Goal: Task Accomplishment & Management: Complete application form

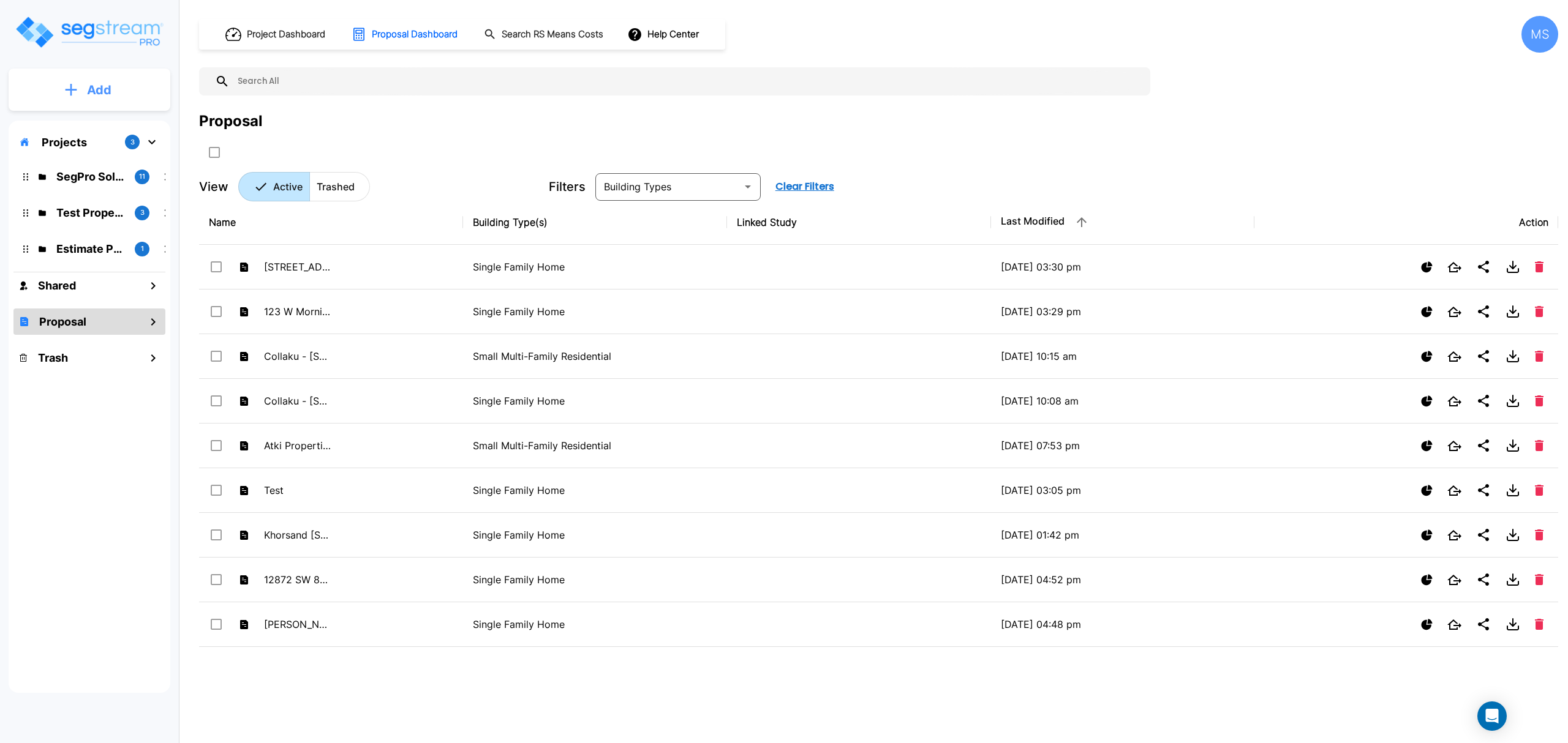
click at [76, 98] on button "Add" at bounding box center [89, 90] width 162 height 36
click at [104, 130] on p "Add Folder" at bounding box center [96, 124] width 50 height 15
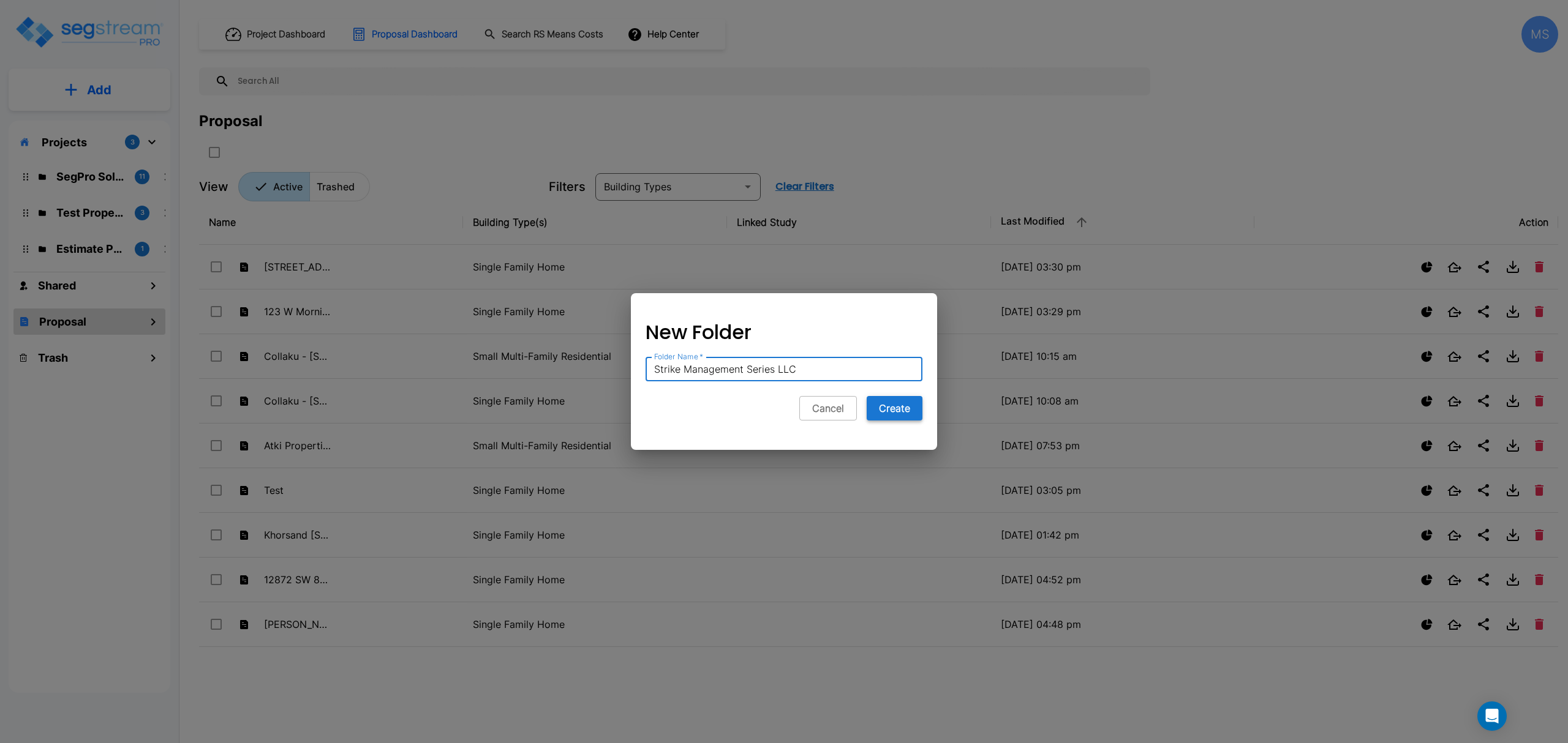
type input "Strike Management Series LLC"
click at [890, 410] on button "Create" at bounding box center [894, 408] width 56 height 25
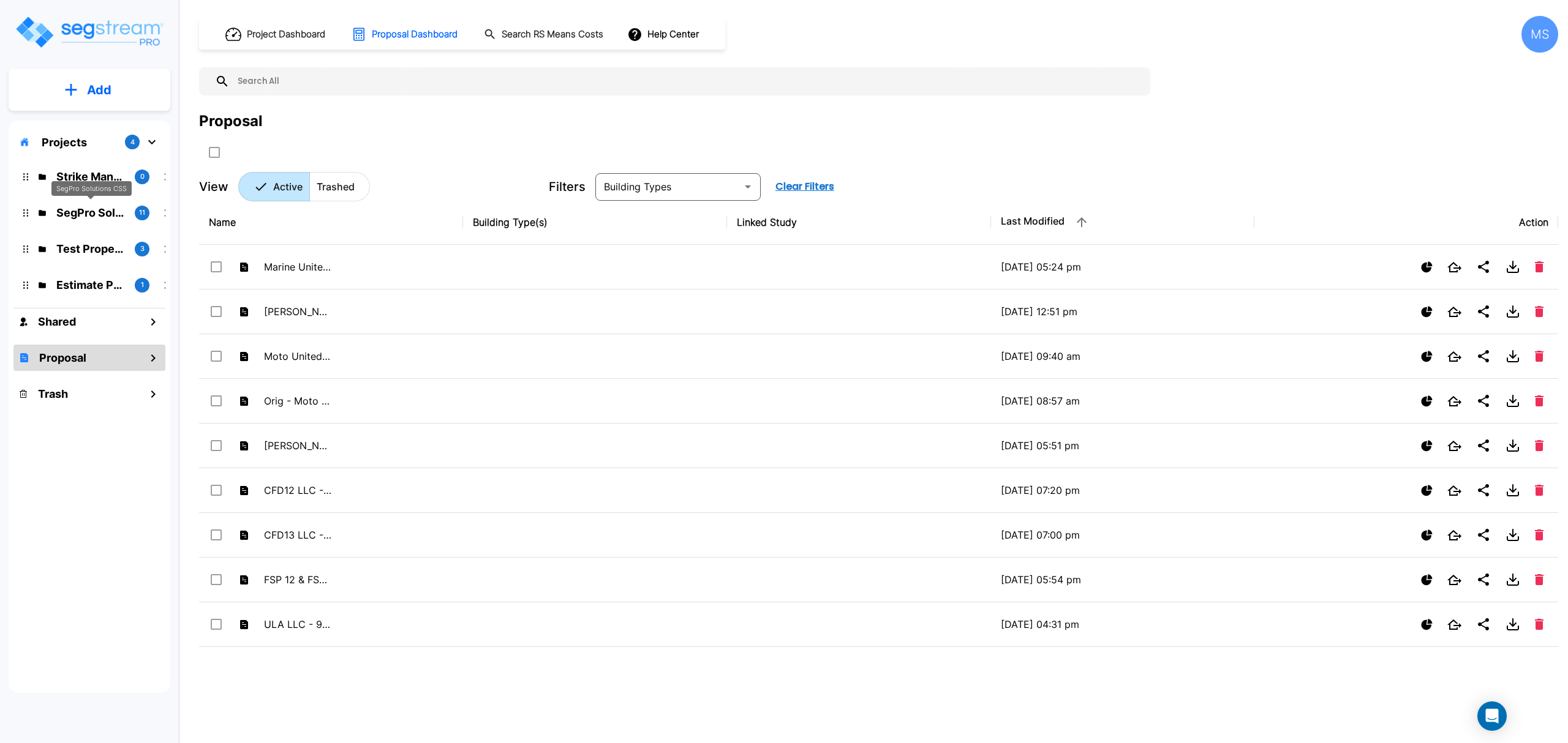
click at [90, 214] on p "SegPro Solutions CSS" at bounding box center [91, 213] width 69 height 16
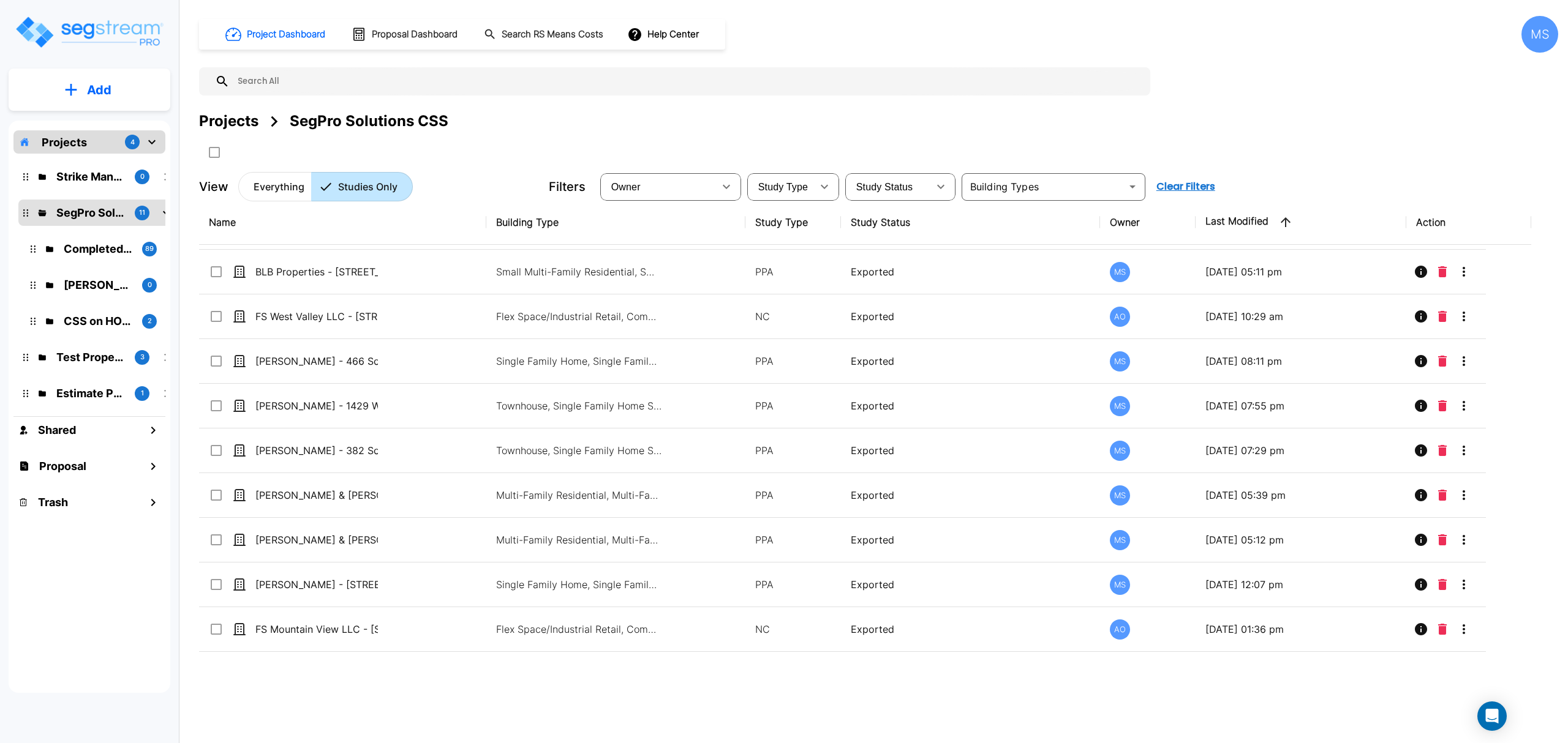
scroll to position [1306, 0]
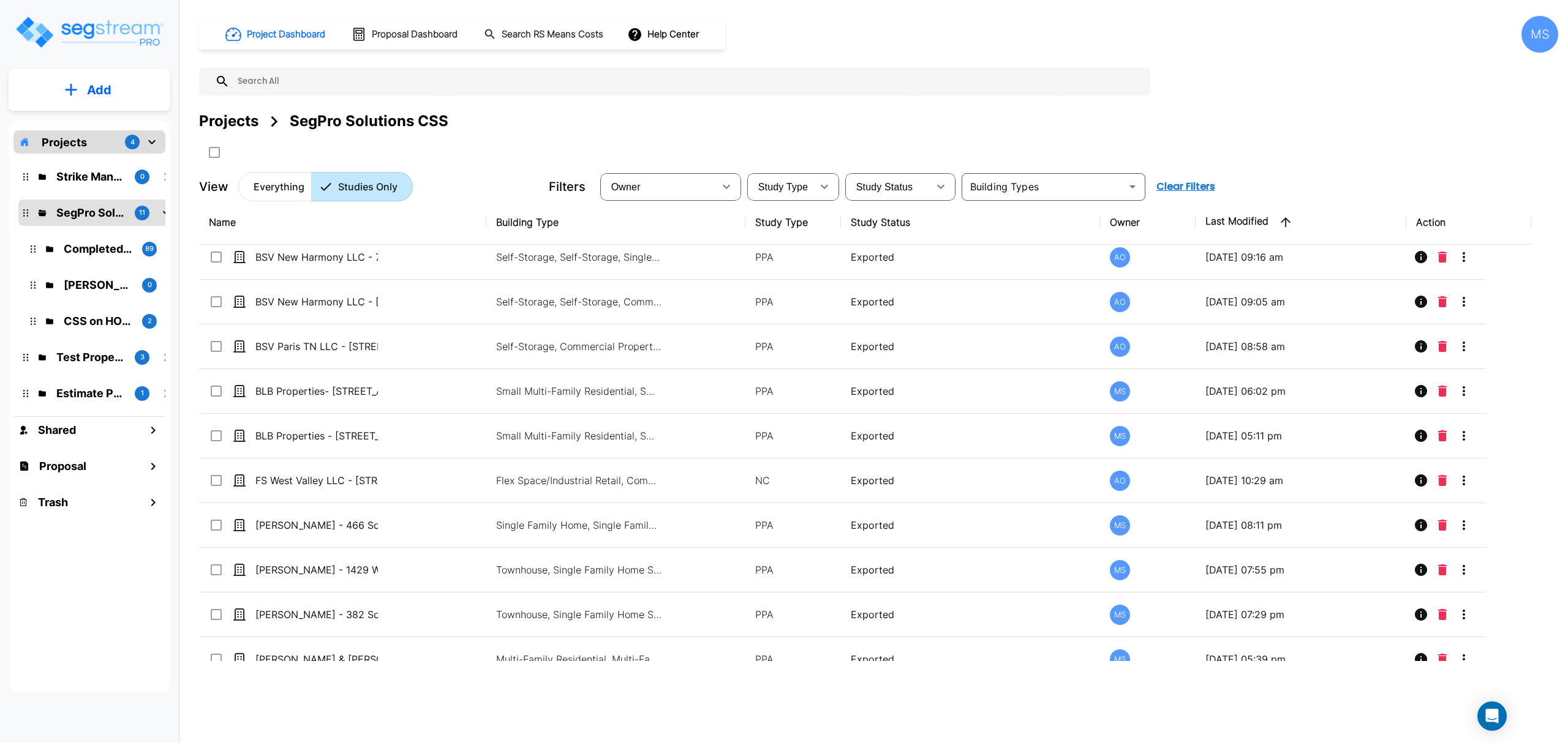
click at [218, 126] on div "Projects" at bounding box center [229, 122] width 60 height 22
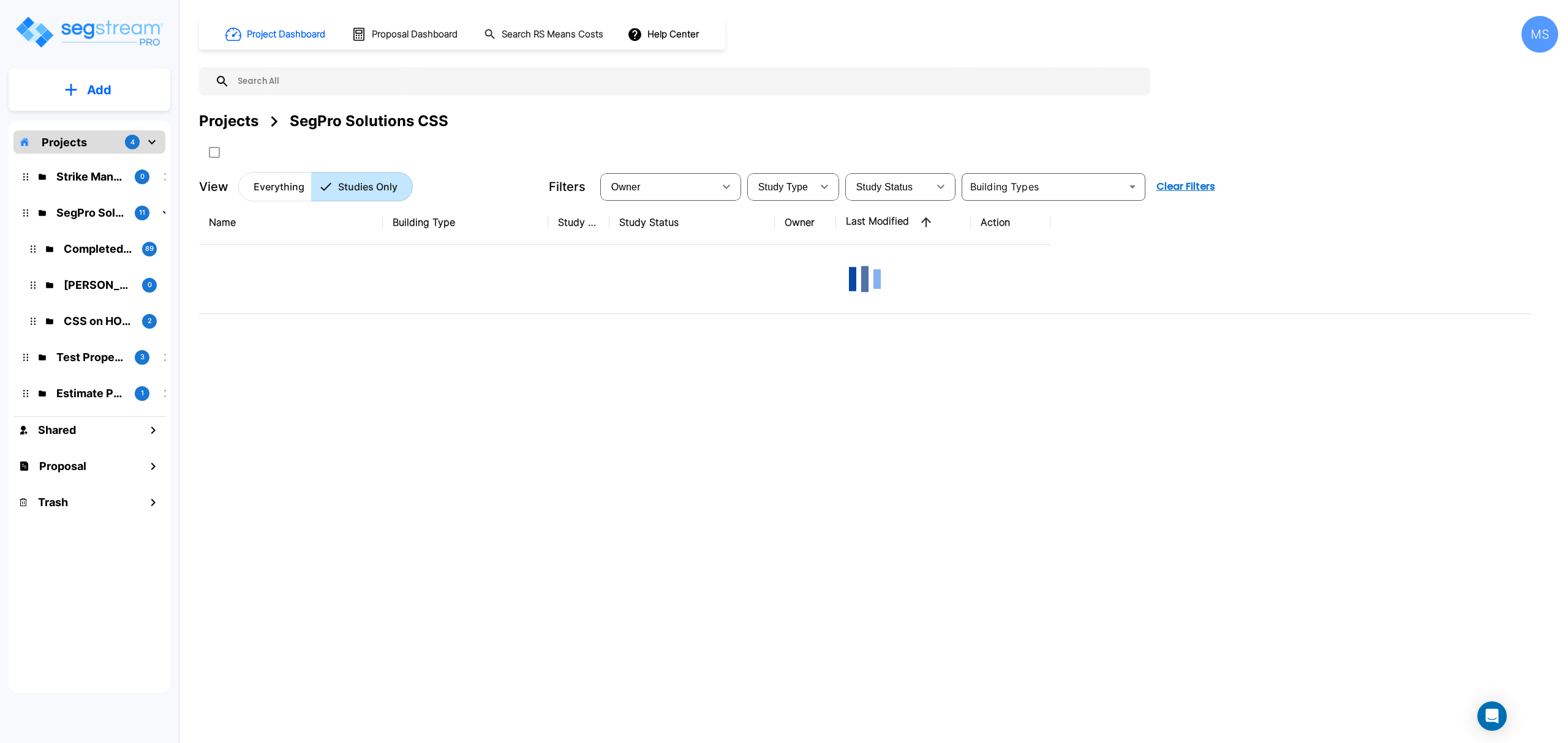
scroll to position [0, 0]
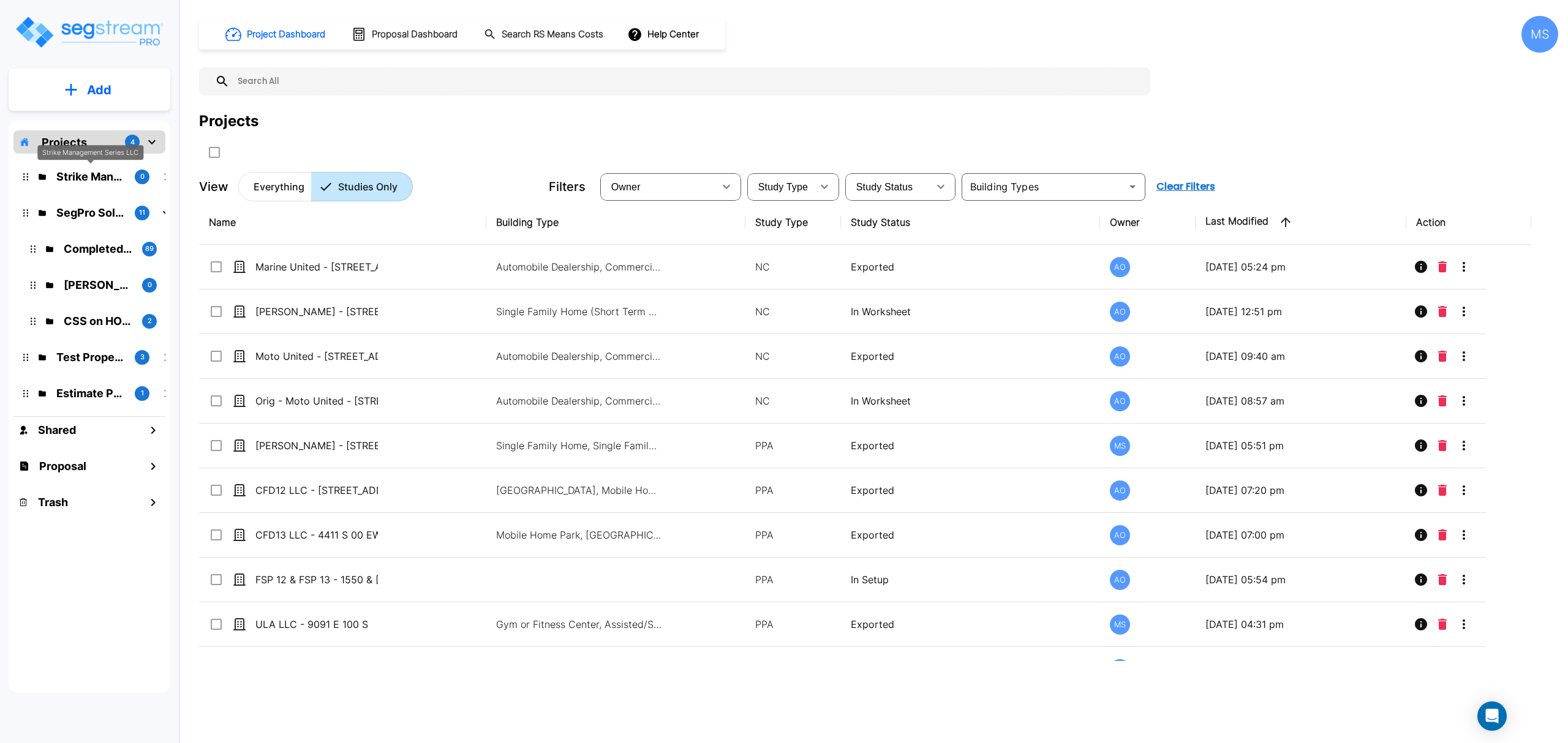
click at [104, 177] on p "Strike Management Series LLC" at bounding box center [91, 177] width 69 height 16
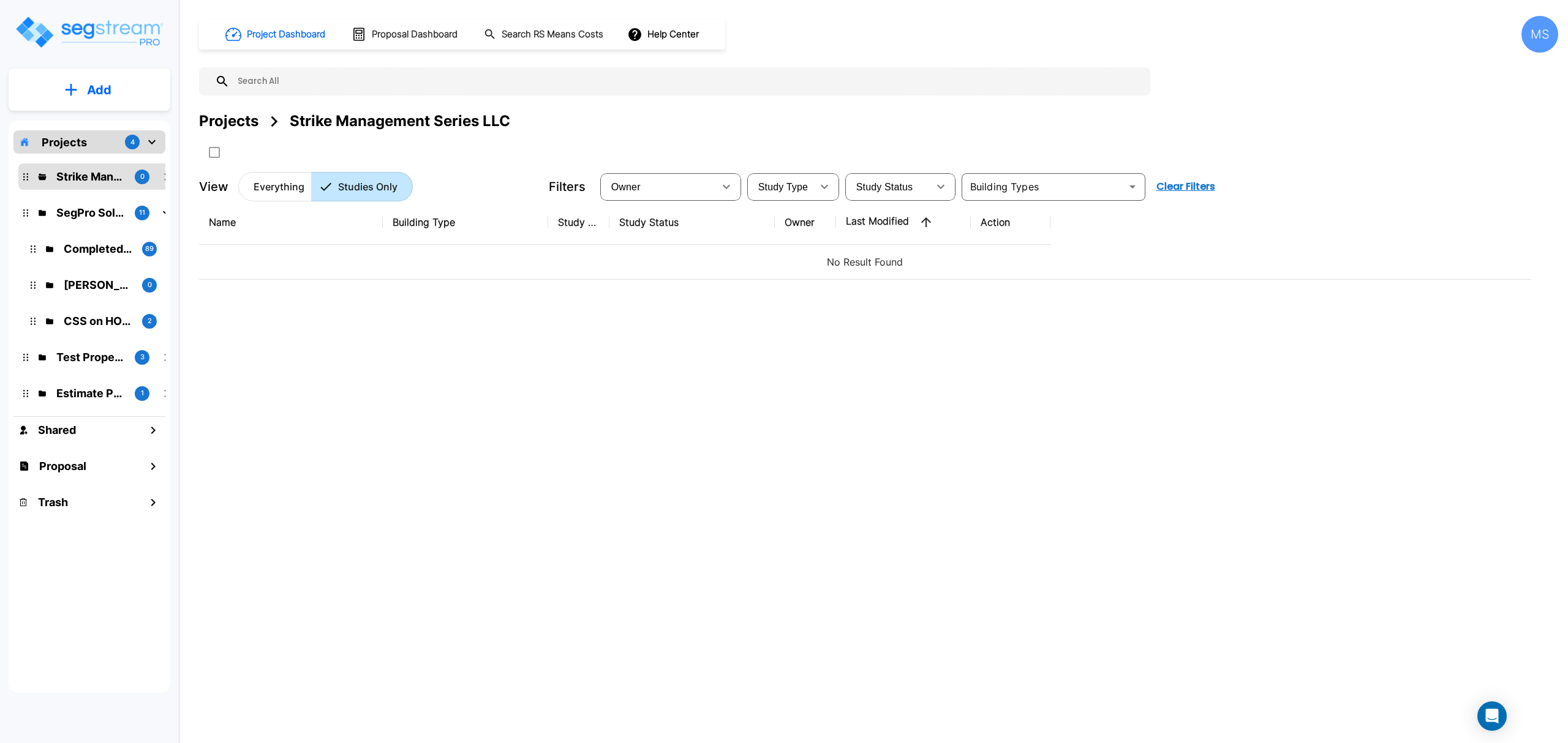
drag, startPoint x: 76, startPoint y: 186, endPoint x: 655, endPoint y: 510, distance: 663.5
click at [655, 510] on div "Name Building Type Study Type Study Status Owner Last Modified Action No Result…" at bounding box center [865, 430] width 1332 height 461
click at [169, 181] on div "Projects 4 Strike Management Series LLC 0 SegPro Solutions CSS 11 Completed Stu…" at bounding box center [89, 407] width 162 height 572
click at [16, 174] on div "Strike Management Series LLC 0" at bounding box center [90, 176] width 152 height 26
click at [33, 176] on div "Strike Management Series LLC 0" at bounding box center [99, 177] width 151 height 16
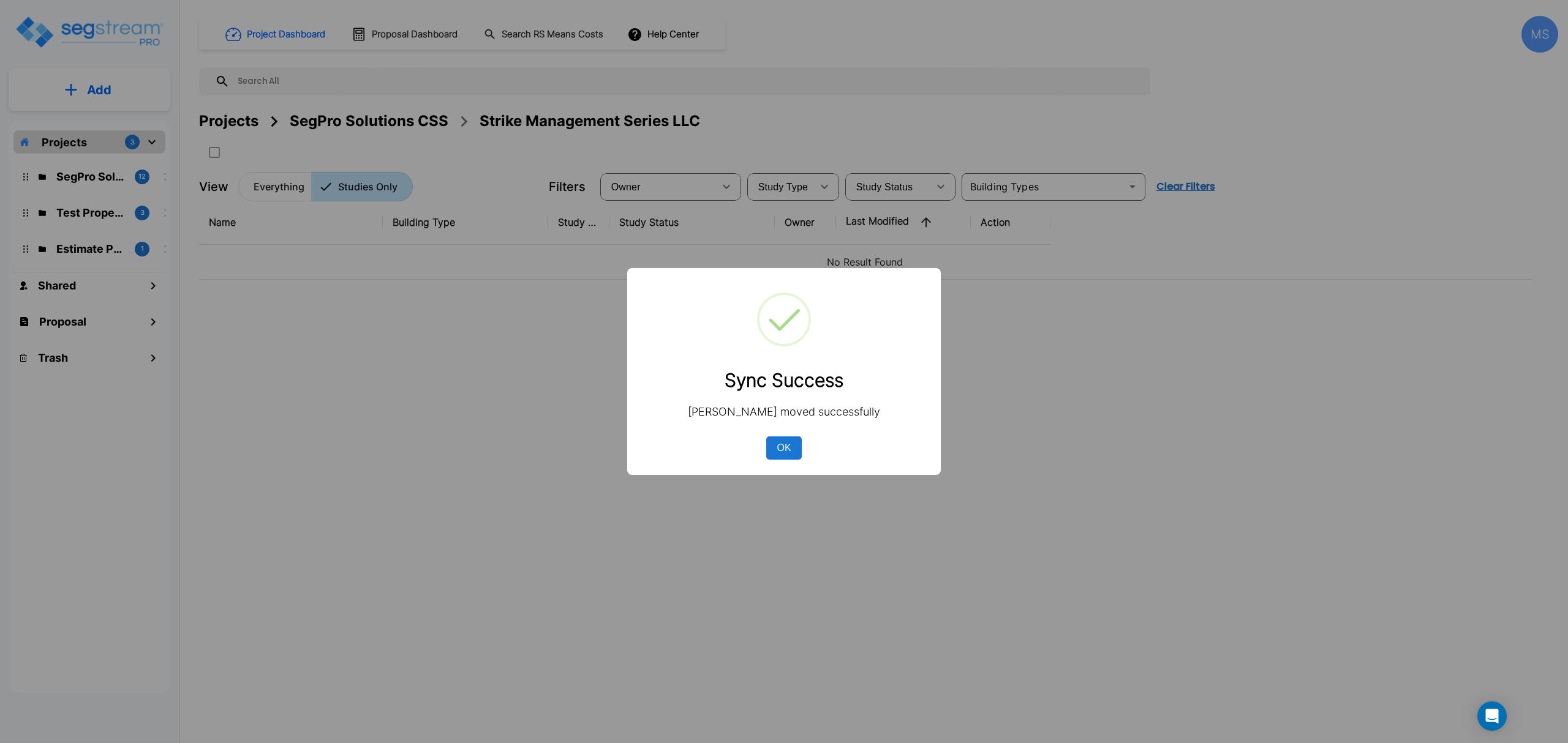
click at [787, 449] on button "OK" at bounding box center [784, 448] width 36 height 23
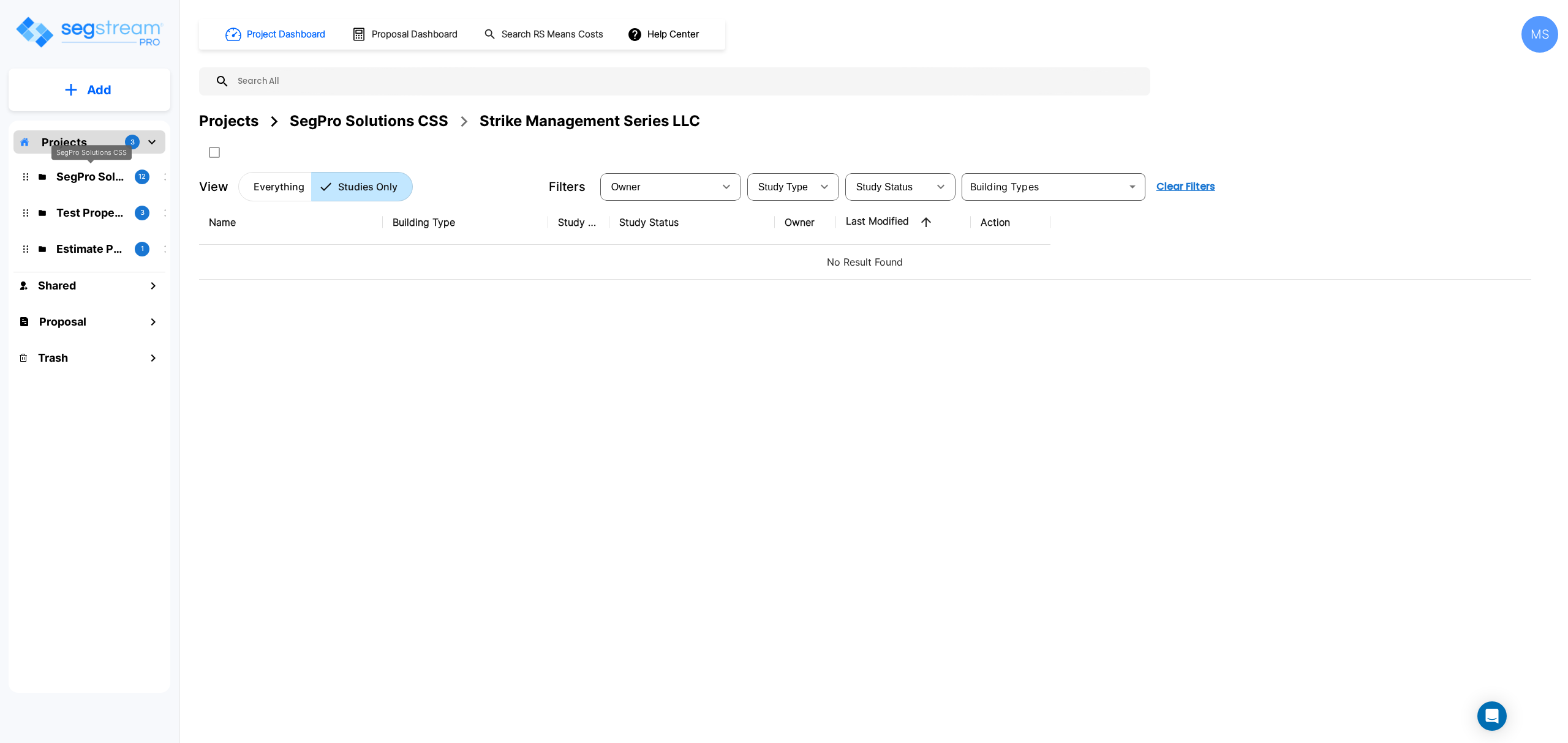
click at [92, 180] on p "SegPro Solutions CSS" at bounding box center [91, 177] width 69 height 16
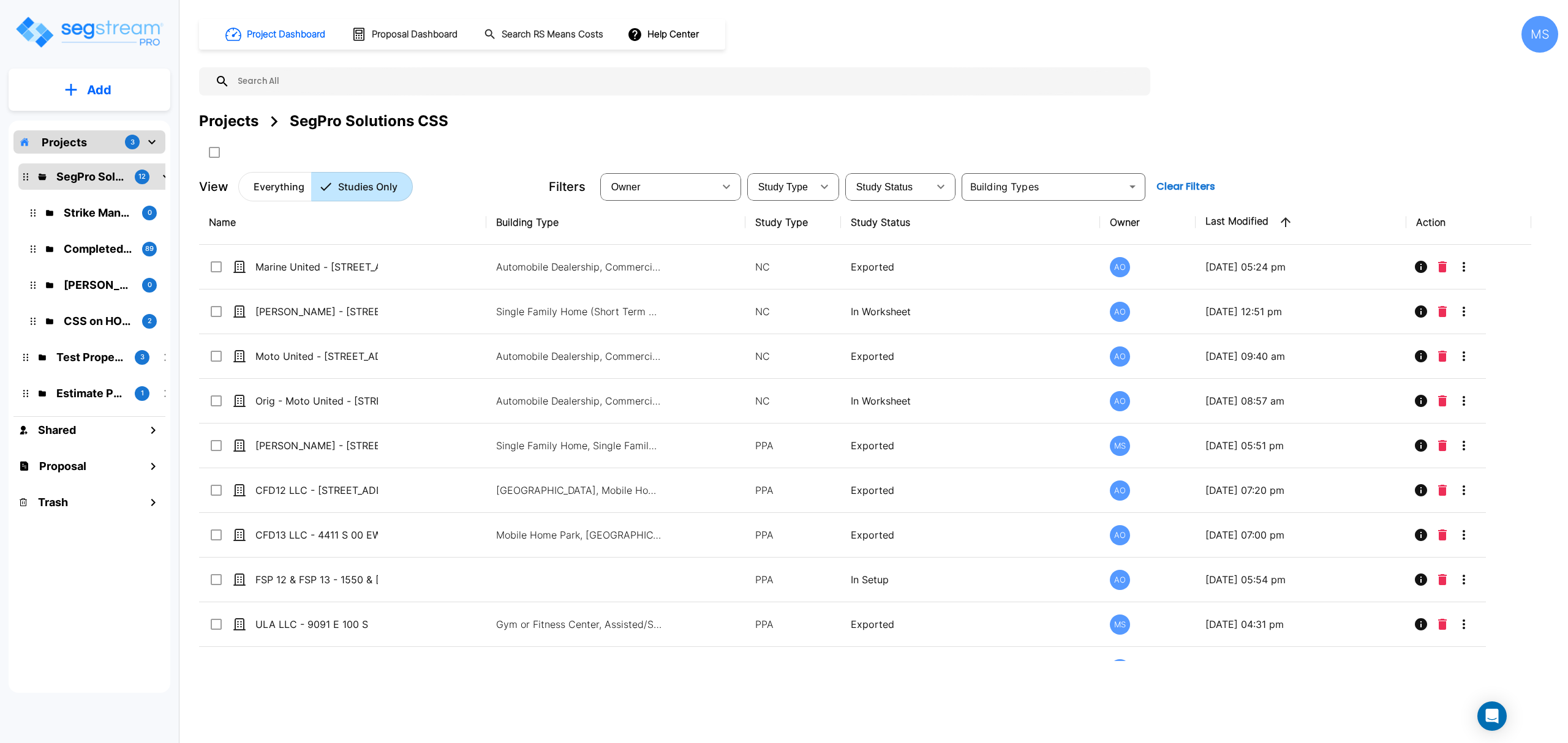
click at [1189, 189] on button "Clear Filters" at bounding box center [1186, 186] width 69 height 25
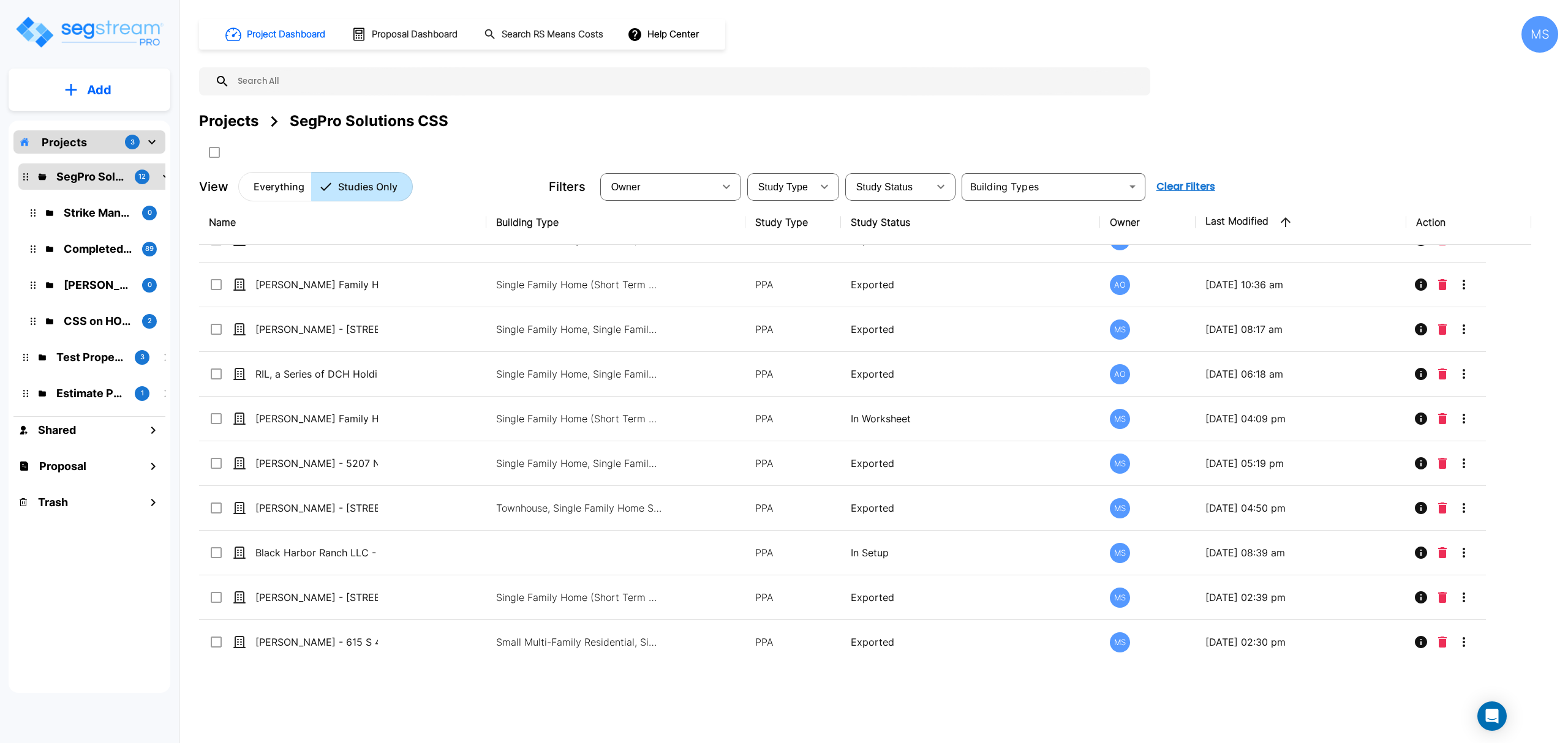
scroll to position [2204, 0]
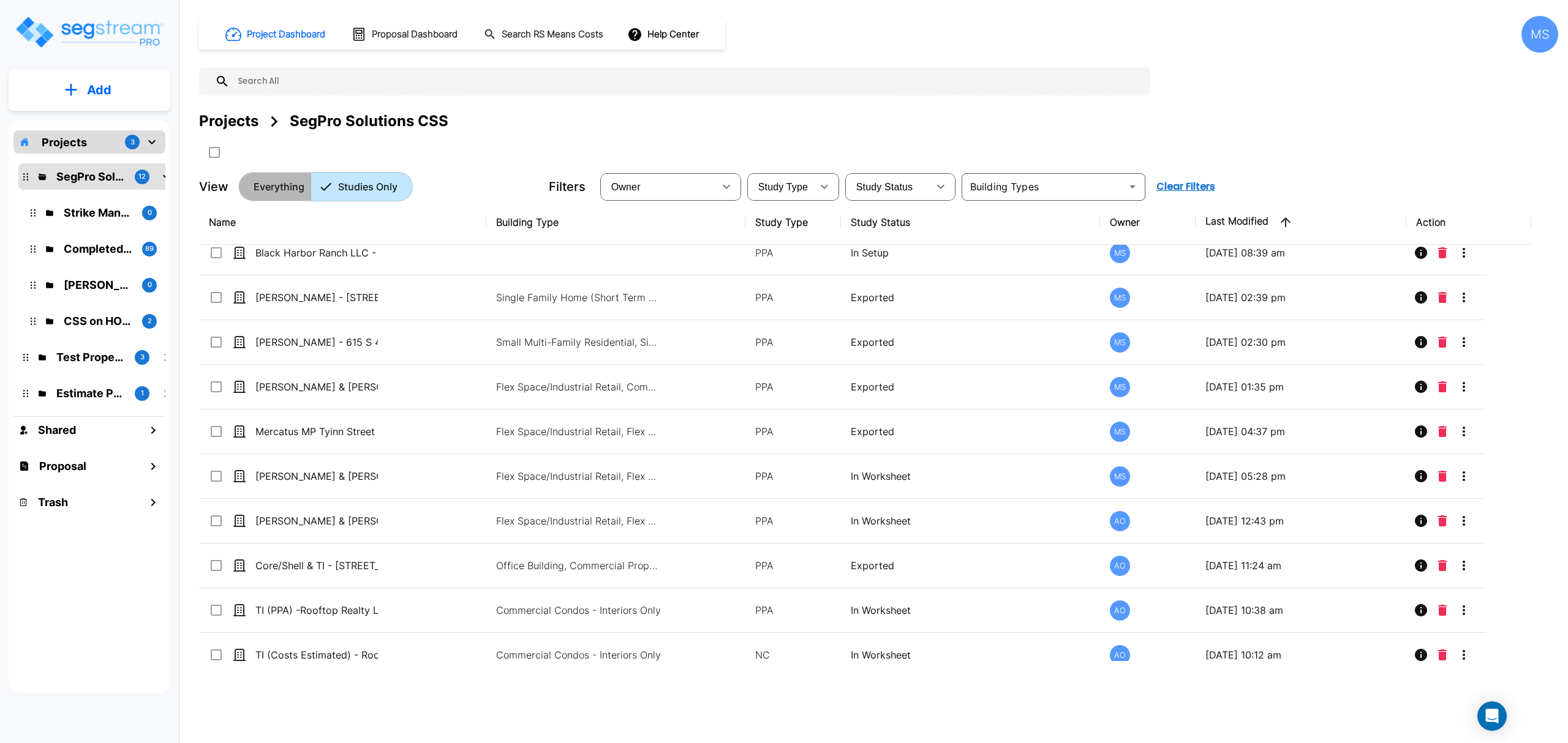
click at [284, 192] on p "Everything" at bounding box center [279, 186] width 51 height 15
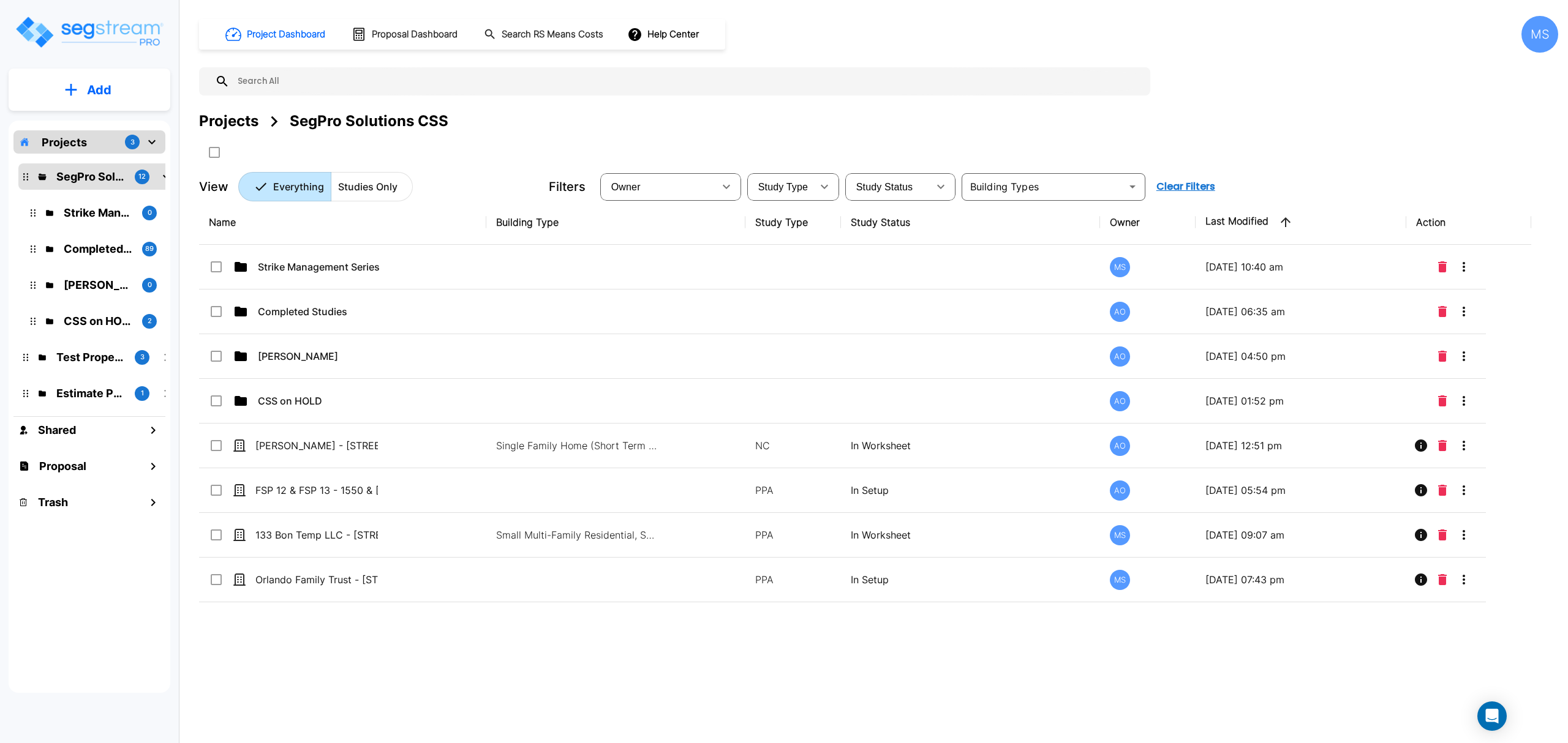
drag, startPoint x: 398, startPoint y: 265, endPoint x: 390, endPoint y: 214, distance: 51.6
click at [390, 213] on table "Name Building Type Study Type Study Status Owner Last Modified Action Strike Ma…" at bounding box center [865, 401] width 1332 height 402
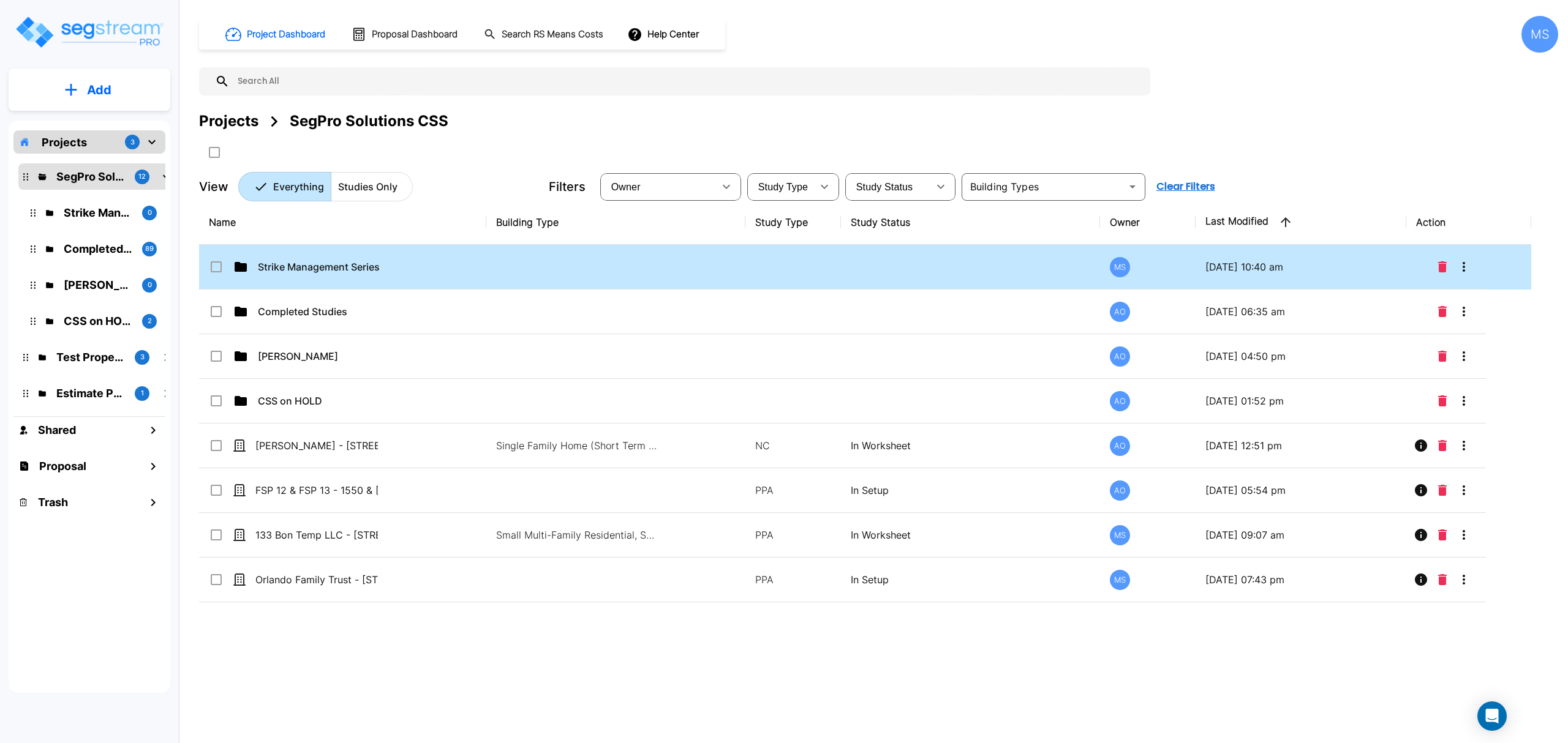
click at [395, 261] on td "Strike Management Series LLC" at bounding box center [343, 267] width 287 height 45
checkbox input "true"
click at [395, 261] on td "Strike Management Series LLC" at bounding box center [343, 267] width 287 height 45
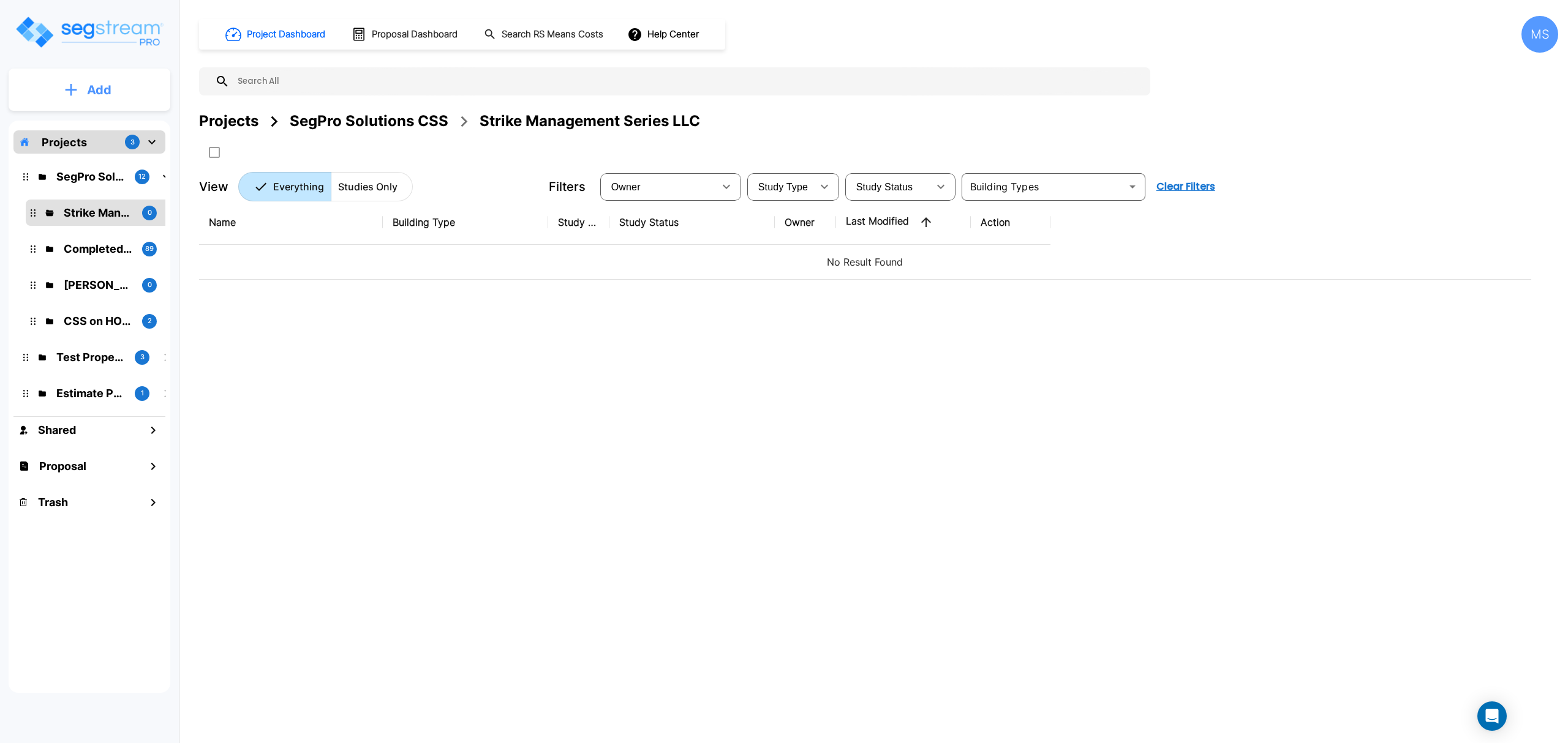
click at [77, 94] on icon "mailbox folders" at bounding box center [71, 90] width 12 height 13
click at [77, 125] on p "Add Folder" at bounding box center [96, 124] width 50 height 15
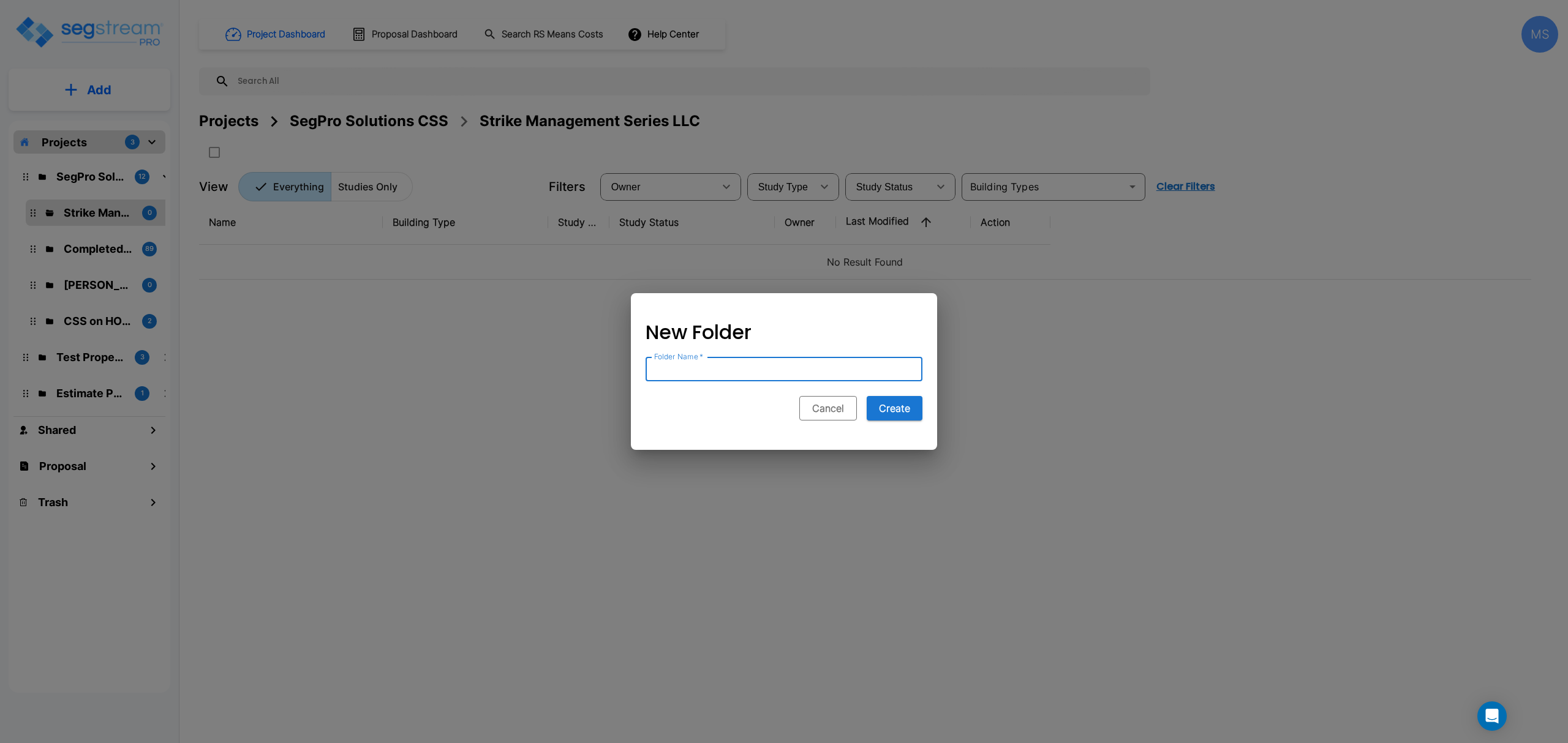
click at [848, 407] on button "Cancel" at bounding box center [828, 408] width 57 height 25
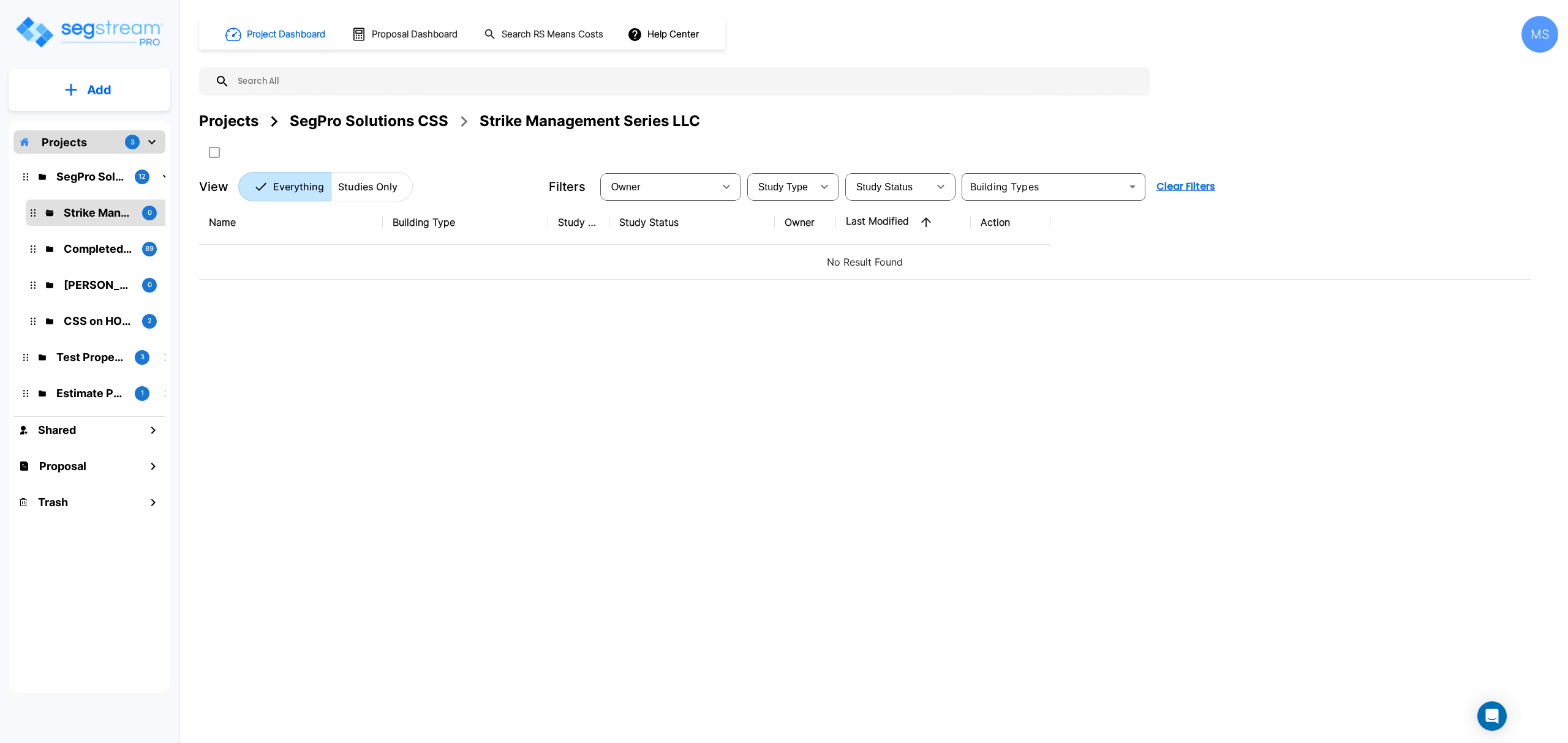
click at [72, 81] on button "Add" at bounding box center [89, 90] width 162 height 36
click at [104, 158] on p "Add Study" at bounding box center [97, 159] width 49 height 15
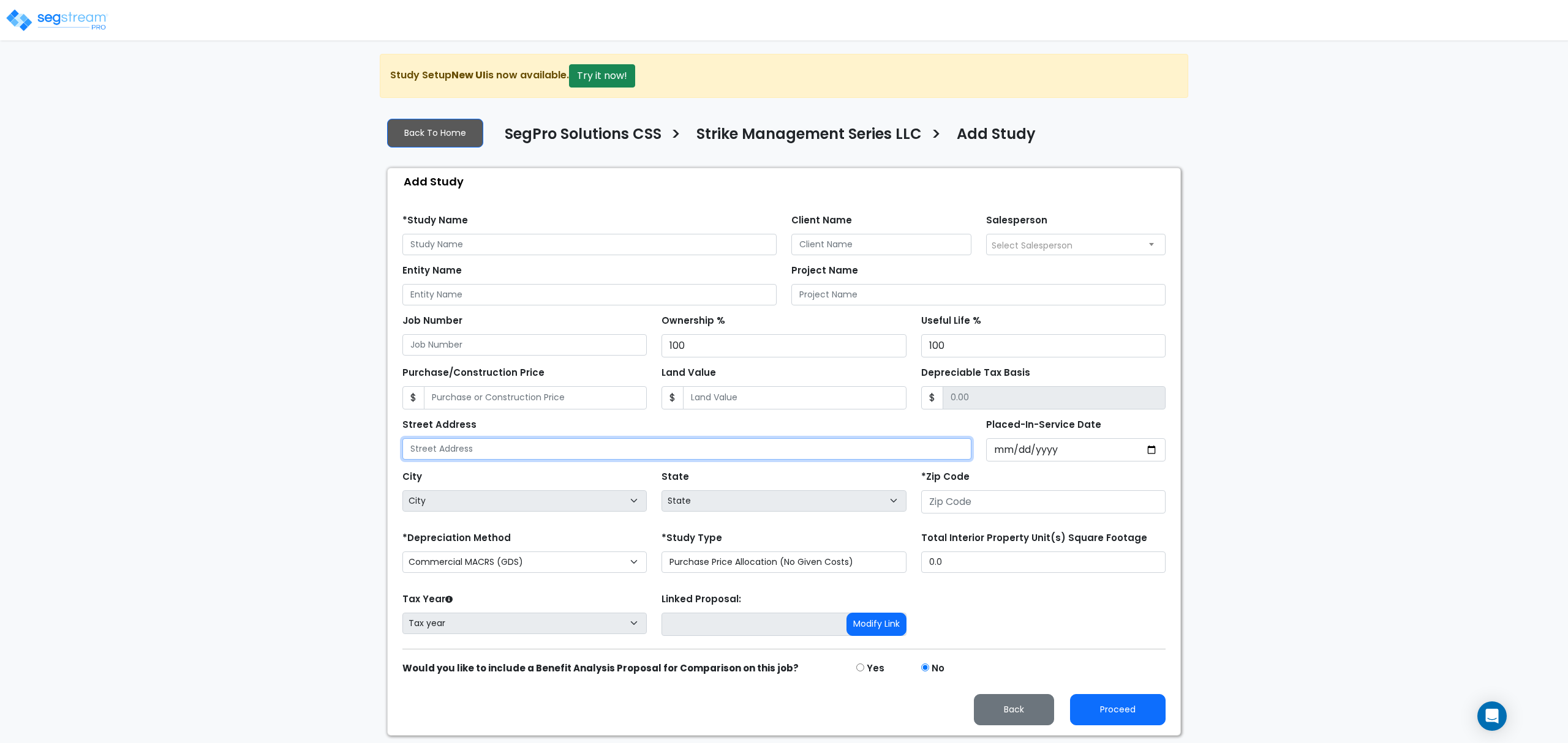
click at [591, 442] on input "text" at bounding box center [687, 449] width 569 height 22
type input "[STREET_ADDRESS]"
click at [1005, 451] on input "Placed-In-Service Date" at bounding box center [1075, 450] width 180 height 23
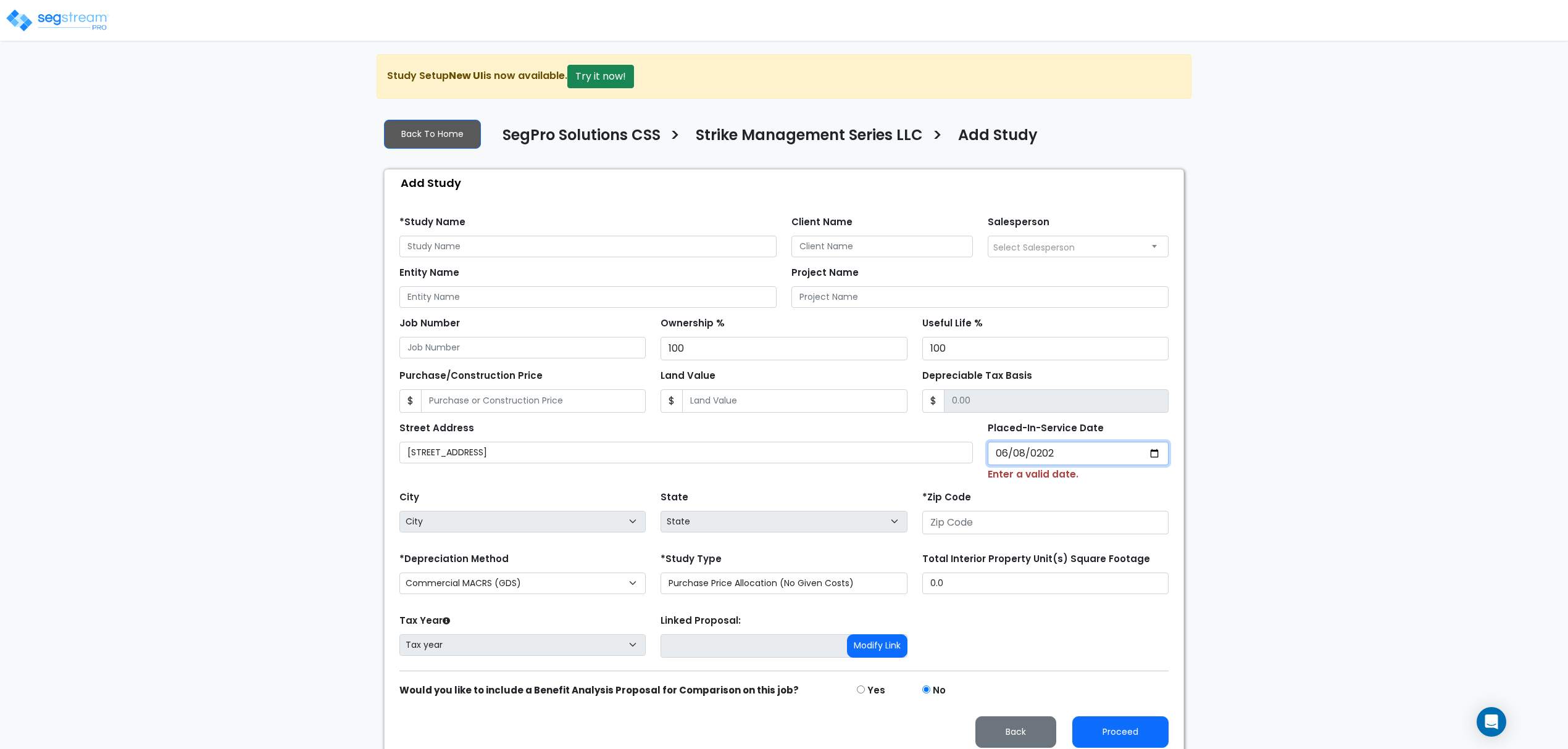
type input "[DATE]"
select select "2020"
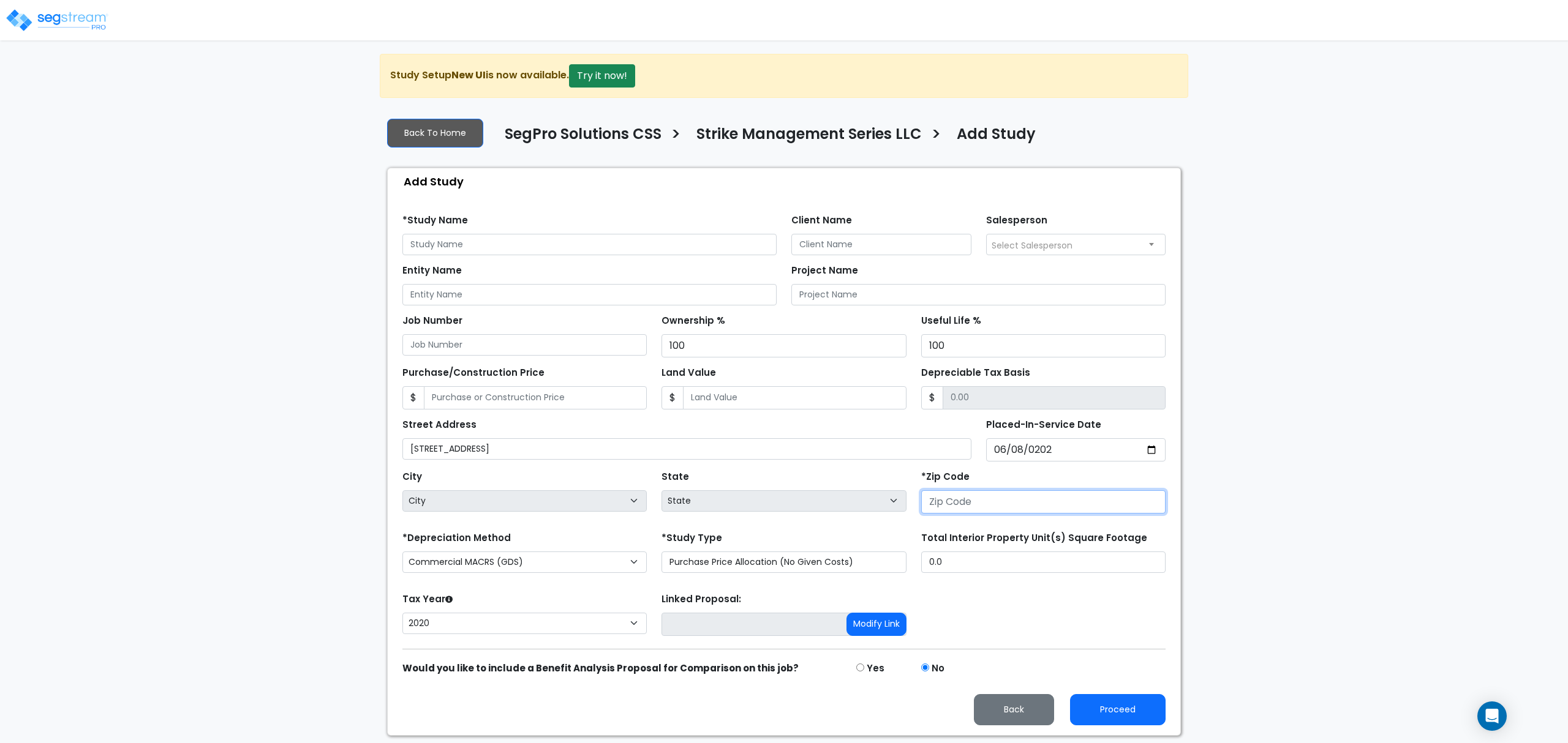
click at [1049, 497] on input "number" at bounding box center [1043, 501] width 244 height 23
click at [474, 464] on div "City City State State National Average AB AK AL AR AZ BC CA CO CT DC DE FL [GEO…" at bounding box center [784, 489] width 778 height 55
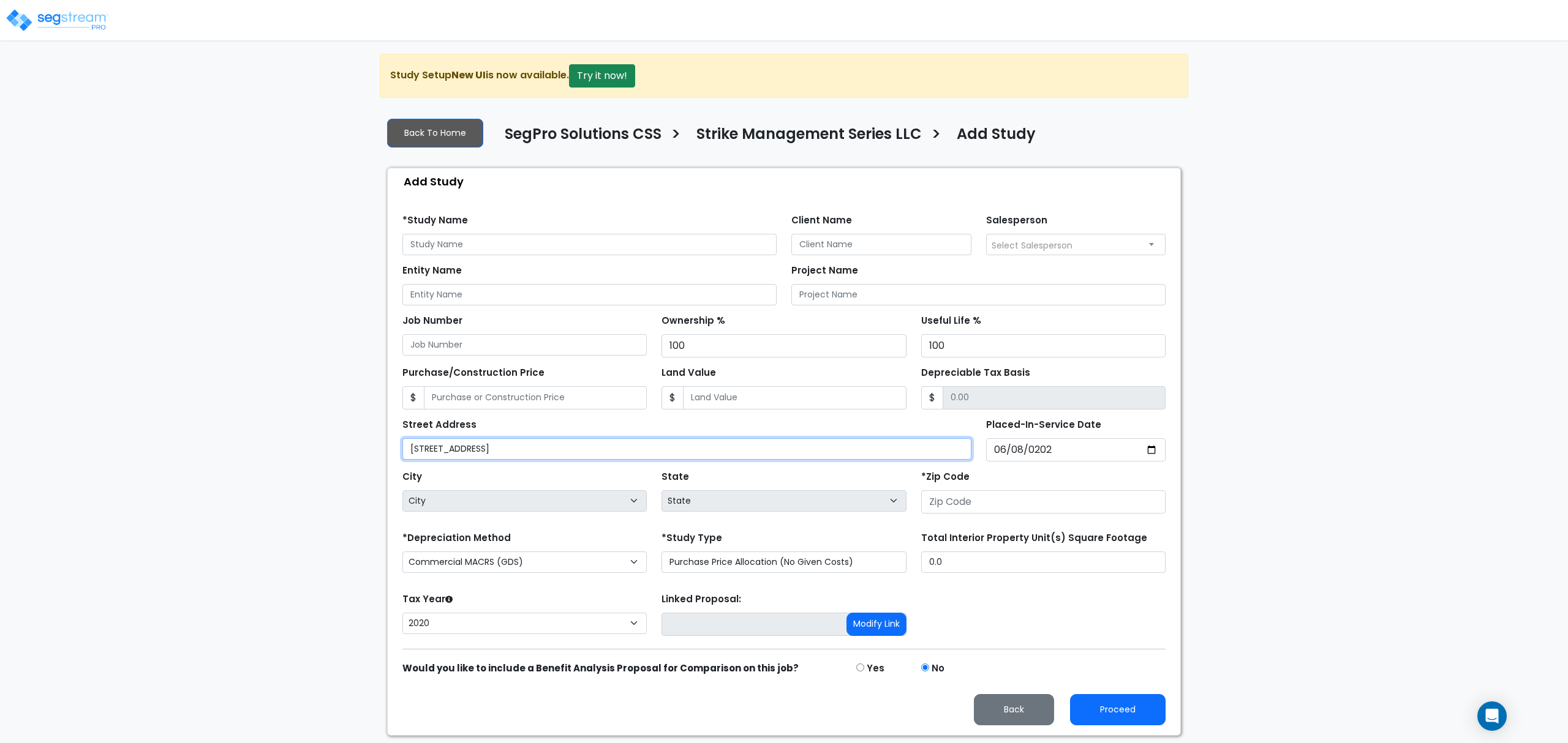
click at [461, 449] on input "[STREET_ADDRESS]" at bounding box center [687, 449] width 569 height 22
click at [460, 447] on input "[STREET_ADDRESS]" at bounding box center [687, 449] width 569 height 22
click at [460, 447] on input "218 Stallion Drive" at bounding box center [687, 449] width 569 height 22
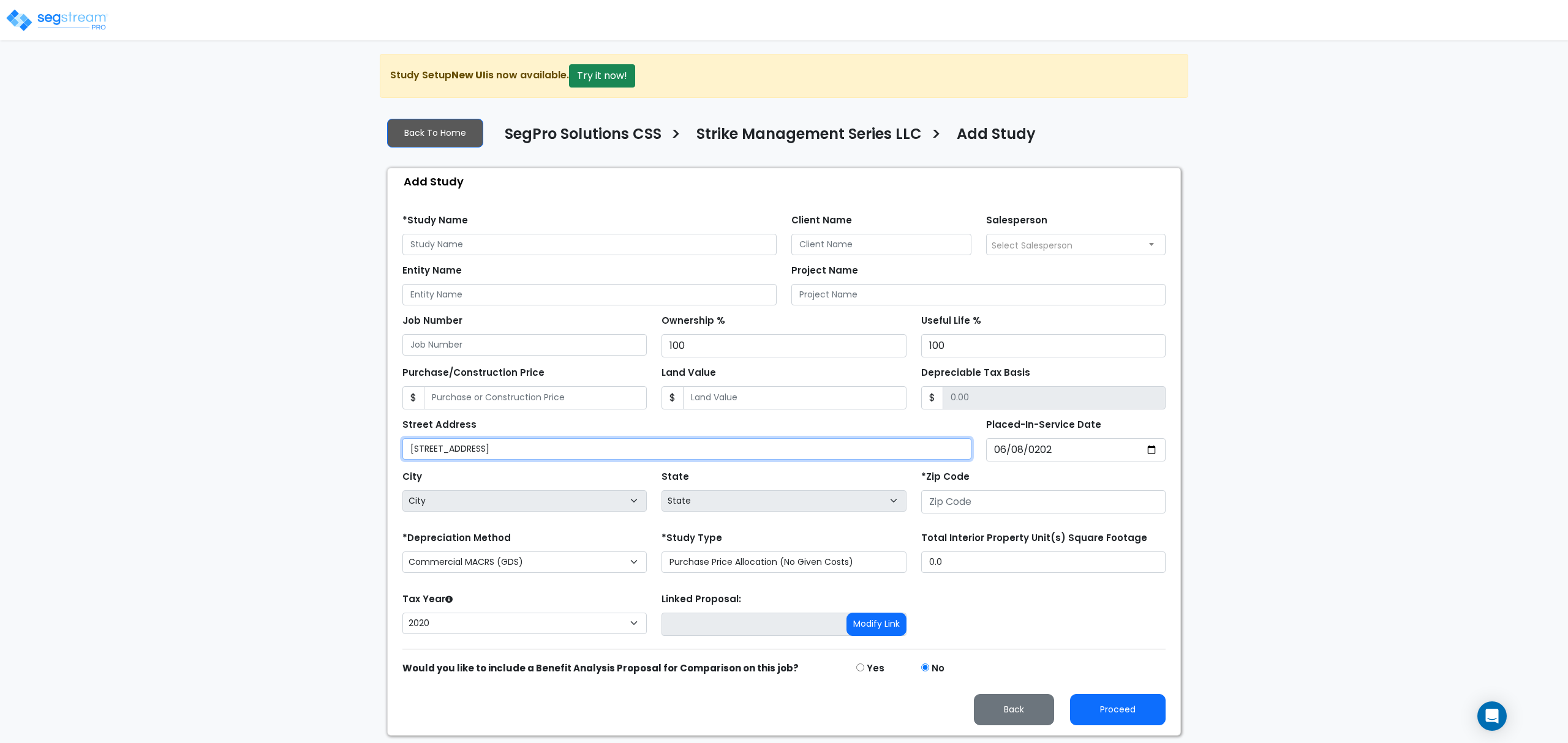
paste input "002414"
click at [422, 448] on input "002414" at bounding box center [687, 449] width 569 height 22
click at [490, 444] on input "218 Stallion Drive" at bounding box center [687, 449] width 569 height 22
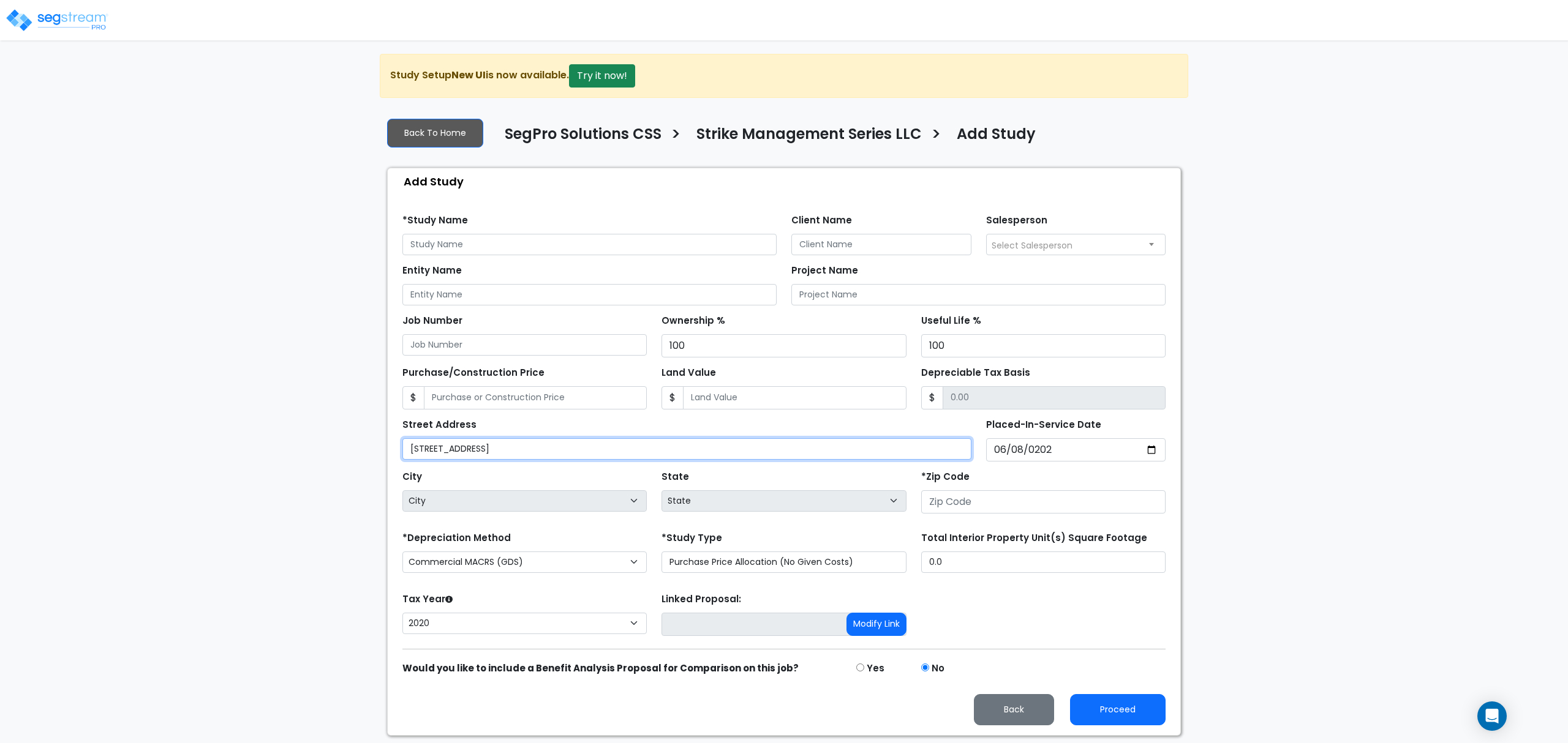
click at [490, 444] on input "218 Stallion Drive" at bounding box center [687, 449] width 569 height 22
type input "218 Stallion Drive"
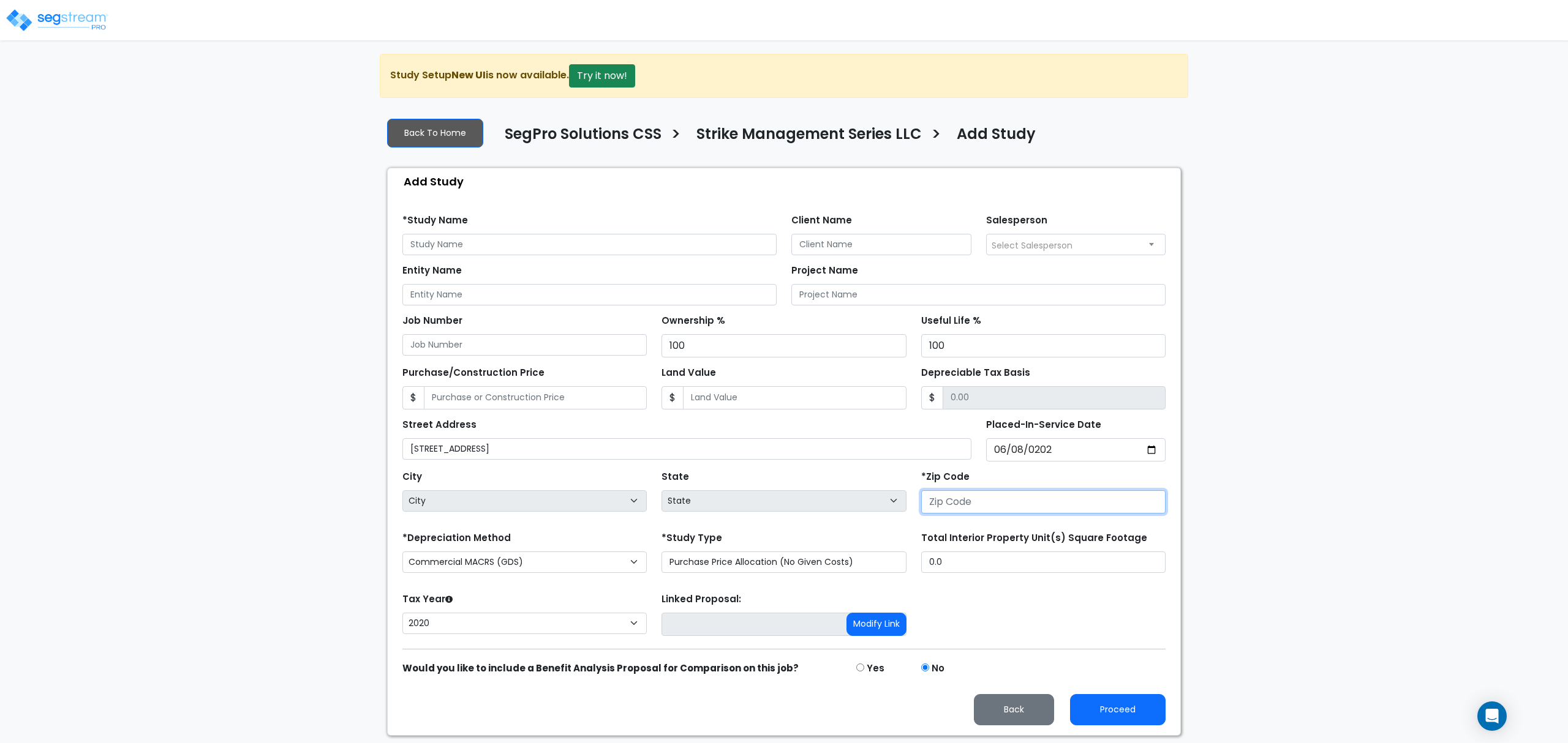
click at [1001, 506] on input "number" at bounding box center [1043, 501] width 244 height 23
type input "76"
select select "[GEOGRAPHIC_DATA]"
type input "76248"
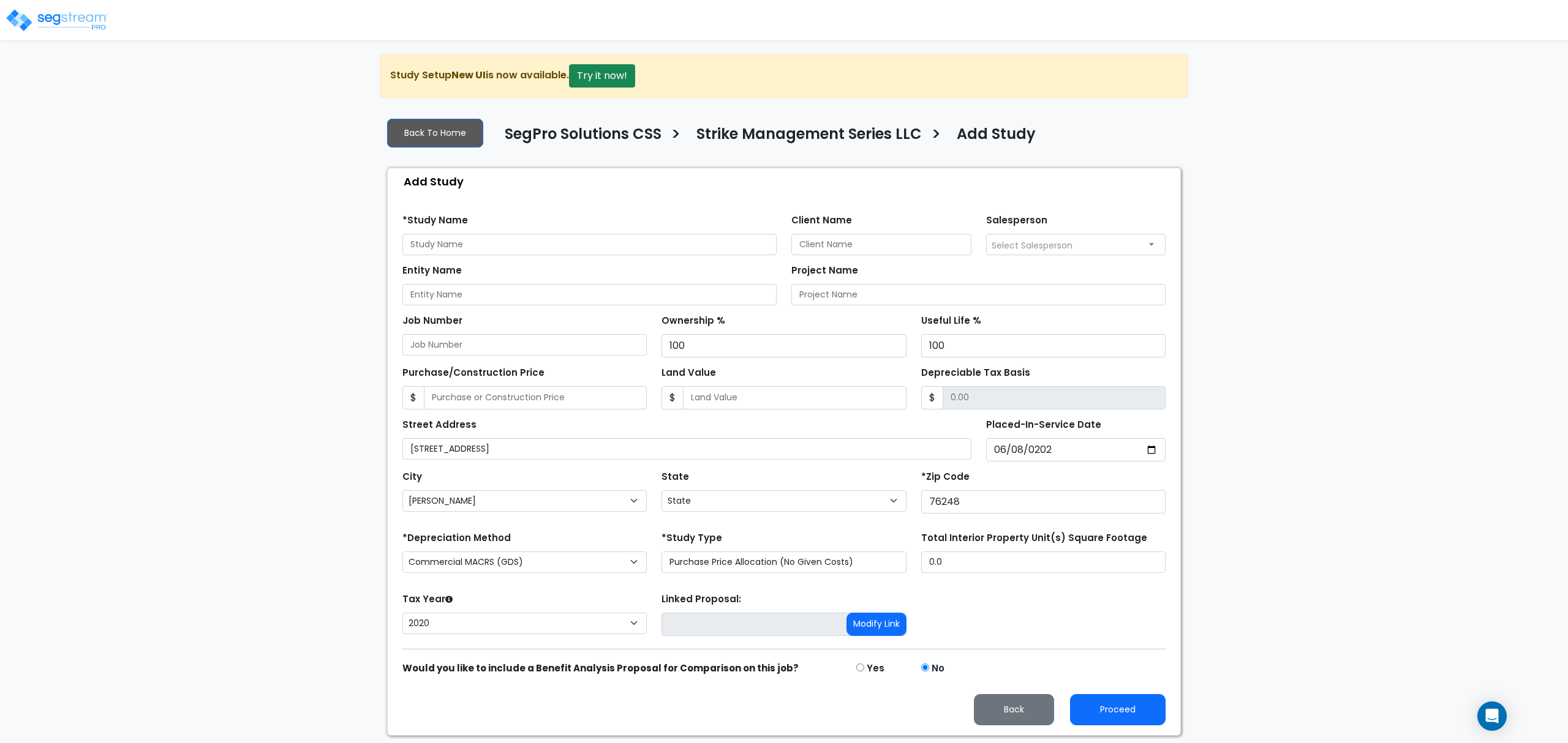
click at [1049, 599] on div "Tax Year Please Enter The Placed In Service Date First. 2026 2025 2024 2023 202…" at bounding box center [784, 615] width 778 height 49
drag, startPoint x: 427, startPoint y: 454, endPoint x: 498, endPoint y: 463, distance: 71.6
click at [427, 454] on input "218 Stallion Drive" at bounding box center [687, 449] width 569 height 22
type input "218 Stallion Drive"
click at [692, 395] on input "Land Value" at bounding box center [794, 398] width 223 height 23
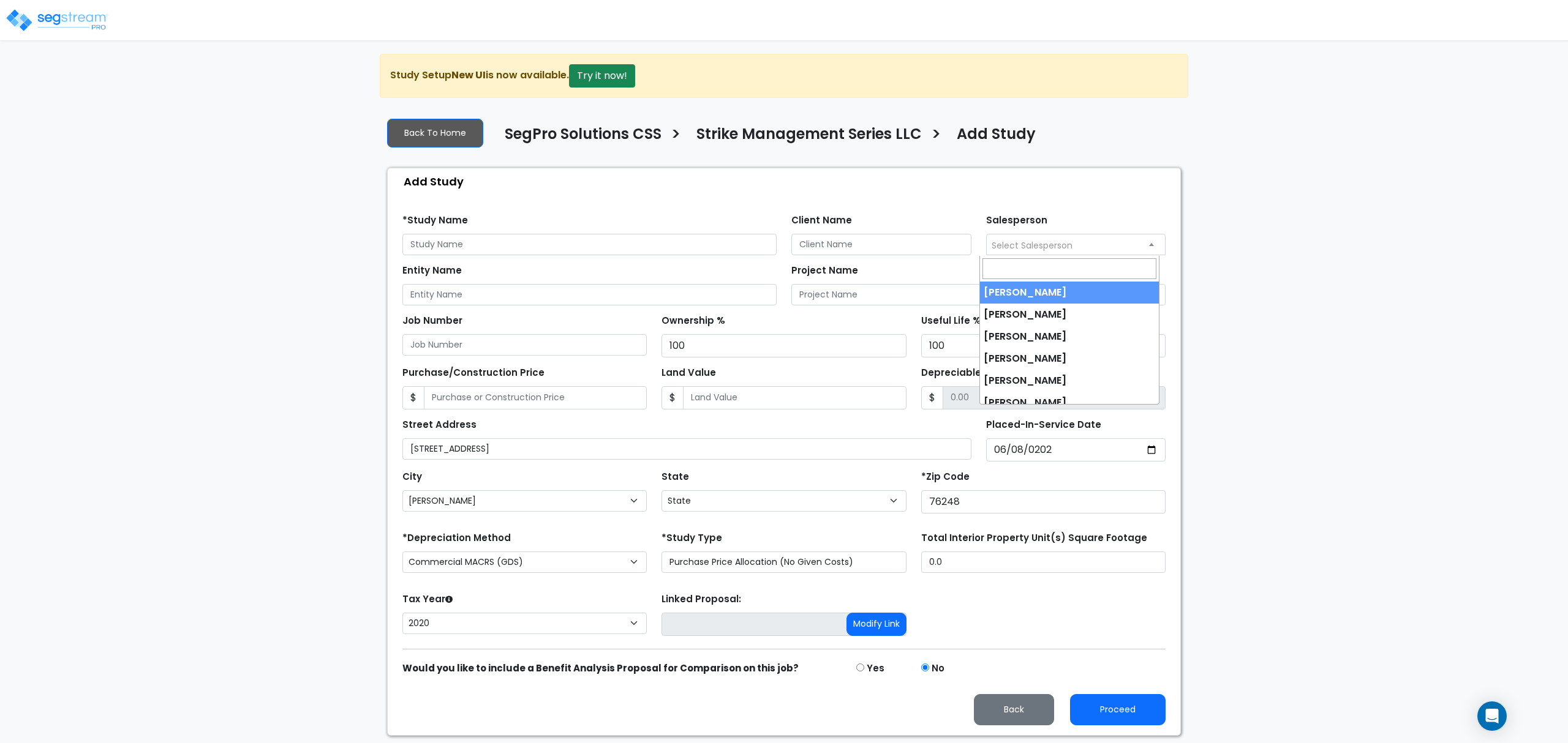
click at [1020, 236] on span "Select Salesperson" at bounding box center [1076, 244] width 179 height 19
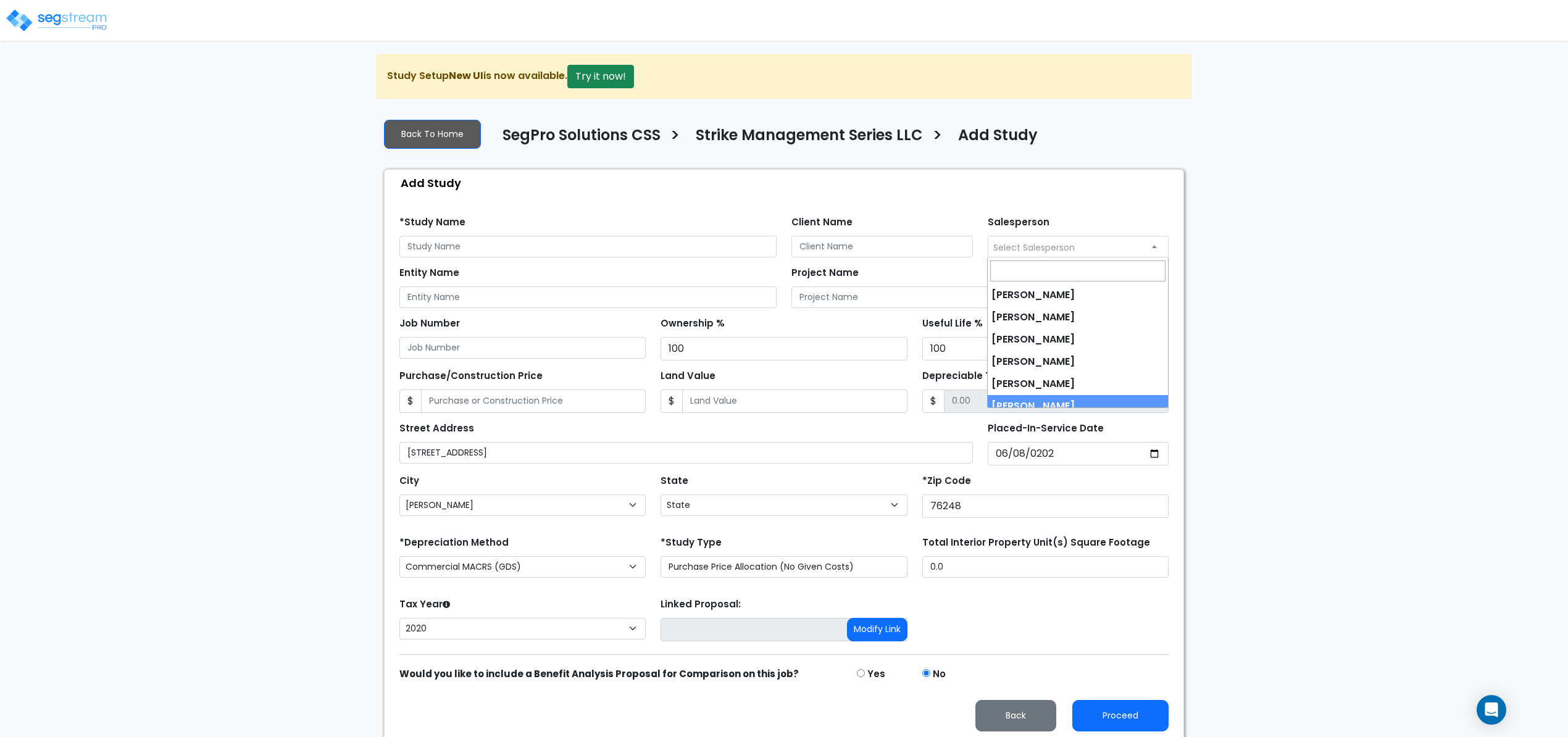
select select "190"
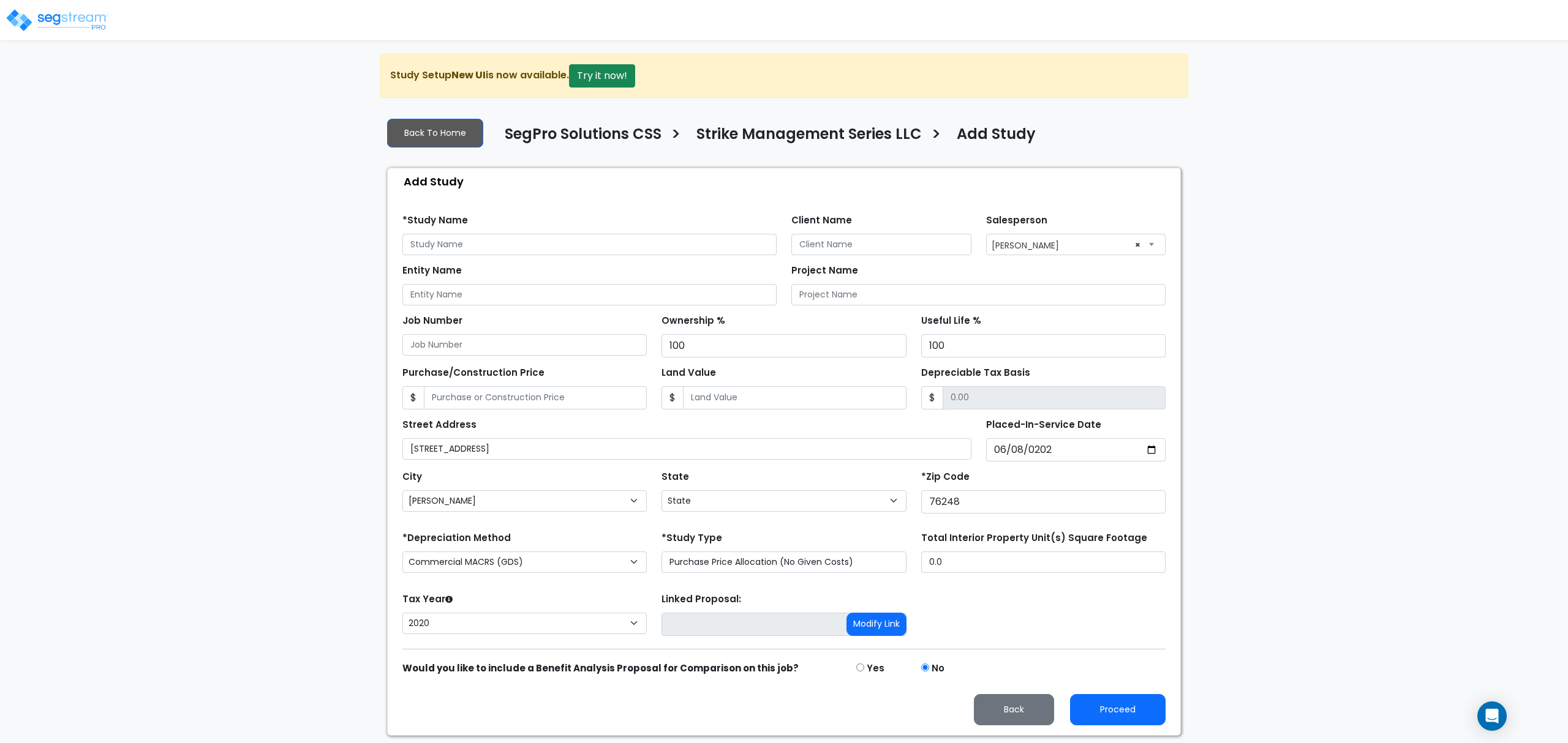
click at [887, 233] on div "Client Name" at bounding box center [881, 233] width 180 height 44
click at [898, 245] on input "Client Name" at bounding box center [881, 245] width 180 height 22
type input "Nadar Ewaida"
click at [747, 195] on div "Find these errors below in the Study Setup: *Study Name Client Name Nadar Ewaid…" at bounding box center [784, 465] width 793 height 541
click at [618, 255] on input "text" at bounding box center [589, 245] width 374 height 22
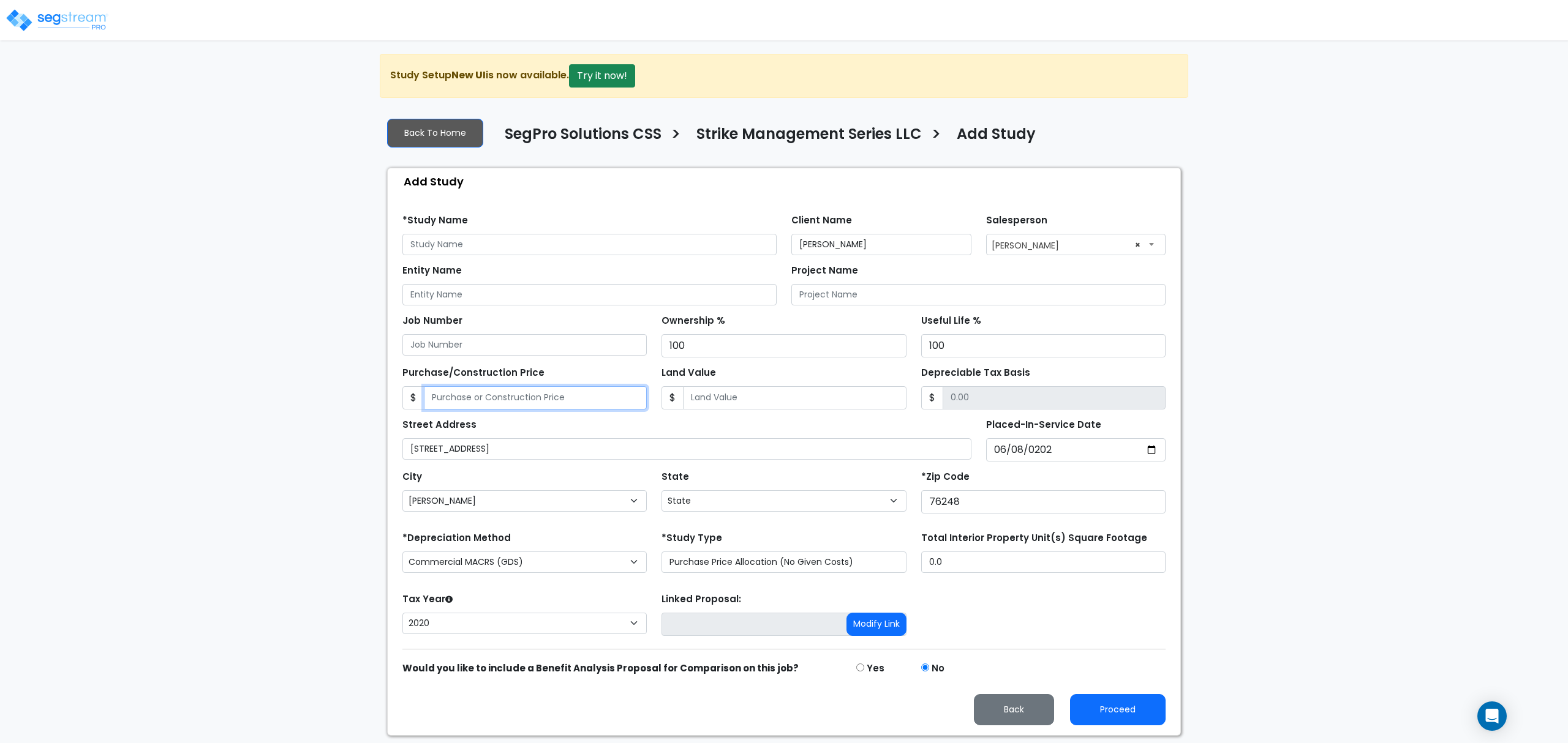
click at [556, 389] on input "Purchase/Construction Price" at bounding box center [535, 398] width 223 height 23
click at [557, 246] on input "text" at bounding box center [589, 245] width 374 height 22
click at [447, 462] on div "Street Address 218 Stallion Drive" at bounding box center [687, 439] width 584 height 46
click at [453, 457] on input "218 Stallion Drive" at bounding box center [687, 449] width 569 height 22
click at [452, 457] on input "218 Stallion Drive" at bounding box center [687, 449] width 569 height 22
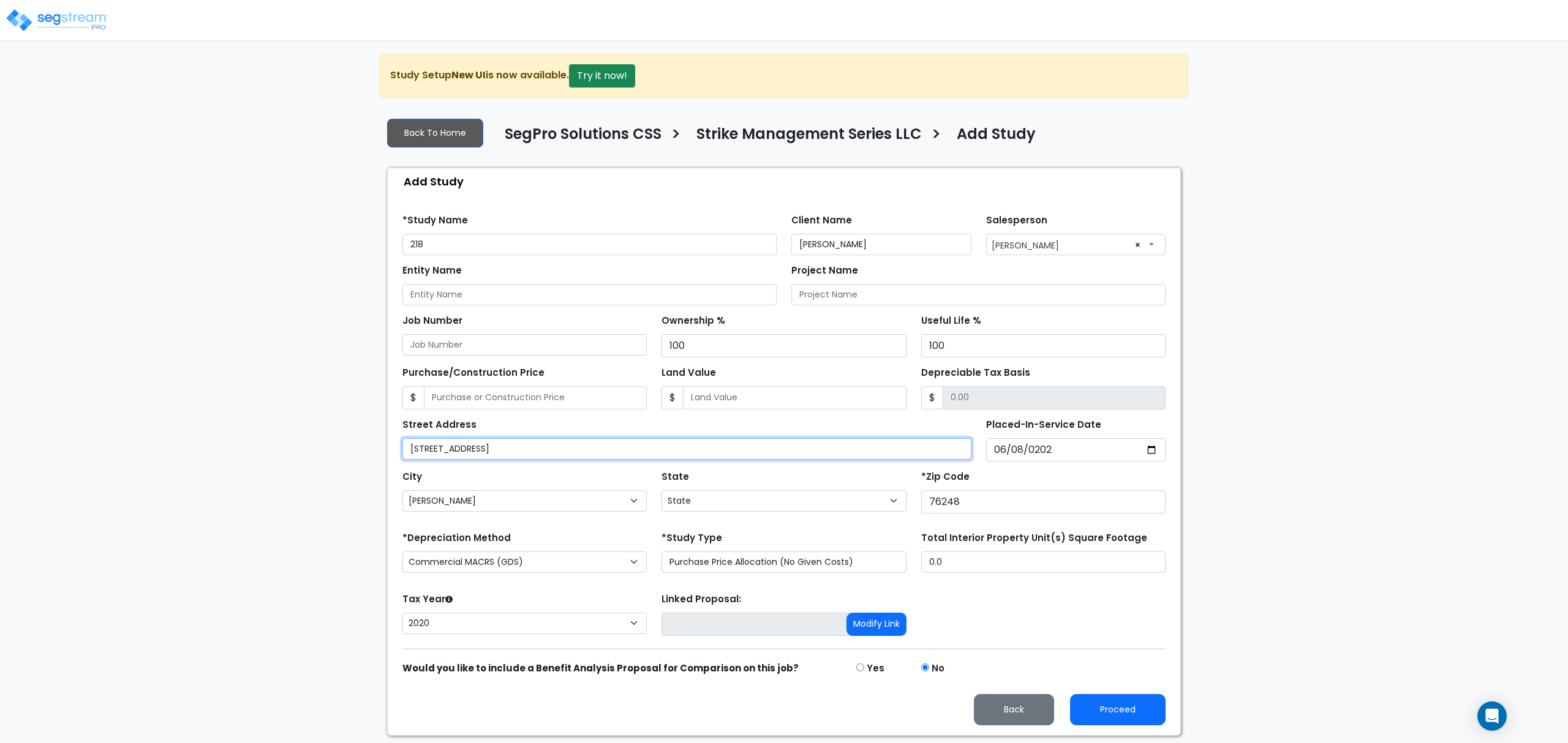
click at [452, 458] on input "218 Stallion Drive" at bounding box center [687, 449] width 569 height 22
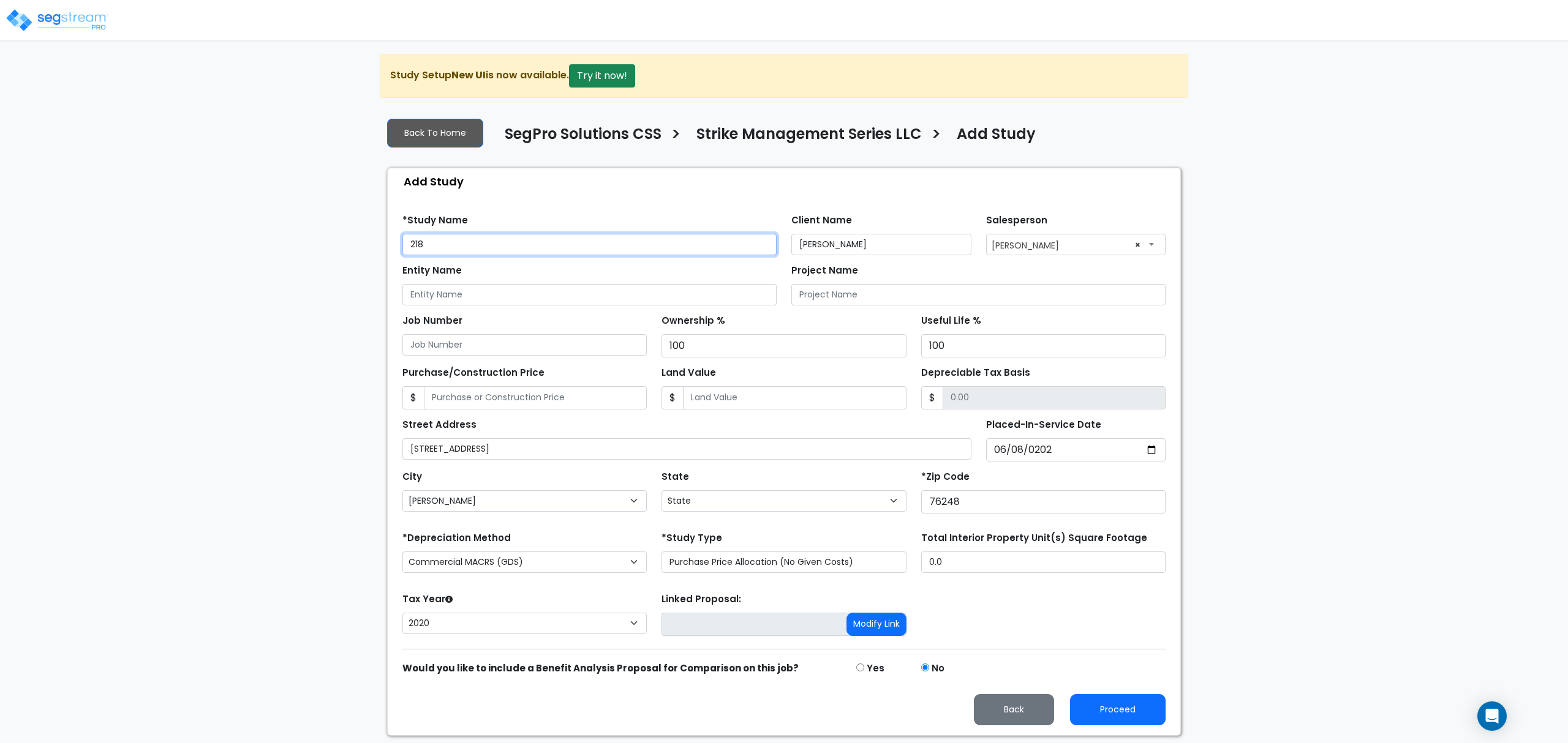
click at [507, 243] on input "218" at bounding box center [589, 245] width 374 height 22
paste input "Stallion Drive"
click at [405, 248] on input "218 Stallion Drive" at bounding box center [589, 245] width 374 height 22
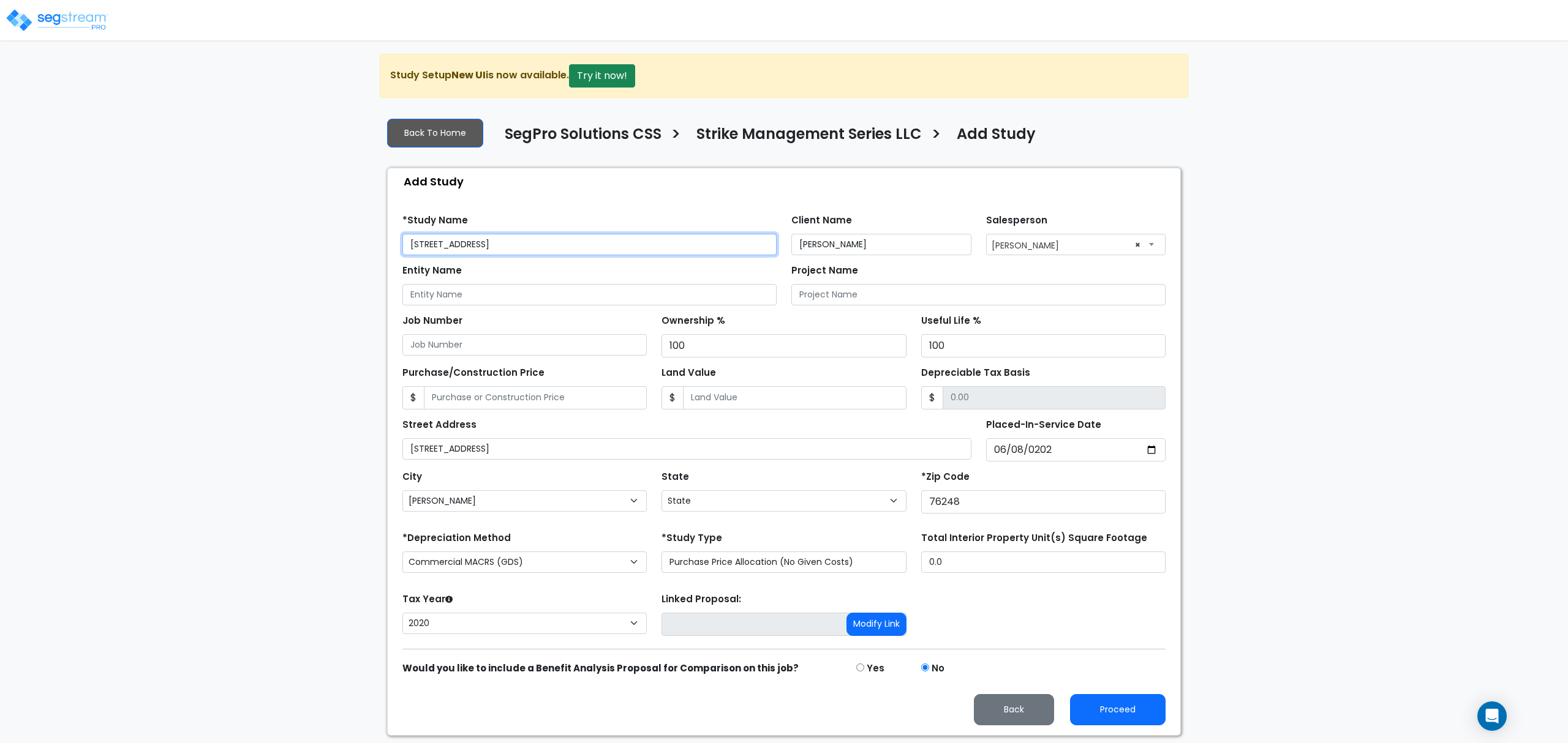
type input "218 Stallion Drive"
click at [432, 292] on input "Entity Name" at bounding box center [589, 295] width 374 height 22
click at [432, 295] on input "Striker Management Series LLC" at bounding box center [589, 295] width 374 height 22
click at [439, 304] on input "Striker Management Series LLC" at bounding box center [589, 295] width 374 height 22
type input "Strike Management Series LLC"
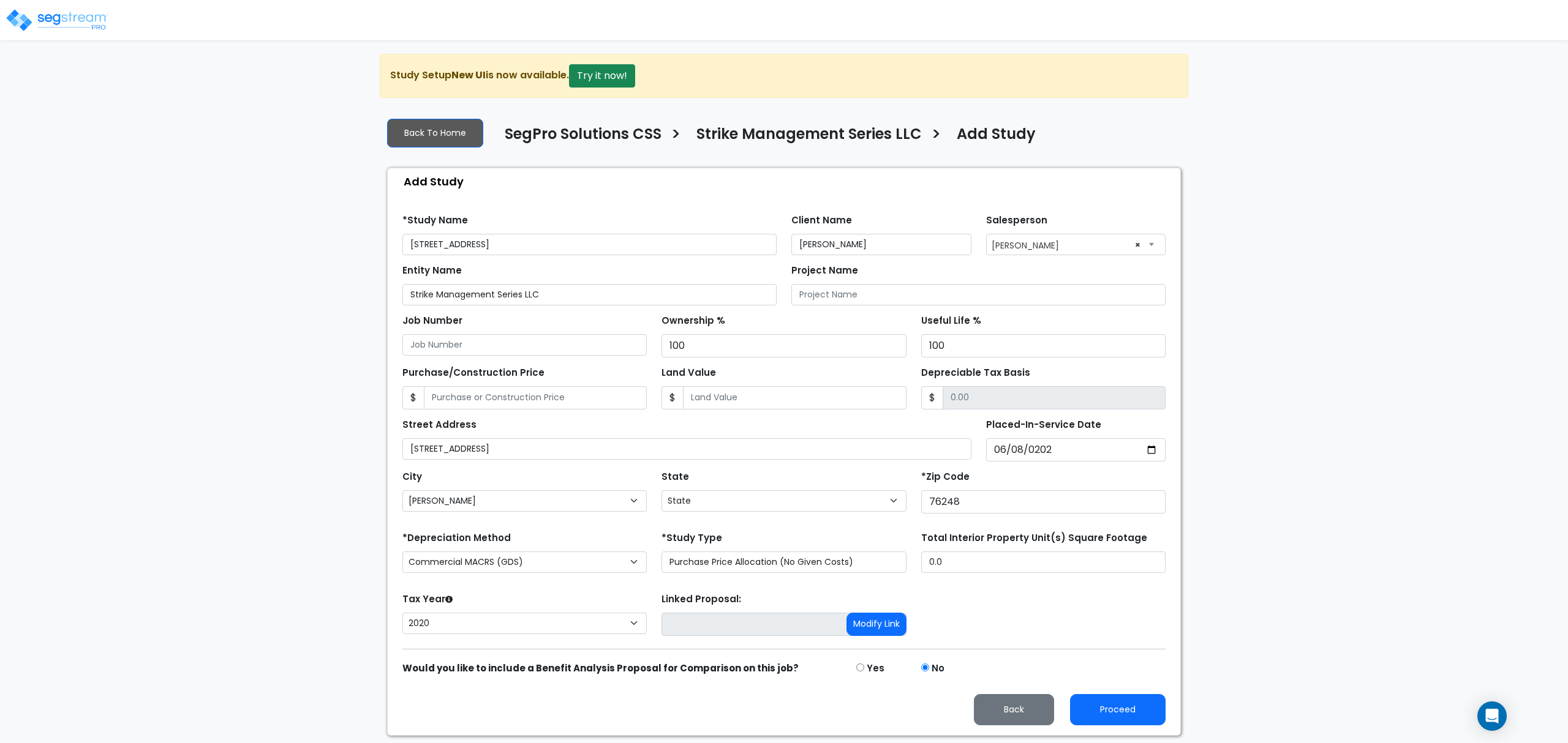
click at [562, 416] on div "Street Address 218 Stallion Drive Placed-In-Service Date 2020-06-08 *Purchase D…" at bounding box center [784, 436] width 778 height 52
click at [563, 401] on input "Purchase/Construction Price" at bounding box center [535, 398] width 223 height 23
click at [805, 397] on input "Land Value" at bounding box center [794, 398] width 223 height 23
type input "32,000"
click at [579, 383] on div "Purchase/Construction Price $" at bounding box center [524, 387] width 244 height 46
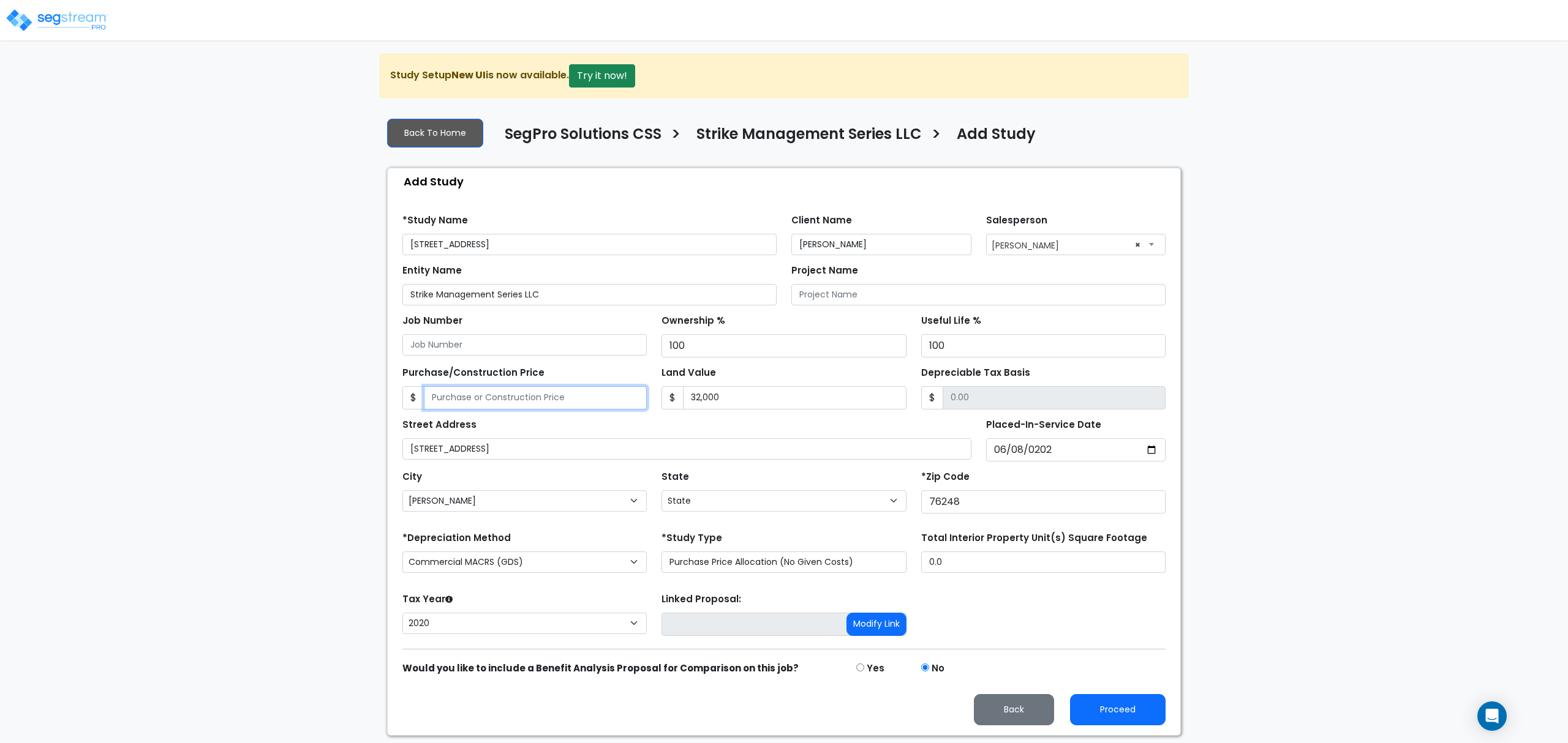
click at [596, 395] on input "Purchase/Construction Price" at bounding box center [535, 398] width 223 height 23
type input "2"
type input "-31,998.00"
type input "20"
type input "-31,980.00"
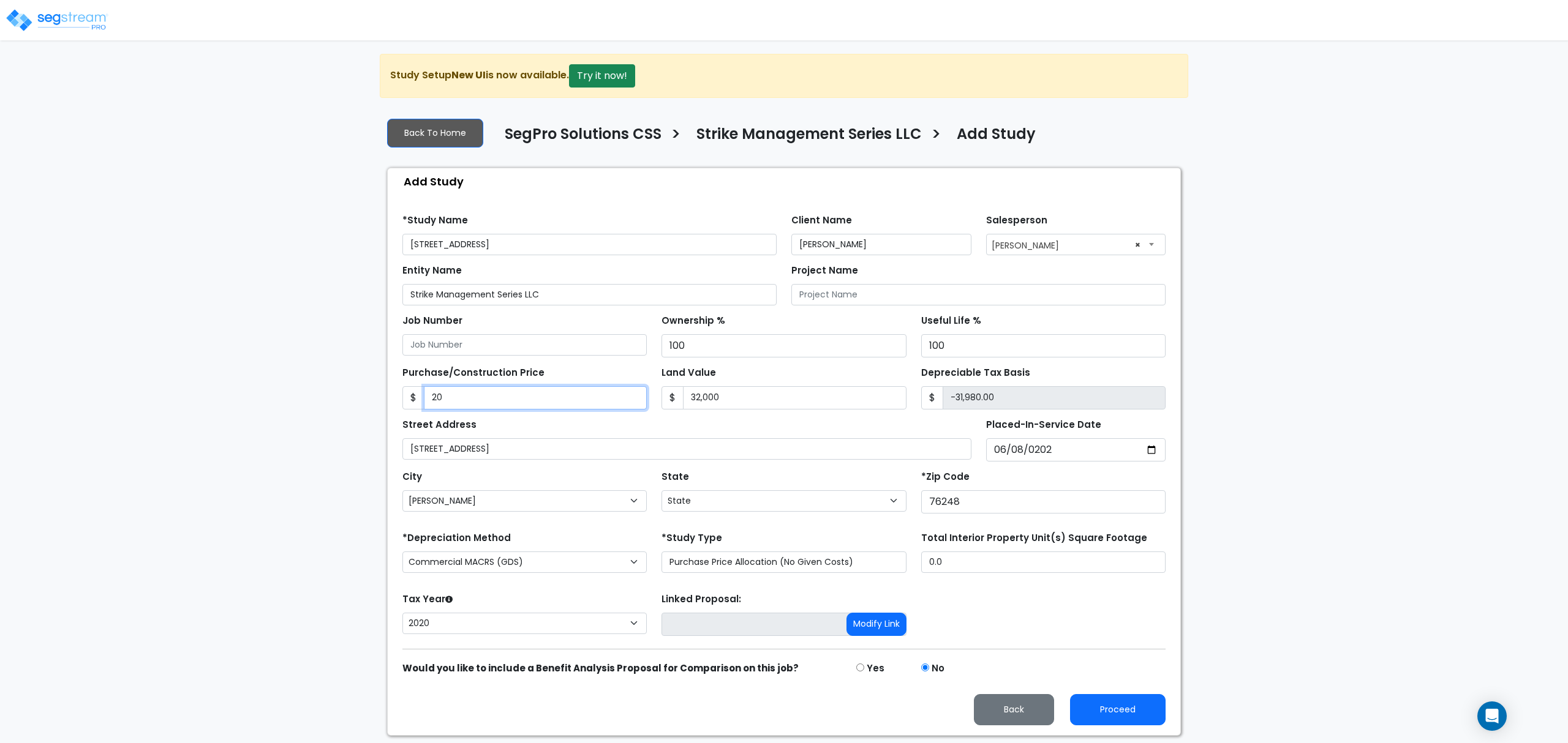
type input "204"
type input "-31,796.00"
type input "2040"
type input "-29,960.00"
type input "2,0400"
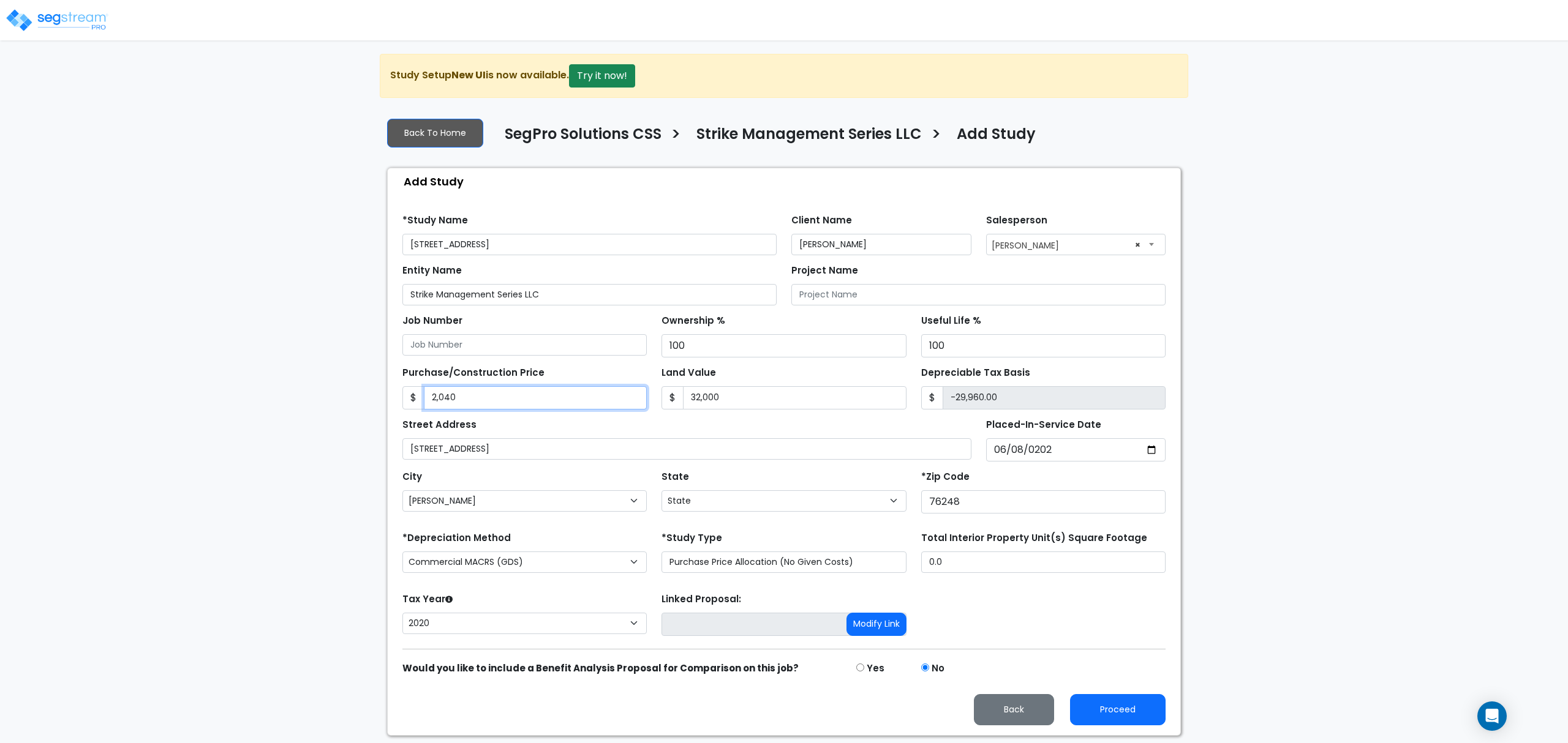
type input "-11,600.00"
type input "20,4000"
type input "172,000.00"
click at [285, 441] on div "We are Building your Study. So please grab a coffee and let us do the heavy lif…" at bounding box center [784, 395] width 1568 height 682
click at [1102, 718] on button "Proceed" at bounding box center [1118, 710] width 96 height 31
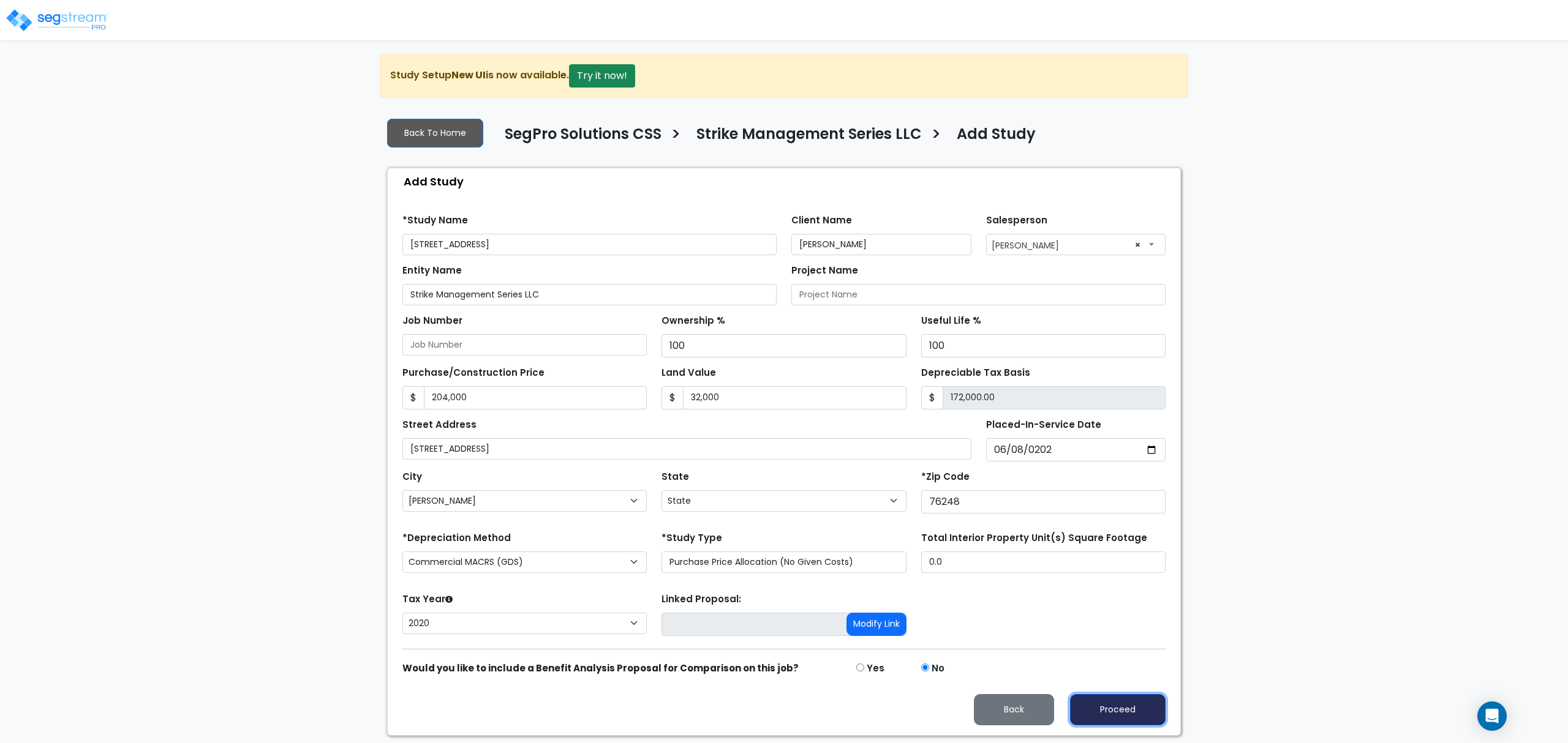
type input "204000"
type input "32000"
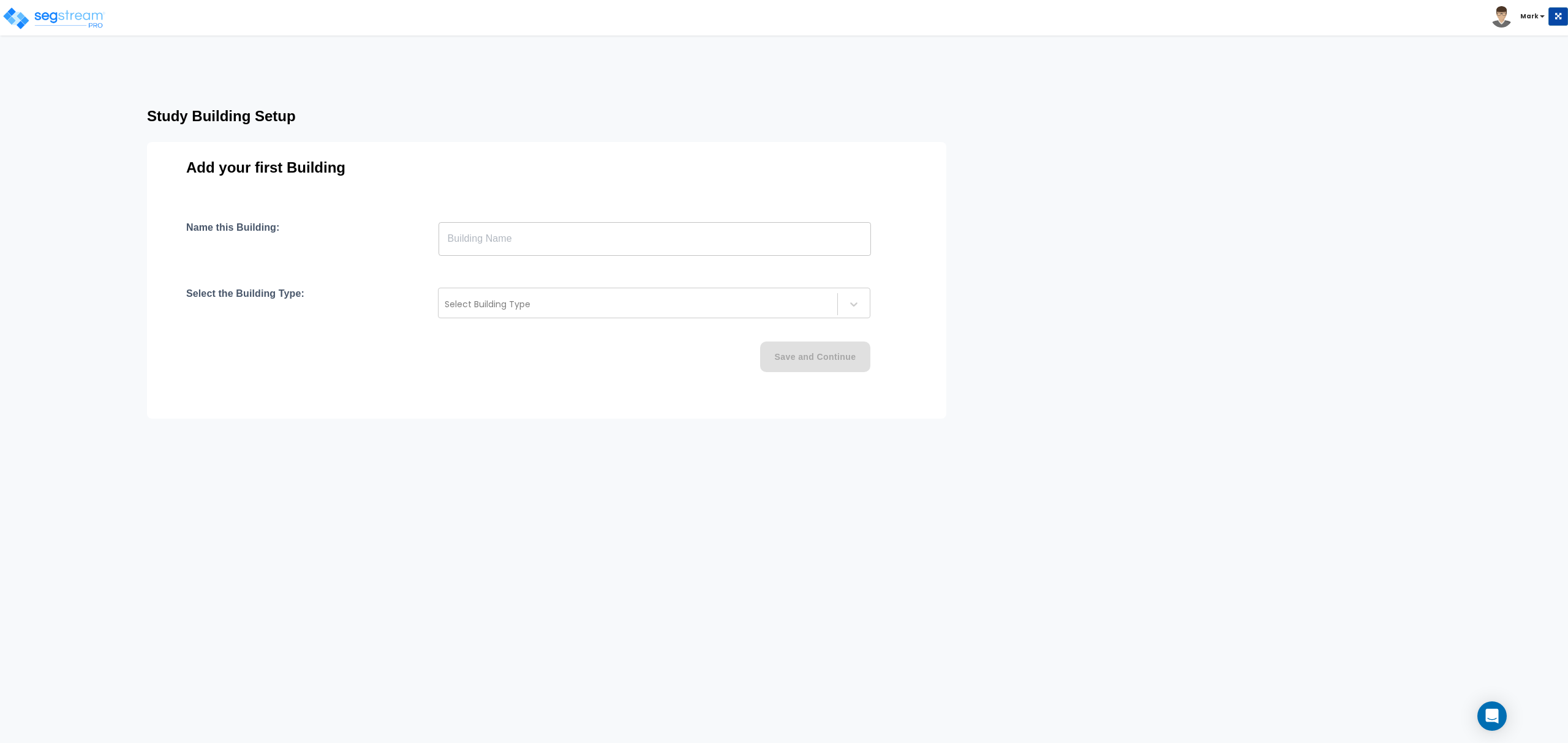
click at [519, 241] on input "text" at bounding box center [655, 239] width 432 height 34
paste input "text"
type input "[STREET_ADDRESS]"
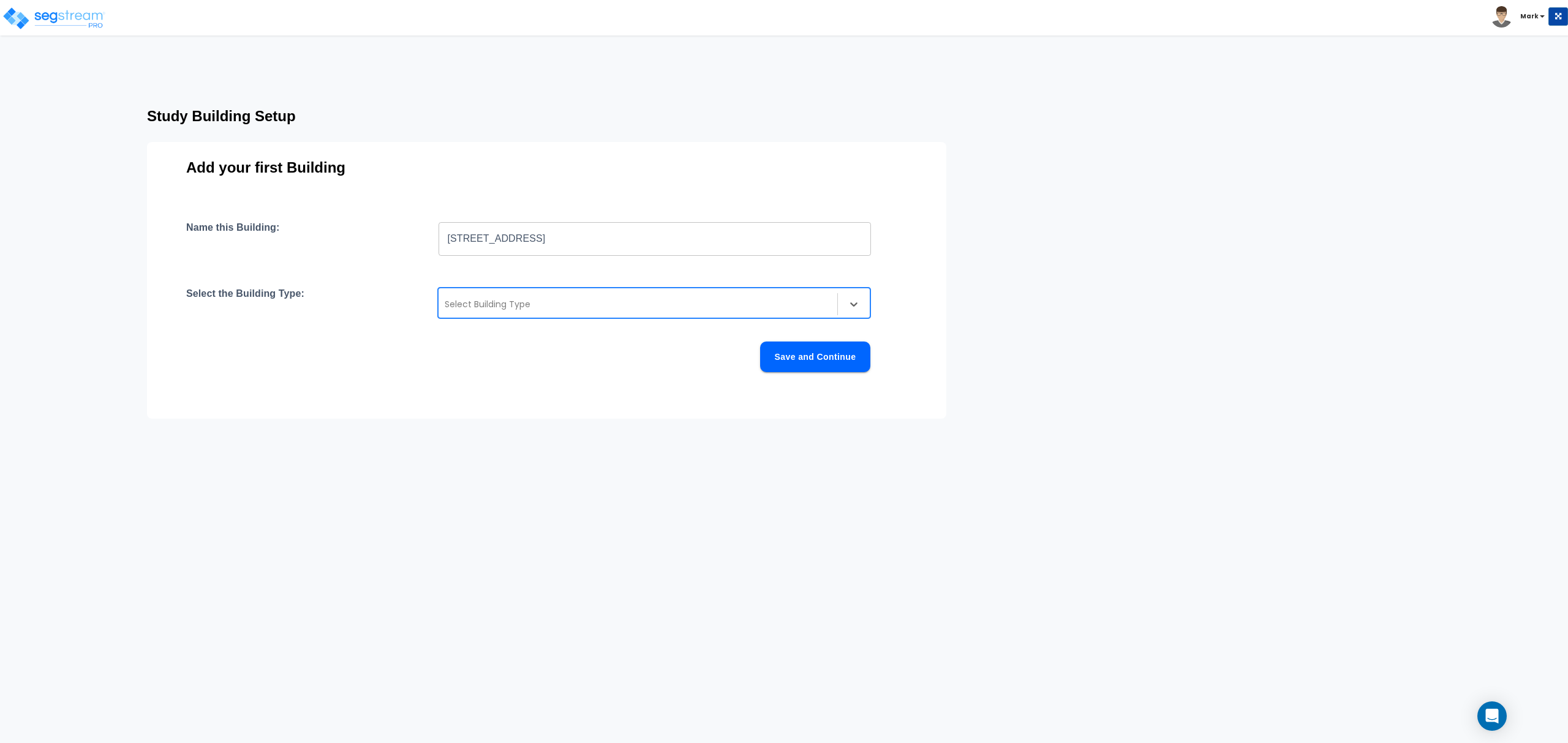
click at [547, 299] on div at bounding box center [638, 304] width 387 height 15
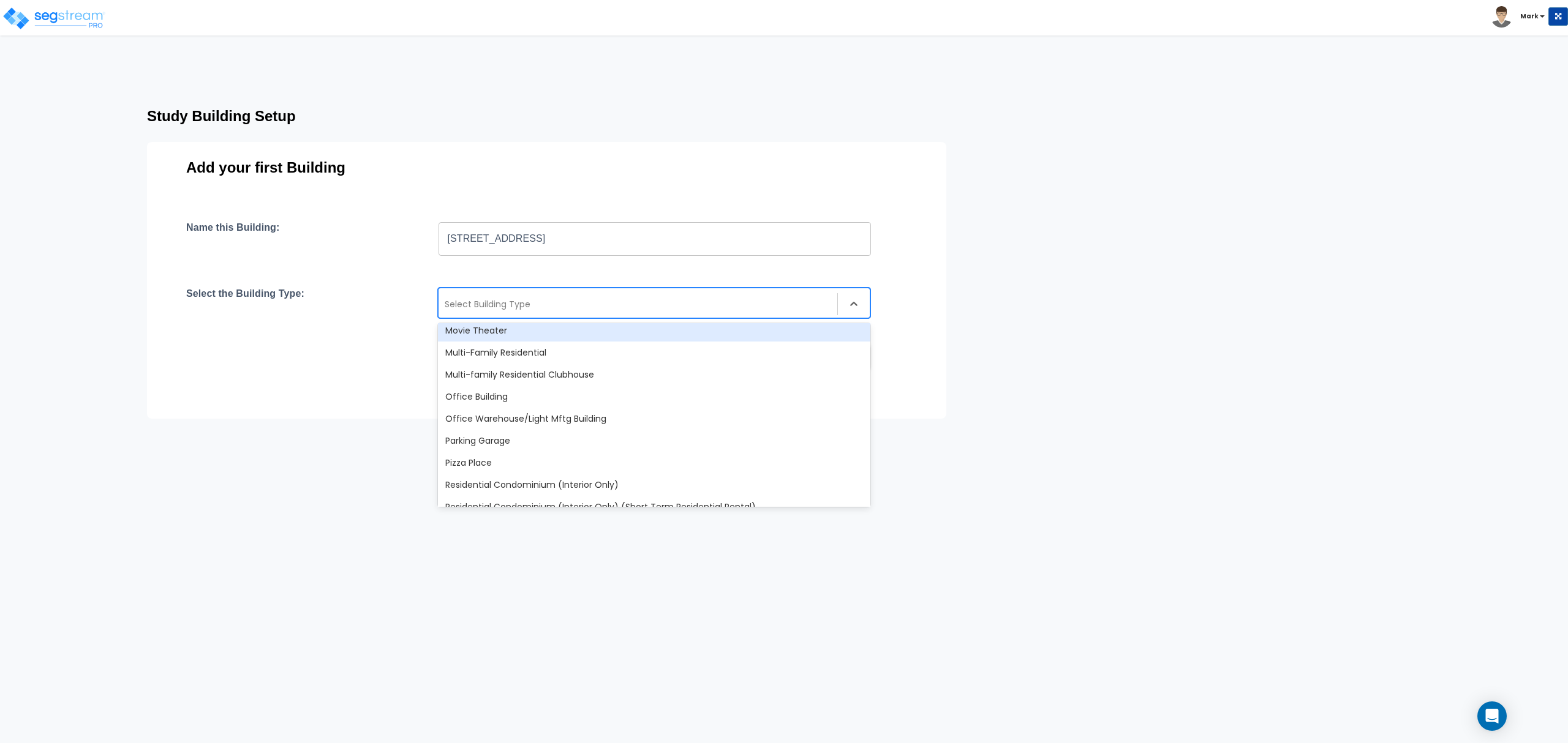
scroll to position [979, 0]
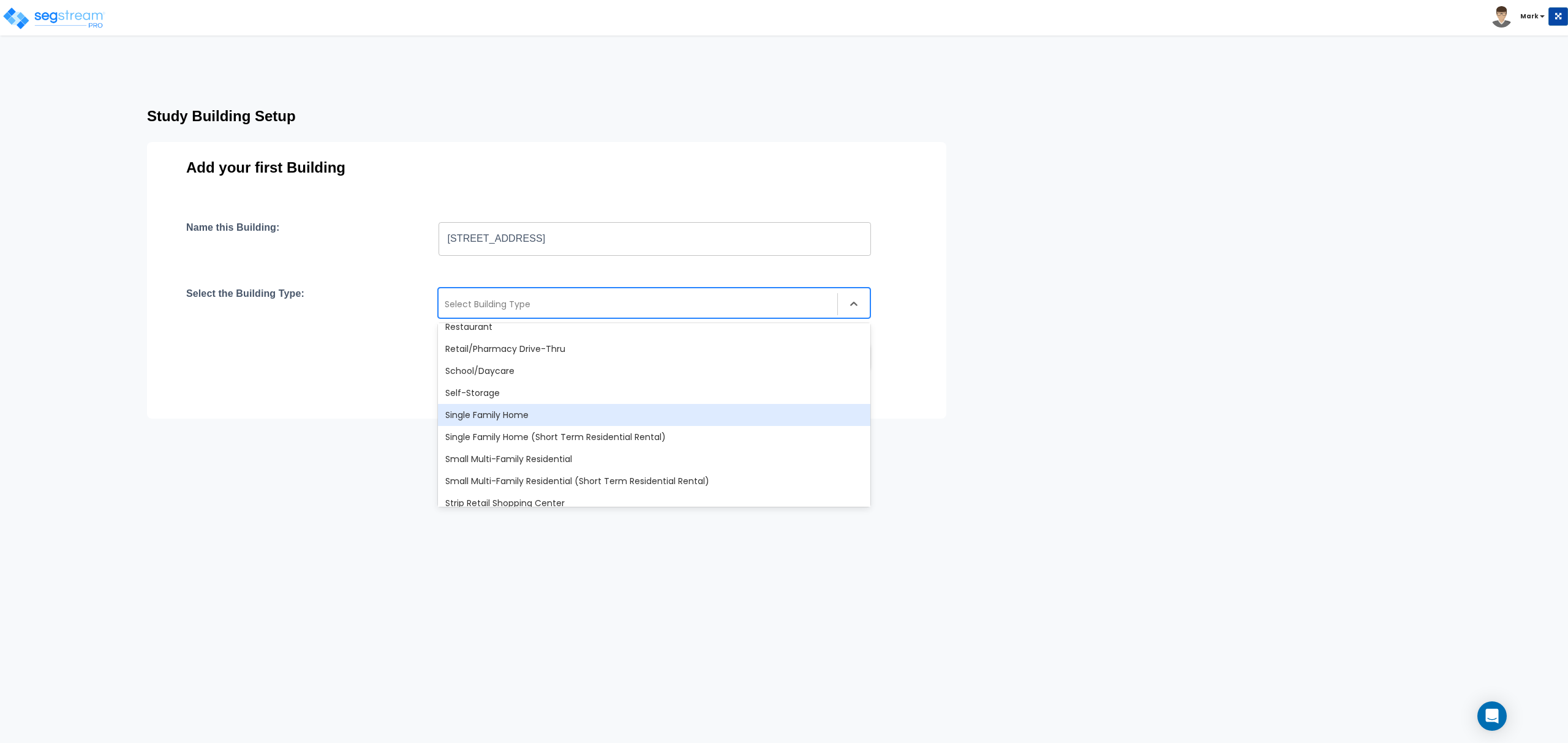
click at [520, 418] on div "Single Family Home" at bounding box center [654, 416] width 432 height 22
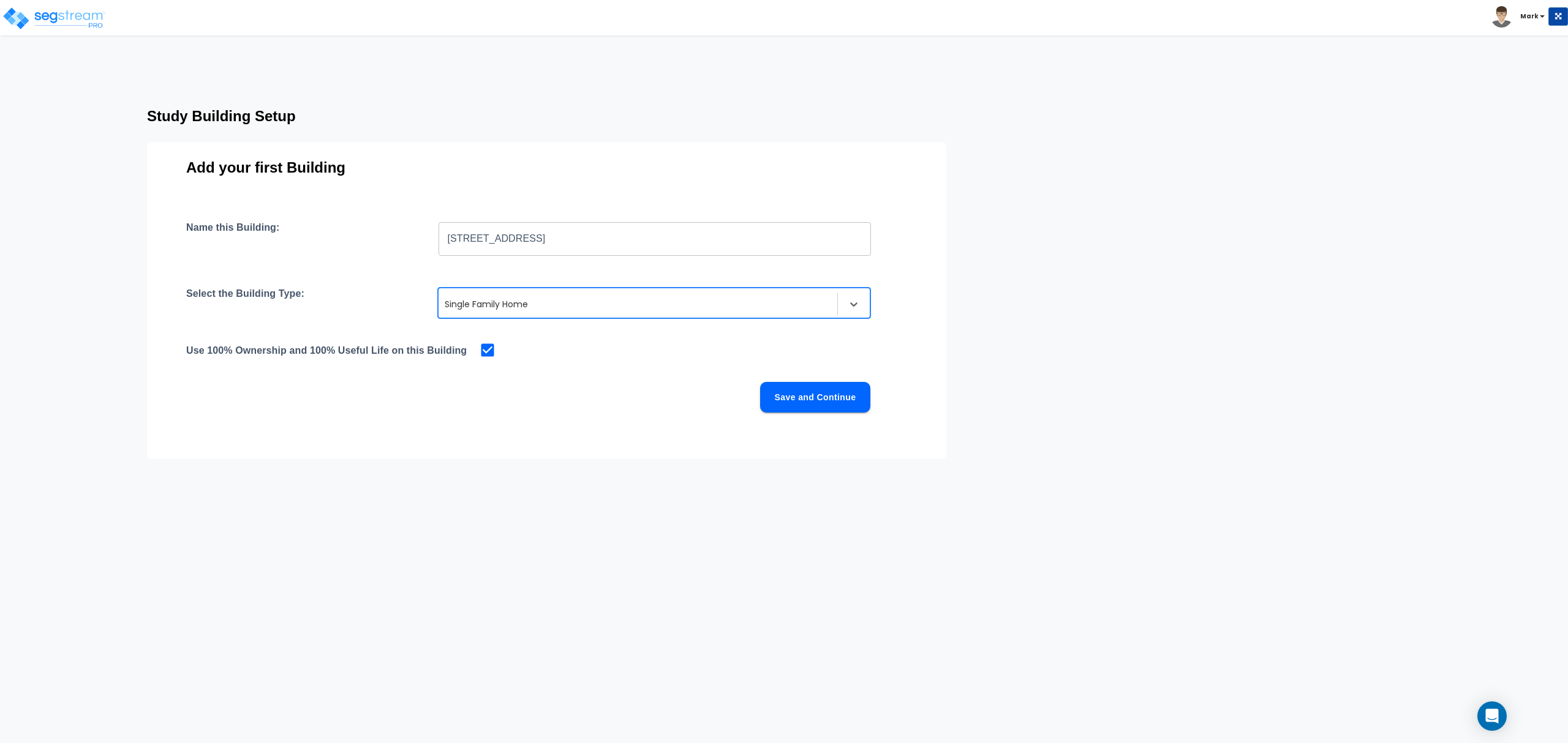
click at [790, 392] on button "Save and Continue" at bounding box center [816, 397] width 110 height 31
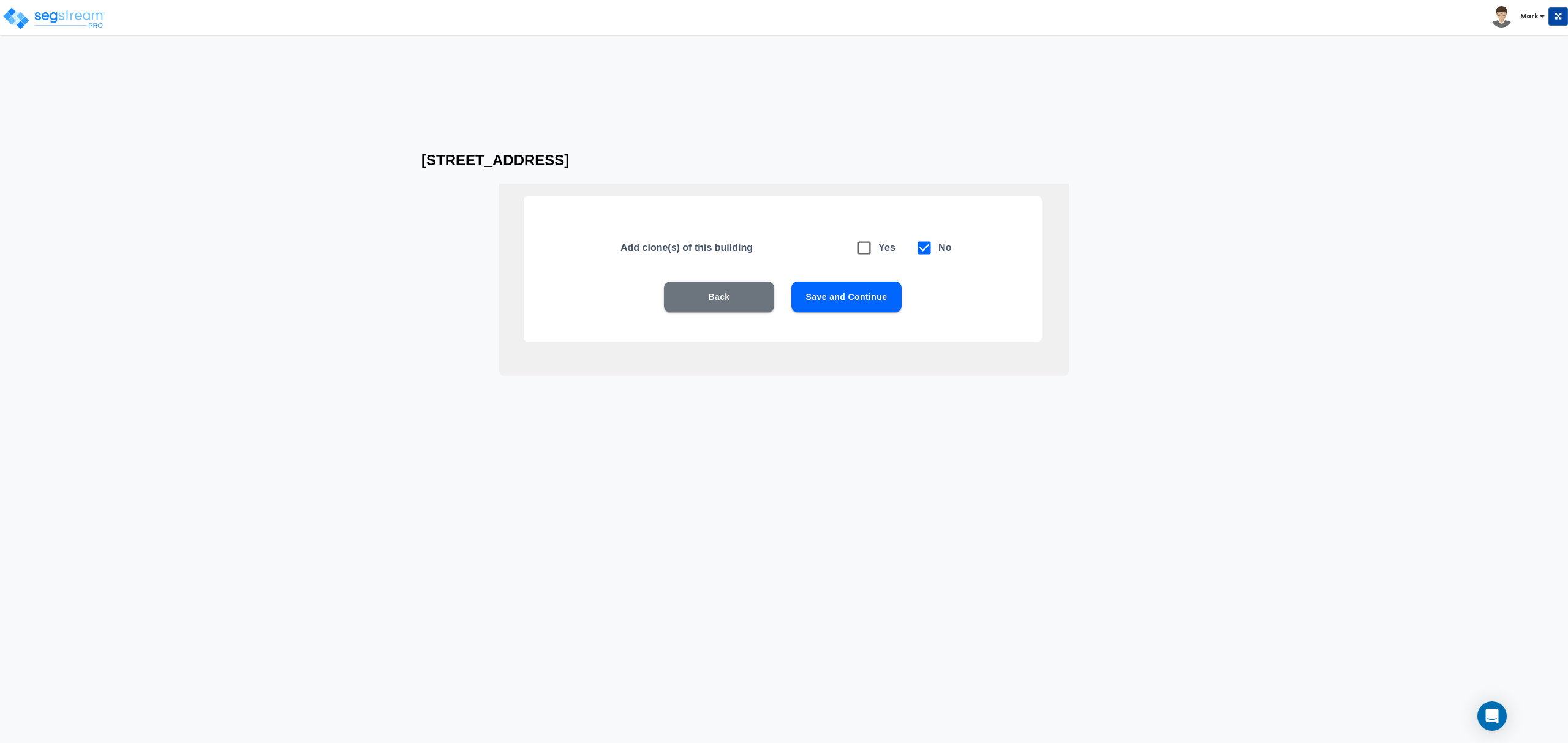
click at [833, 295] on button "Save and Continue" at bounding box center [846, 297] width 110 height 31
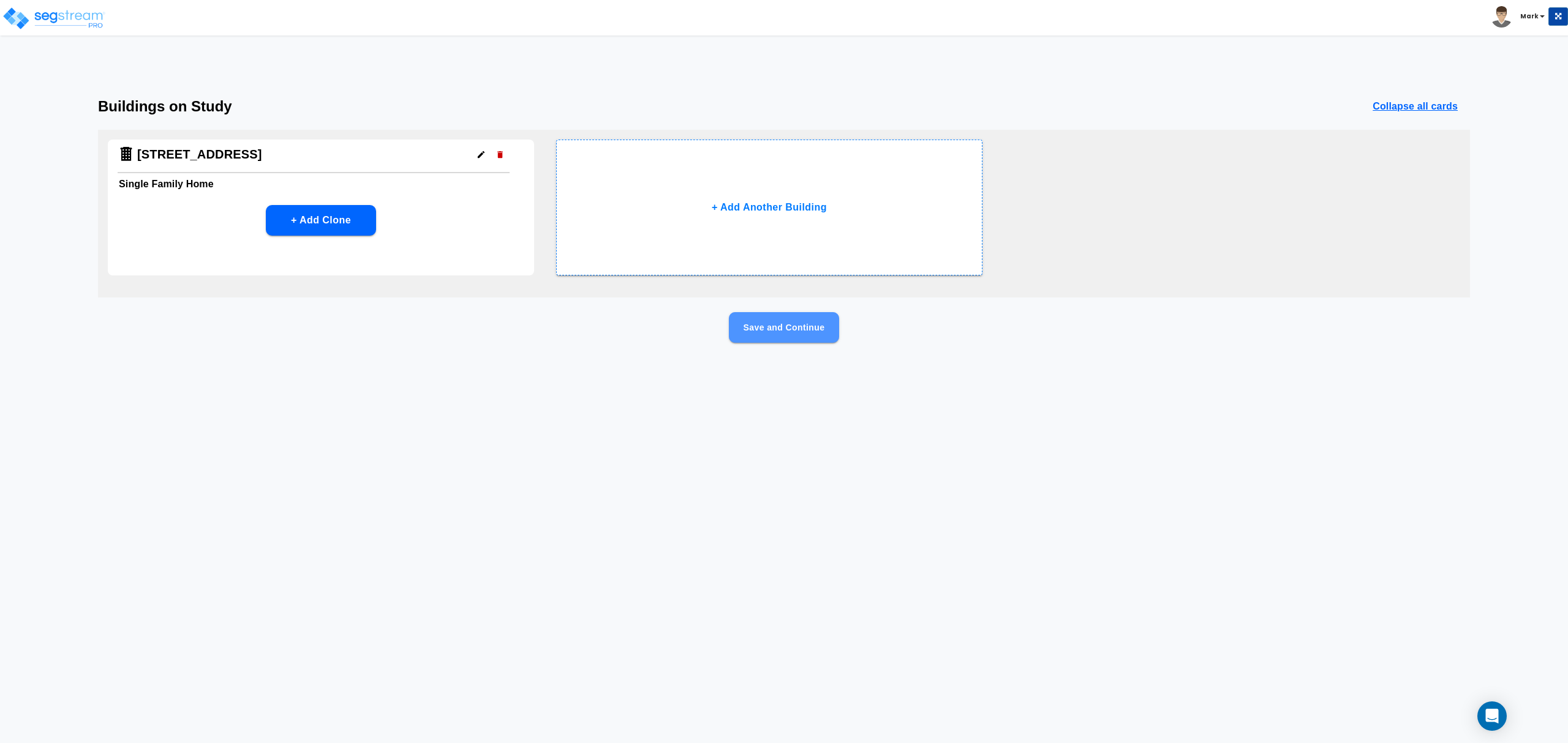
click at [827, 326] on button "Save and Continue" at bounding box center [784, 327] width 110 height 31
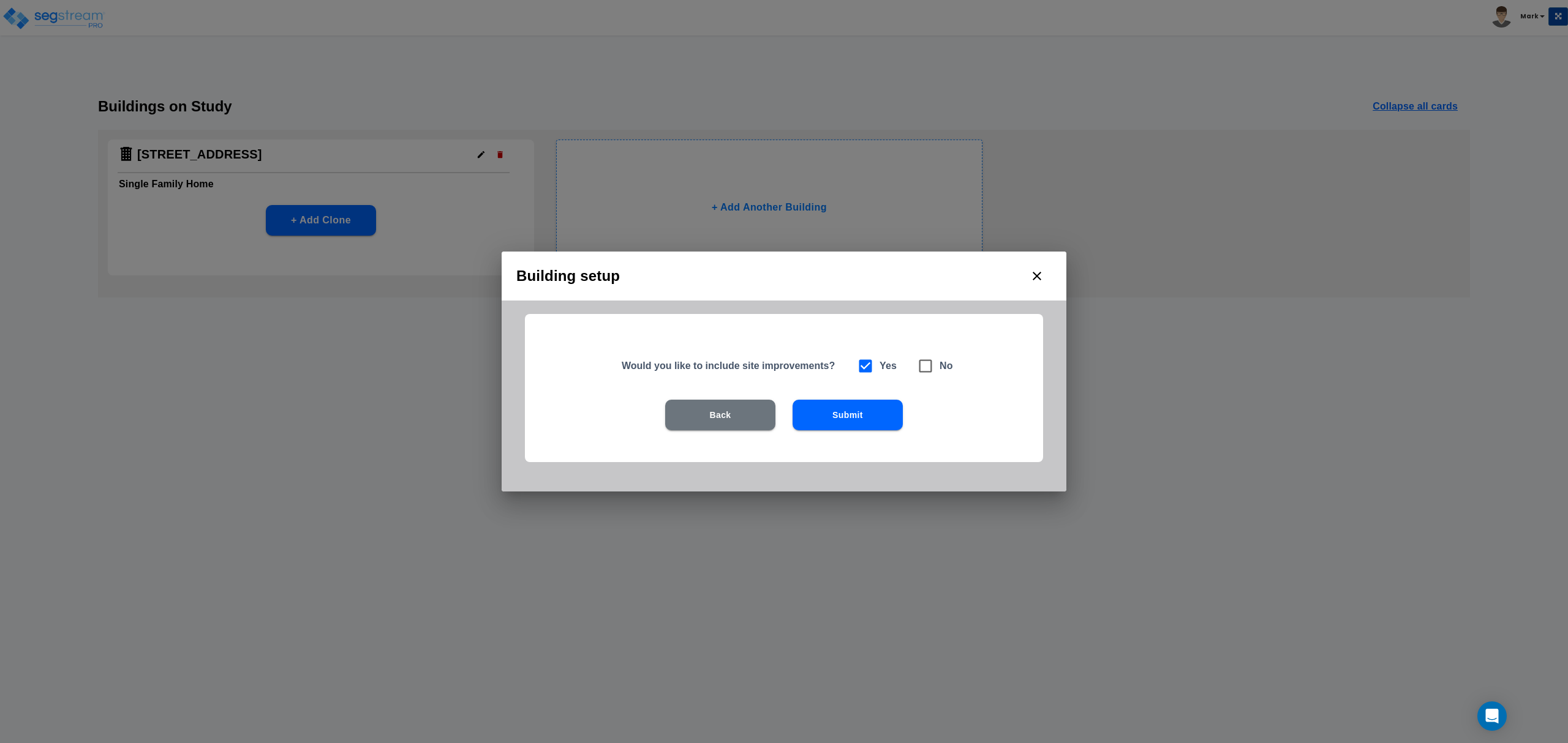
drag, startPoint x: 822, startPoint y: 416, endPoint x: 796, endPoint y: 403, distance: 29.1
click at [807, 408] on button "Submit" at bounding box center [848, 415] width 110 height 31
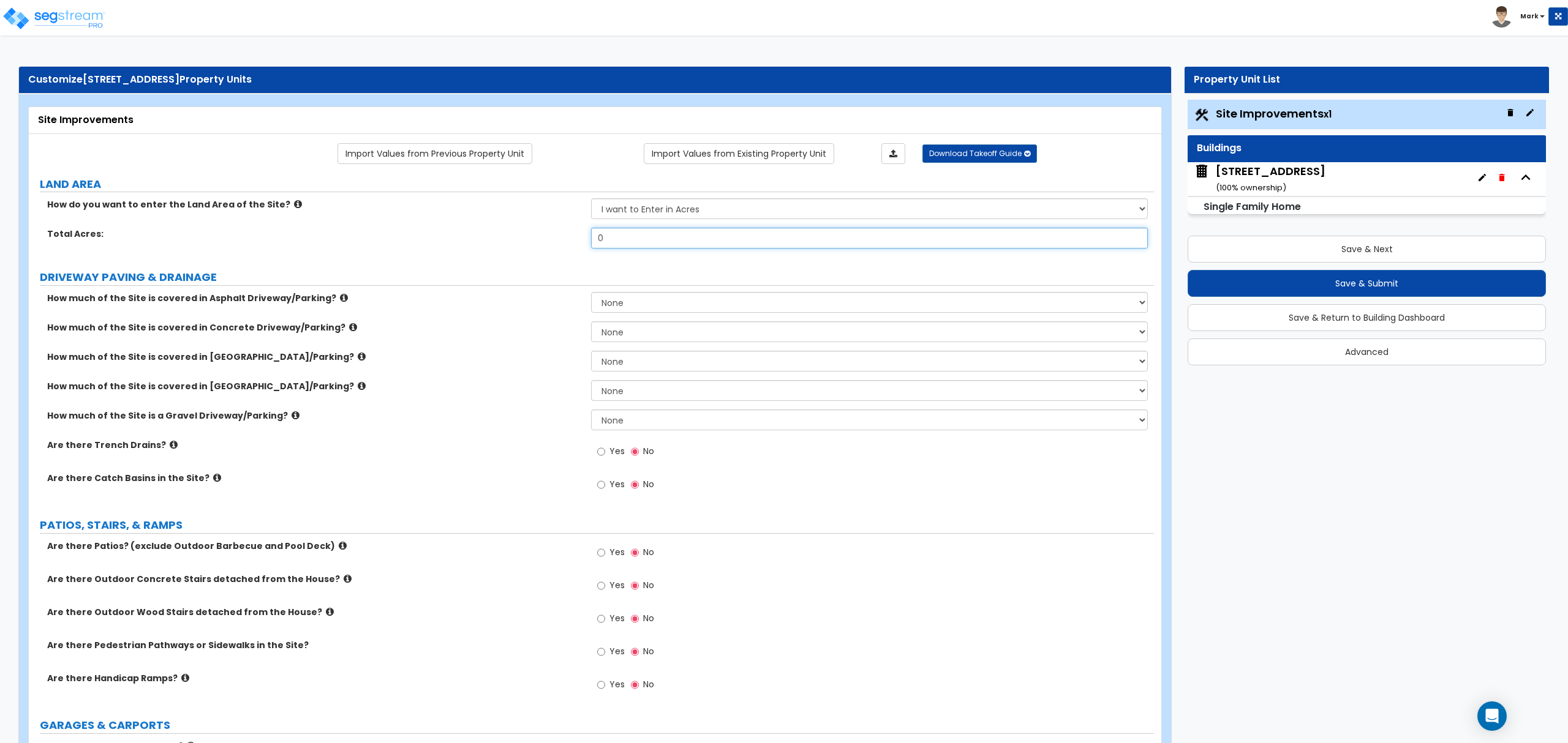
click at [635, 240] on input "0" at bounding box center [869, 238] width 556 height 21
type input ".12"
drag, startPoint x: 540, startPoint y: 268, endPoint x: 562, endPoint y: 280, distance: 25.1
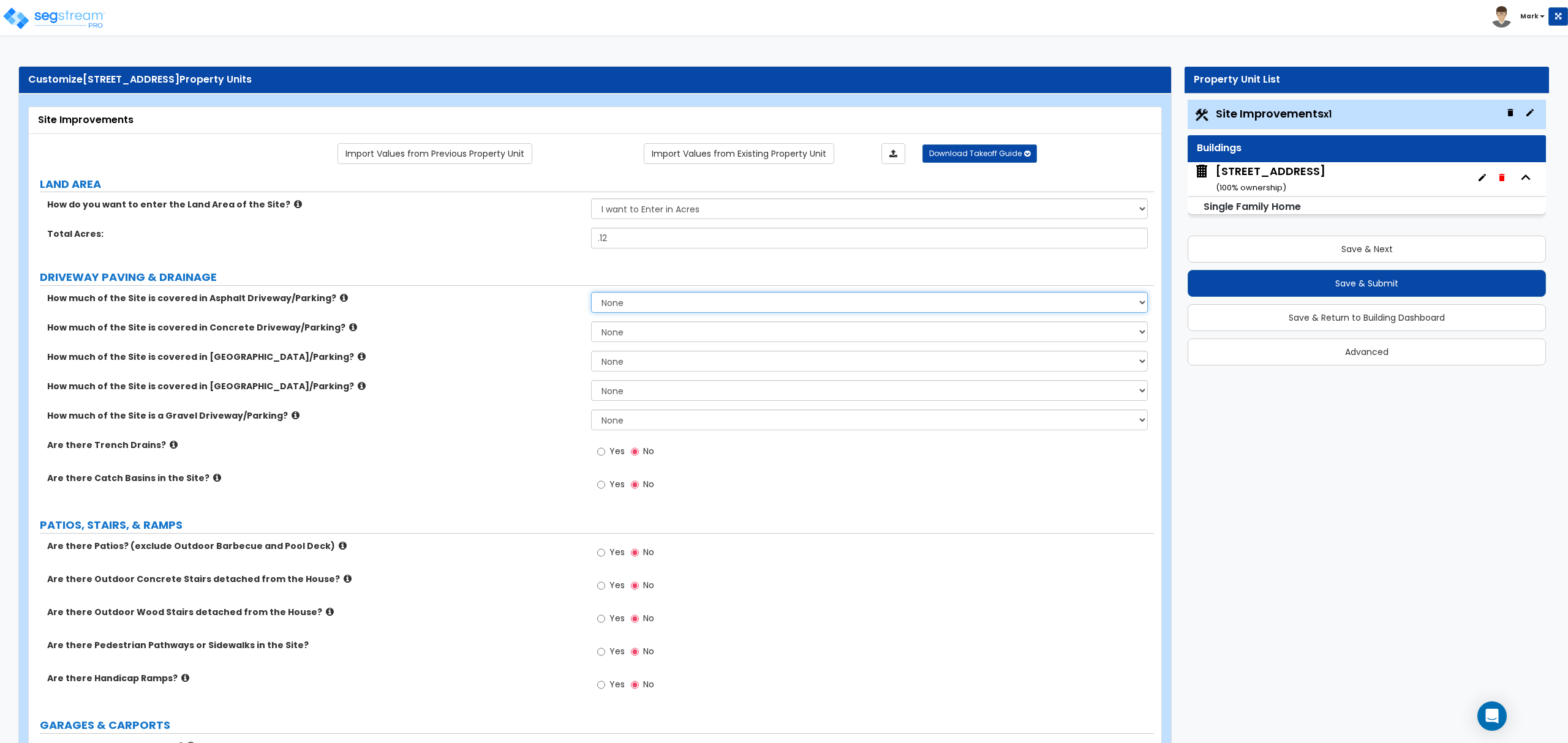
click at [675, 310] on select "None I want to Enter an Approximate Percentage I want to Enter the Square Foota…" at bounding box center [869, 303] width 556 height 21
select select "2"
click at [591, 293] on select "None I want to Enter an Approximate Percentage I want to Enter the Square Foota…" at bounding box center [869, 303] width 556 height 21
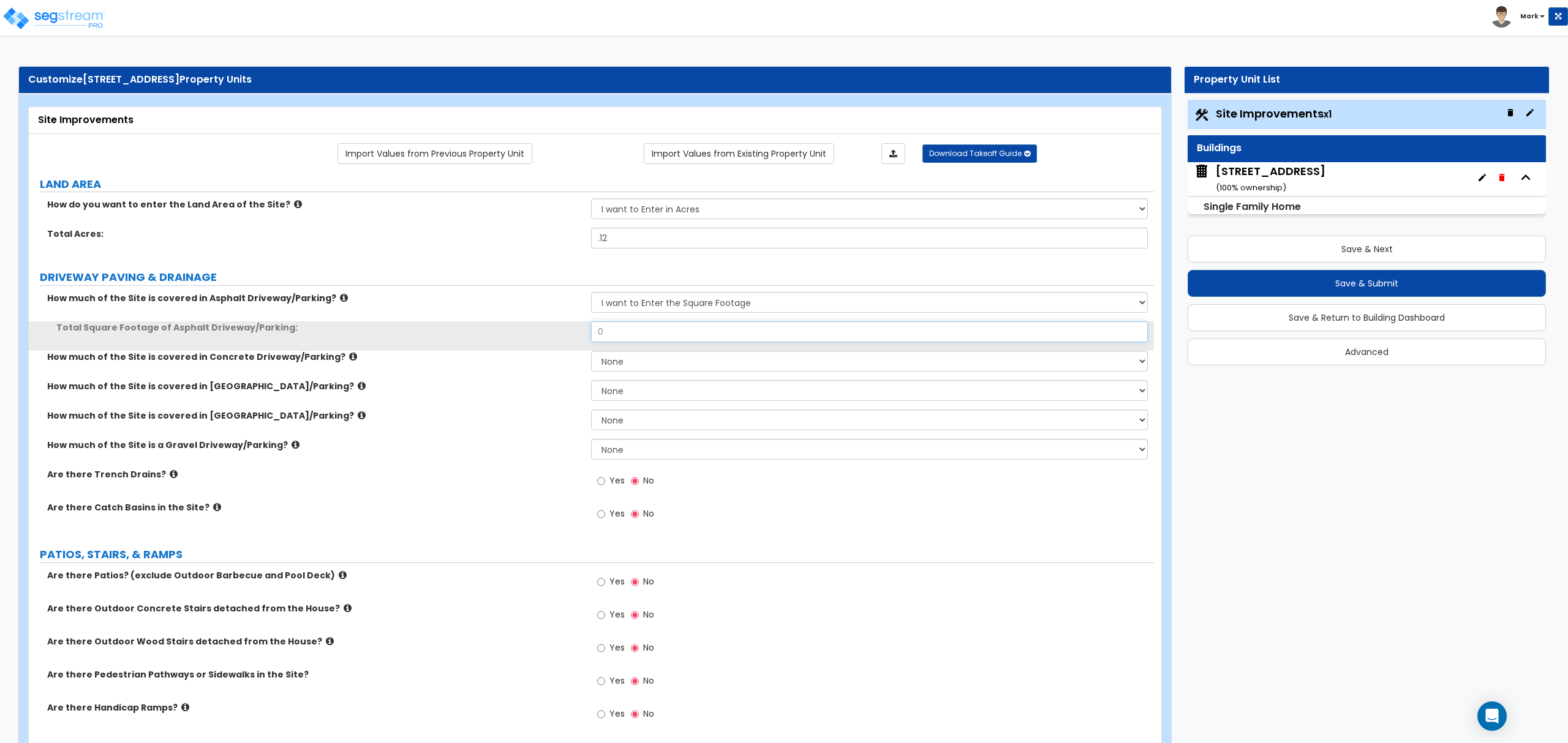
click at [663, 336] on input "0" at bounding box center [869, 332] width 556 height 21
type input "591"
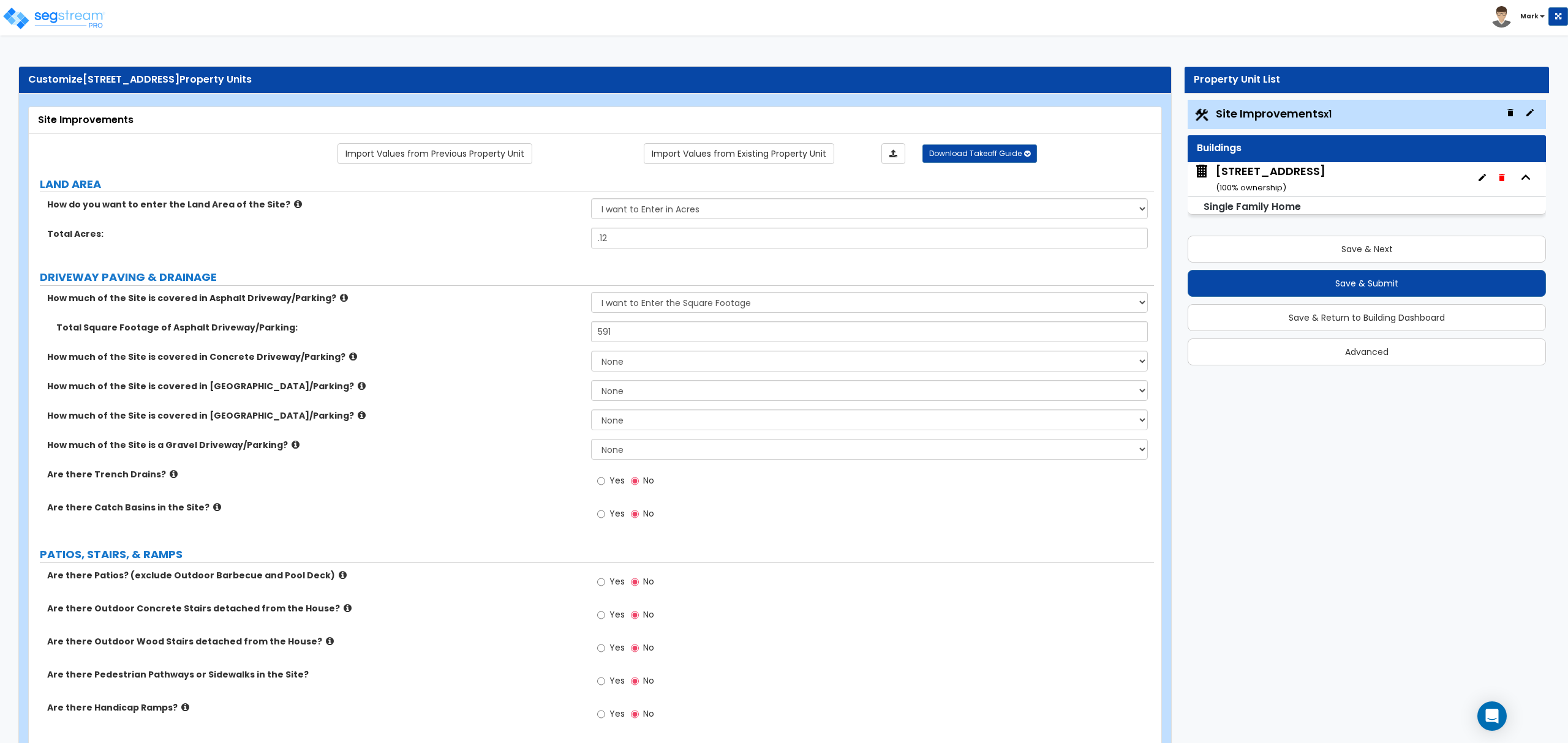
click at [409, 374] on div "How much of the Site is covered in Concrete Driveway/Parking? None I want to En…" at bounding box center [592, 365] width 1125 height 29
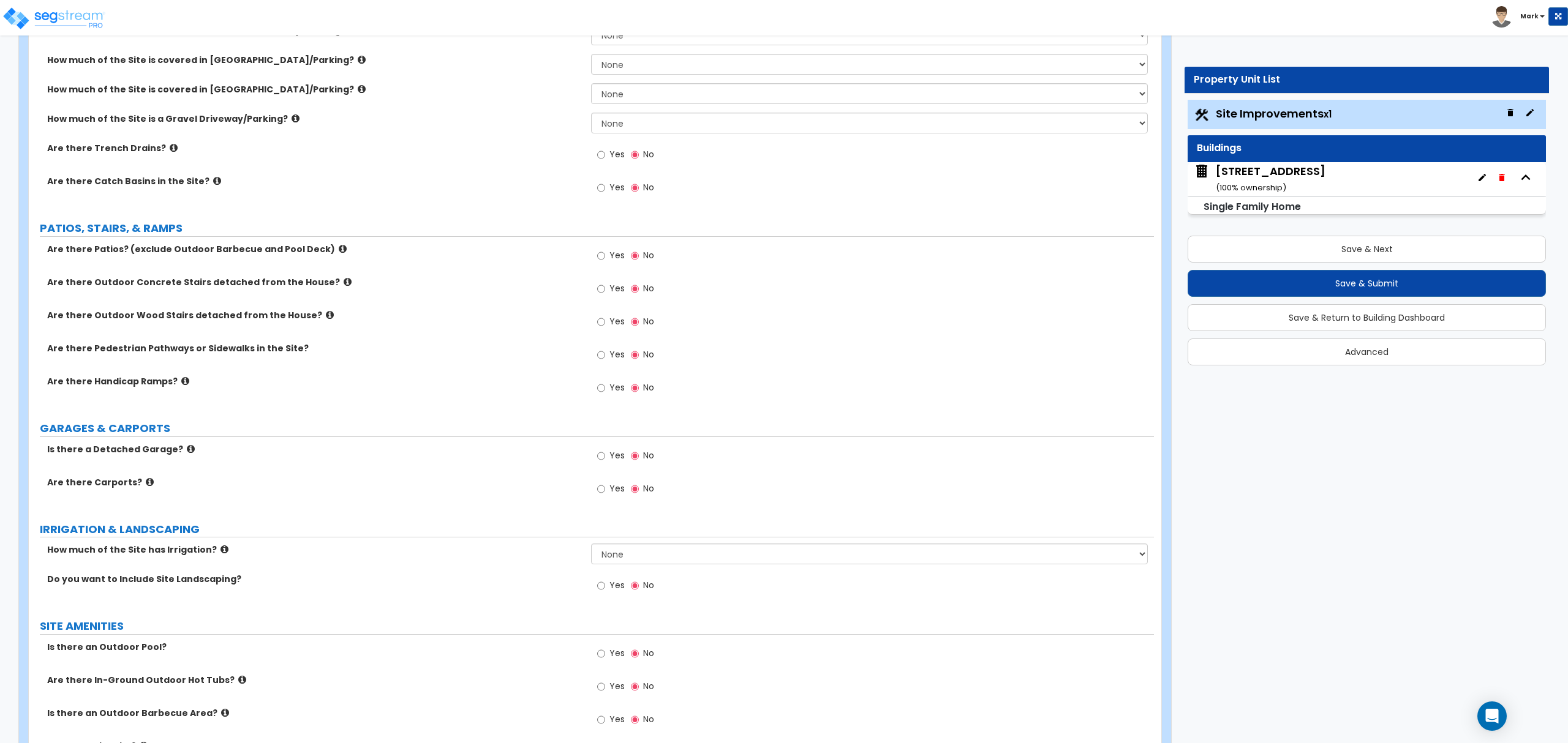
scroll to position [408, 0]
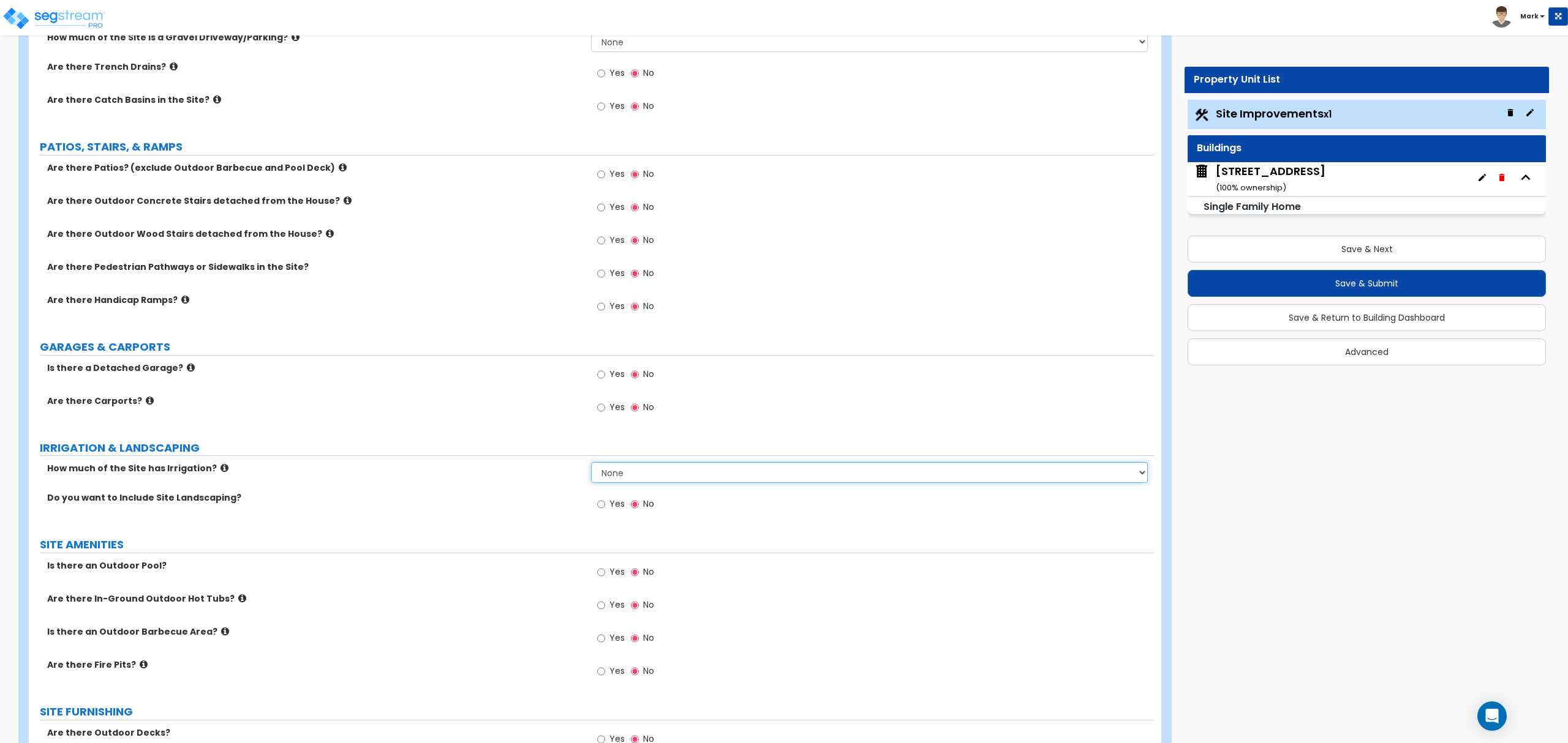
click at [616, 479] on select "None I want to Enter an Approximate Percentage I want to Enter the Square Foota…" at bounding box center [869, 473] width 556 height 21
select select "2"
click at [591, 464] on select "None I want to Enter an Approximate Percentage I want to Enter the Square Foota…" at bounding box center [869, 473] width 556 height 21
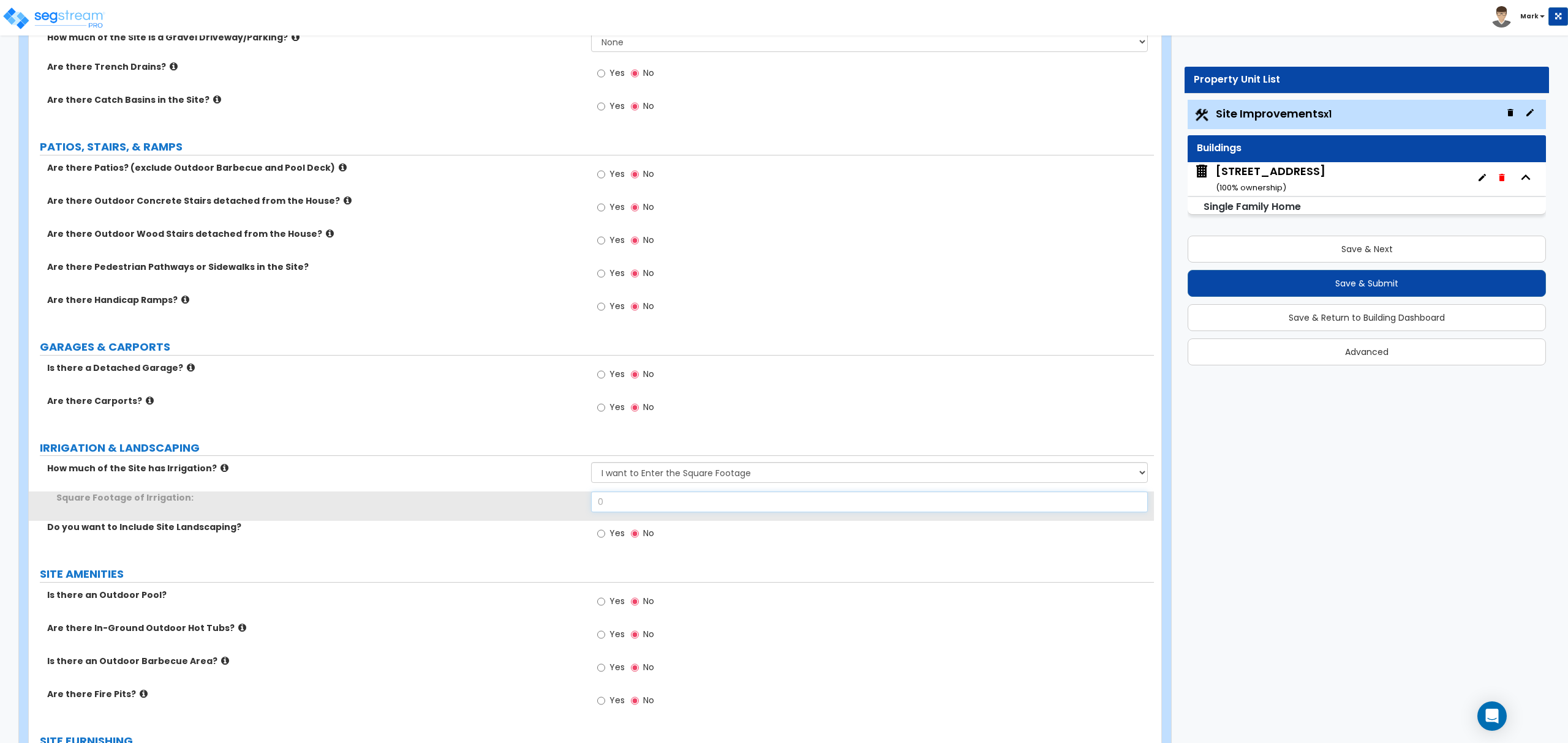
click at [628, 507] on input "0" at bounding box center [869, 502] width 556 height 21
type input "2,539"
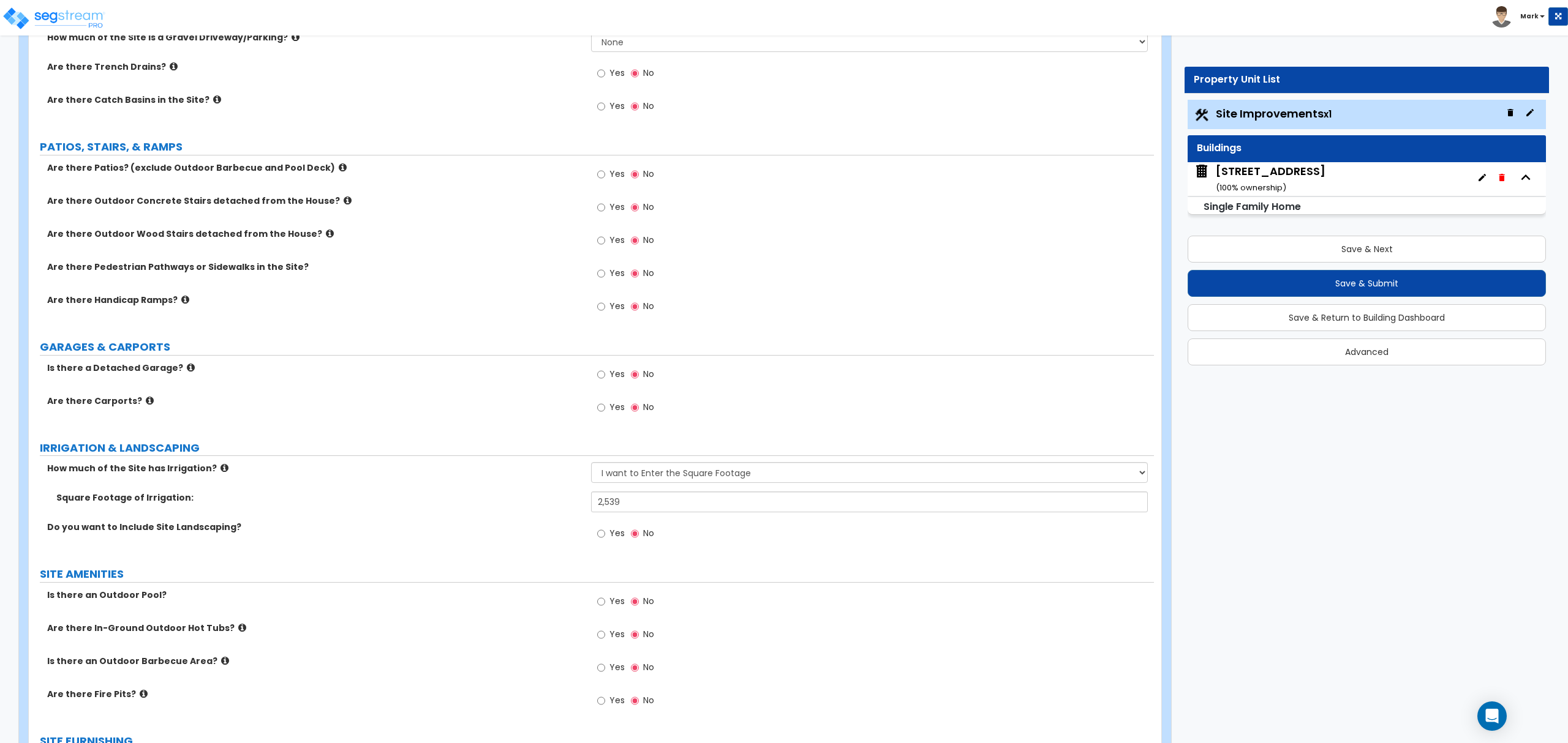
drag, startPoint x: 138, startPoint y: 468, endPoint x: 611, endPoint y: 539, distance: 478.3
click at [611, 539] on span "Yes" at bounding box center [617, 533] width 16 height 12
click at [605, 539] on input "Yes" at bounding box center [601, 534] width 8 height 13
radio input "true"
click at [611, 567] on span "Yes" at bounding box center [617, 566] width 16 height 12
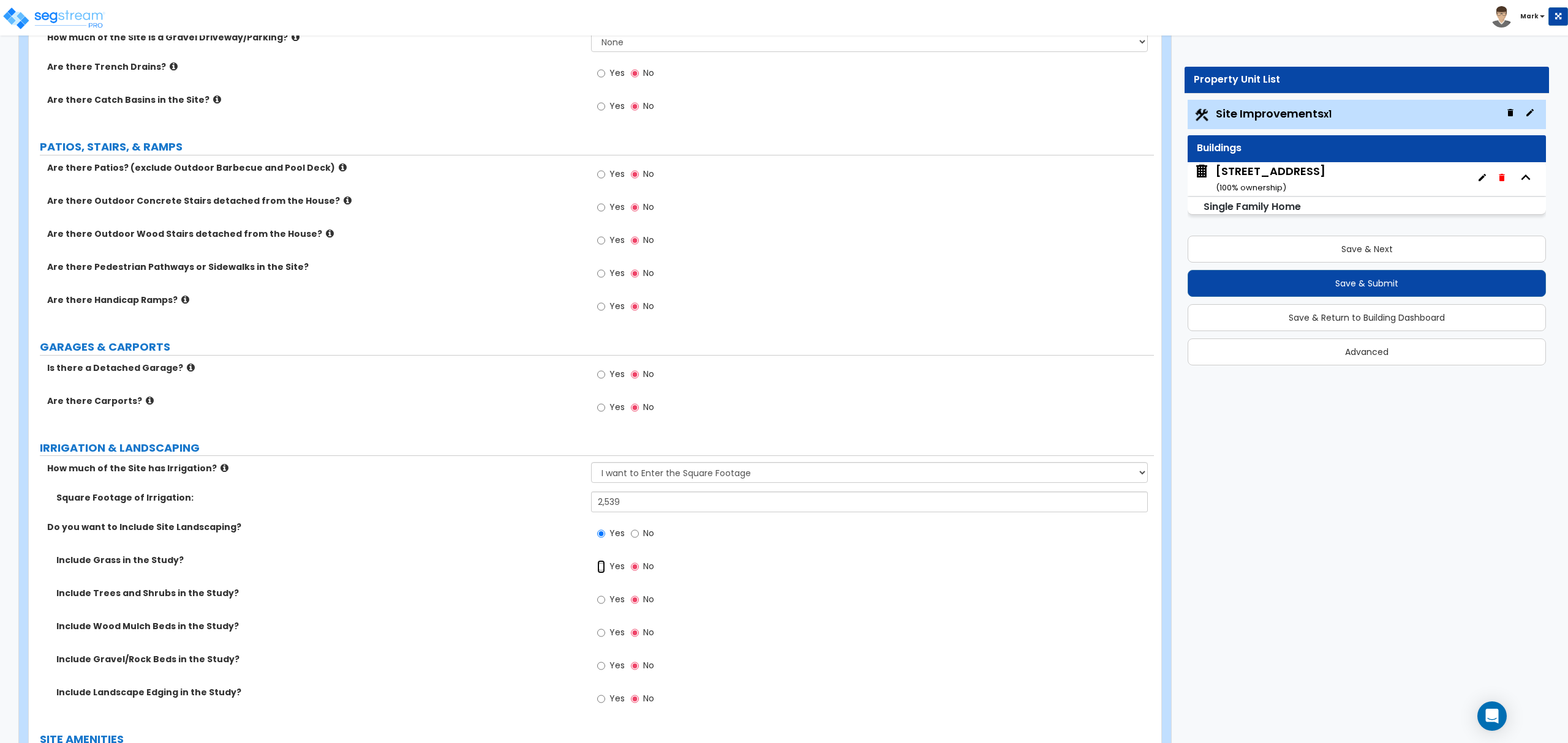
click at [605, 567] on input "Yes" at bounding box center [601, 567] width 8 height 13
radio input "true"
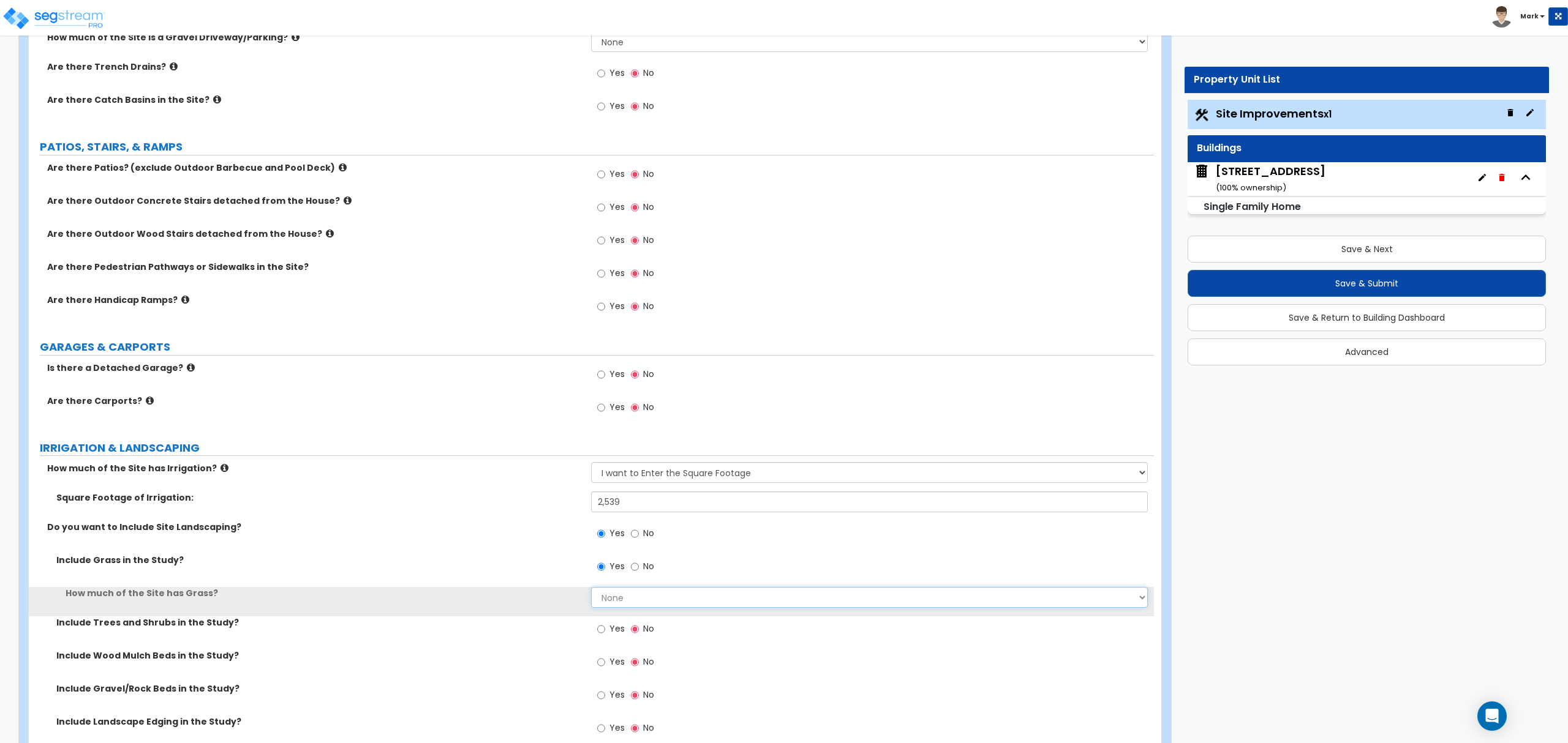
click at [607, 601] on select "None I want to Enter an Approximate Percentage I want to Enter the Square Foota…" at bounding box center [869, 598] width 556 height 21
click at [607, 601] on select "None I want to Enter an Approximate Percentage I want to Enter the Square Foota…" at bounding box center [869, 598] width 556 height 21
select select "2"
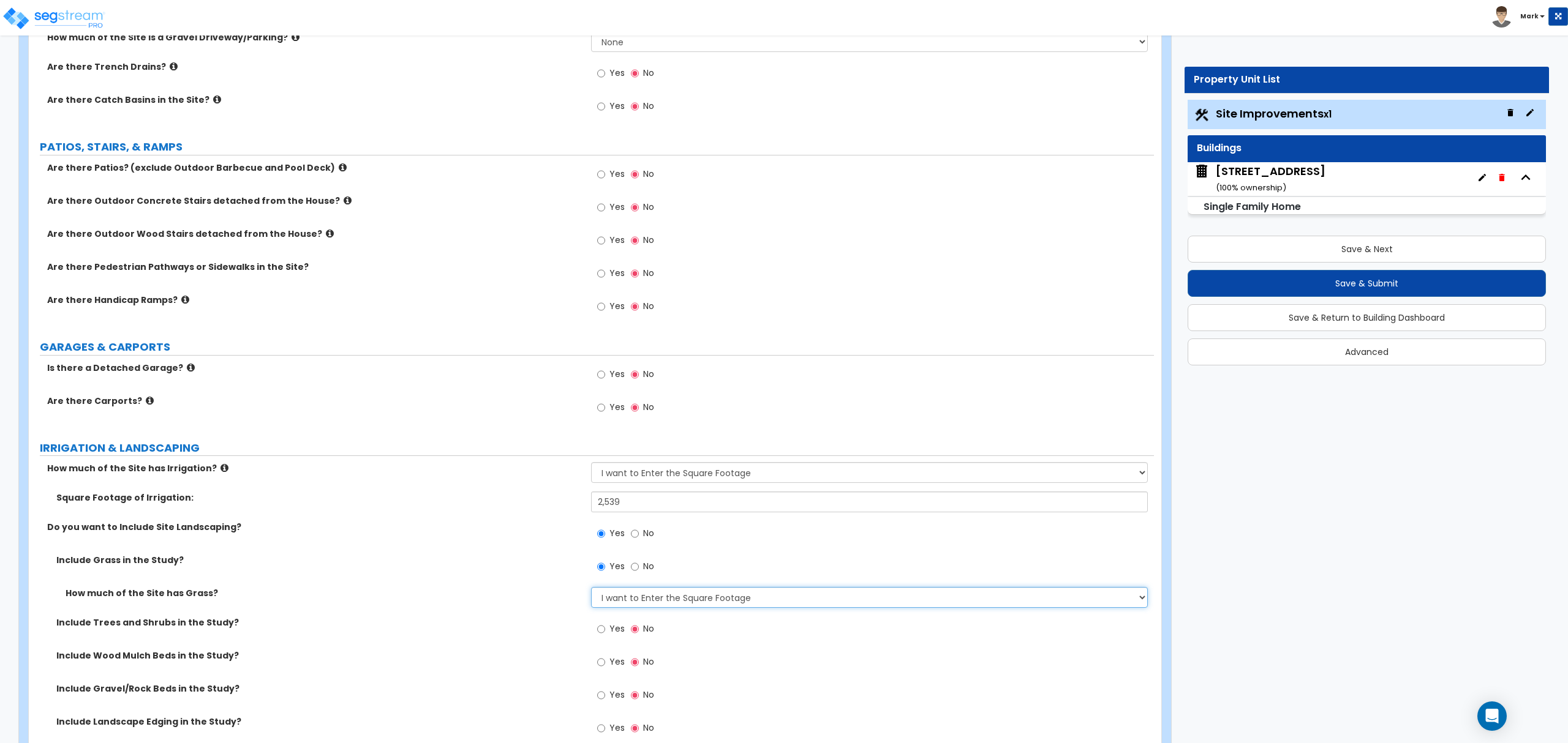
click at [591, 589] on select "None I want to Enter an Approximate Percentage I want to Enter the Square Foota…" at bounding box center [869, 598] width 556 height 21
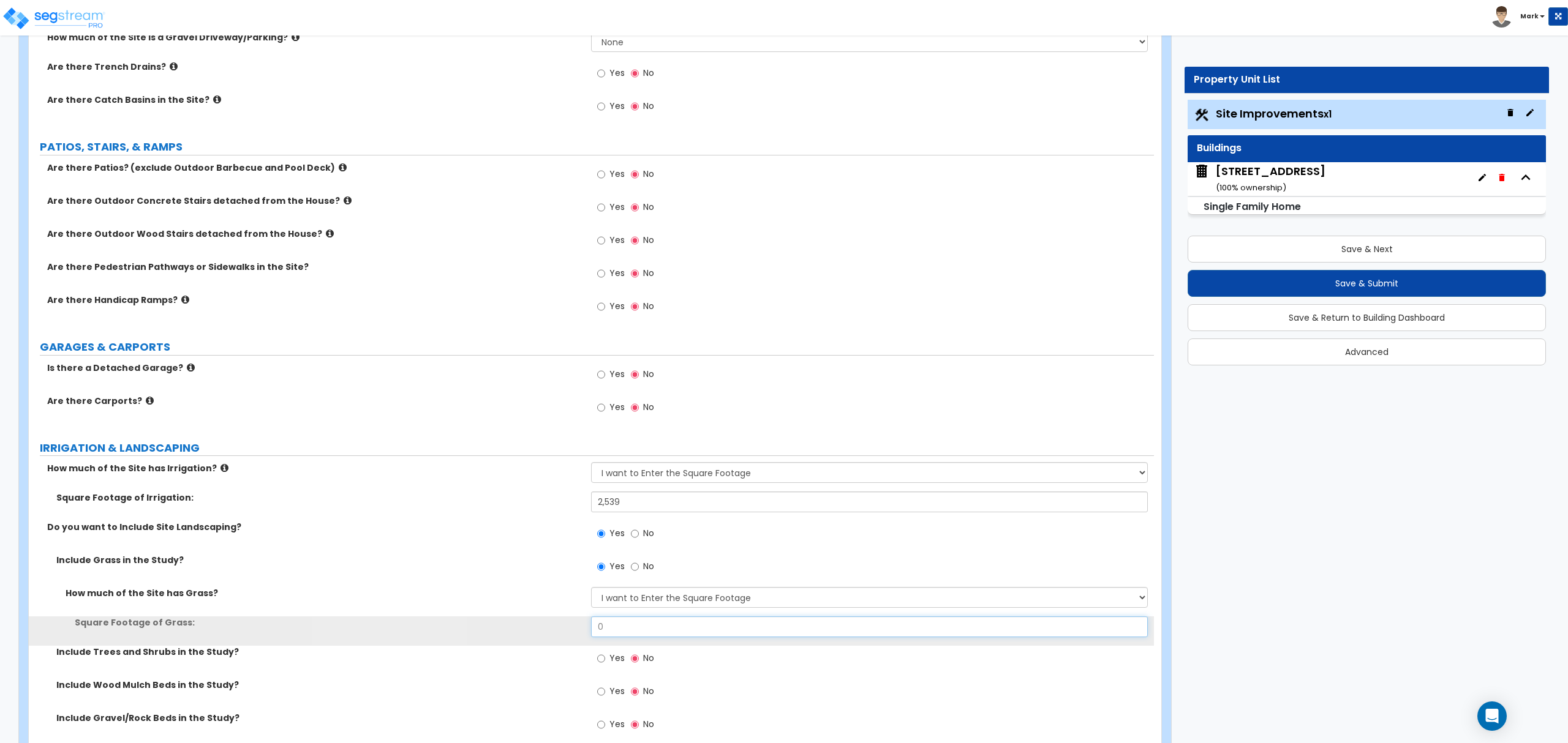
click at [632, 632] on input "0" at bounding box center [869, 627] width 556 height 21
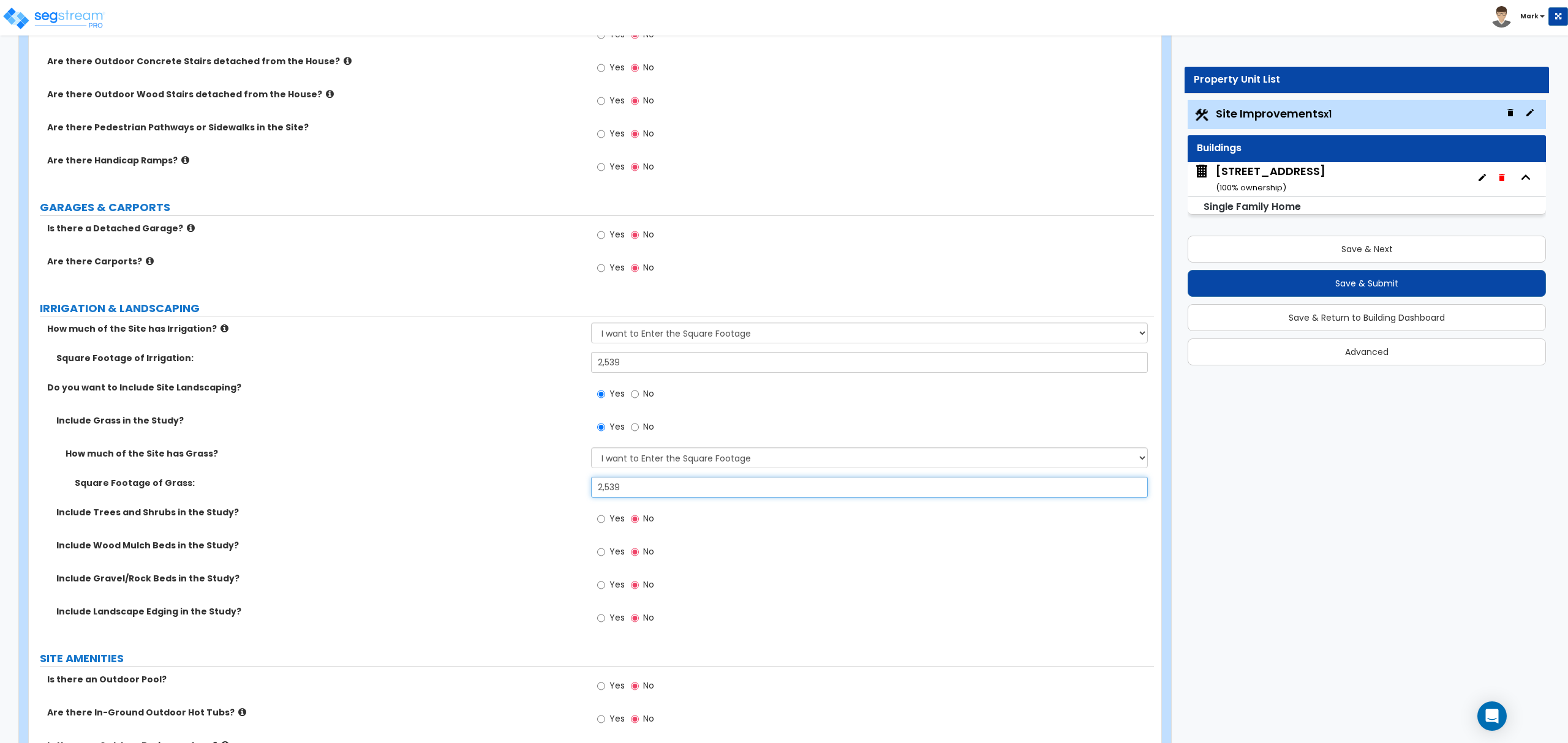
scroll to position [571, 0]
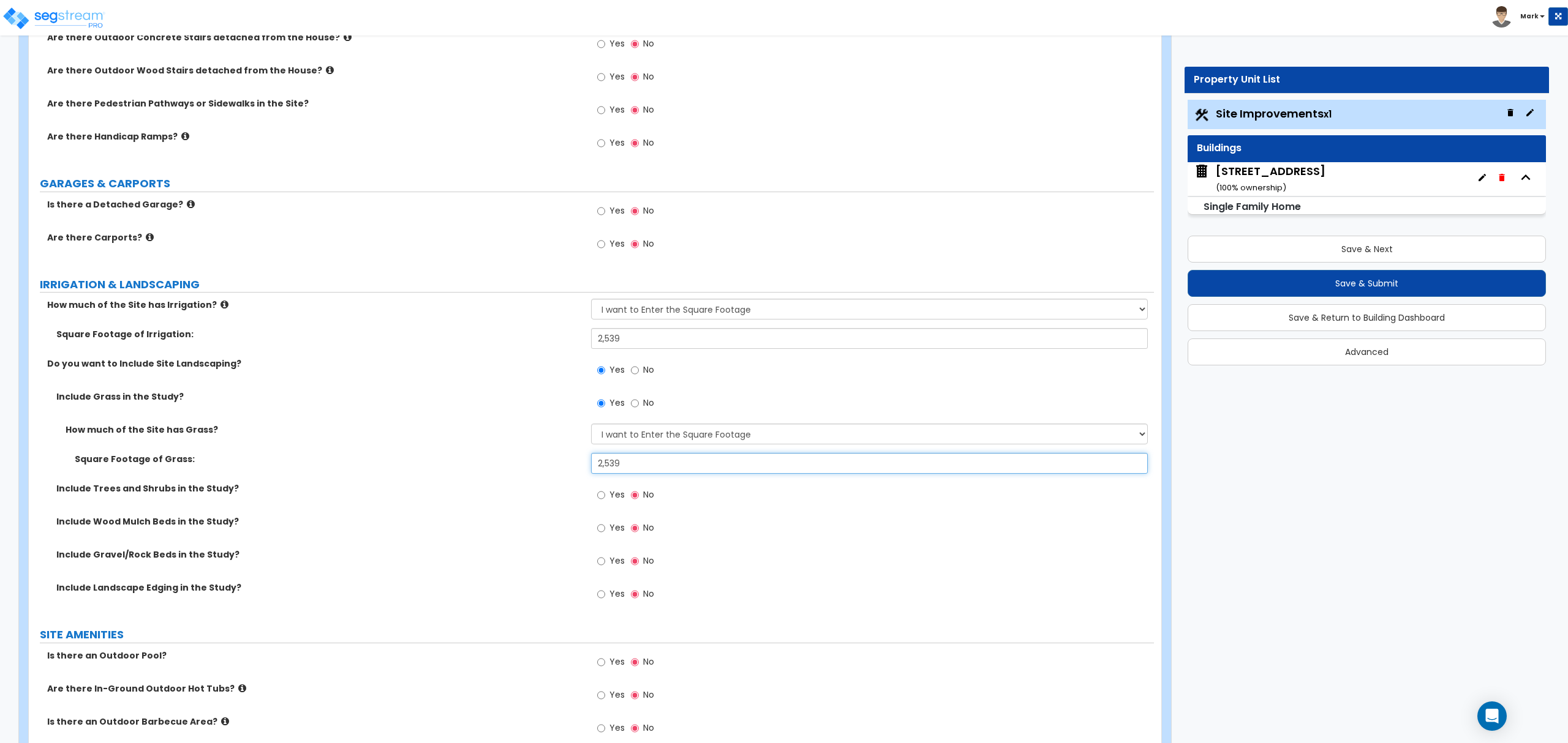
type input "2,539"
click at [618, 521] on label "Yes" at bounding box center [610, 530] width 28 height 21
click at [605, 521] on input "Yes" at bounding box center [601, 528] width 8 height 13
radio input "true"
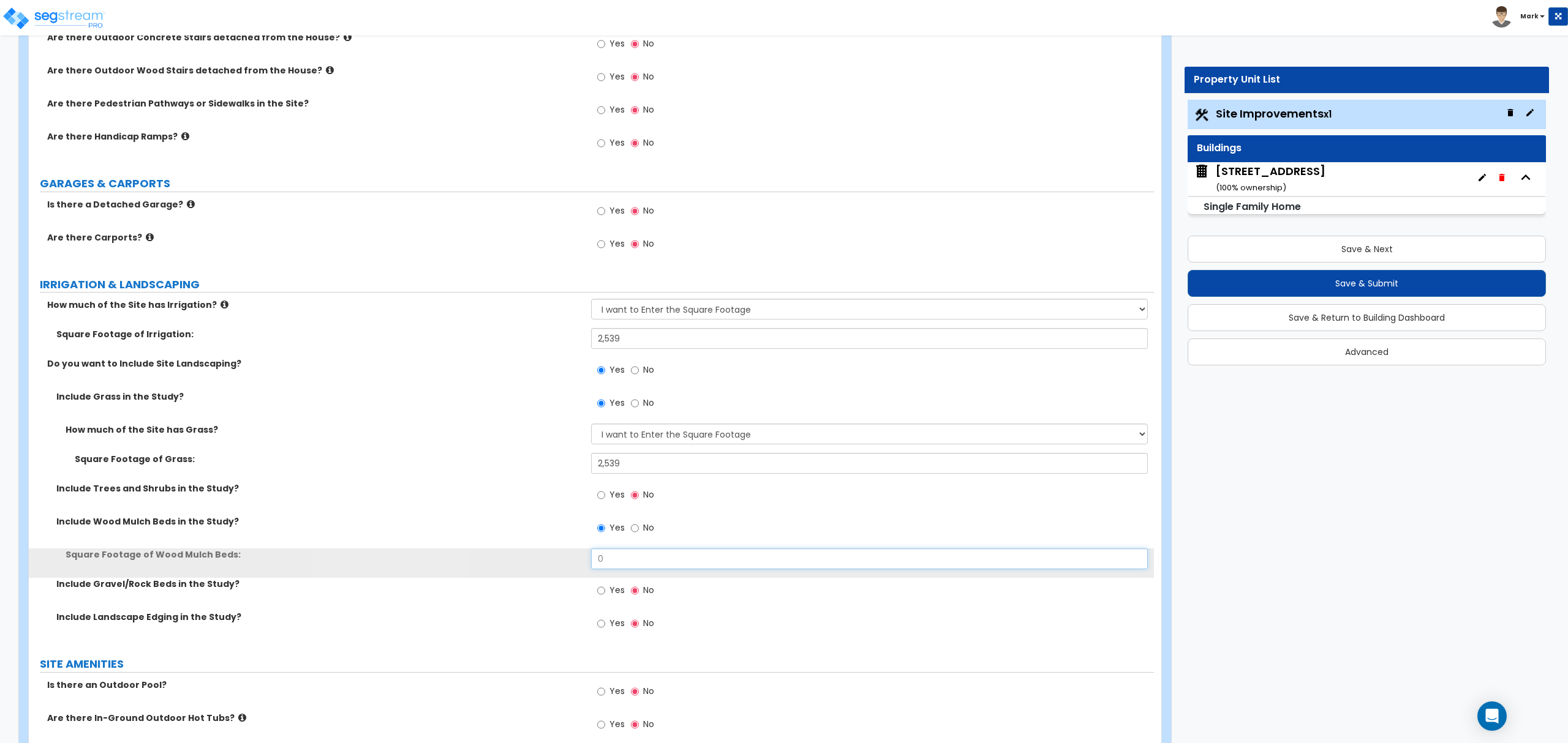
click at [625, 562] on input "0" at bounding box center [869, 559] width 556 height 21
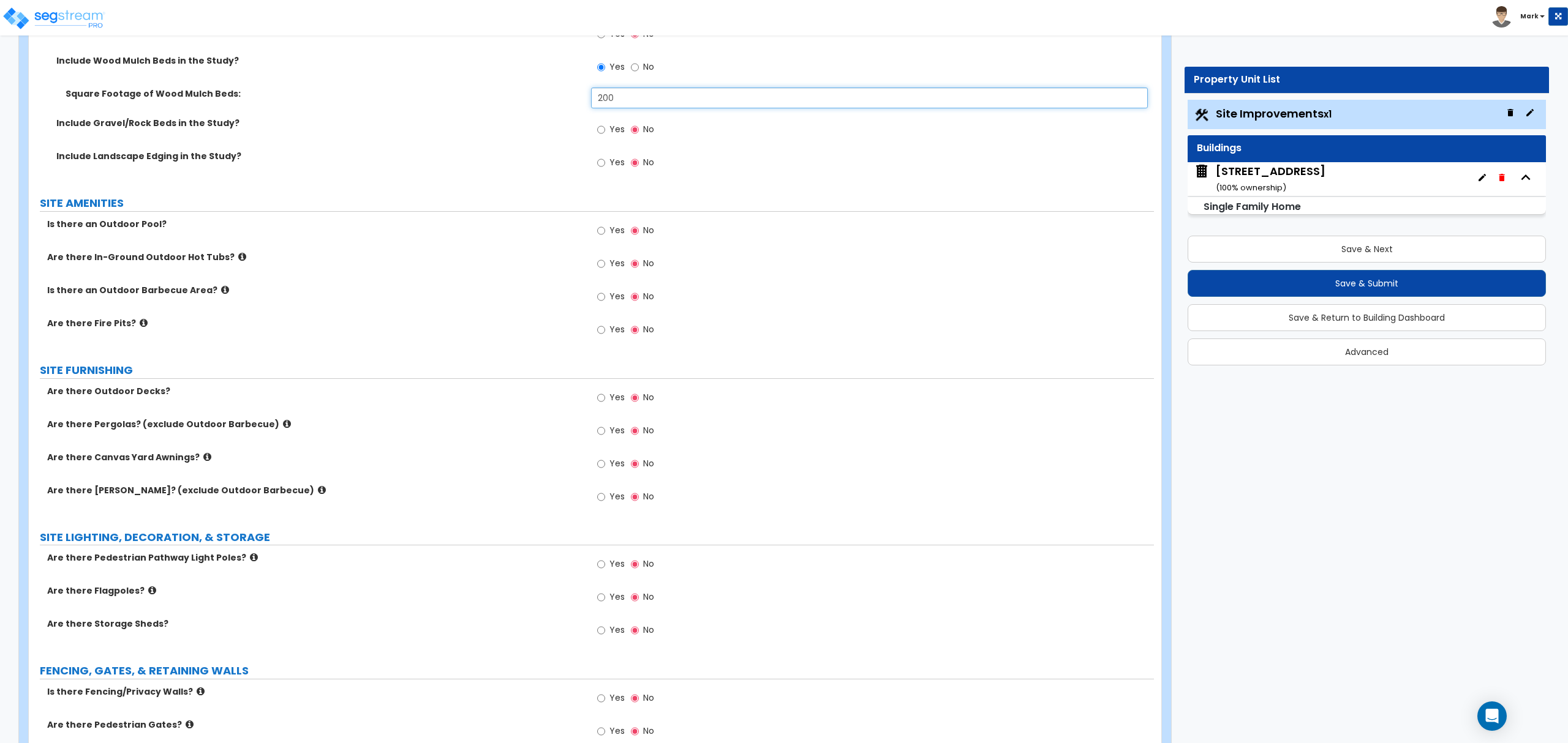
scroll to position [1061, 0]
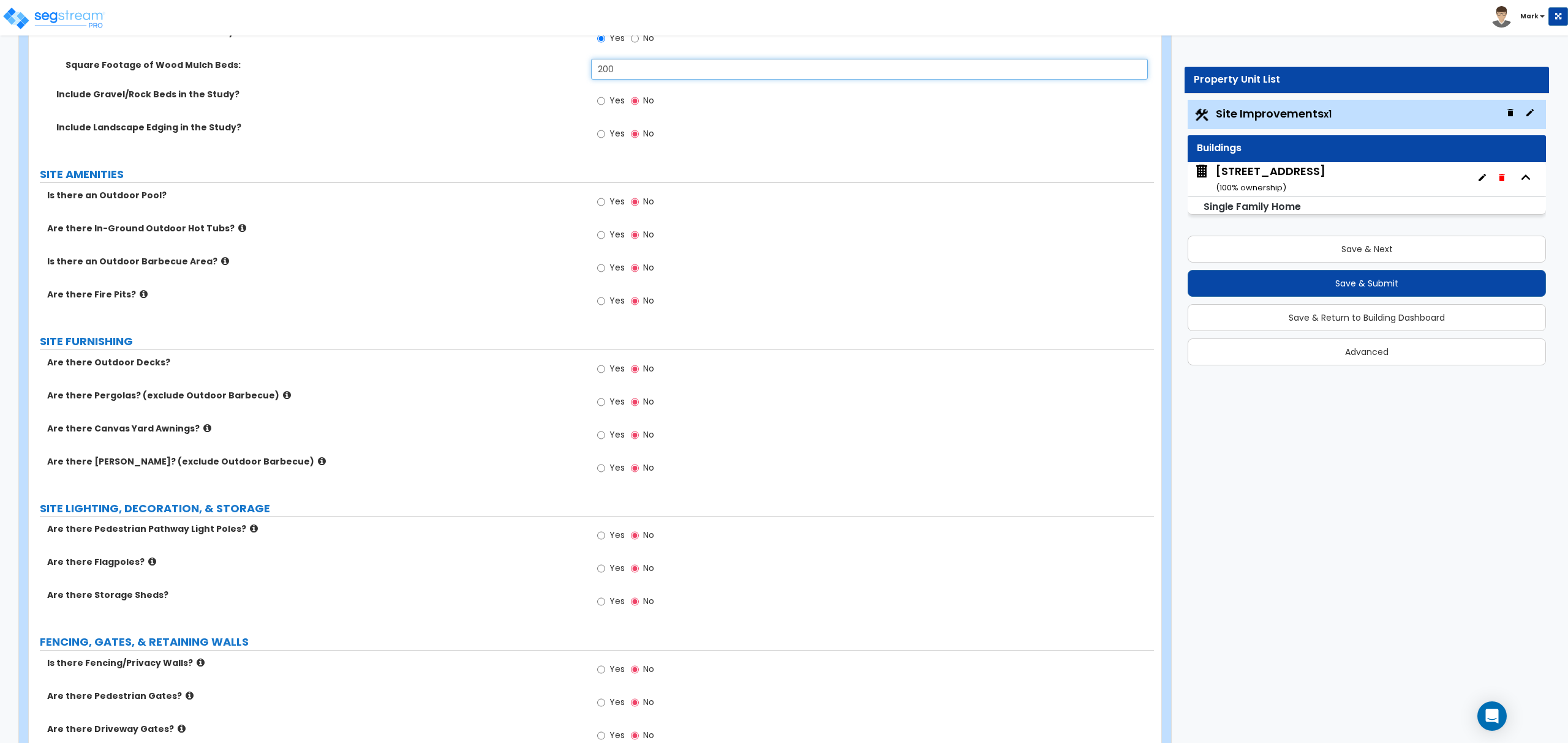
type input "200"
click at [250, 533] on icon at bounding box center [254, 529] width 8 height 9
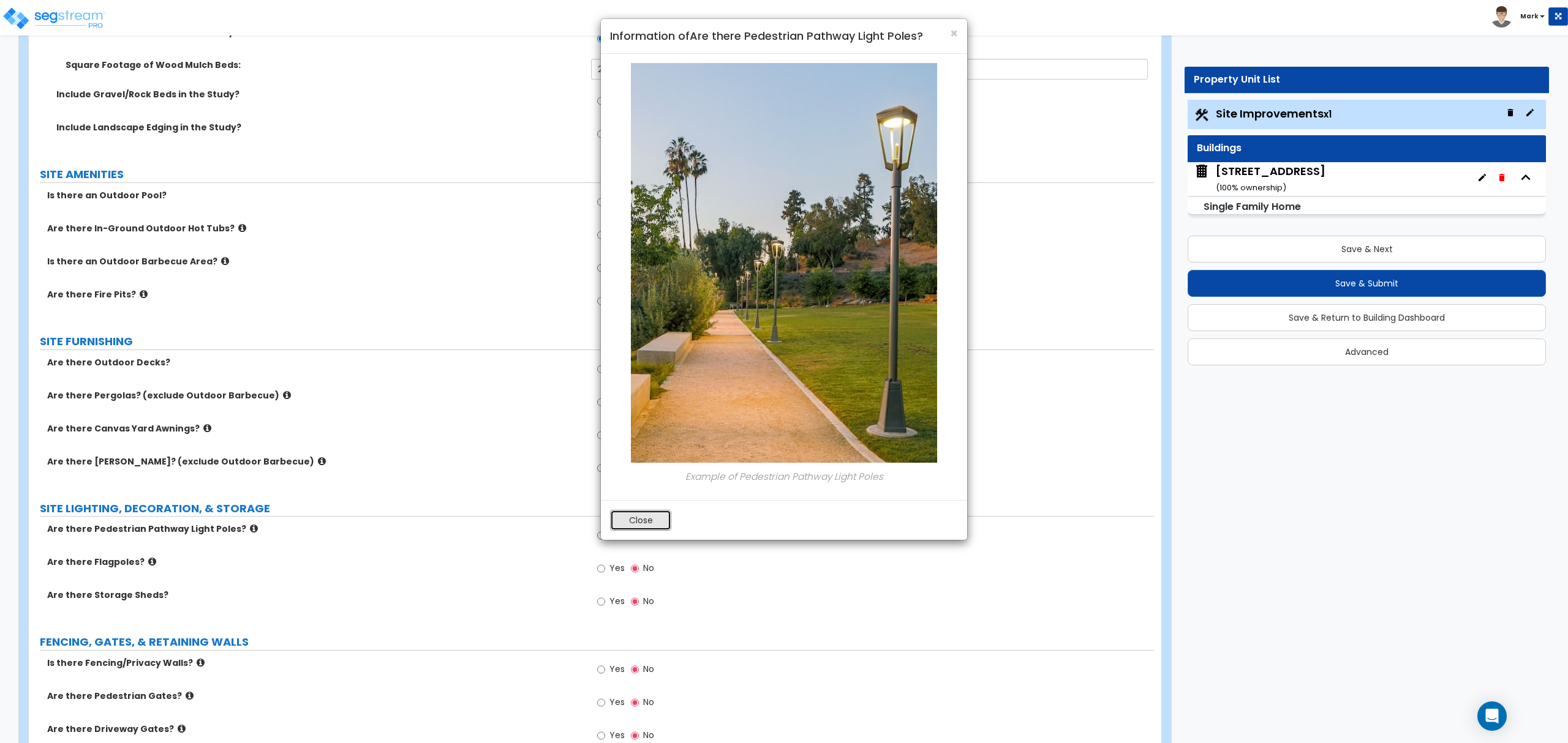
click at [626, 510] on button "Close" at bounding box center [640, 521] width 61 height 21
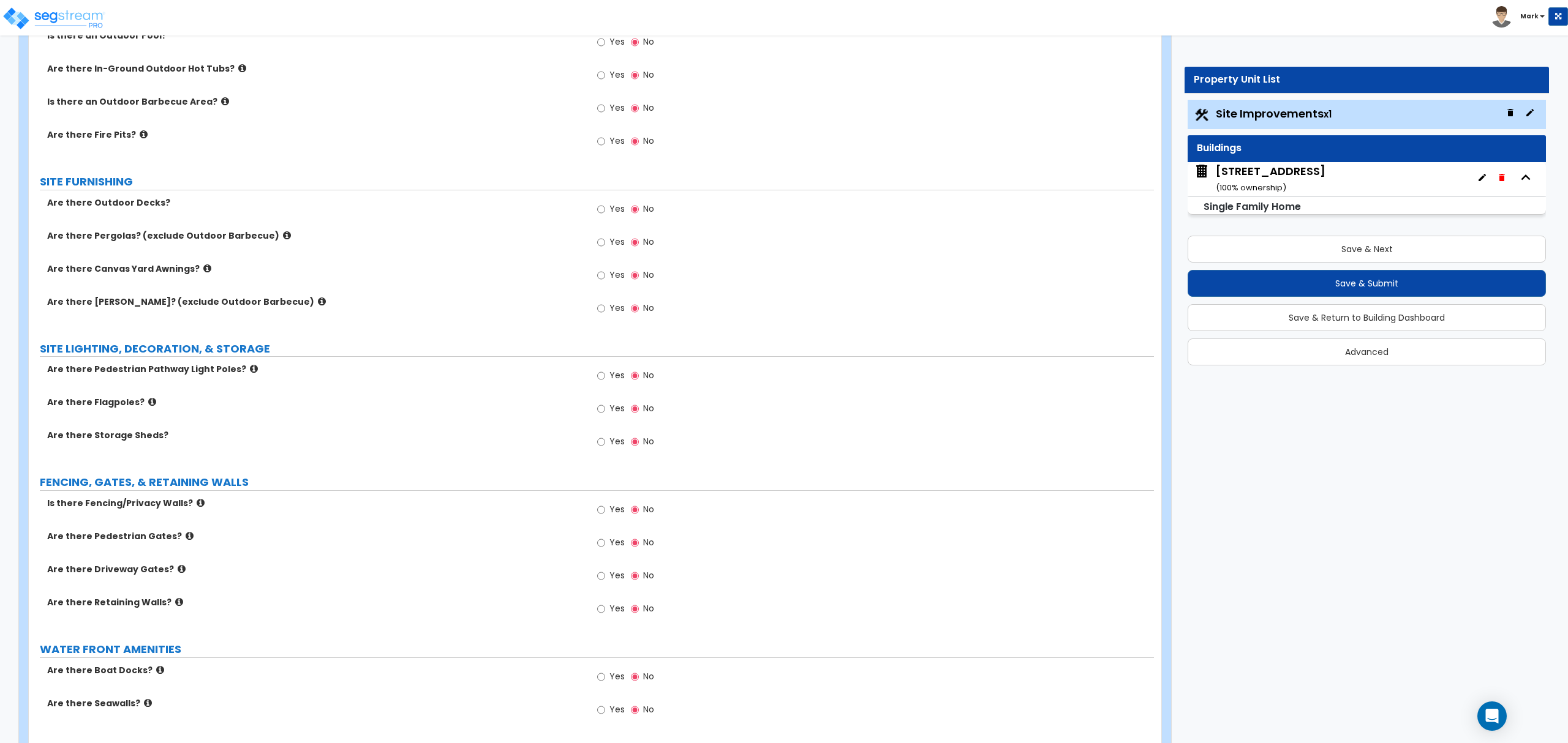
scroll to position [1225, 0]
click at [610, 512] on span "Yes" at bounding box center [617, 506] width 16 height 12
click at [605, 513] on input "Yes" at bounding box center [601, 507] width 8 height 13
radio input "true"
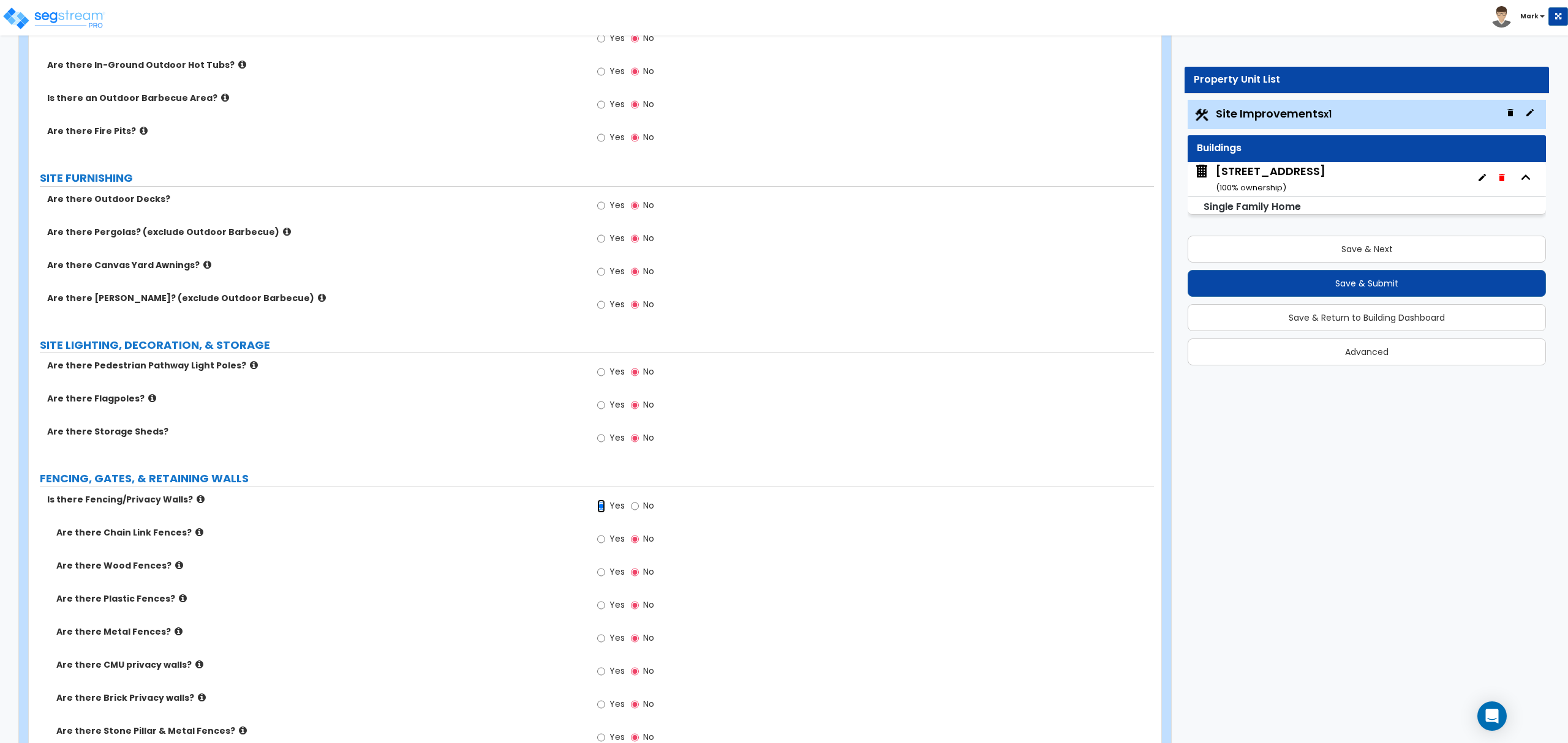
scroll to position [1306, 0]
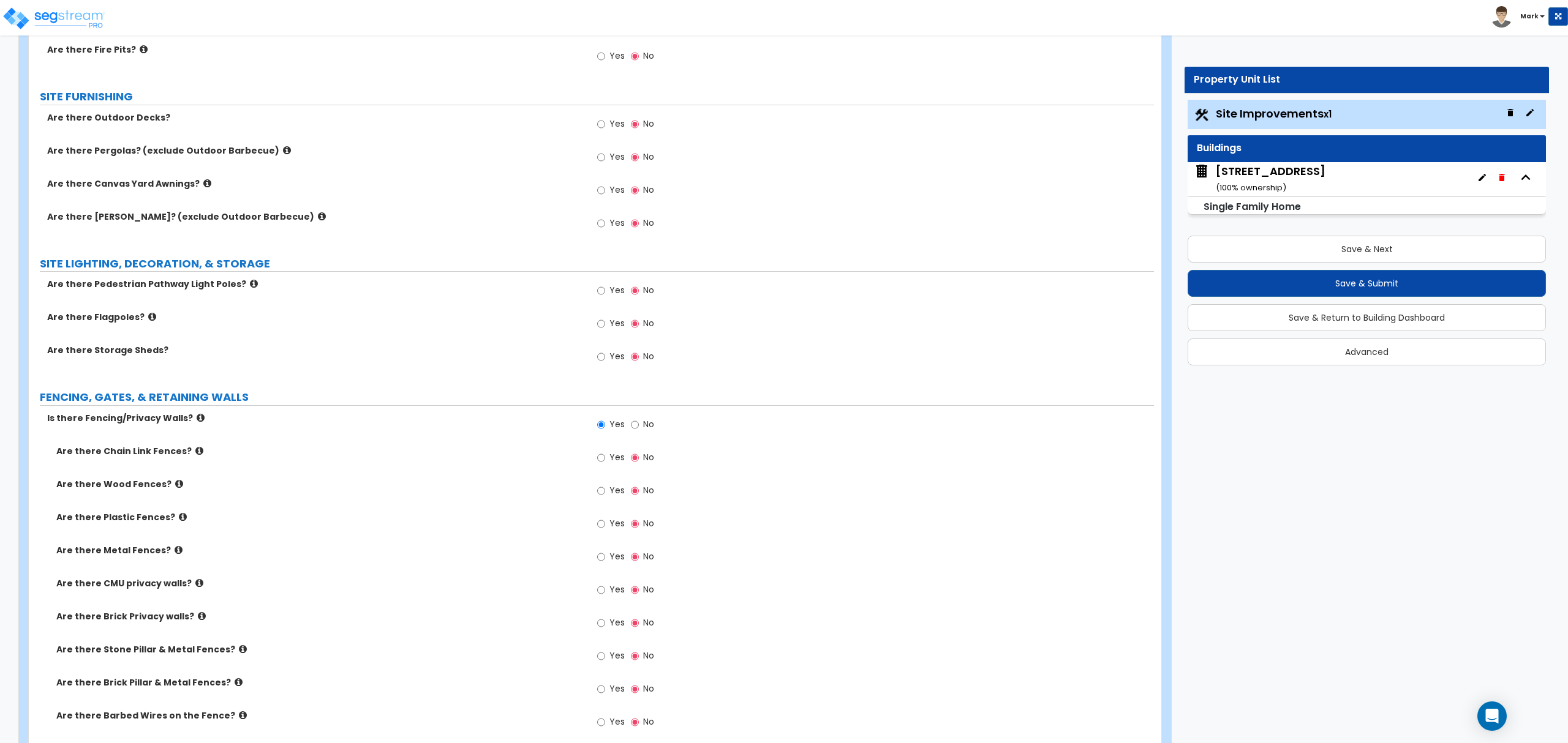
click at [620, 559] on span "Yes" at bounding box center [617, 557] width 16 height 12
click at [605, 559] on input "Yes" at bounding box center [601, 557] width 8 height 13
radio input "true"
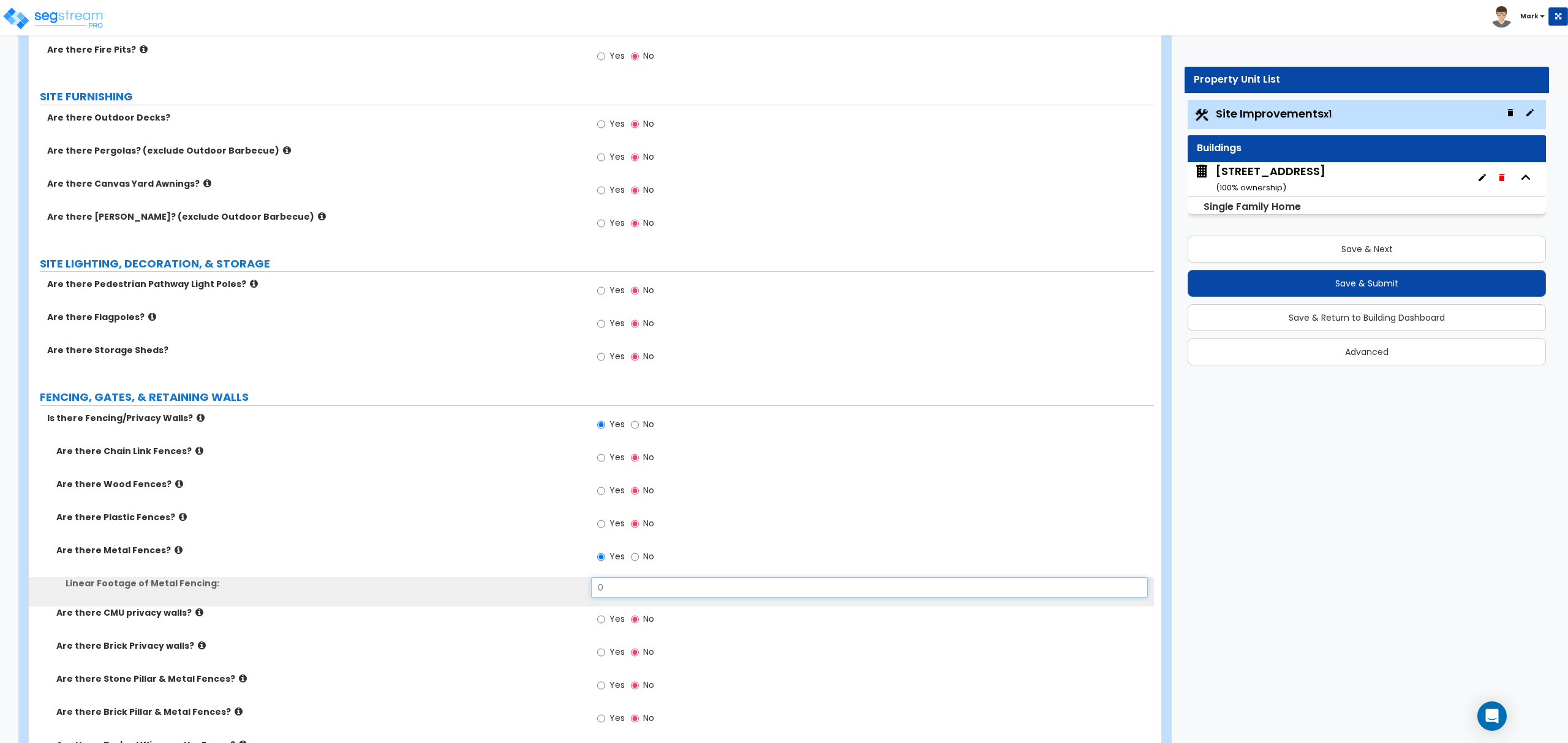
click at [625, 598] on input "0" at bounding box center [869, 588] width 556 height 21
type input "5"
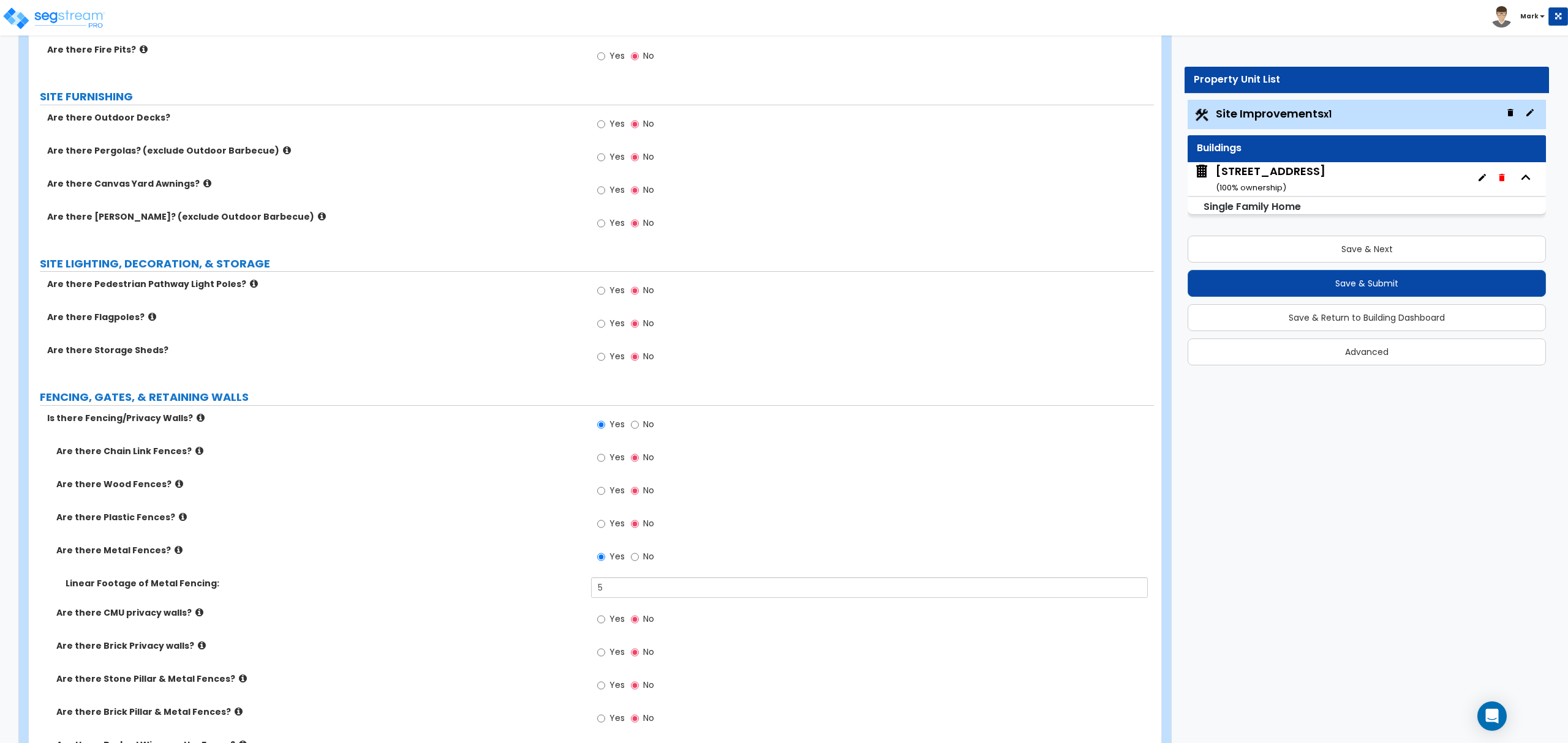
click at [622, 502] on label "Yes" at bounding box center [610, 492] width 28 height 21
click at [605, 498] on input "Yes" at bounding box center [601, 491] width 8 height 13
radio input "true"
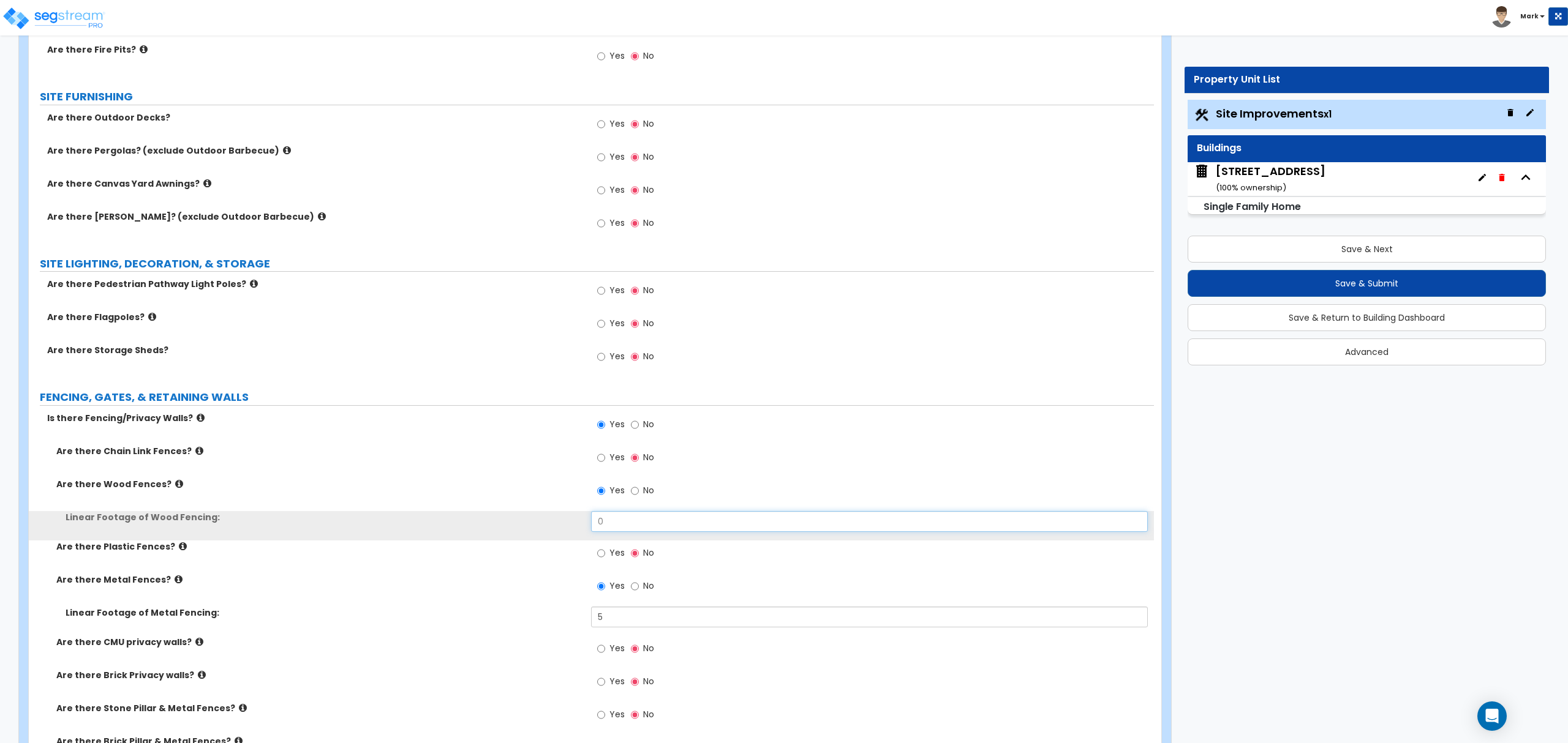
click at [630, 529] on input "0" at bounding box center [869, 521] width 556 height 21
type input "60"
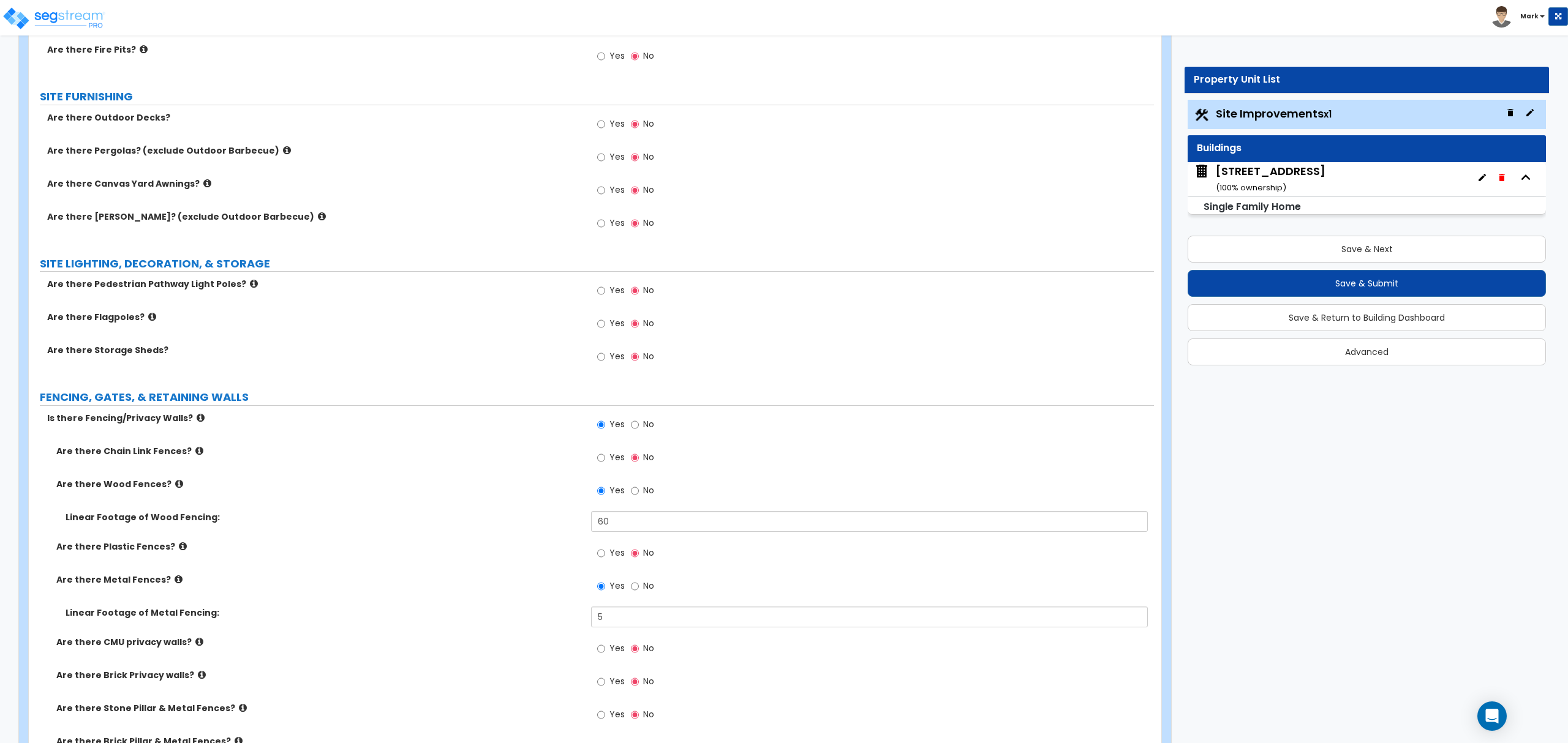
drag, startPoint x: 457, startPoint y: 512, endPoint x: 488, endPoint y: 494, distance: 35.8
click at [488, 494] on div "Are there Wood Fences? Yes No" at bounding box center [592, 495] width 1125 height 33
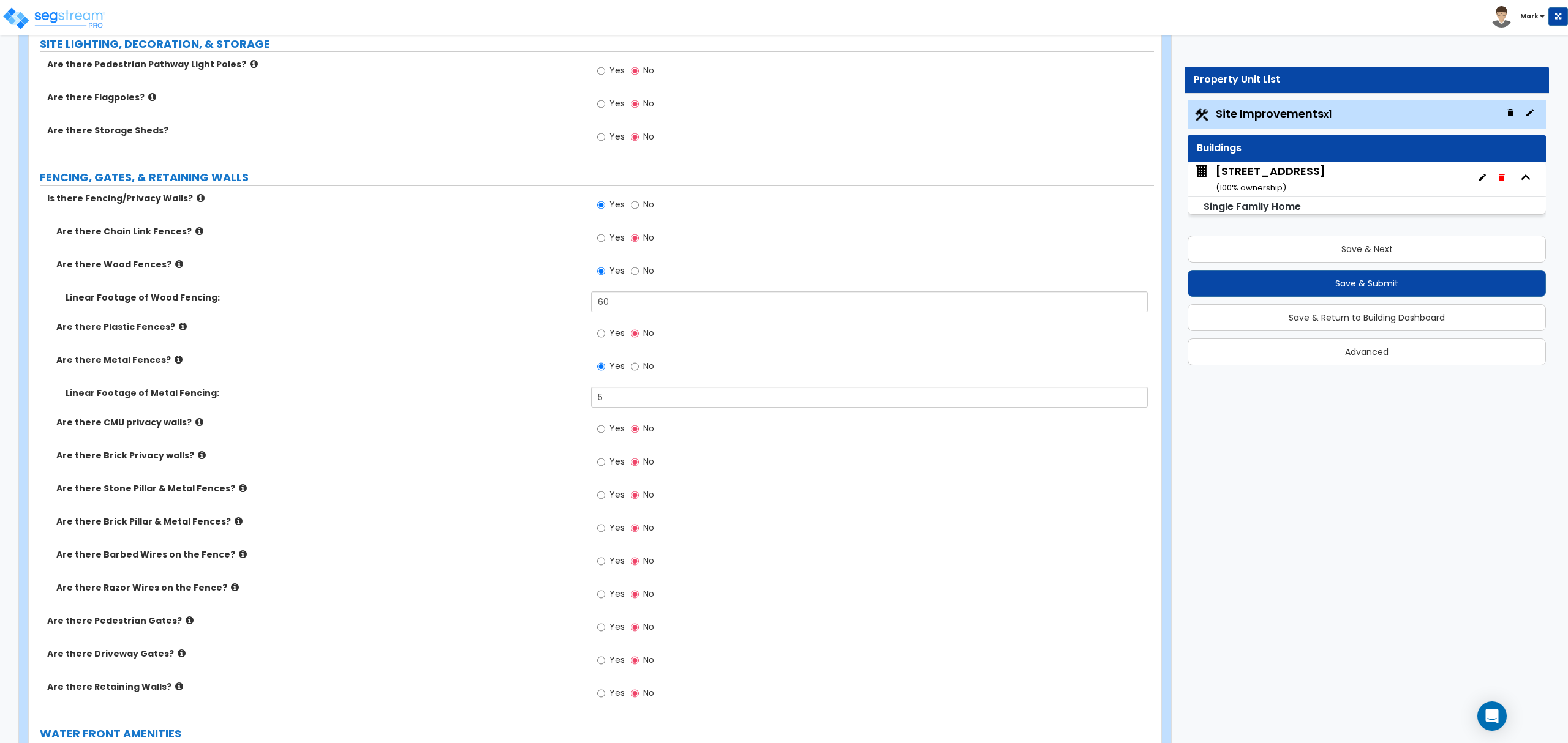
scroll to position [1551, 0]
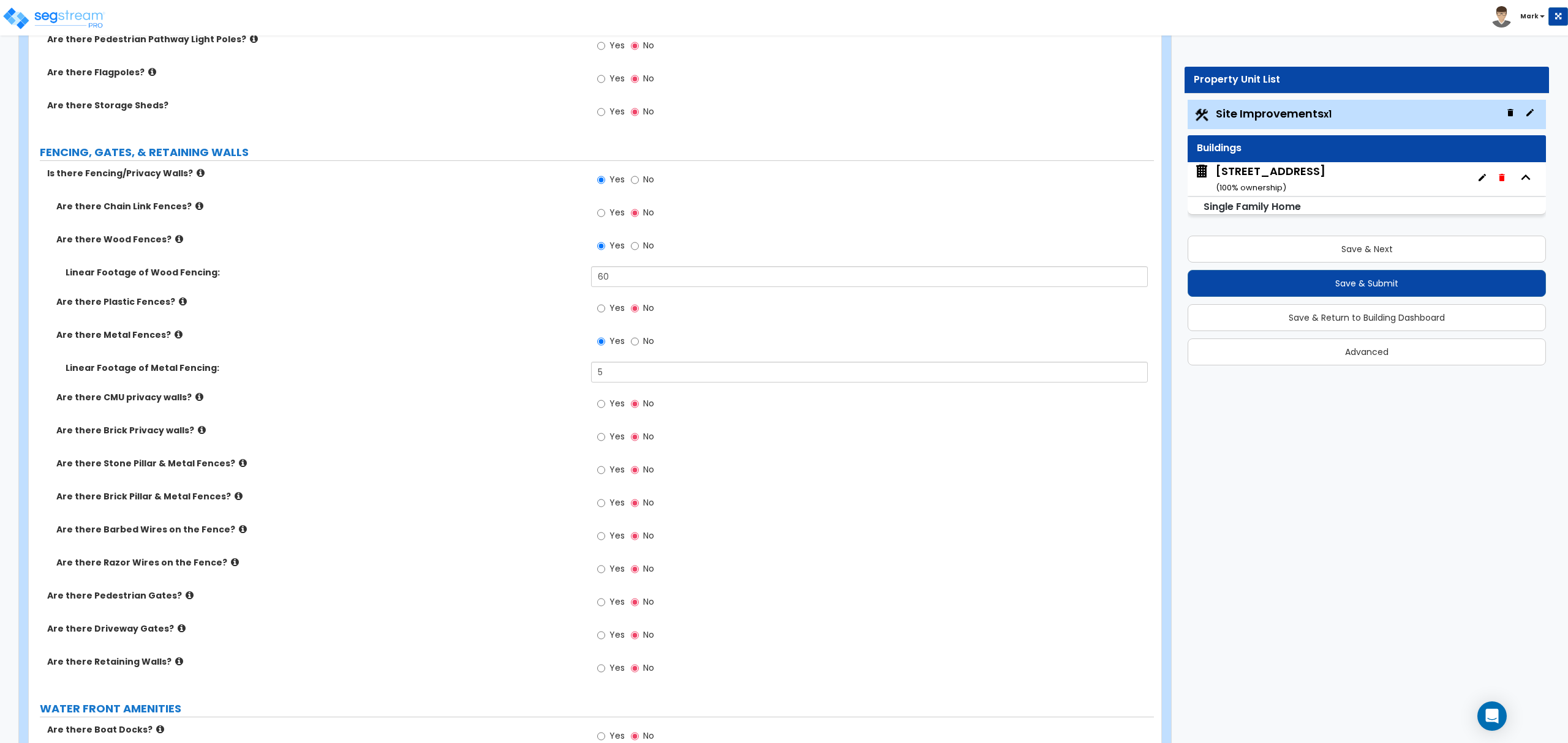
click at [607, 606] on label "Yes" at bounding box center [610, 604] width 28 height 21
click at [605, 606] on input "Yes" at bounding box center [601, 603] width 8 height 13
radio input "true"
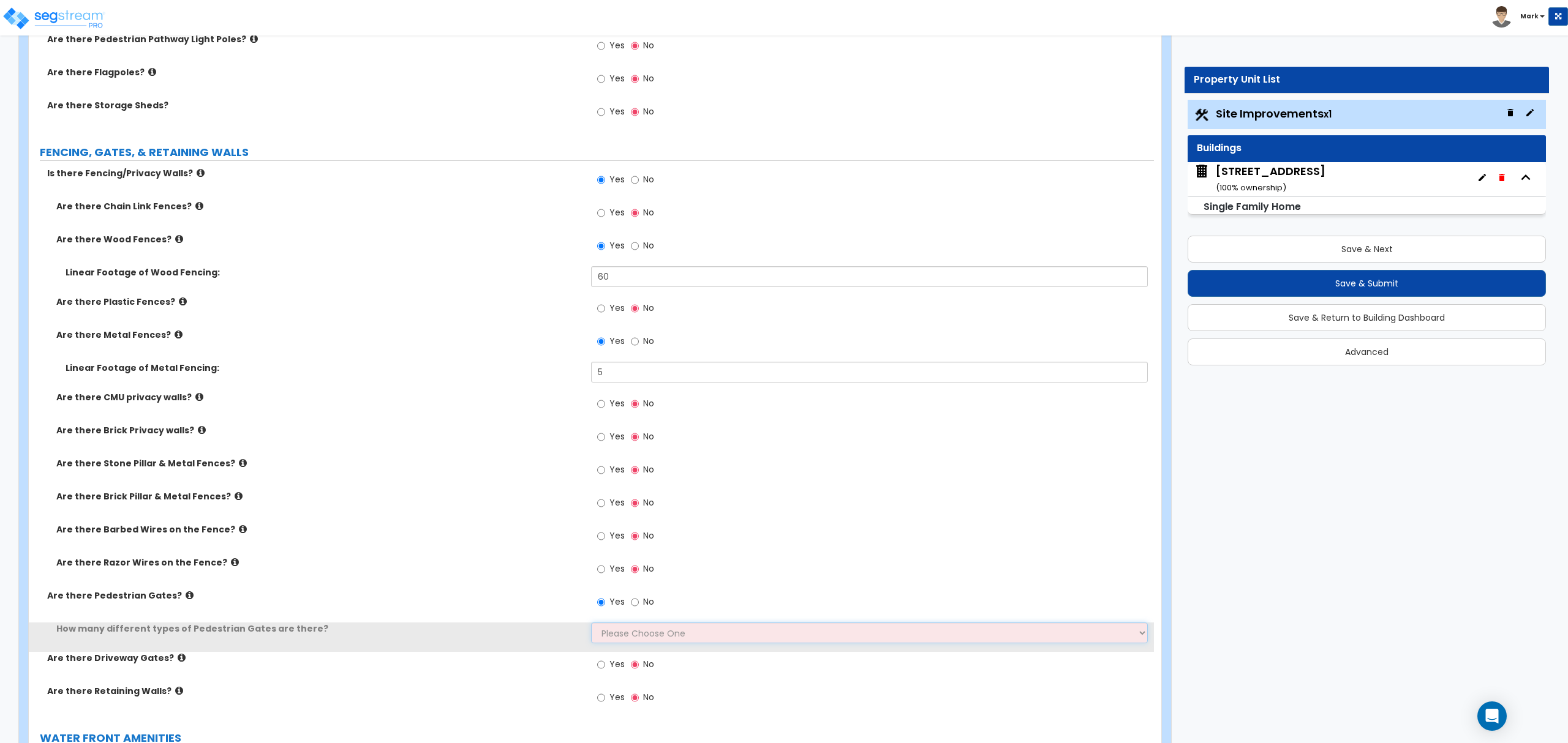
click at [625, 644] on select "Please Choose One 1 2 3" at bounding box center [869, 633] width 556 height 21
select select "1"
click at [591, 625] on select "Please Choose One 1 2 3" at bounding box center [869, 633] width 556 height 21
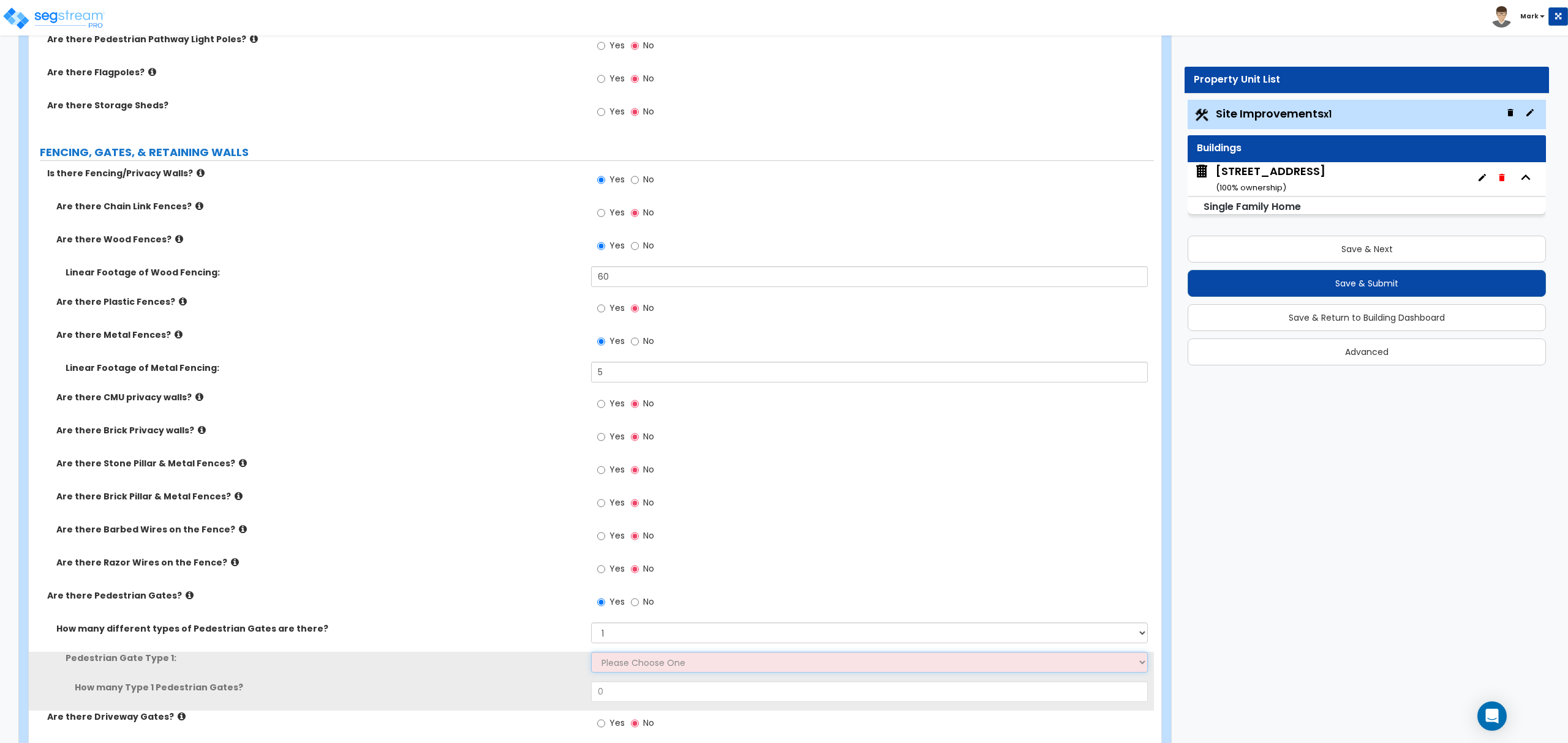
click at [643, 665] on select "Please Choose One Chain Link, 3 ft Height Chain Link, 4 ft Height Chain Link, 6…" at bounding box center [869, 662] width 556 height 21
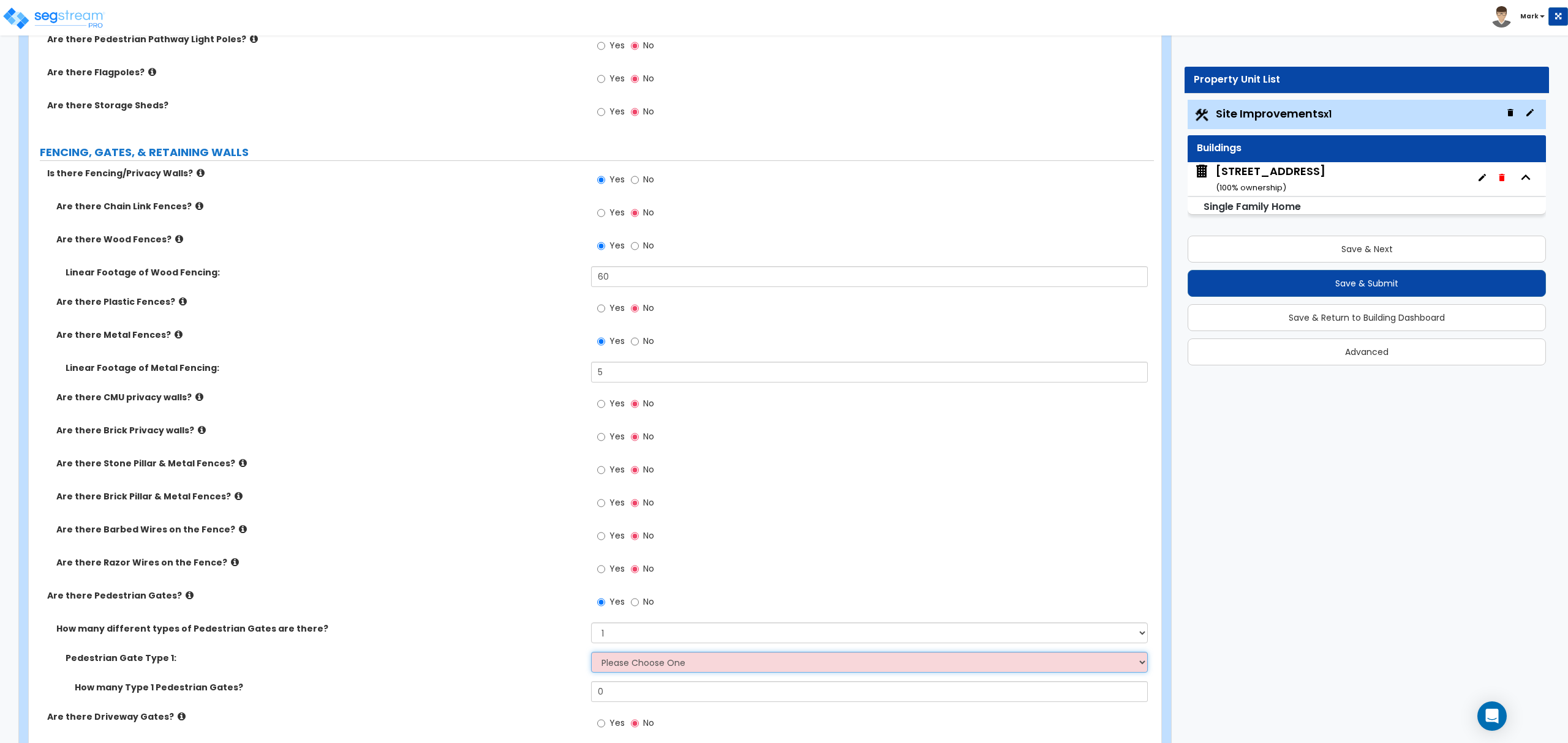
select select "9"
click at [591, 654] on select "Please Choose One Chain Link, 3 ft Height Chain Link, 4 ft Height Chain Link, 6…" at bounding box center [869, 662] width 556 height 21
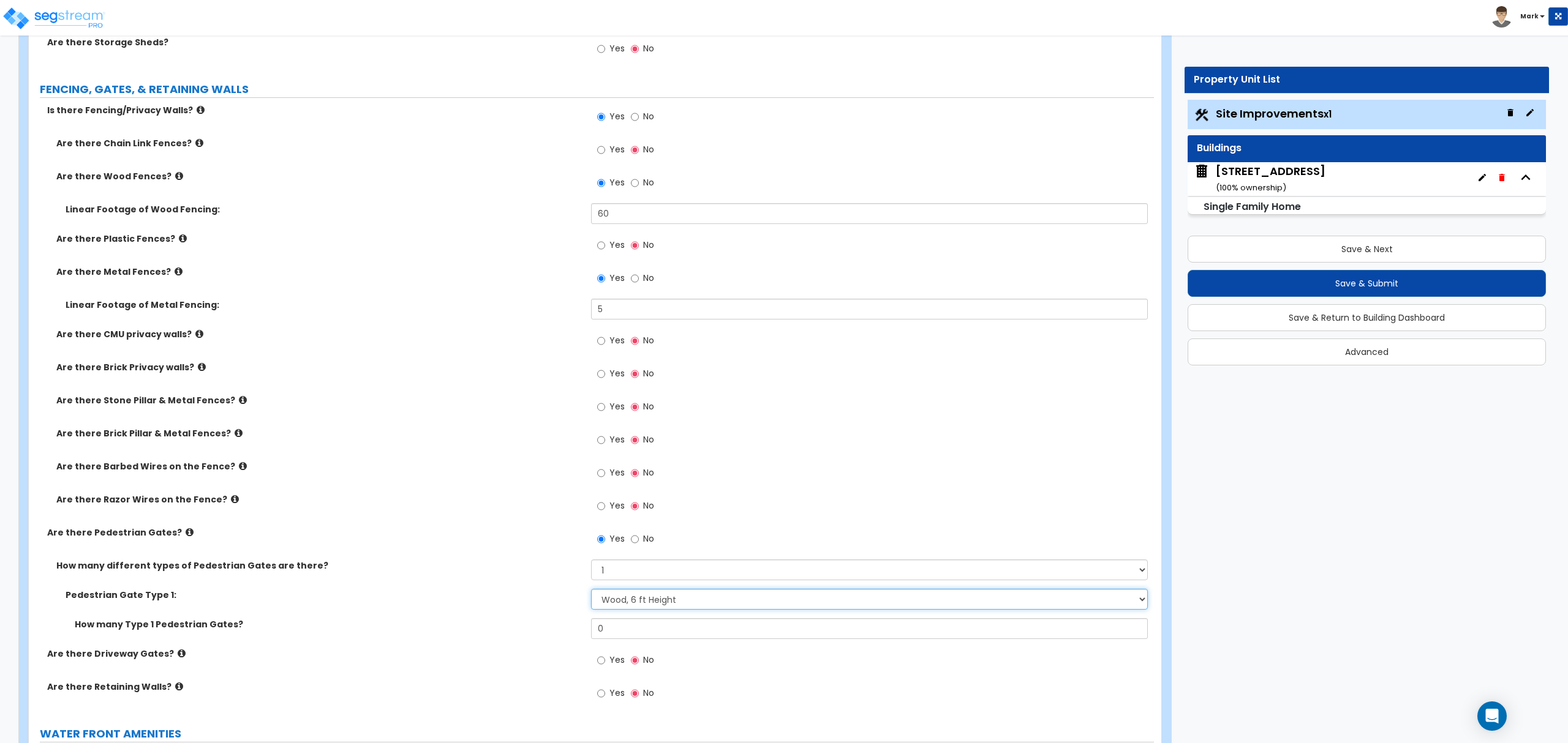
scroll to position [1714, 0]
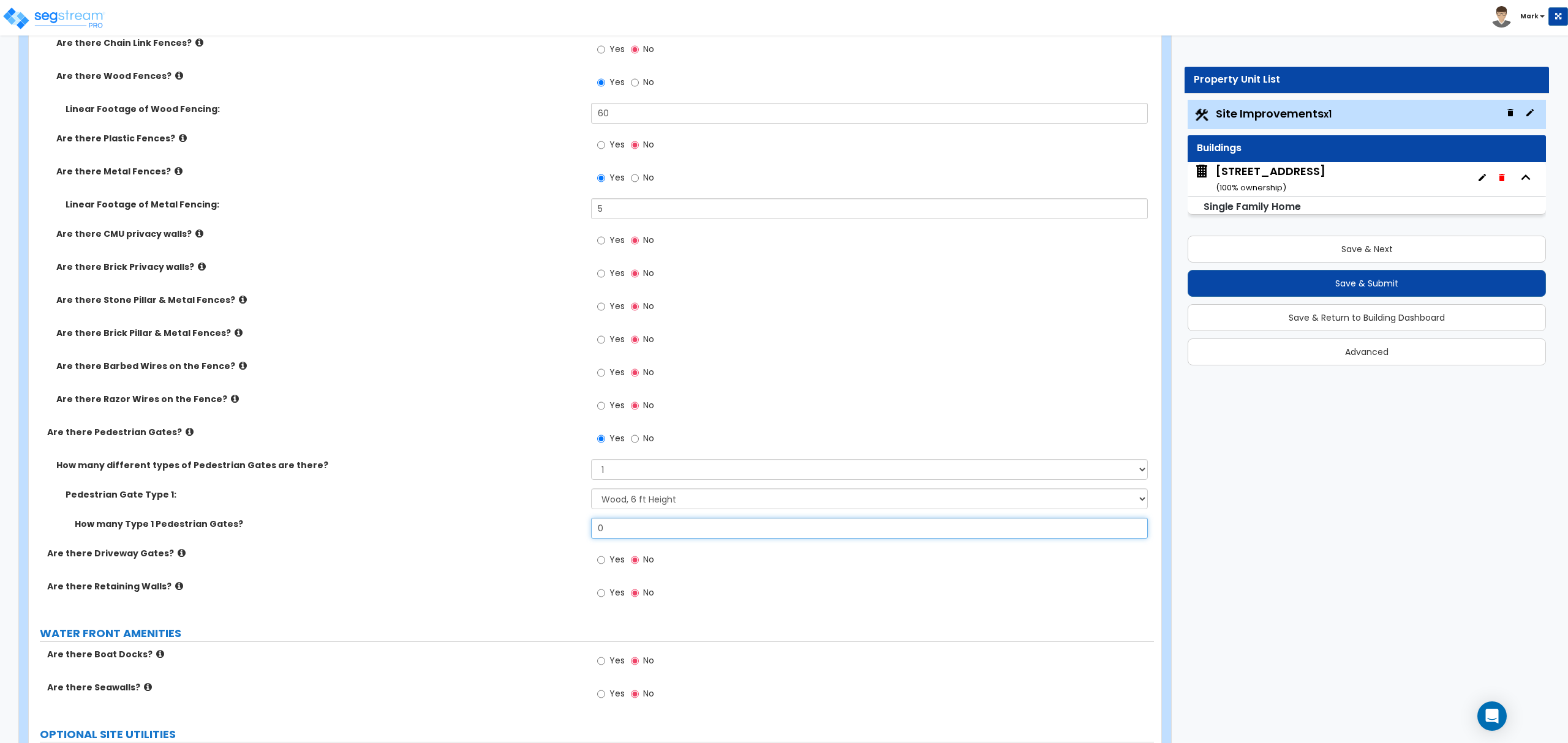
click at [616, 539] on input "0" at bounding box center [869, 528] width 556 height 21
click at [621, 534] on input "0" at bounding box center [869, 528] width 556 height 21
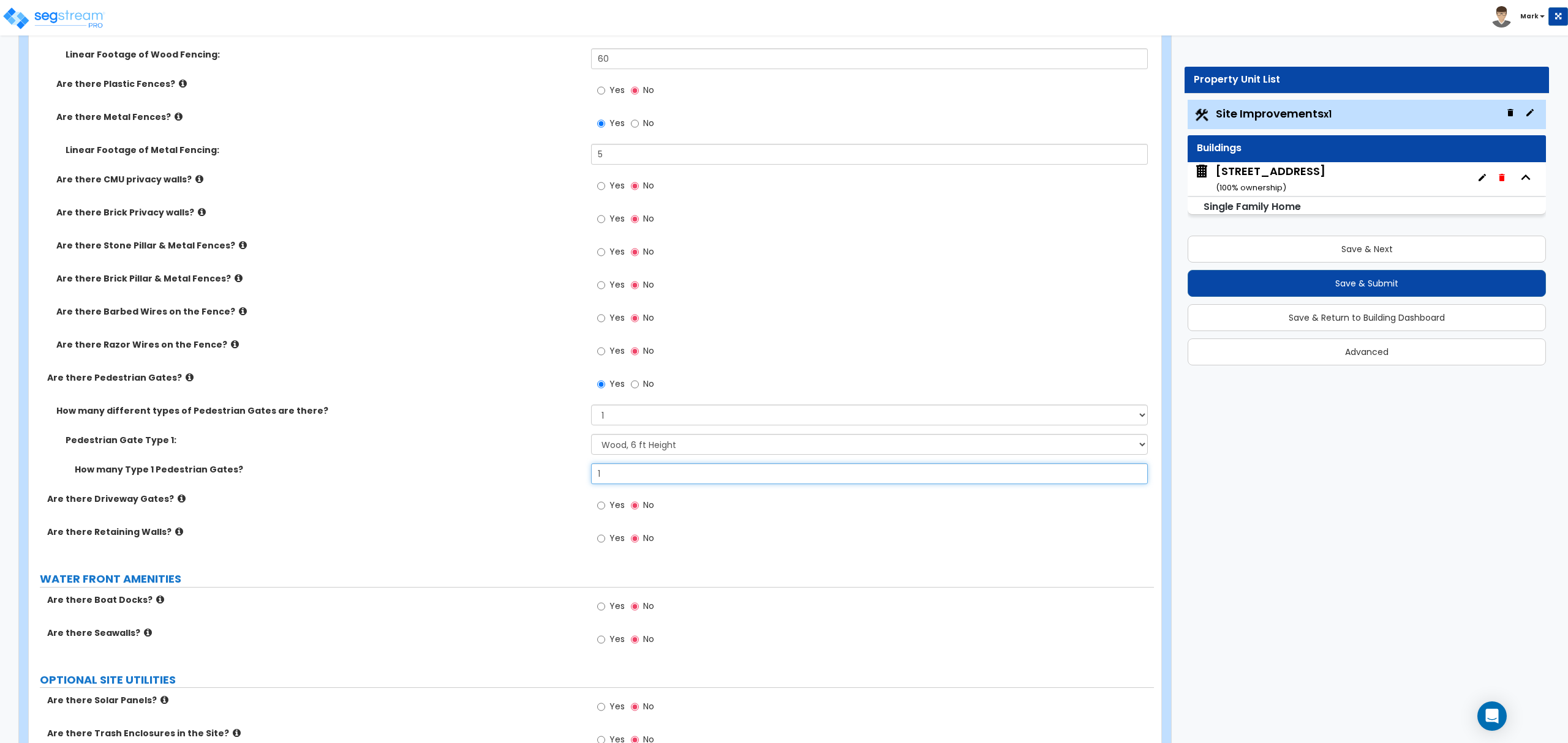
scroll to position [1796, 0]
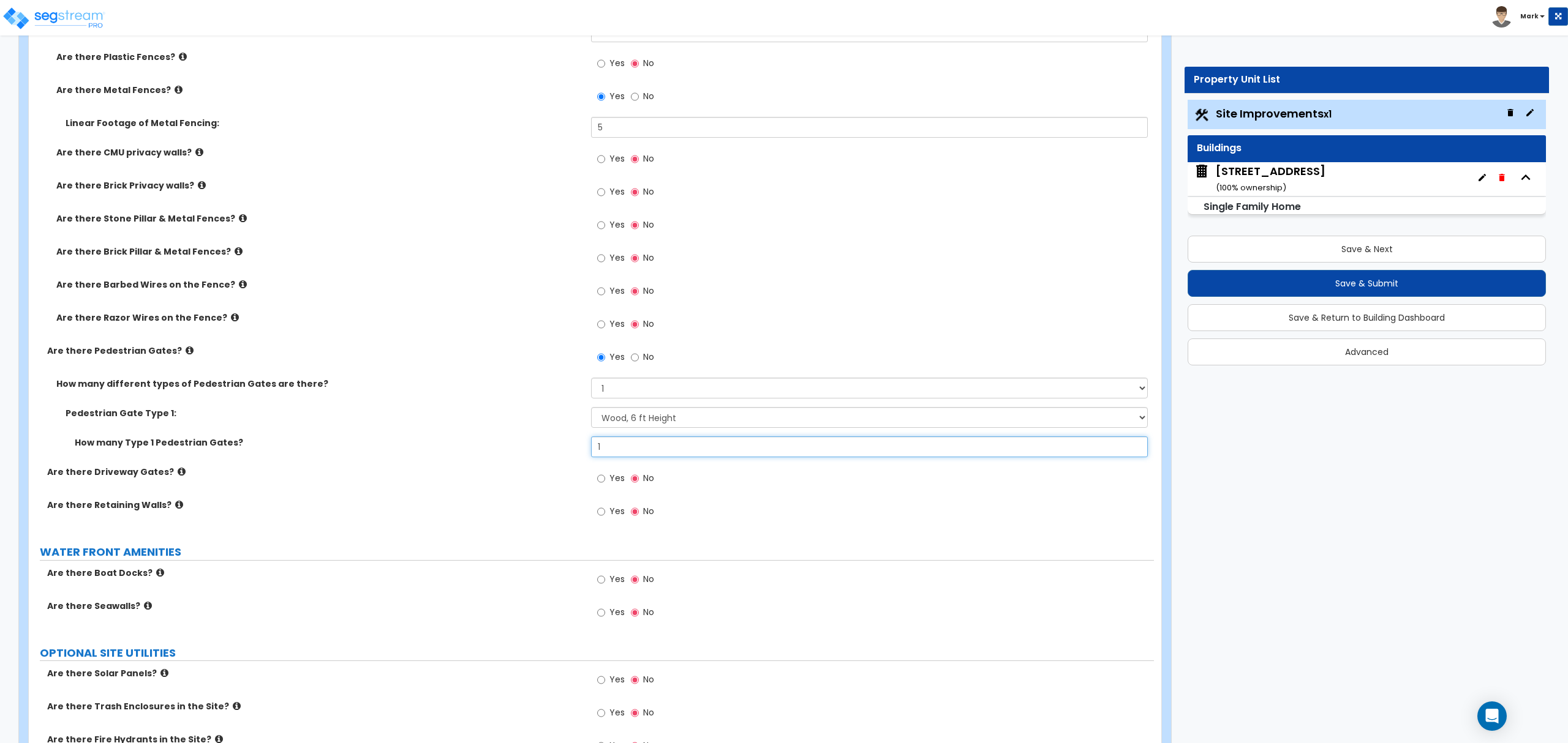
type input "1"
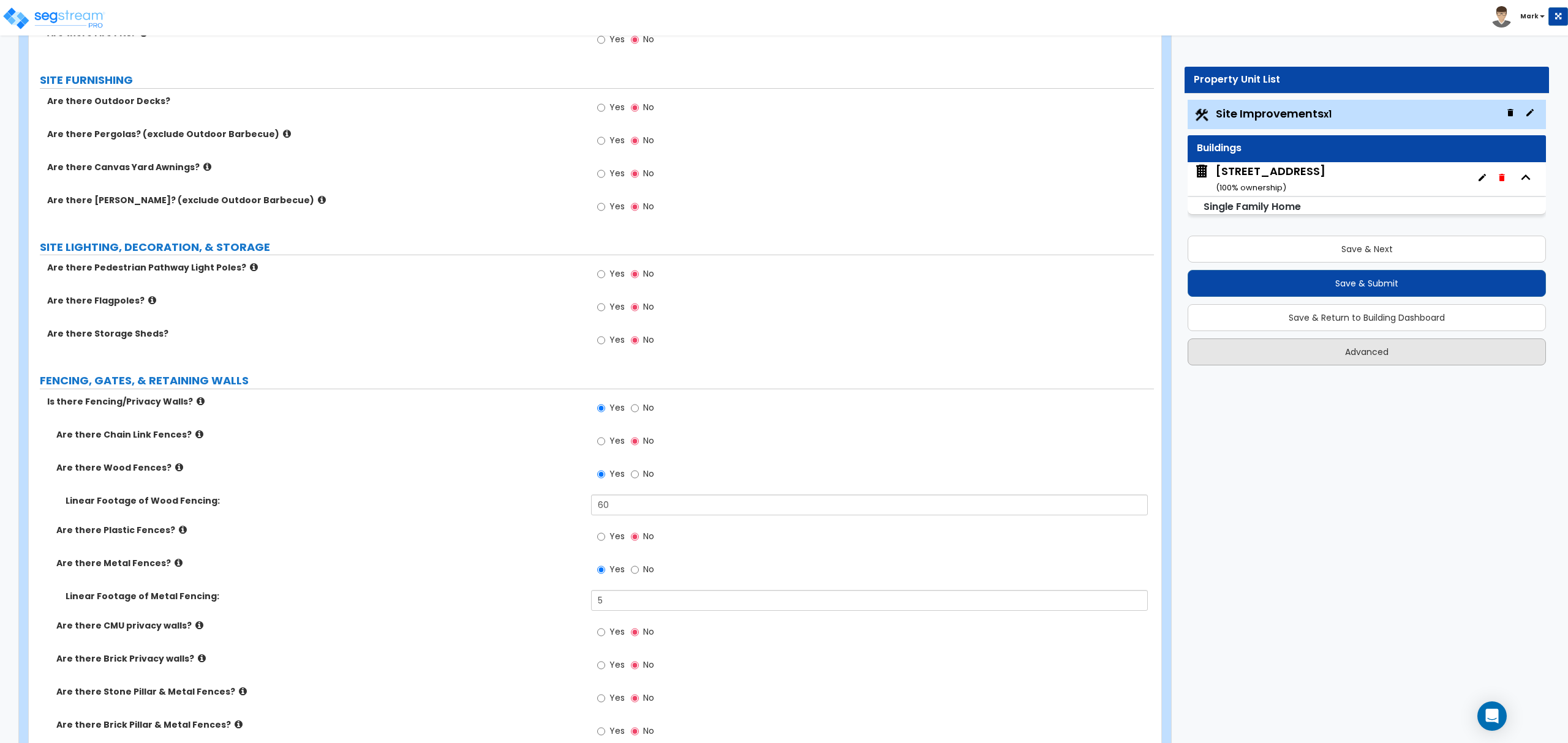
scroll to position [1195, 0]
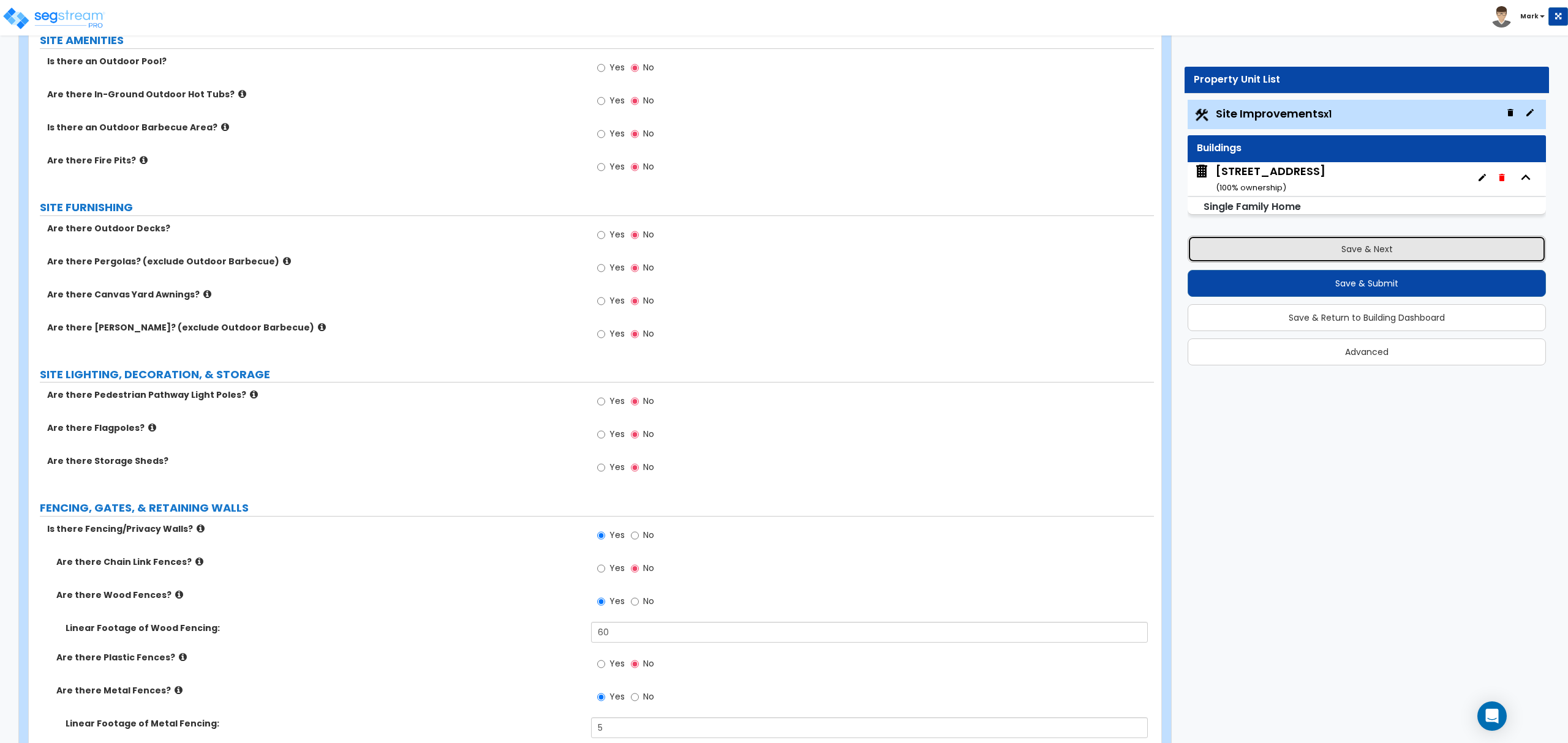
click at [1301, 251] on button "Save & Next" at bounding box center [1366, 249] width 358 height 27
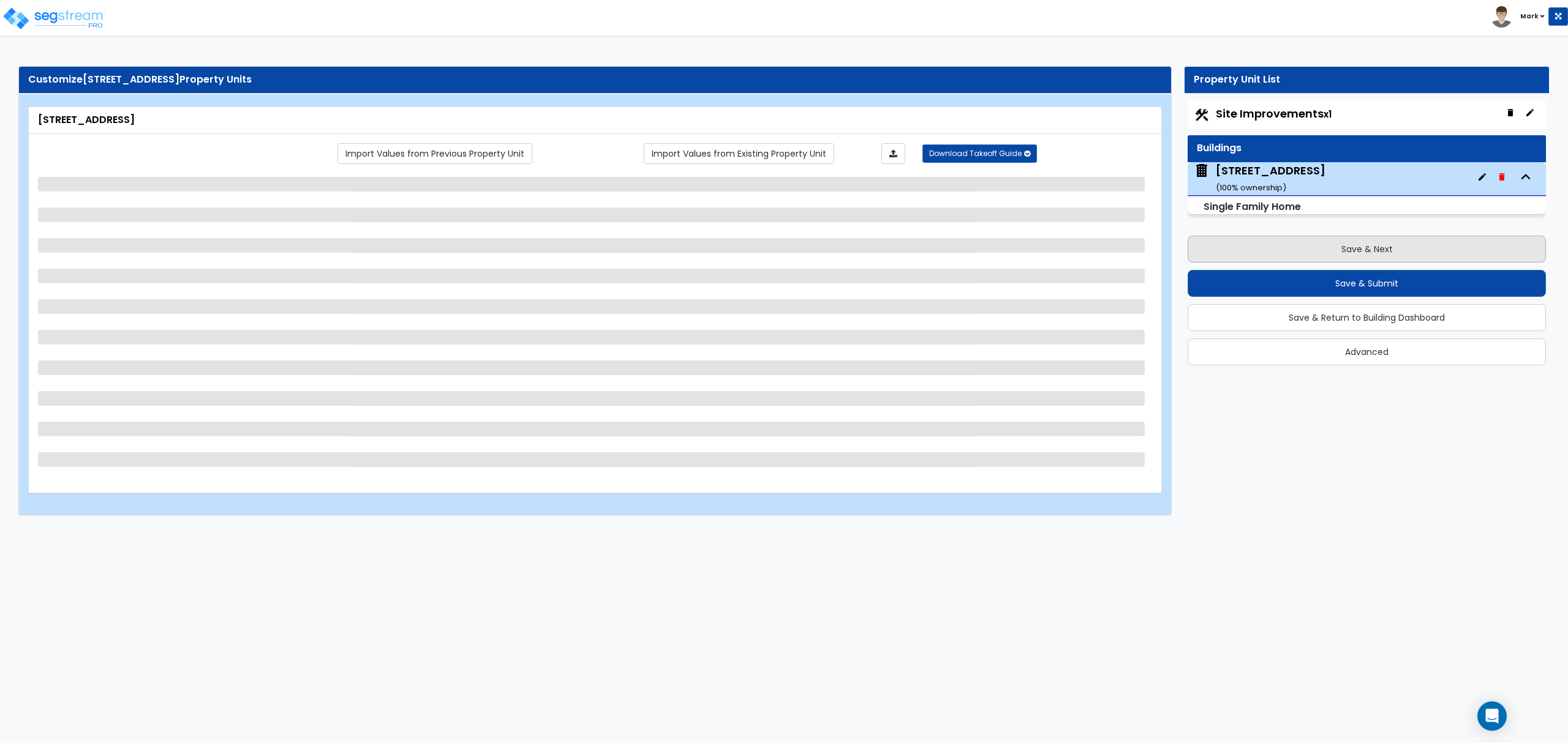
scroll to position [0, 0]
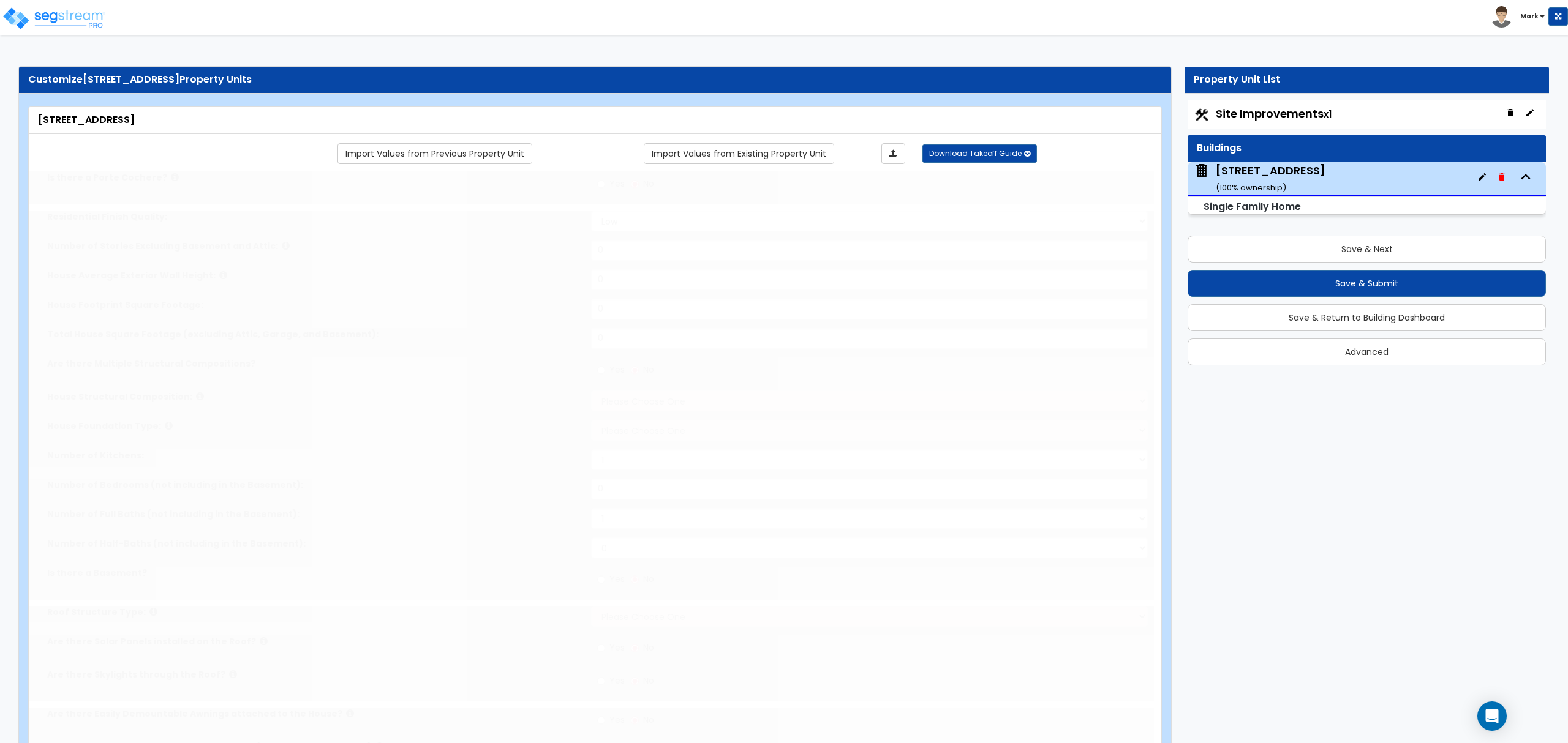
type input "1"
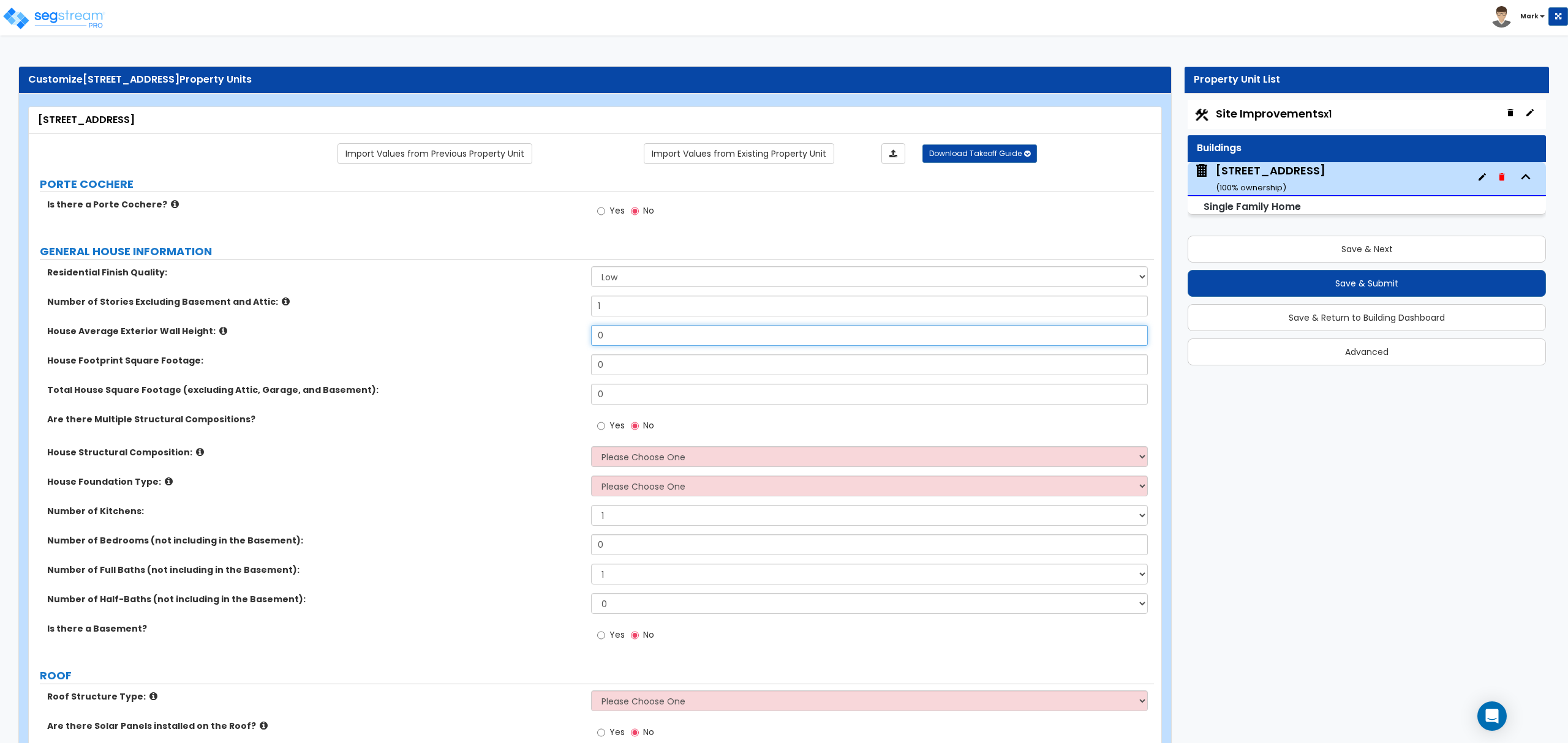
click at [643, 336] on input "0" at bounding box center [869, 336] width 556 height 21
type input "17"
click at [749, 366] on input "0" at bounding box center [869, 365] width 556 height 21
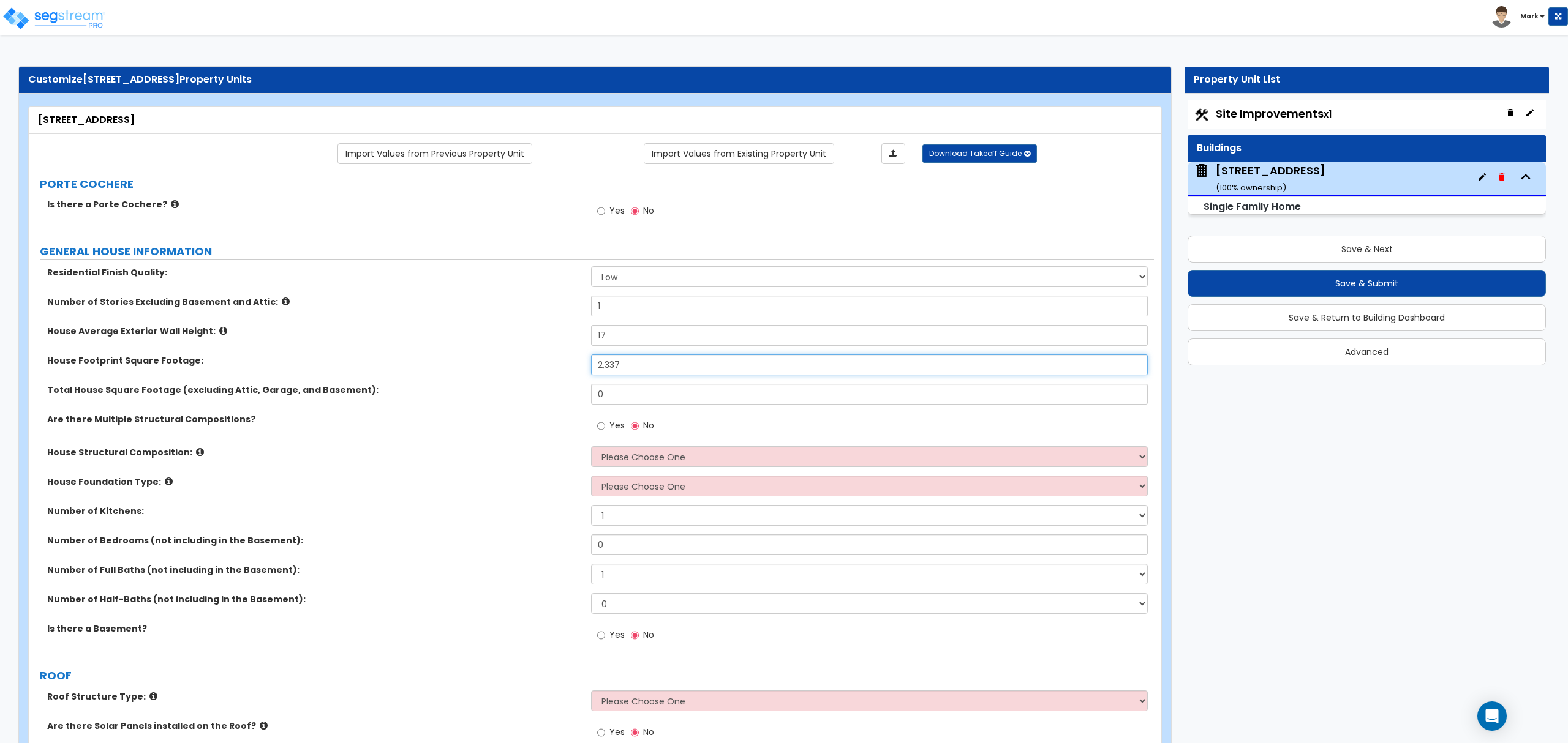
type input "2,337"
click at [746, 397] on input "0" at bounding box center [869, 395] width 556 height 21
type input "1,591"
click at [607, 424] on label "Yes" at bounding box center [610, 427] width 28 height 21
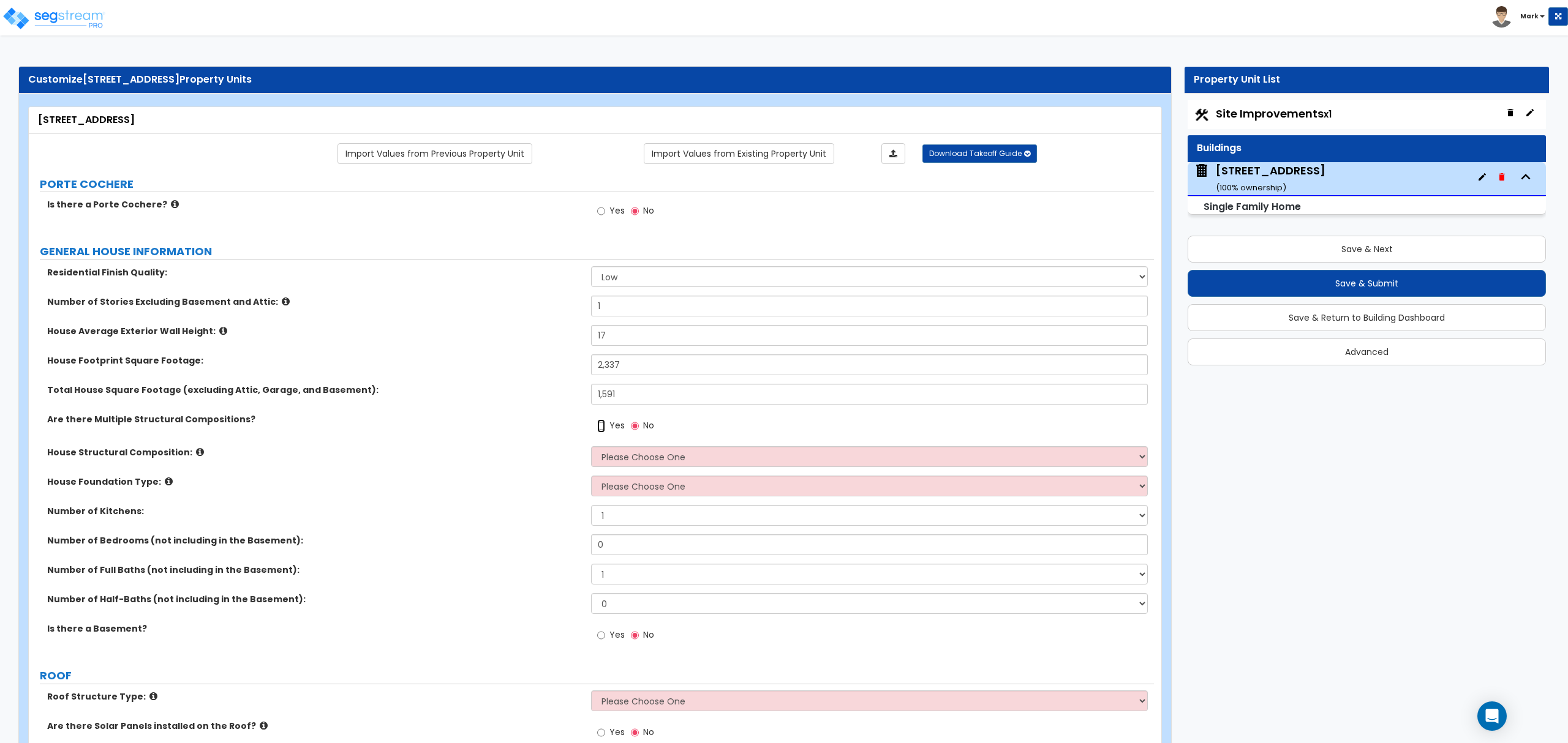
click at [605, 424] on input "Yes" at bounding box center [601, 426] width 8 height 13
radio input "true"
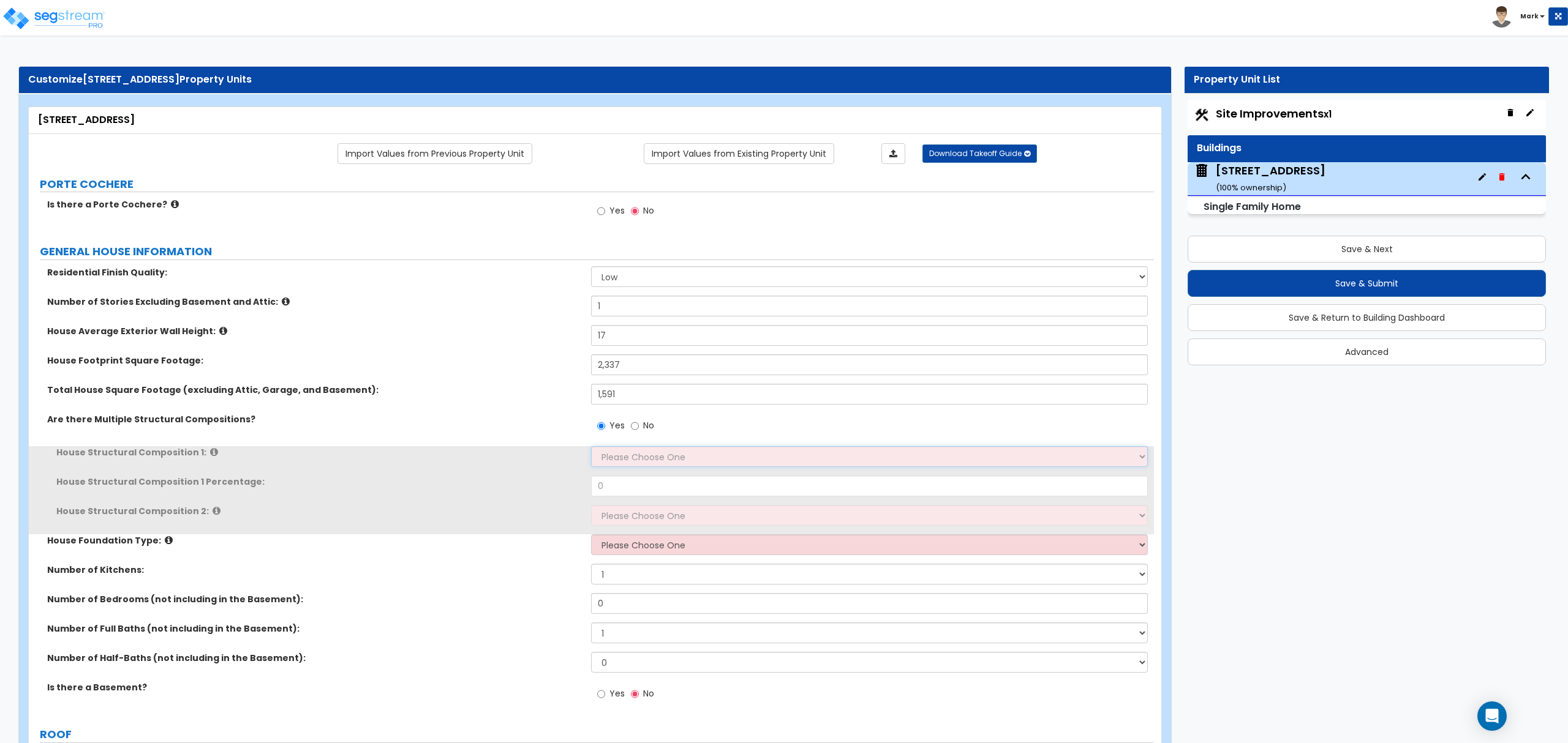
click at [628, 463] on select "Please Choose One Reinforced Concrete Structural Steel Brick Masonry CMU Masonr…" at bounding box center [869, 457] width 556 height 21
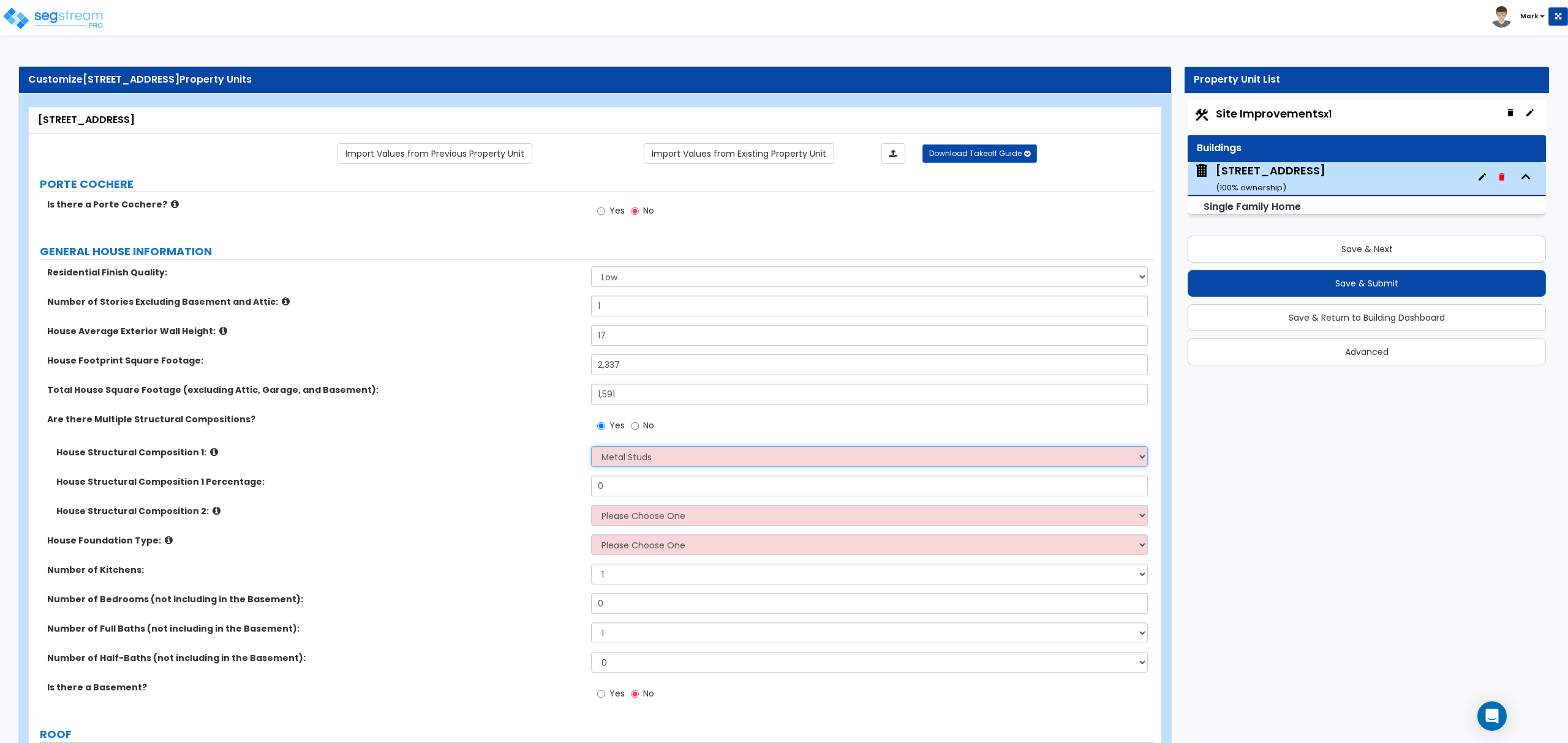
click at [591, 448] on select "Please Choose One Reinforced Concrete Structural Steel Brick Masonry CMU Masonr…" at bounding box center [869, 457] width 556 height 21
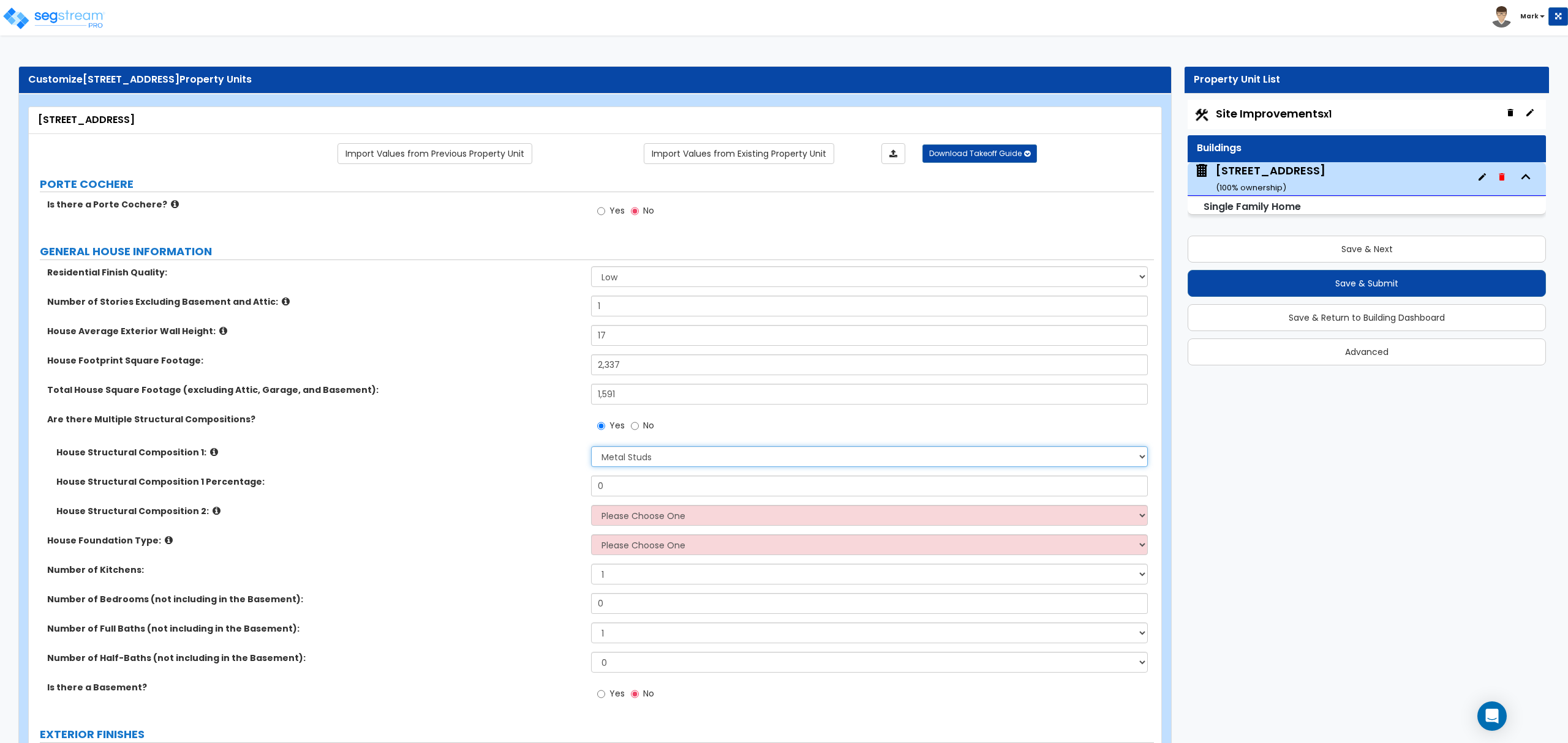
click at [685, 469] on div "House Structural Composition 1: Please Choose One Reinforced Concrete Structura…" at bounding box center [592, 460] width 1125 height 29
select select "7"
click at [591, 448] on select "Please Choose One Reinforced Concrete Structural Steel Brick Masonry CMU Masonr…" at bounding box center [869, 457] width 556 height 21
click at [663, 487] on input "0" at bounding box center [869, 486] width 556 height 21
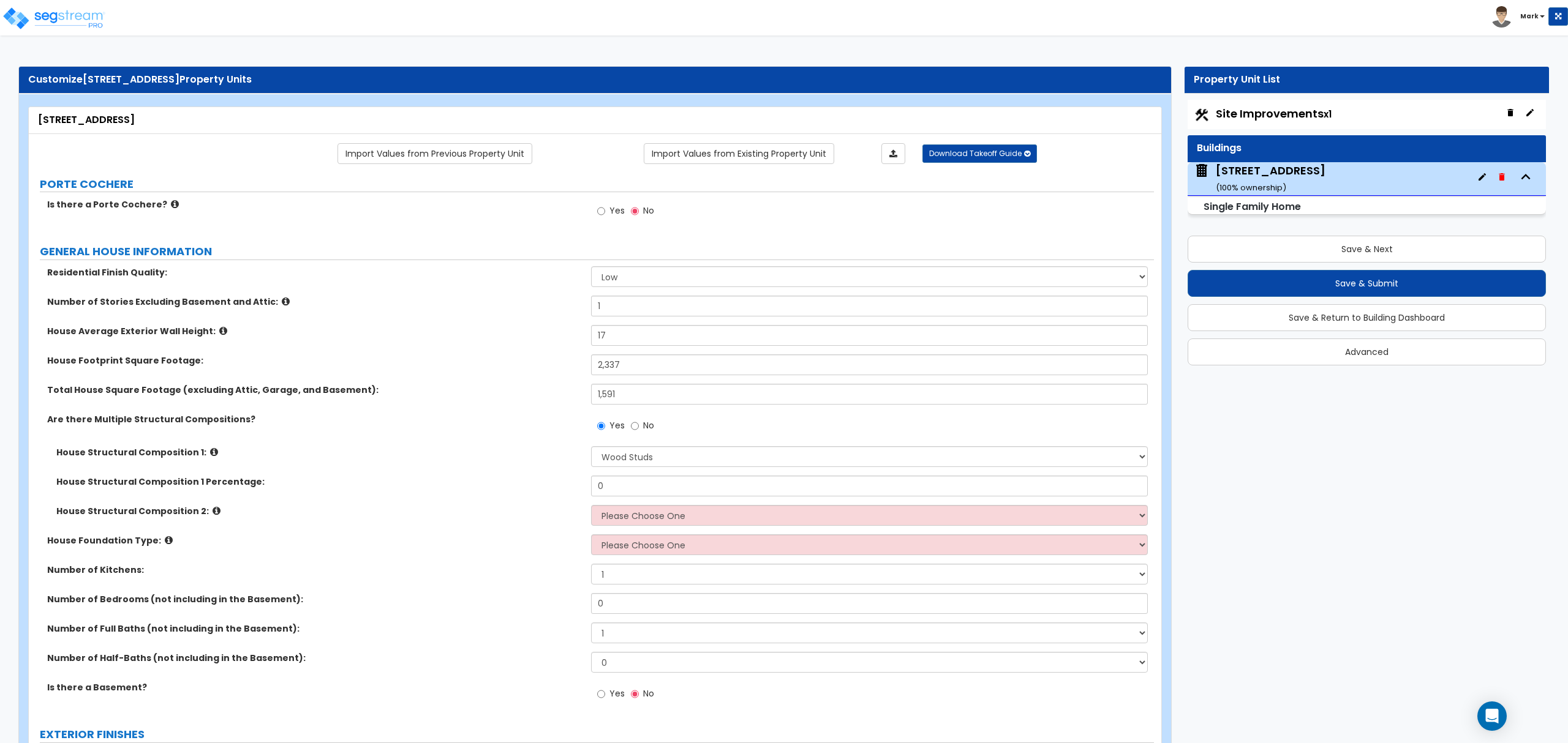
click at [640, 432] on label "No" at bounding box center [642, 427] width 23 height 21
click at [639, 432] on input "No" at bounding box center [634, 426] width 8 height 13
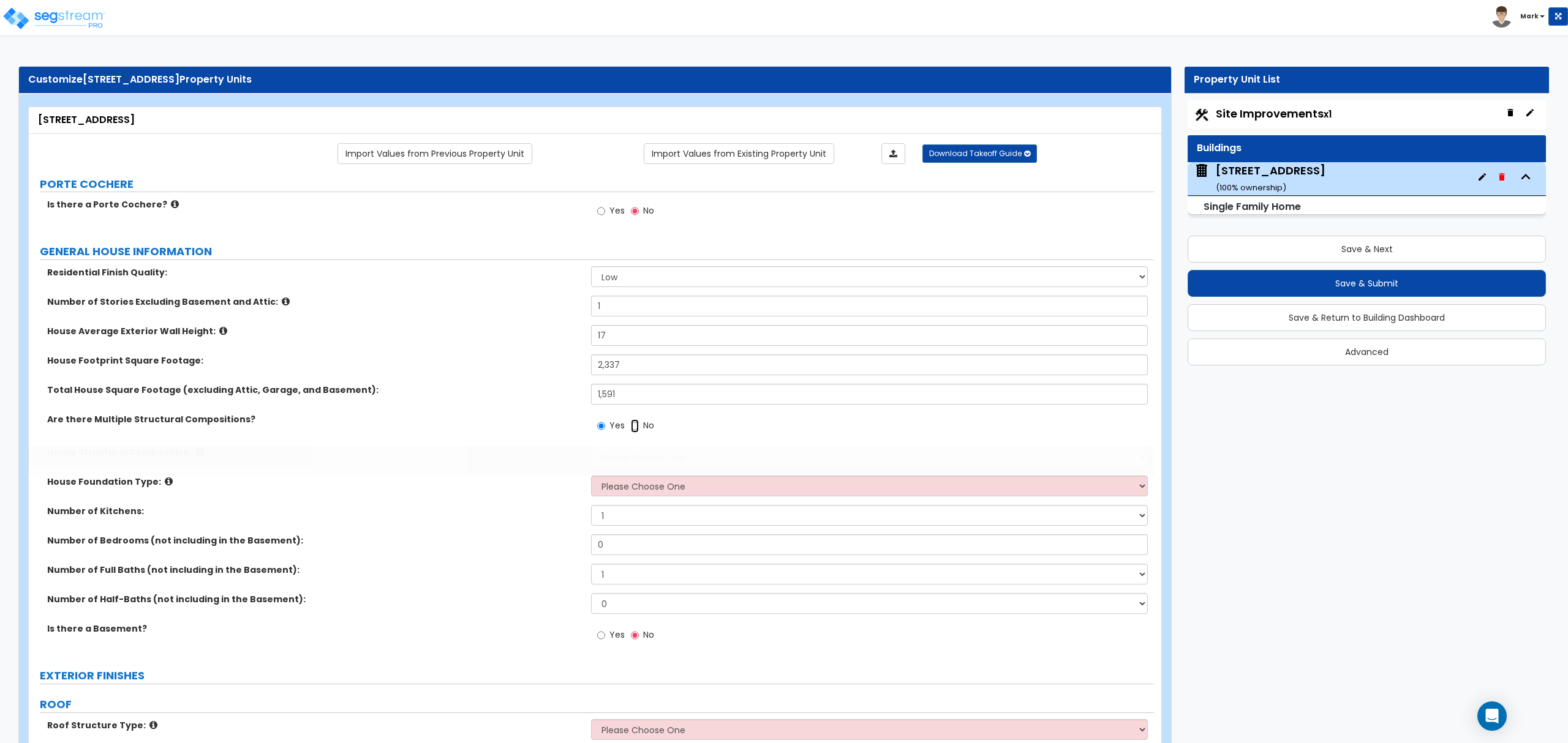
radio input "false"
radio input "true"
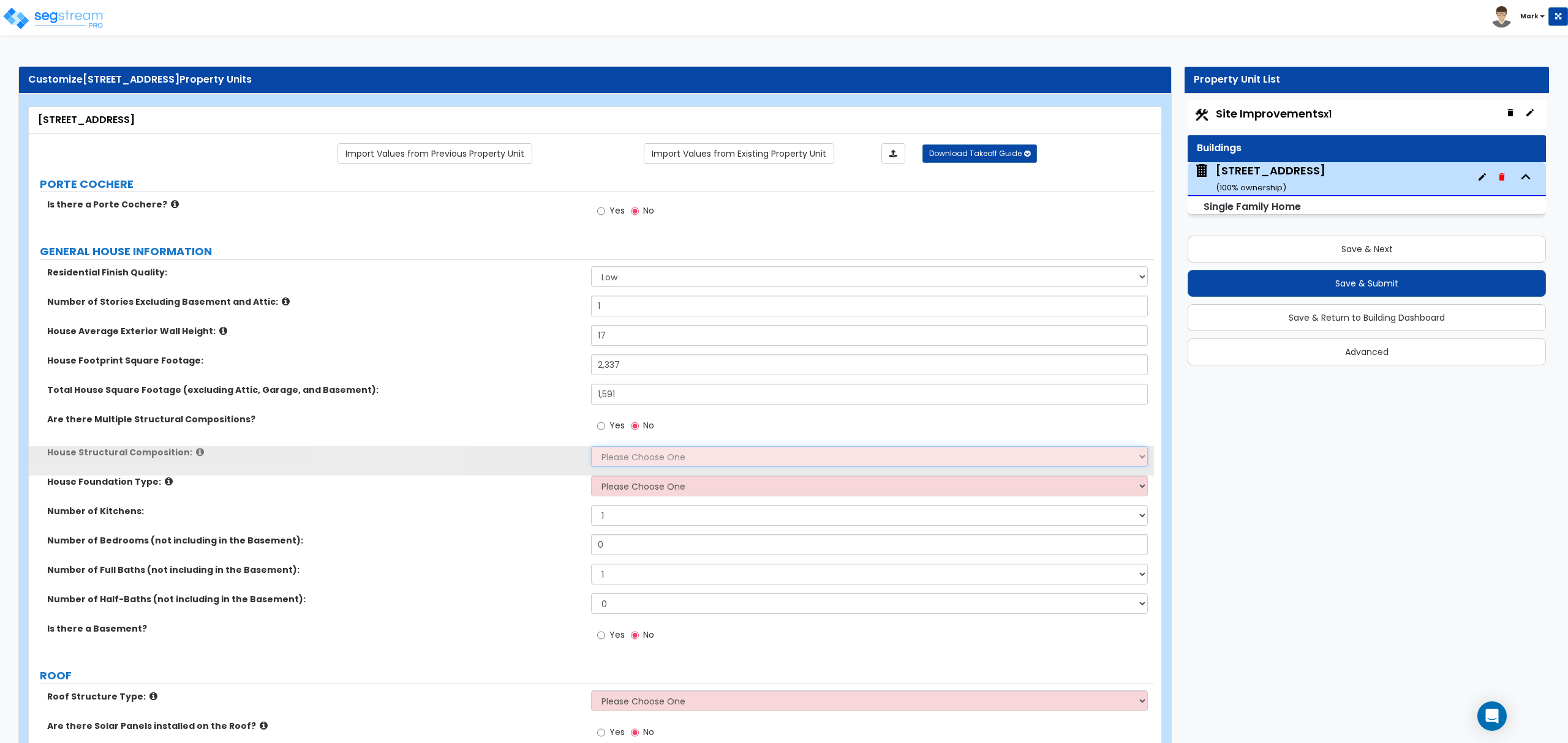
click at [633, 454] on select "Please Choose One Reinforced Concrete Structural Steel Brick Masonry CMU Masonr…" at bounding box center [869, 457] width 556 height 21
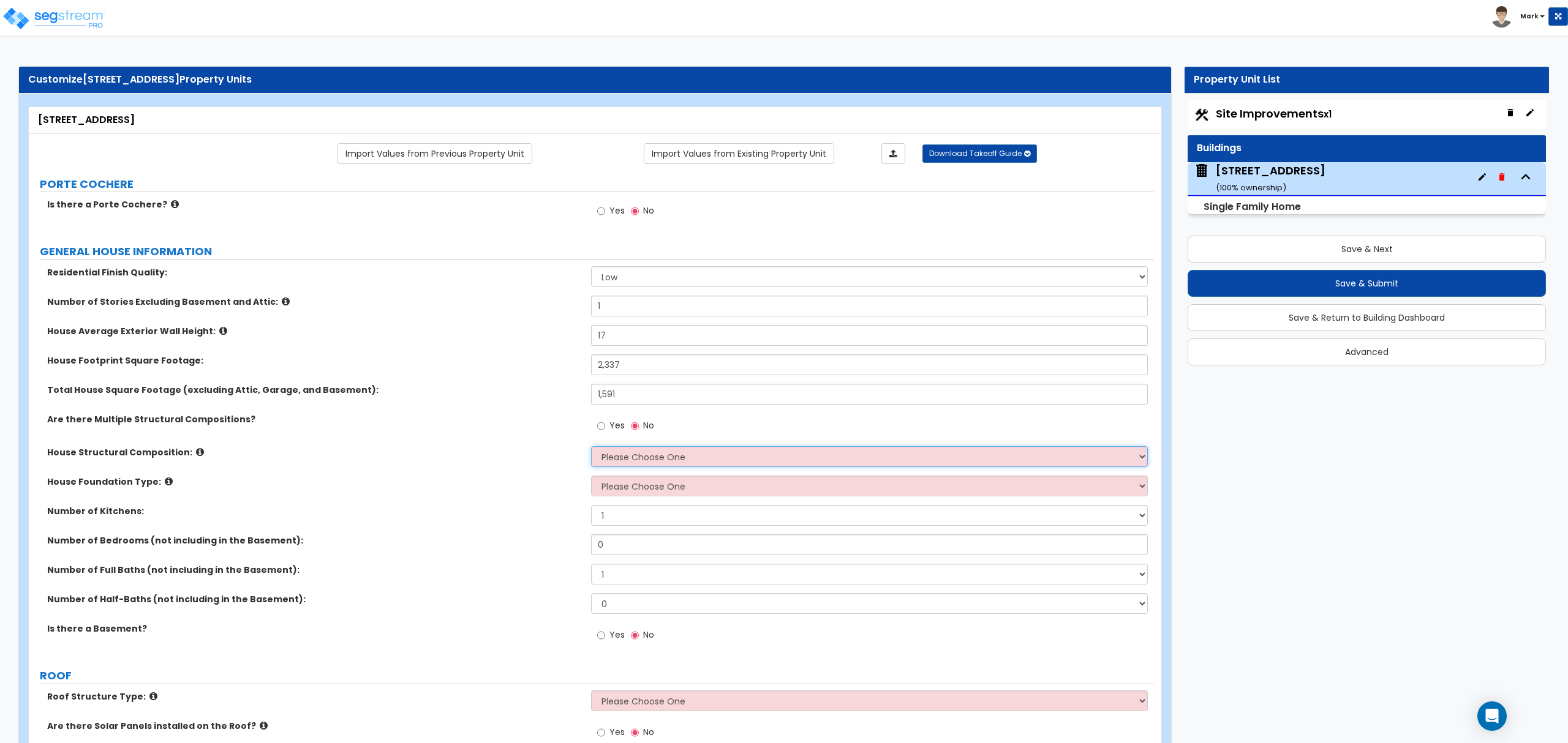
select select "7"
click at [591, 448] on select "Please Choose One Reinforced Concrete Structural Steel Brick Masonry CMU Masonr…" at bounding box center [869, 457] width 556 height 21
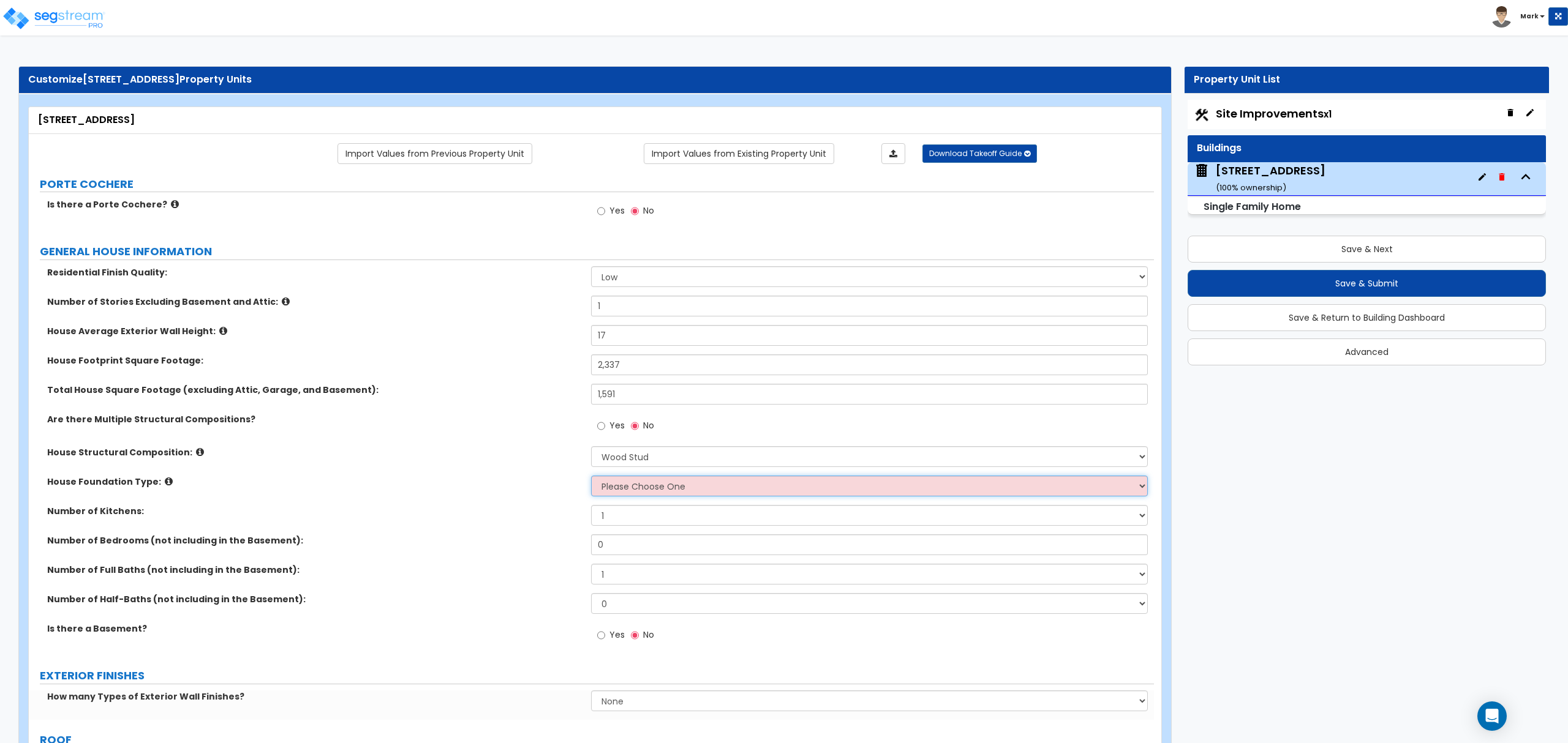
click at [638, 492] on select "Please Choose One Crawl Space Pier-Elevated First floor Slab on Grade" at bounding box center [869, 486] width 556 height 21
select select "3"
click at [591, 477] on select "Please Choose One Crawl Space Pier-Elevated First floor Slab on Grade" at bounding box center [869, 486] width 556 height 21
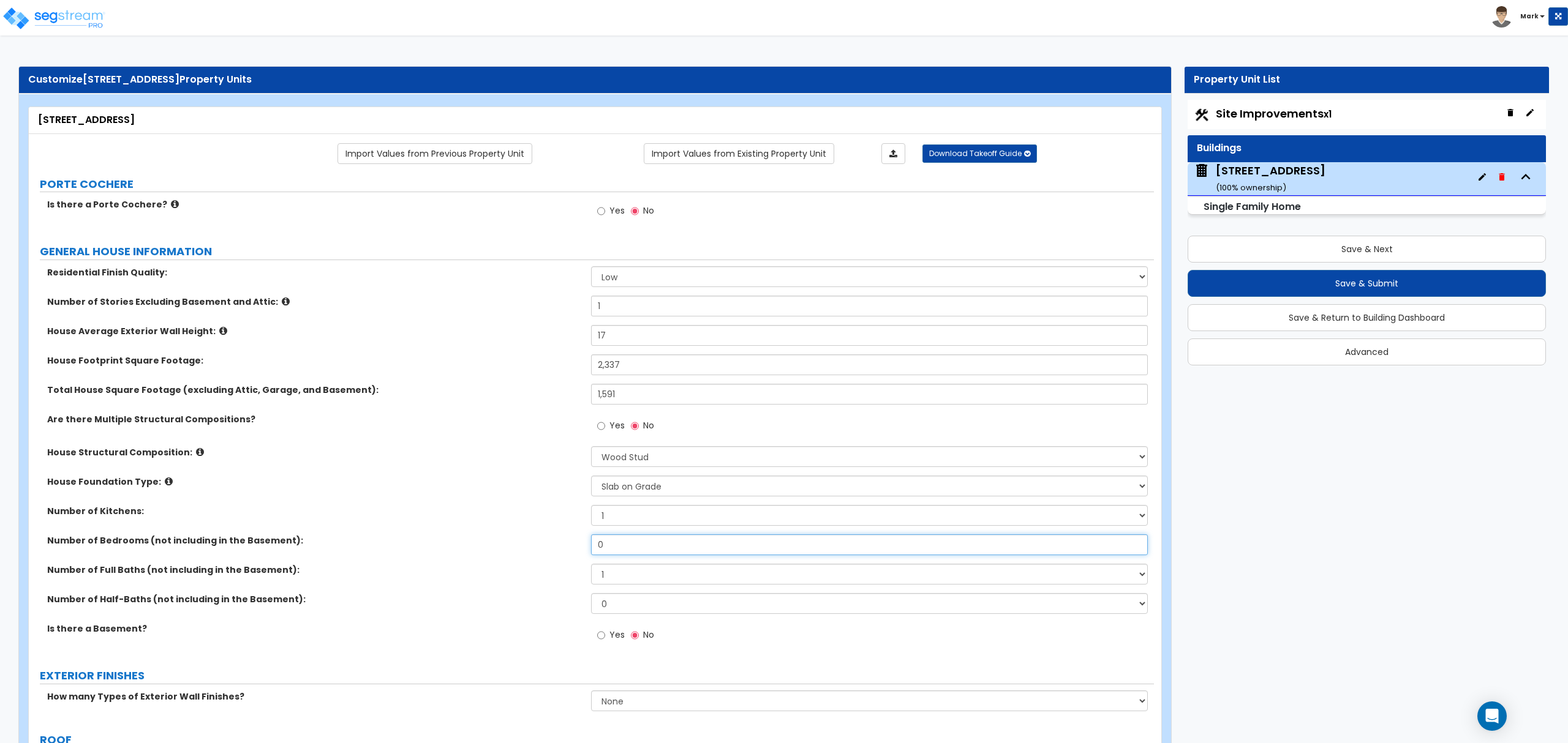
click at [625, 552] on input "0" at bounding box center [869, 545] width 556 height 21
type input "3"
click at [609, 574] on select "1 2 3 4 5 6 7 8 9 10" at bounding box center [869, 574] width 556 height 21
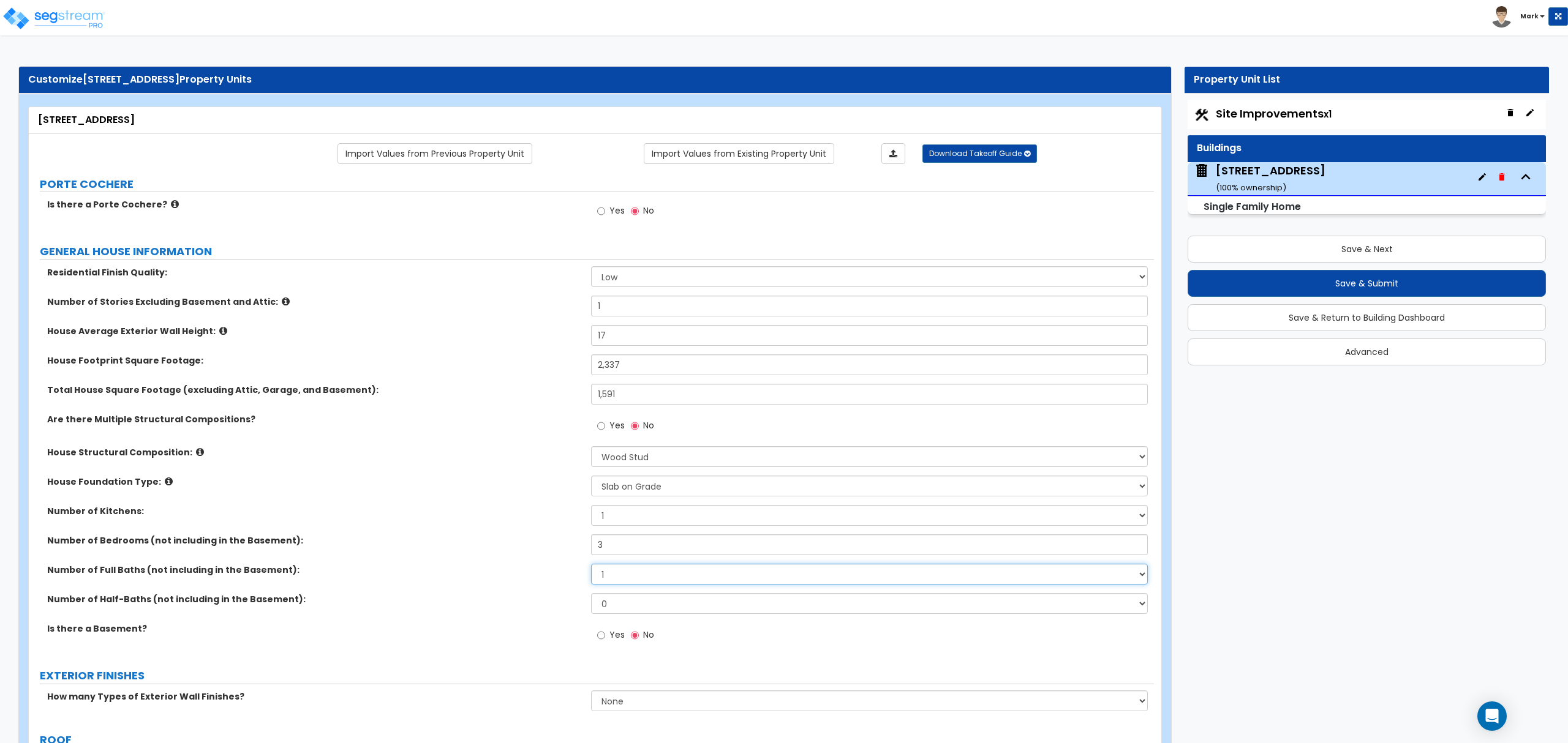
select select "2"
click at [591, 565] on select "1 2 3 4 5 6 7 8 9 10" at bounding box center [869, 574] width 556 height 21
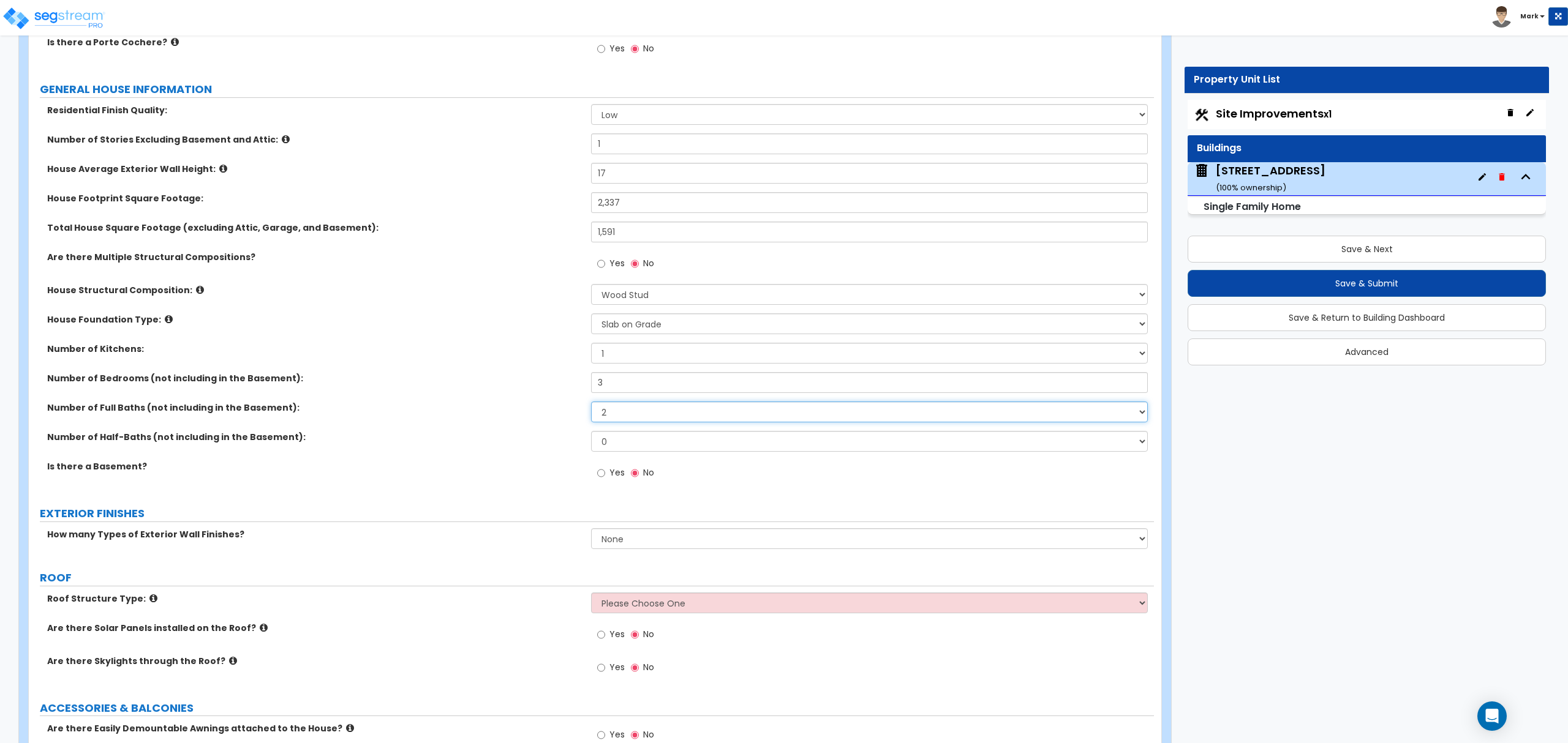
scroll to position [163, 0]
click at [633, 551] on div "How many Types of Exterior Wall Finishes? None 1 2 3" at bounding box center [592, 542] width 1125 height 29
click at [634, 536] on select "None 1 2 3" at bounding box center [869, 538] width 556 height 21
select select "1"
click at [591, 529] on select "None 1 2 3" at bounding box center [869, 538] width 556 height 21
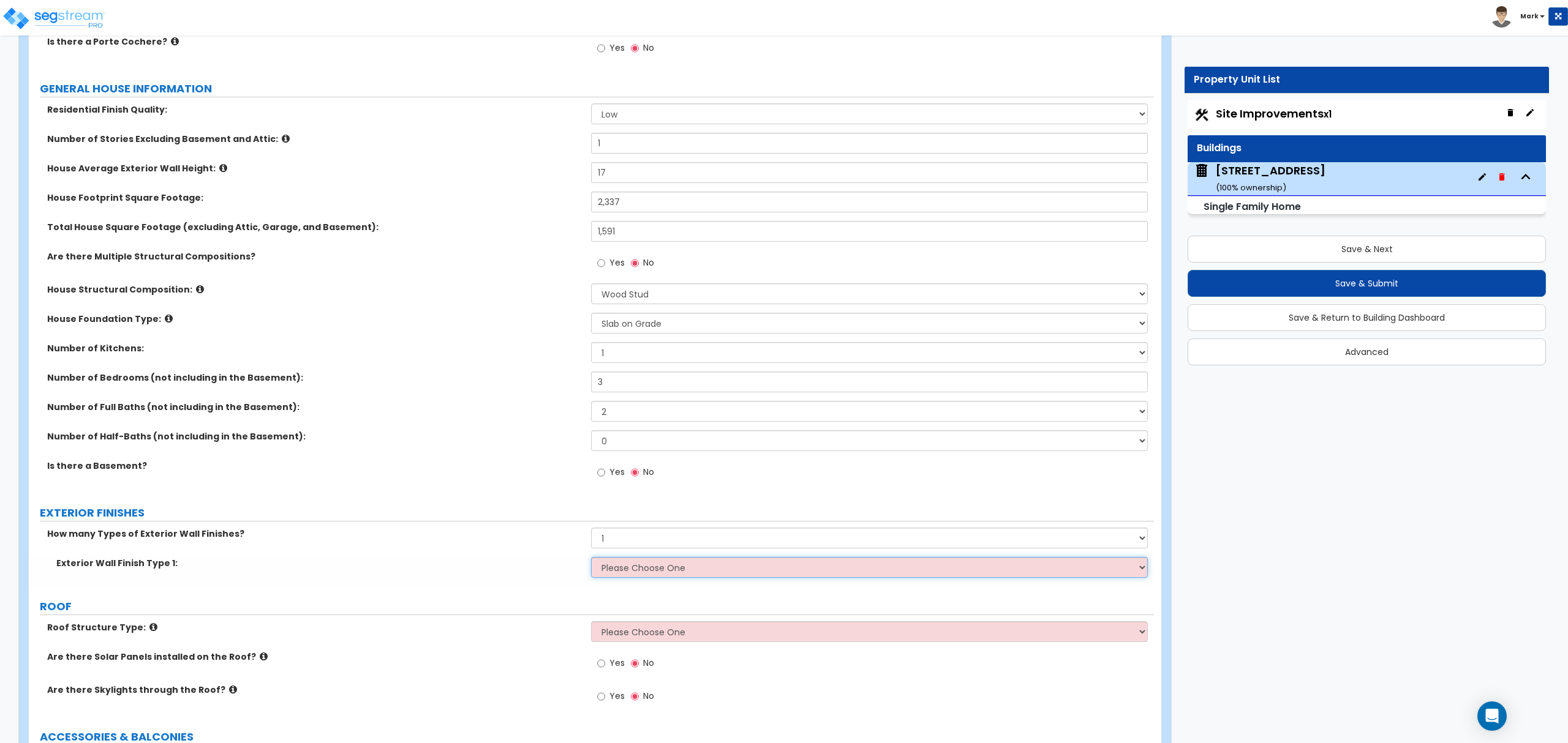
click at [619, 572] on select "Please Choose One No Finish/Shared Wall No Wall Brick Finish Stone Finish Wood …" at bounding box center [869, 568] width 556 height 21
select select "2"
click at [591, 559] on select "Please Choose One No Finish/Shared Wall No Wall Brick Finish Stone Finish Wood …" at bounding box center [869, 568] width 556 height 21
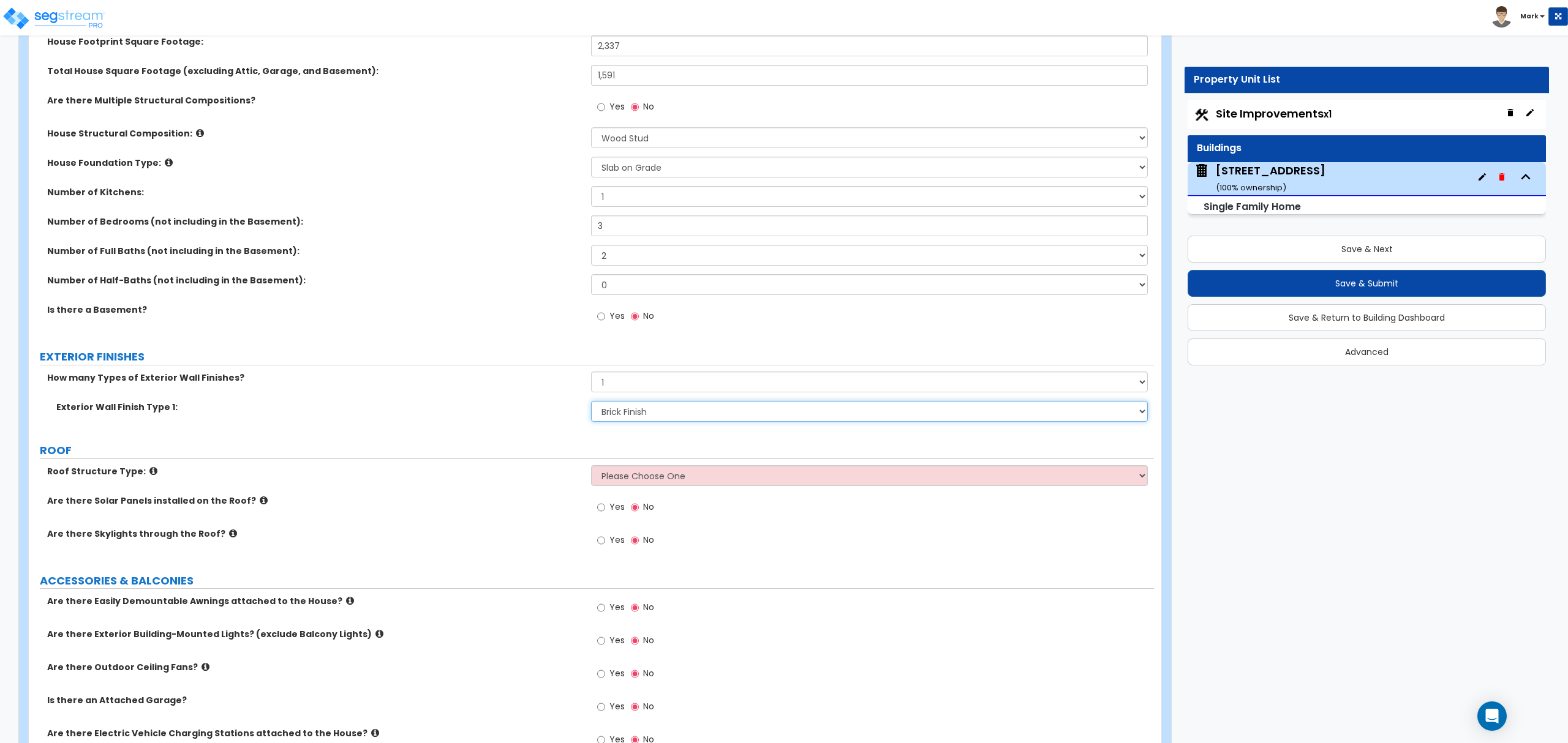
scroll to position [326, 0]
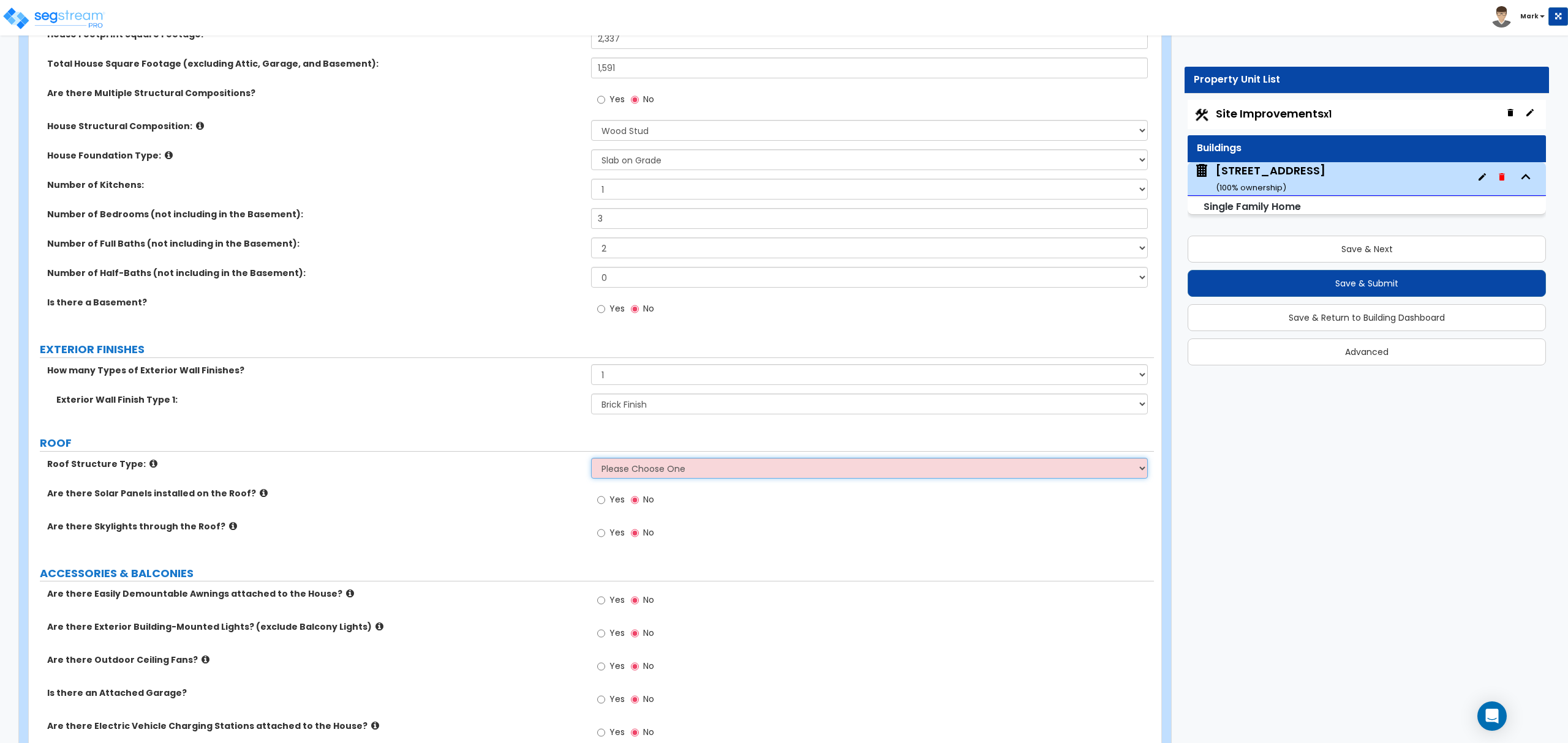
click at [637, 471] on select "Please Choose One Gable Roof Flat Roof Hybrid Gable & Flat Roof" at bounding box center [869, 468] width 556 height 21
select select "1"
click at [591, 460] on select "Please Choose One Gable Roof Flat Roof Hybrid Gable & Flat Roof" at bounding box center [869, 468] width 556 height 21
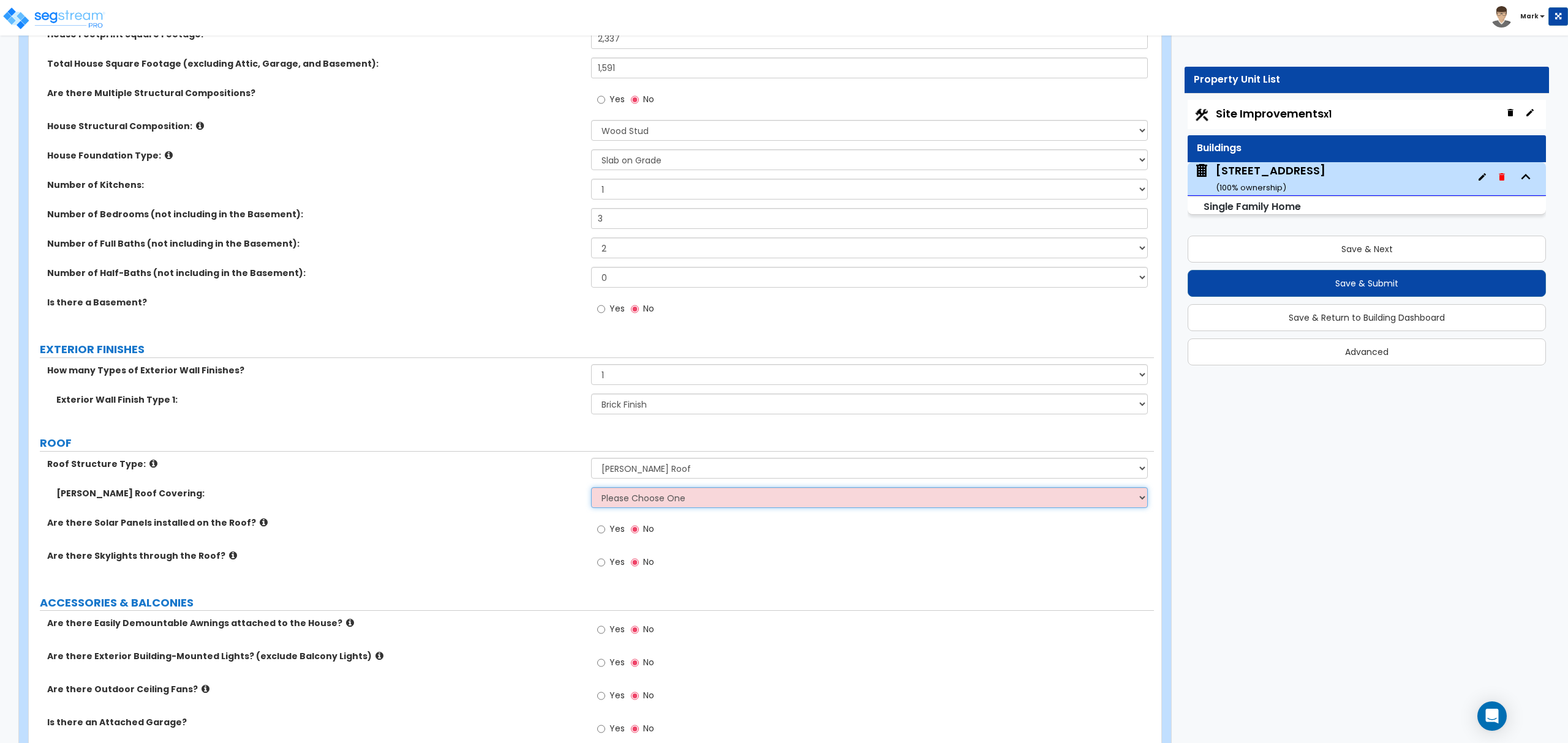
click at [630, 500] on select "Please Choose One Asphalt Shingle Clay Tile Wood Shingle Metal Shingle Standing…" at bounding box center [869, 498] width 556 height 21
select select "1"
click at [591, 489] on select "Please Choose One Asphalt Shingle Clay Tile Wood Shingle Metal Shingle Standing…" at bounding box center [869, 498] width 556 height 21
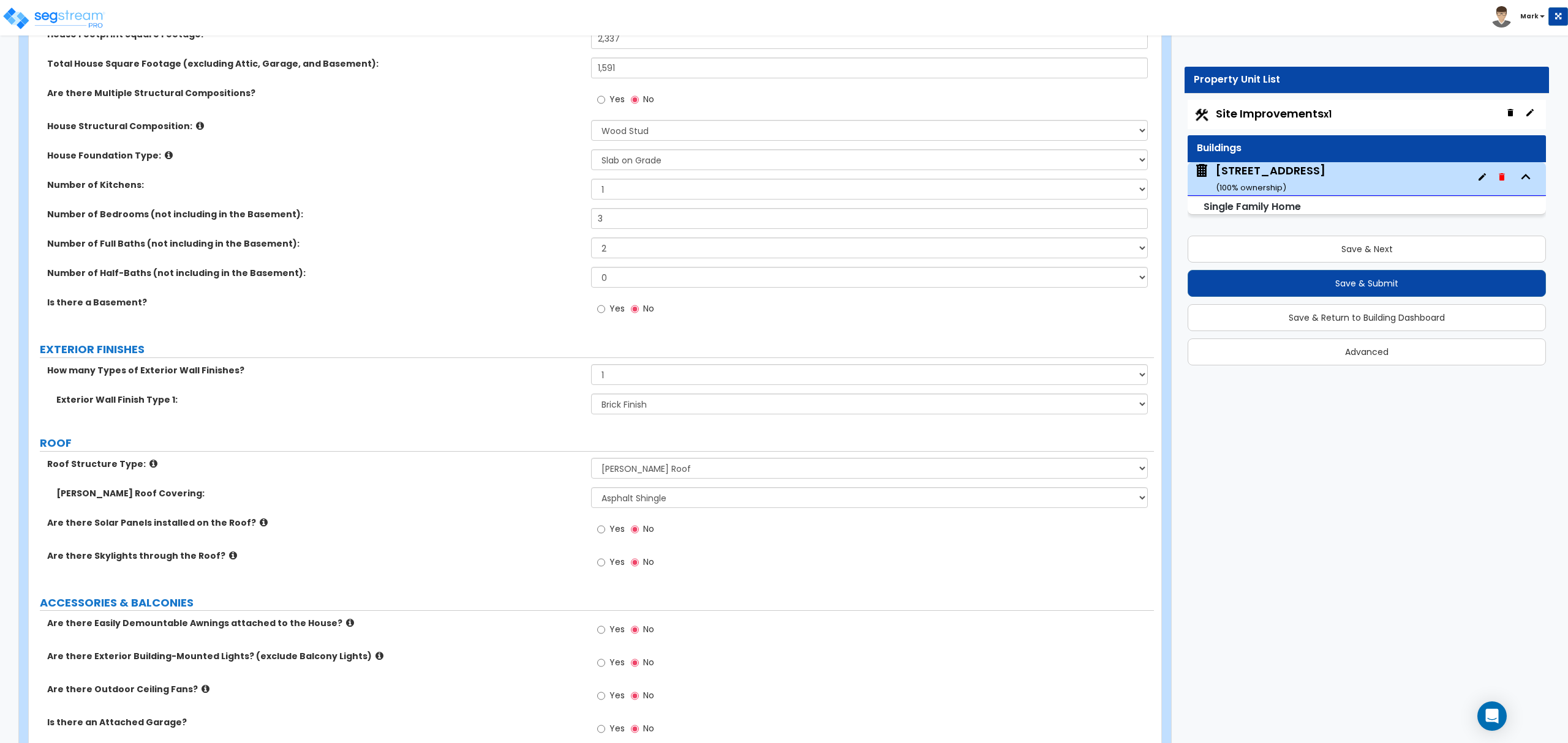
click at [510, 504] on div "Gable Roof Covering: Please Choose One Asphalt Shingle Clay Tile Wood Shingle M…" at bounding box center [592, 501] width 1125 height 29
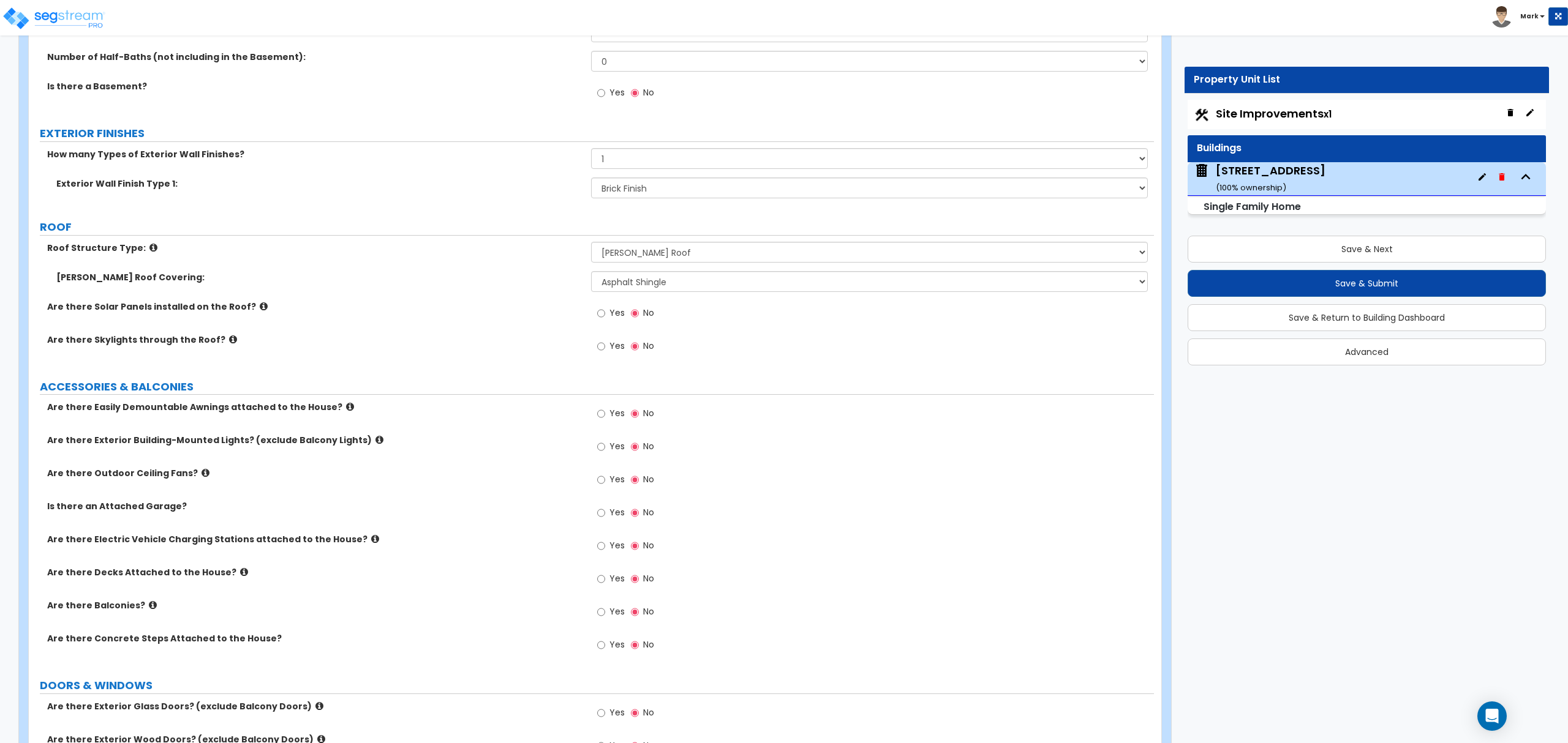
scroll to position [571, 0]
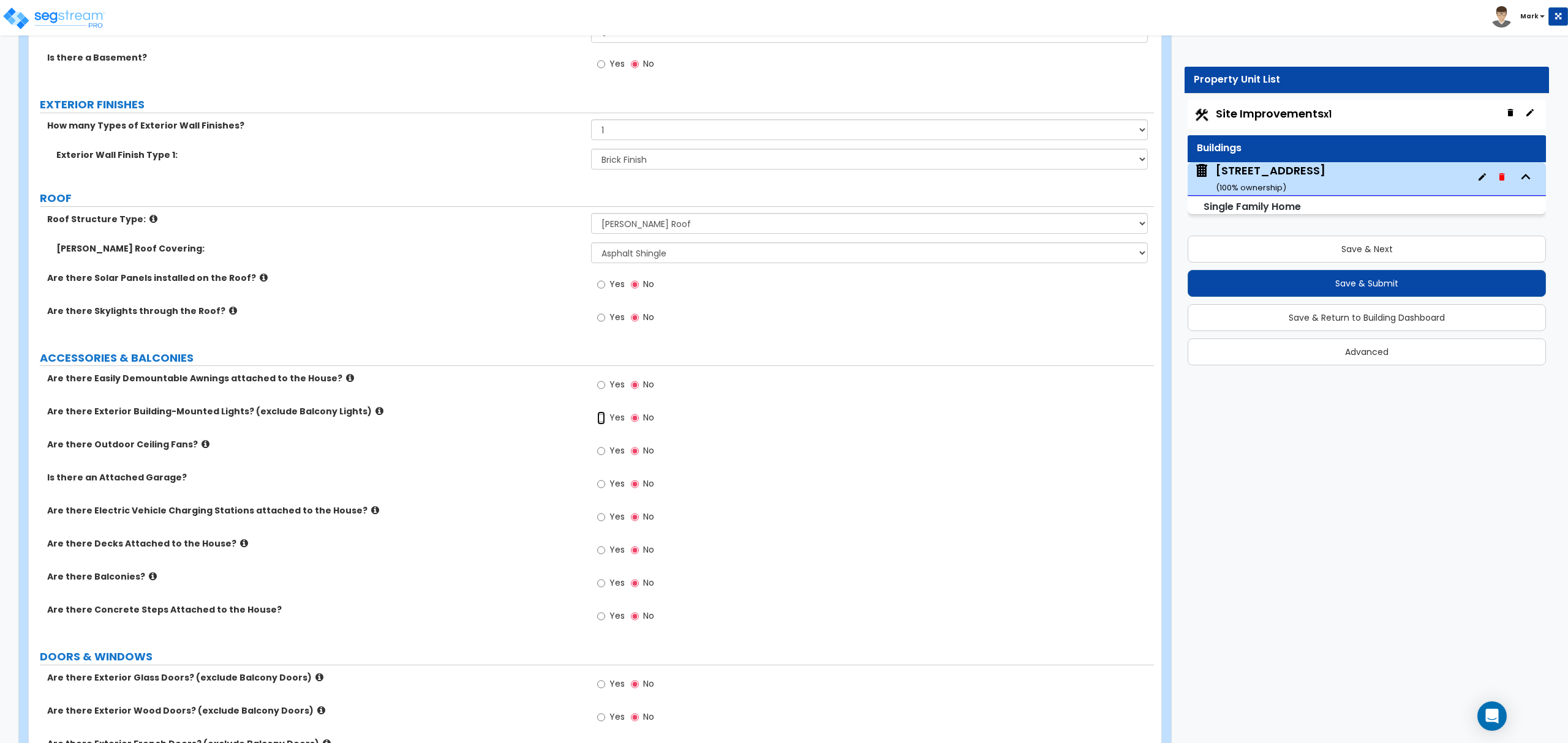
click at [603, 425] on input "Yes" at bounding box center [601, 418] width 8 height 13
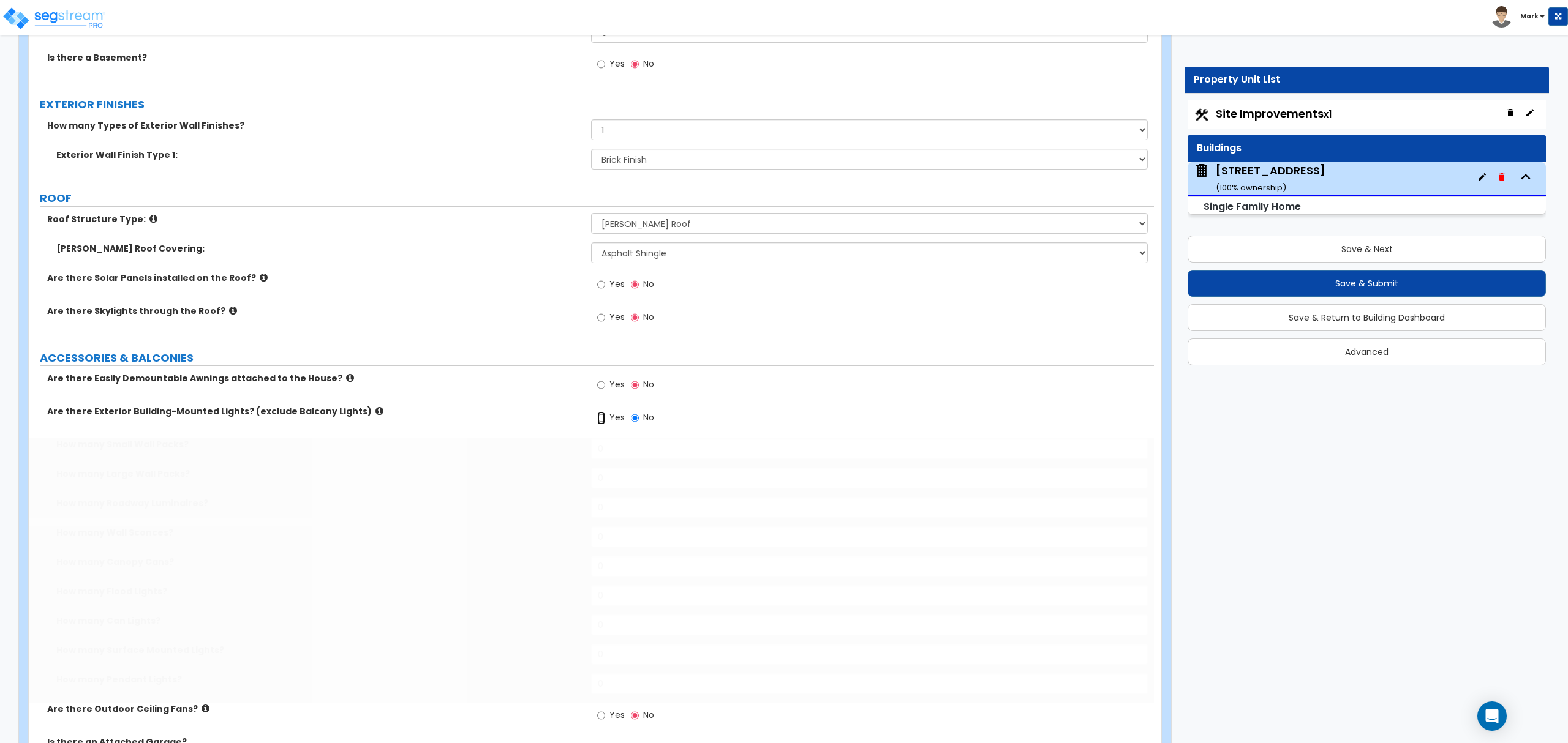
radio input "true"
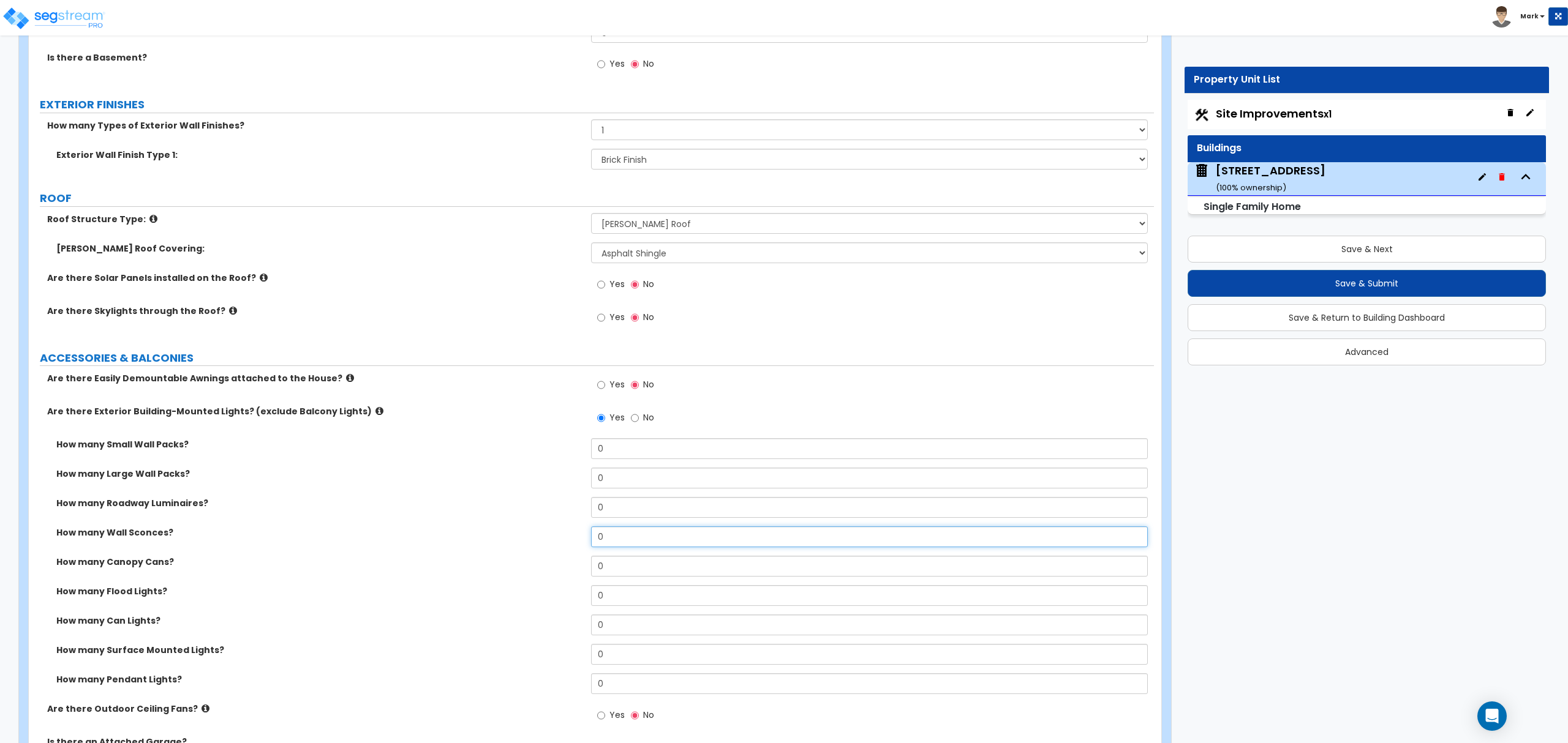
click at [625, 542] on input "0" at bounding box center [869, 537] width 556 height 21
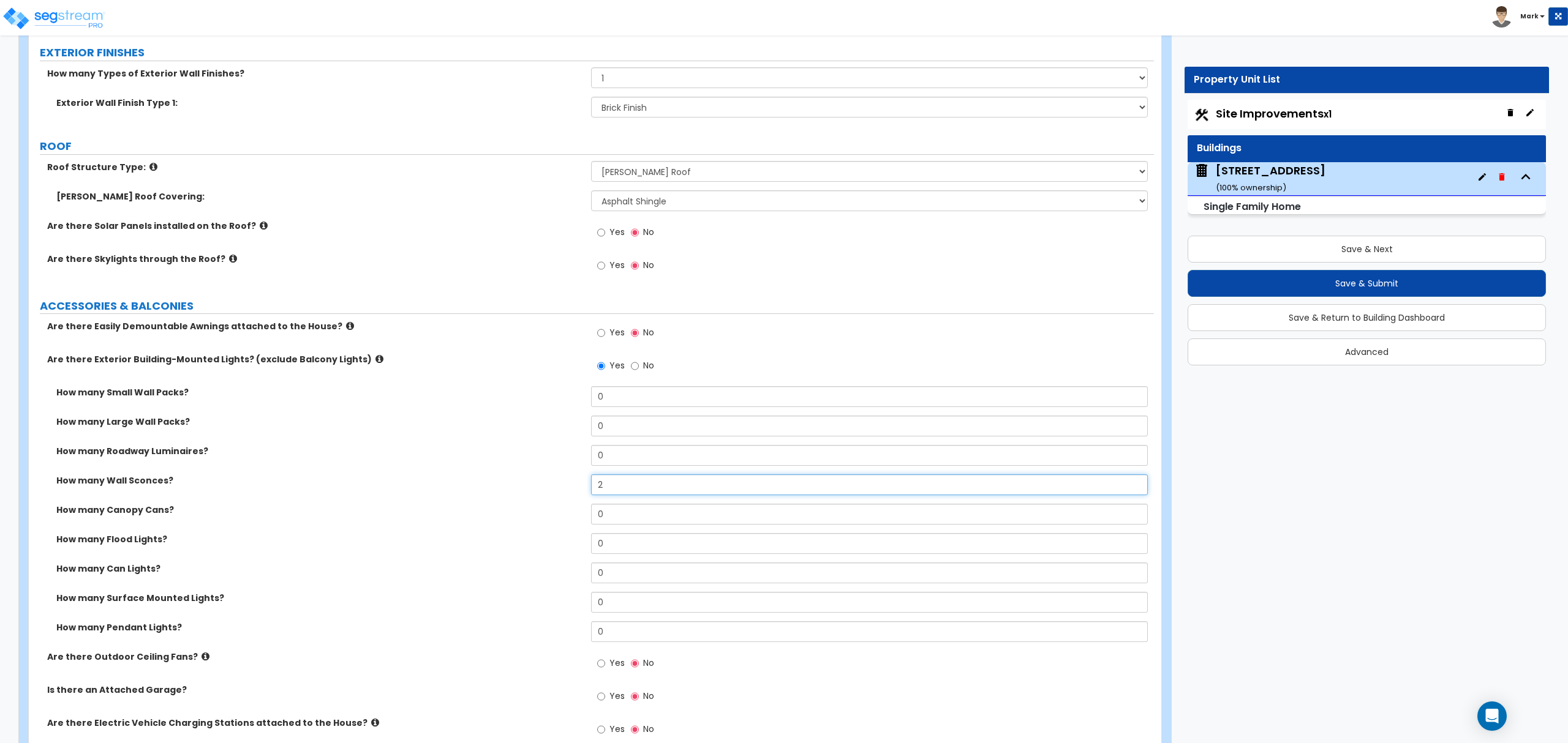
scroll to position [816, 0]
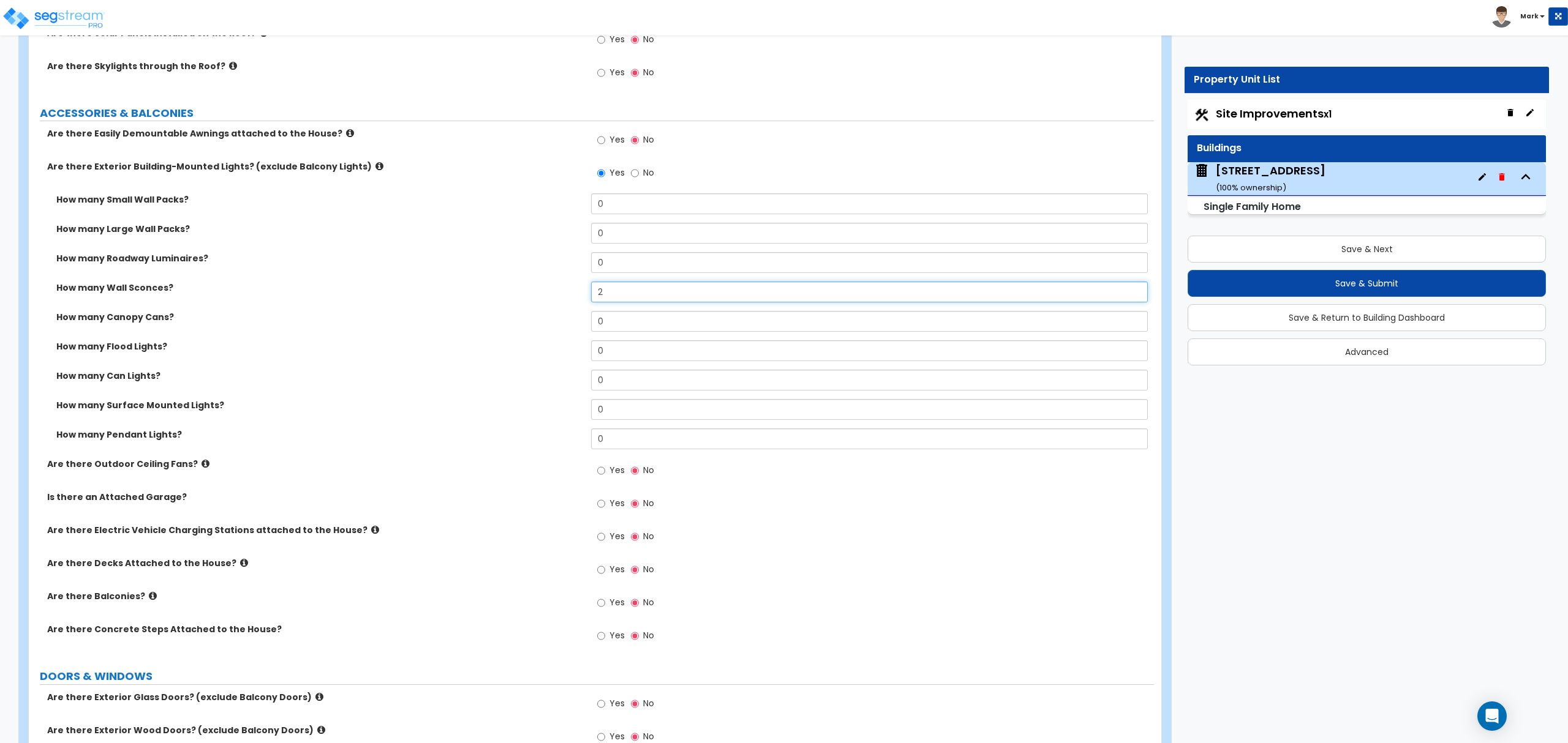
type input "2"
drag, startPoint x: 583, startPoint y: 495, endPoint x: 592, endPoint y: 504, distance: 12.7
click at [586, 498] on div "Is there an Attached Garage?" at bounding box center [310, 497] width 562 height 12
click at [592, 504] on div "Yes No" at bounding box center [625, 505] width 69 height 28
click at [610, 507] on span "Yes" at bounding box center [617, 503] width 16 height 12
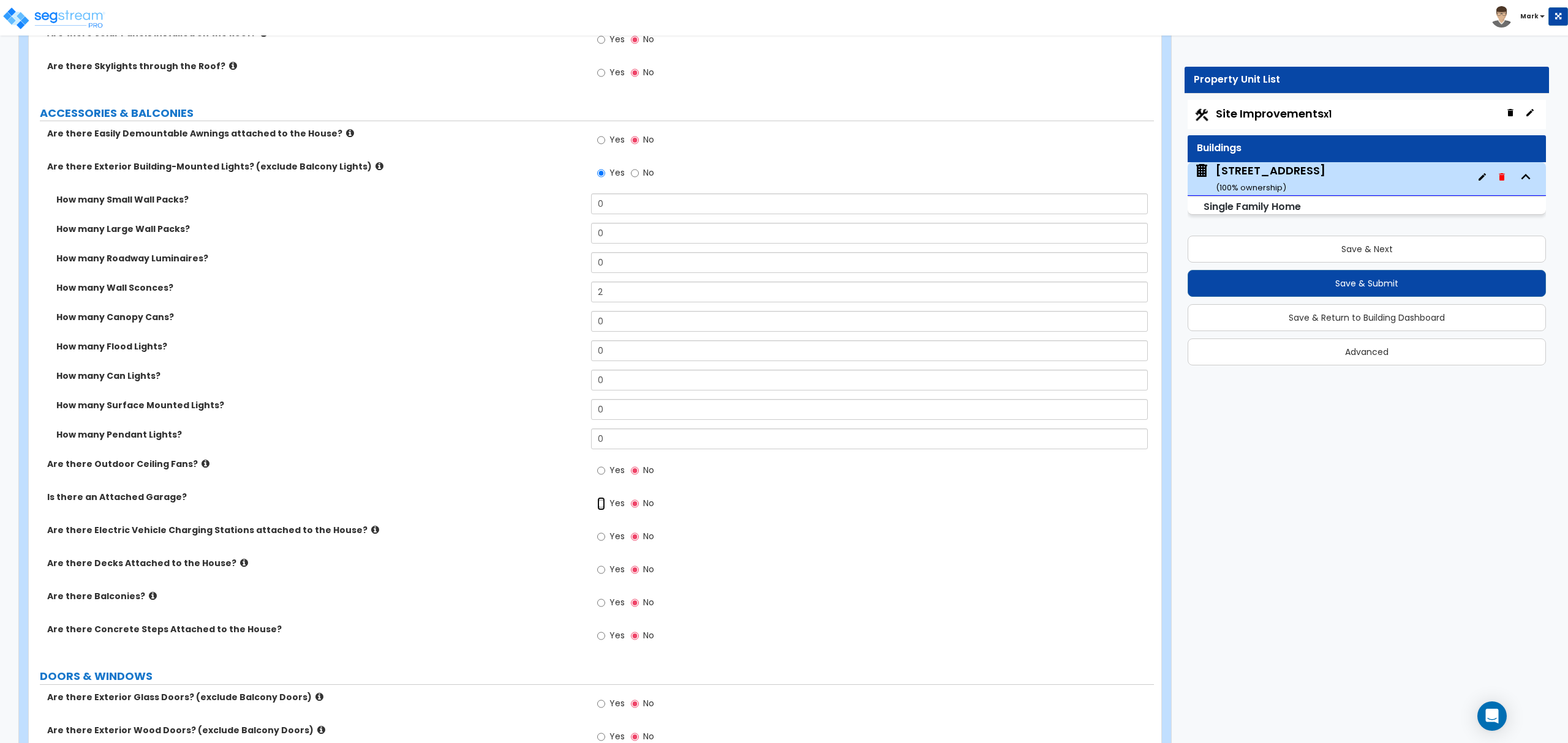
click at [605, 507] on input "Yes" at bounding box center [601, 504] width 8 height 13
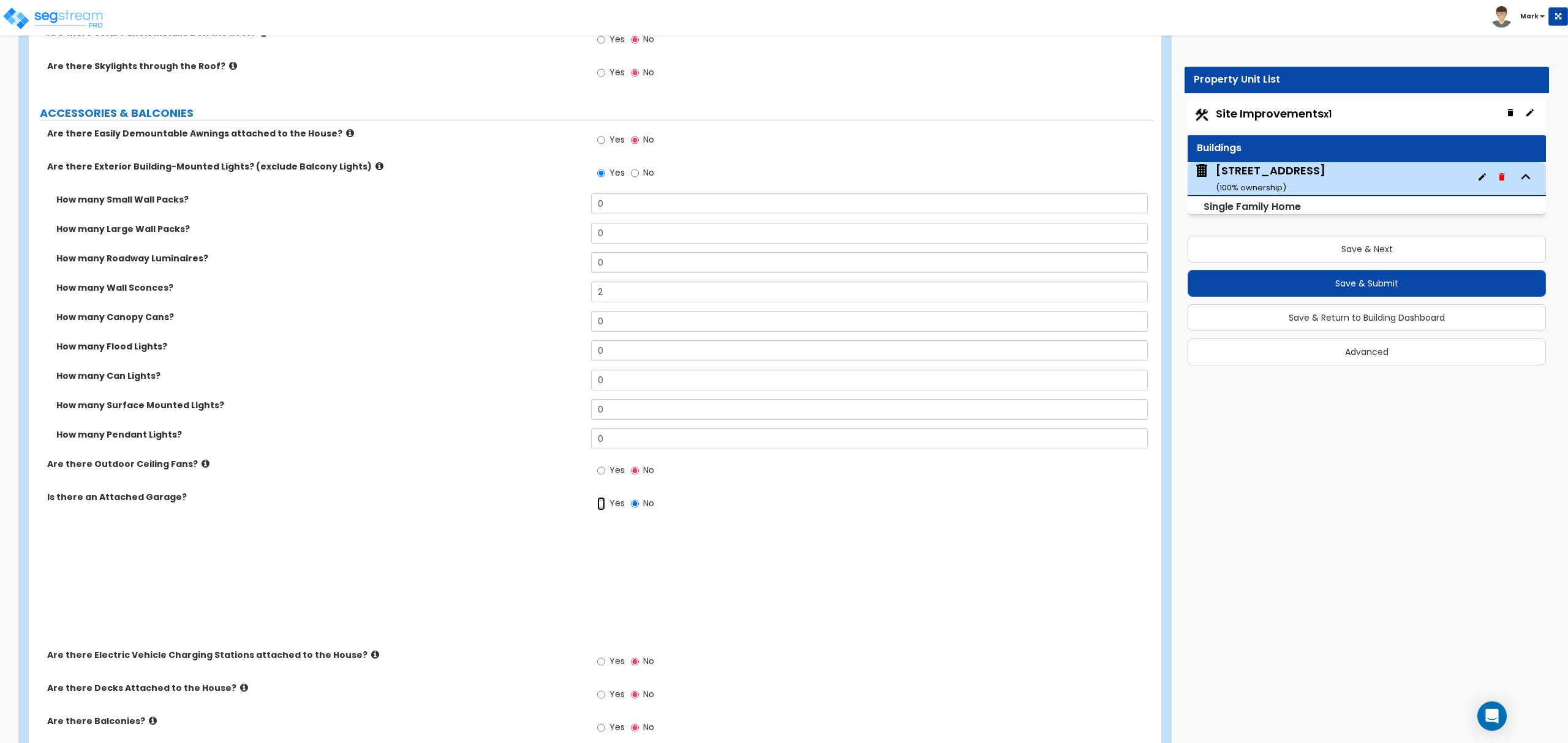
radio input "true"
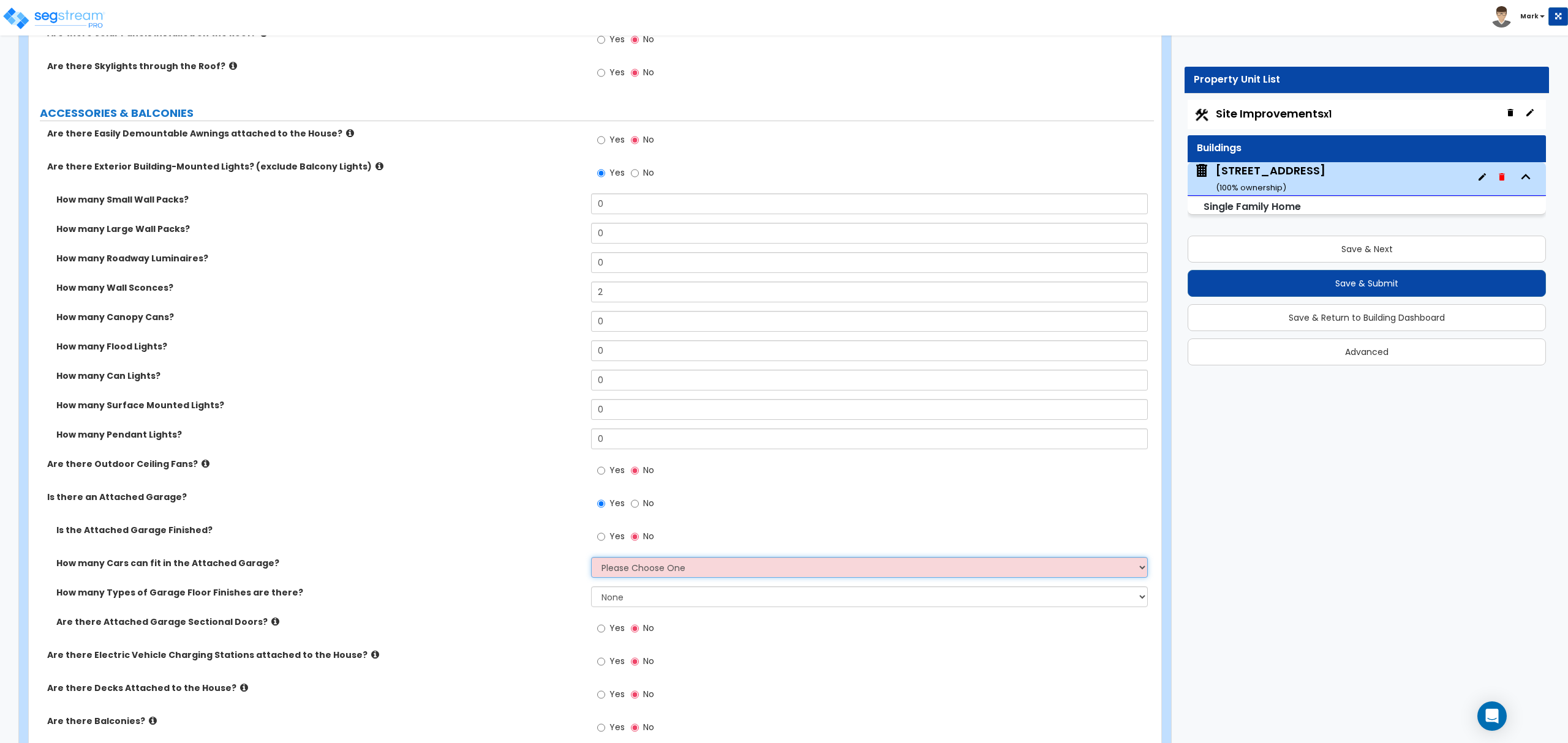
click at [623, 568] on select "Please Choose One 1 2 3 4 5" at bounding box center [869, 568] width 556 height 21
select select "2"
click at [591, 559] on select "Please Choose One 1 2 3 4 5" at bounding box center [869, 568] width 556 height 21
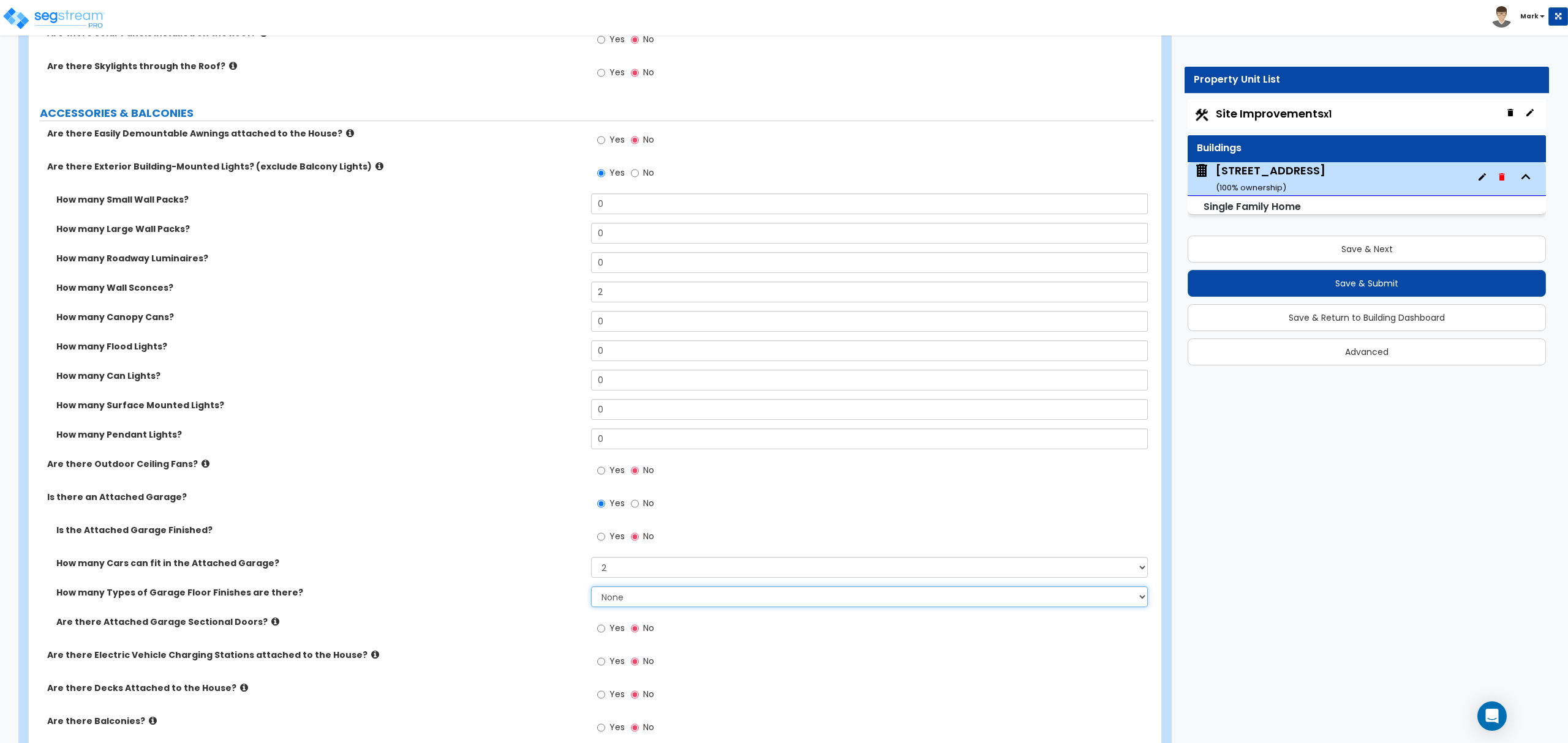
click at [628, 601] on select "None 1 2 3 4" at bounding box center [869, 597] width 556 height 21
click at [500, 607] on div "How many Types of Garage Floor Finishes are there? None 1 2 3 4" at bounding box center [592, 601] width 1125 height 29
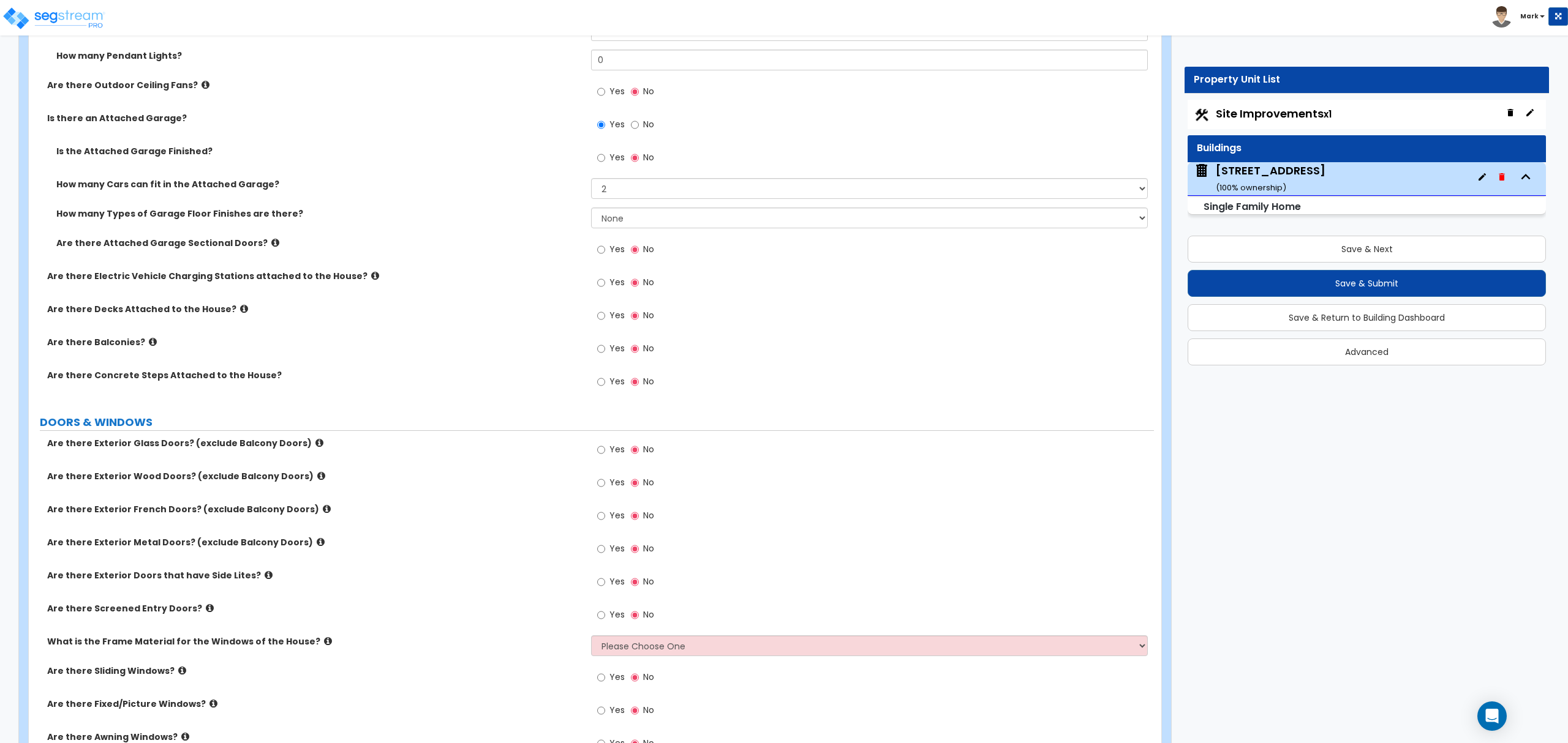
scroll to position [1225, 0]
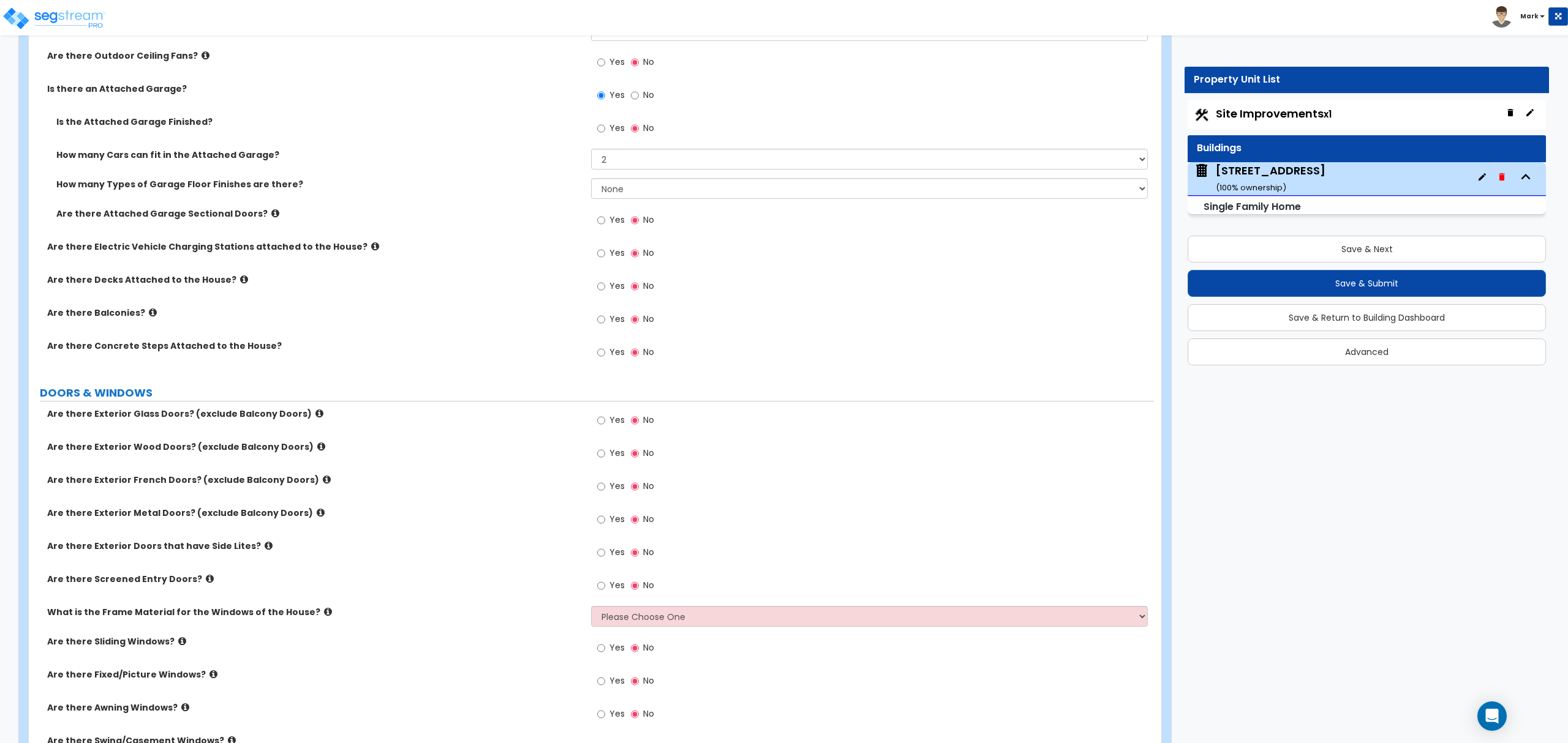
click at [240, 278] on icon at bounding box center [244, 280] width 8 height 9
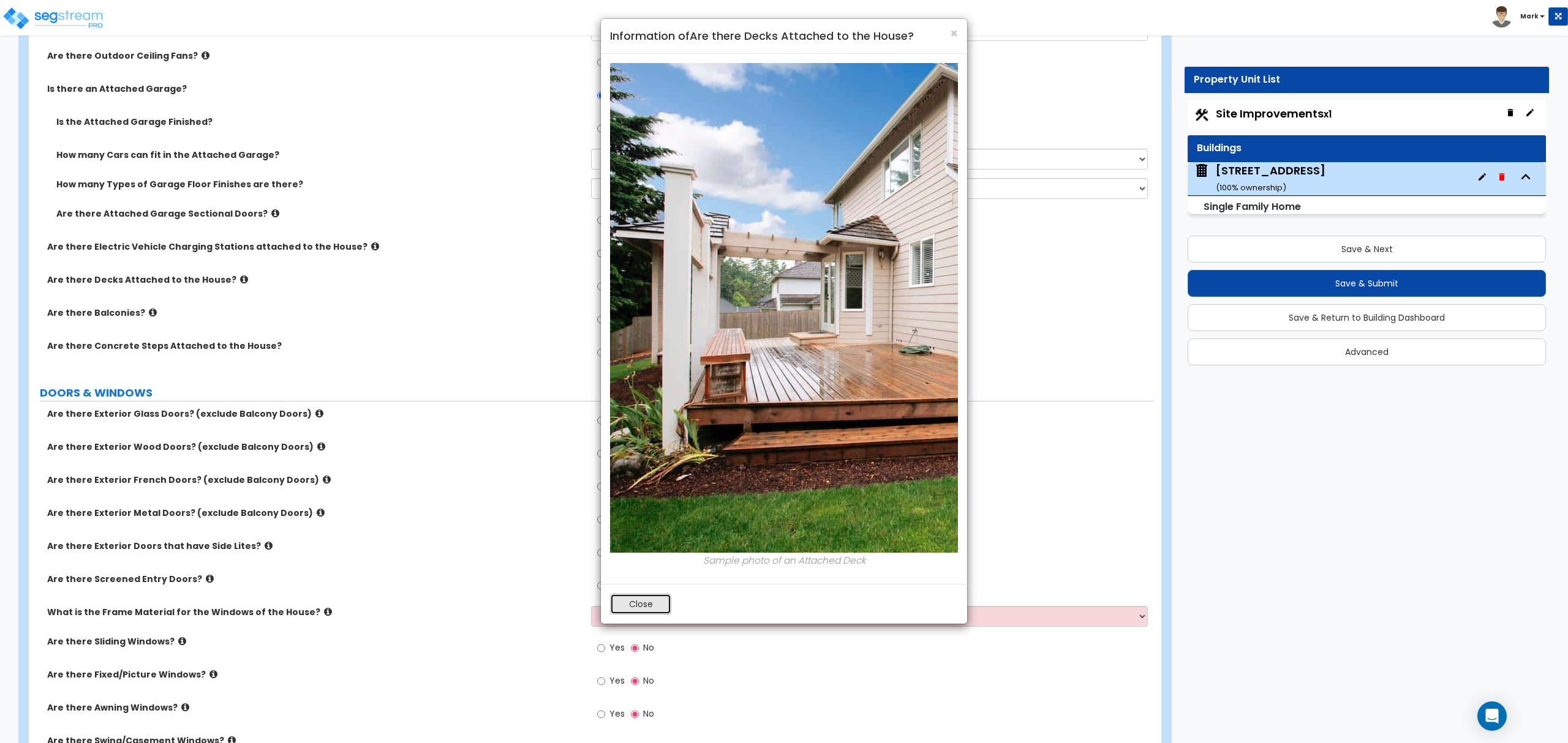
drag, startPoint x: 660, startPoint y: 607, endPoint x: 531, endPoint y: 398, distance: 245.6
click at [659, 607] on button "Close" at bounding box center [640, 604] width 61 height 21
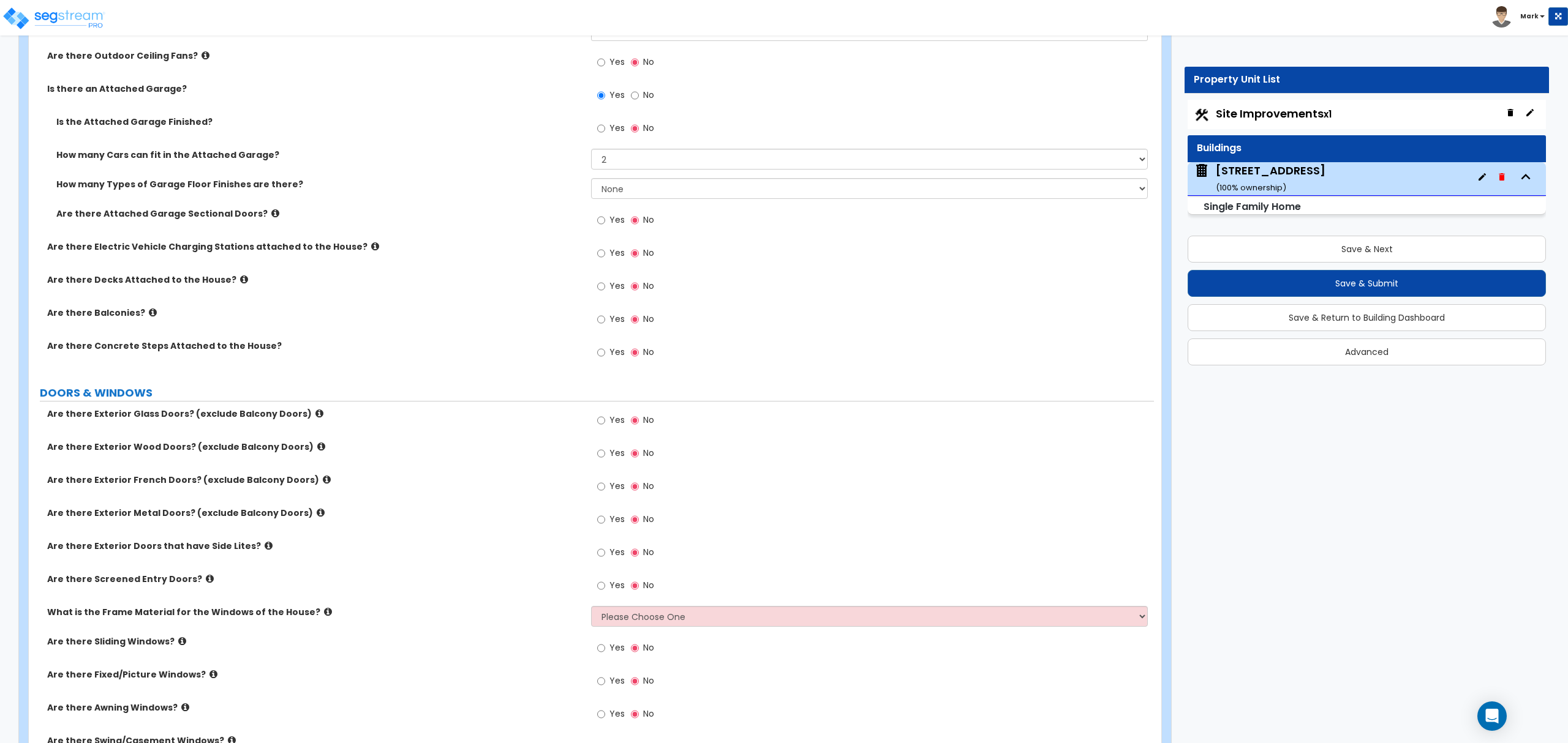
click at [613, 285] on span "Yes" at bounding box center [617, 286] width 16 height 12
click at [605, 285] on input "Yes" at bounding box center [601, 286] width 8 height 13
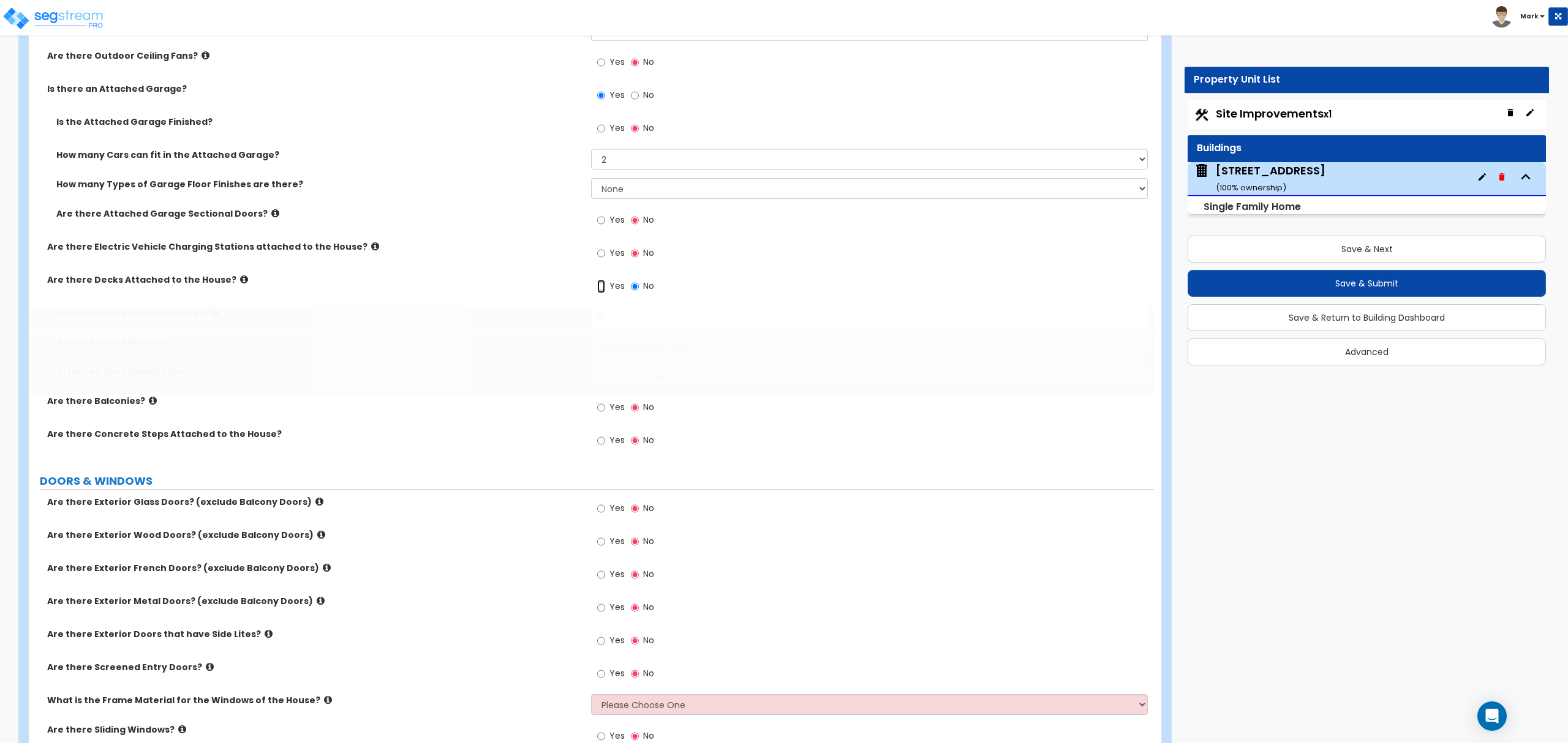
radio input "true"
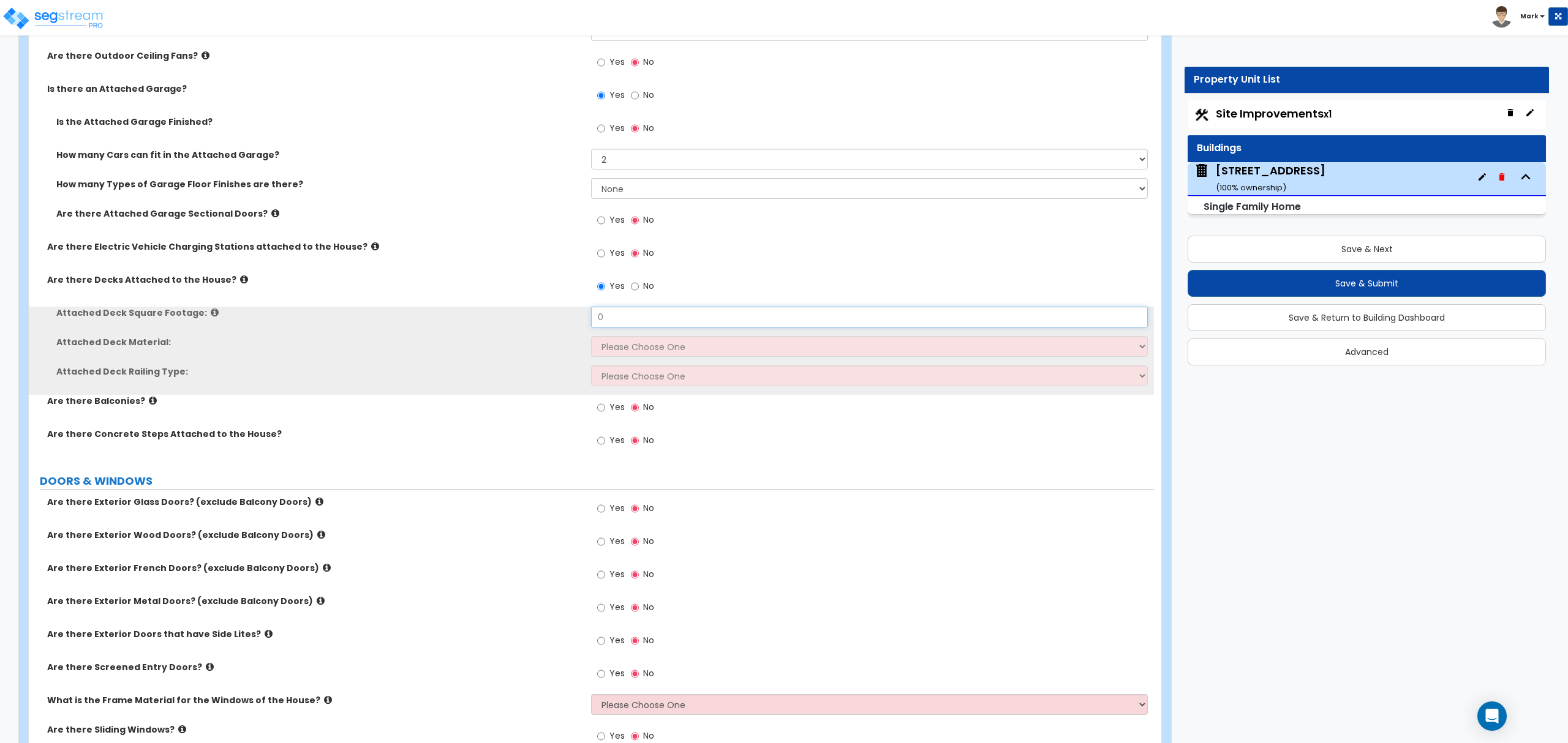
click at [621, 324] on input "0" at bounding box center [869, 317] width 556 height 21
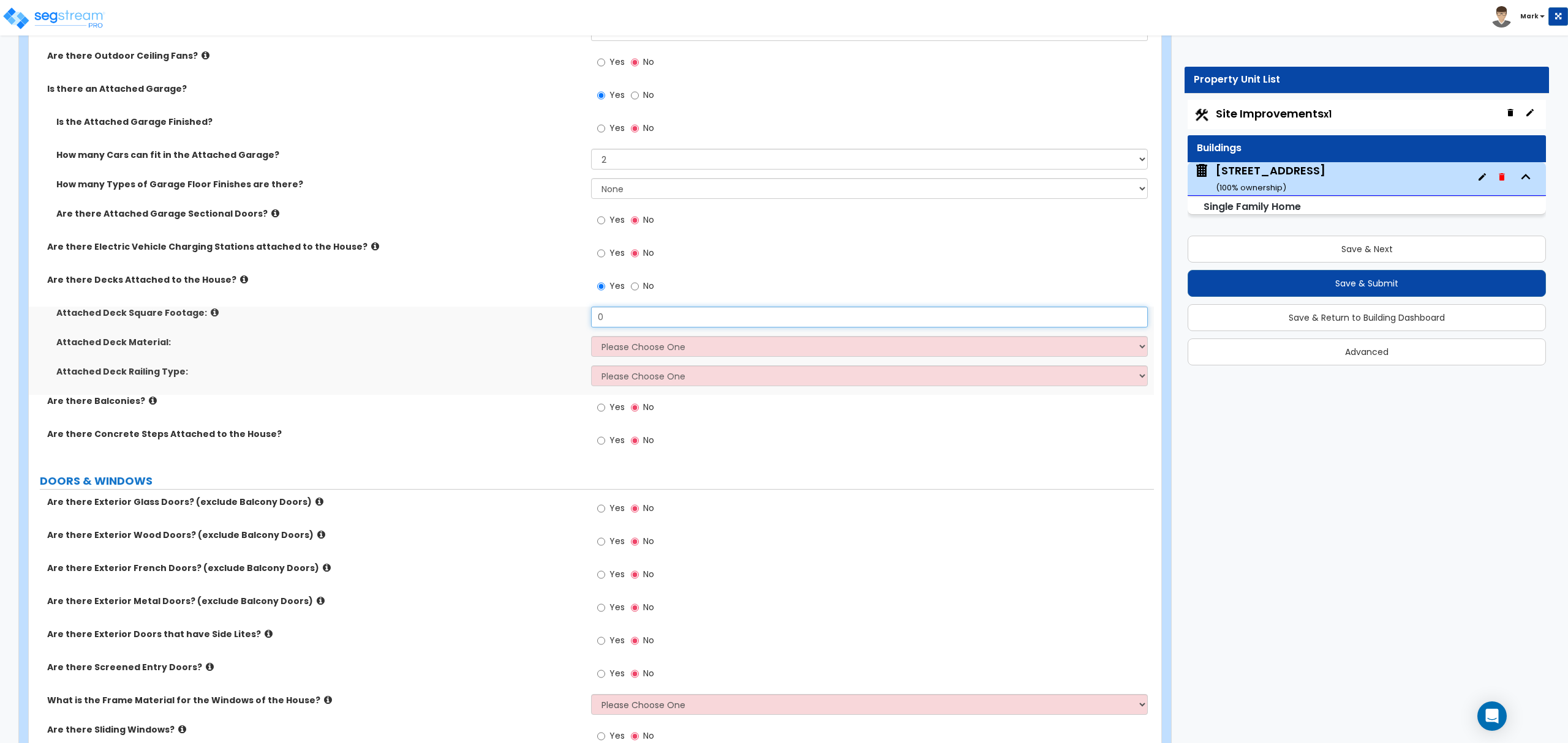
click at [621, 324] on input "0" at bounding box center [869, 317] width 556 height 21
type input "78"
click at [665, 343] on select "Please Choose One Wood Plastic/PVC" at bounding box center [869, 347] width 556 height 21
select select "1"
click at [591, 338] on select "Please Choose One Wood Plastic/PVC" at bounding box center [869, 347] width 556 height 21
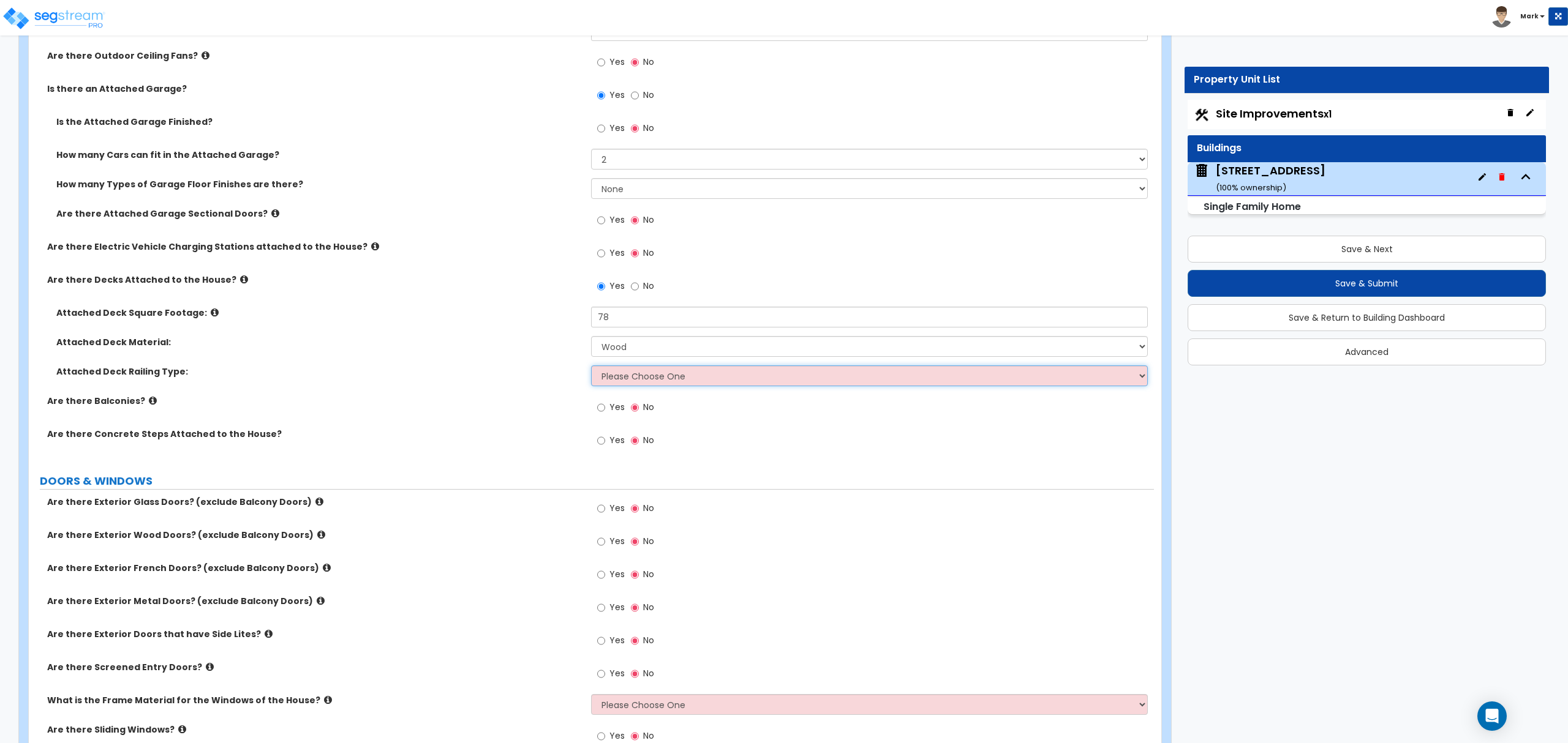
click at [652, 376] on select "Please Choose One Wood Plastic" at bounding box center [869, 376] width 556 height 21
drag, startPoint x: 365, startPoint y: 295, endPoint x: 398, endPoint y: 306, distance: 34.8
click at [366, 295] on div "Are there Decks Attached to the House? Yes No" at bounding box center [592, 290] width 1125 height 33
click at [664, 371] on select "Please Choose One Wood Plastic" at bounding box center [869, 376] width 556 height 21
select select "1"
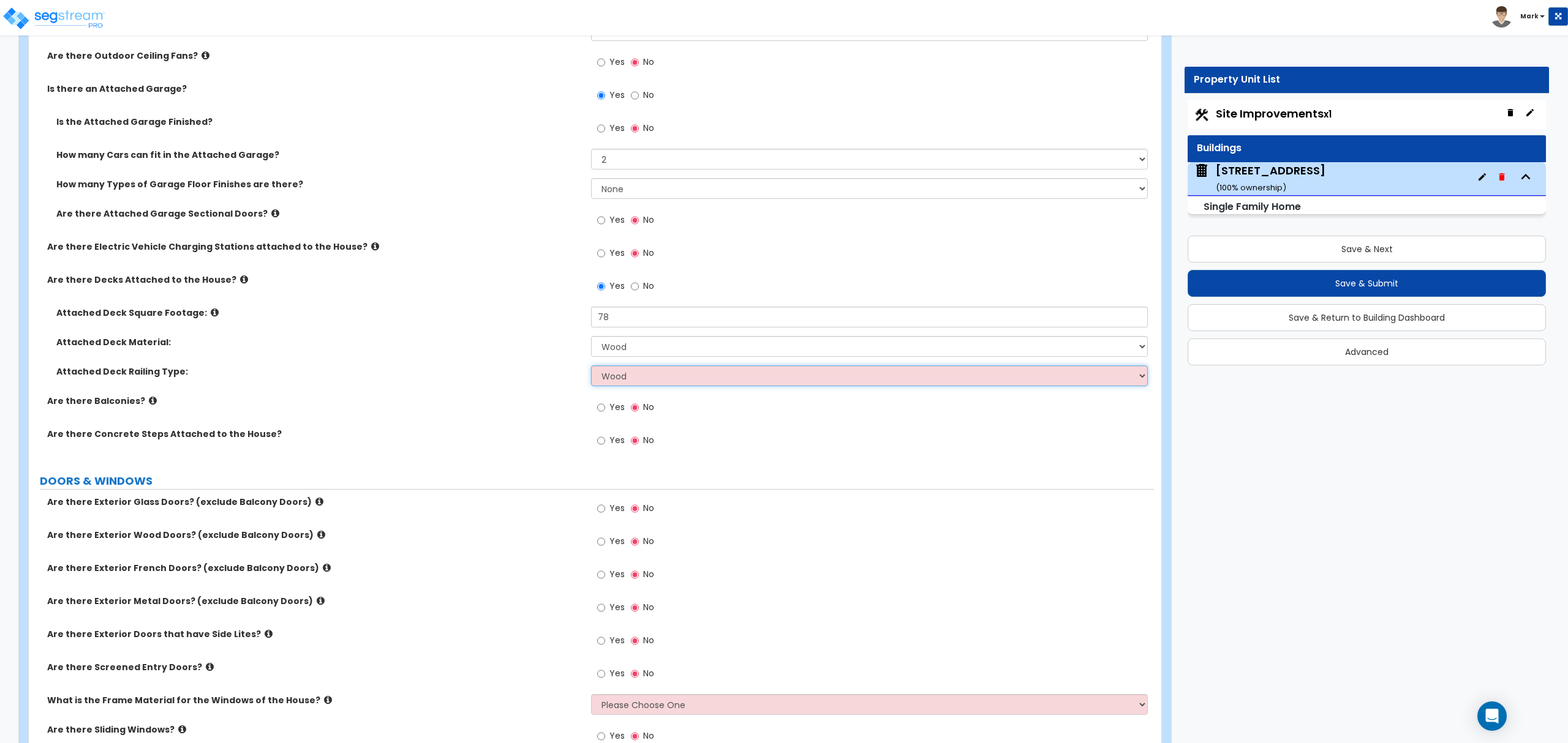
click at [591, 367] on select "Please Choose One Wood Plastic" at bounding box center [869, 376] width 556 height 21
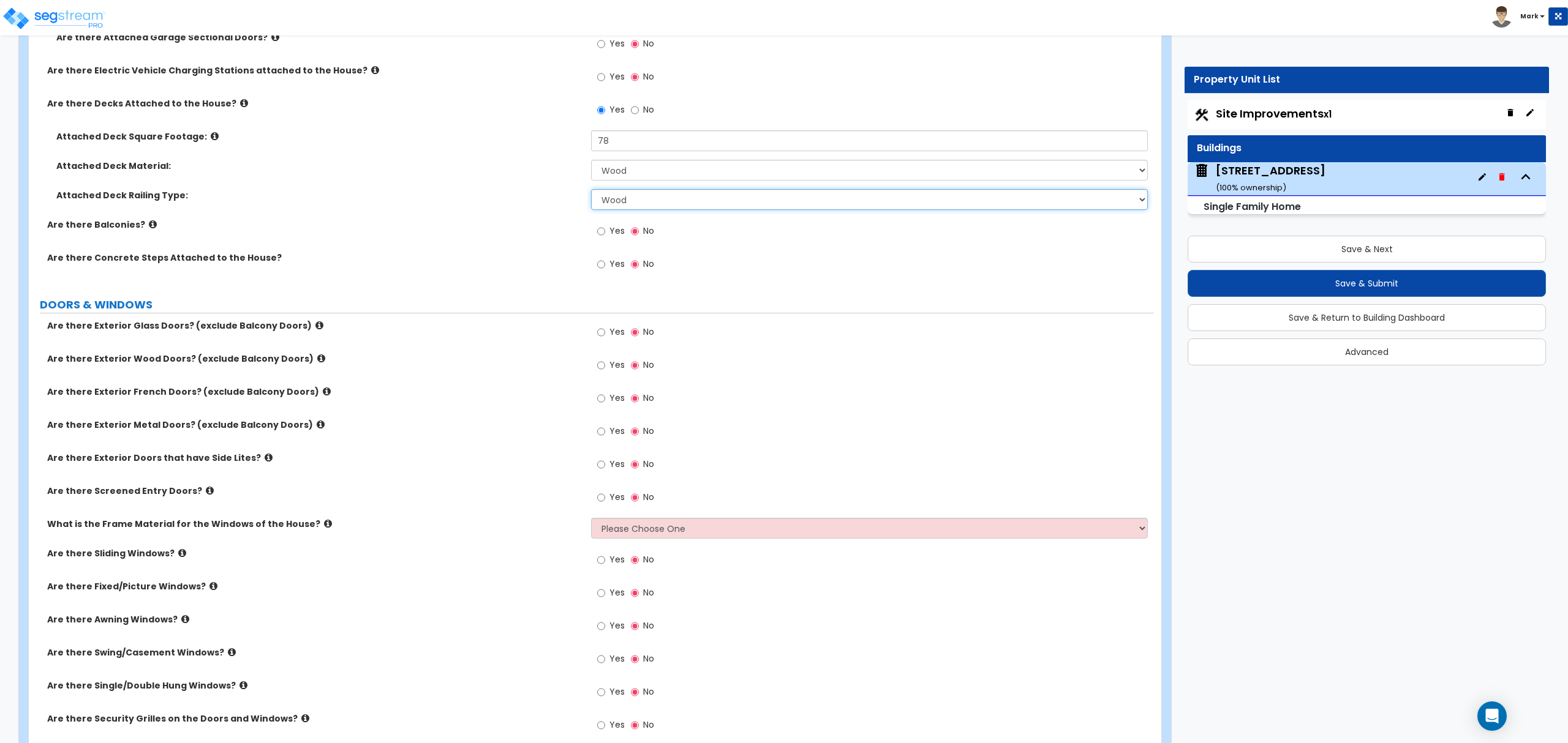
scroll to position [1551, 0]
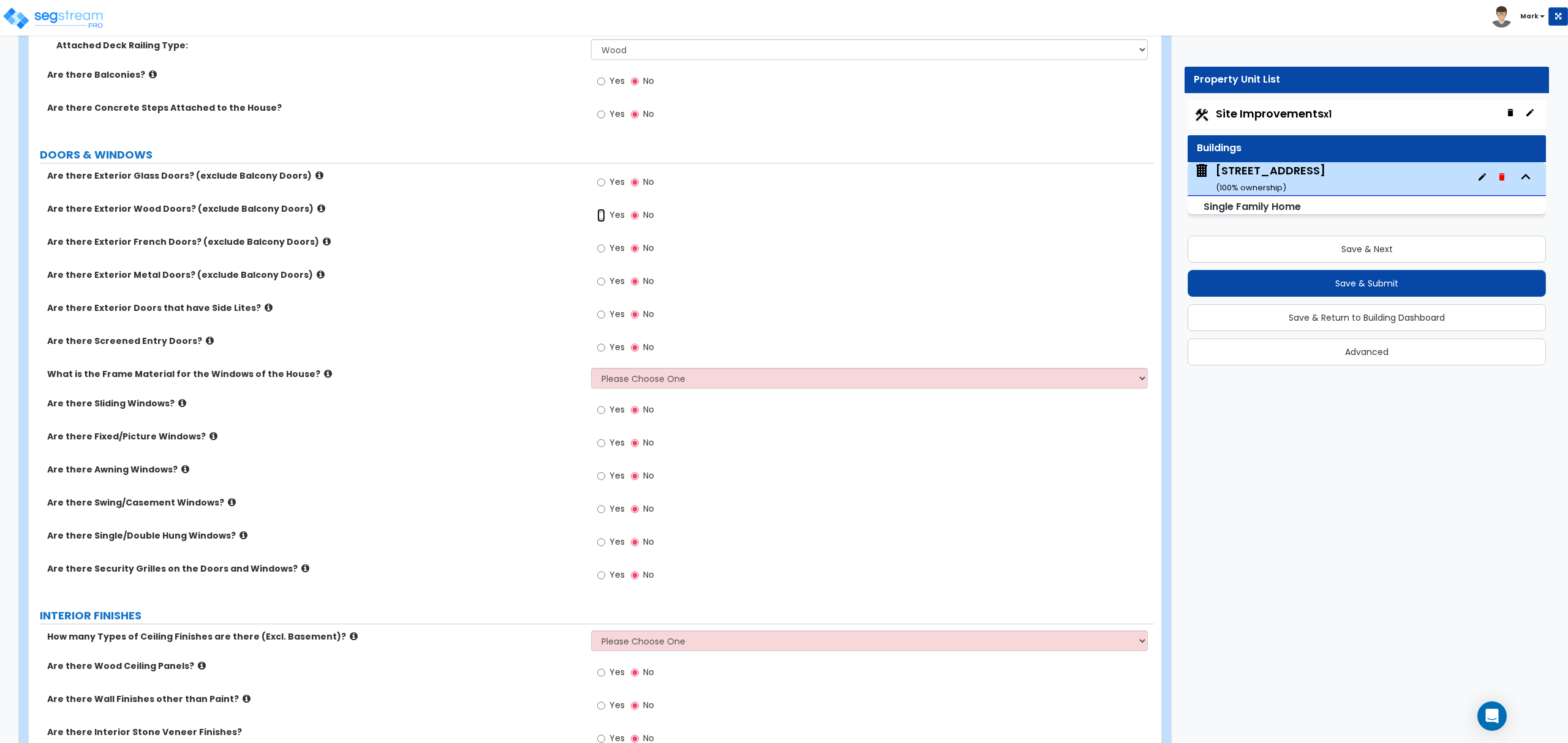
click at [604, 217] on input "Yes" at bounding box center [601, 216] width 8 height 13
radio input "true"
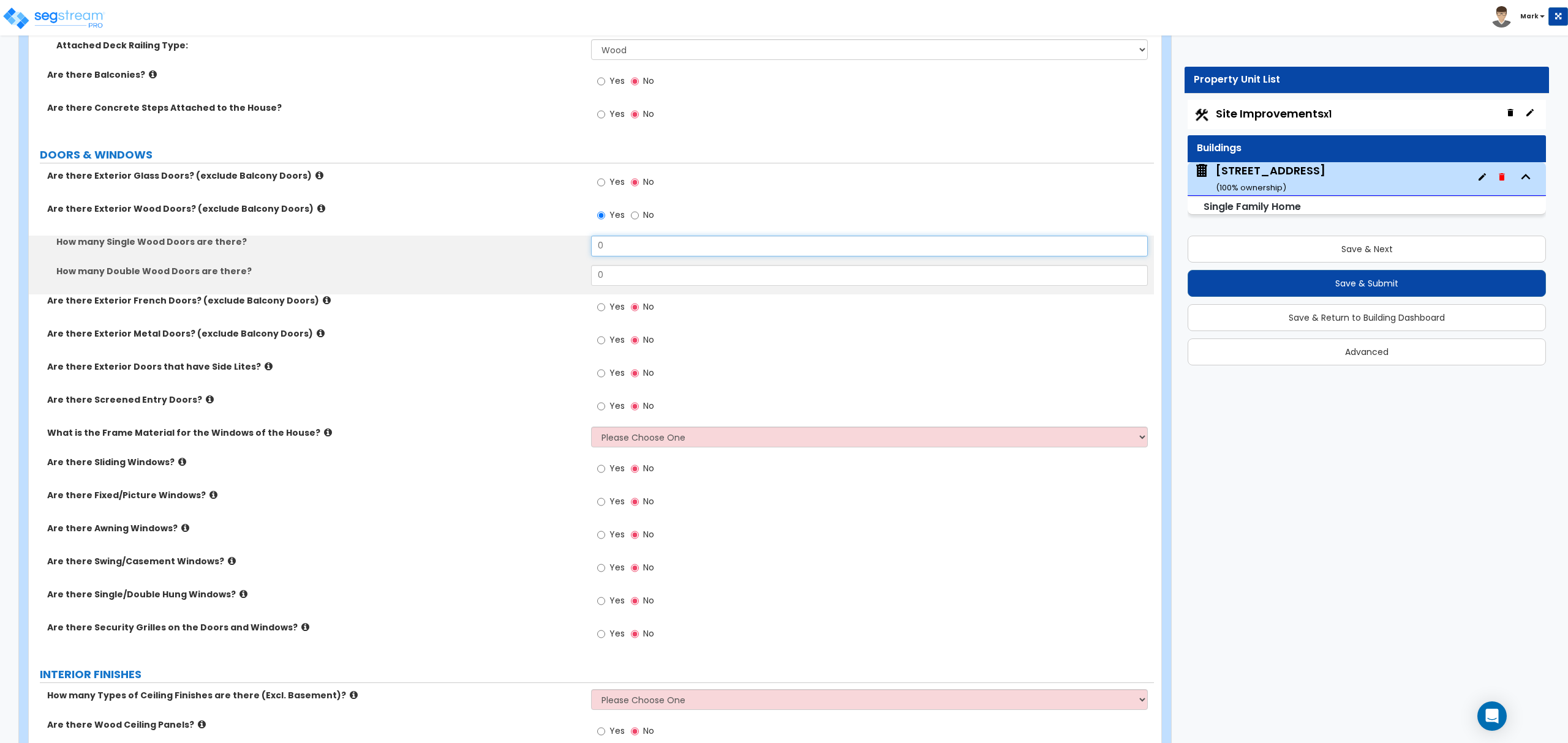
click at [617, 254] on input "0" at bounding box center [869, 246] width 556 height 21
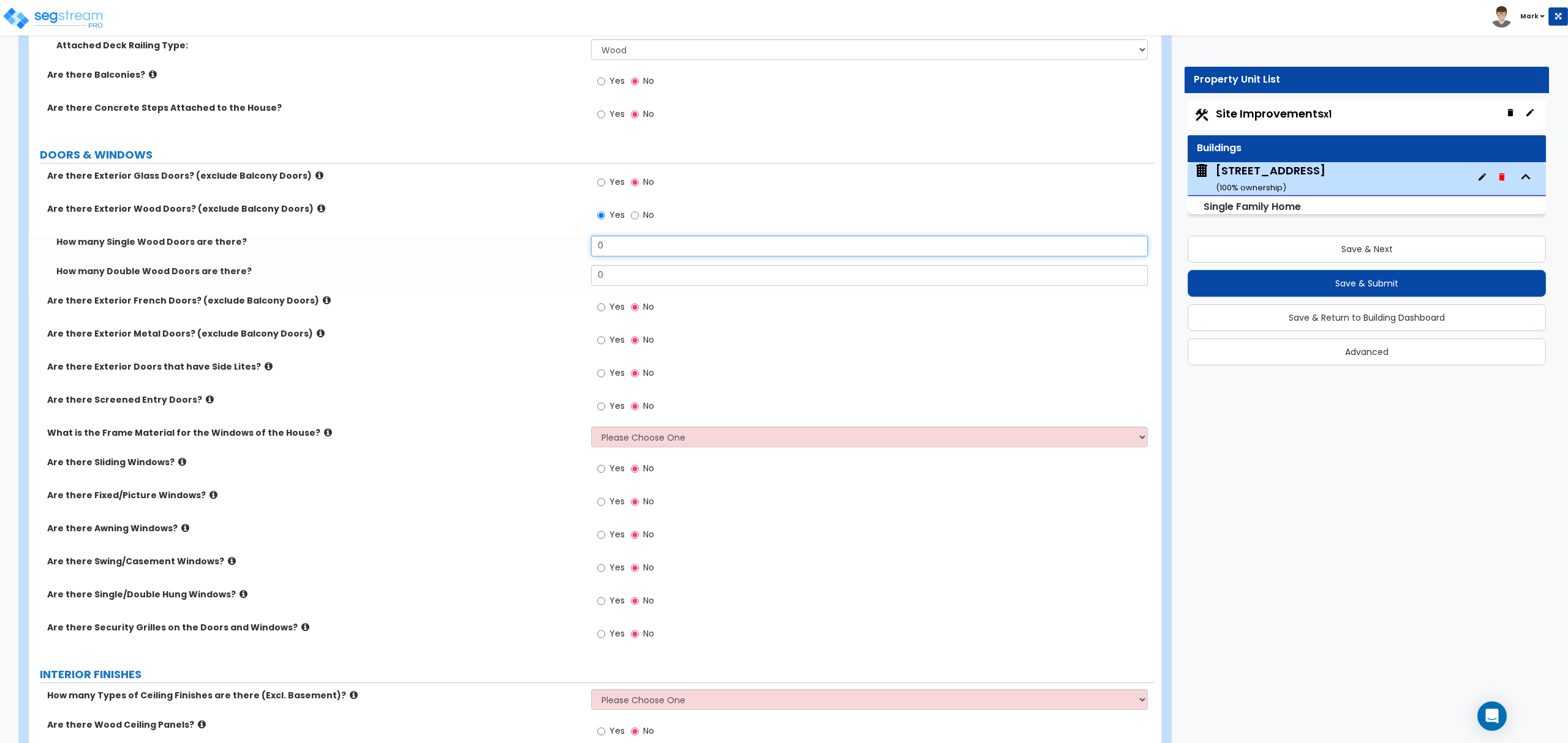
click at [617, 254] on input "0" at bounding box center [869, 246] width 556 height 21
type input "1"
click at [604, 185] on input "Yes" at bounding box center [601, 183] width 8 height 13
radio input "true"
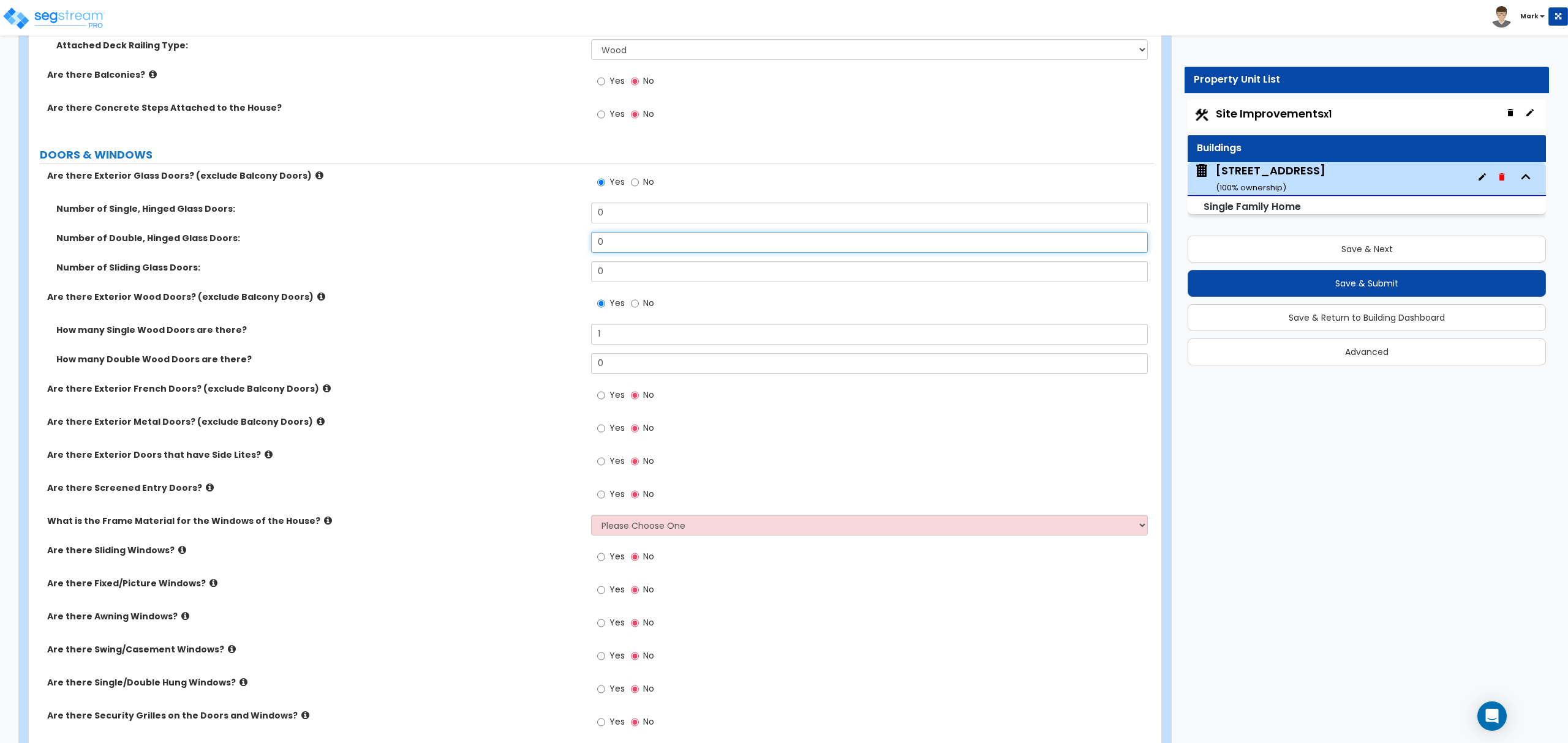
click at [635, 245] on input "0" at bounding box center [869, 242] width 556 height 21
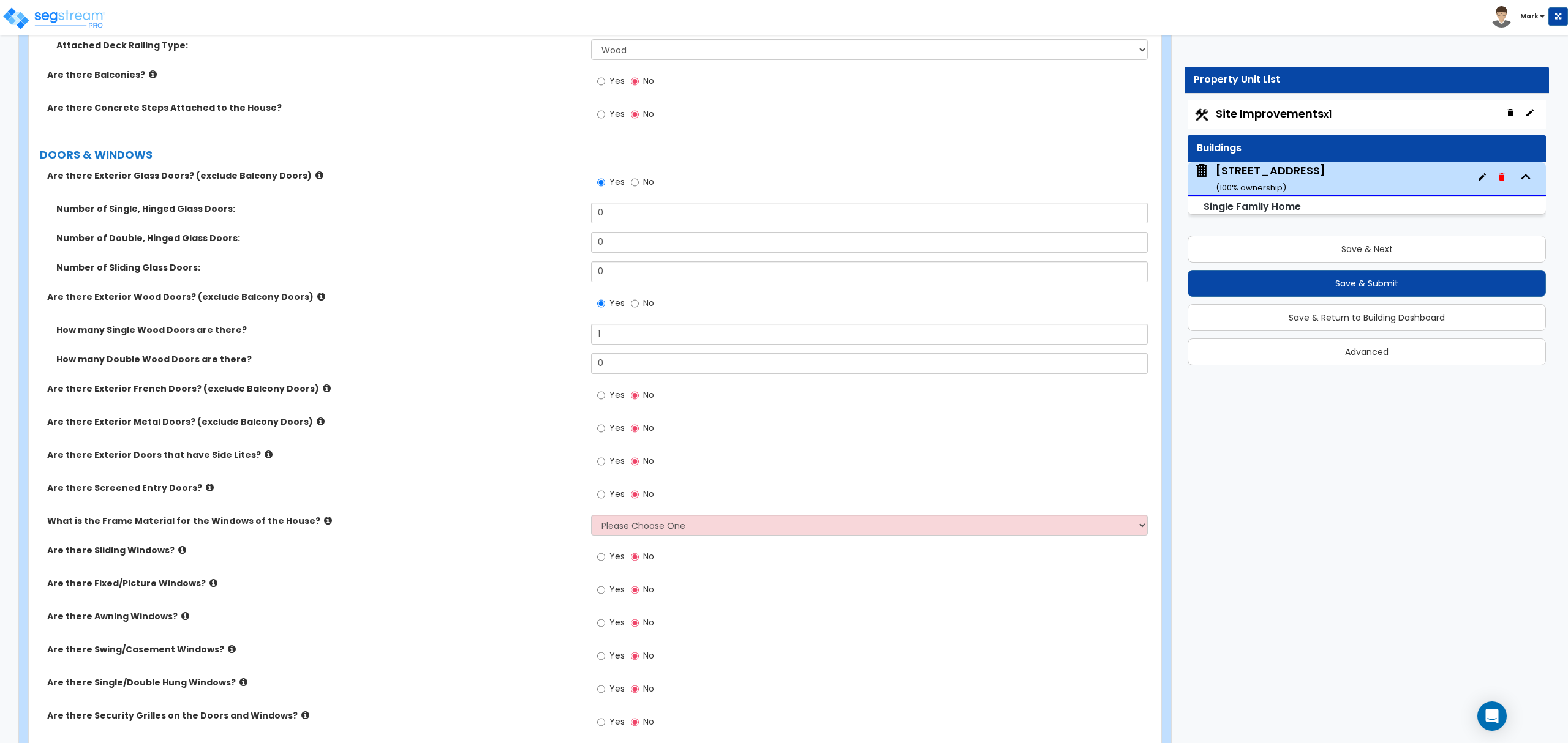
click at [648, 260] on div "Number of Double, Hinged Glass Doors: 0" at bounding box center [592, 246] width 1125 height 29
click at [652, 267] on input "0" at bounding box center [869, 272] width 556 height 21
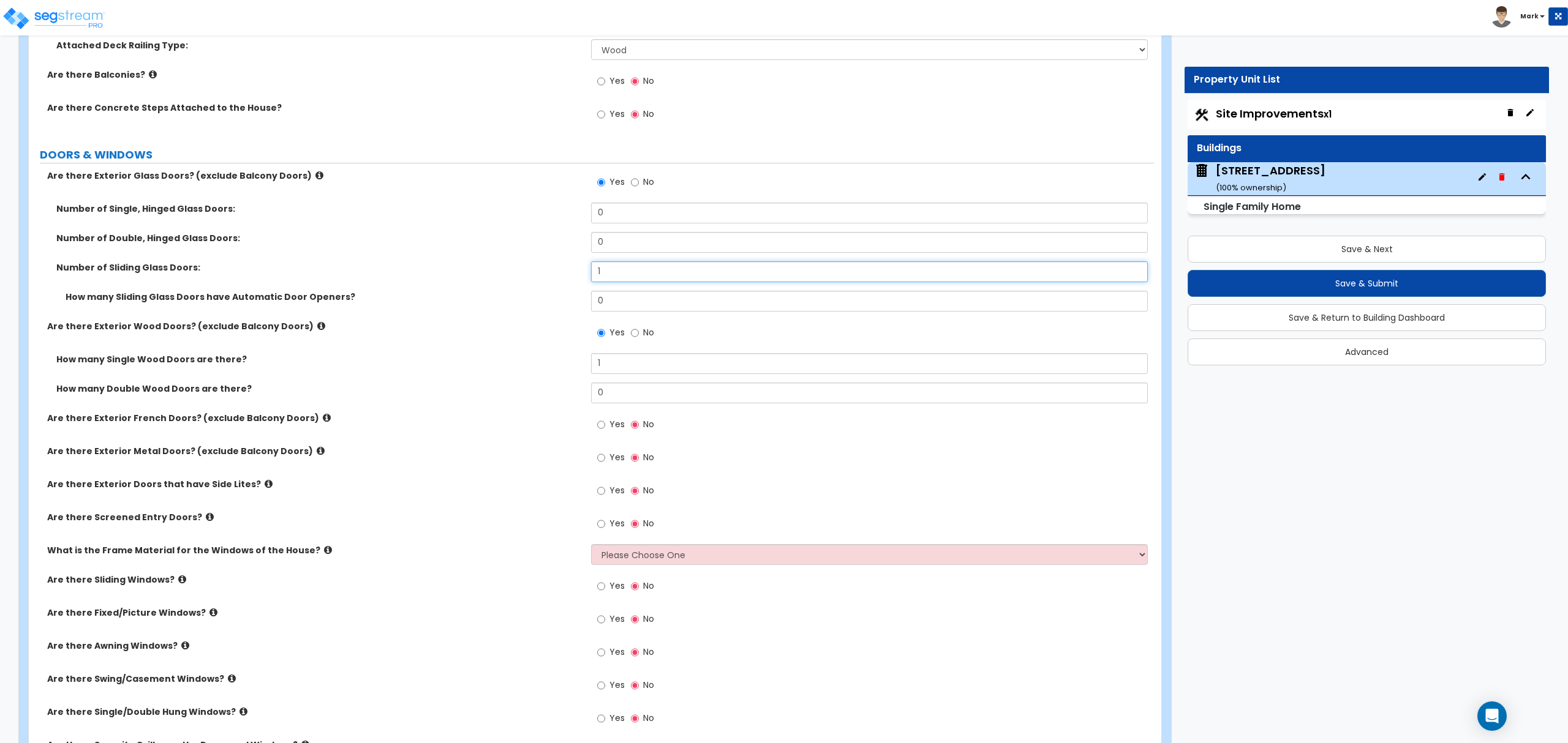
type input "1"
click at [507, 329] on label "Are there Exterior Wood Doors? (exclude Balcony Doors)" at bounding box center [314, 326] width 535 height 12
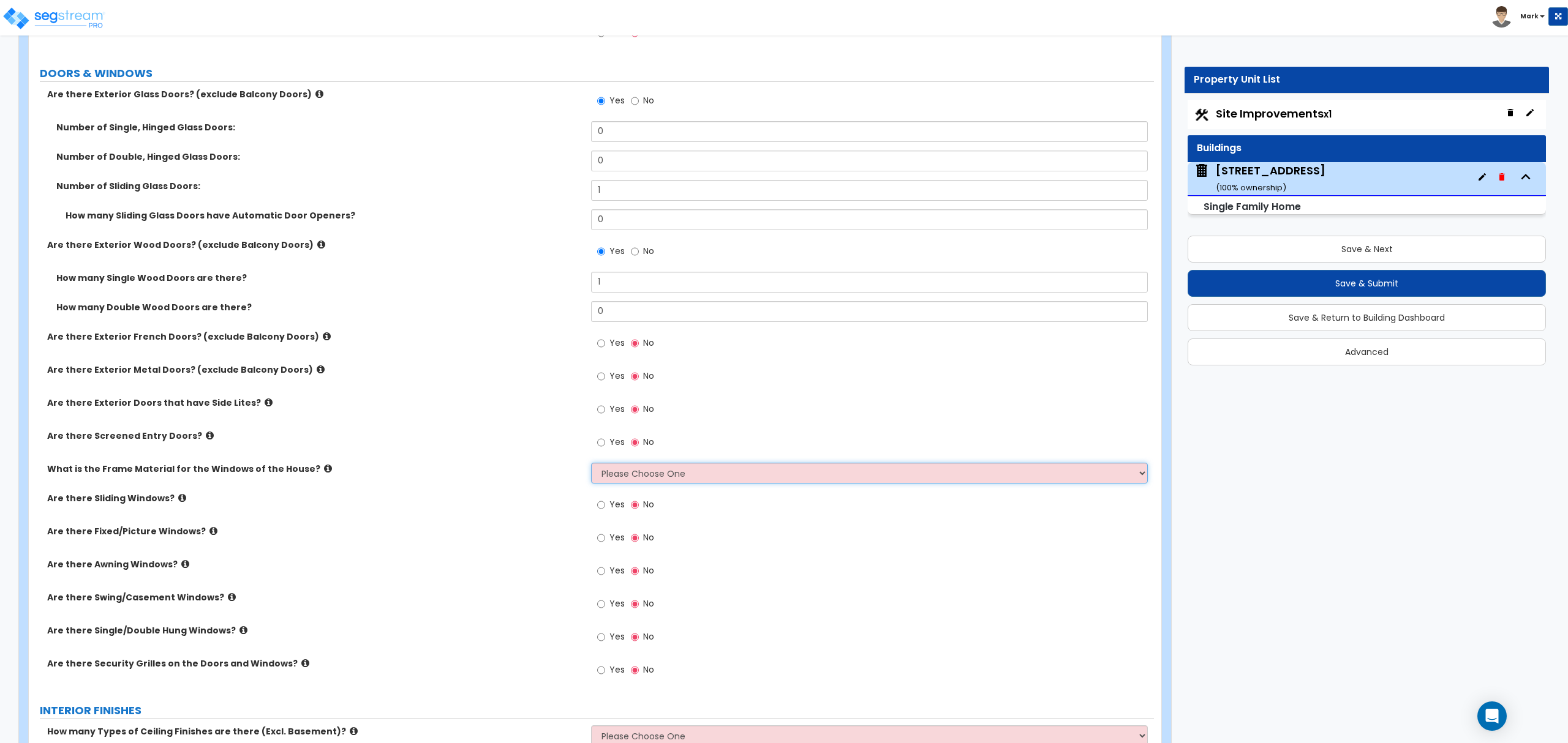
click at [643, 477] on select "Please Choose One Vinyl Aluminum Wood" at bounding box center [869, 473] width 556 height 21
select select "1"
click at [591, 465] on select "Please Choose One Vinyl Aluminum Wood" at bounding box center [869, 473] width 556 height 21
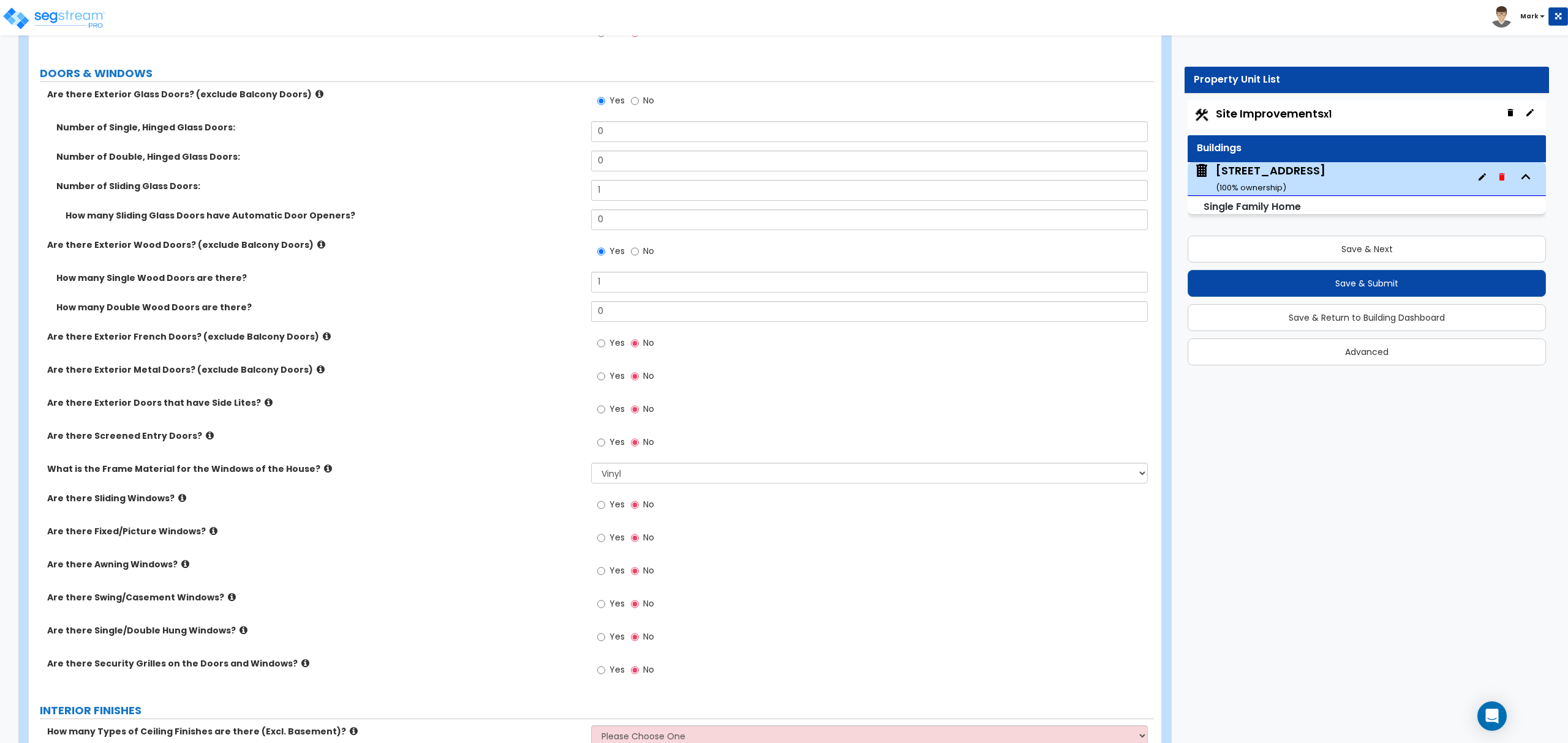
click at [594, 495] on div "Yes No" at bounding box center [625, 507] width 69 height 28
click at [603, 504] on input "Yes" at bounding box center [601, 505] width 8 height 13
radio input "true"
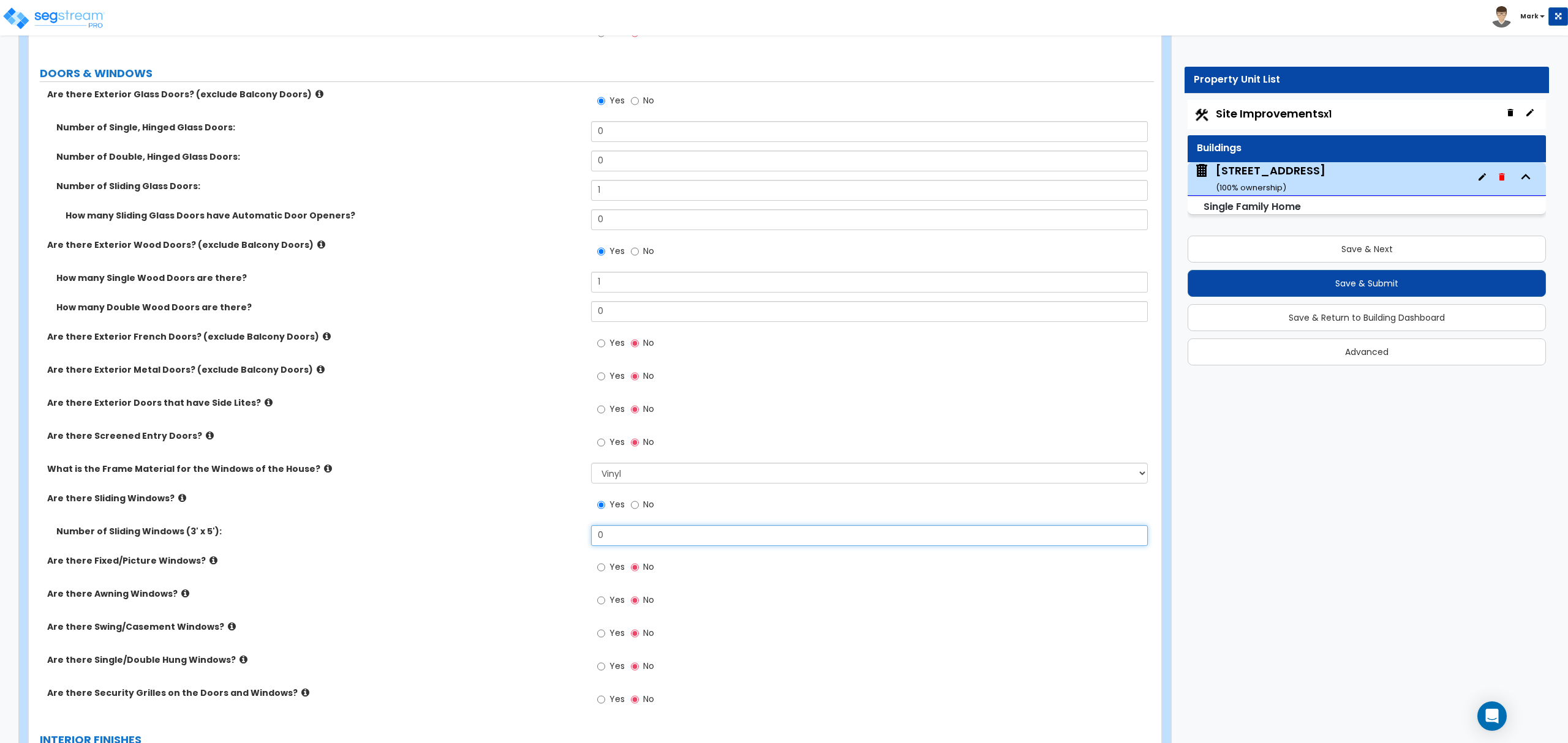
click at [687, 539] on input "0" at bounding box center [869, 536] width 556 height 21
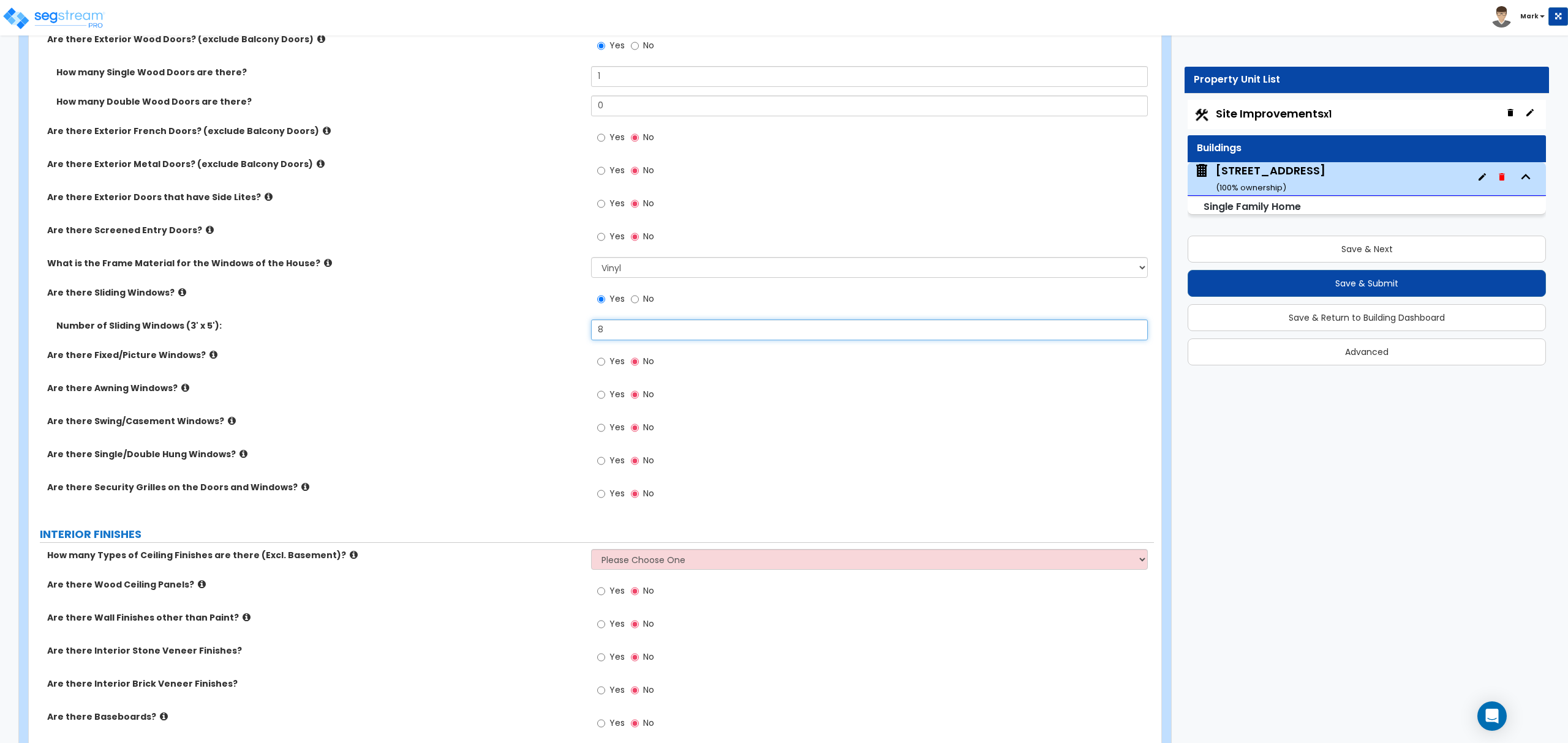
scroll to position [1877, 0]
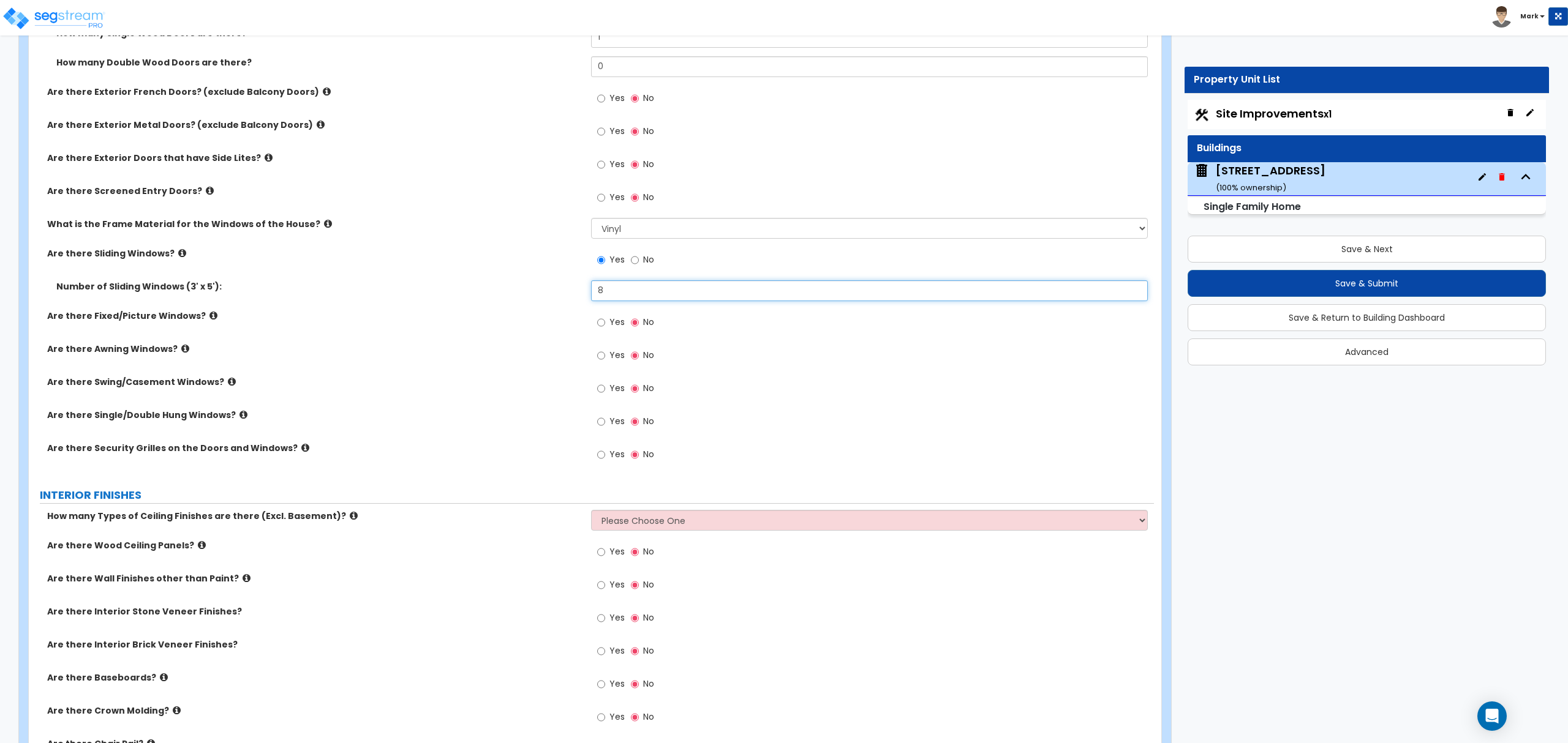
type input "8"
click at [620, 514] on select "Please Choose One 1 2 3" at bounding box center [869, 521] width 556 height 21
select select "1"
click at [591, 512] on select "Please Choose One 1 2 3" at bounding box center [869, 521] width 556 height 21
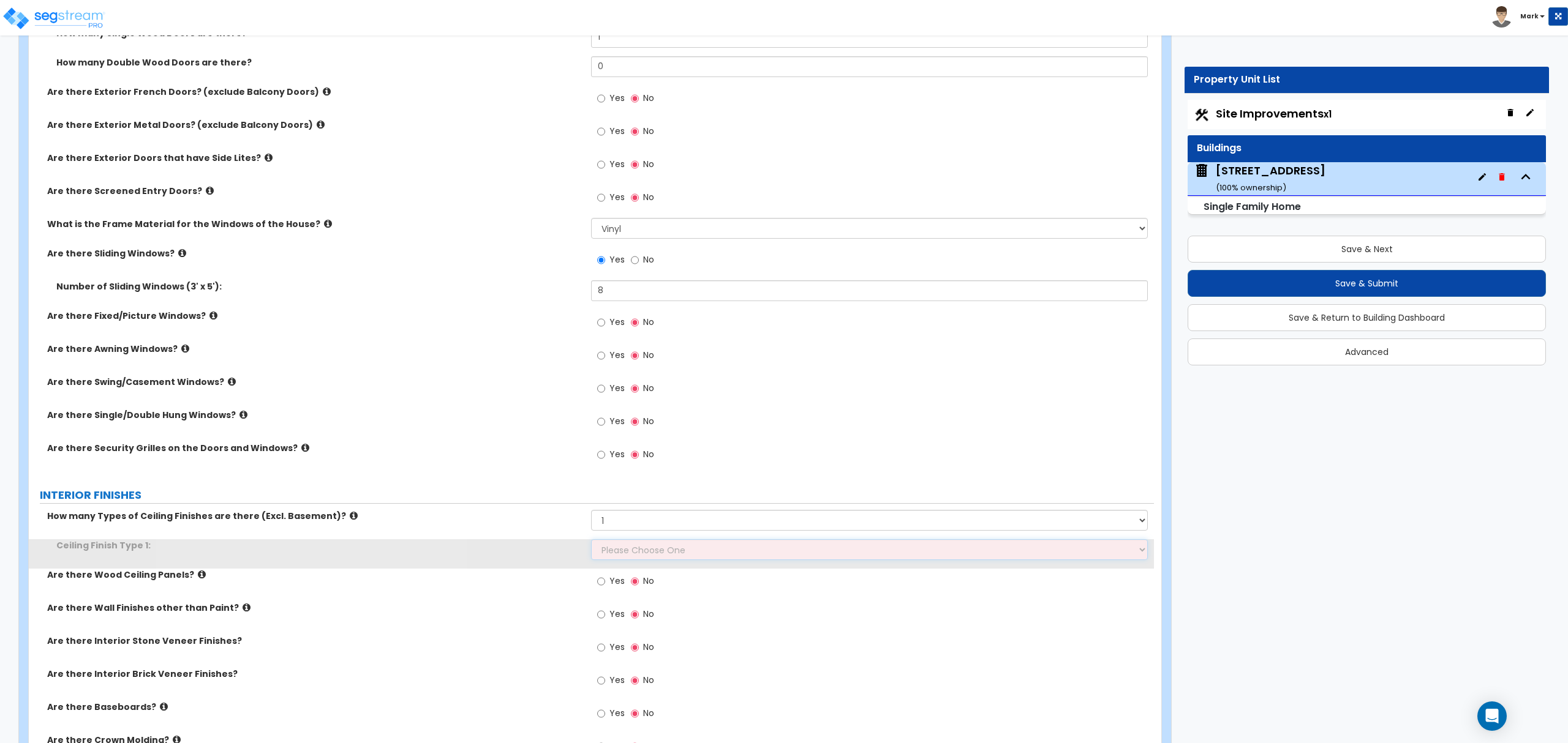
click at [625, 545] on select "Please Choose One Drop Ceiling Drywall Ceiling Open Ceiling" at bounding box center [869, 550] width 556 height 21
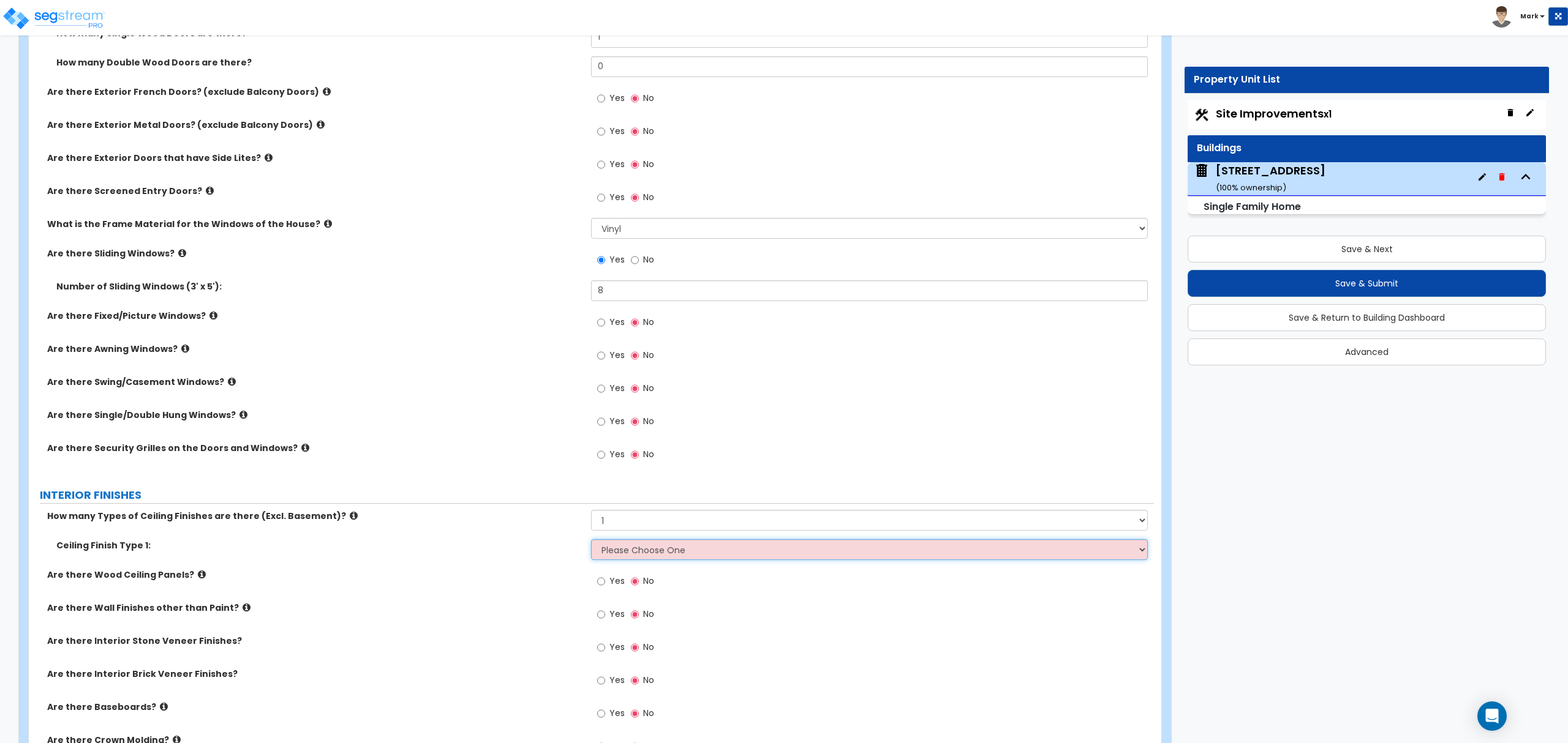
select select "2"
click at [591, 542] on select "Please Choose One Drop Ceiling Drywall Ceiling Open Ceiling" at bounding box center [869, 550] width 556 height 21
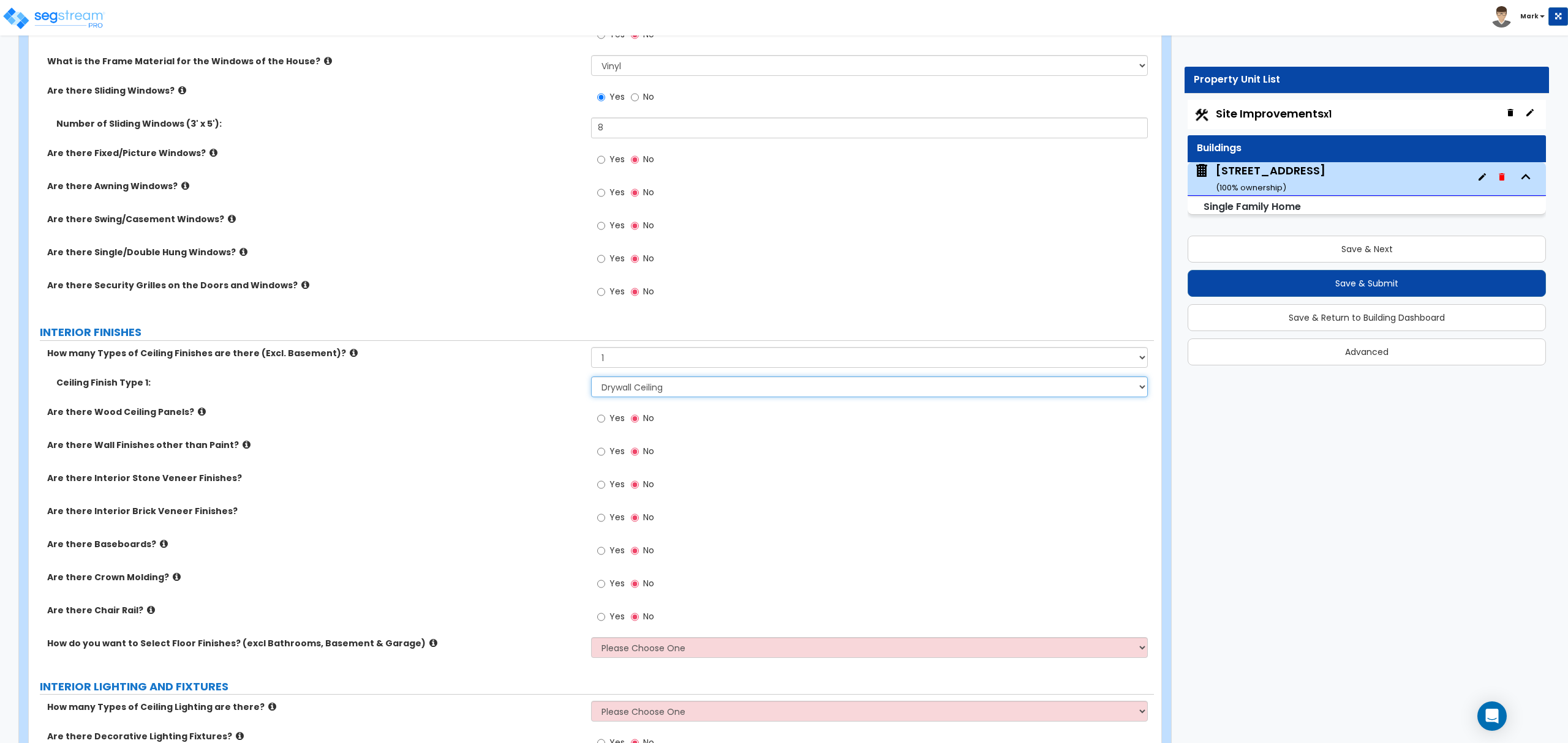
scroll to position [2041, 0]
click at [160, 545] on label "Are there Baseboards?" at bounding box center [314, 544] width 535 height 12
click at [159, 545] on label "Are there Baseboards?" at bounding box center [314, 544] width 535 height 12
click at [160, 547] on icon at bounding box center [163, 543] width 8 height 9
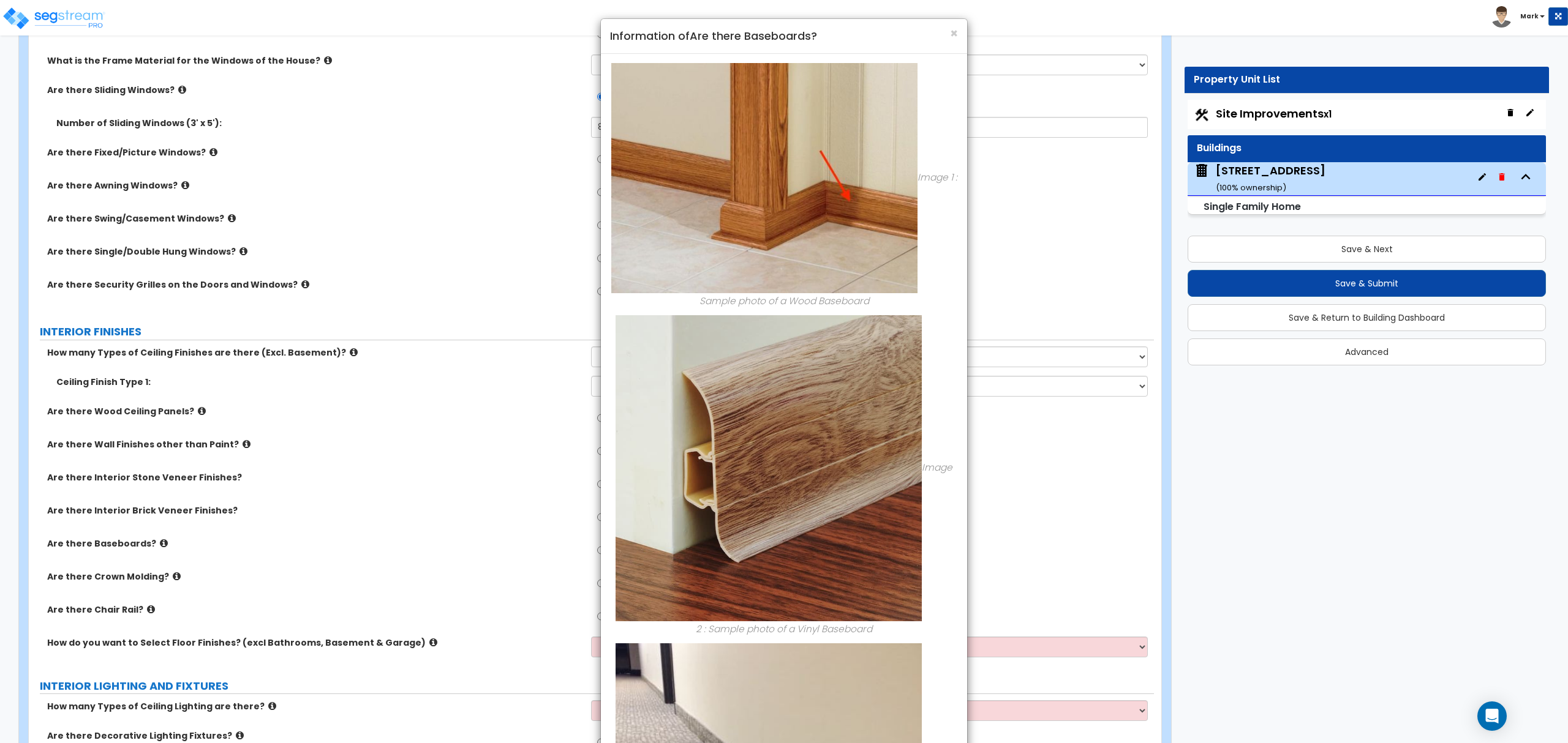
drag, startPoint x: 412, startPoint y: 515, endPoint x: 959, endPoint y: 130, distance: 668.9
click at [432, 500] on div "× Information of Are there Baseboards? Image 1 : Sample photo of a Wood Baseboa…" at bounding box center [784, 372] width 1568 height 743
click at [952, 28] on span "×" at bounding box center [954, 34] width 8 height 18
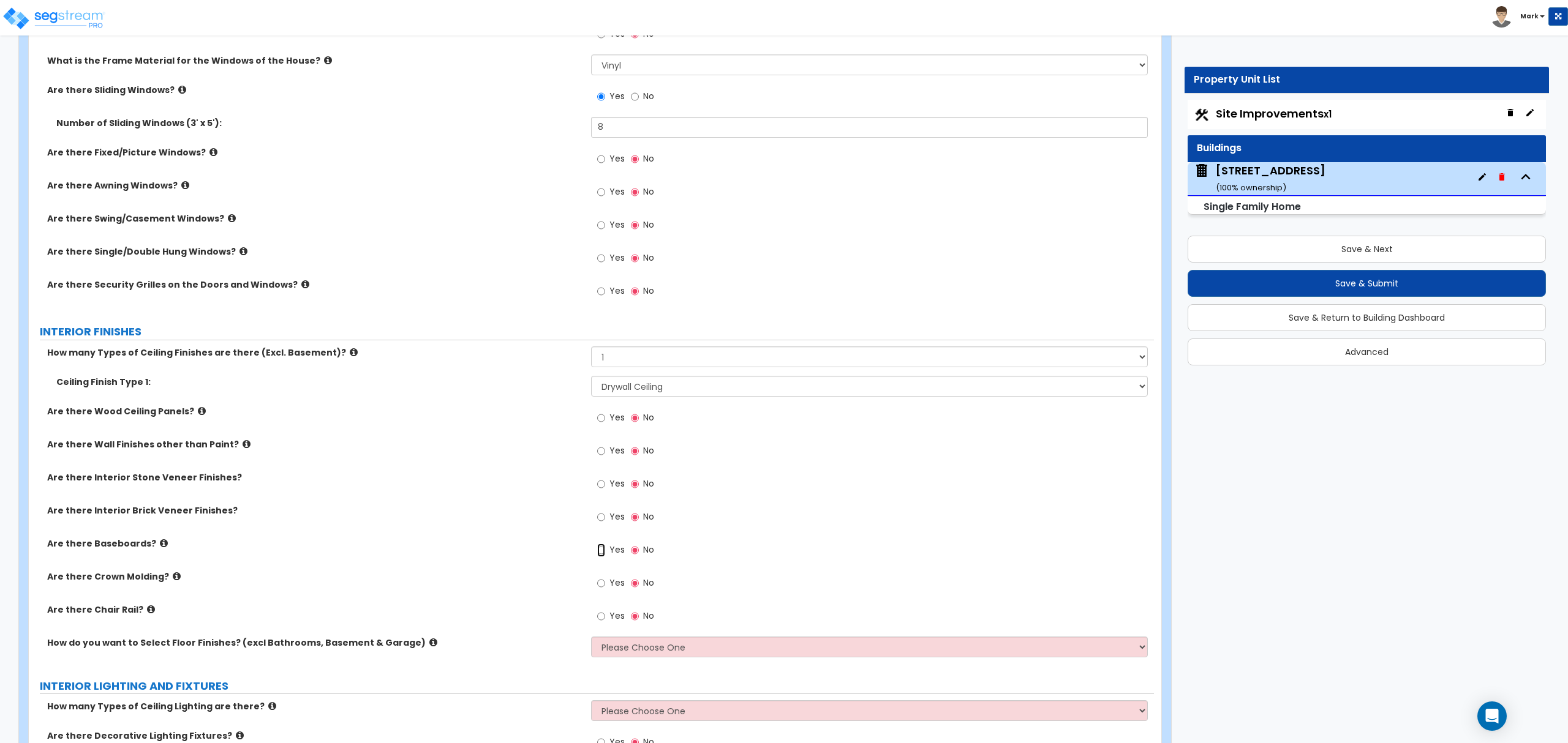
click at [599, 548] on input "Yes" at bounding box center [601, 551] width 8 height 13
radio input "true"
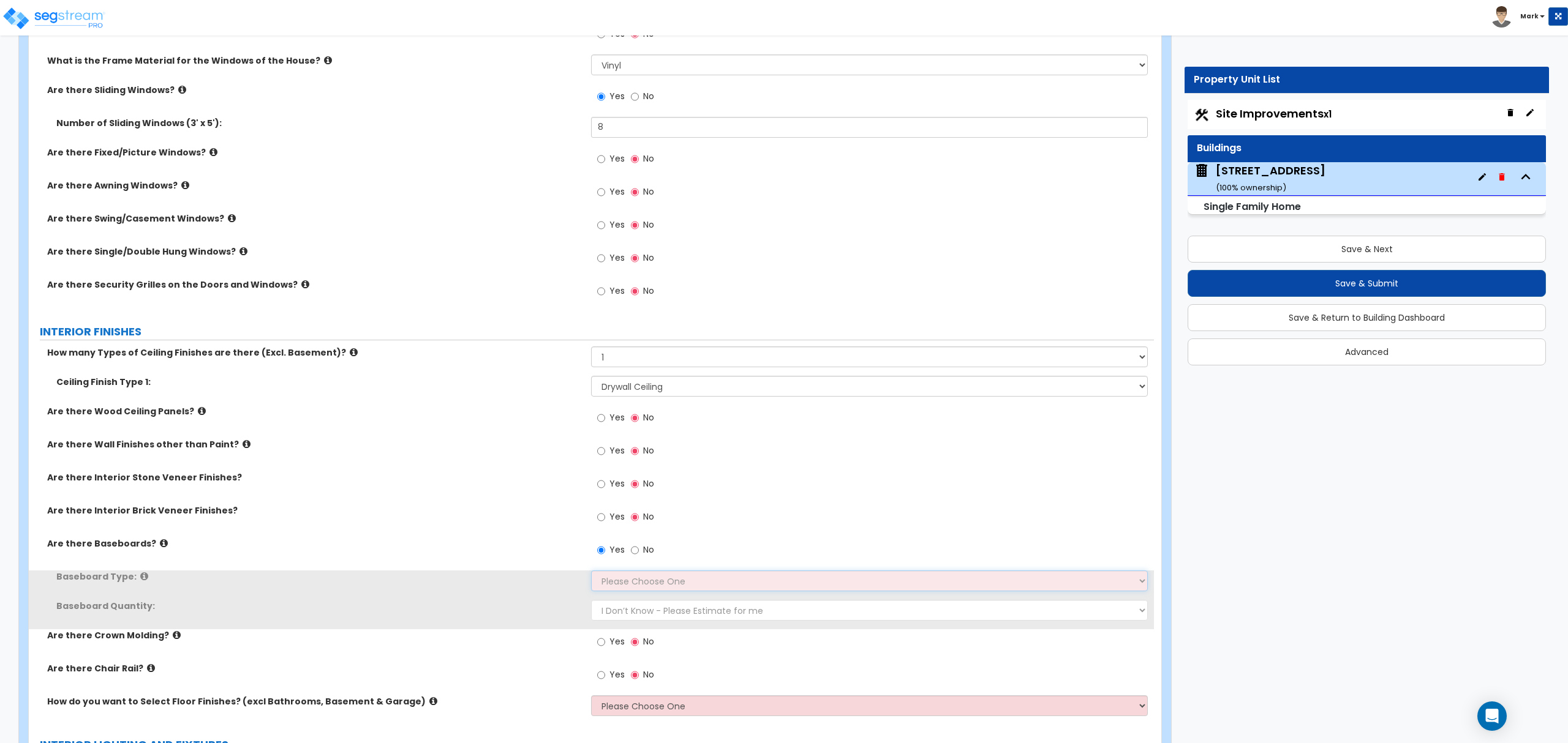
click at [625, 584] on select "Please Choose One Wood Vinyl Carpet Tile" at bounding box center [869, 581] width 556 height 21
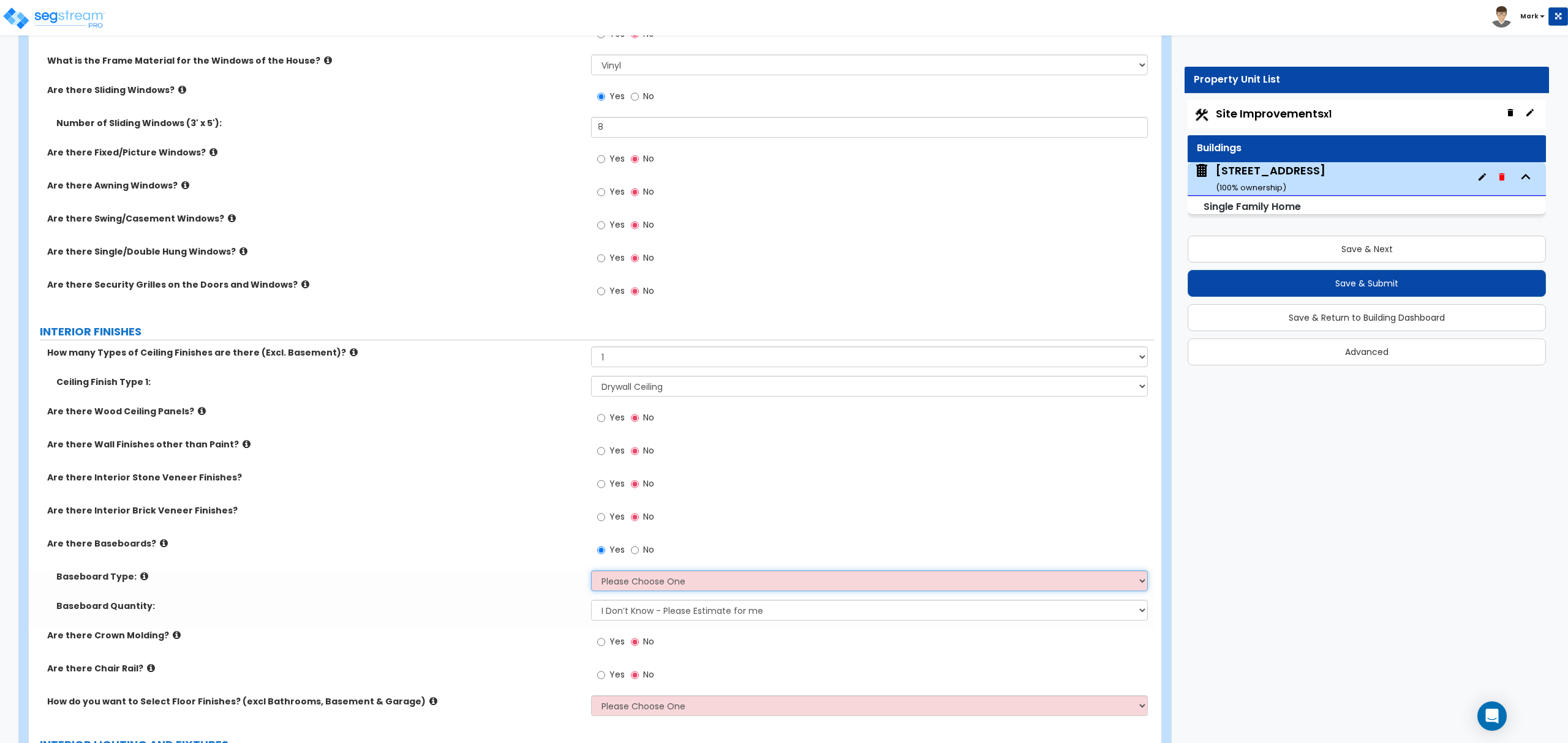
select select "1"
click at [591, 572] on select "Please Choose One Wood Vinyl Carpet Tile" at bounding box center [869, 581] width 556 height 21
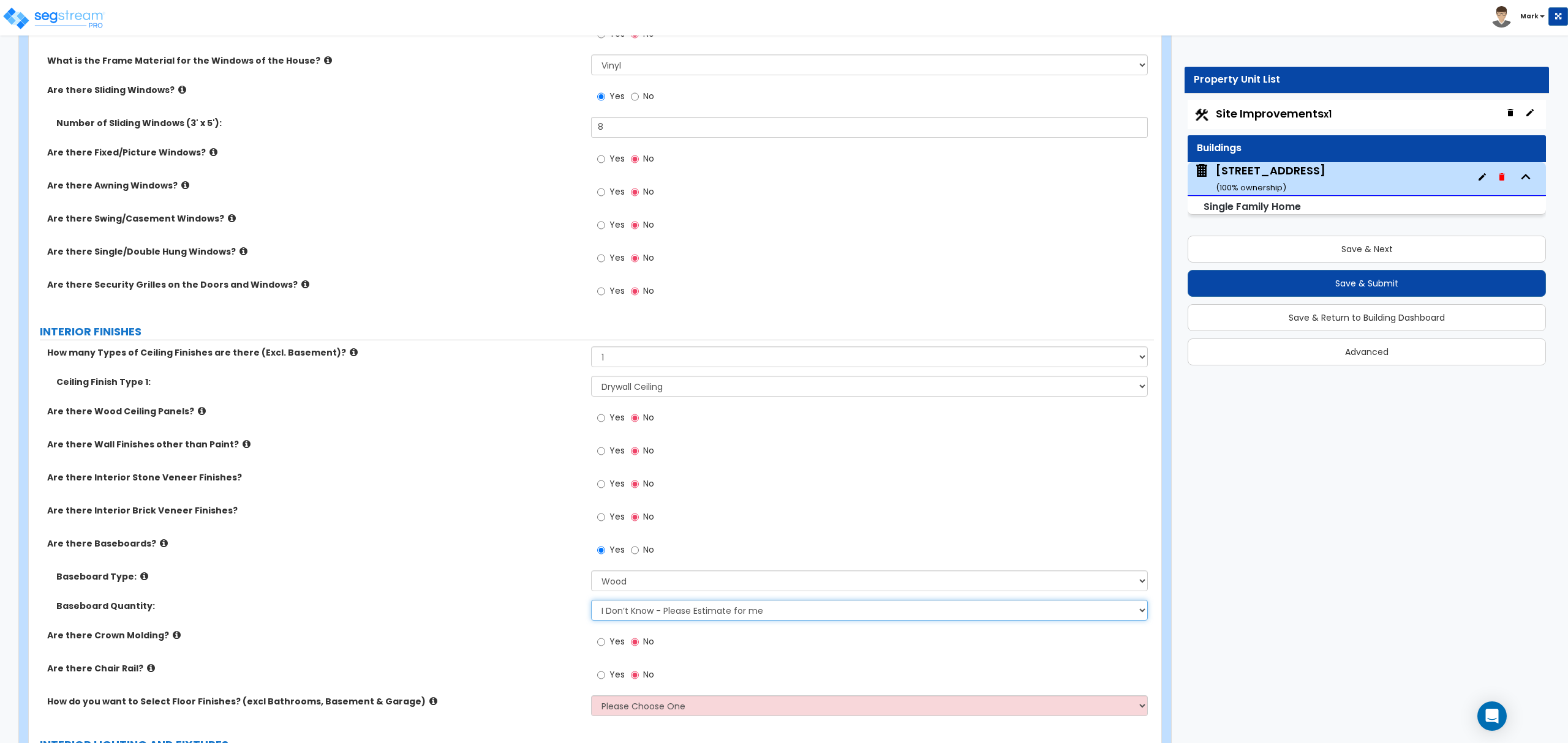
click at [630, 620] on select "I Don’t Know - Please Estimate for me I want to Enter the Linear Footage" at bounding box center [869, 610] width 556 height 21
click at [518, 579] on label "Baseboard Type:" at bounding box center [319, 577] width 525 height 12
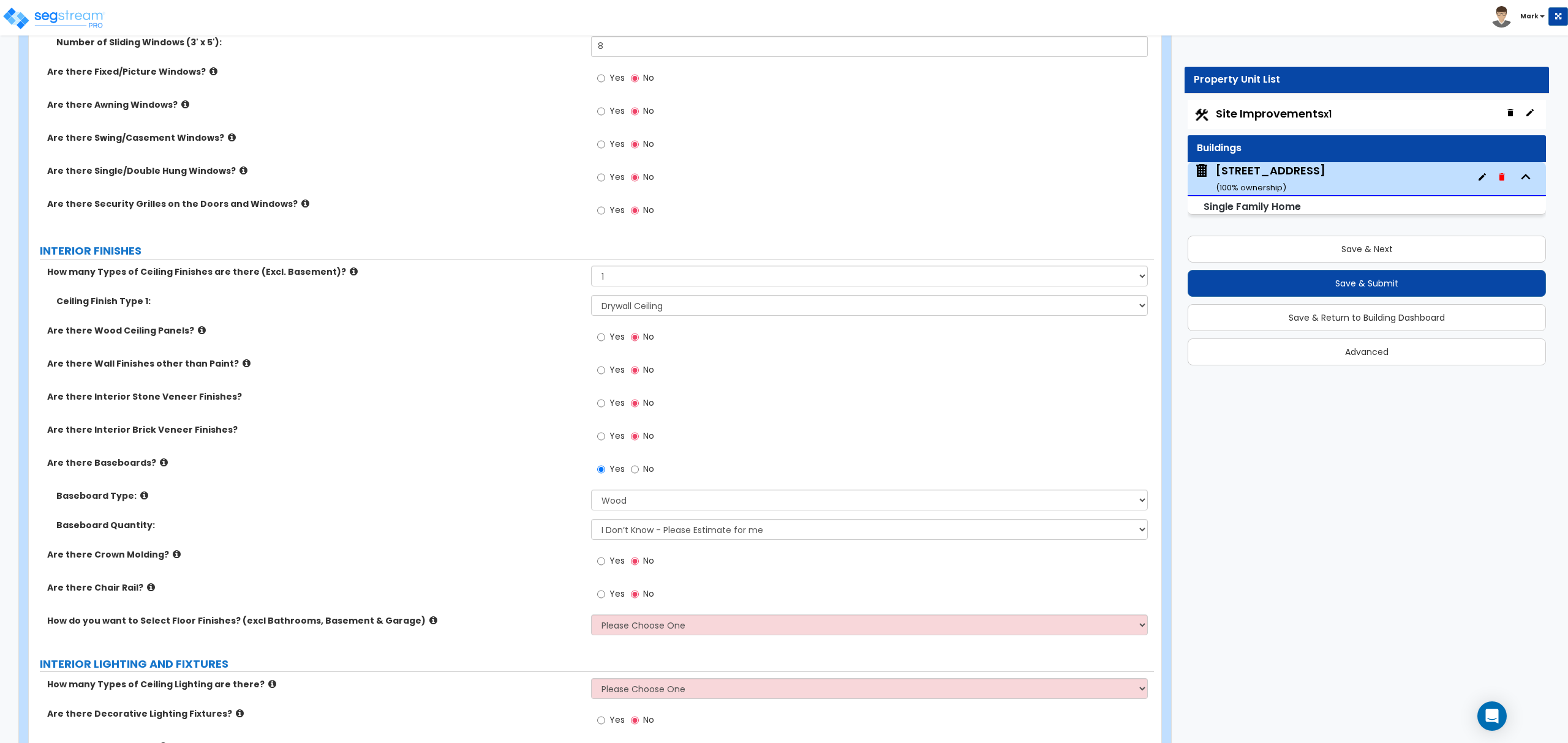
scroll to position [2122, 0]
click at [613, 637] on div "How do you want to Select Floor Finishes? (excl Bathrooms, Basement & Garage) P…" at bounding box center [592, 628] width 1125 height 29
click at [621, 620] on select "Please Choose One I want to Select Floor Finishes for the Areas of the House I …" at bounding box center [869, 624] width 556 height 21
select select "2"
click at [591, 616] on select "Please Choose One I want to Select Floor Finishes for the Areas of the House I …" at bounding box center [869, 624] width 556 height 21
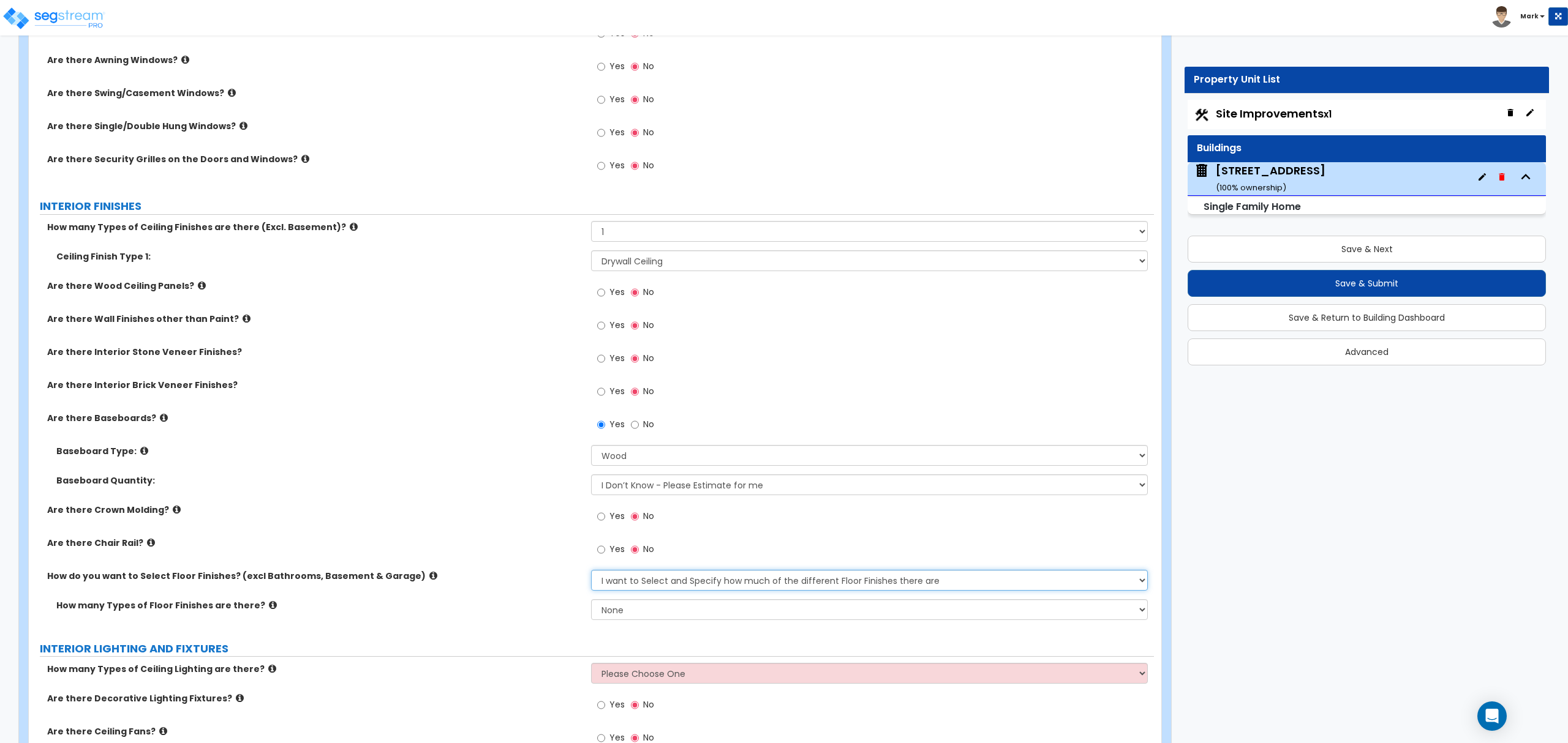
scroll to position [2204, 0]
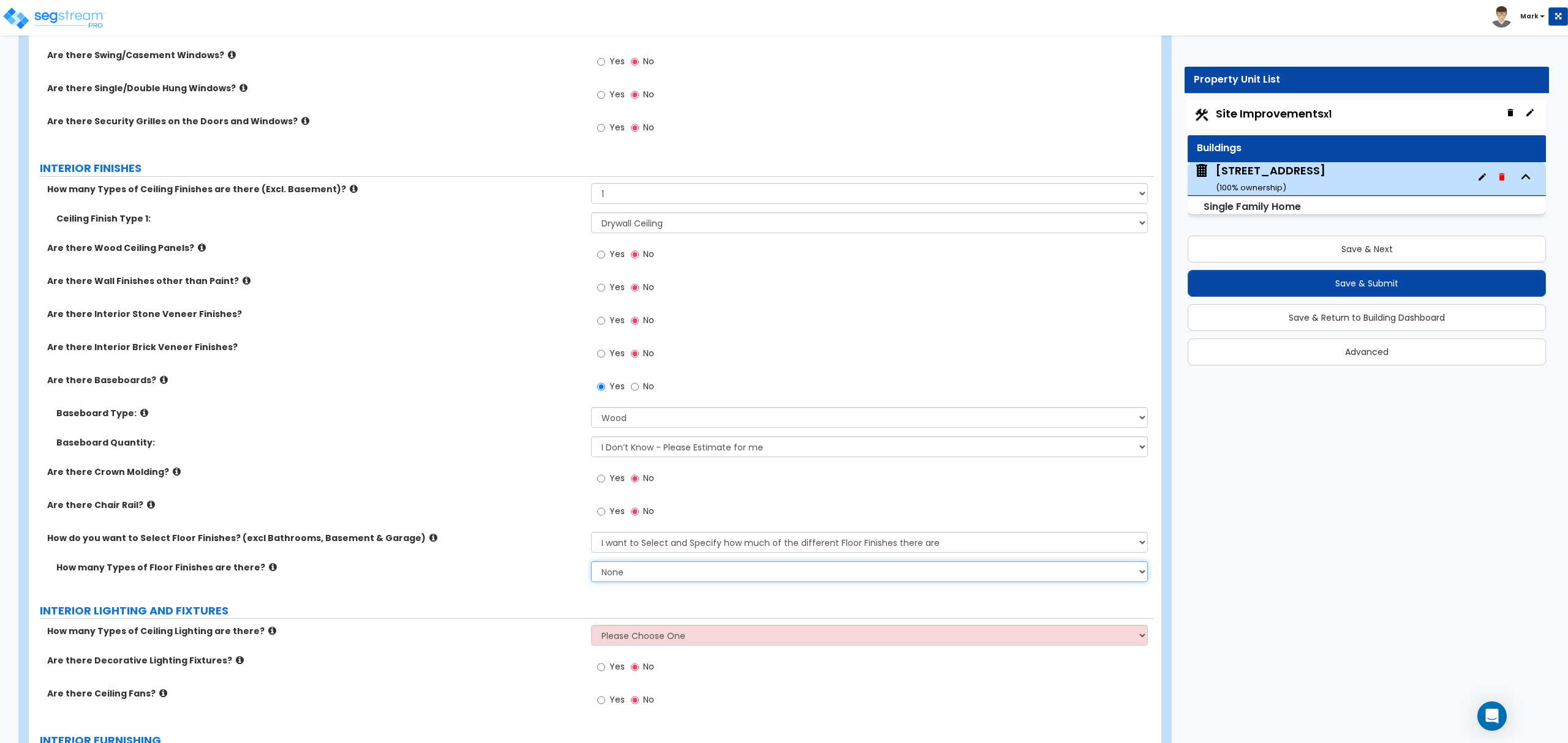
click at [617, 567] on select "None 1 2 3 4" at bounding box center [869, 572] width 556 height 21
select select "3"
click at [591, 564] on select "None 1 2 3 4" at bounding box center [869, 572] width 556 height 21
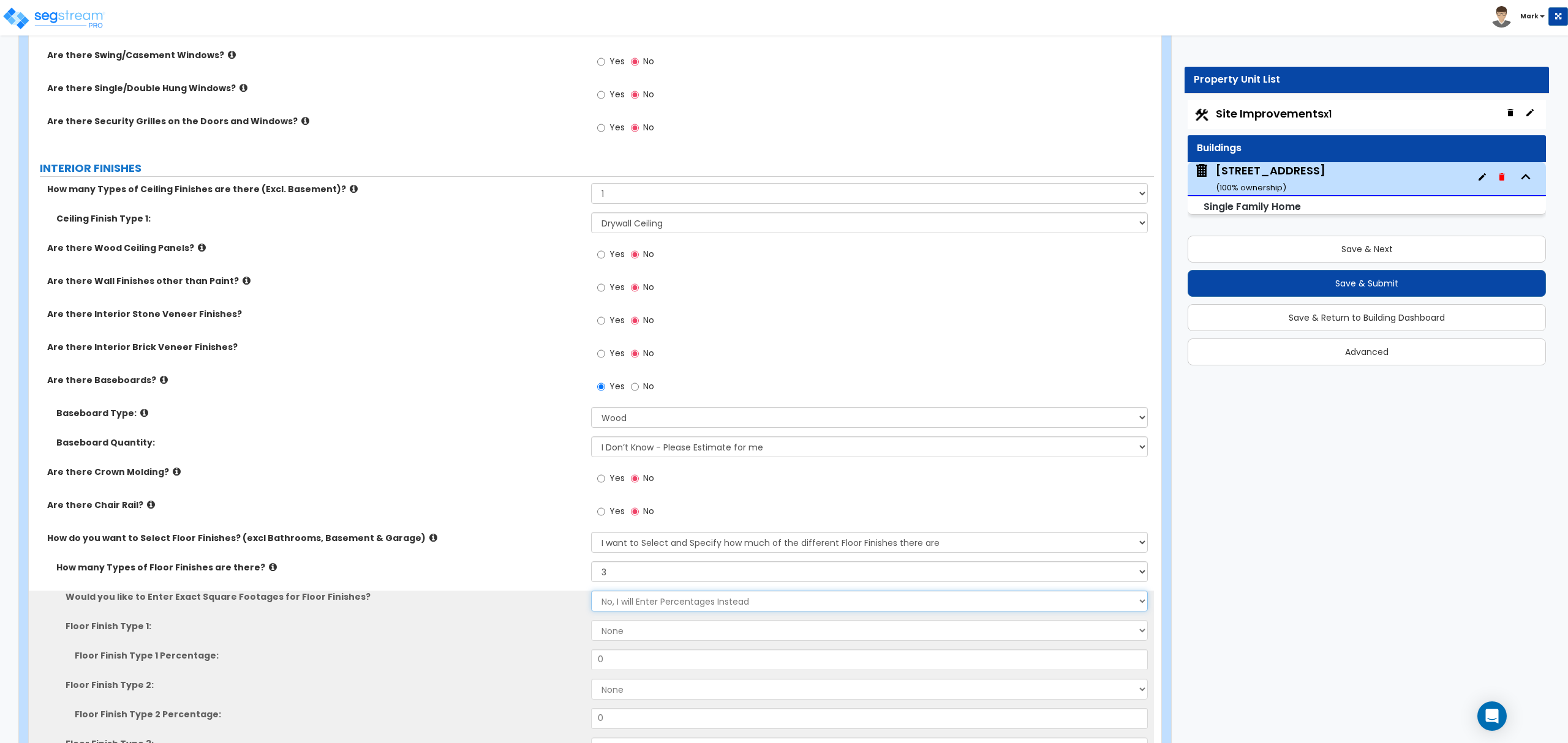
click at [623, 609] on select "No, I will Enter Percentages Instead Yes, I will Enter Exact Square Footages" at bounding box center [869, 601] width 556 height 21
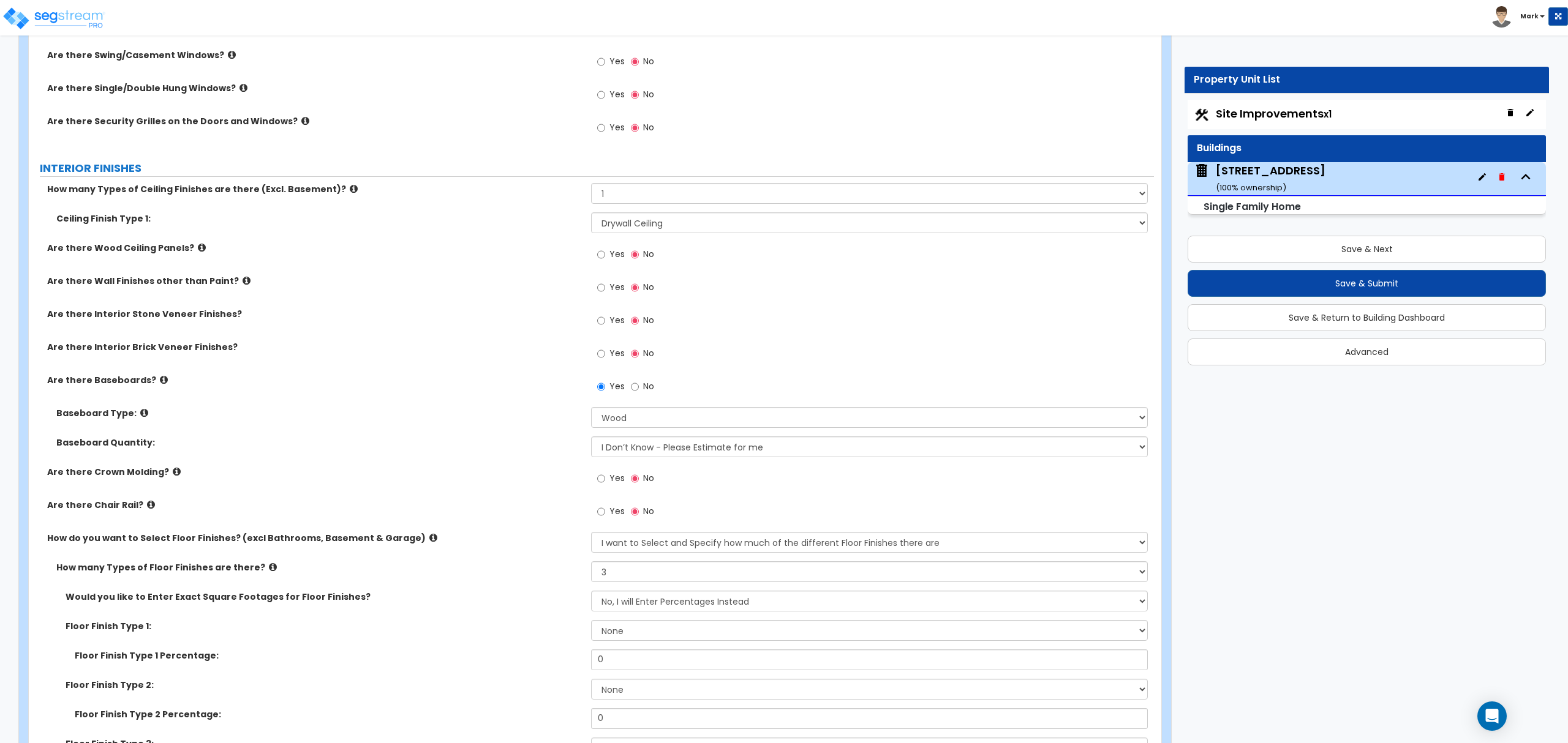
drag, startPoint x: 546, startPoint y: 598, endPoint x: 579, endPoint y: 625, distance: 42.6
click at [545, 598] on label "Would you like to Enter Exact Square Footages for Floor Finishes?" at bounding box center [324, 597] width 516 height 12
click at [605, 636] on select "None Tile Flooring Hardwood Flooring Resilient Laminate Flooring VCT Flooring S…" at bounding box center [869, 630] width 556 height 21
select select "5"
click at [591, 623] on select "None Tile Flooring Hardwood Flooring Resilient Laminate Flooring VCT Flooring S…" at bounding box center [869, 630] width 556 height 21
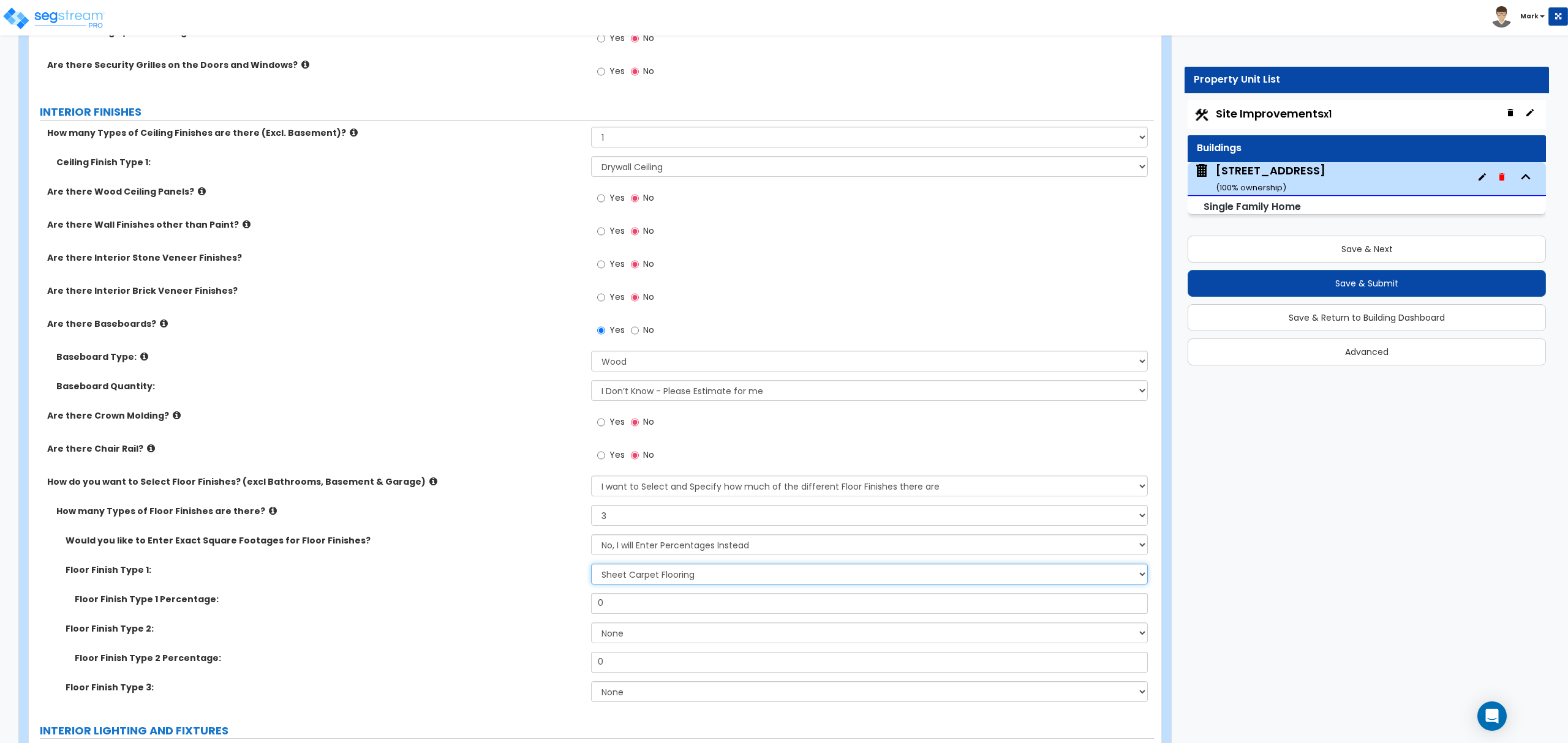
scroll to position [2286, 0]
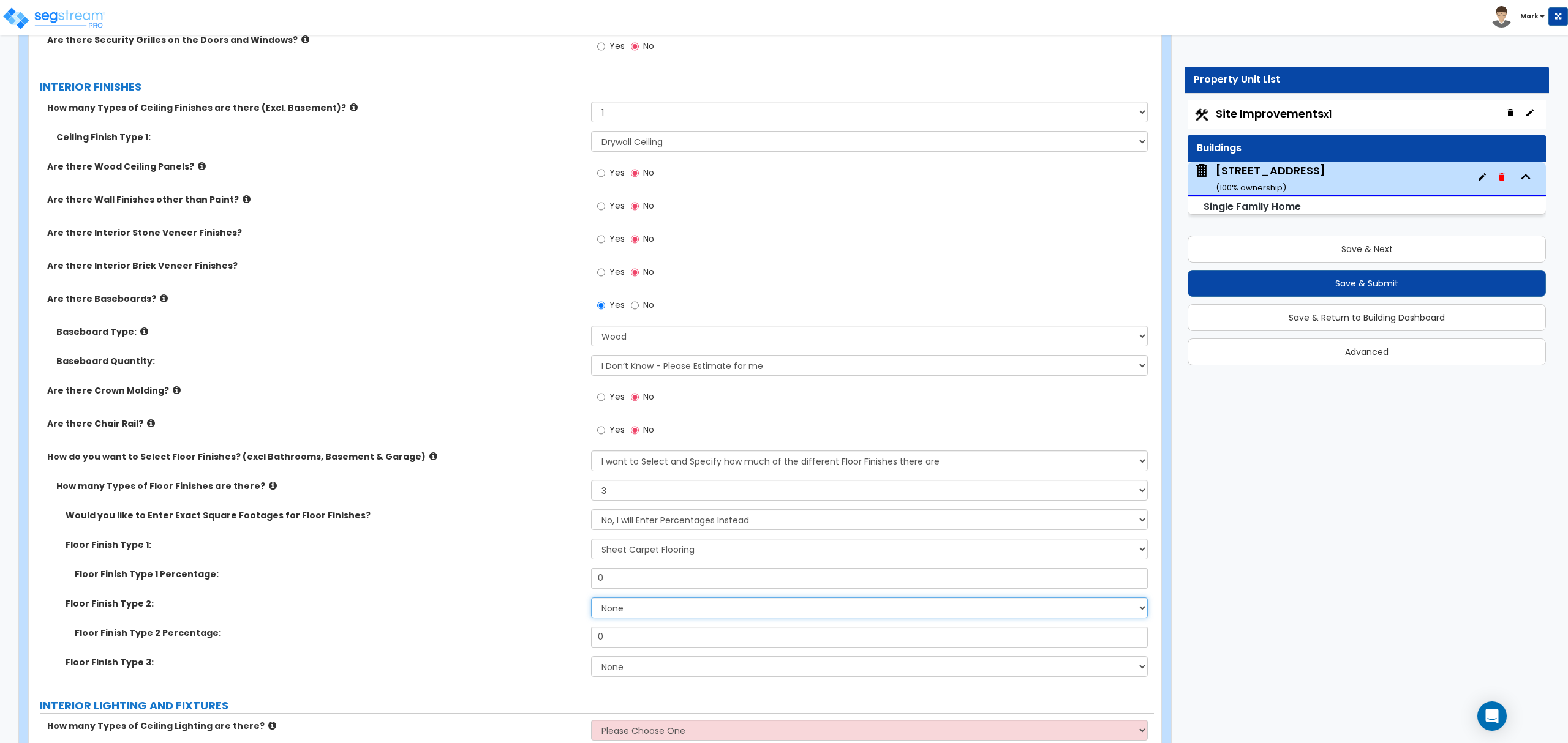
click at [603, 615] on select "None Tile Flooring Hardwood Flooring Resilient Laminate Flooring VCT Flooring S…" at bounding box center [869, 608] width 556 height 21
select select "3"
click at [591, 600] on select "None Tile Flooring Hardwood Flooring Resilient Laminate Flooring VCT Flooring S…" at bounding box center [869, 608] width 556 height 21
click at [622, 668] on select "None Tile Flooring Hardwood Flooring Resilient Laminate Flooring VCT Flooring S…" at bounding box center [869, 667] width 556 height 21
select select "4"
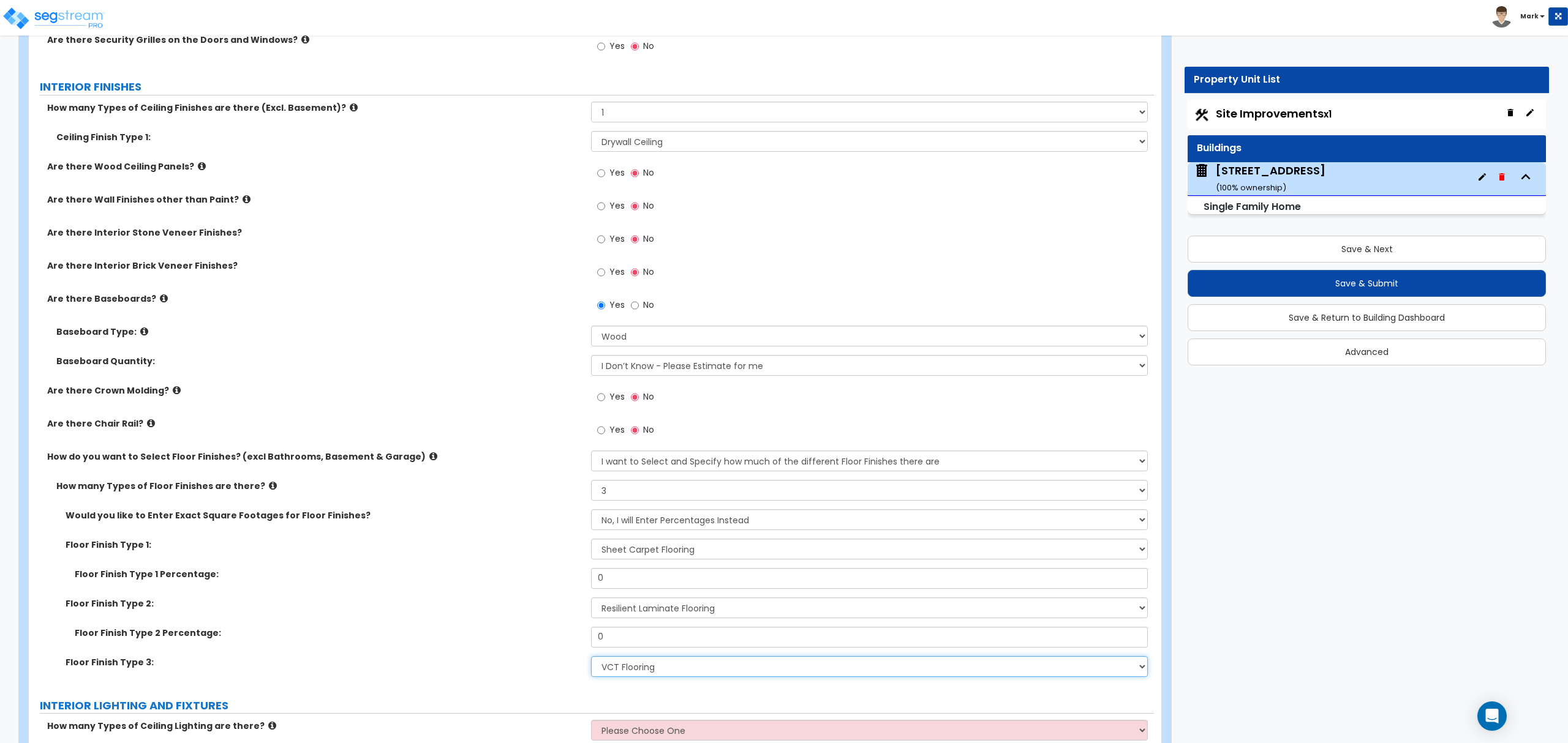
click at [591, 658] on select "None Tile Flooring Hardwood Flooring Resilient Laminate Flooring VCT Flooring S…" at bounding box center [869, 667] width 556 height 21
click at [631, 583] on input "0" at bounding box center [869, 579] width 556 height 21
click at [686, 574] on input "0" at bounding box center [869, 579] width 556 height 21
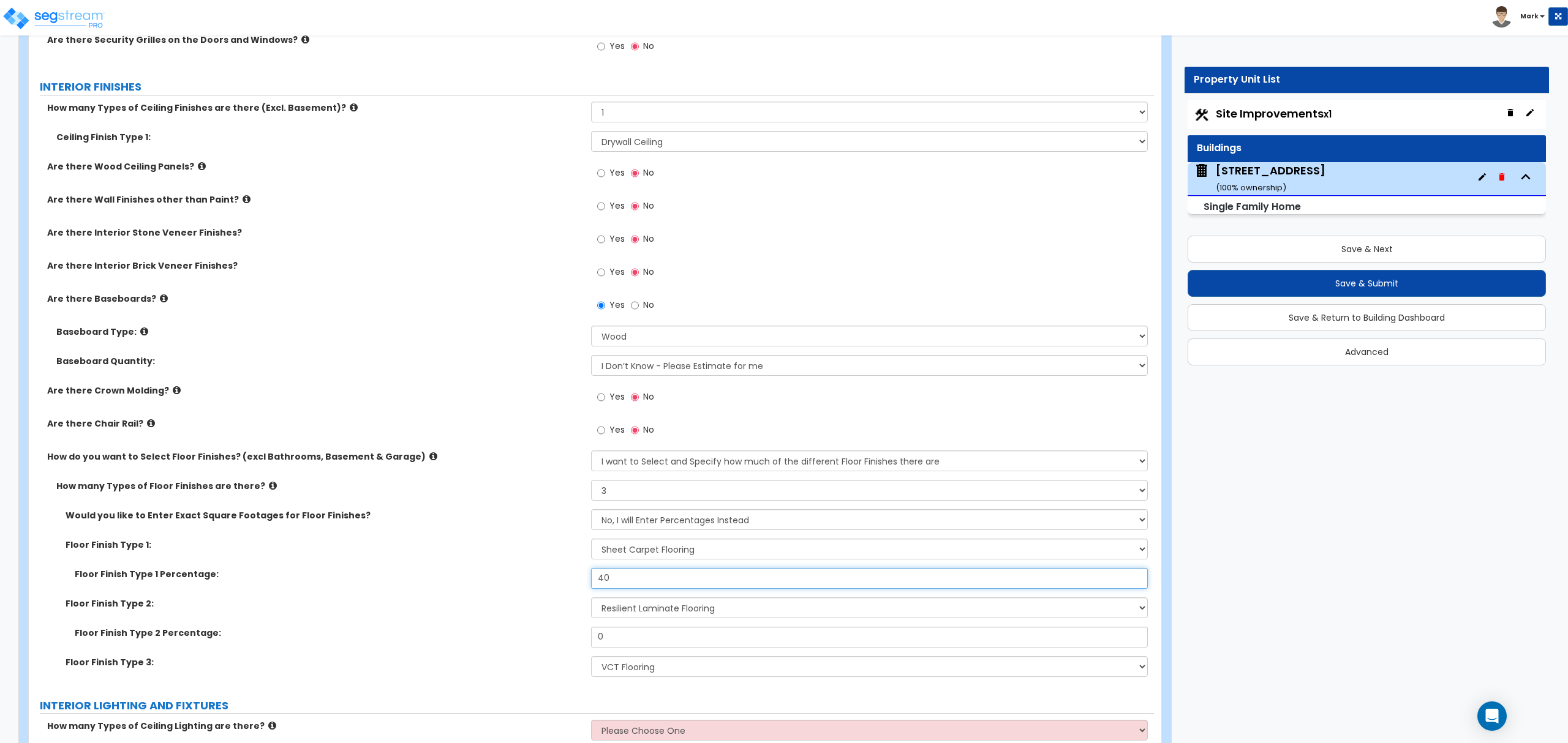
type input "40"
click at [722, 632] on input "0" at bounding box center [869, 637] width 556 height 21
click at [721, 632] on input "0" at bounding box center [869, 637] width 556 height 21
type input "40"
click at [533, 632] on label "Floor Finish Type 2 Percentage:" at bounding box center [328, 633] width 507 height 12
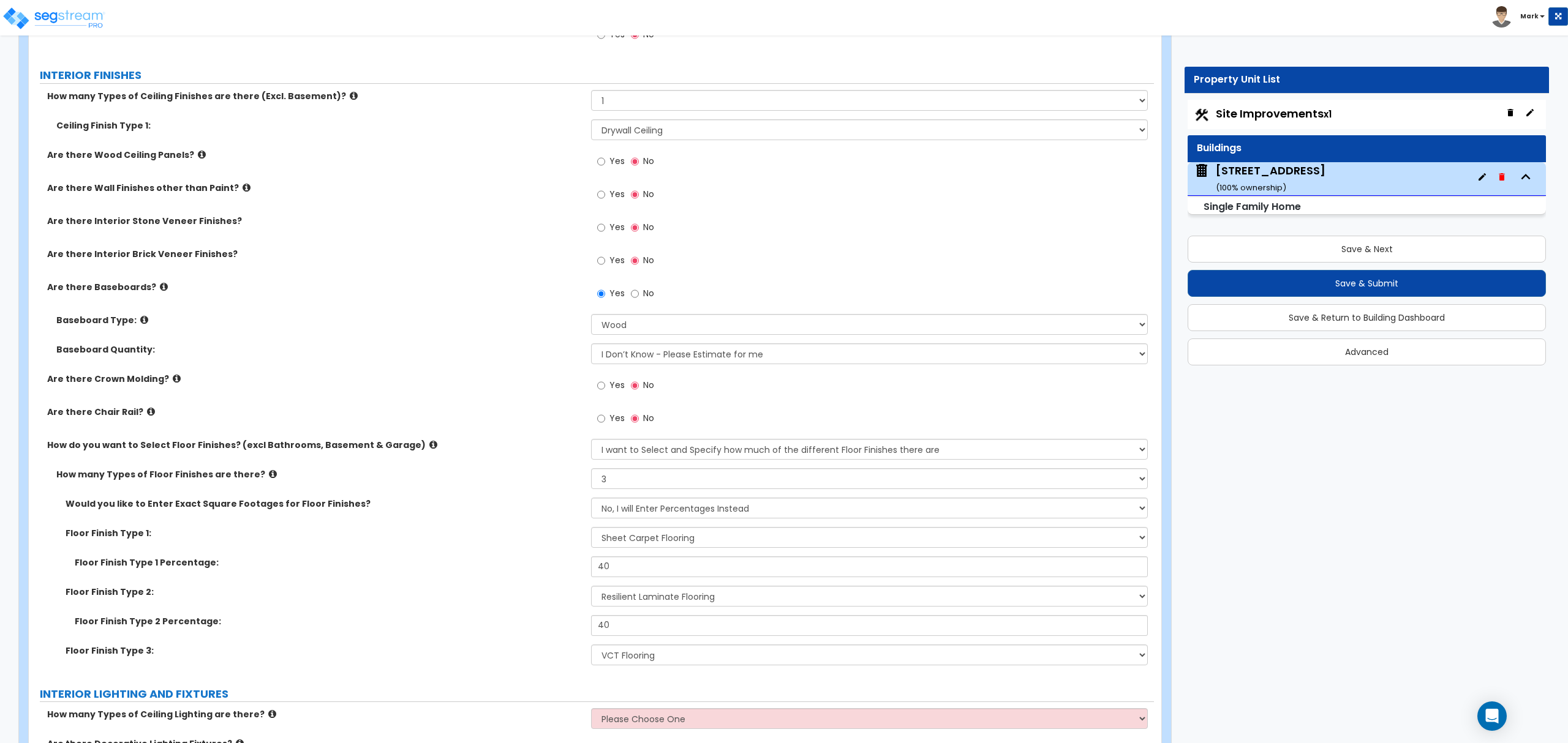
scroll to position [2449, 0]
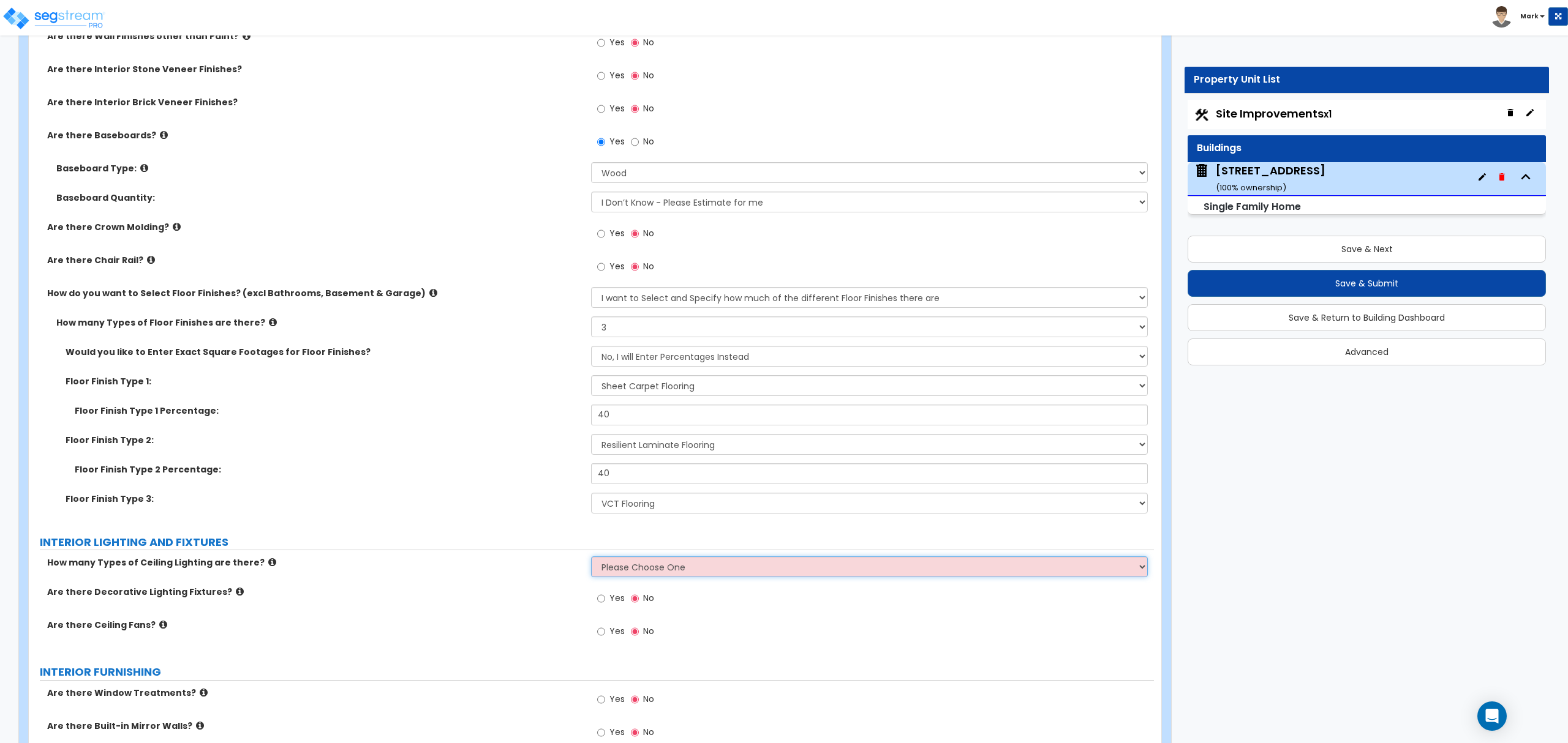
click at [678, 577] on select "Please Choose One 1 2 3" at bounding box center [869, 567] width 556 height 21
click at [591, 559] on select "Please Choose One 1 2 3" at bounding box center [869, 567] width 556 height 21
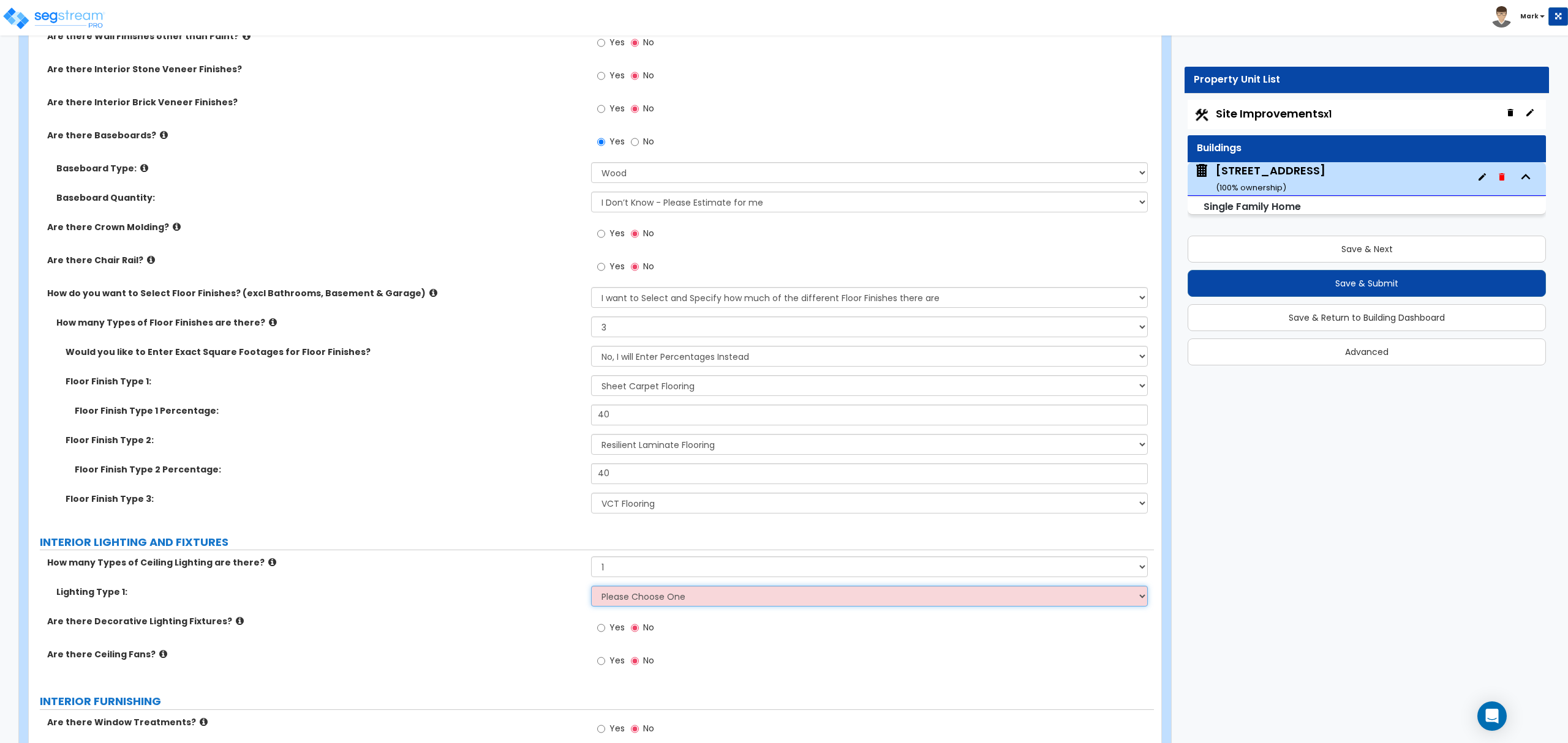
click at [662, 593] on select "Please Choose One LED Surface-Mounted LED Recessed Fluorescent Surface-Mounted …" at bounding box center [869, 596] width 556 height 21
click at [637, 566] on select "Please Choose One 1 2 3" at bounding box center [869, 567] width 556 height 21
select select "2"
click at [591, 559] on select "Please Choose One 1 2 3" at bounding box center [869, 567] width 556 height 21
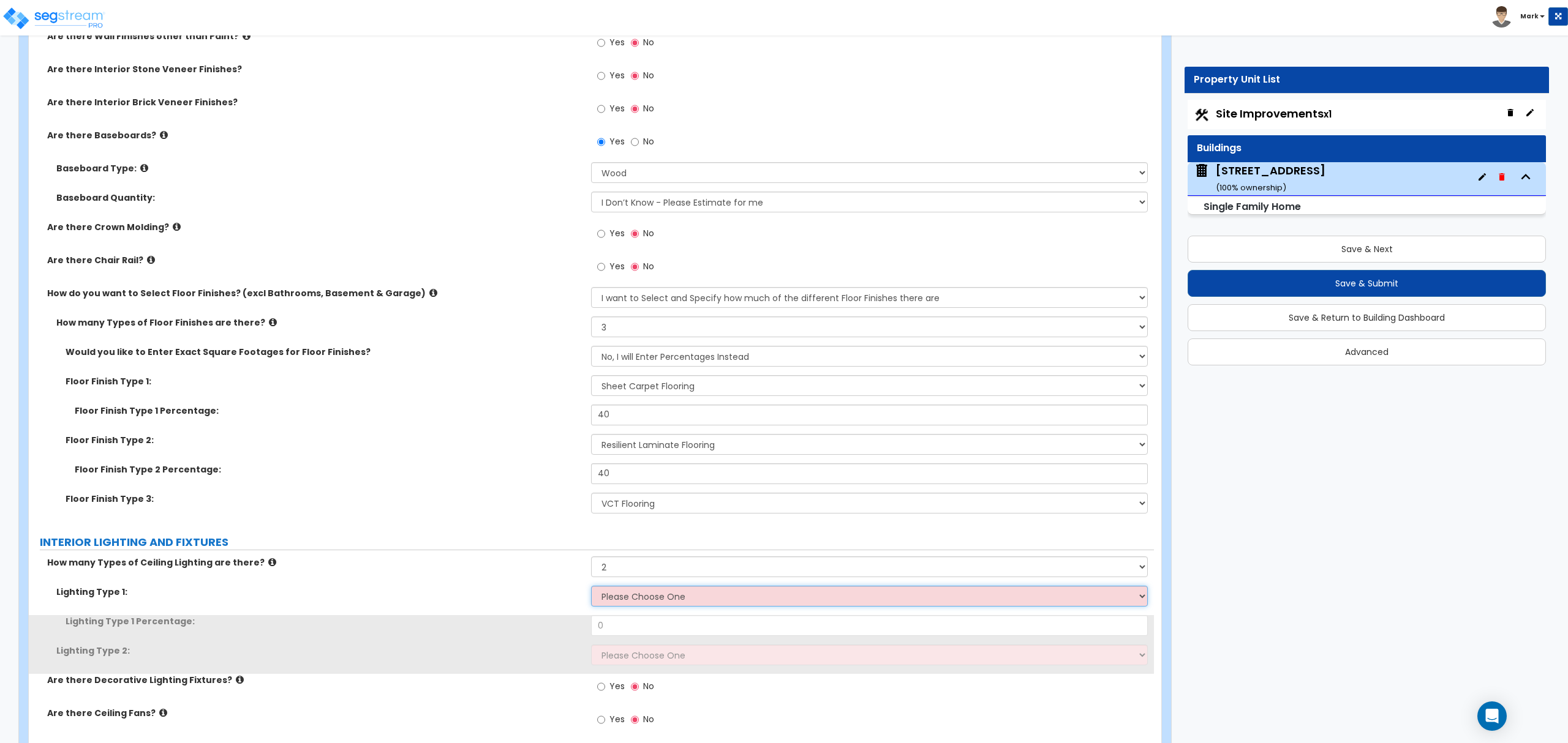
click at [628, 598] on select "Please Choose One LED Surface-Mounted LED Recessed Fluorescent Surface-Mounted …" at bounding box center [869, 596] width 556 height 21
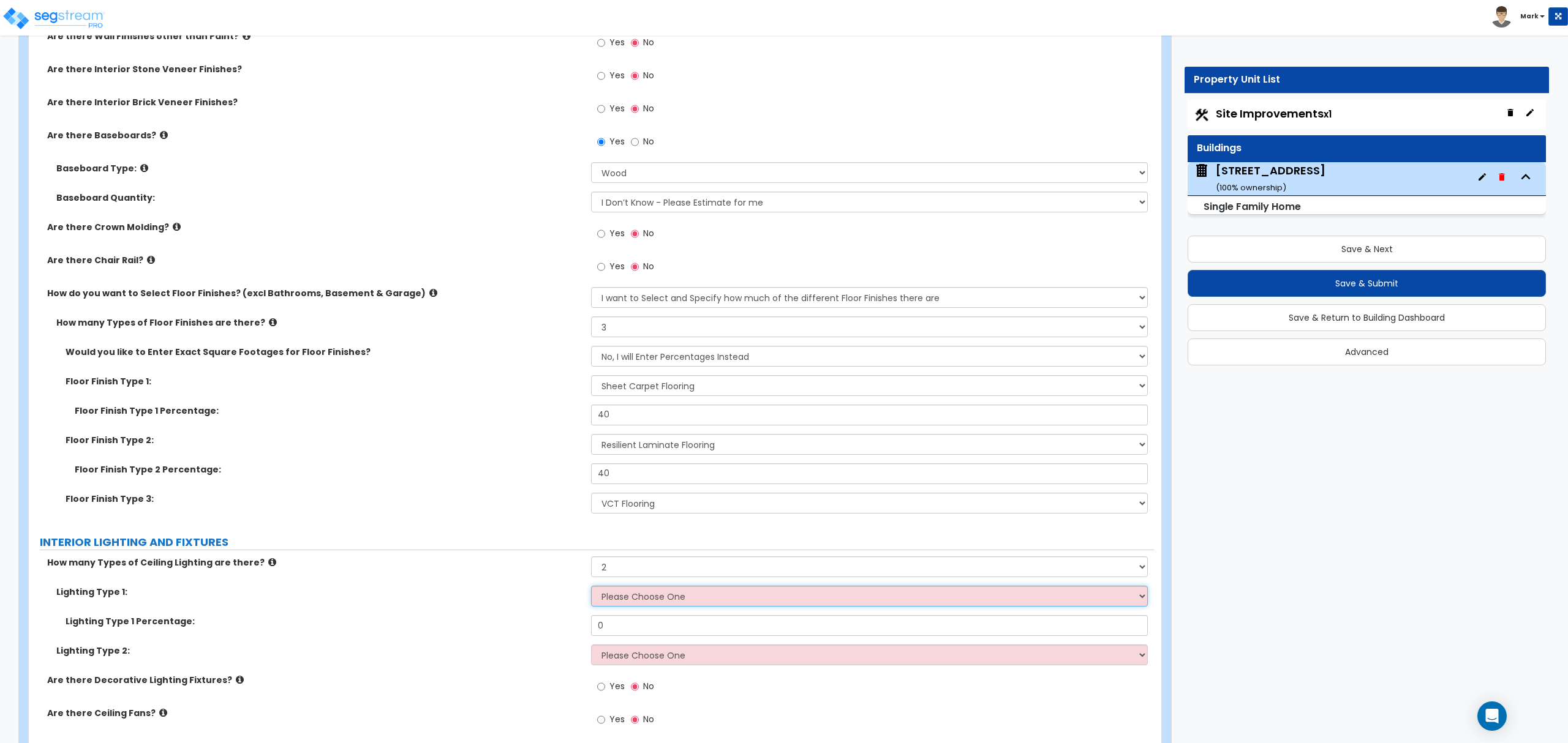
select select "3"
click at [591, 589] on select "Please Choose One LED Surface-Mounted LED Recessed Fluorescent Surface-Mounted …" at bounding box center [869, 596] width 556 height 21
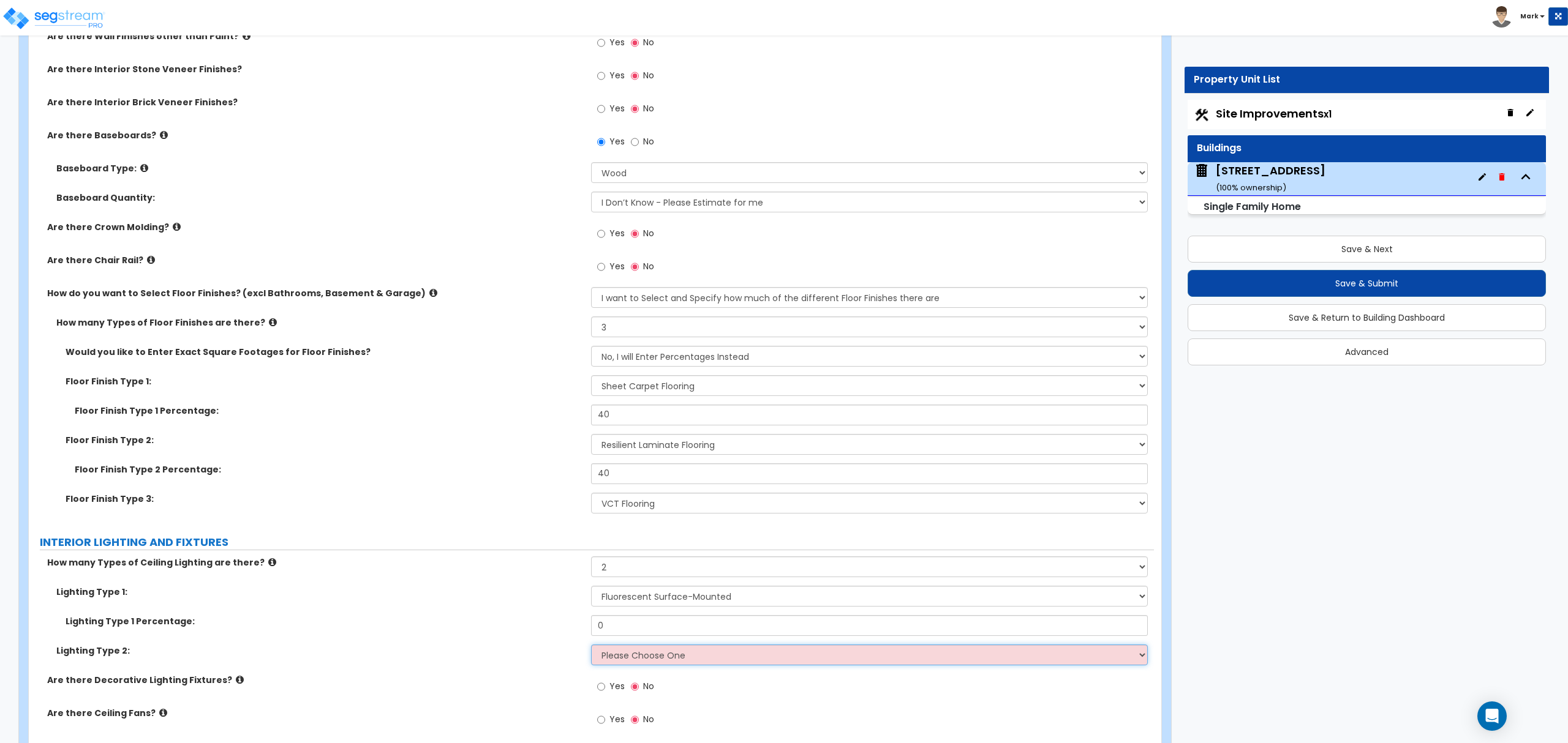
drag, startPoint x: 632, startPoint y: 661, endPoint x: 631, endPoint y: 653, distance: 8.1
click at [633, 659] on select "Please Choose One LED Surface-Mounted LED Recessed Fluorescent Surface-Mounted …" at bounding box center [869, 655] width 556 height 21
select select "1"
click at [591, 648] on select "Please Choose One LED Surface-Mounted LED Recessed Fluorescent Surface-Mounted …" at bounding box center [869, 655] width 556 height 21
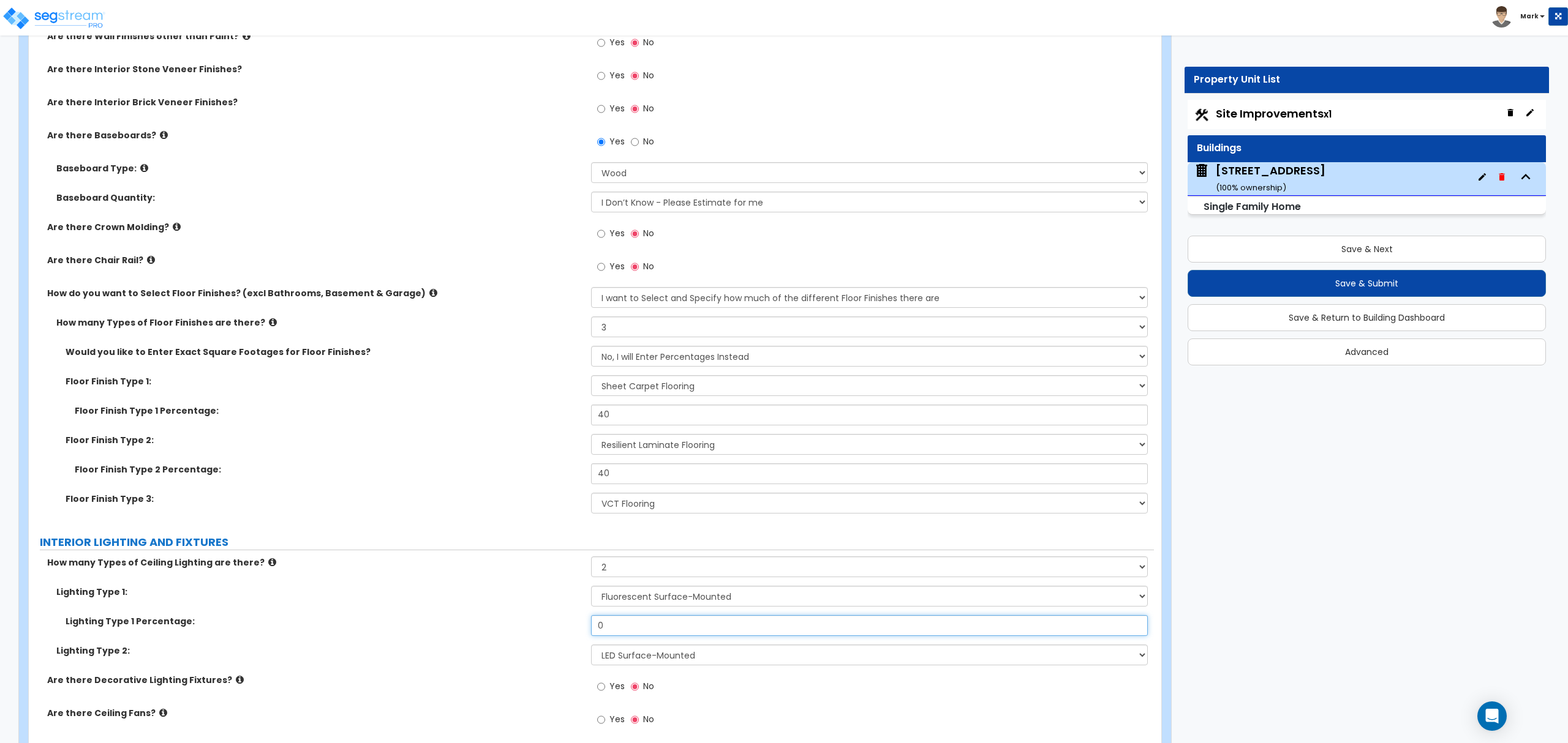
click at [631, 621] on input "0" at bounding box center [869, 626] width 556 height 21
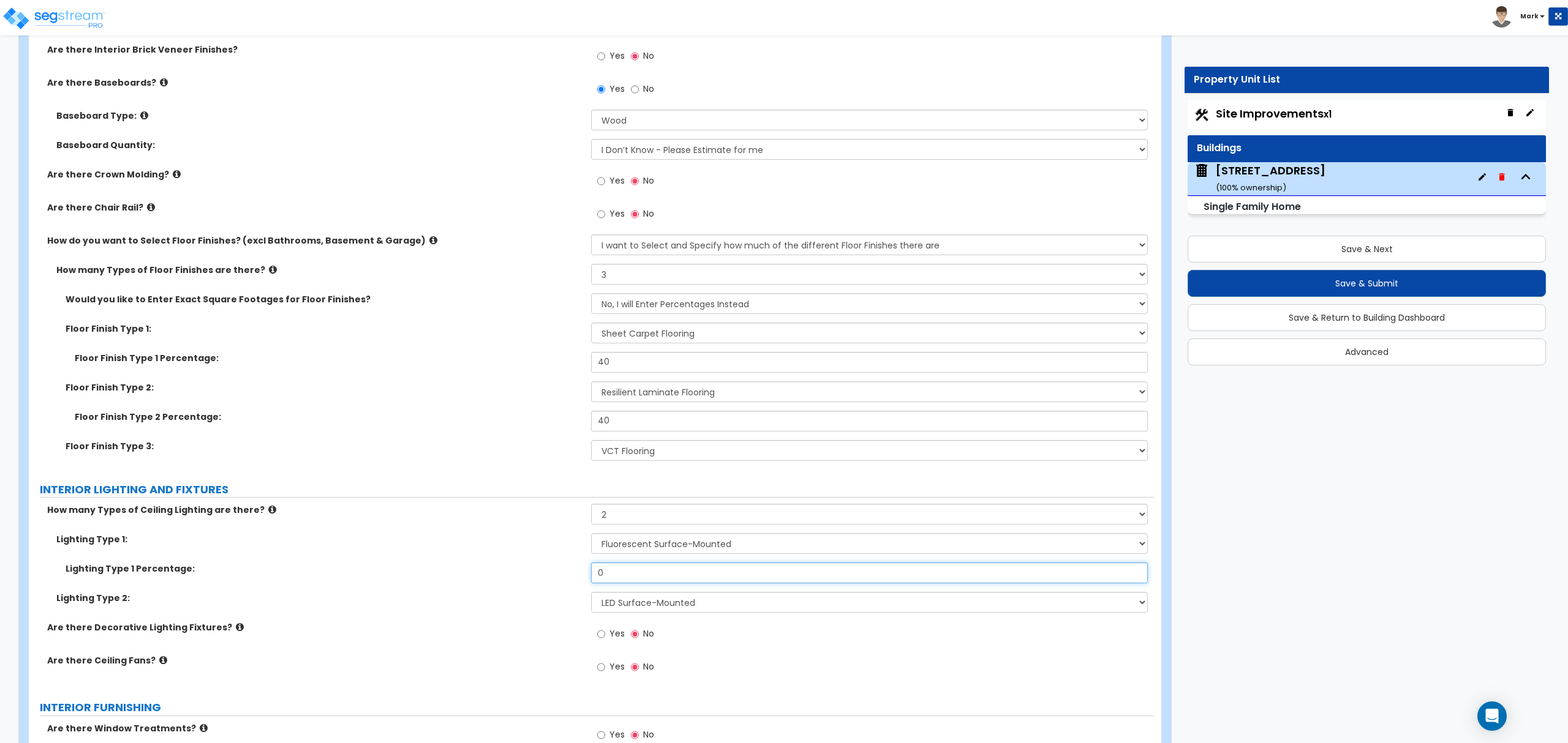
scroll to position [2530, 0]
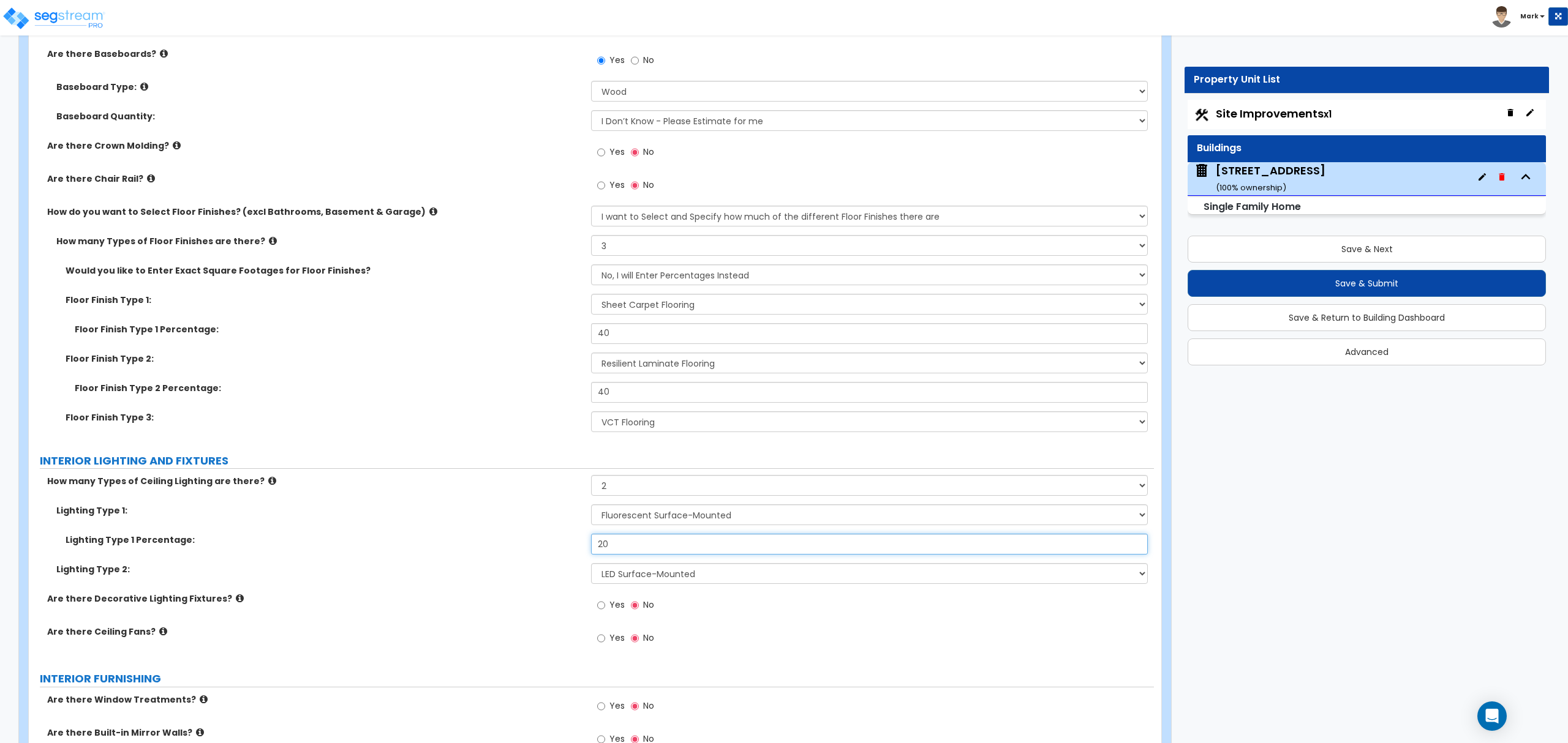
type input "20"
drag, startPoint x: 348, startPoint y: 505, endPoint x: 360, endPoint y: 518, distance: 17.7
click at [349, 504] on div "How many Types of Ceiling Lighting are there? Please Choose One 1 2 3" at bounding box center [592, 489] width 1125 height 29
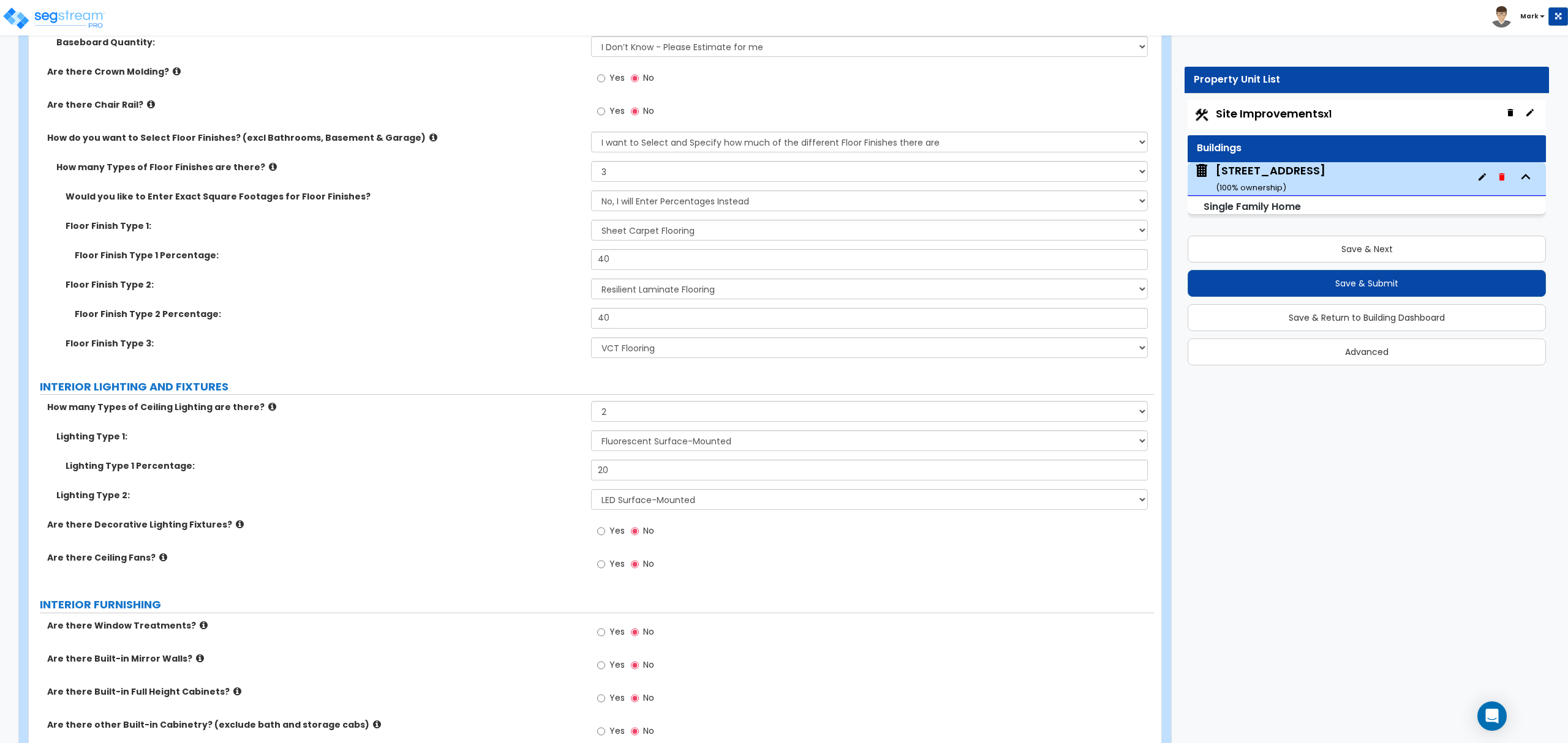
scroll to position [2612, 0]
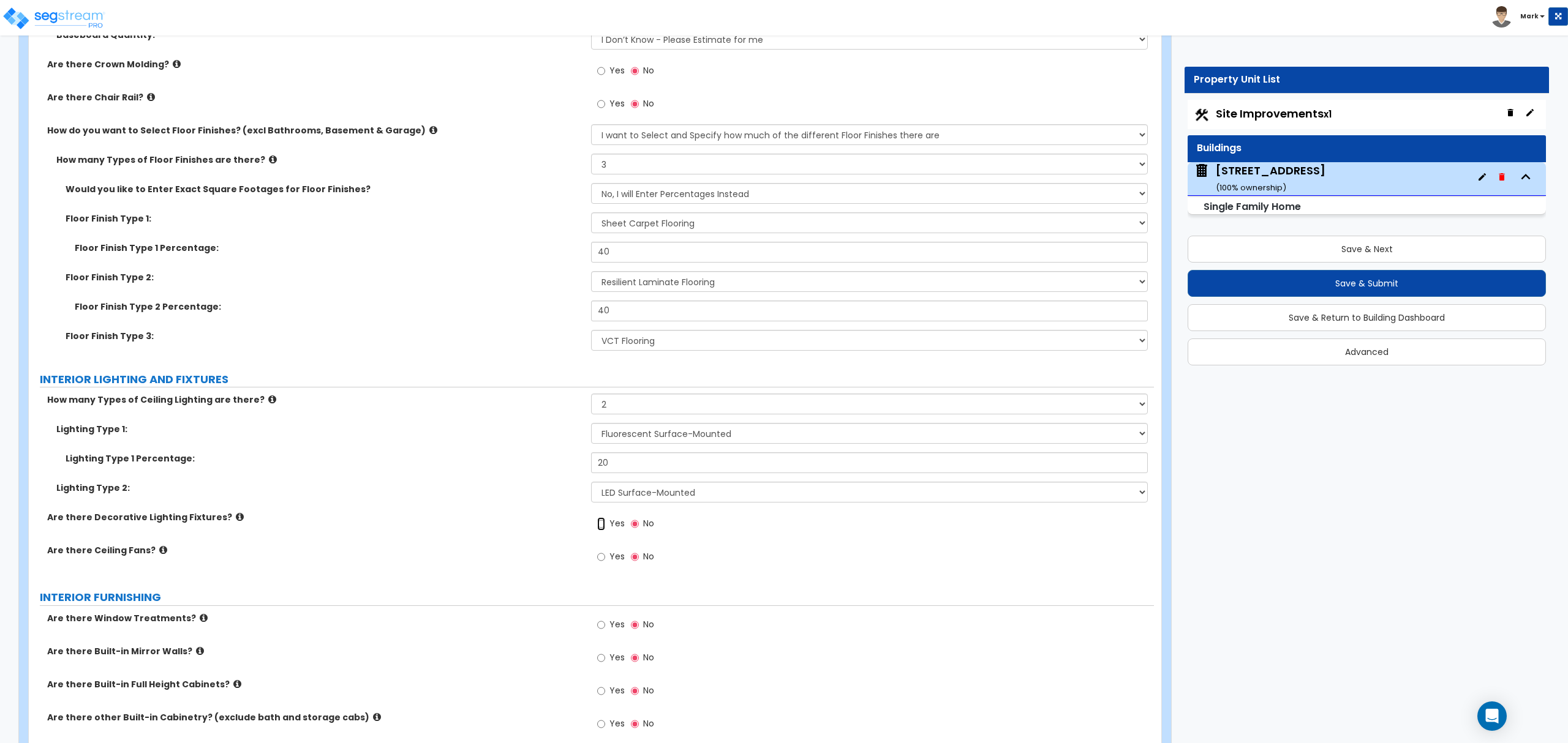
click at [605, 527] on input "Yes" at bounding box center [601, 524] width 8 height 13
radio input "true"
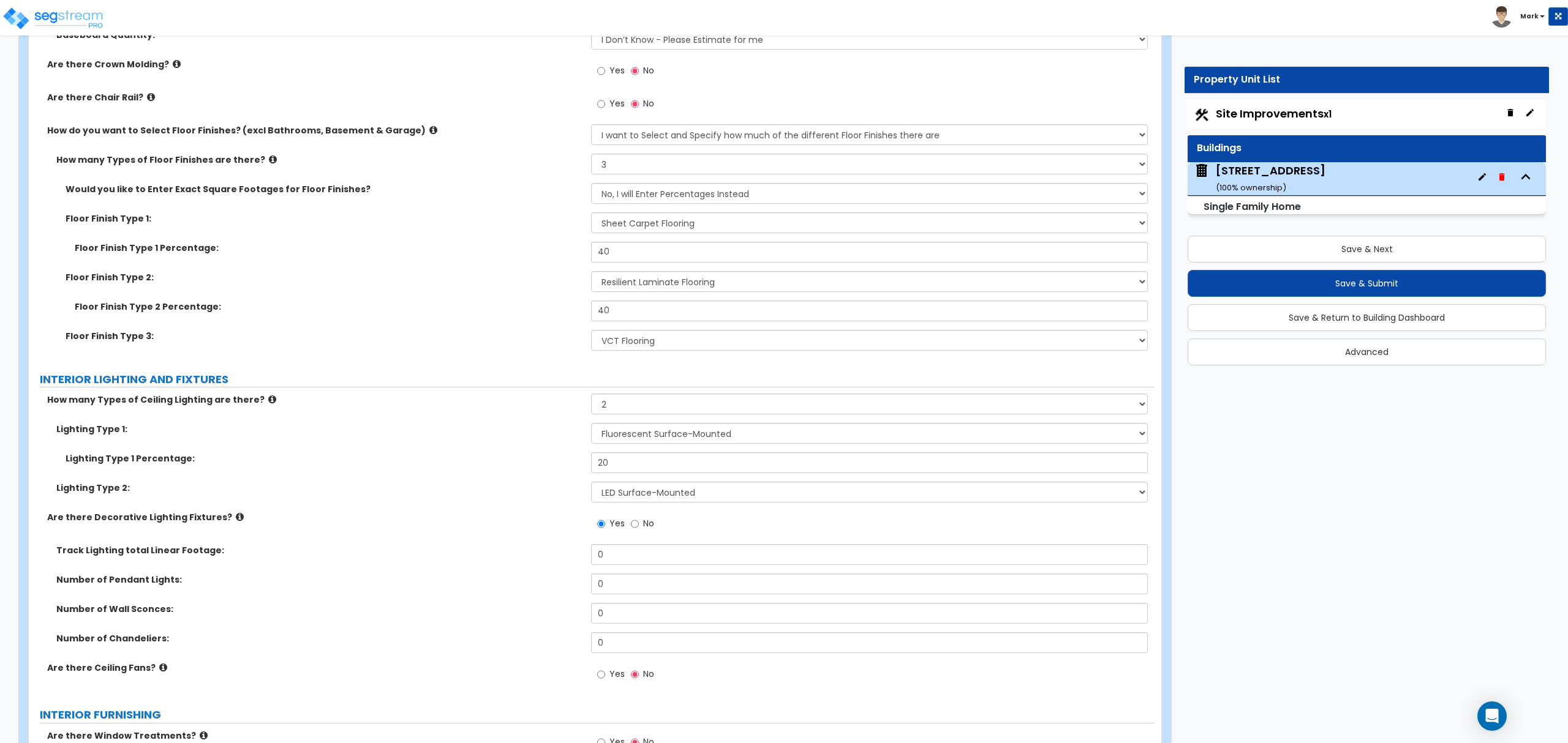
click at [610, 633] on div "Number of Wall Sconces: 0" at bounding box center [592, 617] width 1125 height 29
drag, startPoint x: 610, startPoint y: 633, endPoint x: 611, endPoint y: 642, distance: 9.1
click at [610, 633] on div "Number of Wall Sconces: 0" at bounding box center [592, 617] width 1125 height 29
click at [613, 644] on input "0" at bounding box center [869, 643] width 556 height 21
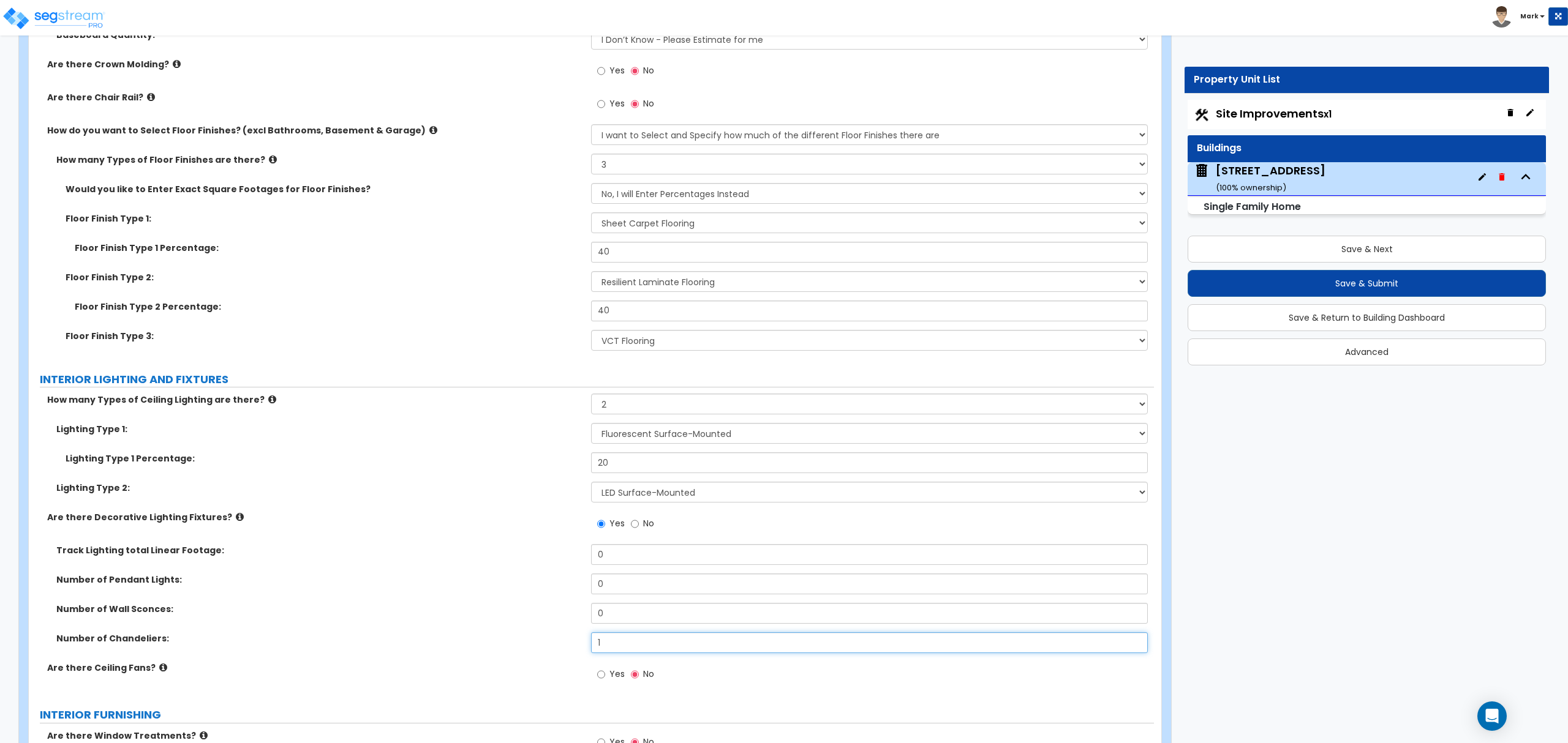
type input "1"
click at [610, 677] on span "Yes" at bounding box center [617, 674] width 16 height 12
click at [605, 677] on input "Yes" at bounding box center [601, 674] width 8 height 13
radio input "true"
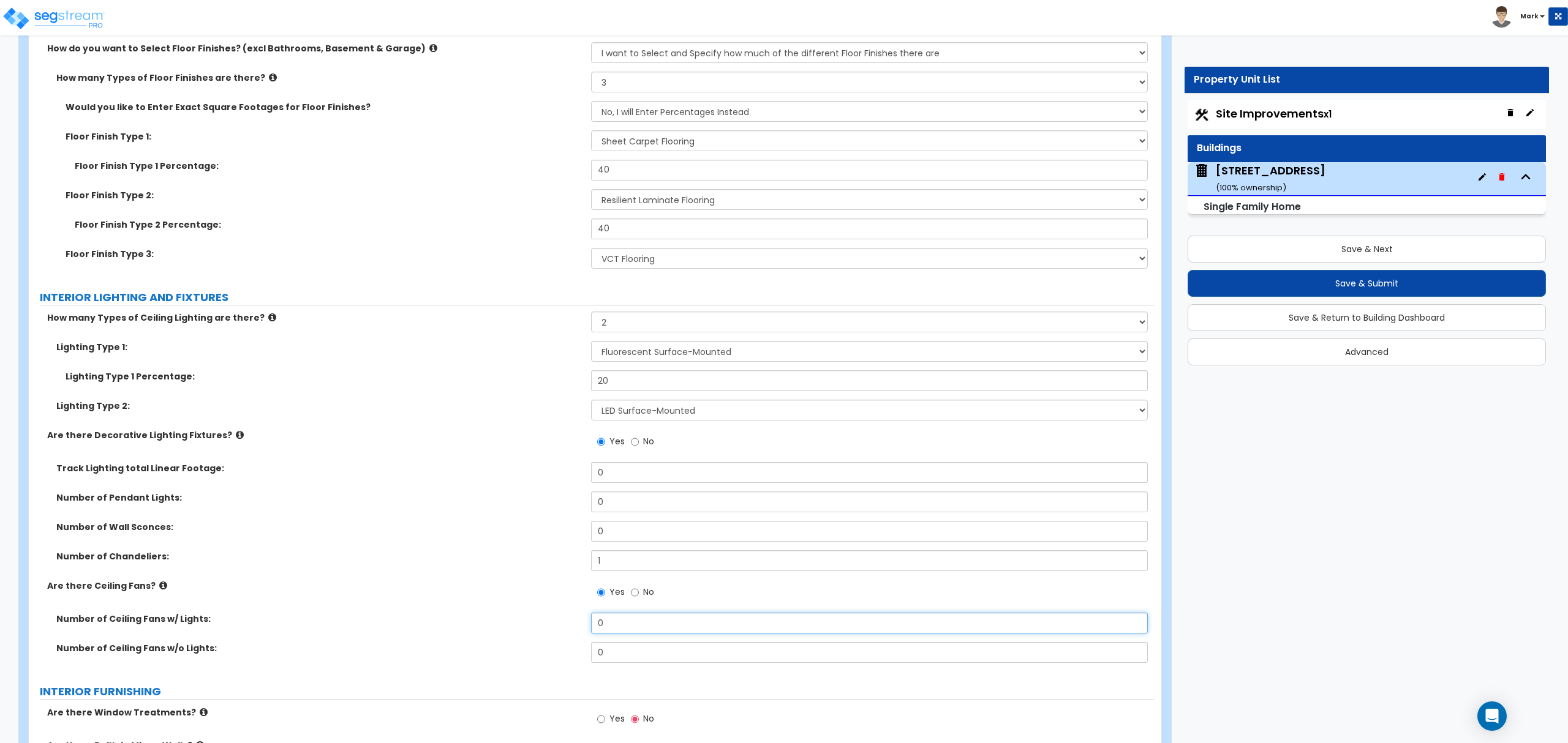
click at [620, 630] on input "0" at bounding box center [869, 624] width 556 height 21
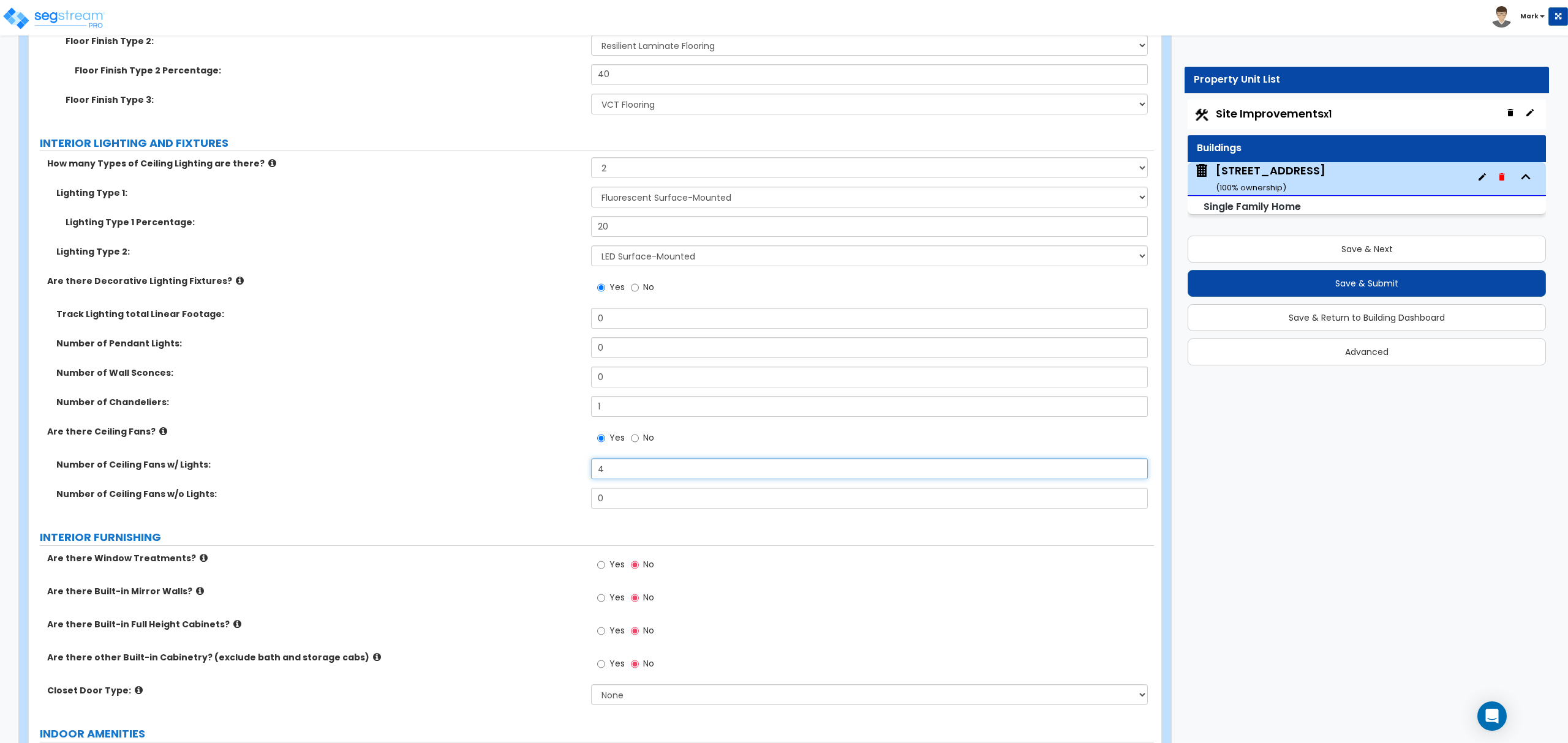
scroll to position [2857, 0]
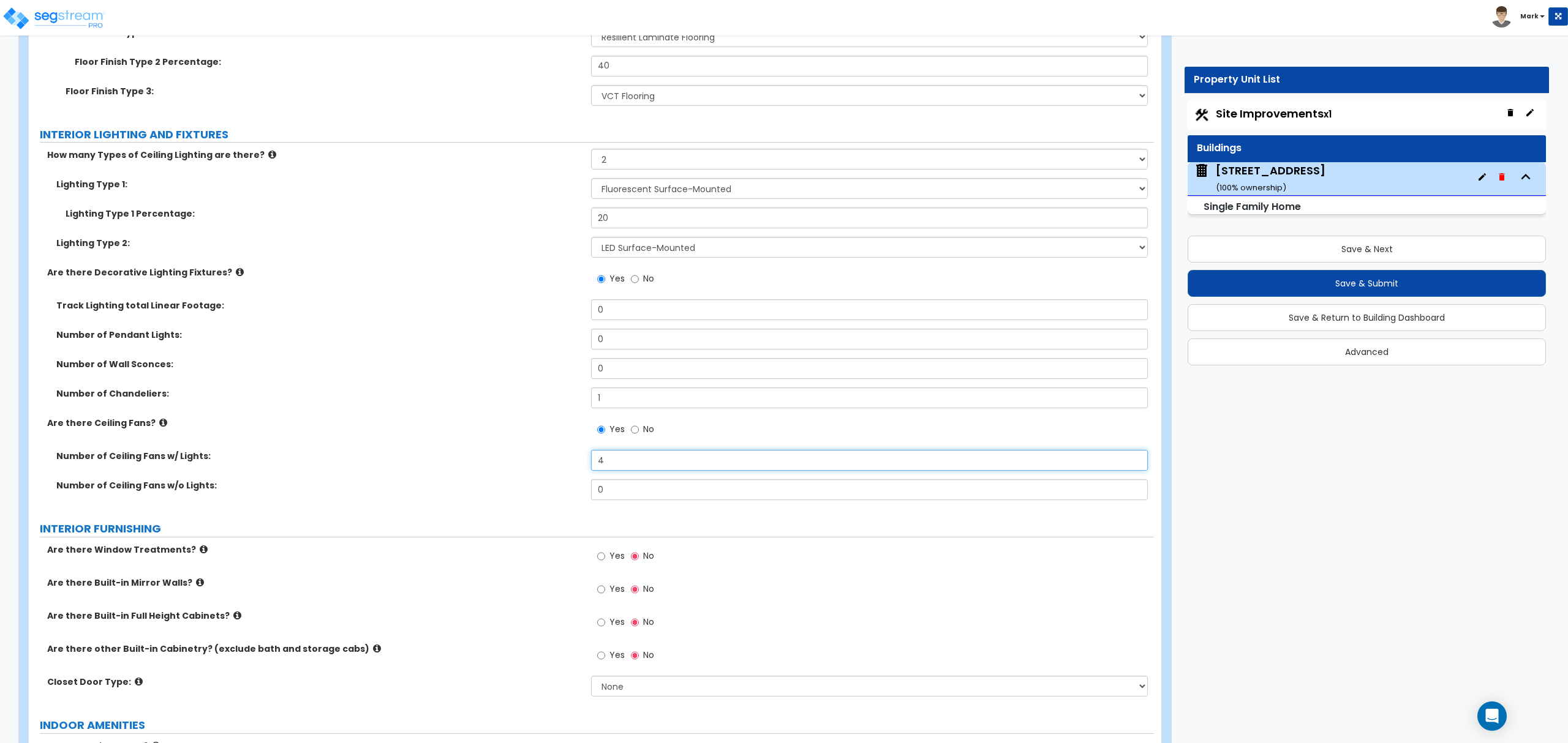
type input "4"
click at [608, 563] on label "Yes" at bounding box center [610, 558] width 28 height 21
click at [605, 563] on input "Yes" at bounding box center [601, 557] width 8 height 13
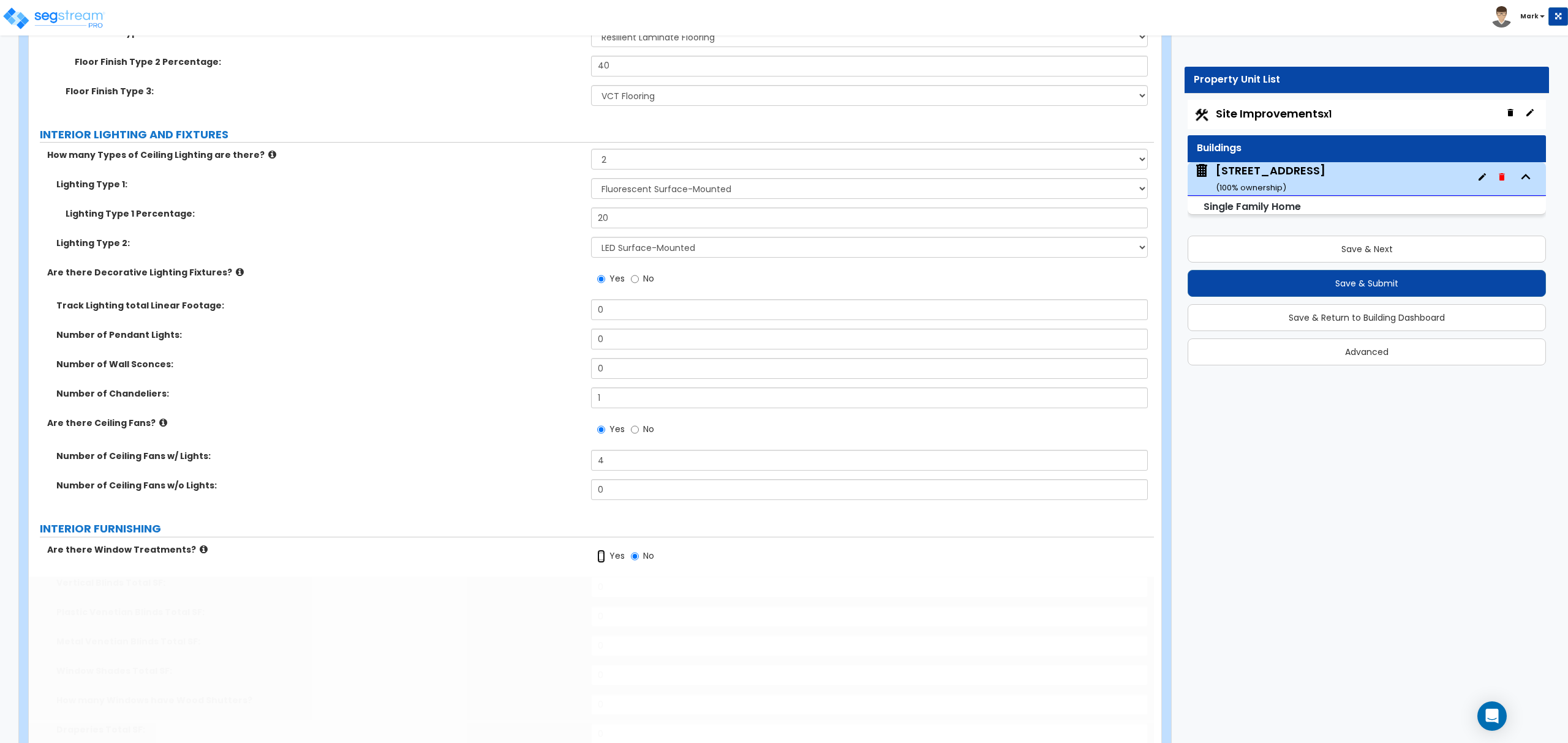
radio input "true"
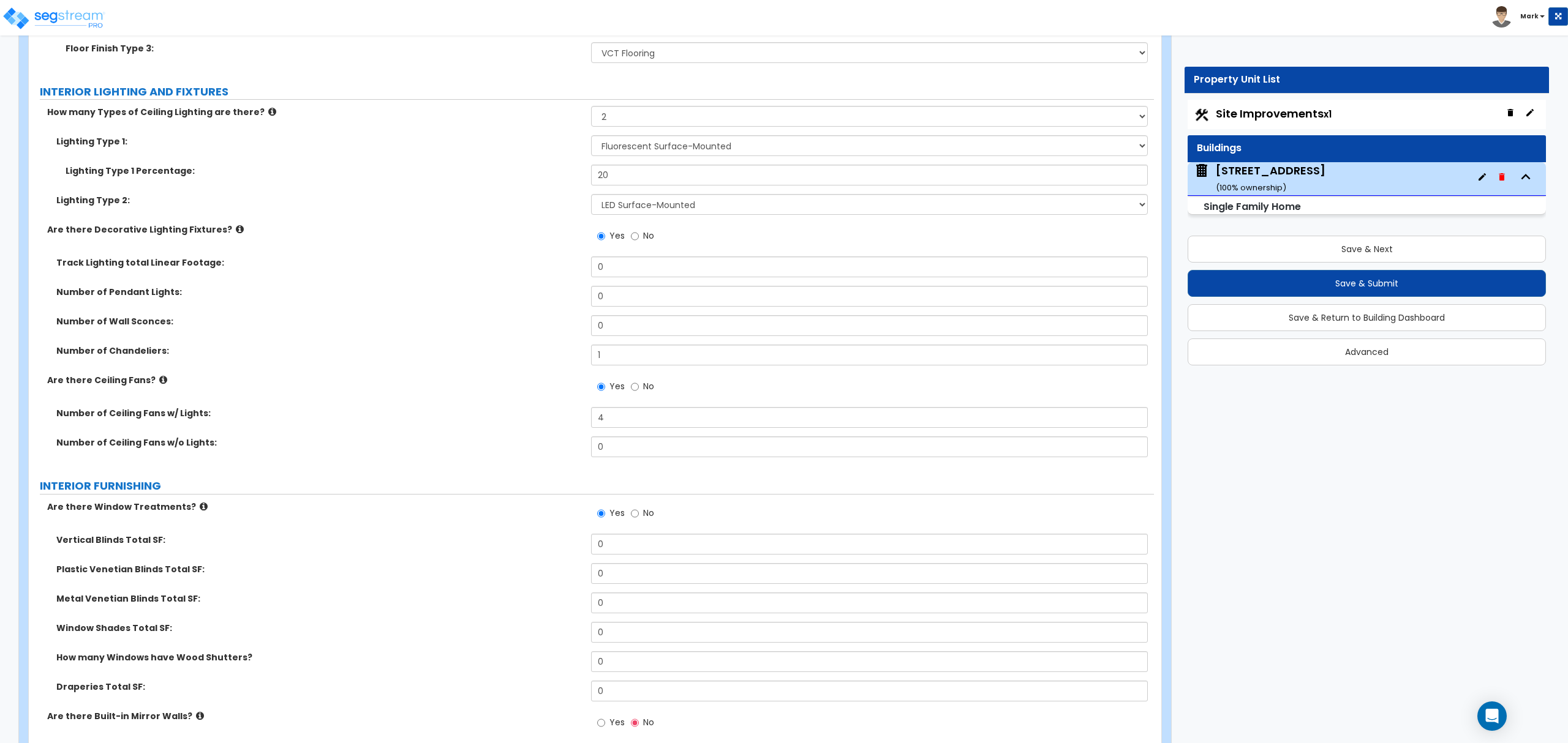
scroll to position [2939, 0]
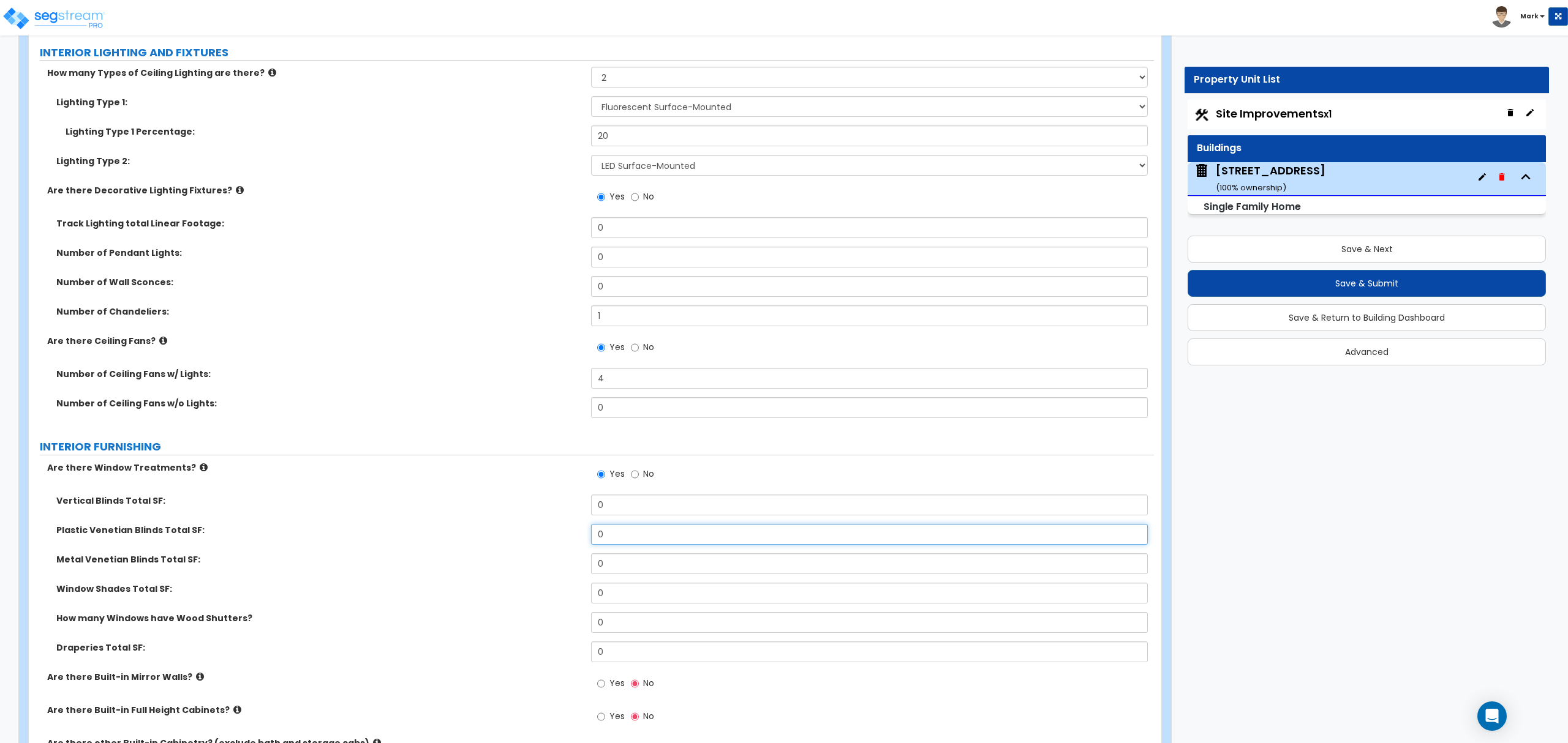
click at [625, 542] on input "0" at bounding box center [869, 535] width 556 height 21
type input "200"
click at [489, 540] on div "Plastic Venetian Blinds Total SF: 200" at bounding box center [592, 539] width 1125 height 29
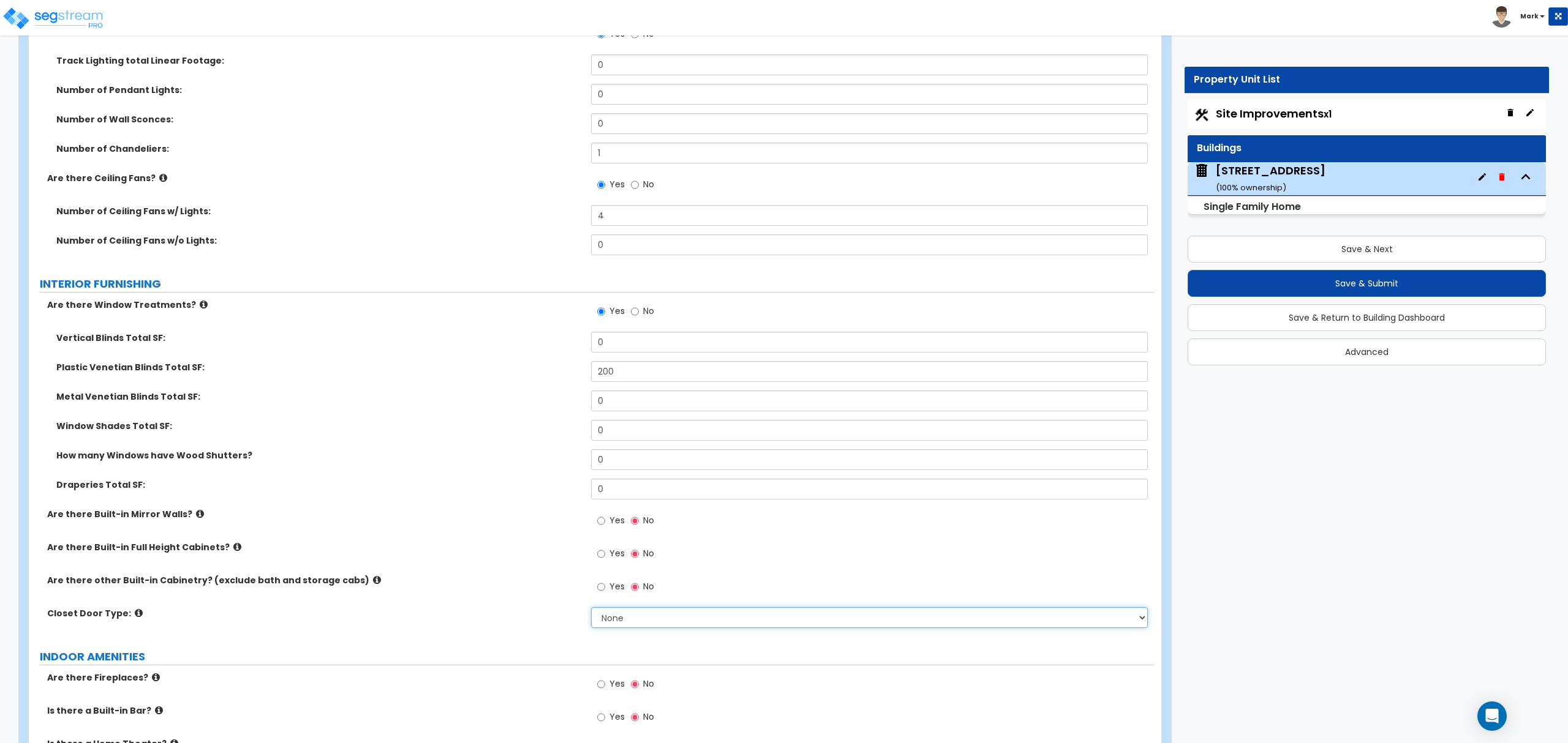
click at [661, 620] on select "None Bi-fold Louvered Doors Bi-fold Panel Doors Sliding Doors Hinged Wood Door" at bounding box center [869, 618] width 556 height 21
click at [658, 627] on select "None Bi-fold Louvered Doors Bi-fold Panel Doors Sliding Doors Hinged Wood Door" at bounding box center [869, 618] width 556 height 21
select select "3"
click at [591, 609] on select "None Bi-fold Louvered Doors Bi-fold Panel Doors Sliding Doors Hinged Wood Door" at bounding box center [869, 618] width 556 height 21
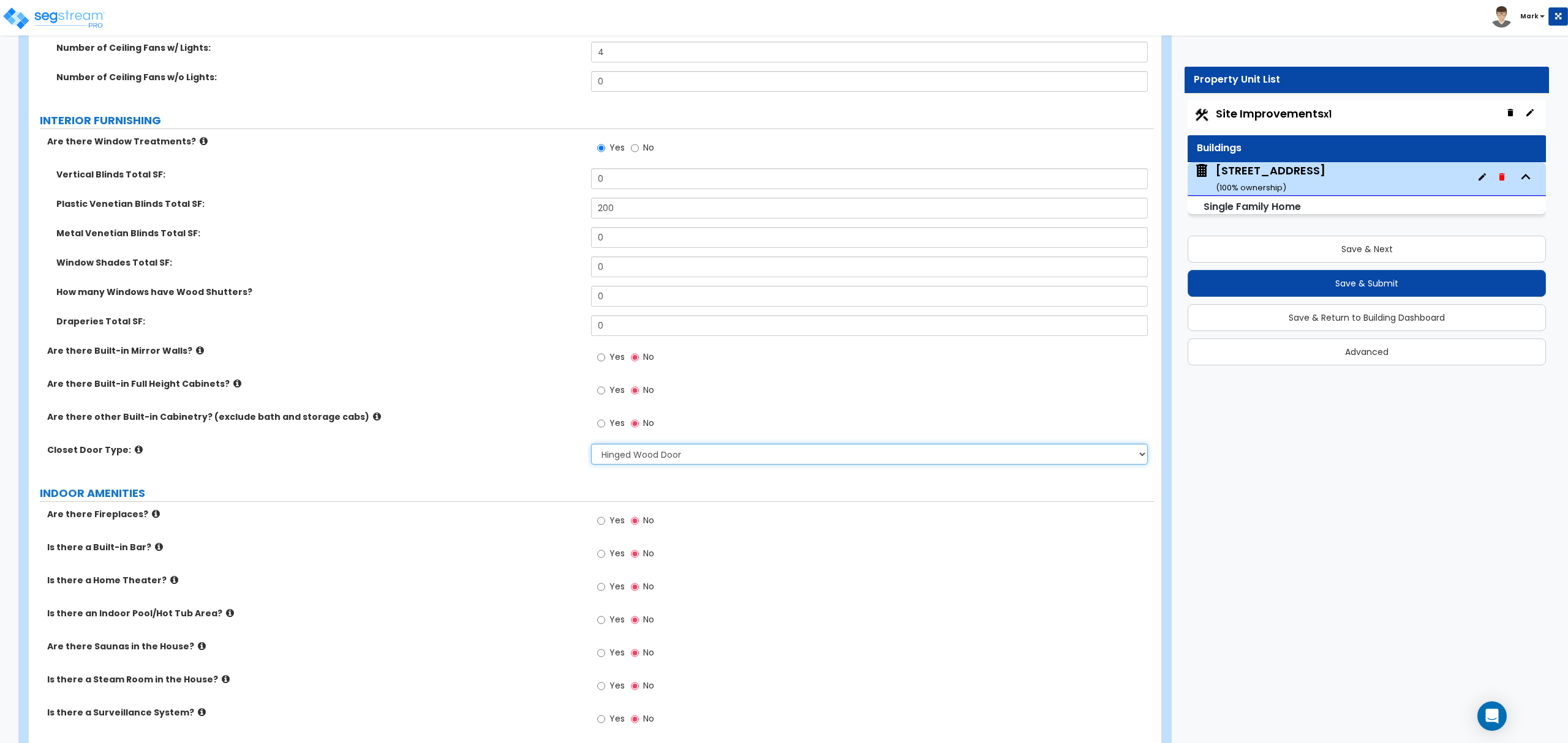
scroll to position [3429, 0]
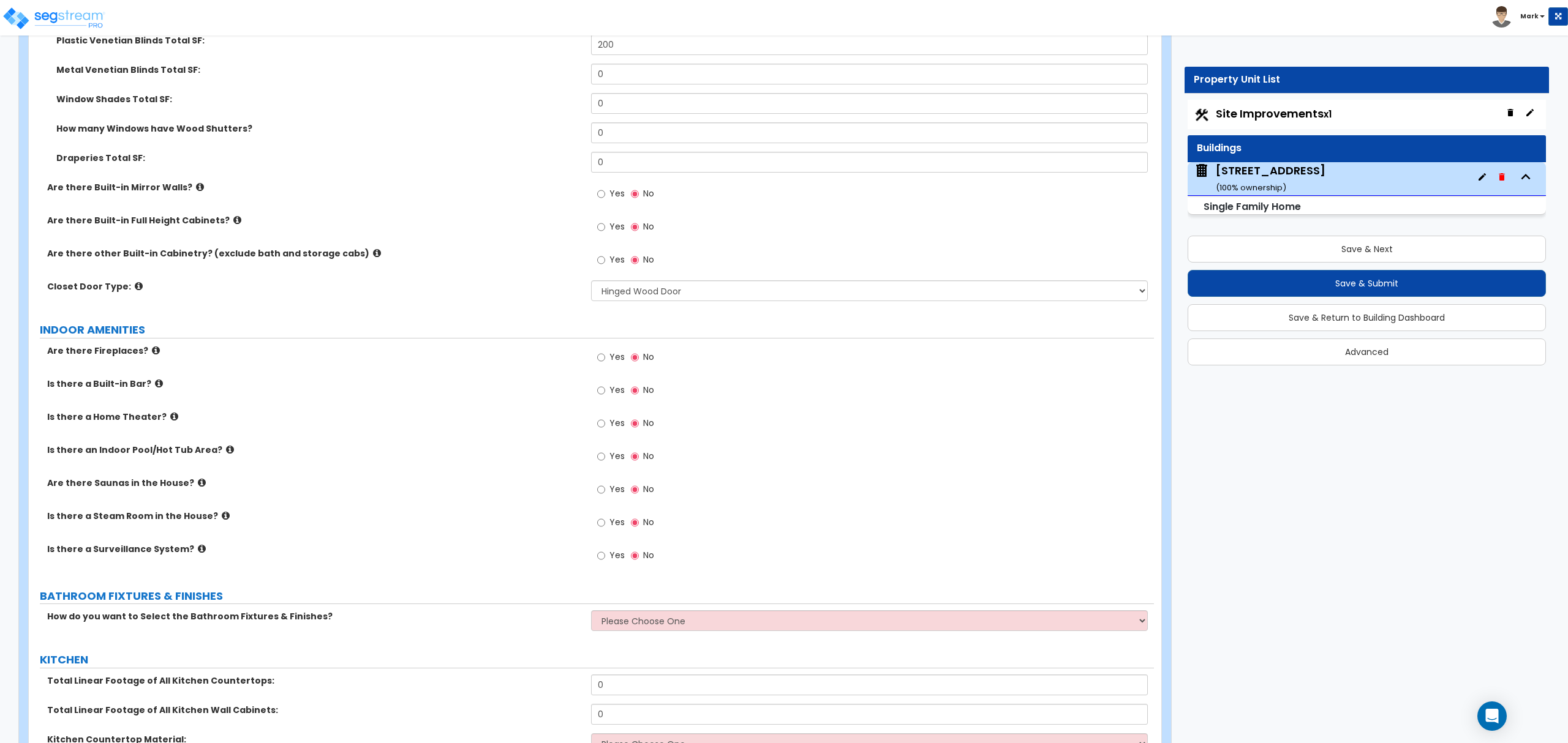
click at [607, 366] on label "Yes" at bounding box center [610, 359] width 28 height 21
click at [605, 364] on input "Yes" at bounding box center [601, 357] width 8 height 13
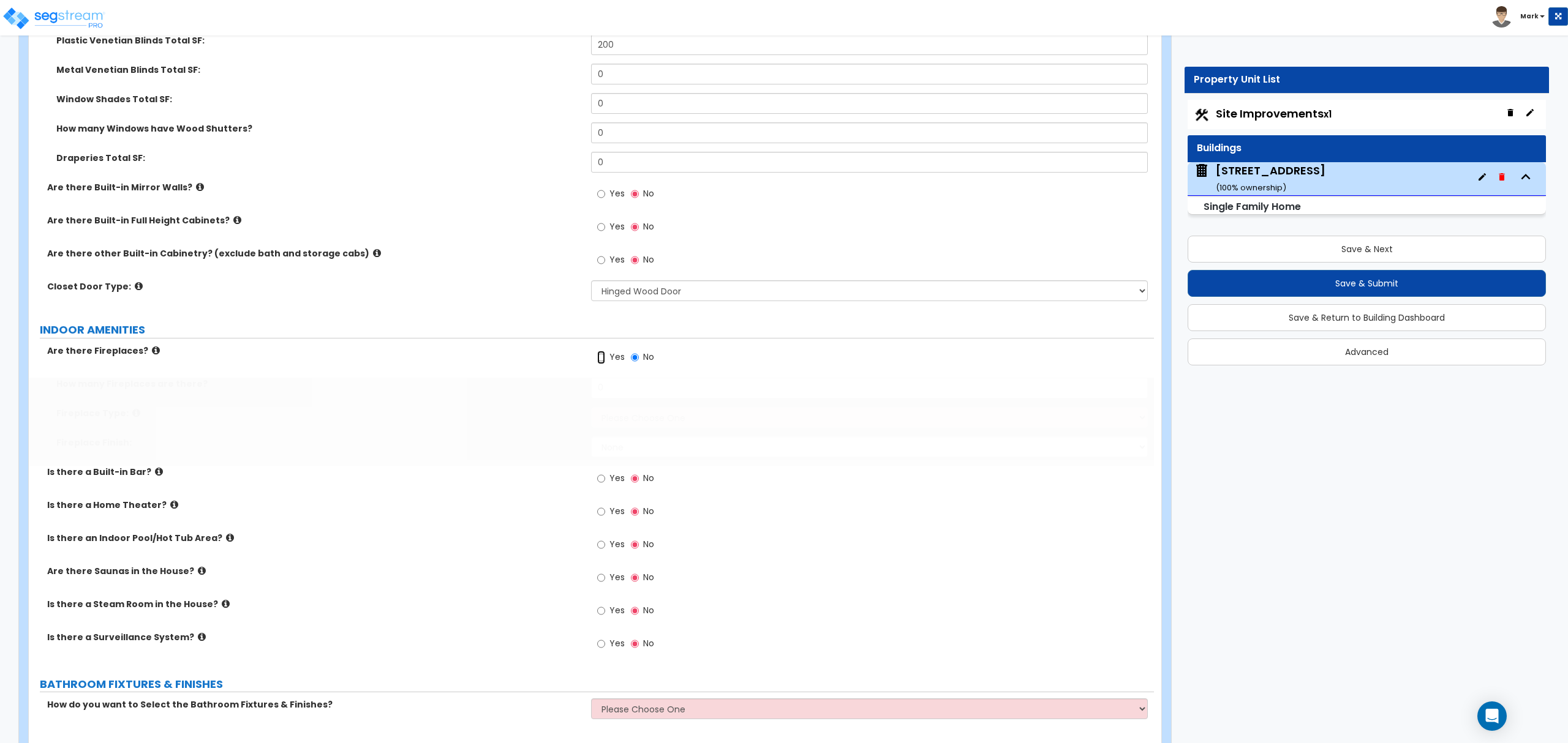
radio input "true"
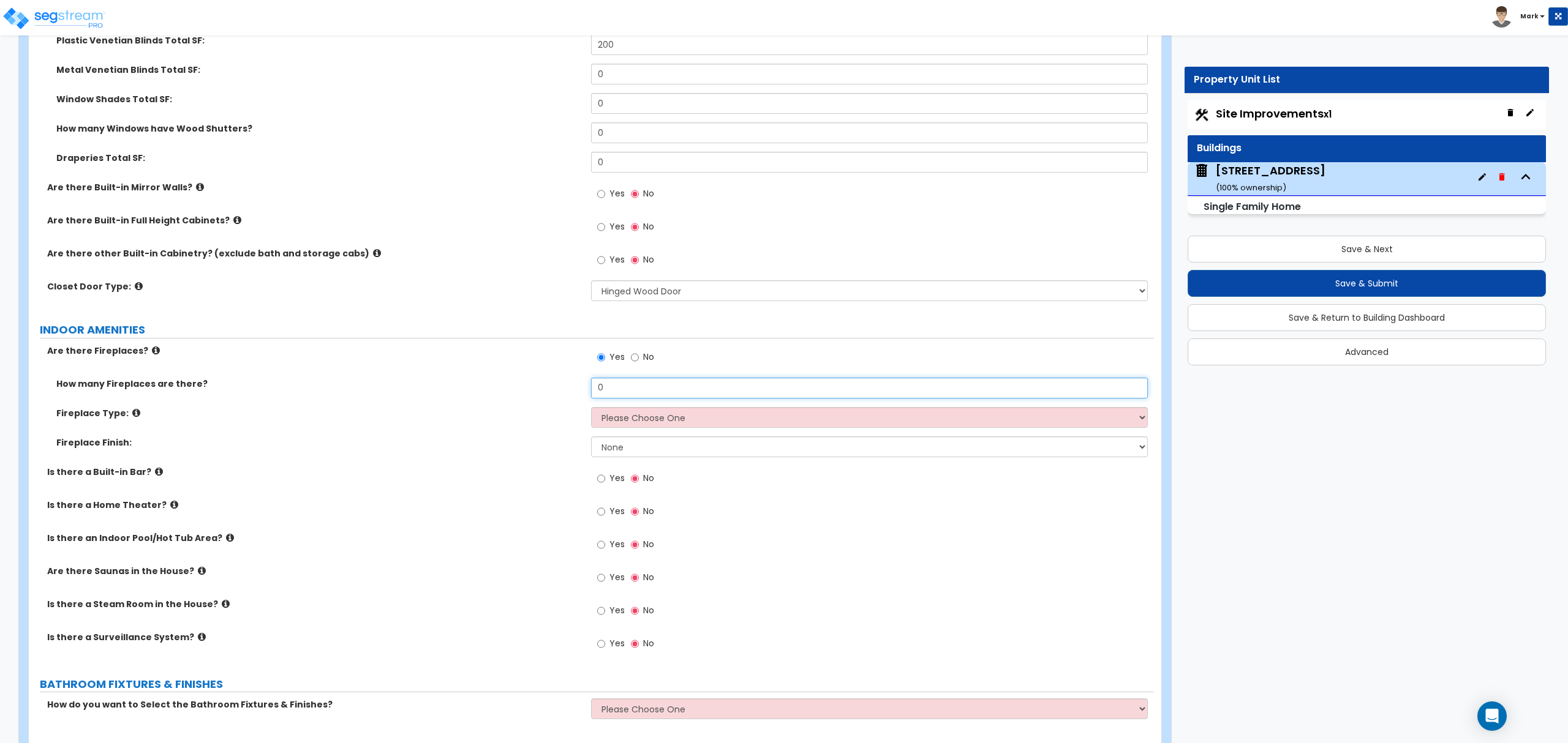
click at [645, 387] on input "0" at bounding box center [869, 388] width 556 height 21
type input "1"
click at [693, 427] on select "Please Choose One Built-in Electric Fireplace Built-in Gas Fireplace Built-in W…" at bounding box center [869, 418] width 556 height 21
select select "3"
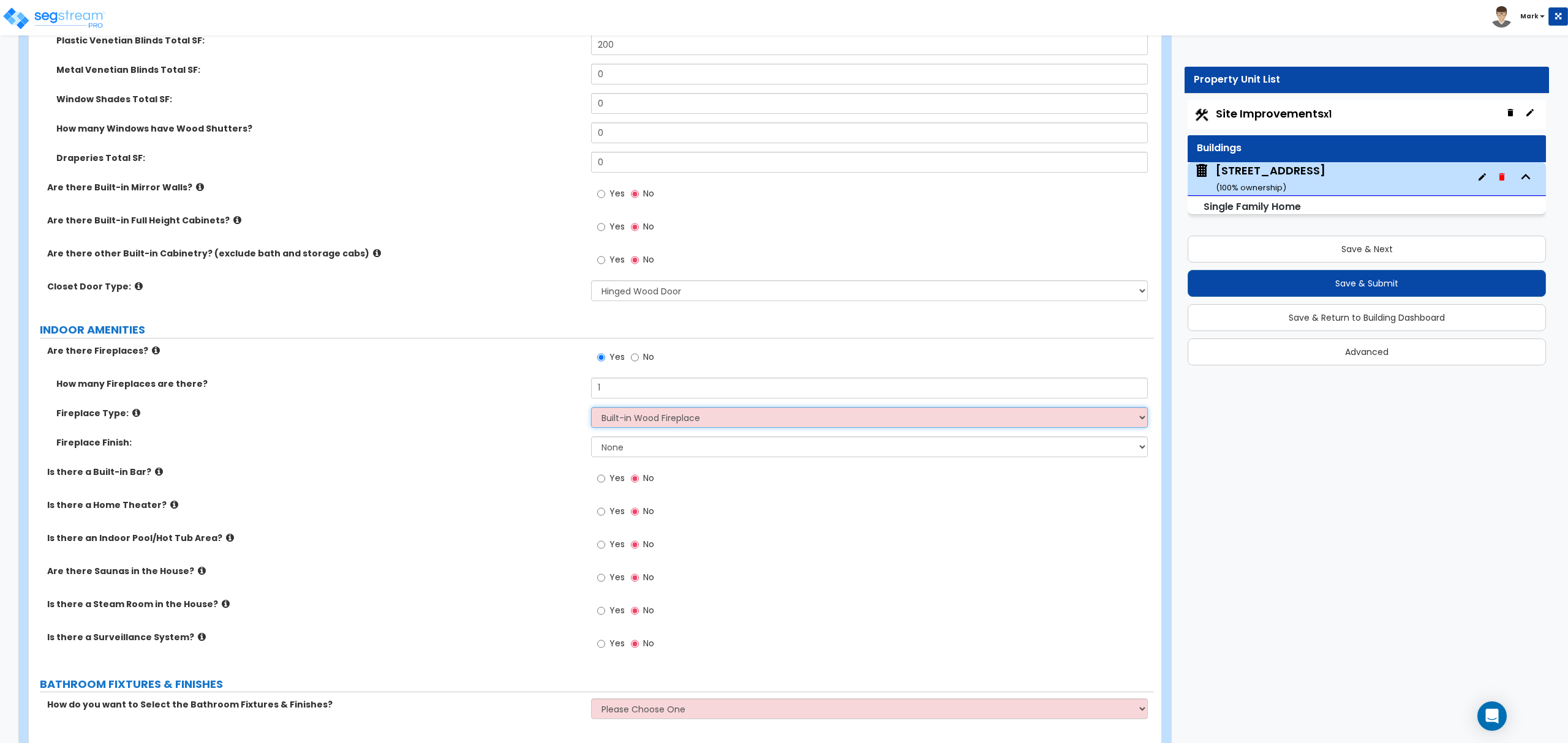
click at [591, 410] on select "Please Choose One Built-in Electric Fireplace Built-in Gas Fireplace Built-in W…" at bounding box center [869, 418] width 556 height 21
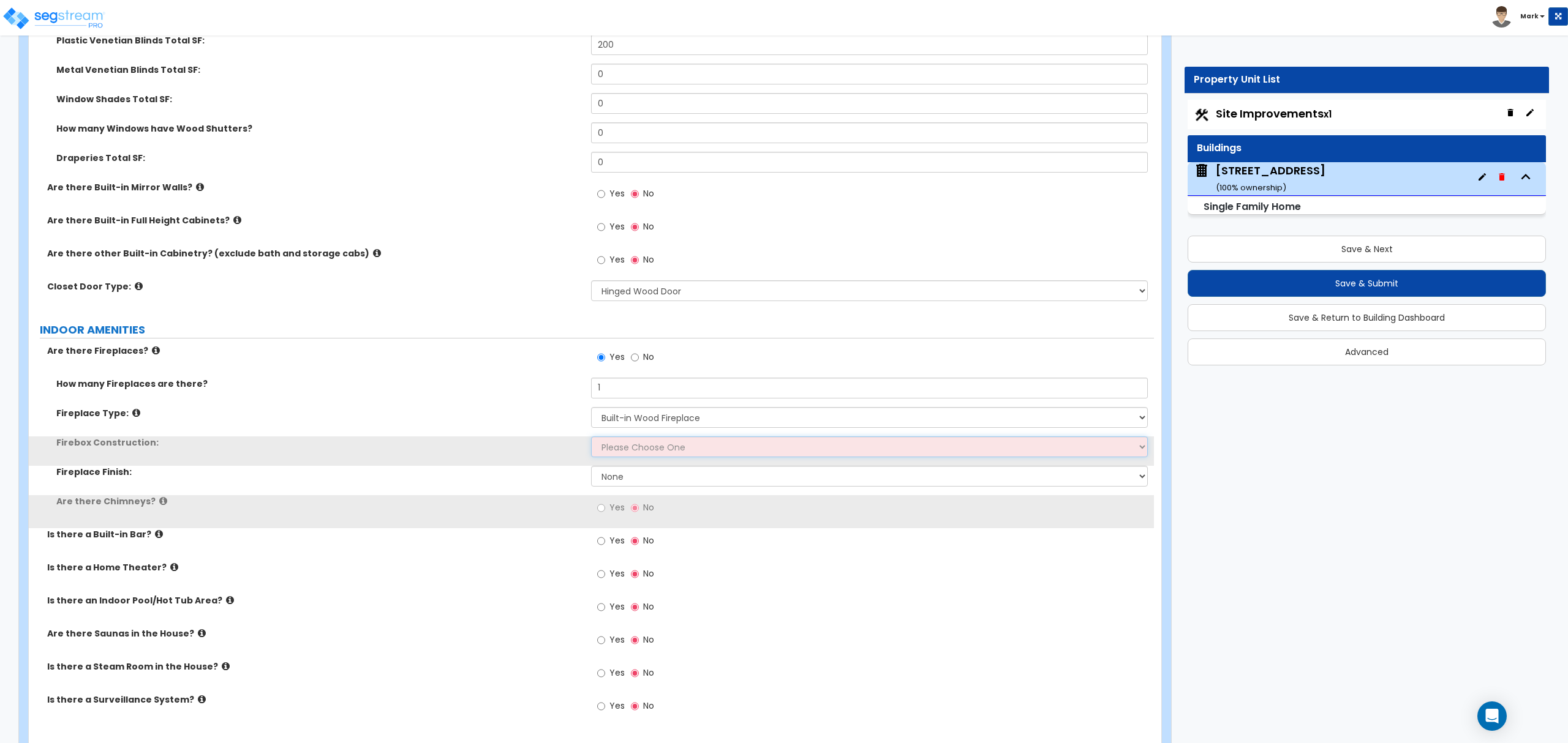
click at [680, 454] on select "Please Choose One Brick Stone I Don't Know, Please Choose for me" at bounding box center [869, 447] width 556 height 21
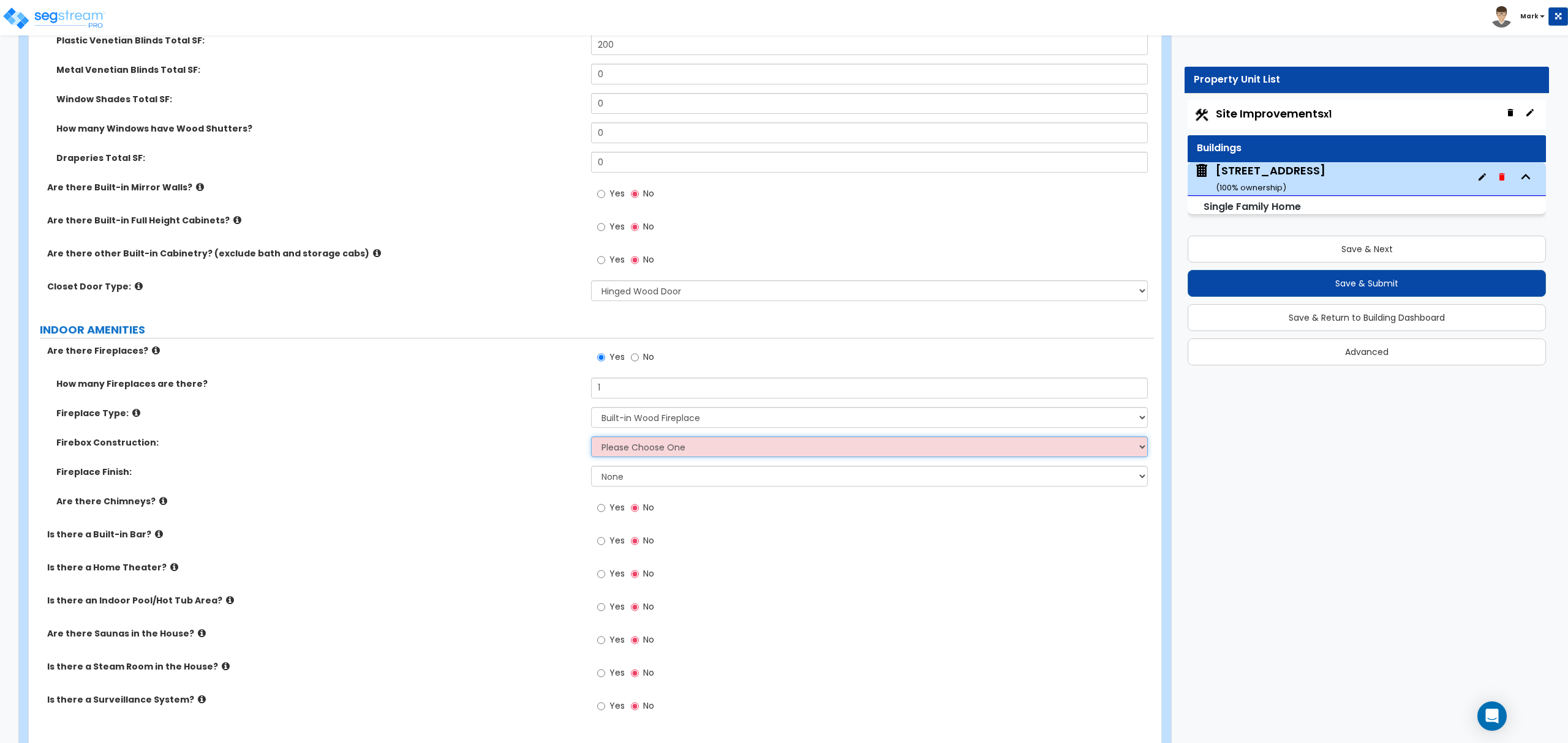
select select "1"
click at [591, 439] on select "Please Choose One Brick Stone I Don't Know, Please Choose for me" at bounding box center [869, 447] width 556 height 21
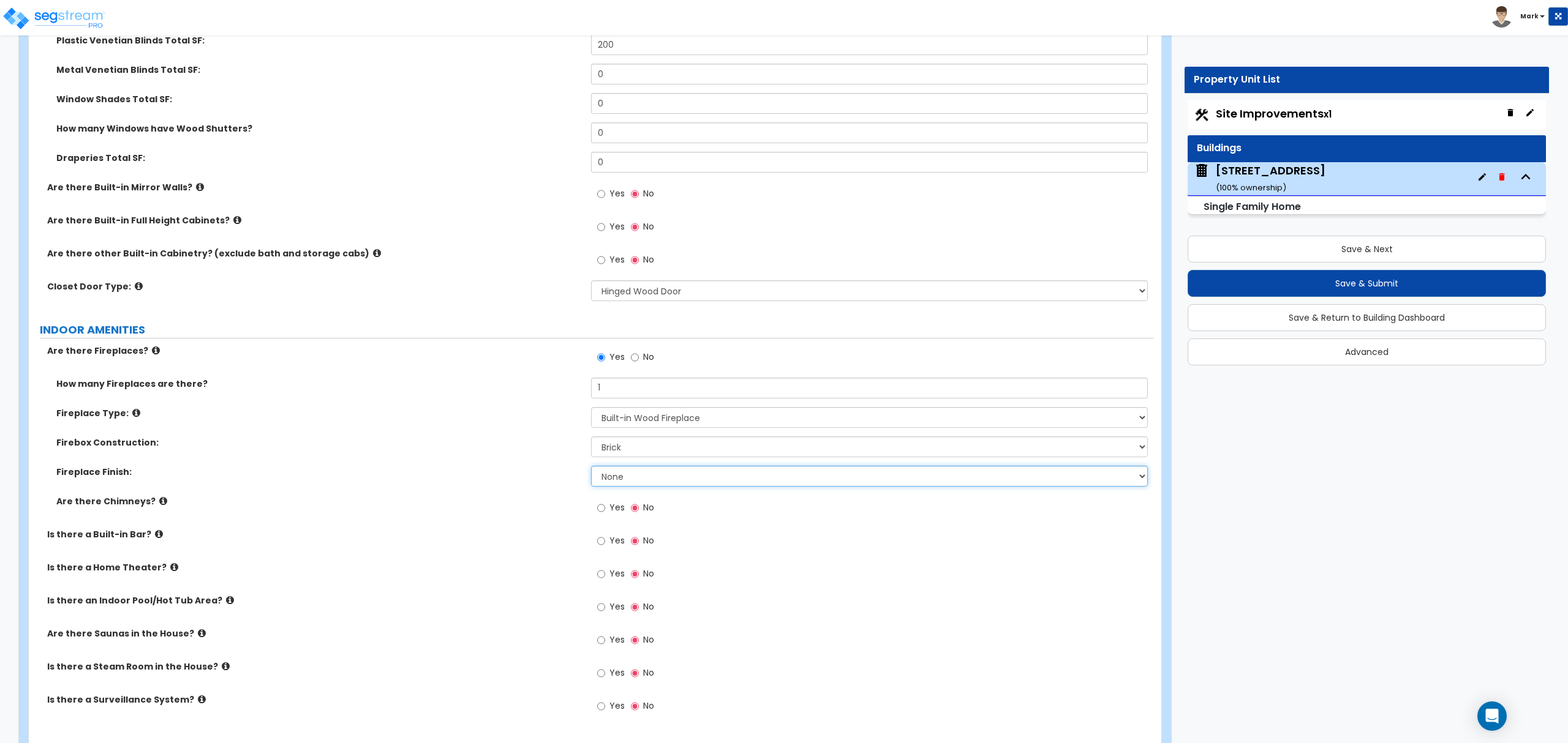
click at [669, 480] on select "None Brick Stone Tile Painted Molding" at bounding box center [869, 477] width 556 height 21
select select "1"
click at [591, 469] on select "None Brick Stone Tile Painted Molding" at bounding box center [869, 477] width 556 height 21
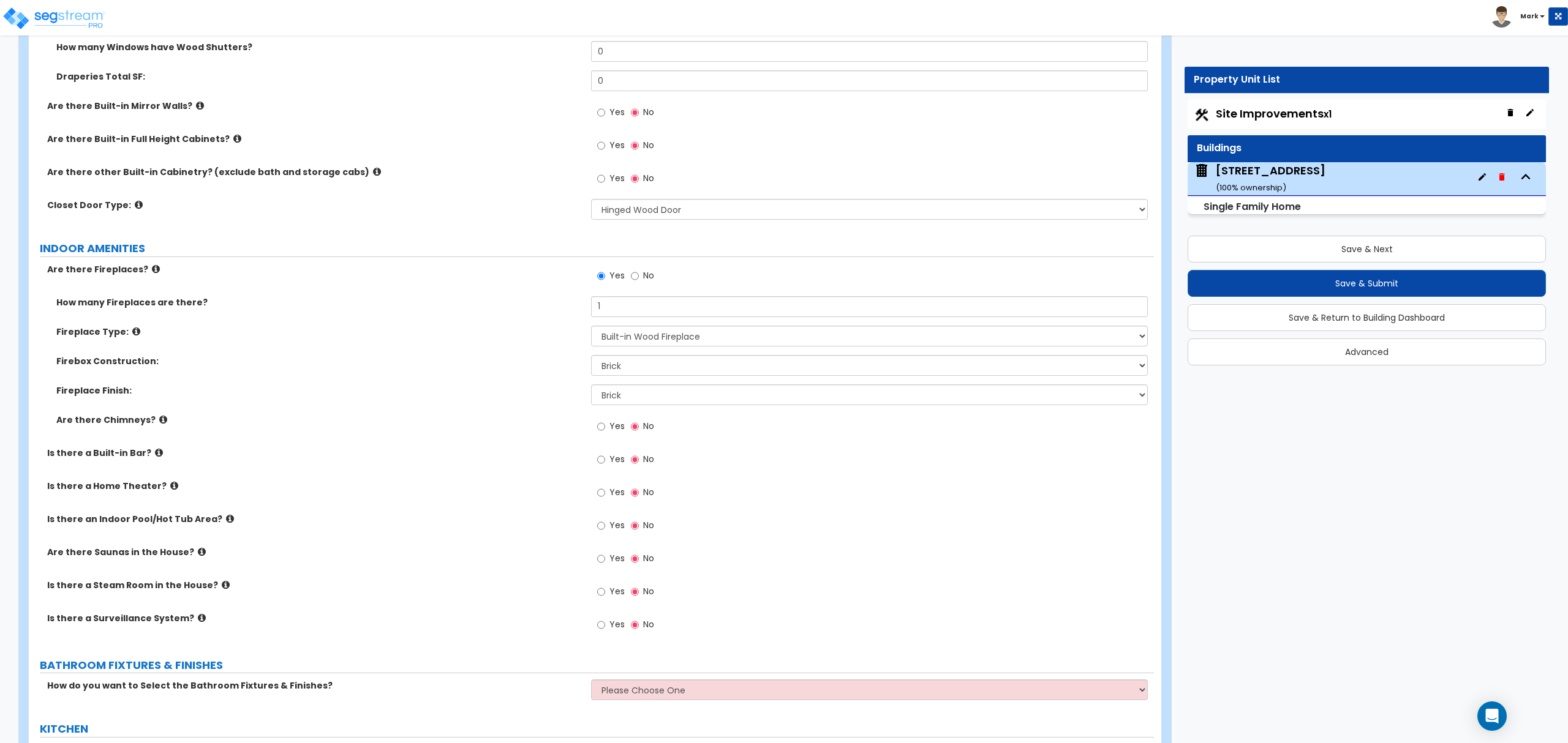
click at [607, 432] on label "Yes" at bounding box center [610, 428] width 28 height 21
click at [605, 432] on input "Yes" at bounding box center [601, 427] width 8 height 13
radio input "true"
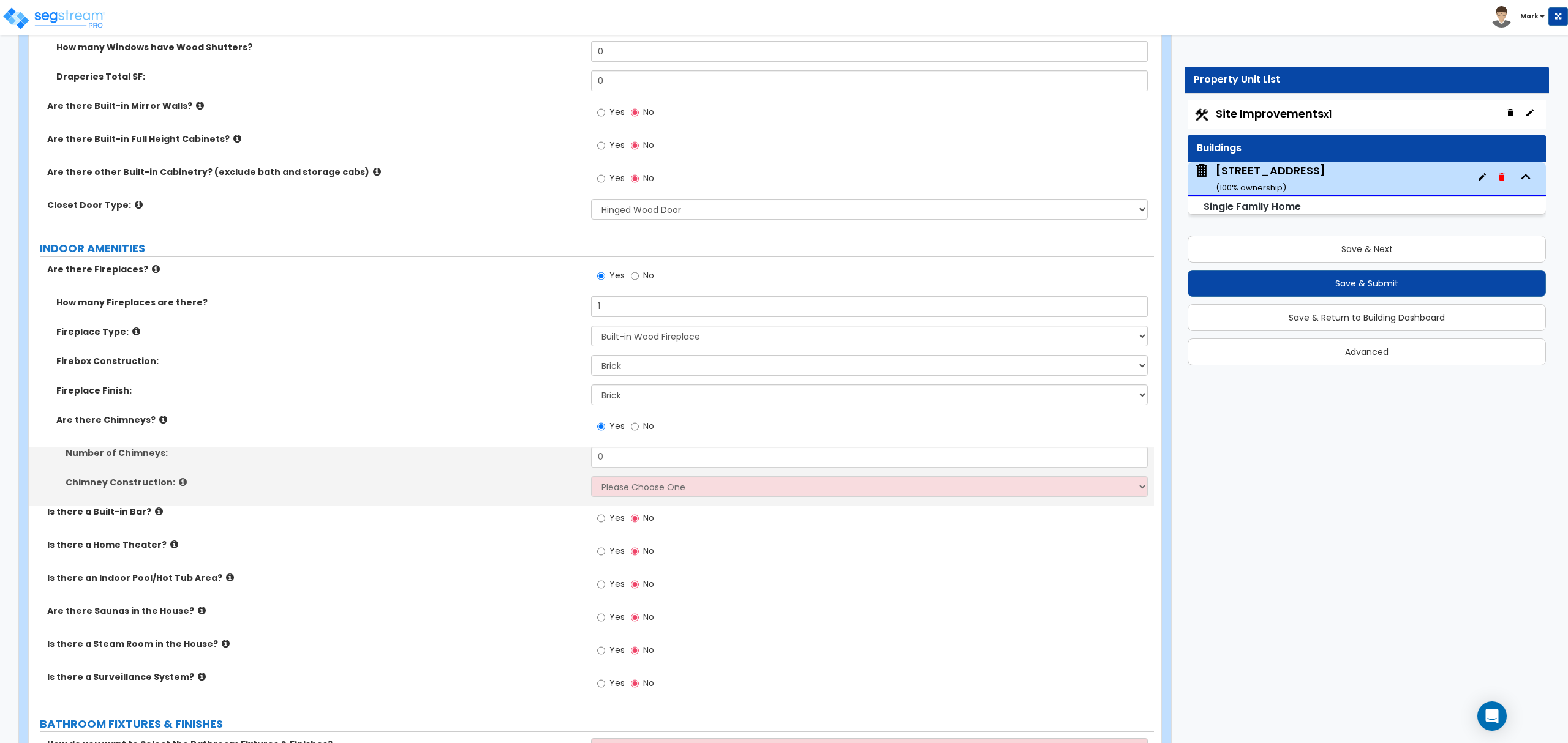
click at [623, 475] on div "Number of Chimneys: 0" at bounding box center [592, 461] width 1125 height 29
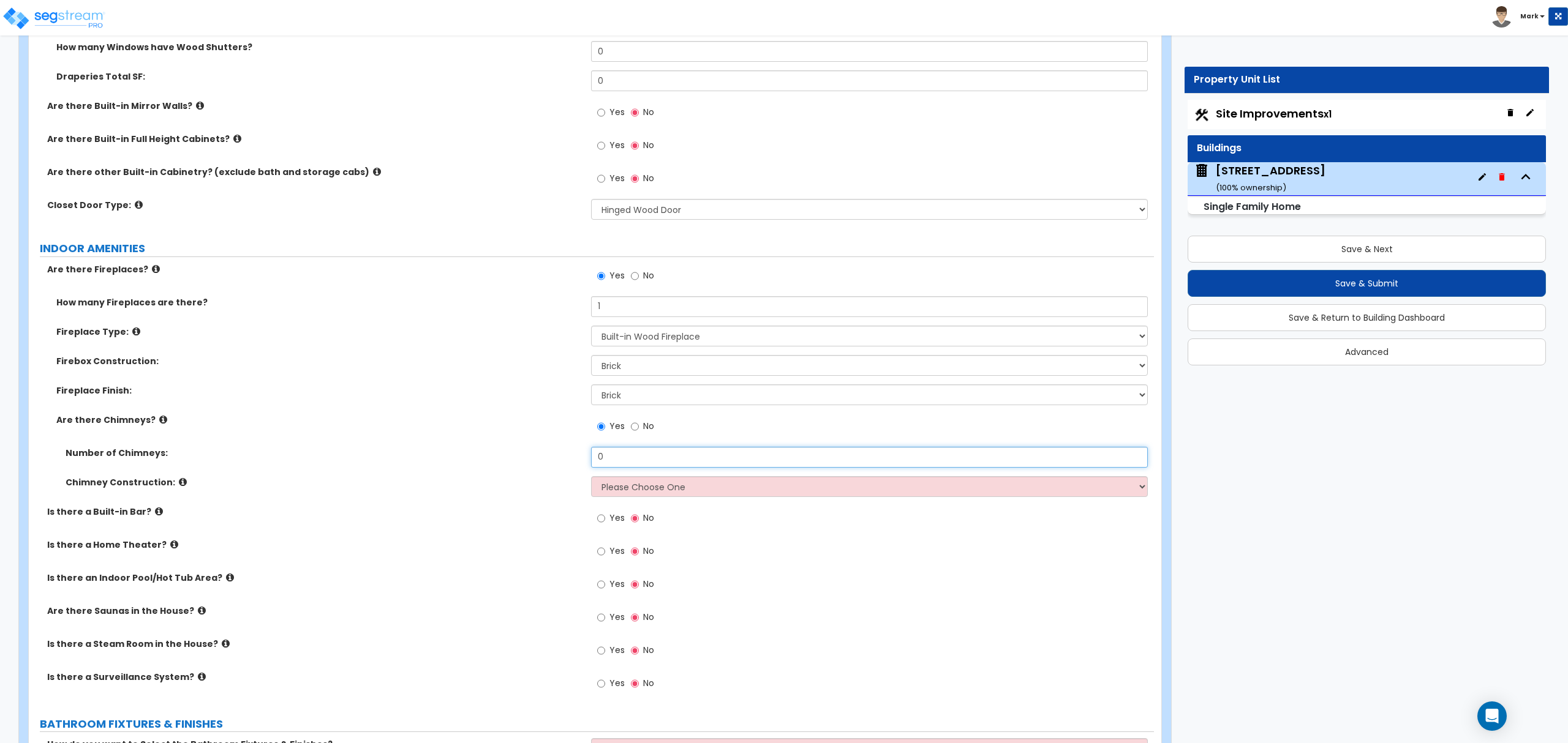
click at [622, 460] on input "0" at bounding box center [869, 457] width 556 height 21
drag, startPoint x: 622, startPoint y: 460, endPoint x: 613, endPoint y: 462, distance: 9.2
click at [620, 460] on input "0" at bounding box center [869, 457] width 556 height 21
drag, startPoint x: 746, startPoint y: 469, endPoint x: 750, endPoint y: 488, distance: 19.4
click at [746, 477] on div "Number of Chimneys: 1" at bounding box center [592, 461] width 1125 height 29
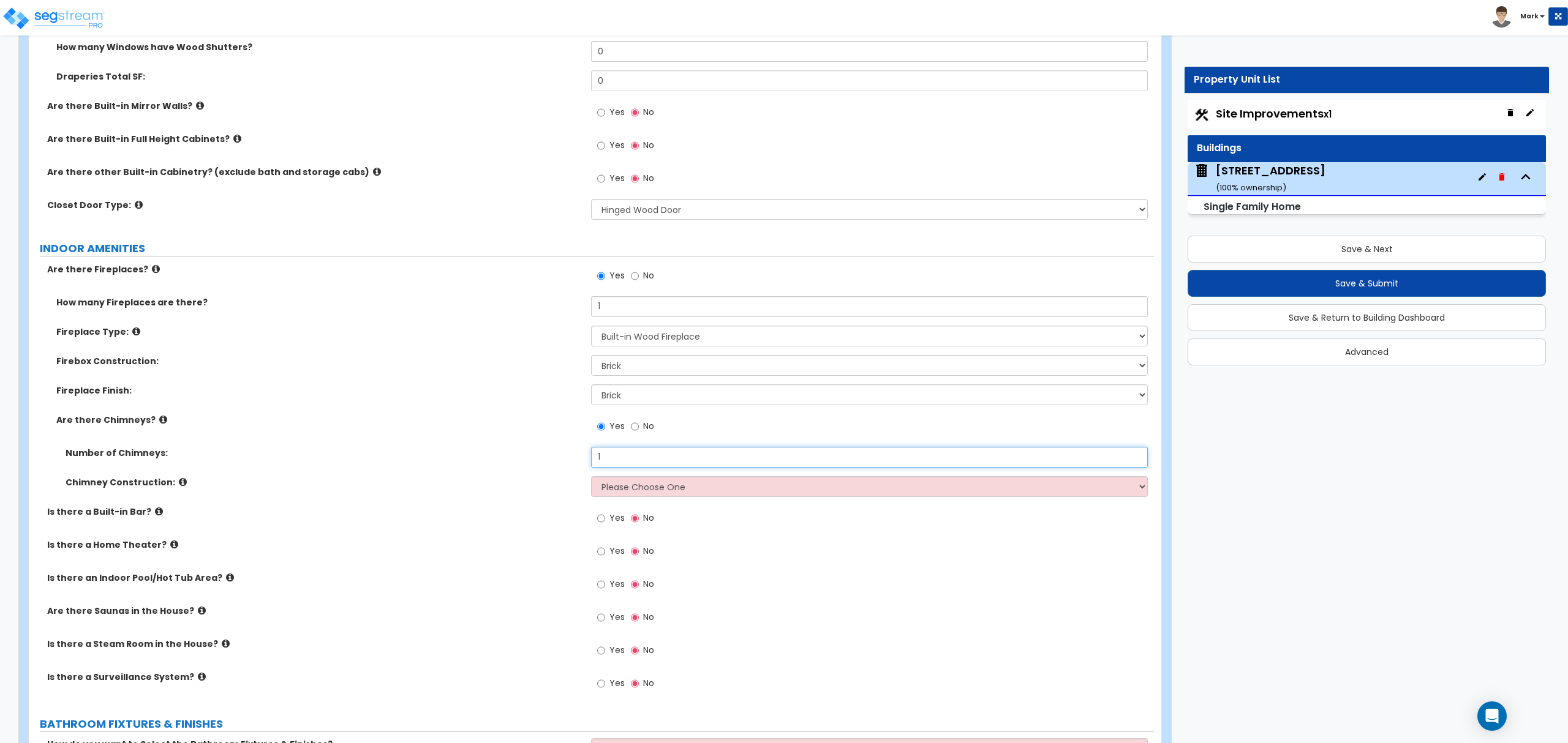
type input "1"
click at [752, 493] on select "Please Choose One Brick Construction Cinder Block Construction Stone Constructi…" at bounding box center [869, 487] width 556 height 21
select select "4"
click at [591, 479] on select "Please Choose One Brick Construction Cinder Block Construction Stone Constructi…" at bounding box center [869, 487] width 556 height 21
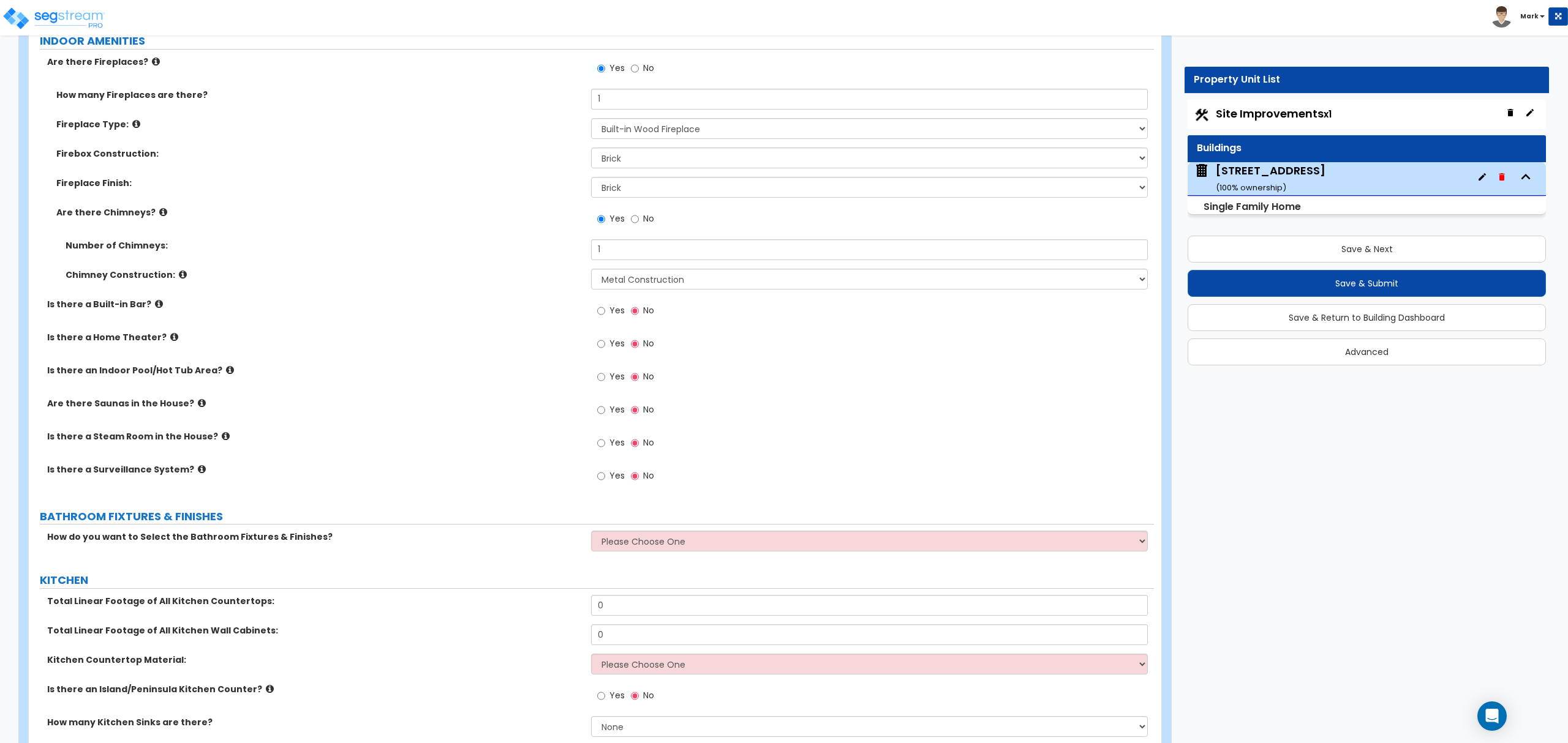
scroll to position [3837, 0]
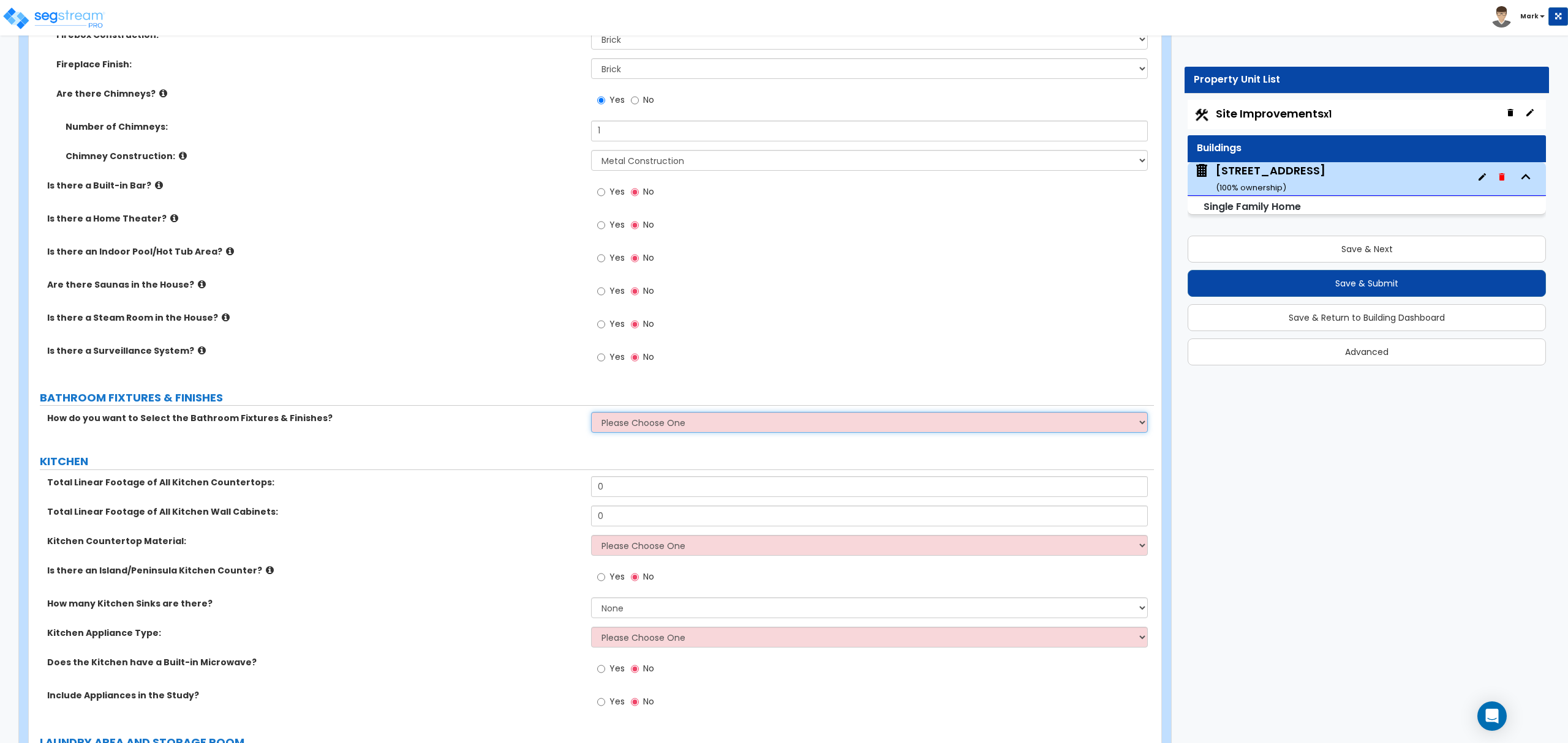
click at [634, 420] on select "Please Choose One I want to Select Fixtures and Finishes only for one Bath and …" at bounding box center [869, 422] width 556 height 21
select select "2"
click at [591, 415] on select "Please Choose One I want to Select Fixtures and Finishes only for one Bath and …" at bounding box center [869, 422] width 556 height 21
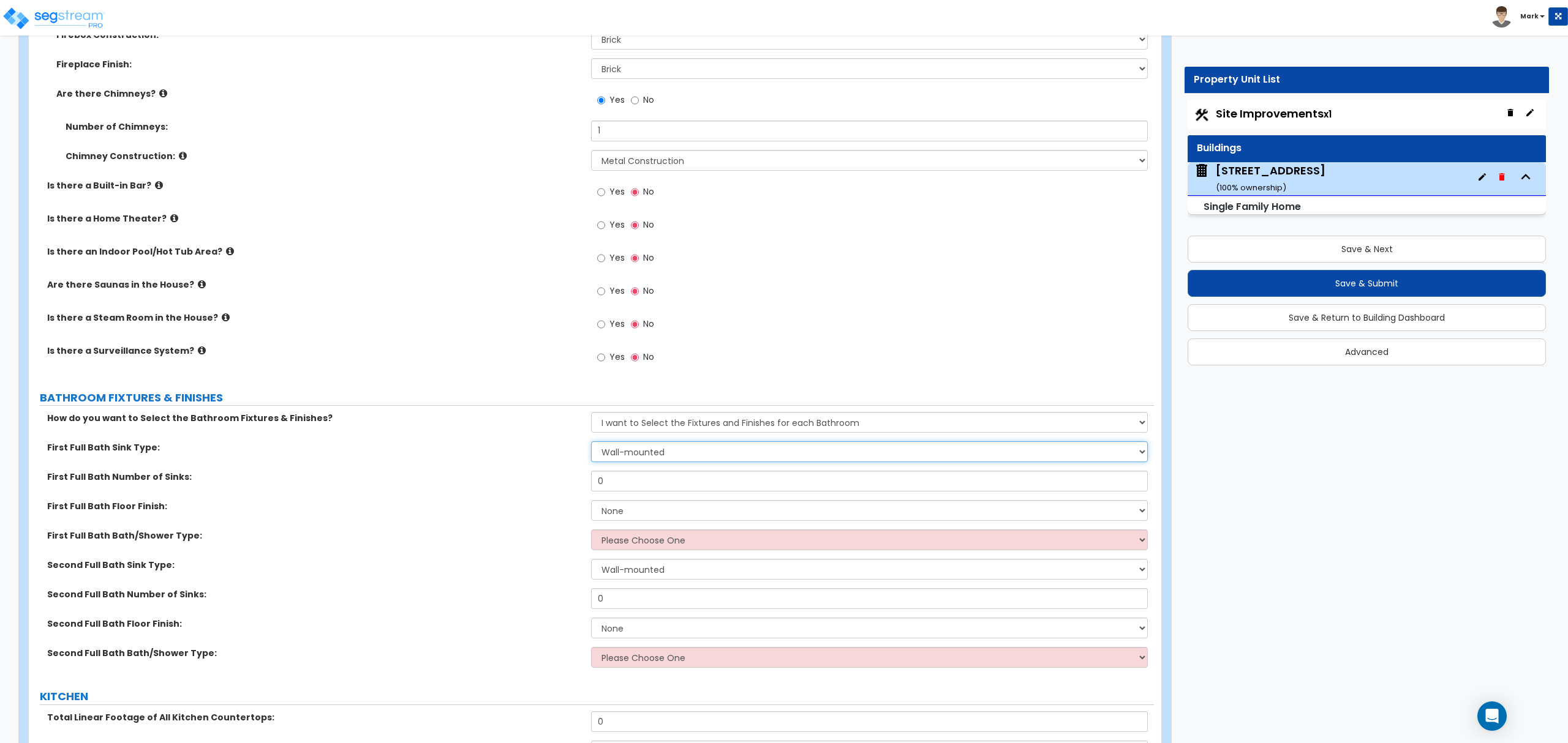
click at [635, 454] on select "Wall-mounted Pedestal-mounted Vanity-mounted" at bounding box center [869, 452] width 556 height 21
select select "3"
click at [591, 445] on select "Wall-mounted Pedestal-mounted Vanity-mounted" at bounding box center [869, 452] width 556 height 21
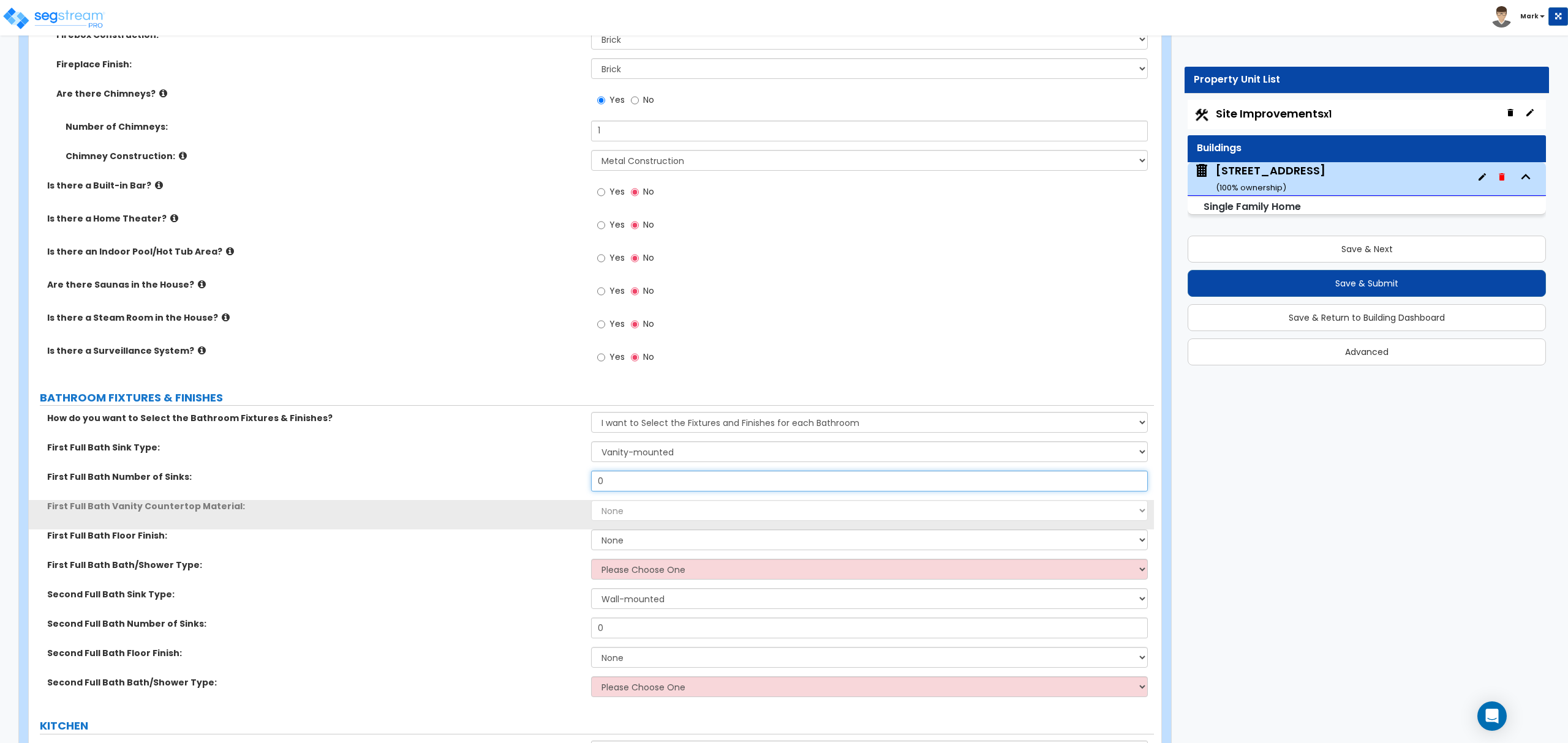
click at [635, 489] on input "0" at bounding box center [869, 481] width 556 height 21
type input "1"
click at [635, 515] on select "None Plastic Laminate Solid Surface Stone Quartz Marble Tile Wood Stainless Ste…" at bounding box center [869, 511] width 556 height 21
select select "2"
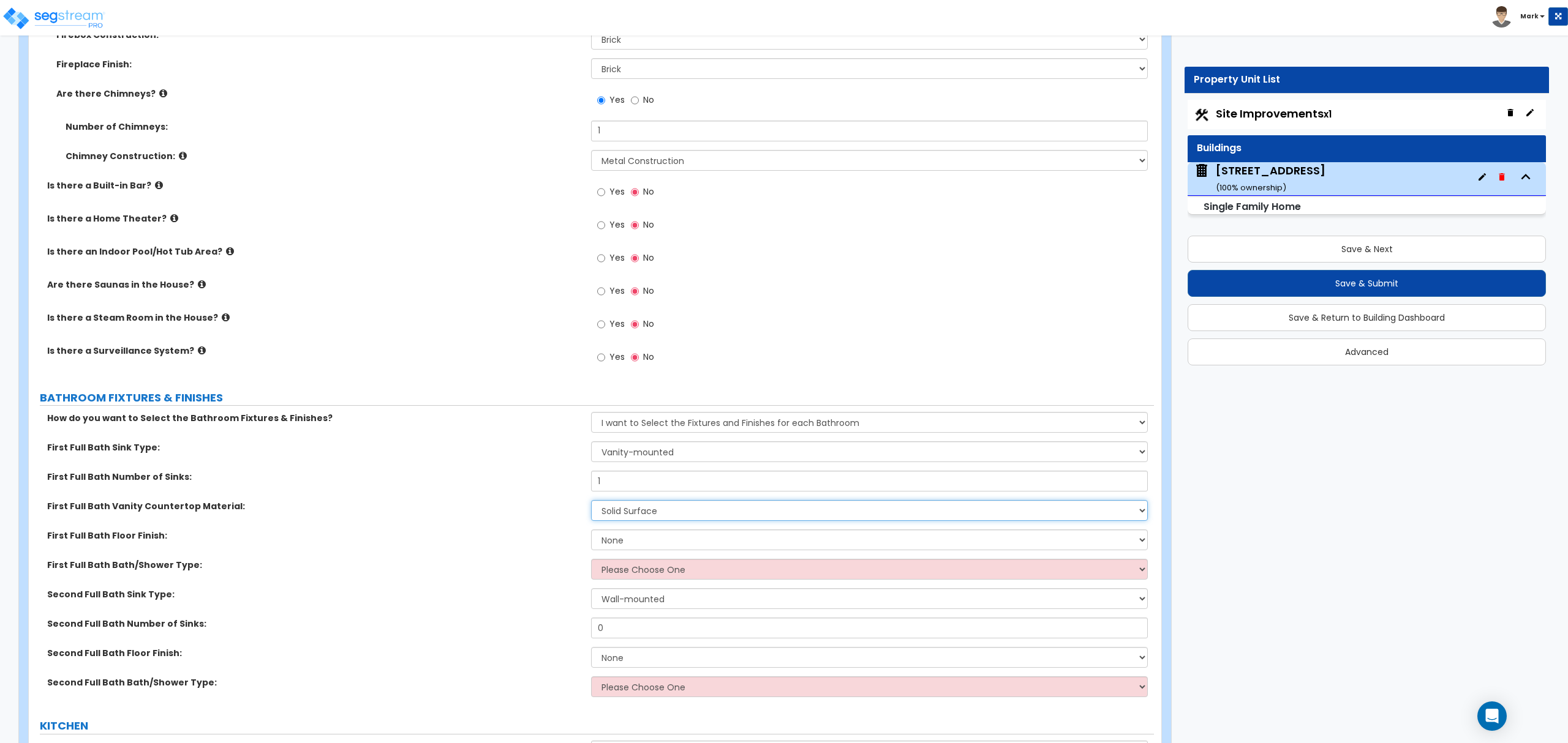
click at [591, 504] on select "None Plastic Laminate Solid Surface Stone Quartz Marble Tile Wood Stainless Ste…" at bounding box center [869, 511] width 556 height 21
click at [638, 546] on select "None Tile Flooring Hardwood Flooring Resilient Laminate Flooring VCT Flooring S…" at bounding box center [869, 540] width 556 height 21
select select "1"
click at [591, 533] on select "None Tile Flooring Hardwood Flooring Resilient Laminate Flooring VCT Flooring S…" at bounding box center [869, 540] width 556 height 21
click at [643, 579] on select "Please Choose One Standalone Shower Bathtub - Shower Combo" at bounding box center [869, 569] width 556 height 21
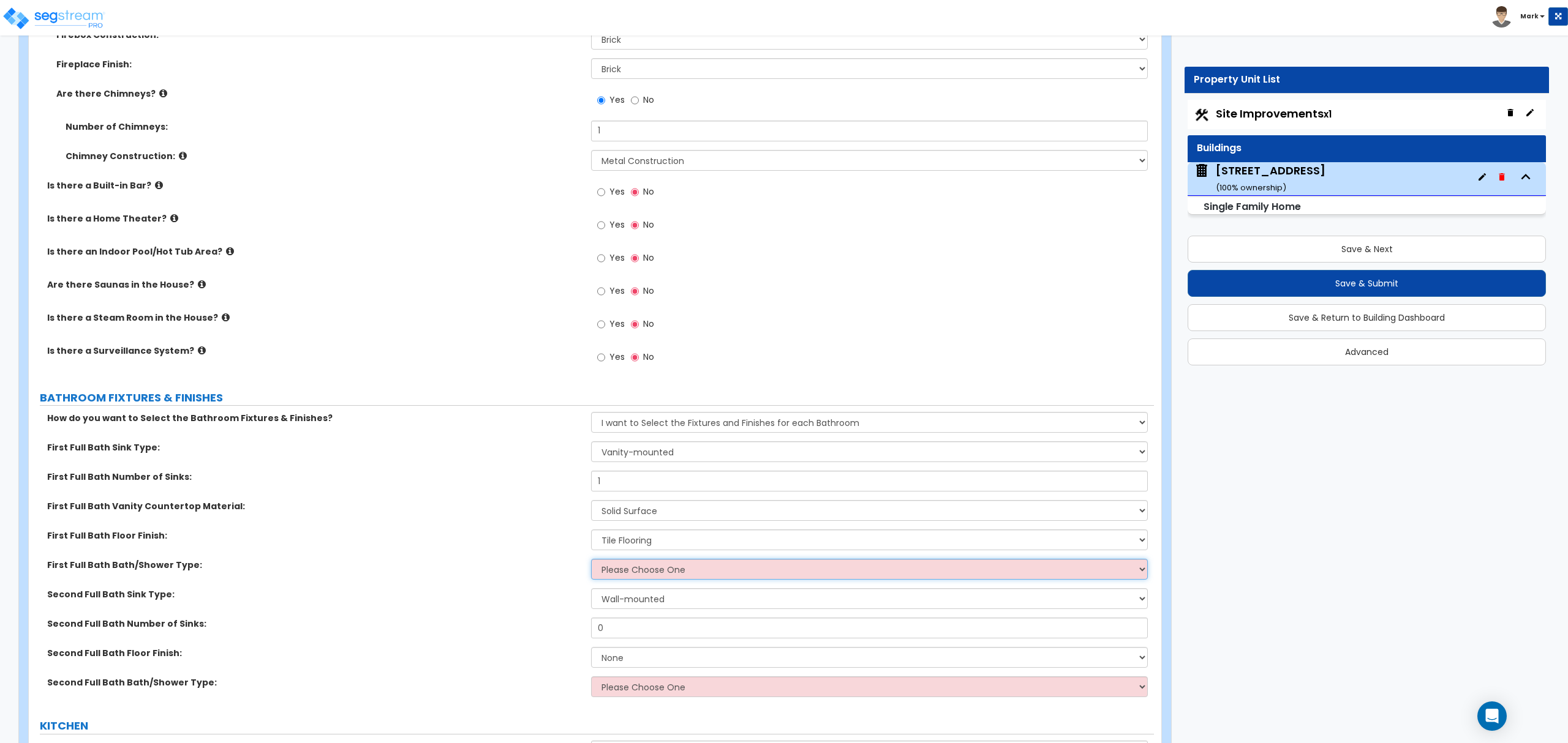
select select "2"
click at [591, 562] on select "Please Choose One Standalone Shower Bathtub - Shower Combo" at bounding box center [869, 569] width 556 height 21
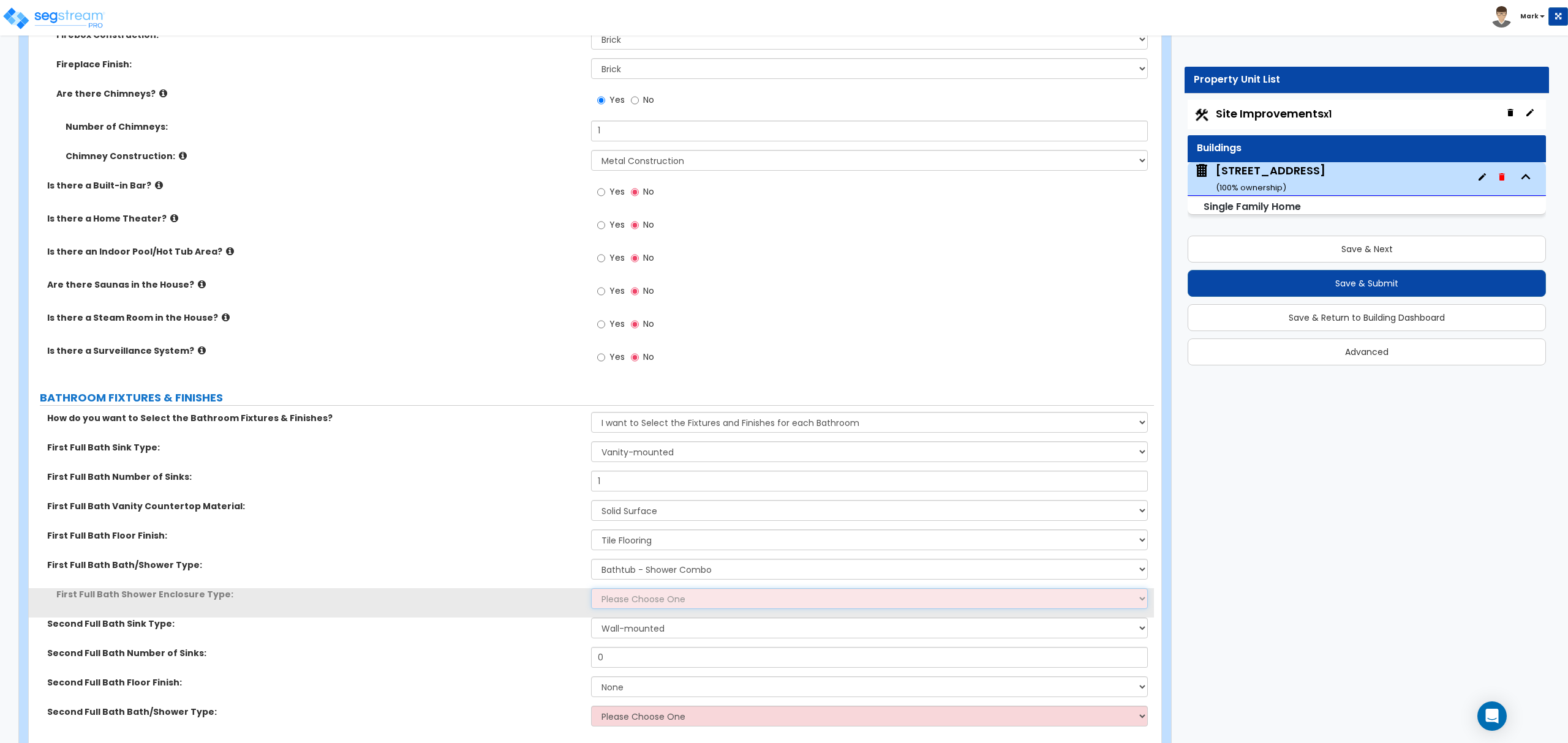
click at [651, 607] on select "Please Choose One Curtain & Rod Glass Sliding Doors Glass Hinged Doors" at bounding box center [869, 599] width 556 height 21
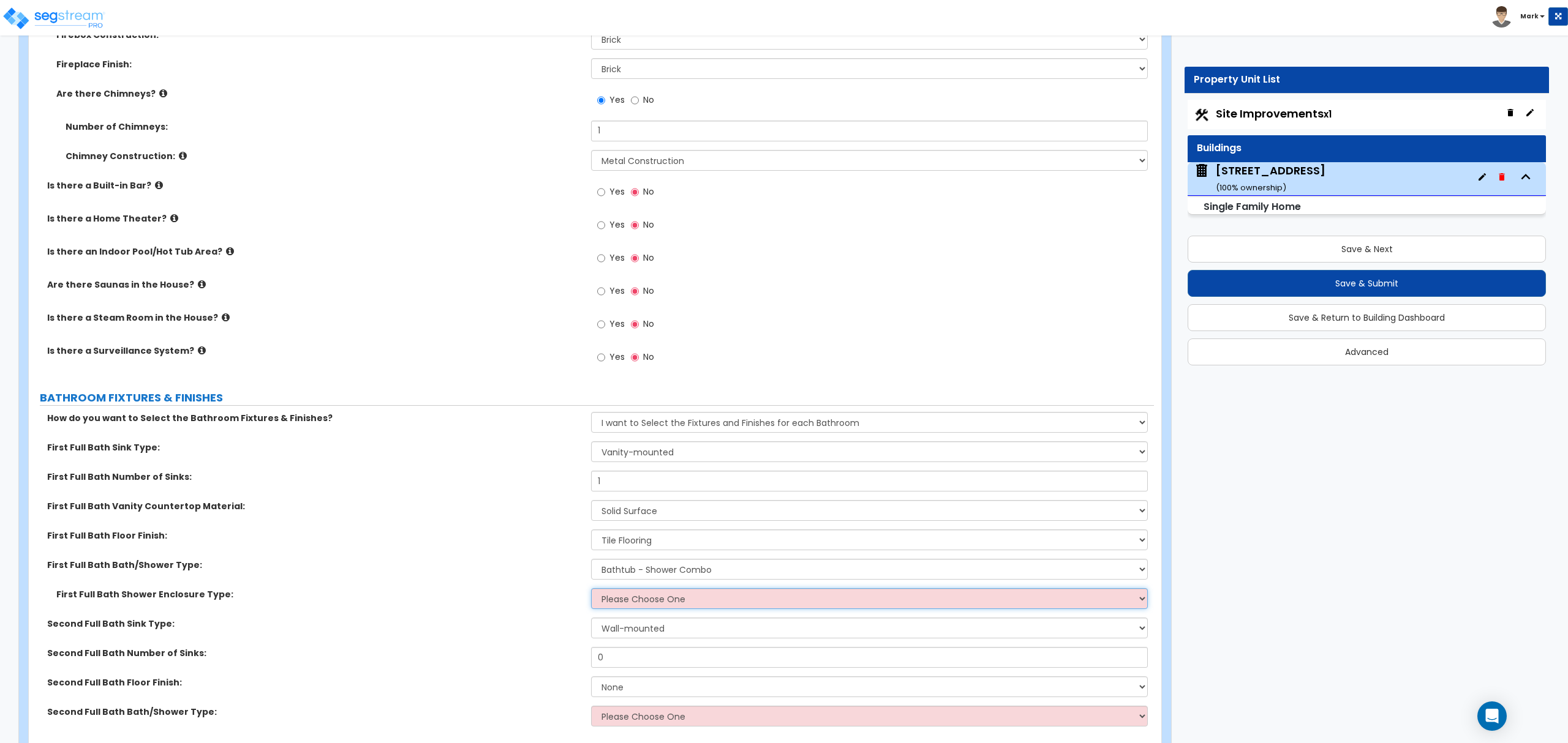
select select "1"
click at [591, 592] on select "Please Choose One Curtain & Rod Glass Sliding Doors Glass Hinged Doors" at bounding box center [869, 599] width 556 height 21
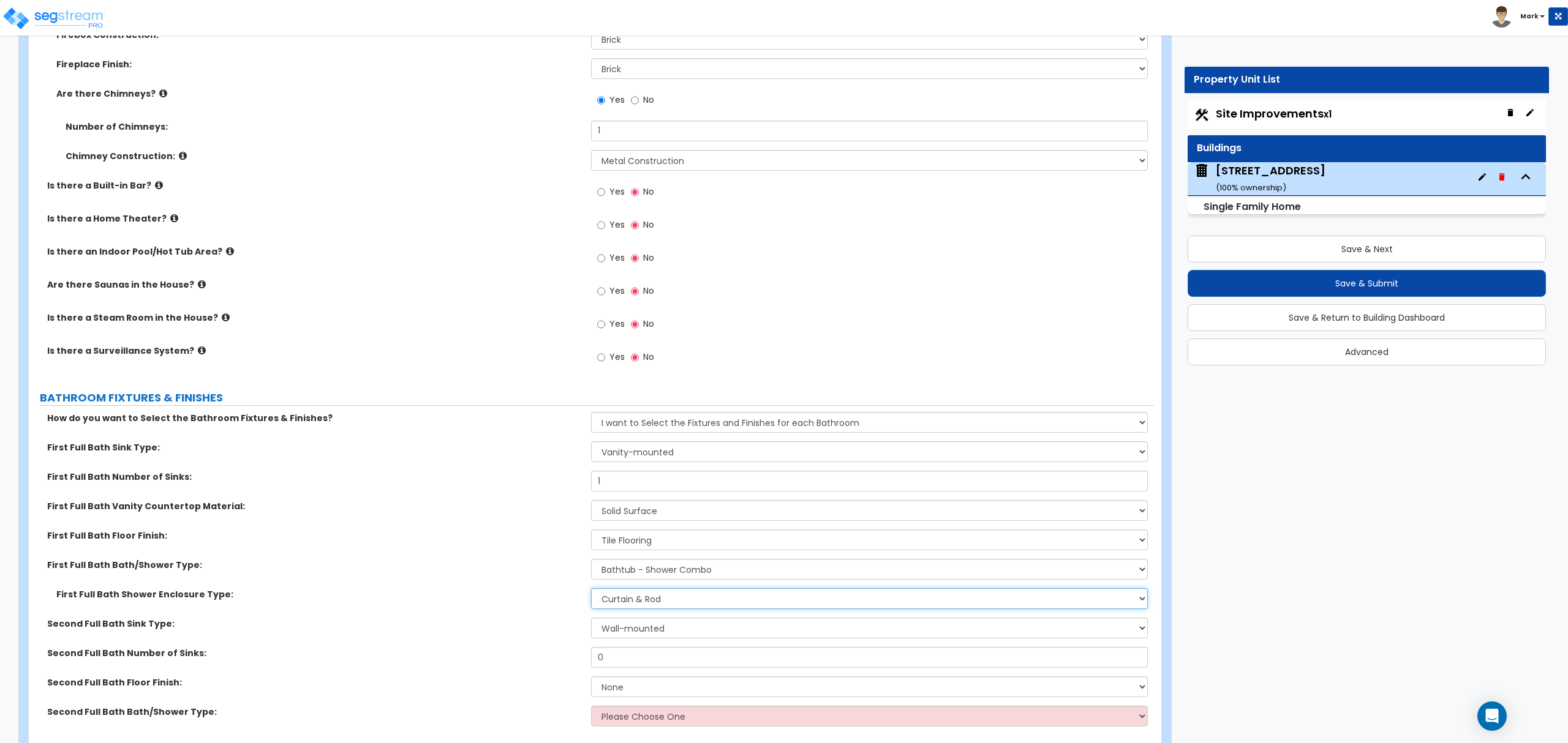
scroll to position [3919, 0]
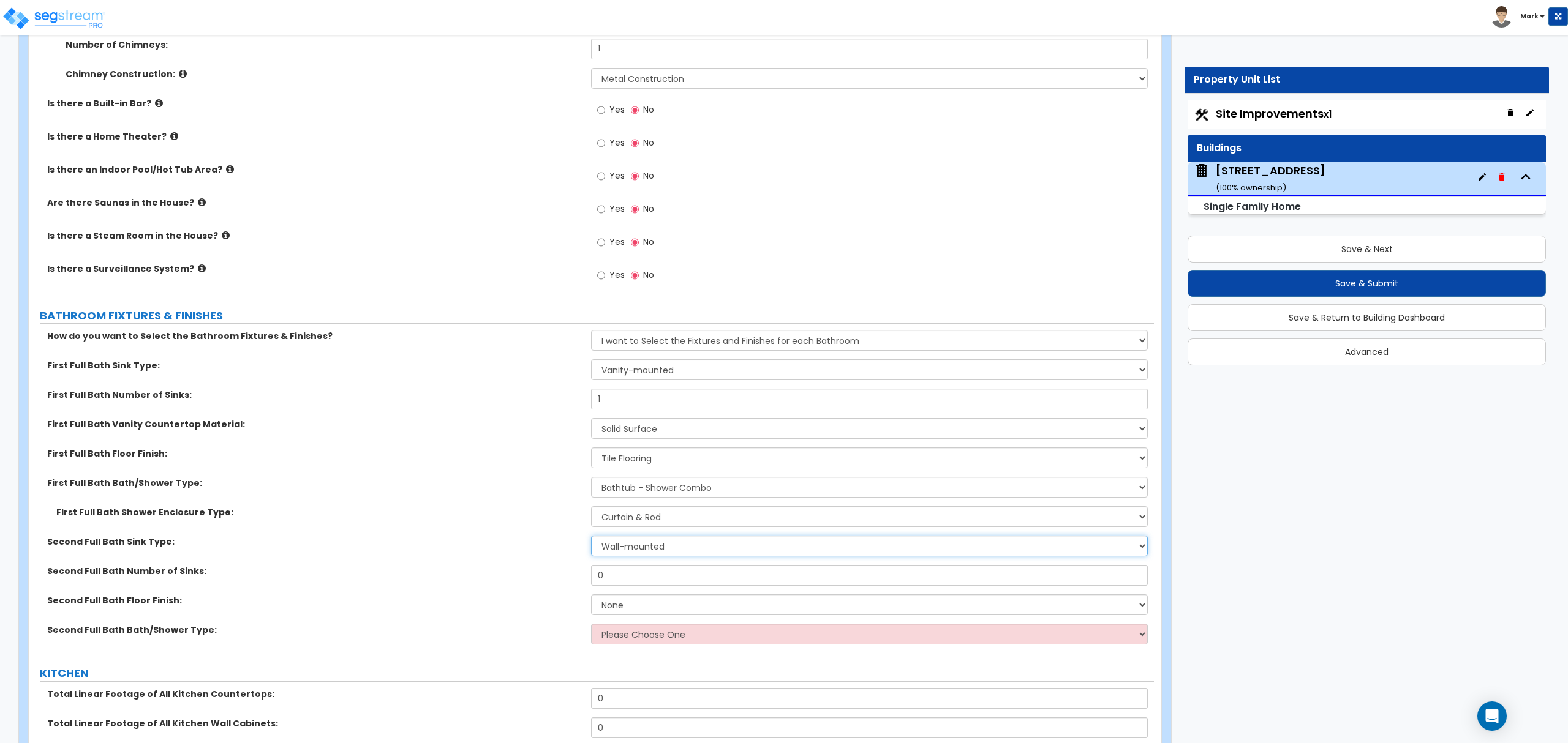
click at [624, 555] on select "Wall-mounted Pedestal-mounted Vanity-mounted" at bounding box center [869, 546] width 556 height 21
select select "3"
click at [591, 539] on select "Wall-mounted Pedestal-mounted Vanity-mounted" at bounding box center [869, 546] width 556 height 21
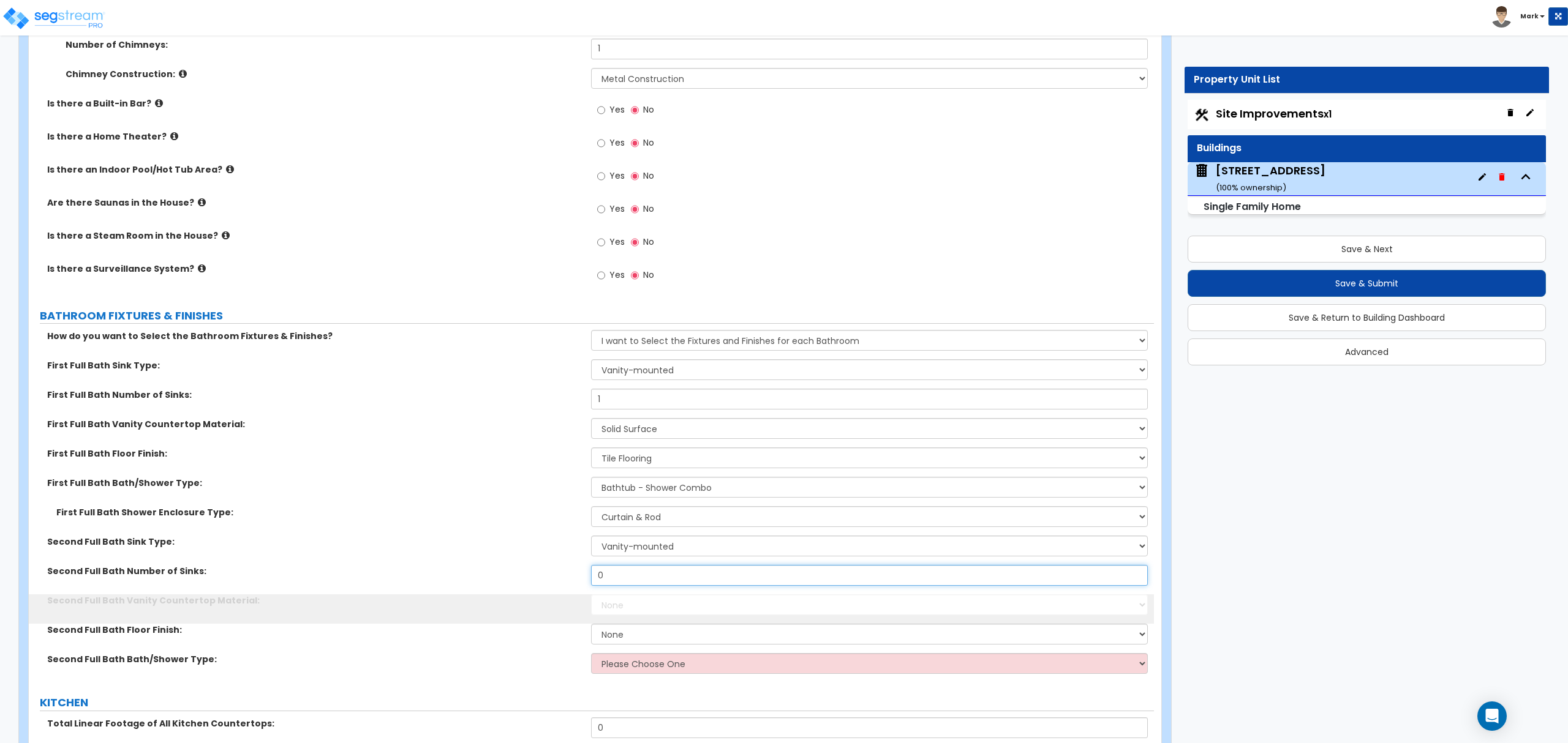
click at [637, 586] on input "0" at bounding box center [869, 576] width 556 height 21
click at [636, 586] on input "0" at bounding box center [869, 576] width 556 height 21
type input "1"
click at [658, 606] on select "None Plastic Laminate Solid Surface Stone Quartz Marble Tile Wood Stainless Ste…" at bounding box center [869, 605] width 556 height 21
select select "2"
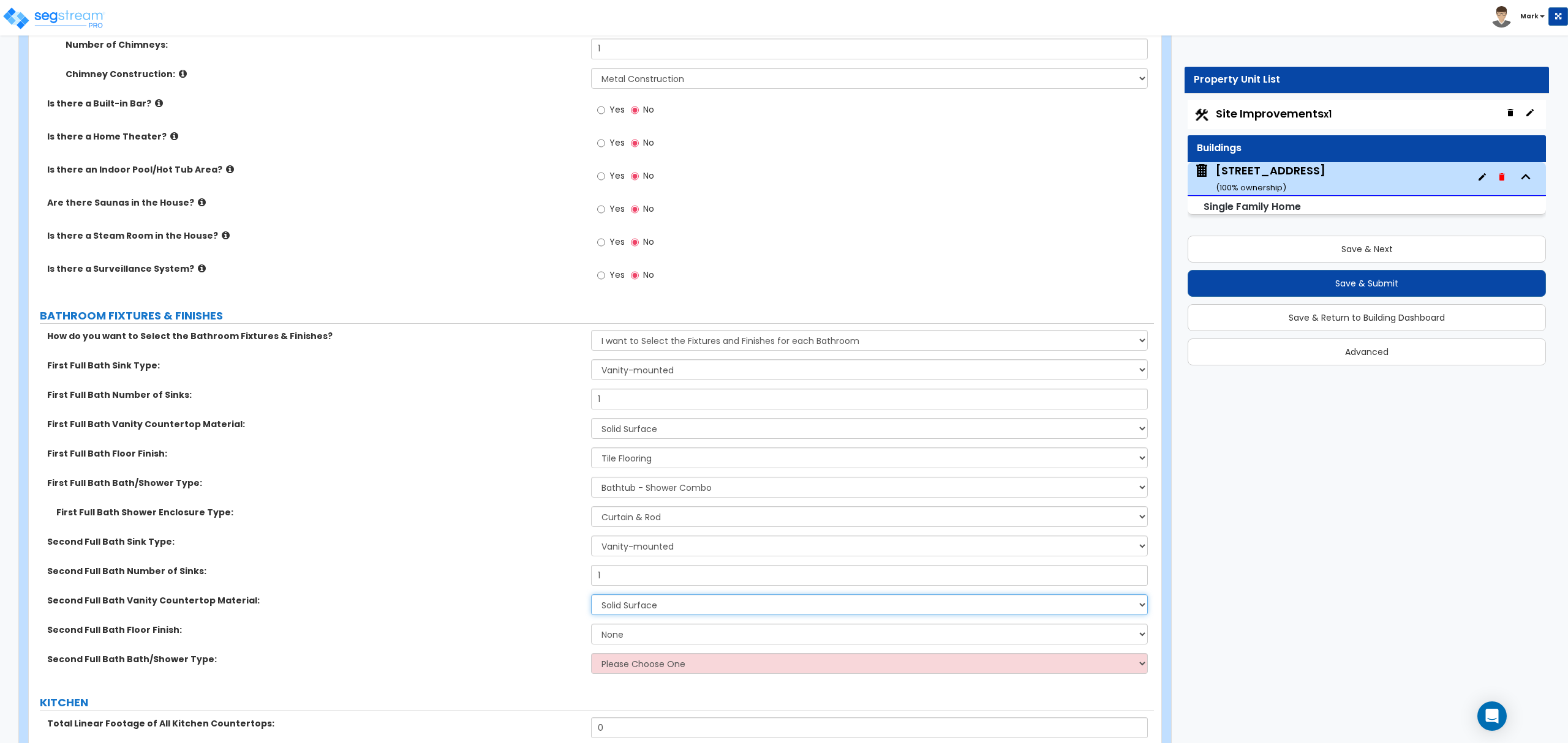
click at [591, 598] on select "None Plastic Laminate Solid Surface Stone Quartz Marble Tile Wood Stainless Ste…" at bounding box center [869, 605] width 556 height 21
click at [640, 642] on select "None Tile Flooring Hardwood Flooring Resilient Laminate Flooring VCT Flooring S…" at bounding box center [869, 634] width 556 height 21
select select "1"
click at [591, 627] on select "None Tile Flooring Hardwood Flooring Resilient Laminate Flooring VCT Flooring S…" at bounding box center [869, 634] width 556 height 21
click at [665, 668] on select "Please Choose One Standalone Shower Bathtub - Shower Combo" at bounding box center [869, 664] width 556 height 21
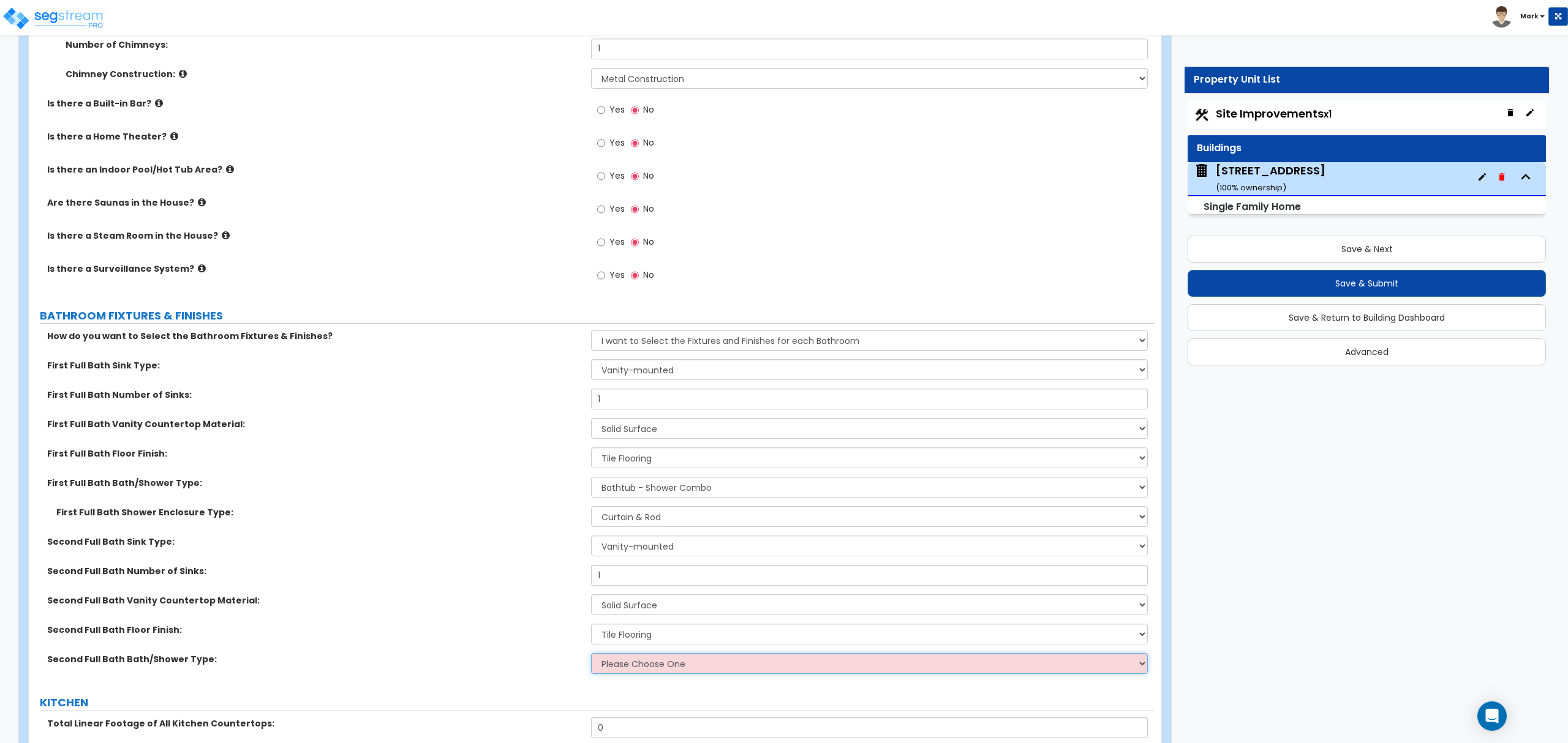
select select "2"
click at [591, 657] on select "Please Choose One Standalone Shower Bathtub - Shower Combo" at bounding box center [869, 664] width 556 height 21
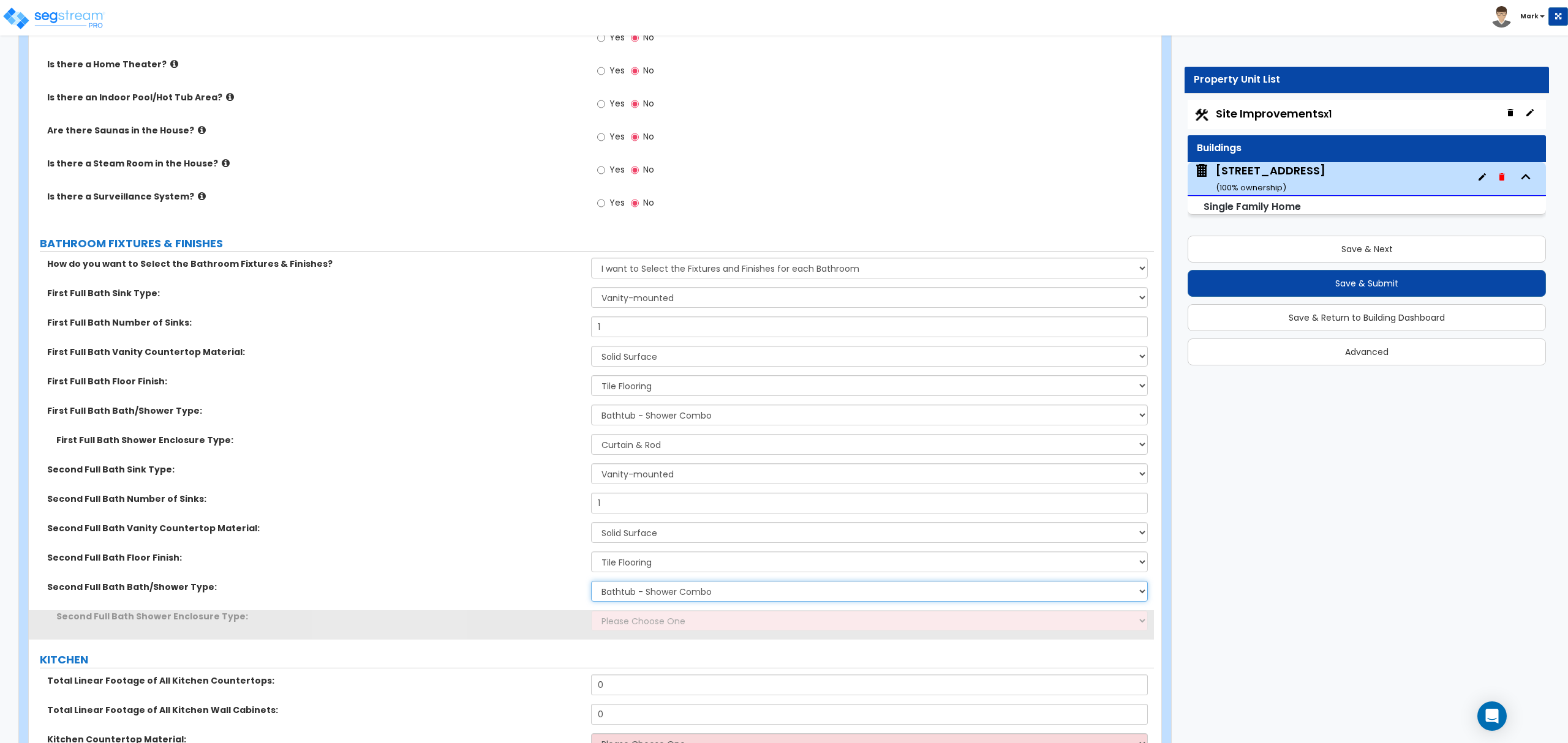
scroll to position [4081, 0]
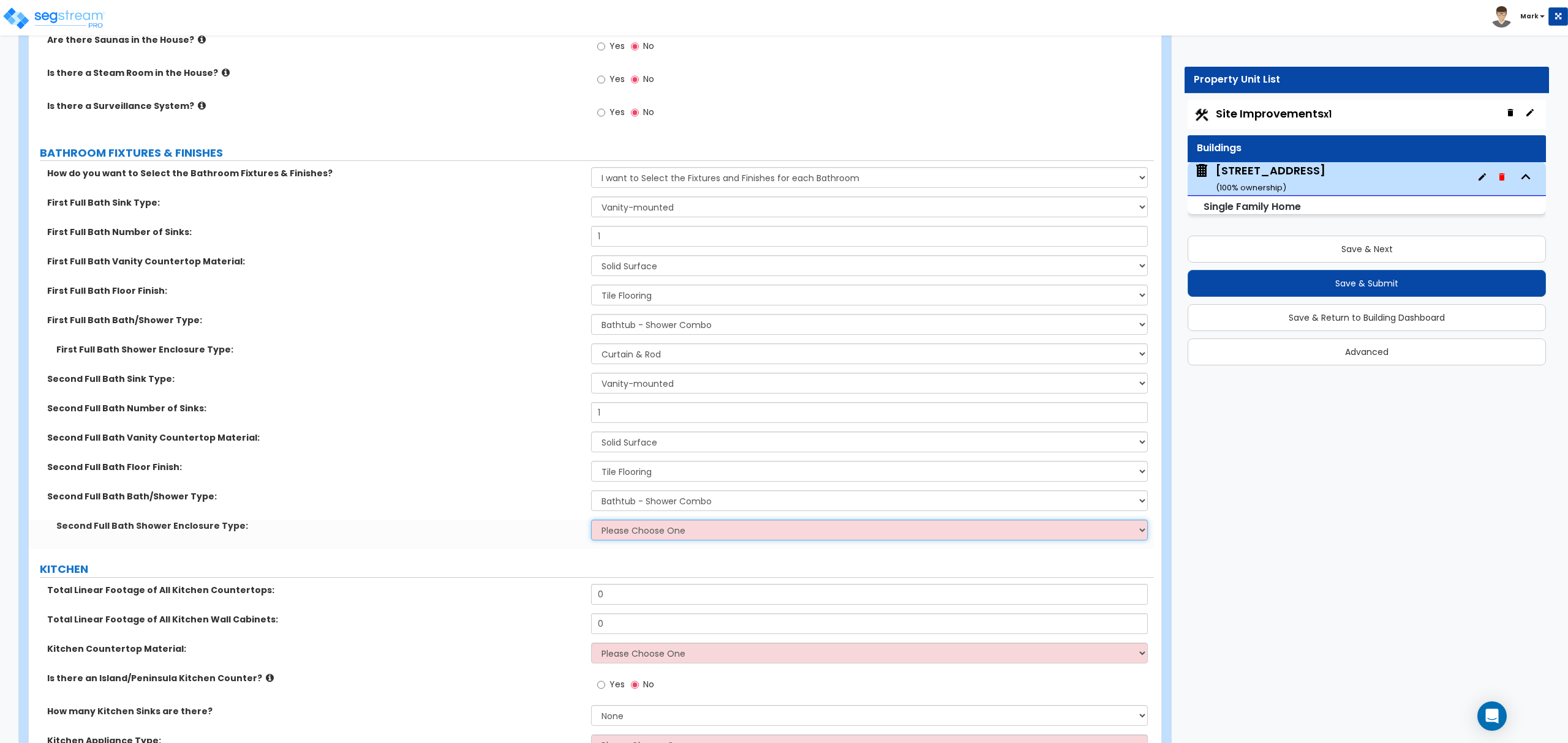
click at [651, 534] on select "Please Choose One Curtain & Rod Glass Sliding Doors Glass Hinged Doors" at bounding box center [869, 530] width 556 height 21
select select "1"
click at [591, 523] on select "Please Choose One Curtain & Rod Glass Sliding Doors Glass Hinged Doors" at bounding box center [869, 530] width 556 height 21
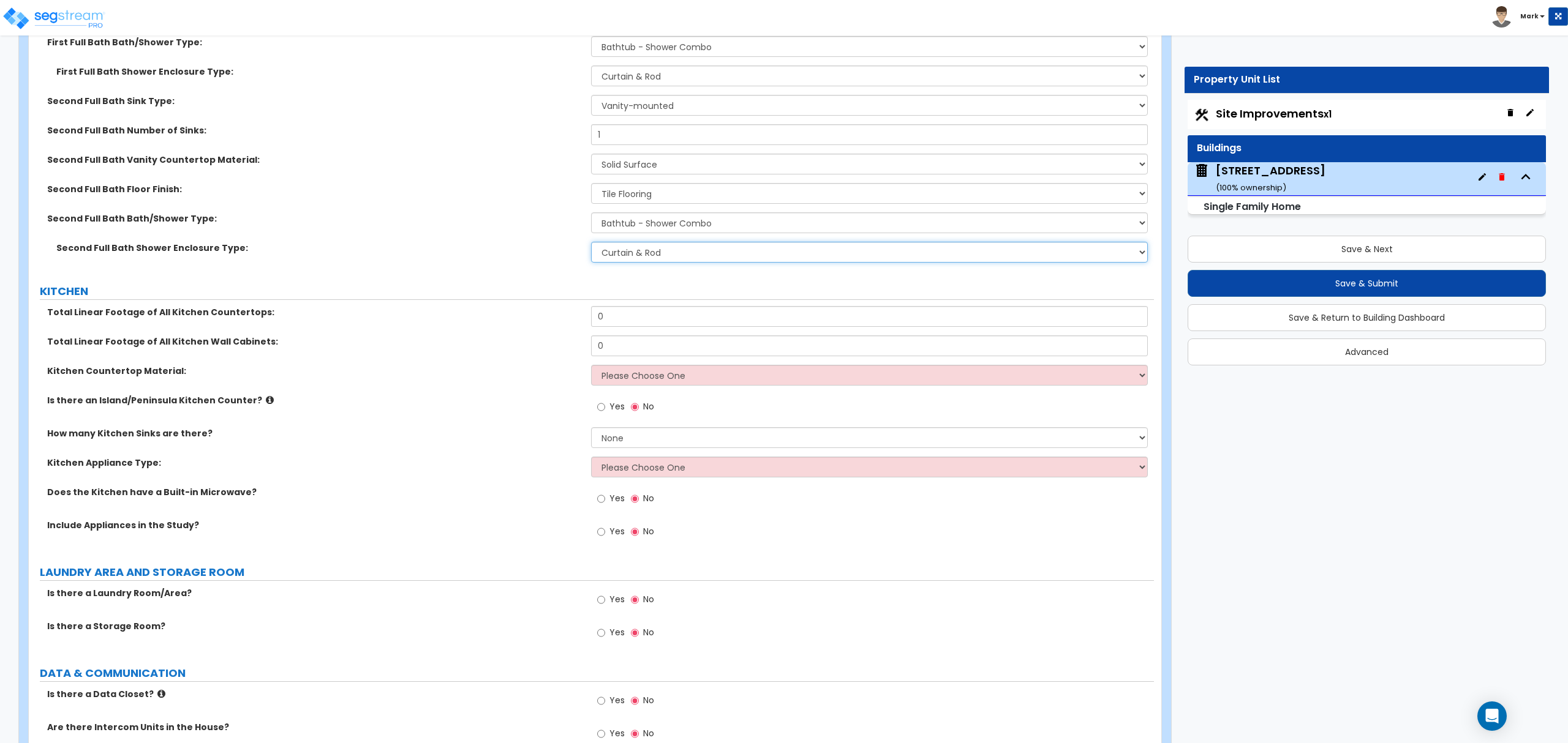
scroll to position [4571, 0]
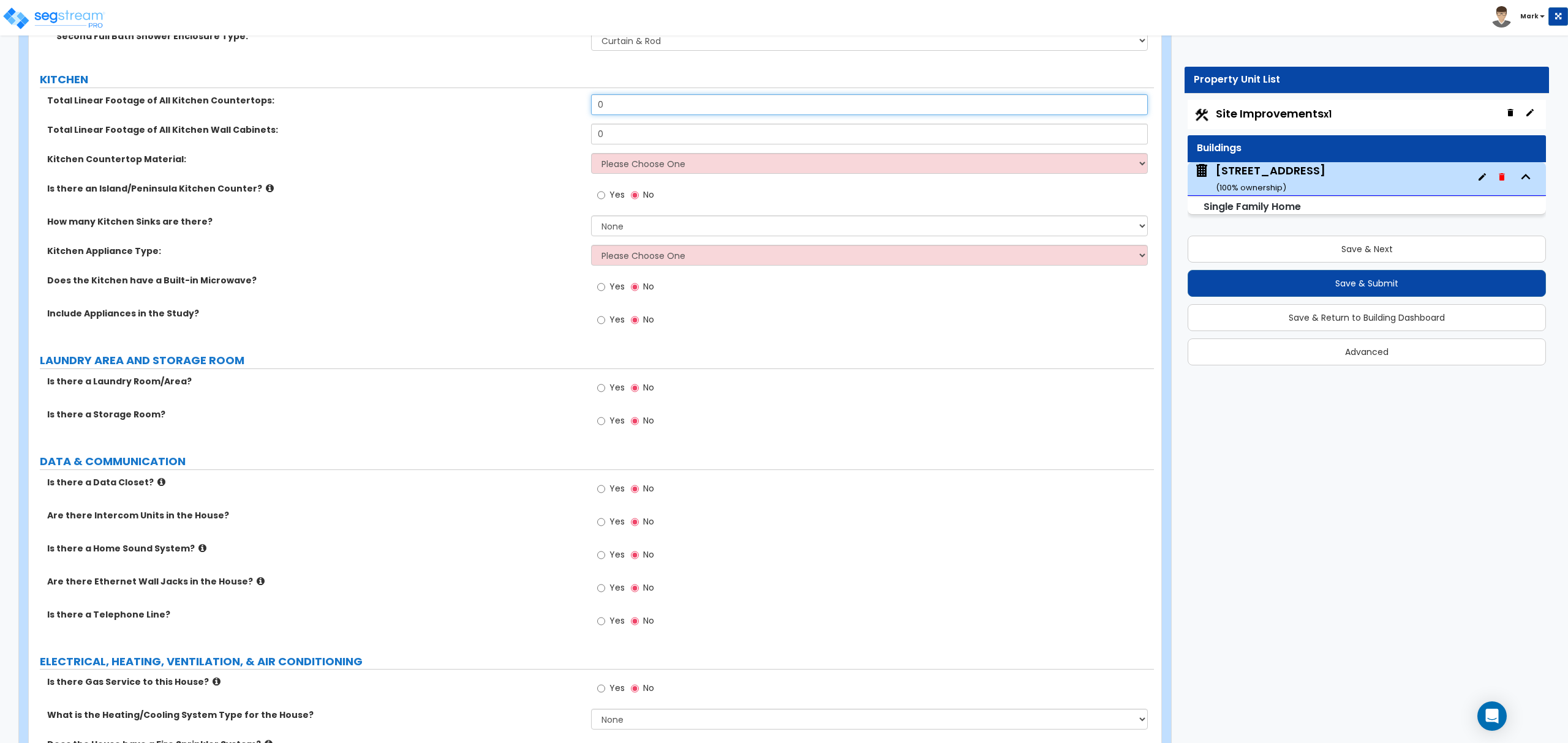
click at [620, 107] on input "0" at bounding box center [869, 104] width 556 height 21
type input "16"
click at [672, 133] on input "0" at bounding box center [869, 134] width 556 height 21
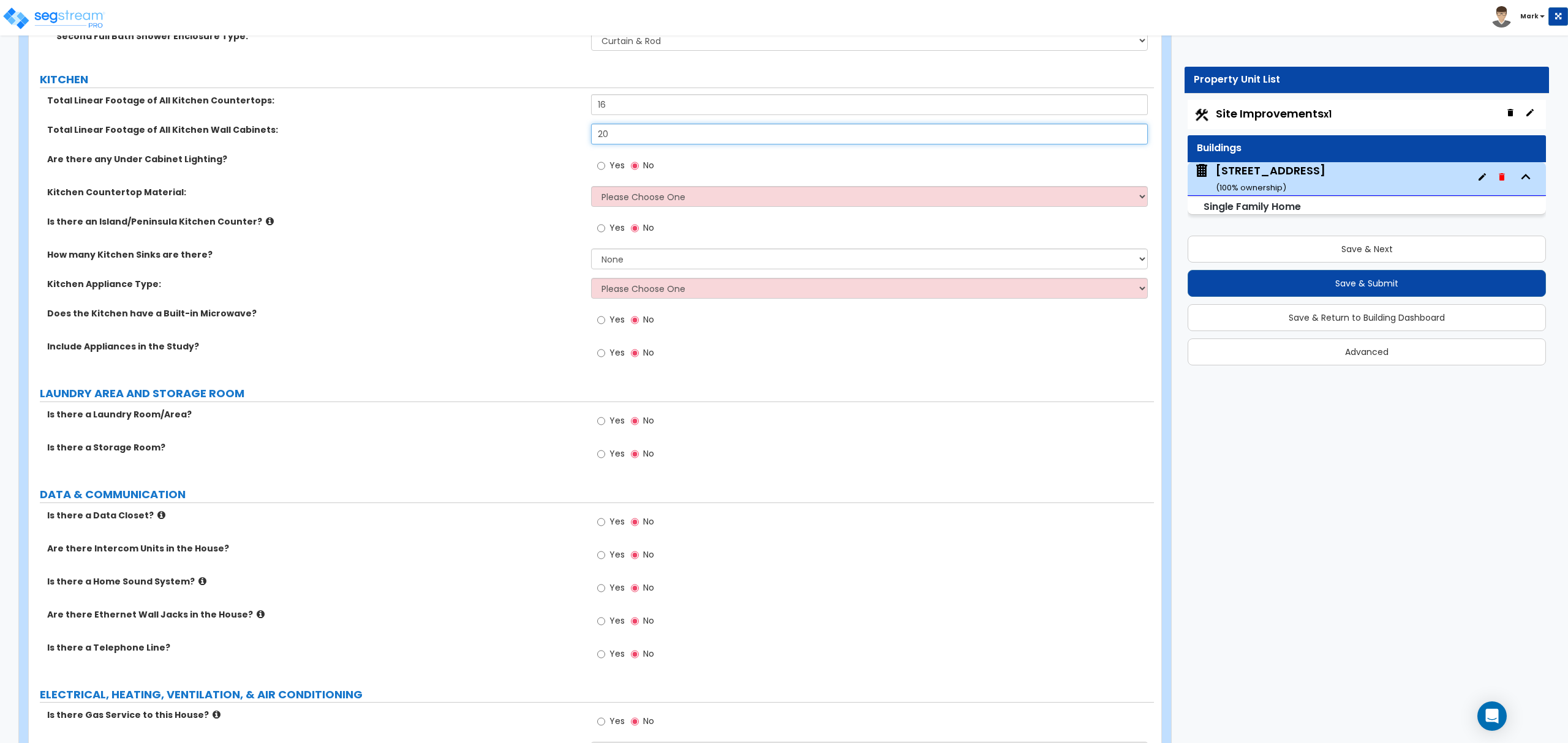
type input "20"
click at [630, 207] on select "Please Choose One Plastic Laminate Solid Surface Stone Quartz Marble Tile Wood …" at bounding box center [869, 197] width 556 height 21
select select "2"
click at [591, 189] on select "Please Choose One Plastic Laminate Solid Surface Stone Quartz Marble Tile Wood …" at bounding box center [869, 197] width 556 height 21
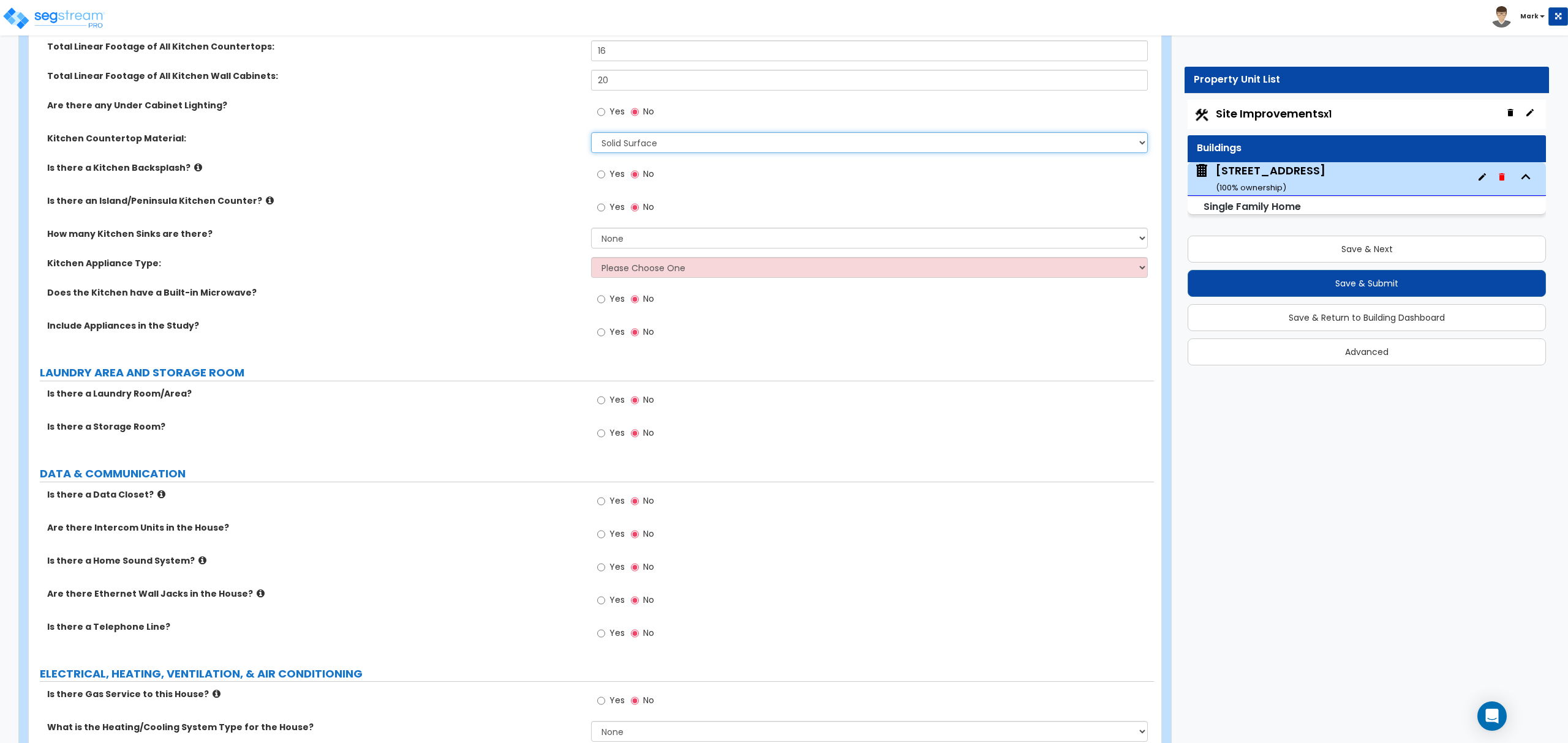
scroll to position [4653, 0]
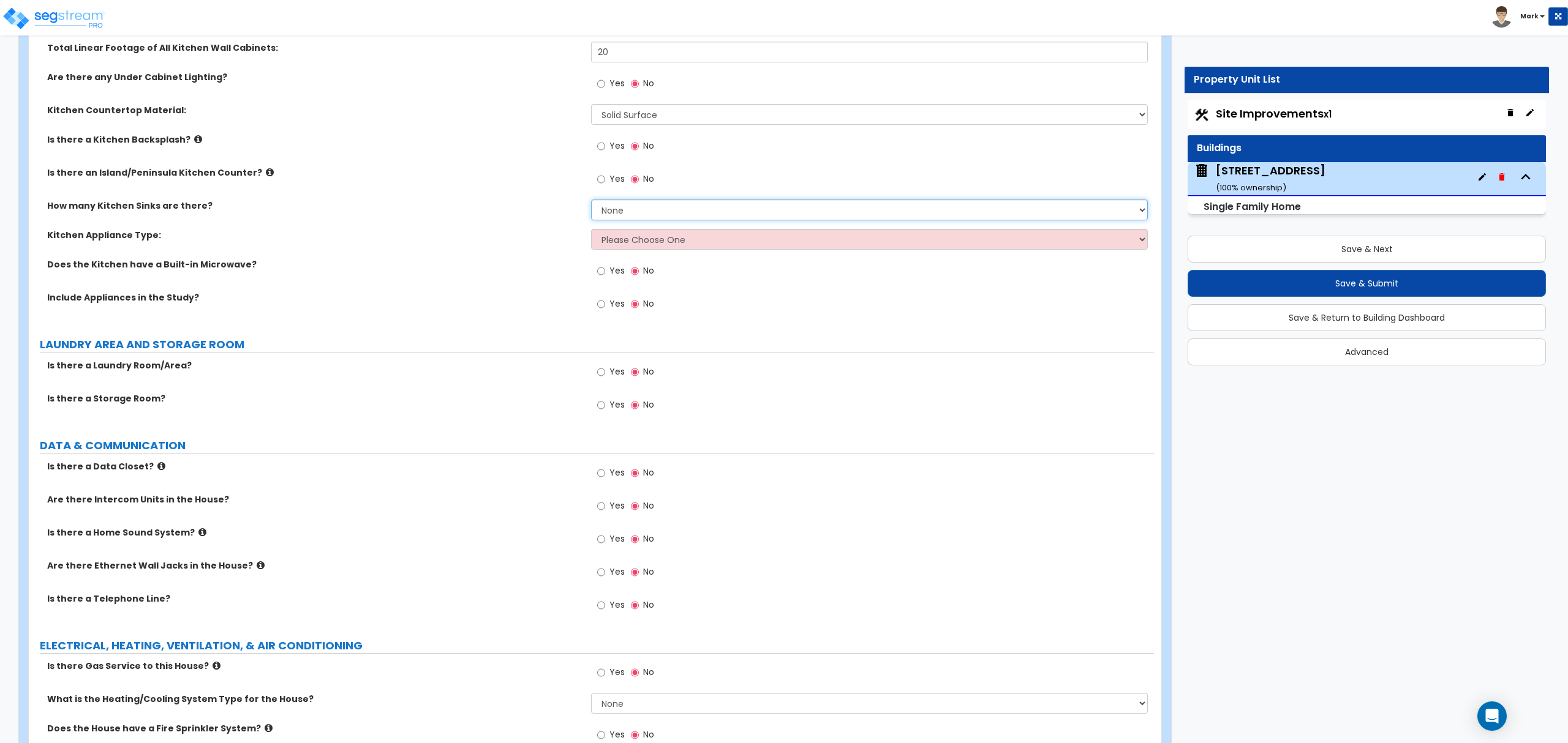
click at [623, 220] on select "None 1 2 3" at bounding box center [869, 210] width 556 height 21
select select "1"
click at [591, 203] on select "None 1 2 3" at bounding box center [869, 210] width 556 height 21
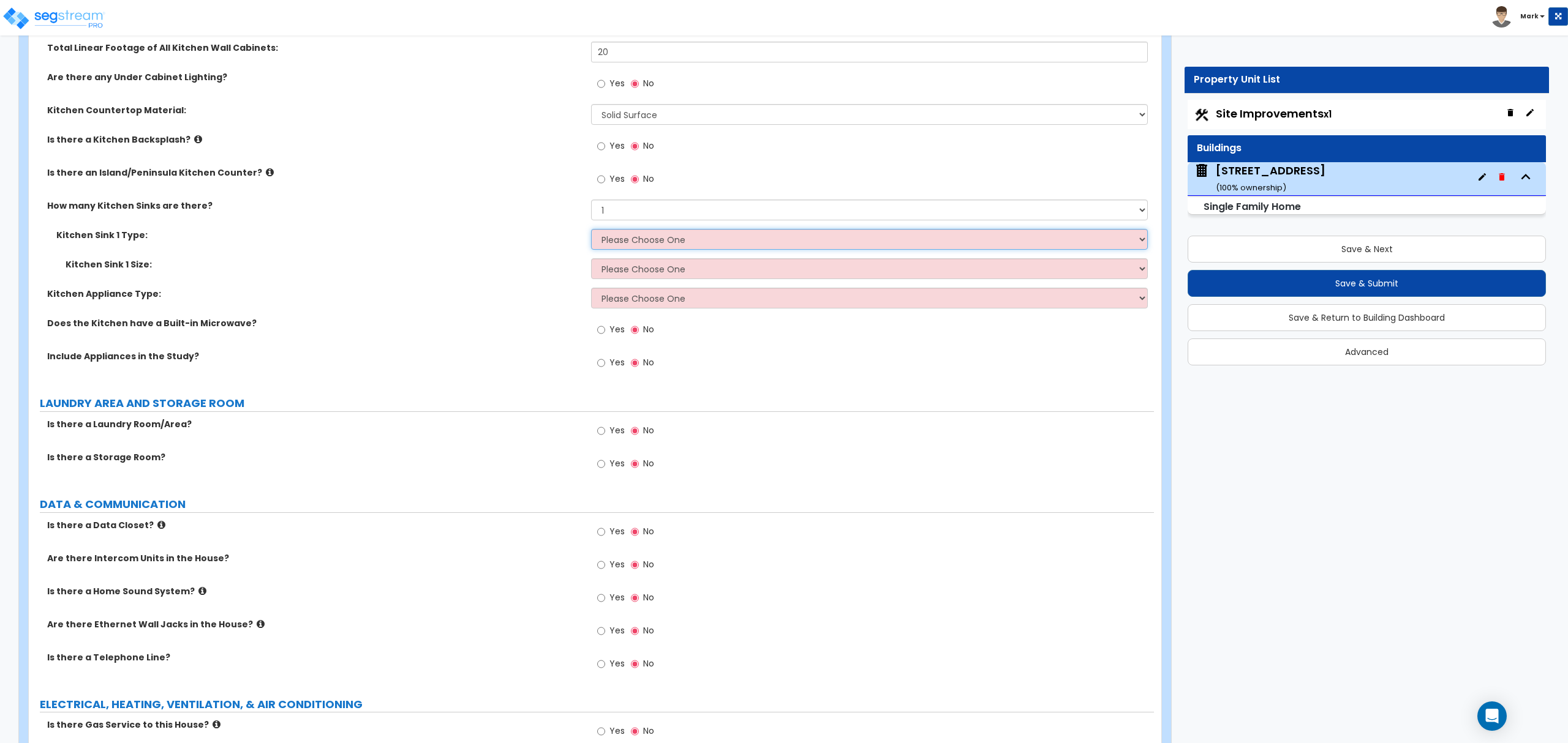
click at [630, 243] on select "Please Choose One Stainless Steel Porcelain Enamel Cast Iron Granite Composite" at bounding box center [869, 239] width 556 height 21
select select "2"
click at [591, 233] on select "Please Choose One Stainless Steel Porcelain Enamel Cast Iron Granite Composite" at bounding box center [869, 239] width 556 height 21
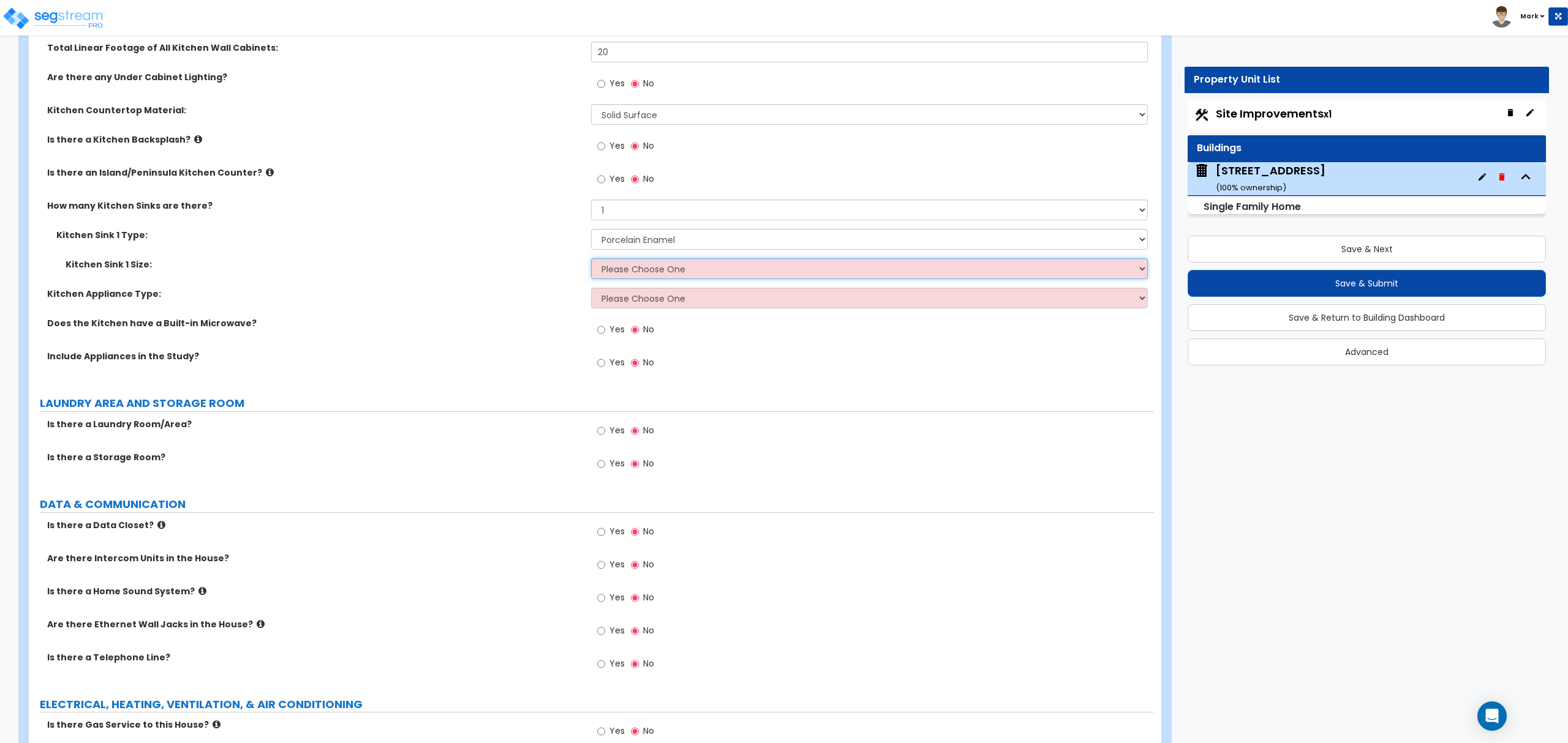
click at [643, 272] on select "Please Choose One Single Sink Double Sink" at bounding box center [869, 269] width 556 height 21
click at [591, 262] on select "Please Choose One Single Sink Double Sink" at bounding box center [869, 269] width 556 height 21
click at [651, 266] on select "Please Choose One Single Sink Double Sink" at bounding box center [869, 269] width 556 height 21
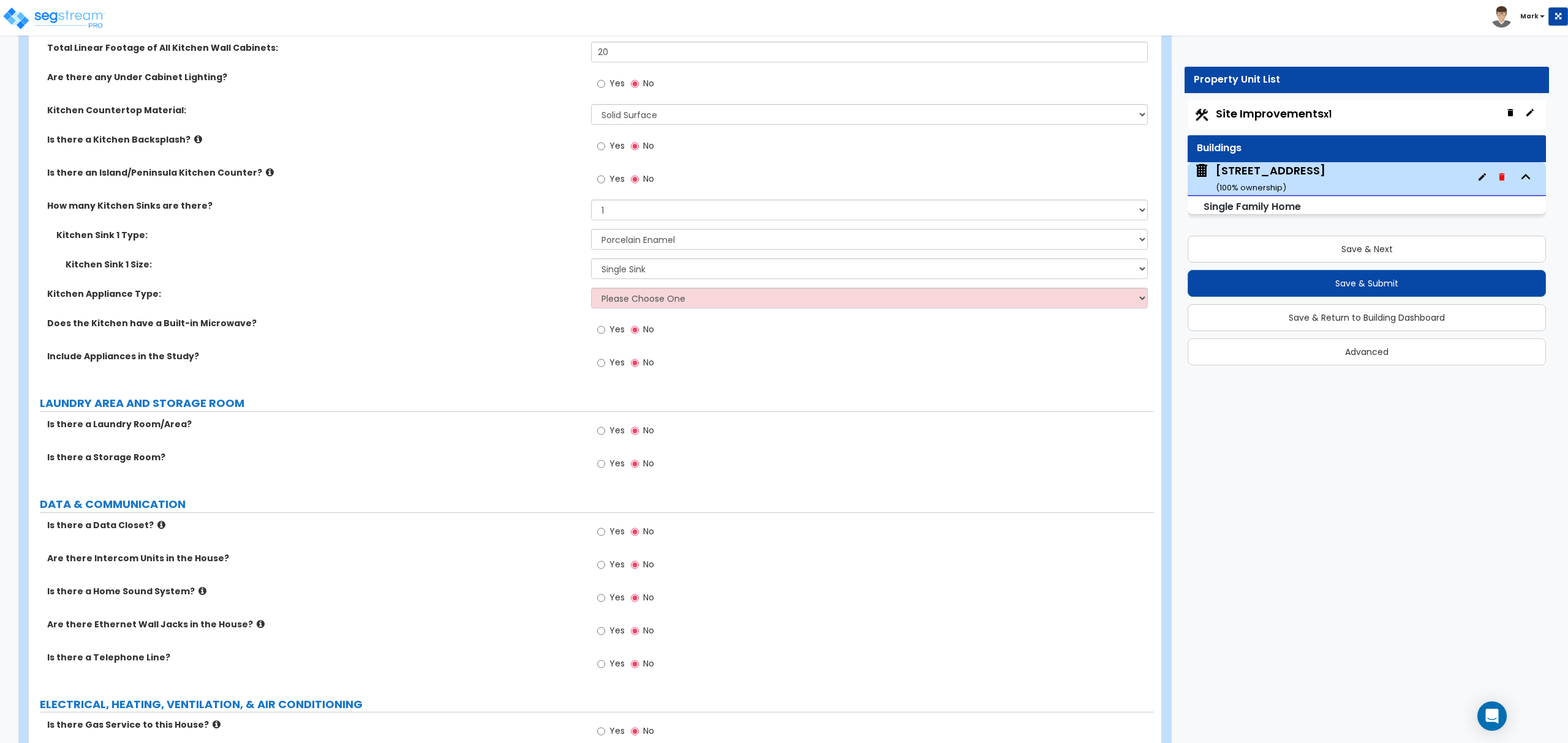
click at [647, 345] on div "Yes No" at bounding box center [625, 331] width 69 height 28
click at [655, 288] on div "Kitchen Sink 1 Size: Please Choose One Single Sink Double Sink" at bounding box center [592, 272] width 1125 height 29
click at [659, 278] on select "Please Choose One Single Sink Double Sink" at bounding box center [869, 269] width 556 height 21
select select "2"
click at [591, 262] on select "Please Choose One Single Sink Double Sink" at bounding box center [869, 269] width 556 height 21
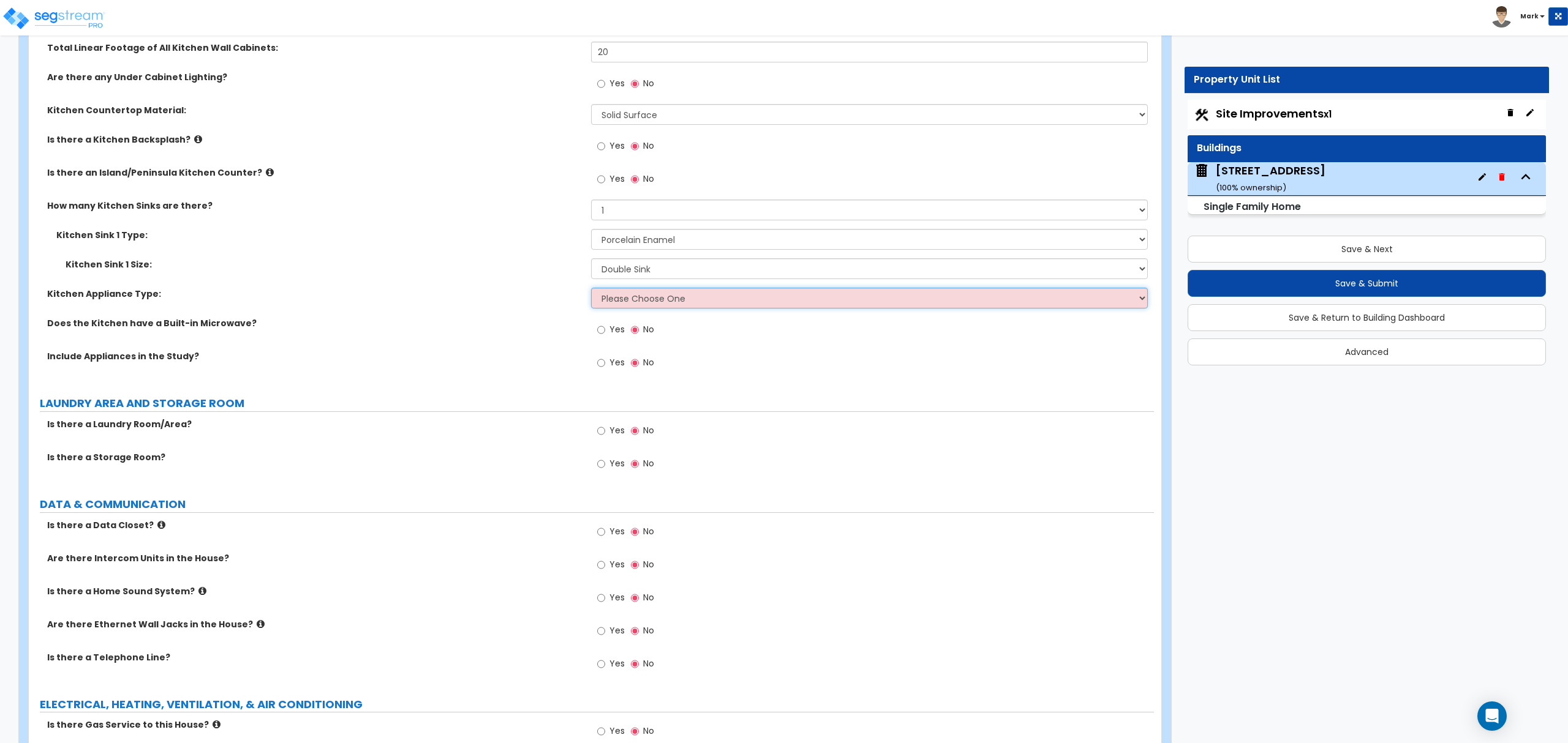
click at [652, 307] on select "Please Choose One Gas Electric" at bounding box center [869, 298] width 556 height 21
select select "2"
click at [591, 292] on select "Please Choose One Gas Electric" at bounding box center [869, 298] width 556 height 21
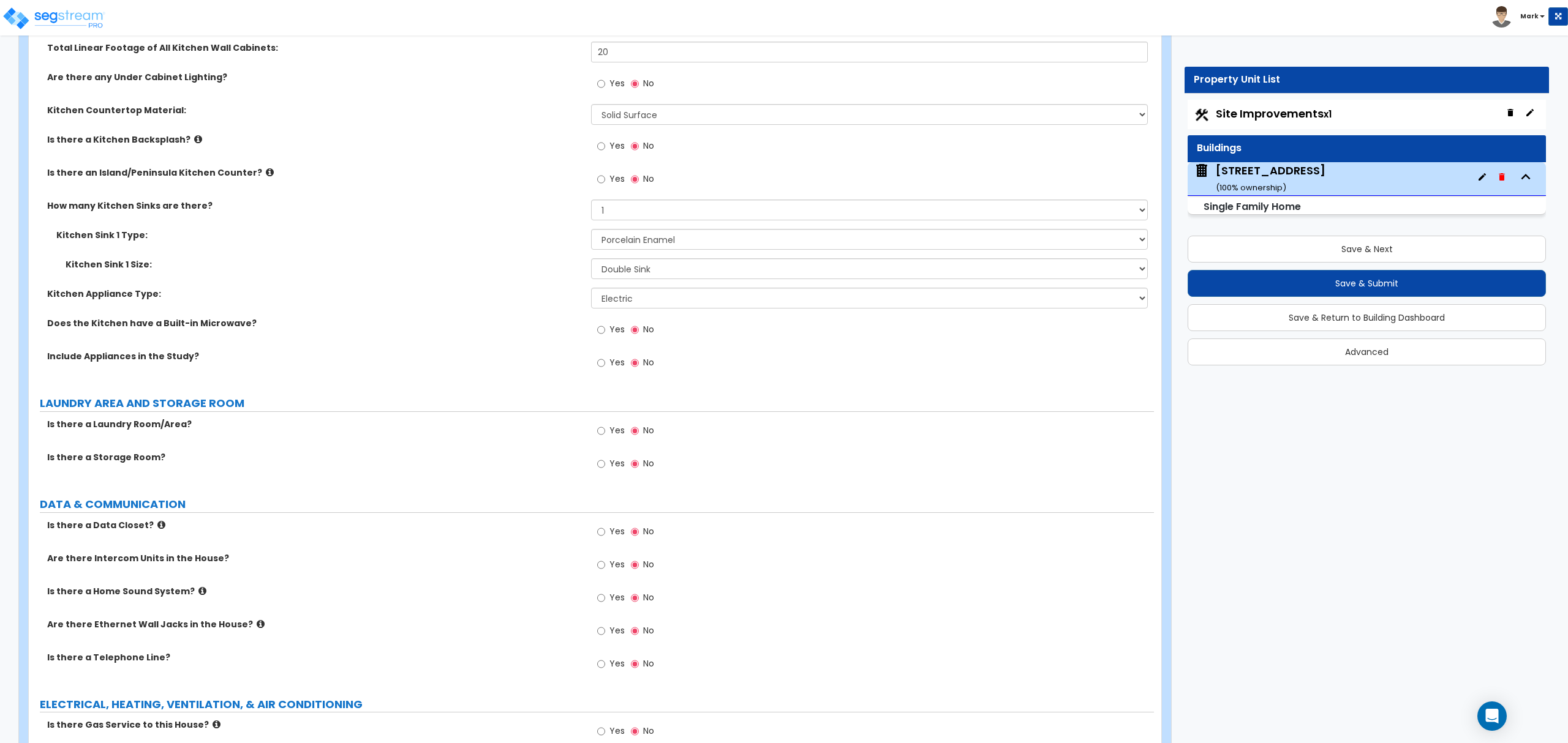
click at [613, 342] on label "Yes" at bounding box center [610, 331] width 28 height 21
click at [605, 336] on input "Yes" at bounding box center [601, 330] width 8 height 13
radio input "true"
click at [610, 369] on span "Yes" at bounding box center [617, 363] width 16 height 12
click at [605, 370] on input "Yes" at bounding box center [601, 363] width 8 height 13
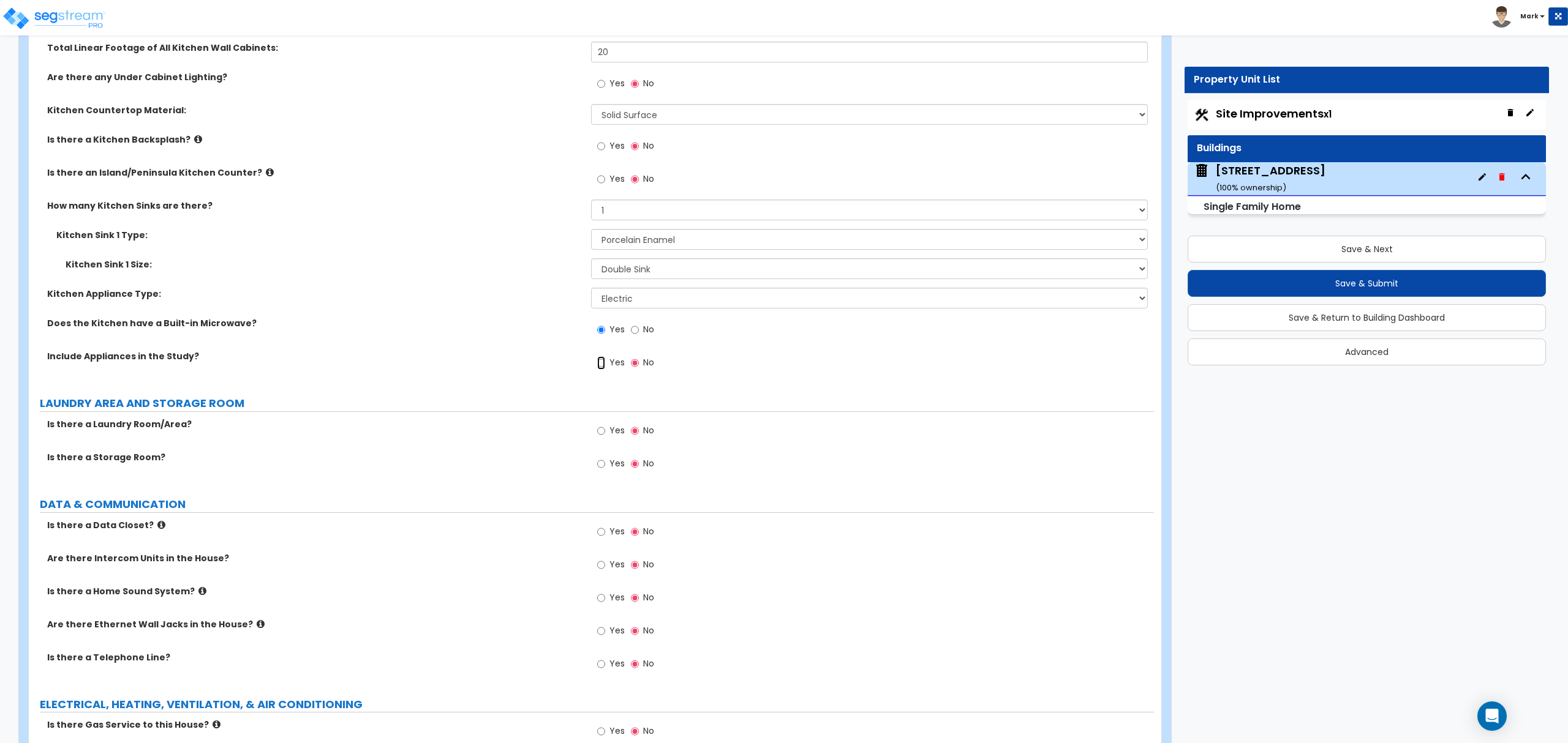
radio input "true"
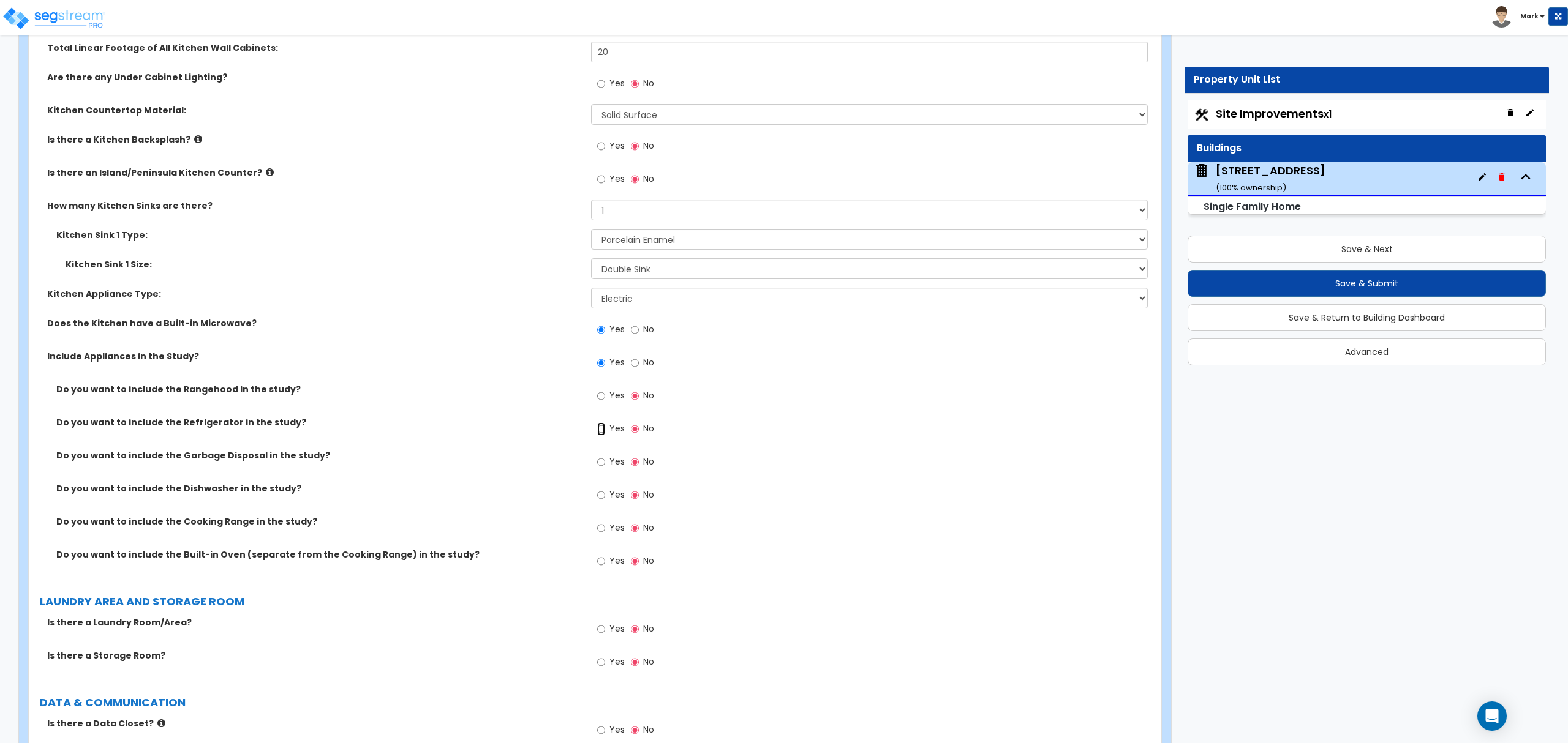
click at [597, 429] on input "Yes" at bounding box center [601, 429] width 8 height 13
radio input "true"
click at [600, 463] on input "Yes" at bounding box center [601, 463] width 8 height 13
radio input "true"
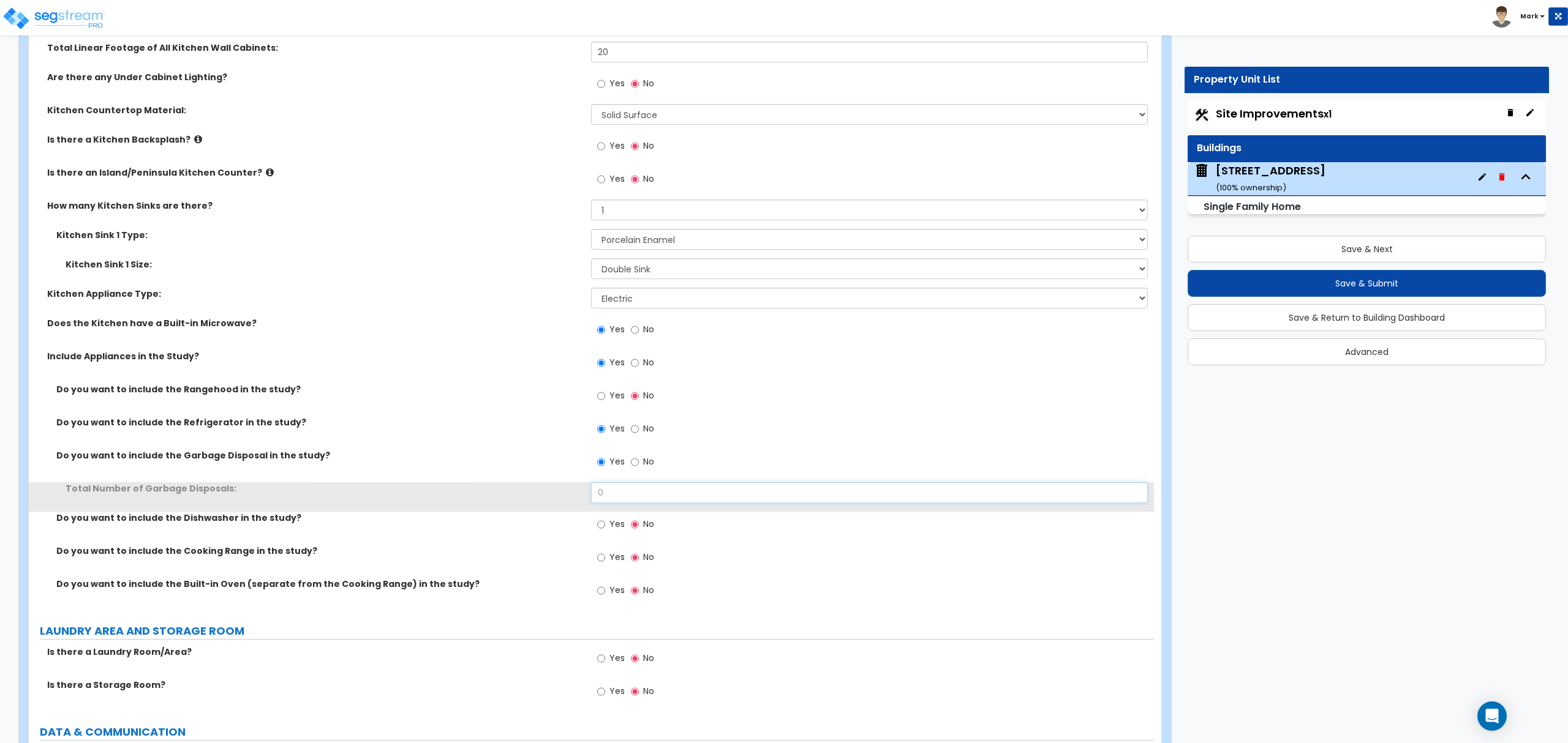
click at [607, 493] on input "0" at bounding box center [869, 493] width 556 height 21
drag, startPoint x: 607, startPoint y: 493, endPoint x: 802, endPoint y: 336, distance: 250.3
click at [600, 495] on input "0" at bounding box center [869, 493] width 556 height 21
type input "1"
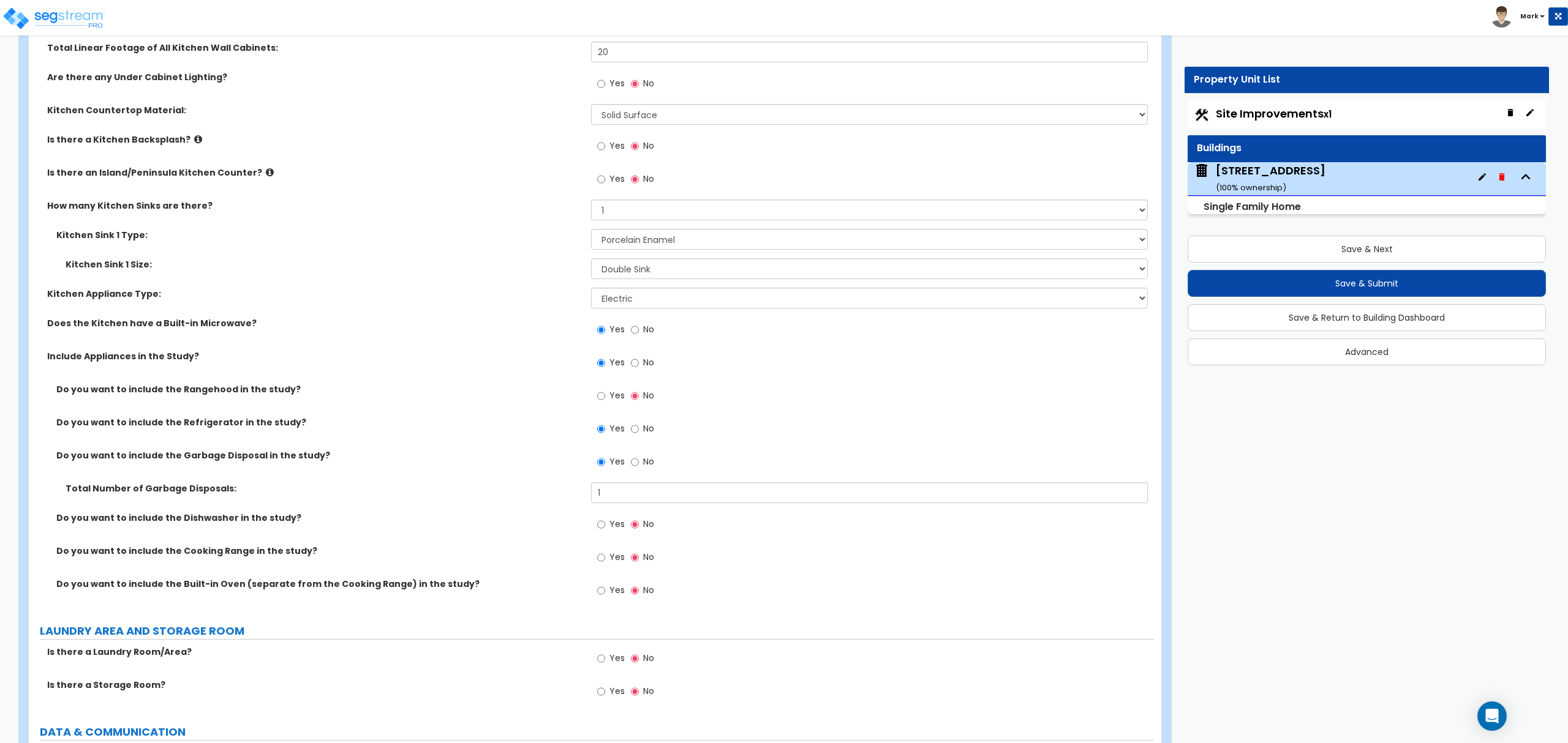
click at [603, 540] on div "Yes No" at bounding box center [625, 526] width 69 height 28
click at [604, 536] on label "Yes" at bounding box center [610, 526] width 28 height 21
click at [604, 531] on input "Yes" at bounding box center [601, 524] width 8 height 13
radio input "true"
click at [610, 563] on span "Yes" at bounding box center [617, 557] width 16 height 12
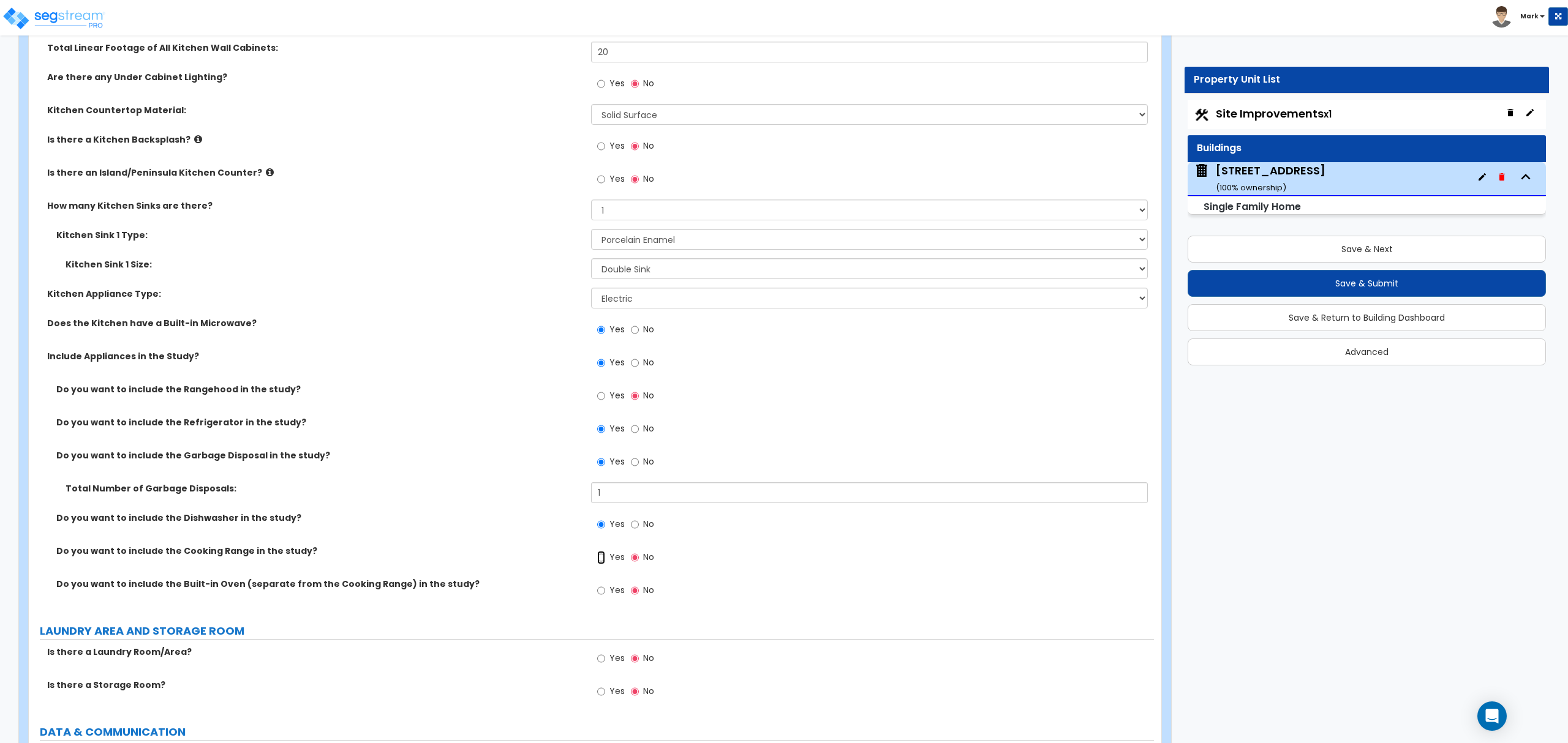
click at [605, 565] on input "Yes" at bounding box center [601, 558] width 8 height 13
radio input "true"
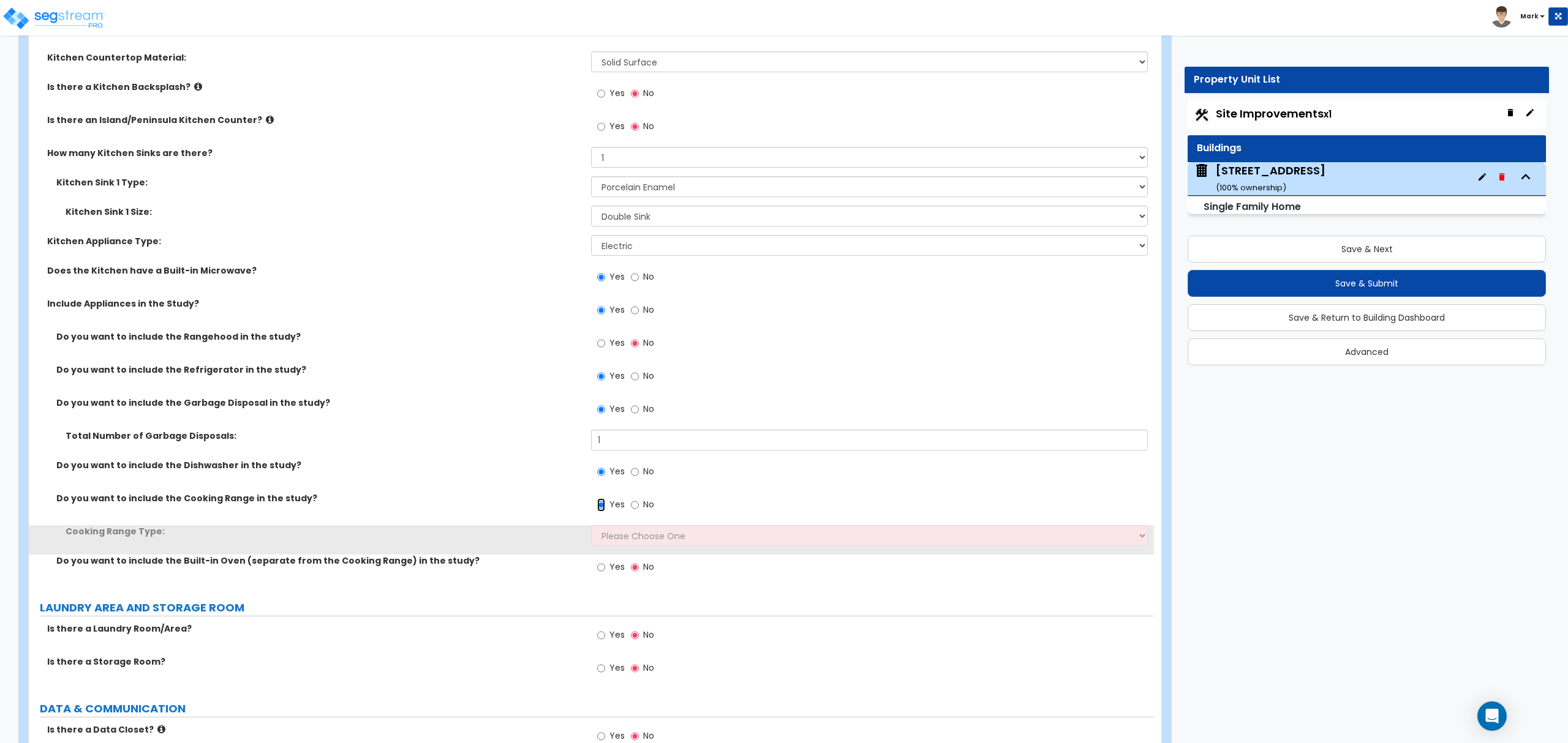
scroll to position [4735, 0]
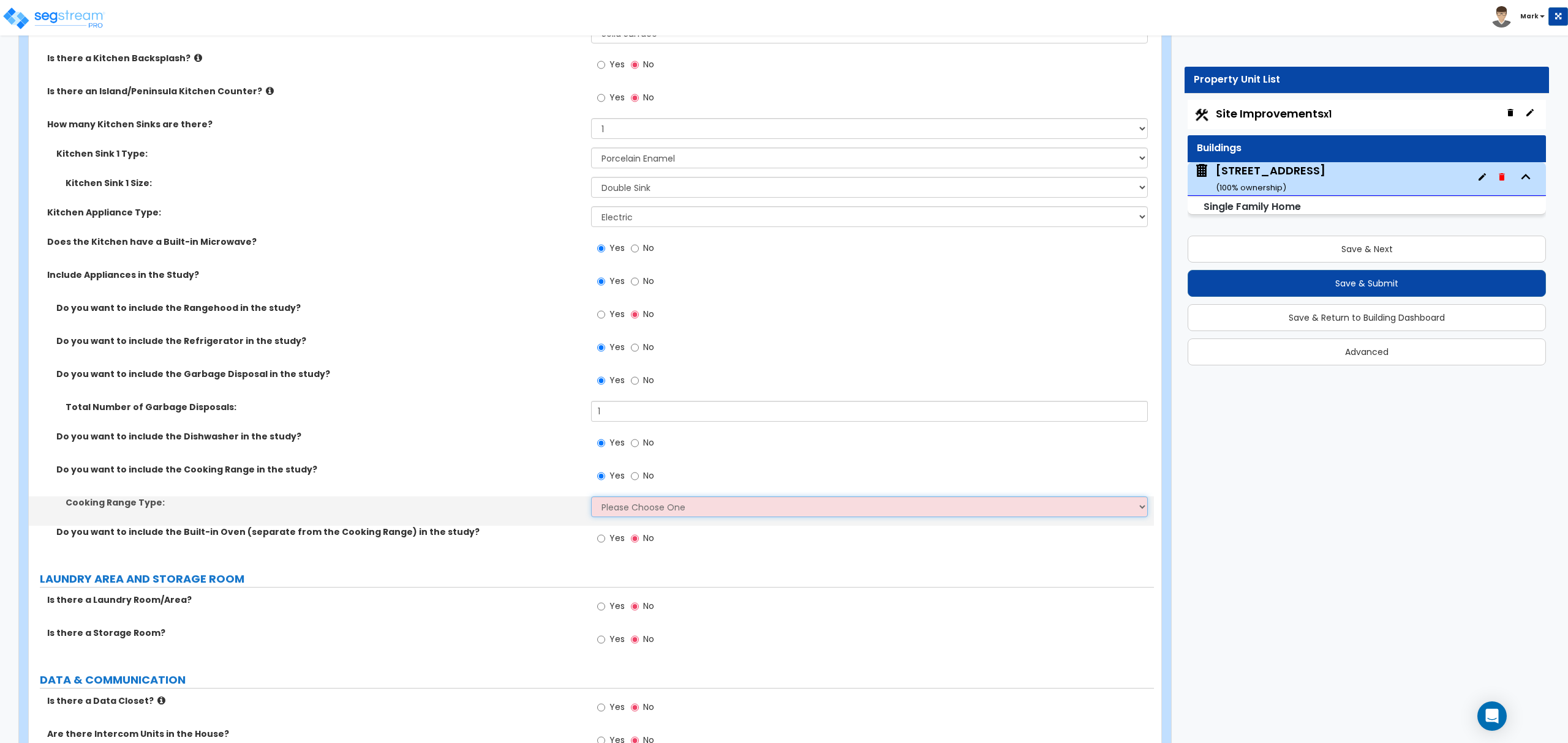
click at [625, 504] on select "Please Choose One Cook Top Only Range with Oven" at bounding box center [869, 507] width 556 height 21
select select "2"
click at [591, 500] on select "Please Choose One Cook Top Only Range with Oven" at bounding box center [869, 507] width 556 height 21
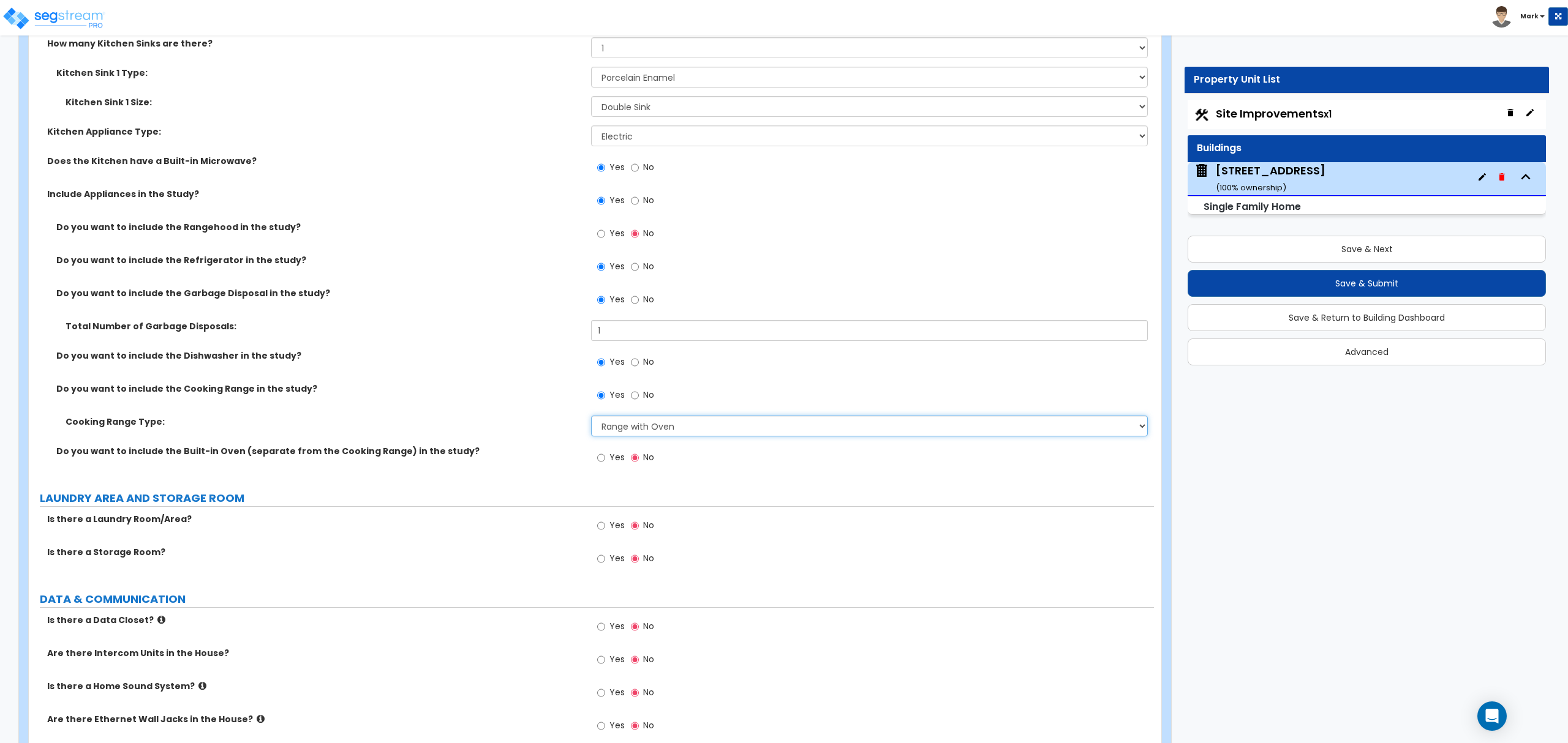
scroll to position [4816, 0]
click at [615, 541] on div "Yes No" at bounding box center [625, 527] width 69 height 28
click at [616, 535] on label "Yes" at bounding box center [610, 527] width 28 height 21
click at [605, 532] on input "Yes" at bounding box center [601, 525] width 8 height 13
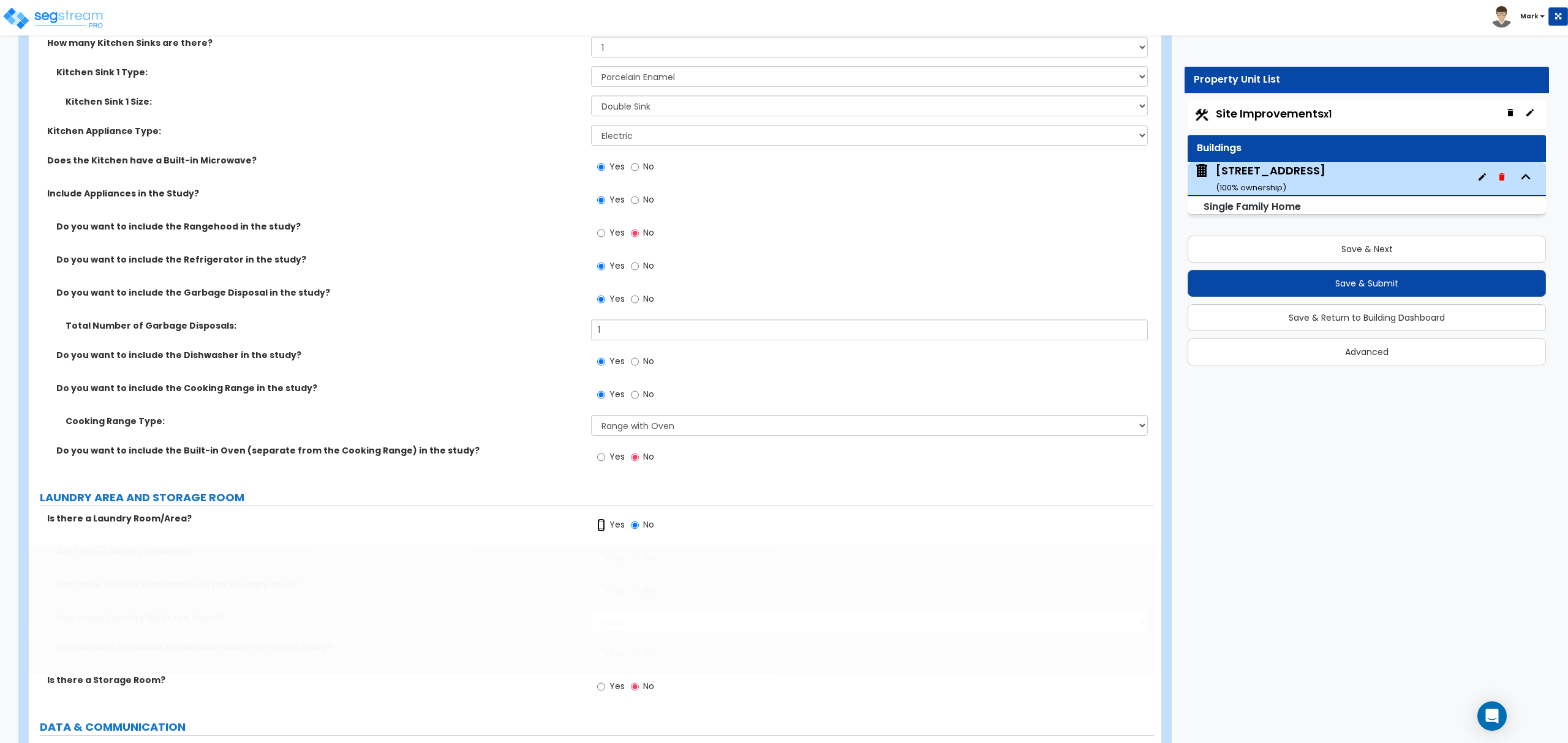
radio input "true"
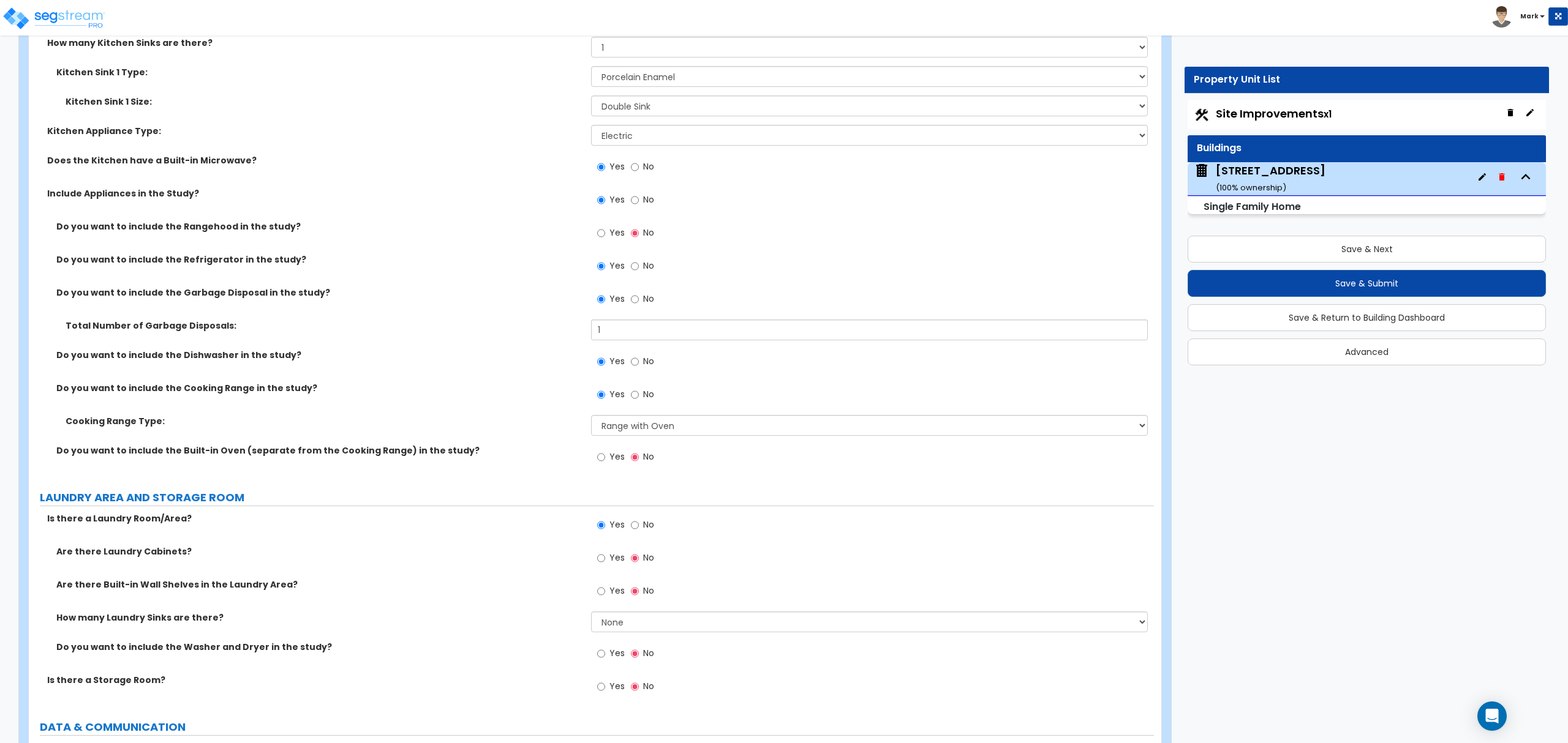
click at [606, 562] on label "Yes" at bounding box center [610, 559] width 28 height 21
click at [605, 562] on input "Yes" at bounding box center [601, 559] width 8 height 13
radio input "true"
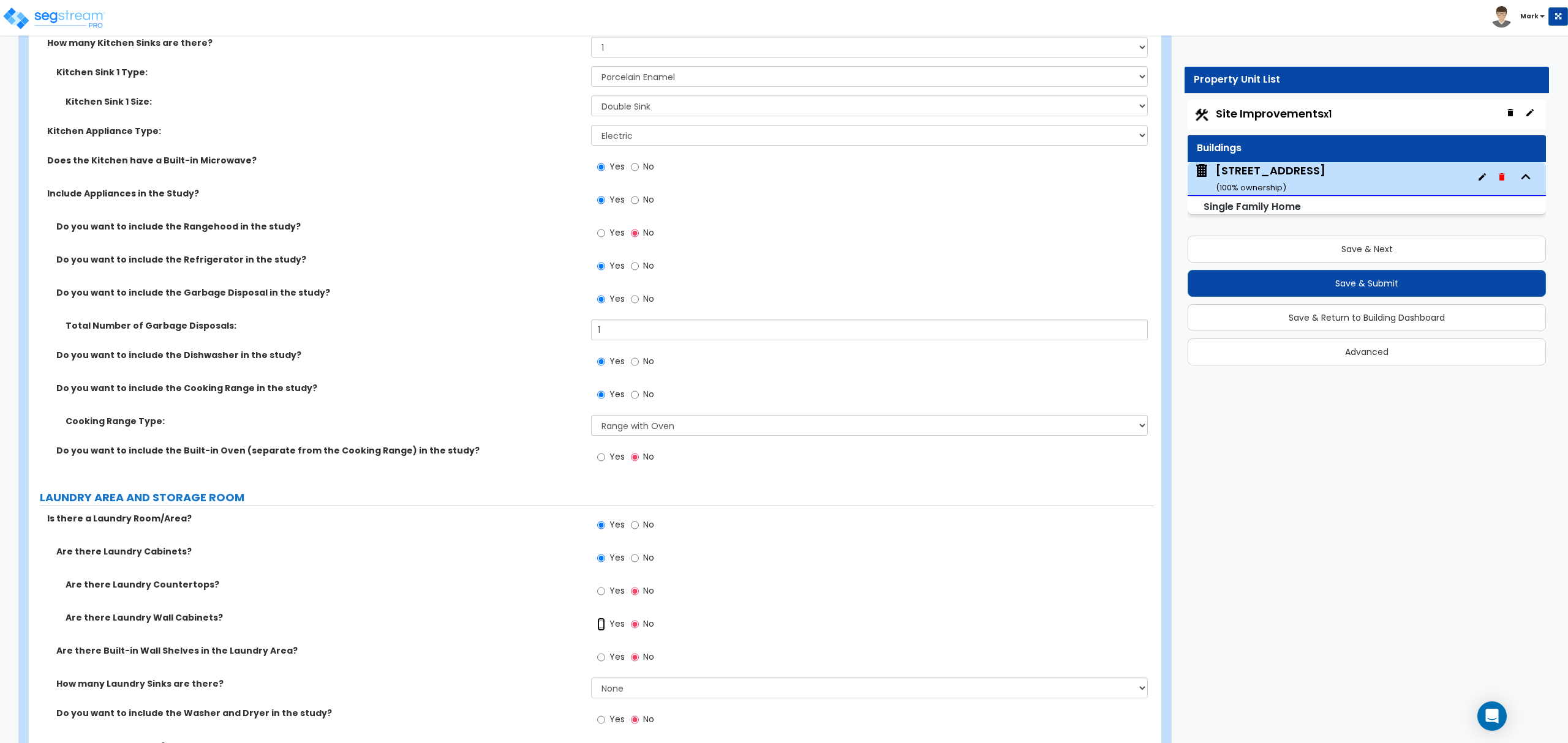
click at [605, 627] on input "Yes" at bounding box center [601, 624] width 8 height 13
radio input "true"
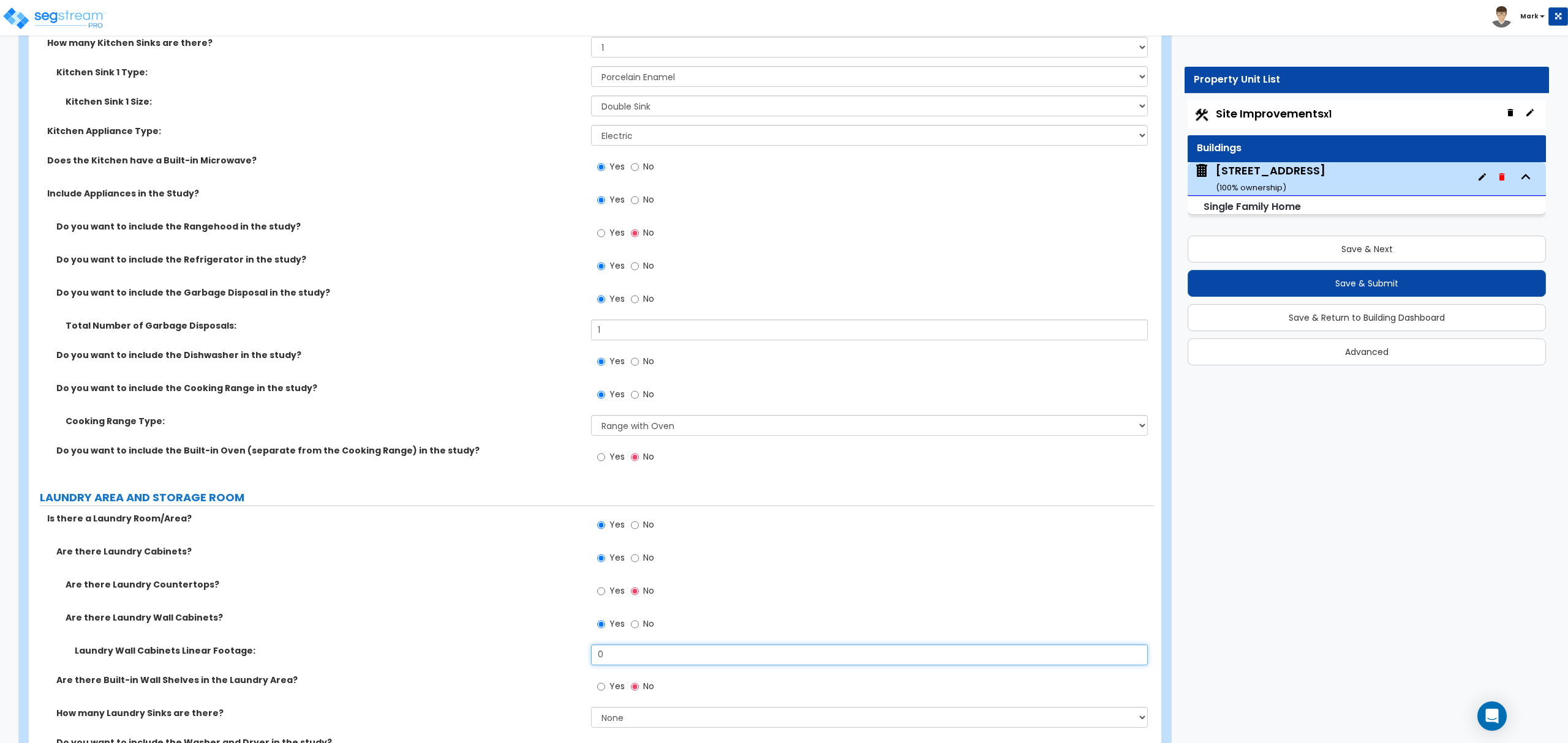
click at [628, 657] on input "0" at bounding box center [869, 655] width 556 height 21
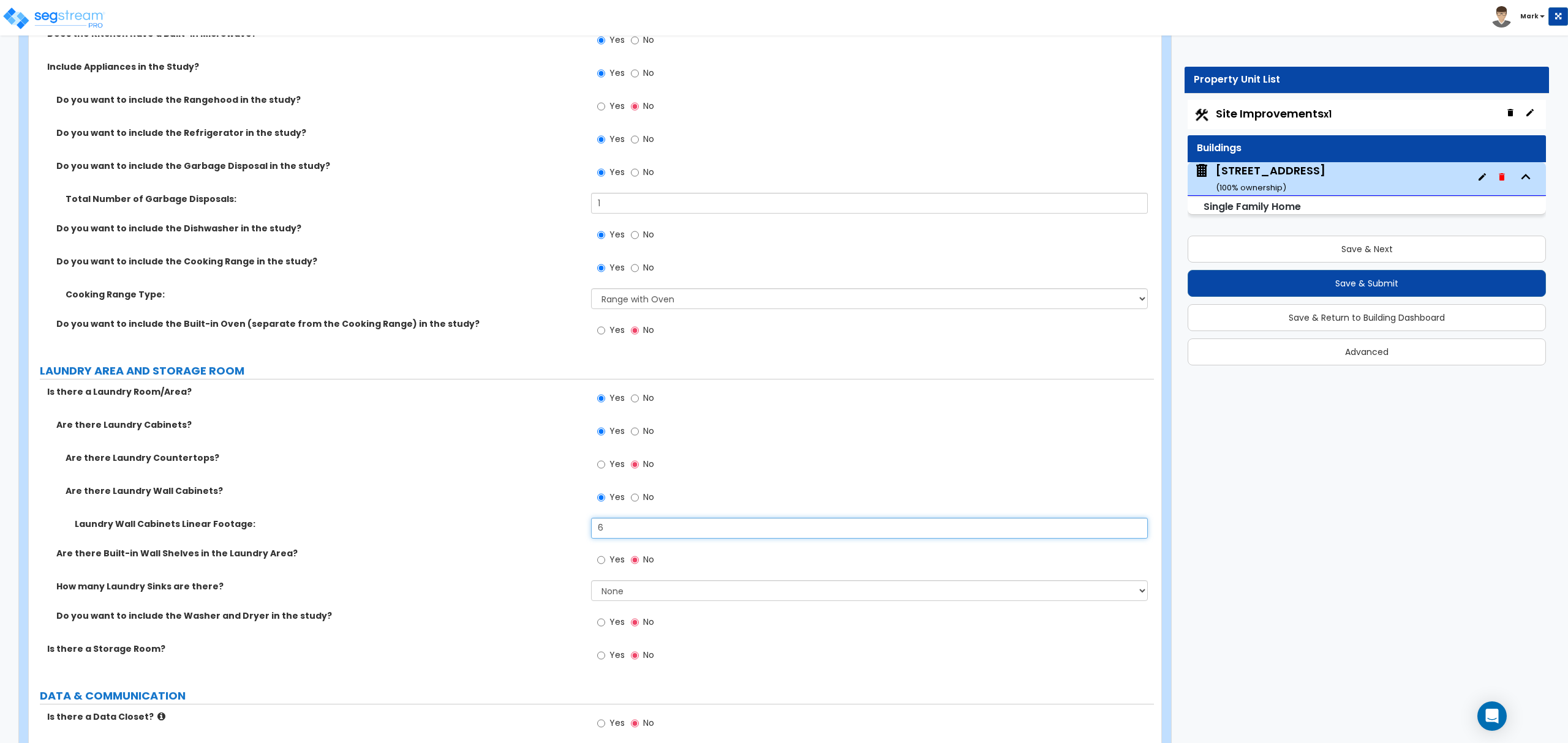
scroll to position [4979, 0]
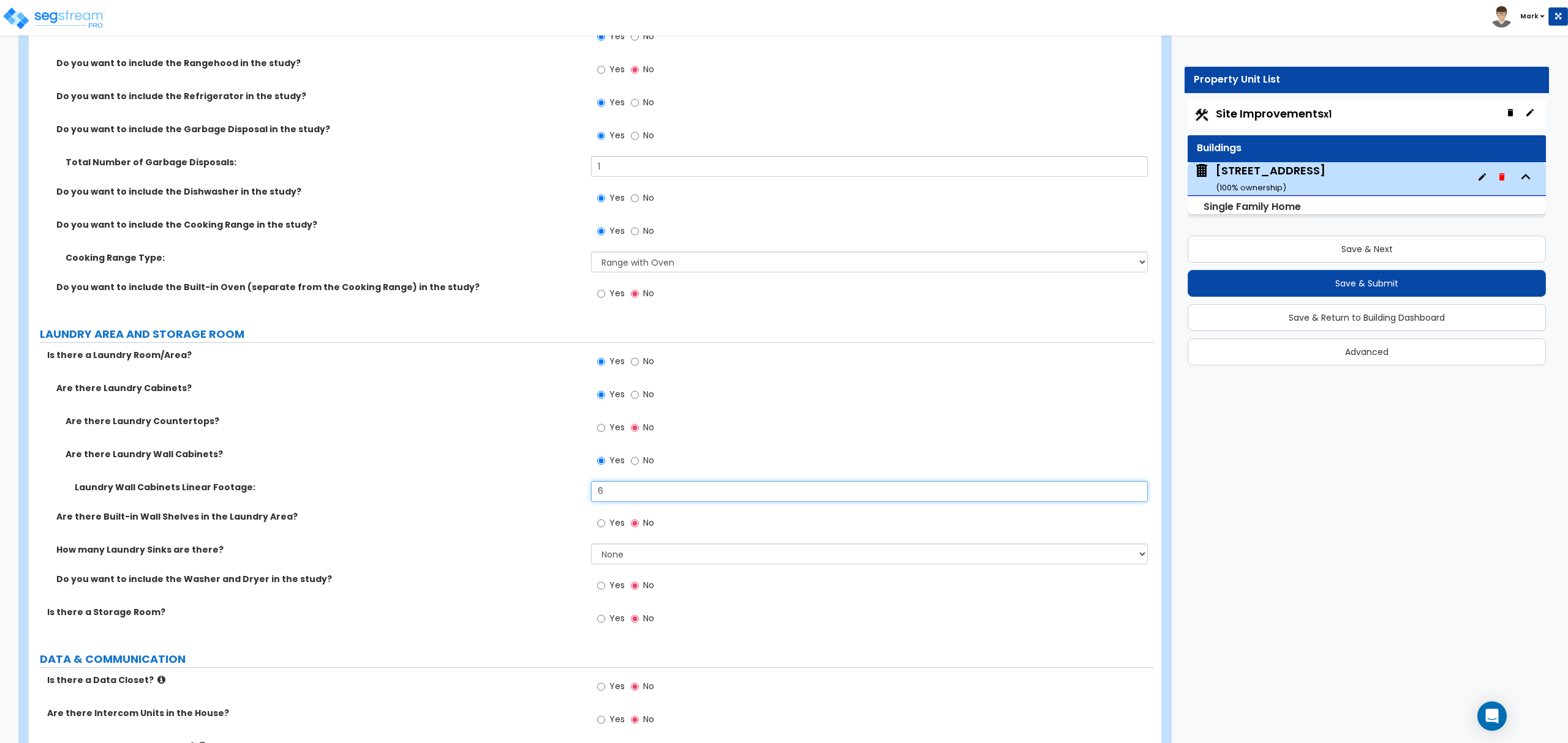
type input "6"
click at [604, 592] on input "Yes" at bounding box center [601, 586] width 8 height 13
radio input "true"
click at [607, 621] on label "Yes" at bounding box center [610, 620] width 28 height 21
click at [605, 621] on input "Yes" at bounding box center [601, 619] width 8 height 13
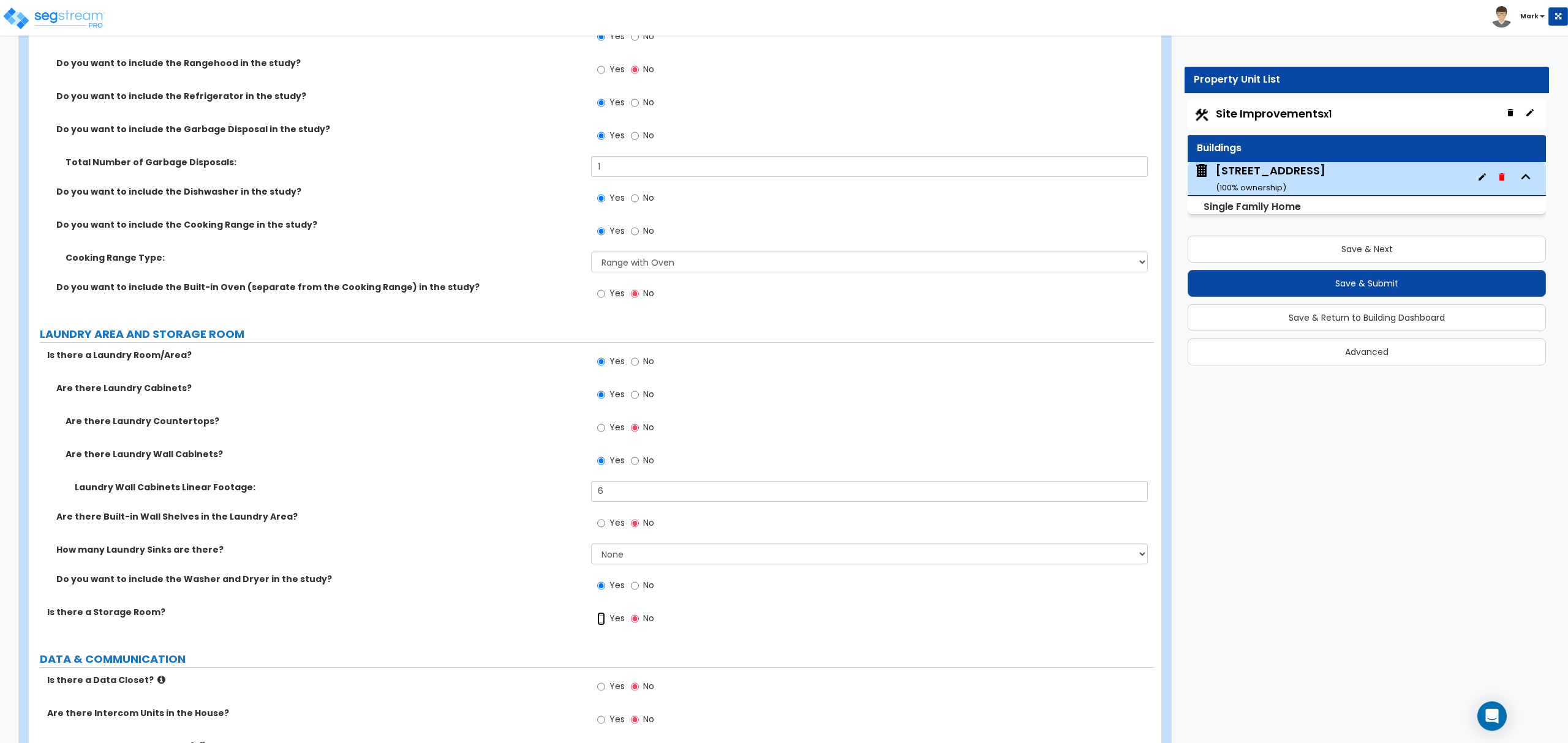
radio input "true"
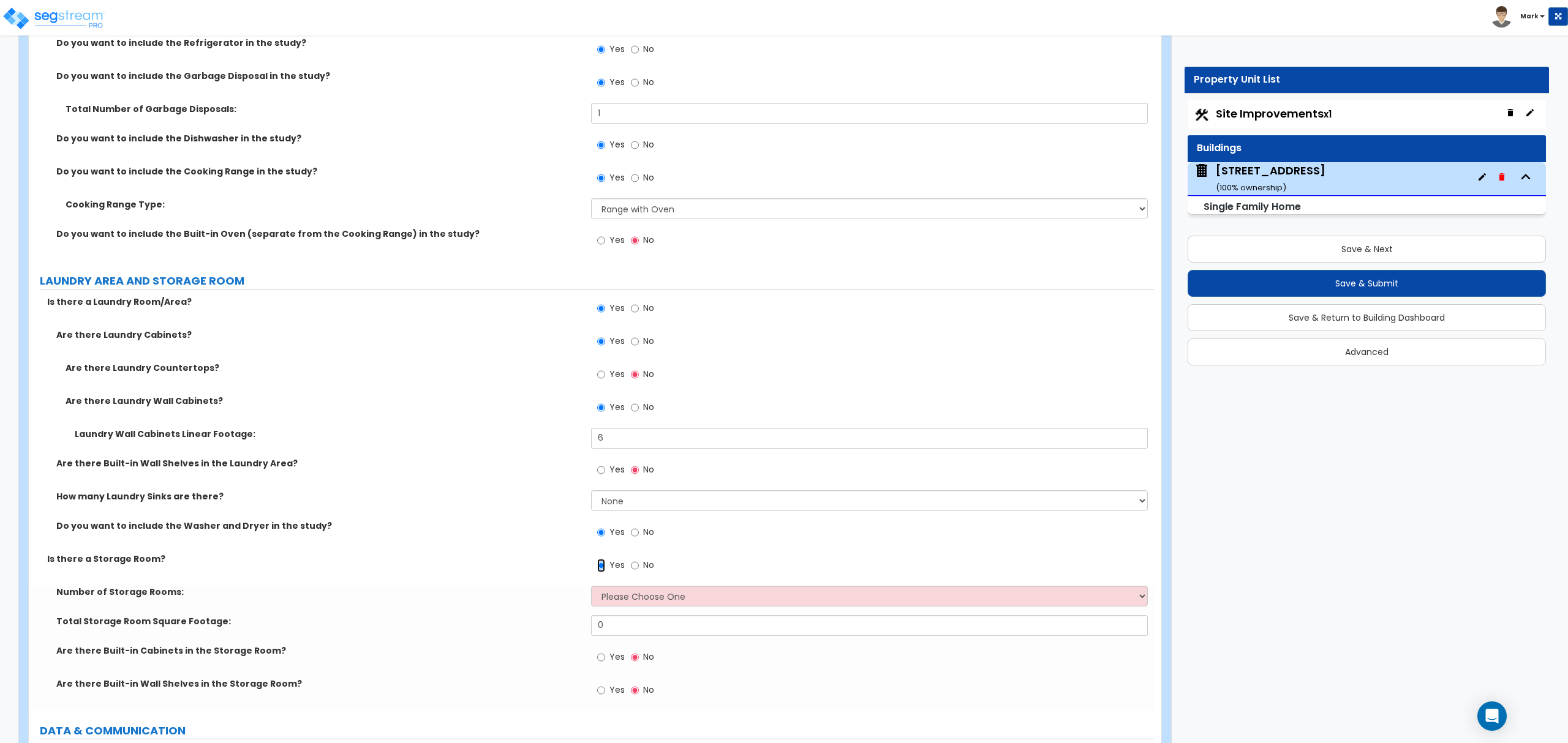
scroll to position [5061, 0]
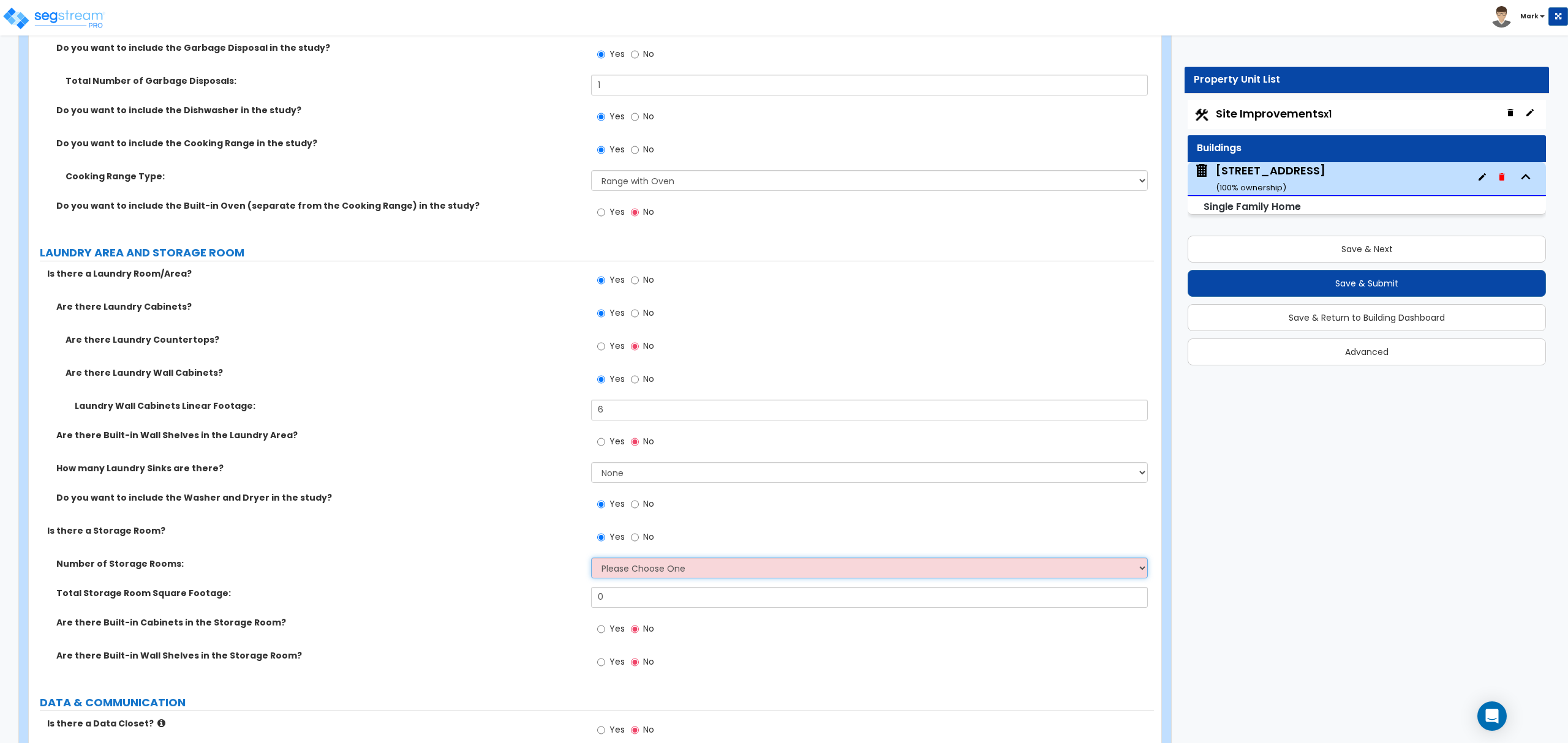
click at [634, 572] on select "Please Choose One 1 2 3" at bounding box center [869, 568] width 556 height 21
select select "1"
click at [591, 561] on select "Please Choose One 1 2 3" at bounding box center [869, 568] width 556 height 21
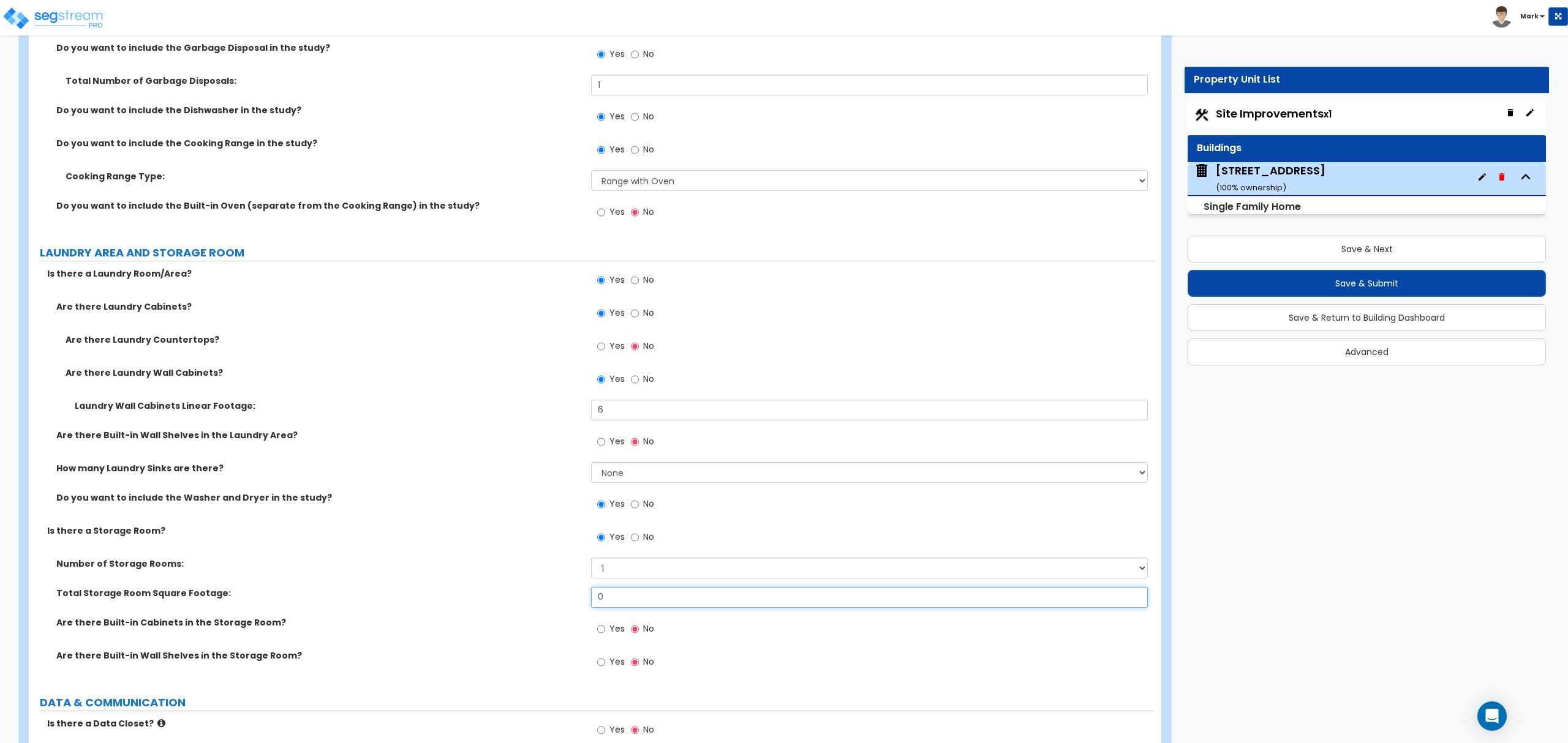
click at [628, 606] on input "0" at bounding box center [869, 598] width 556 height 21
click at [642, 540] on label "No" at bounding box center [642, 539] width 23 height 21
click at [639, 540] on input "No" at bounding box center [634, 538] width 8 height 13
radio input "false"
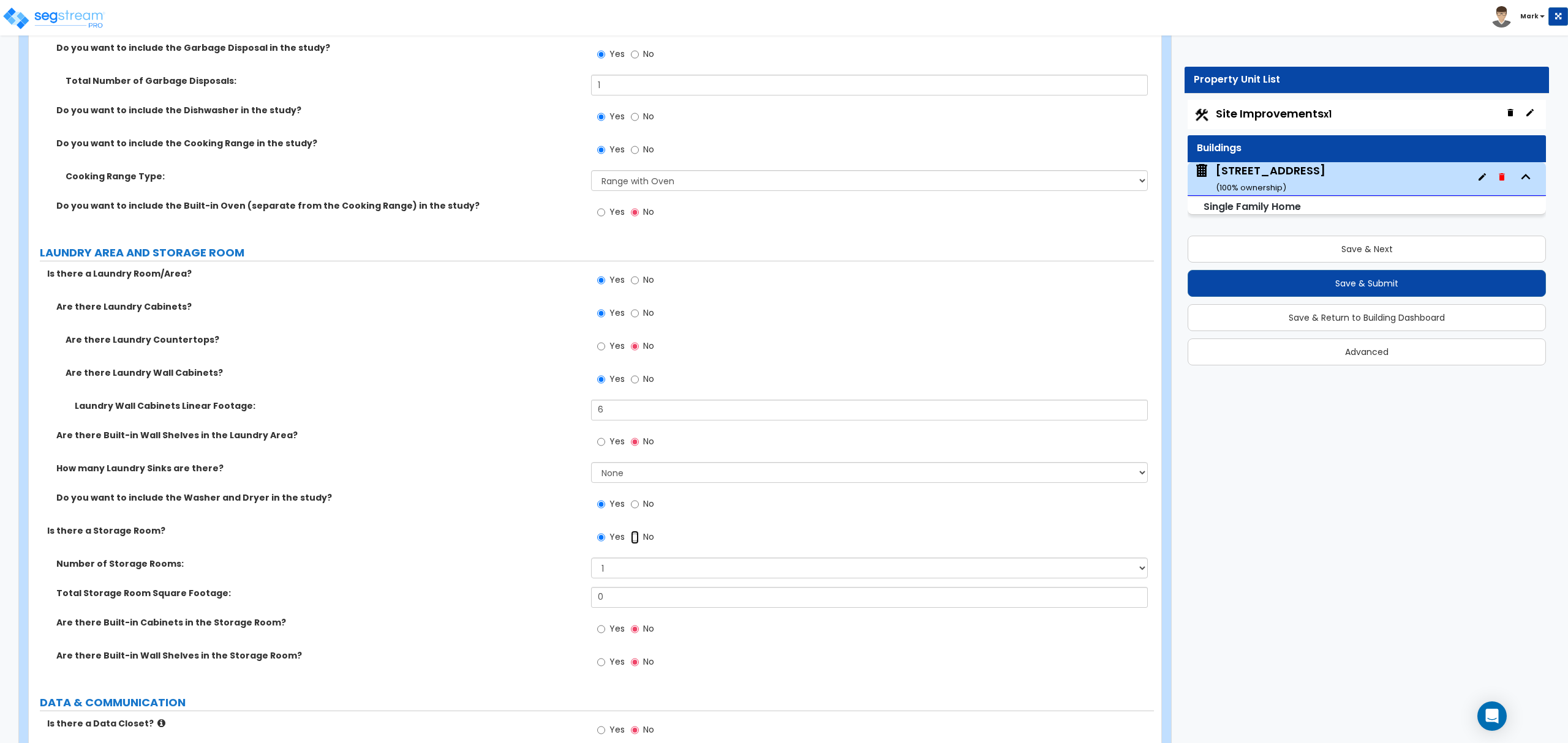
radio input "true"
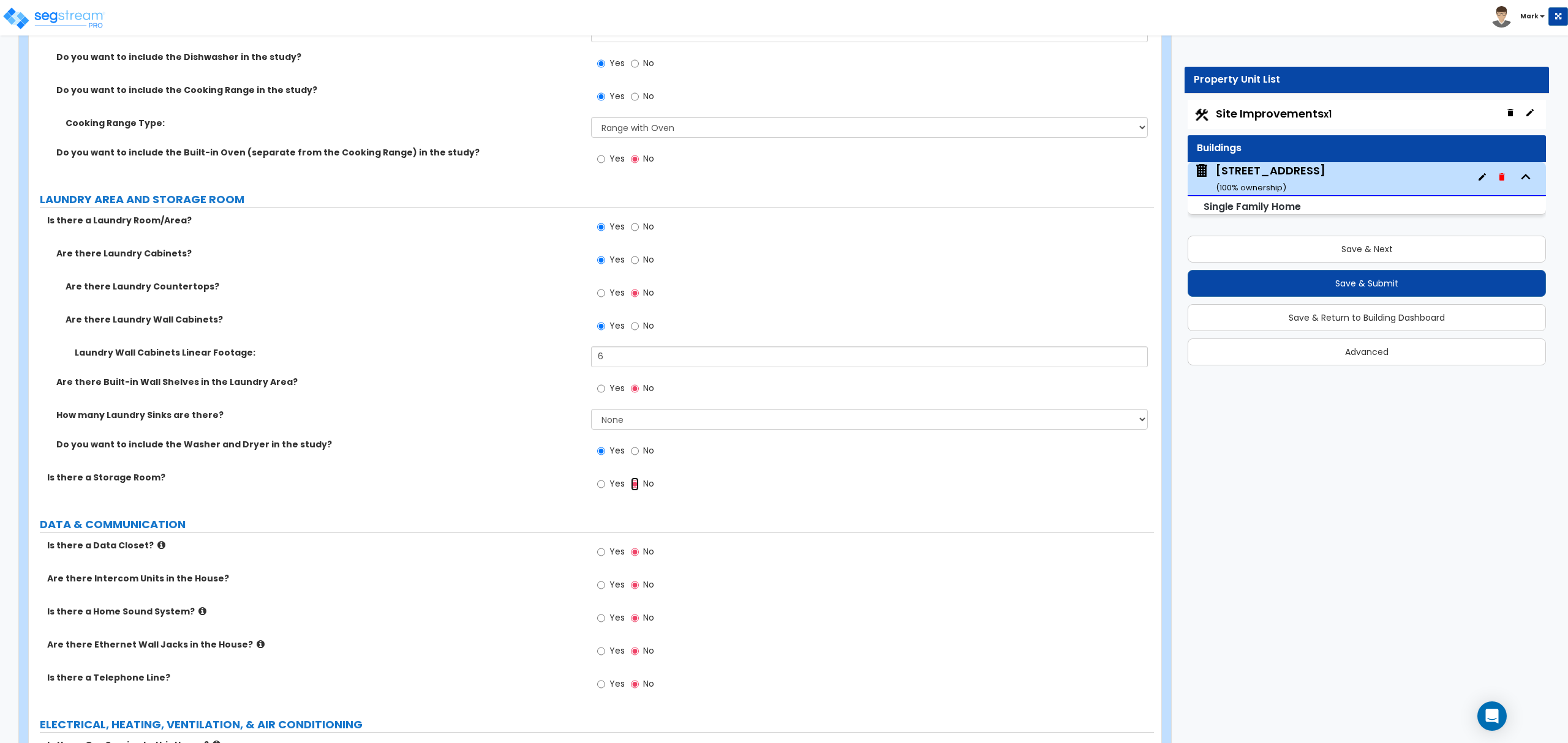
scroll to position [5143, 0]
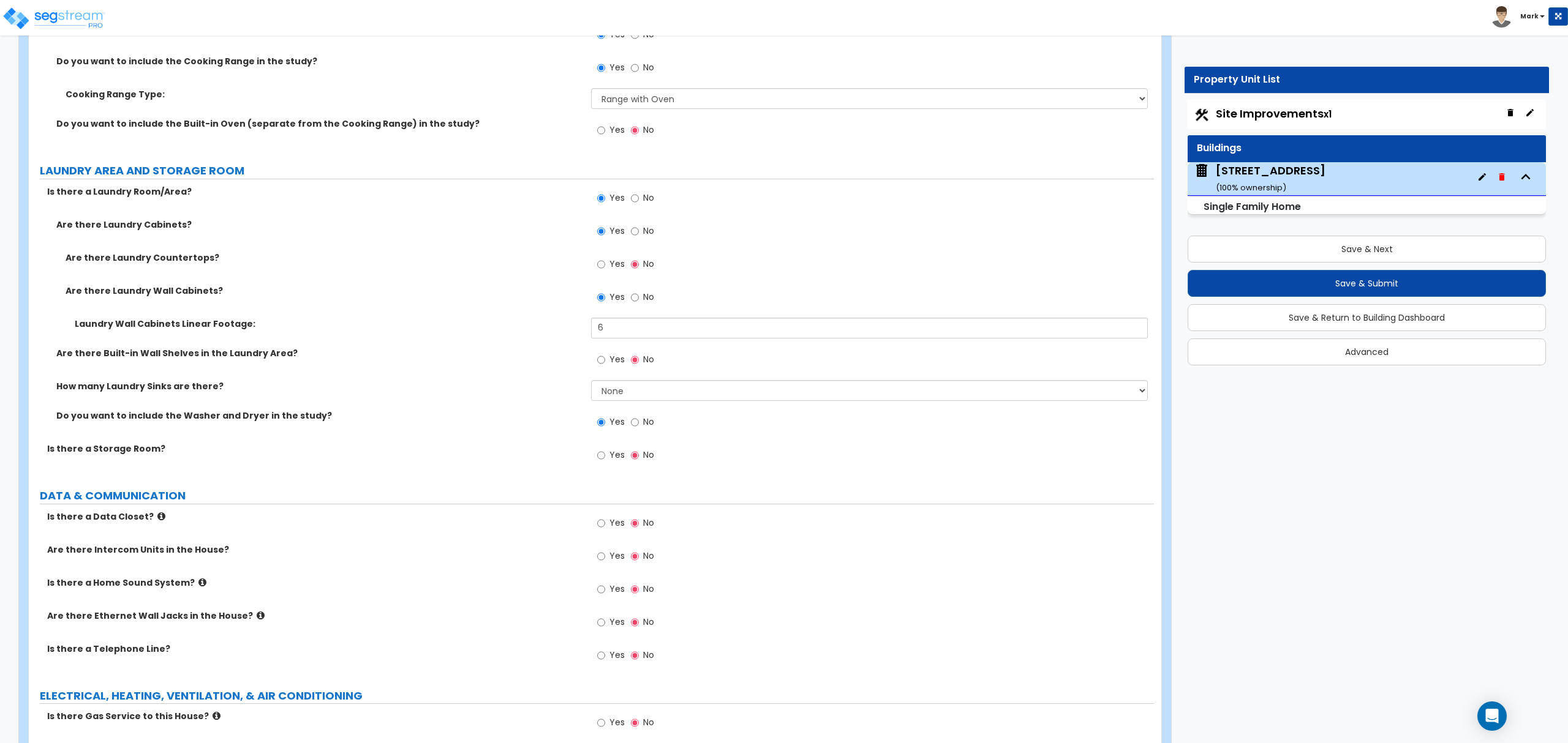
click at [606, 630] on label "Yes" at bounding box center [610, 624] width 28 height 21
click at [605, 630] on input "Yes" at bounding box center [601, 623] width 8 height 13
radio input "true"
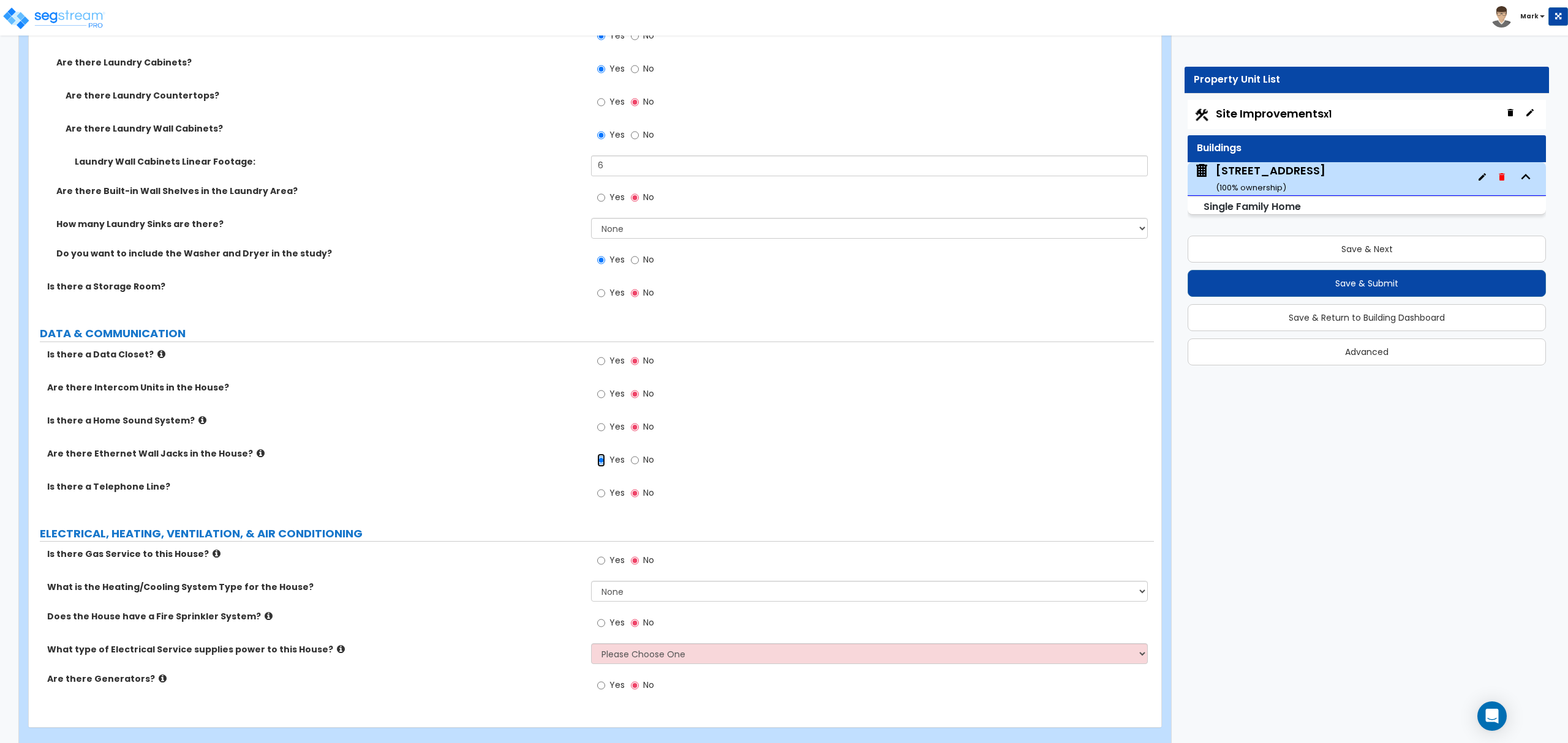
scroll to position [5306, 0]
click at [634, 576] on div "Yes No" at bounding box center [625, 562] width 69 height 28
click at [608, 565] on label "Yes" at bounding box center [610, 562] width 28 height 21
click at [605, 565] on input "Yes" at bounding box center [601, 560] width 8 height 13
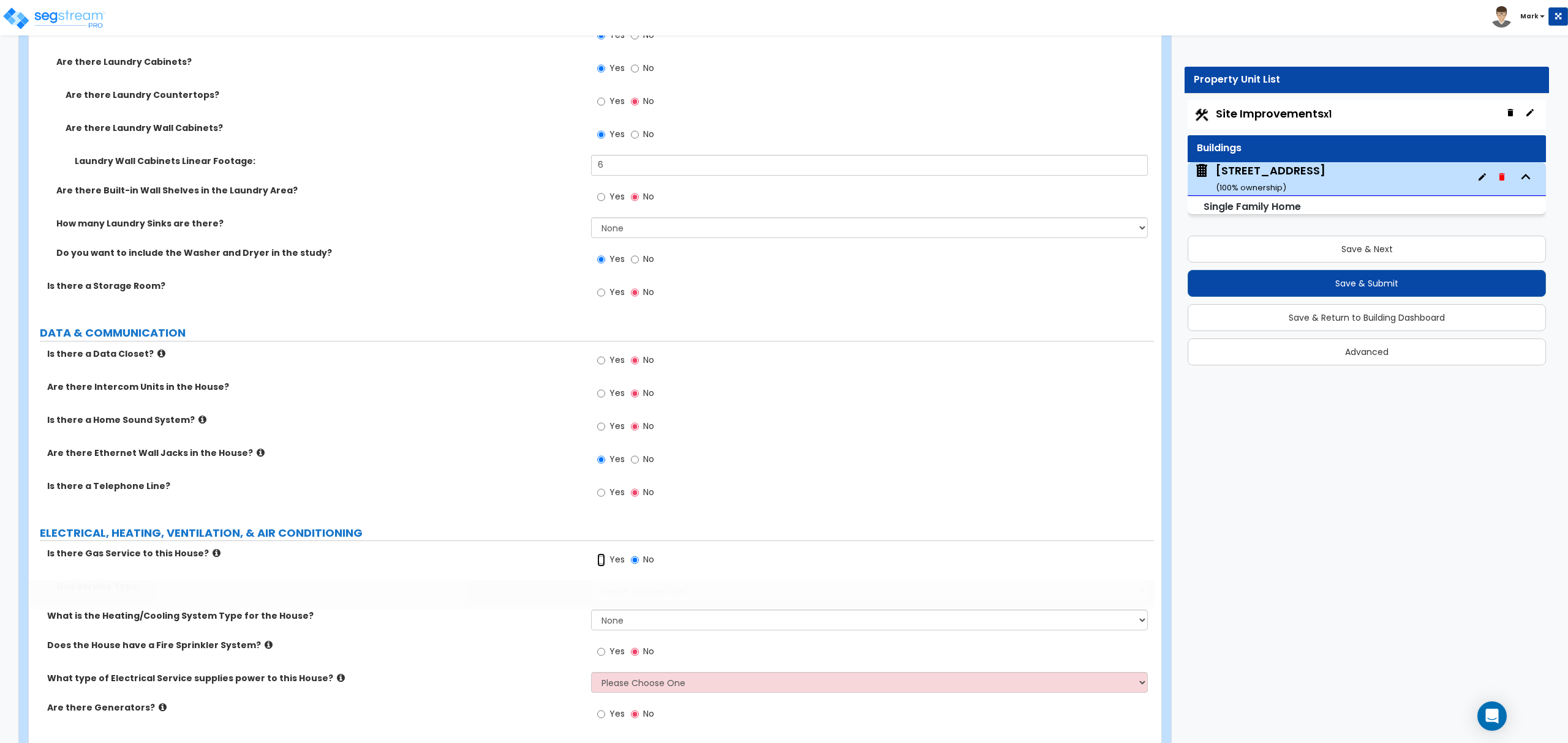
radio input "true"
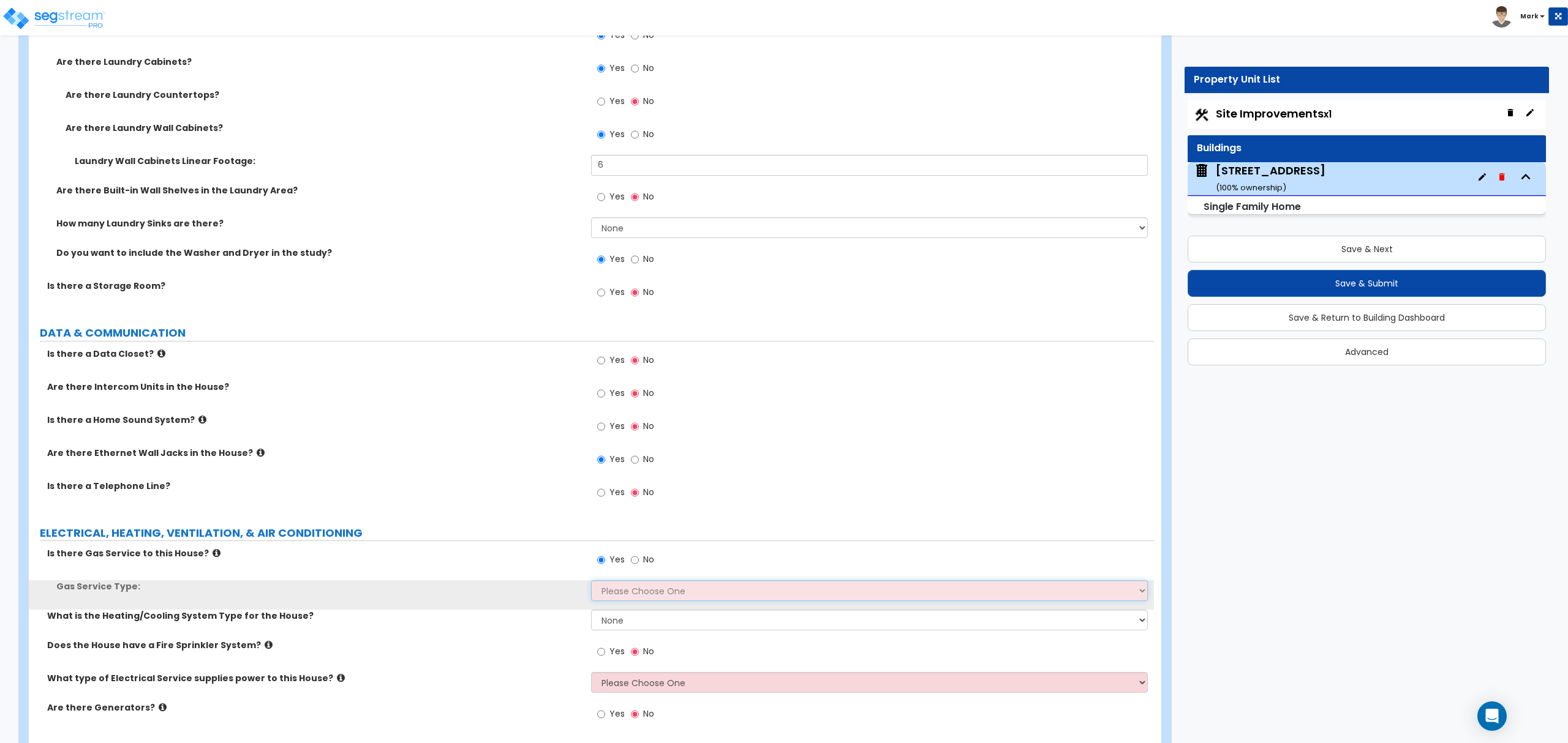
click at [621, 598] on select "Please Choose One Natural Gas Service Propane Tank On-site" at bounding box center [869, 591] width 556 height 21
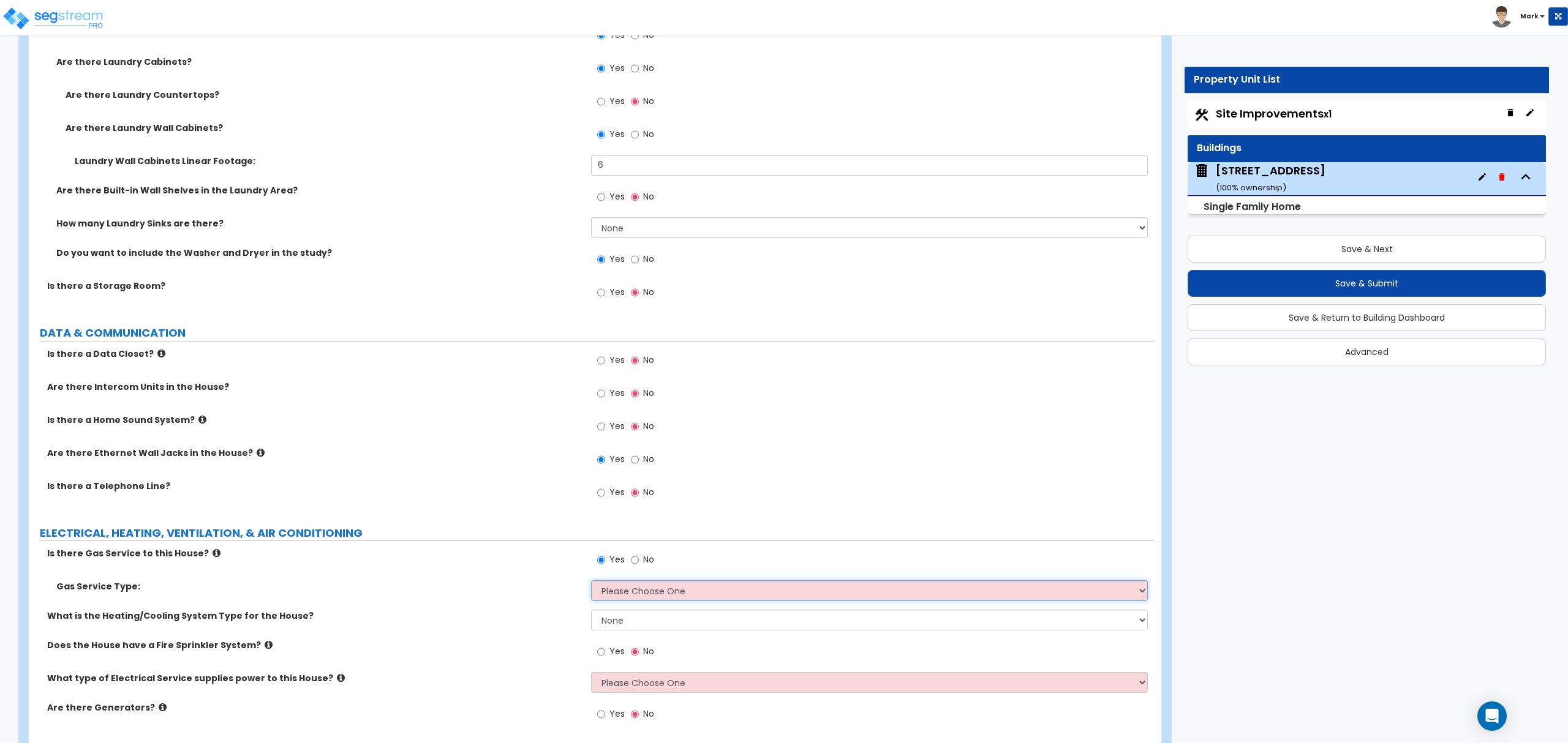
select select "1"
click at [591, 584] on select "Please Choose One Natural Gas Service Propane Tank On-site" at bounding box center [869, 591] width 556 height 21
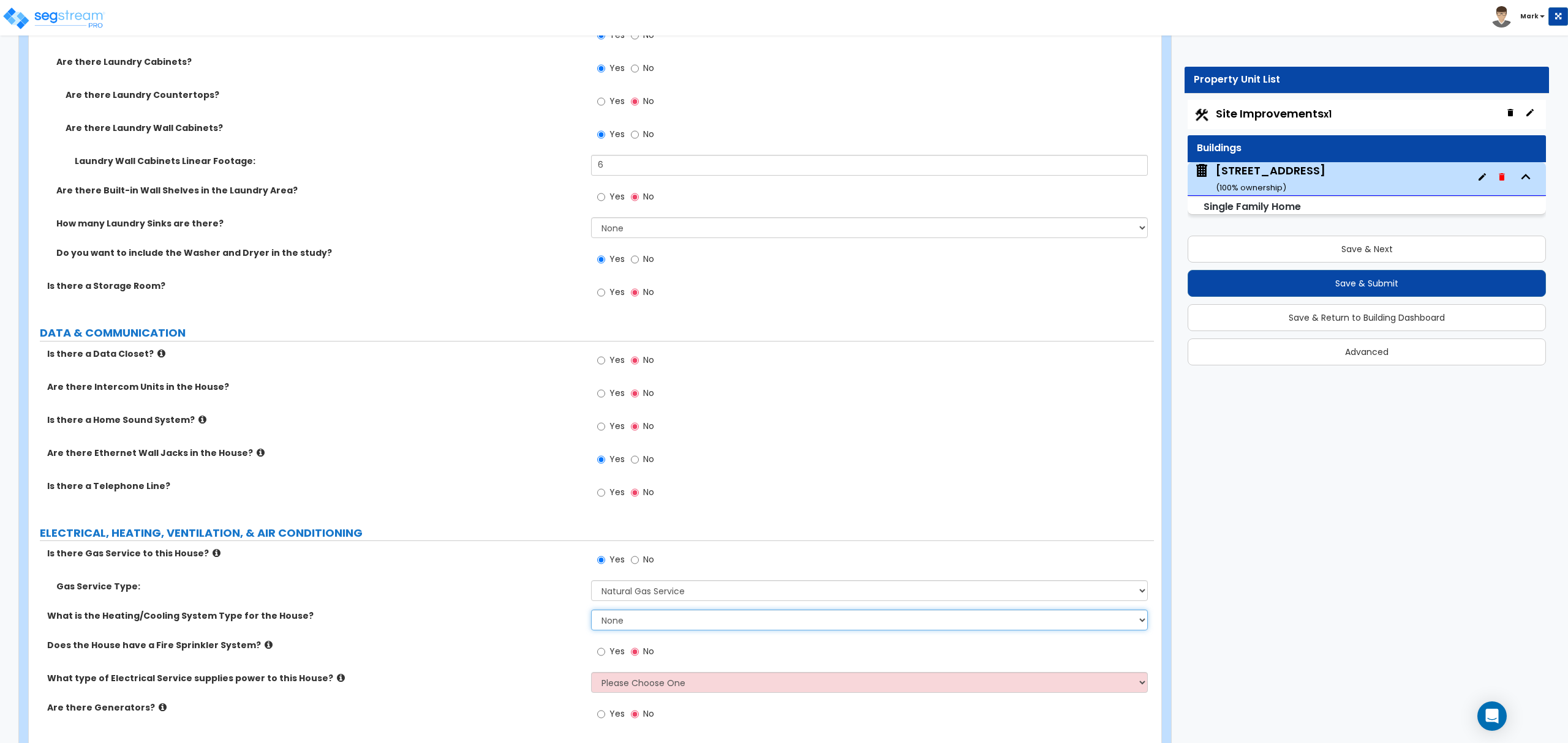
click at [631, 623] on select "None Heat Only Centralized Heating & Cooling Thru Wall Air Conditioners Mini Sp…" at bounding box center [869, 620] width 556 height 21
select select "2"
click at [591, 613] on select "None Heat Only Centralized Heating & Cooling Thru Wall Air Conditioners Mini Sp…" at bounding box center [869, 620] width 556 height 21
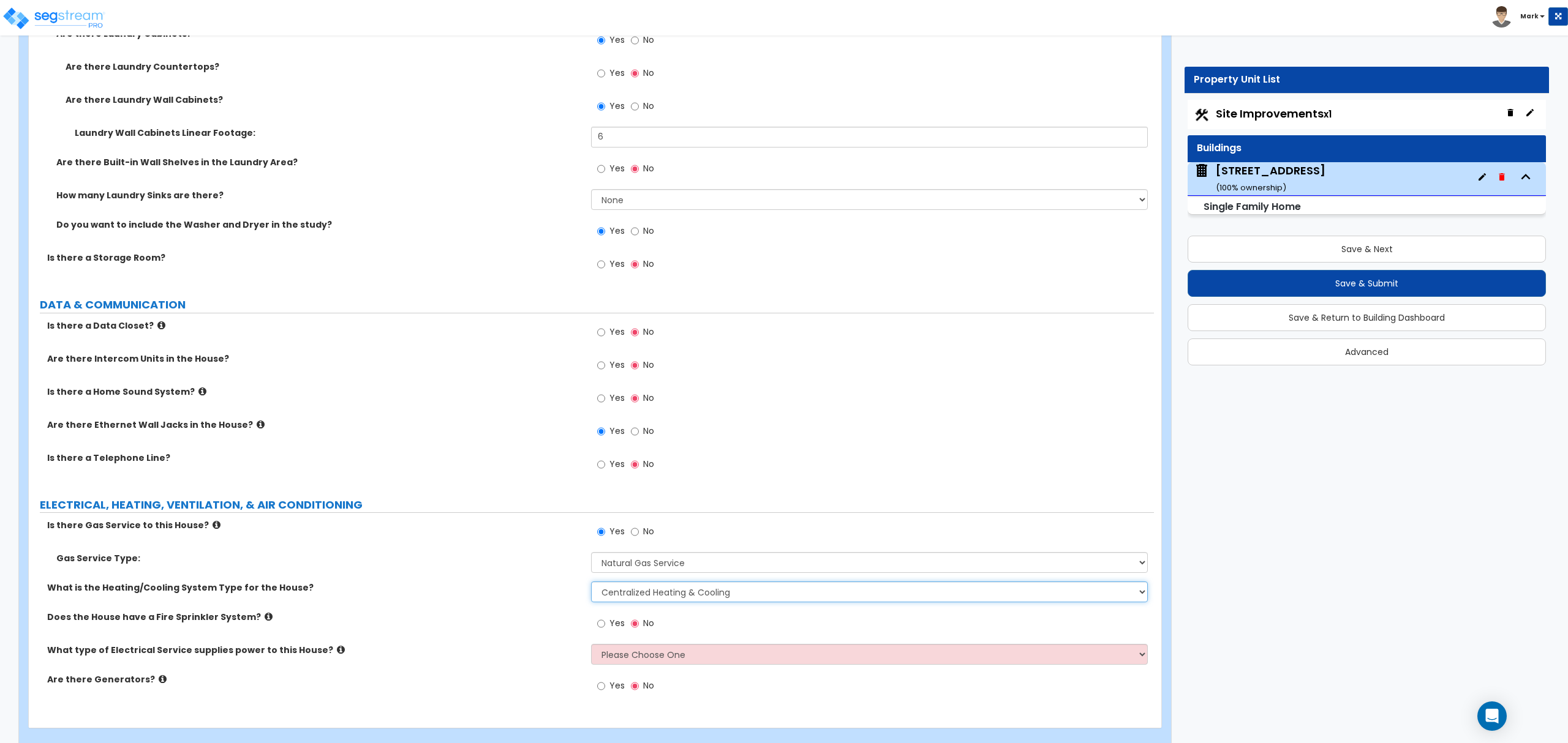
scroll to position [5358, 0]
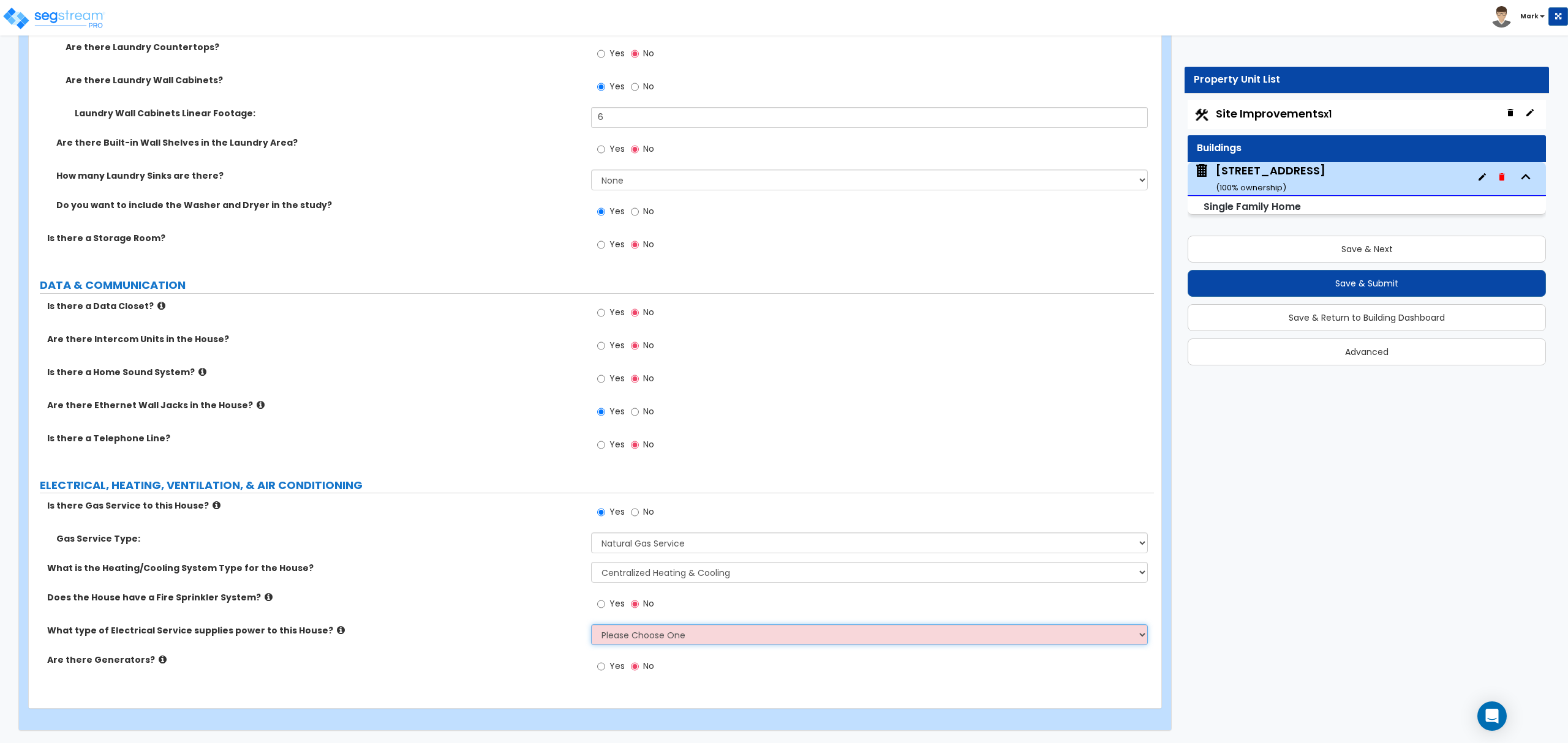
click at [622, 634] on select "Please Choose One Overhead Underground" at bounding box center [869, 635] width 556 height 21
select select "2"
click at [591, 624] on select "Please Choose One Overhead Underground" at bounding box center [869, 635] width 556 height 21
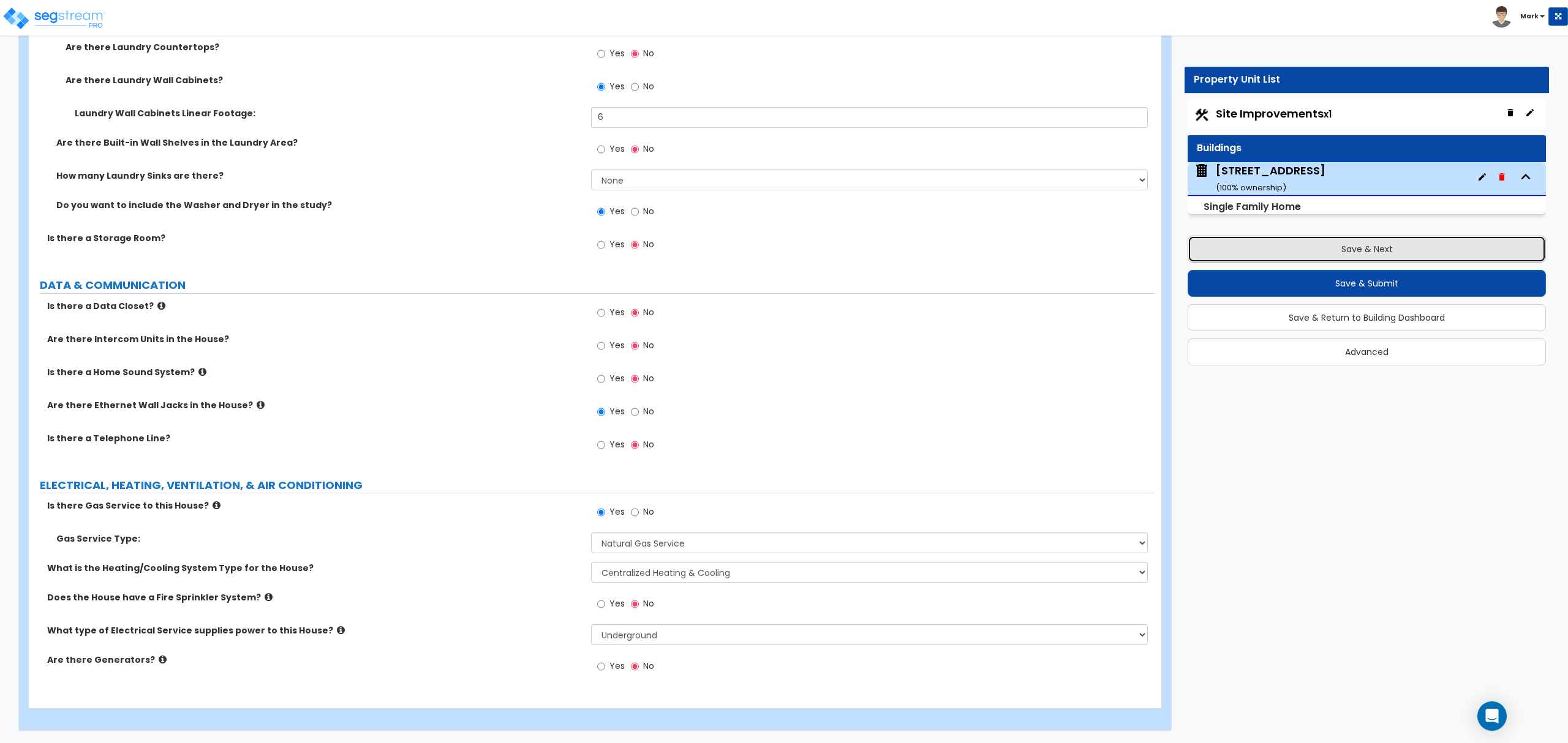
click at [1427, 256] on button "Save & Next" at bounding box center [1366, 249] width 358 height 27
select select "2"
select select "1"
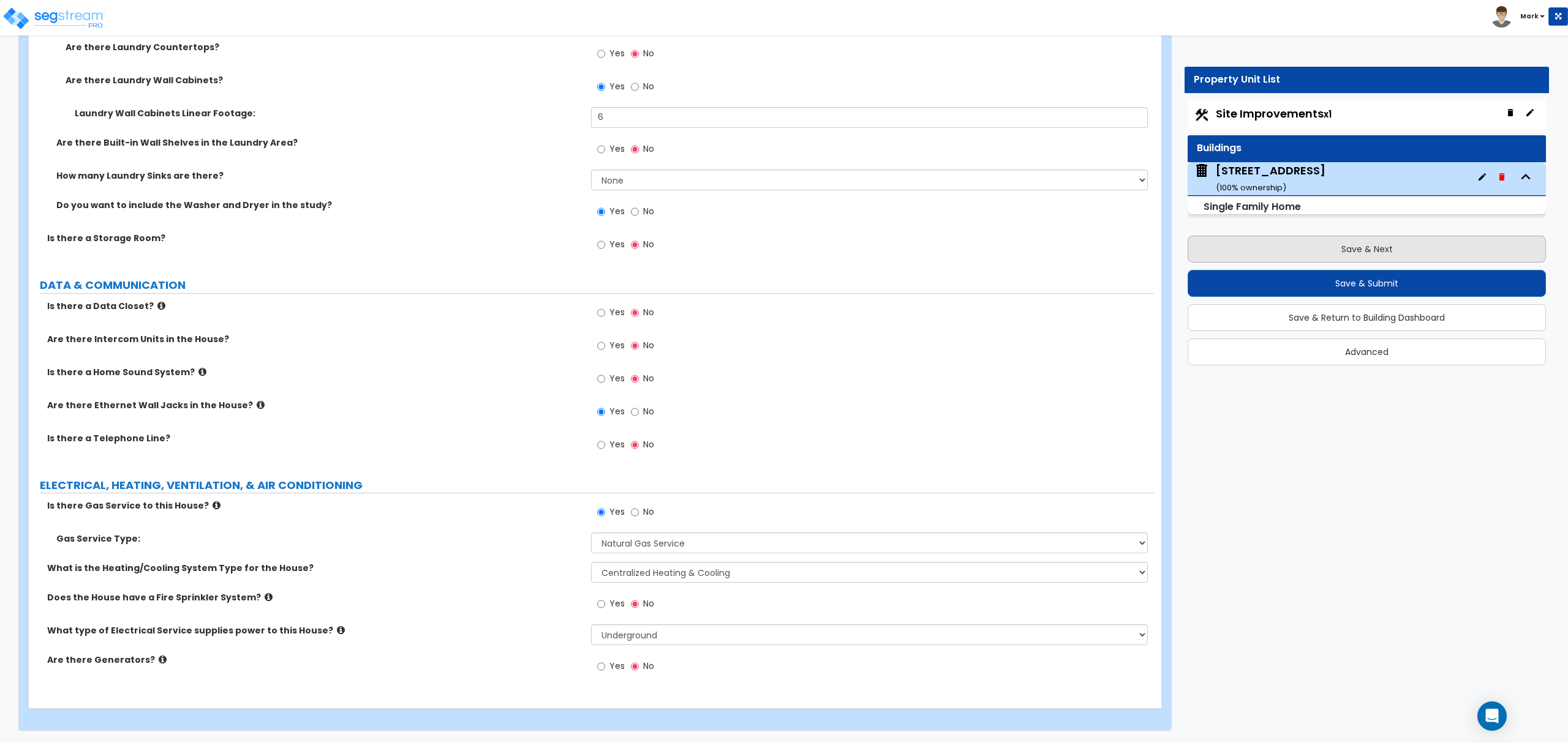
select select "9"
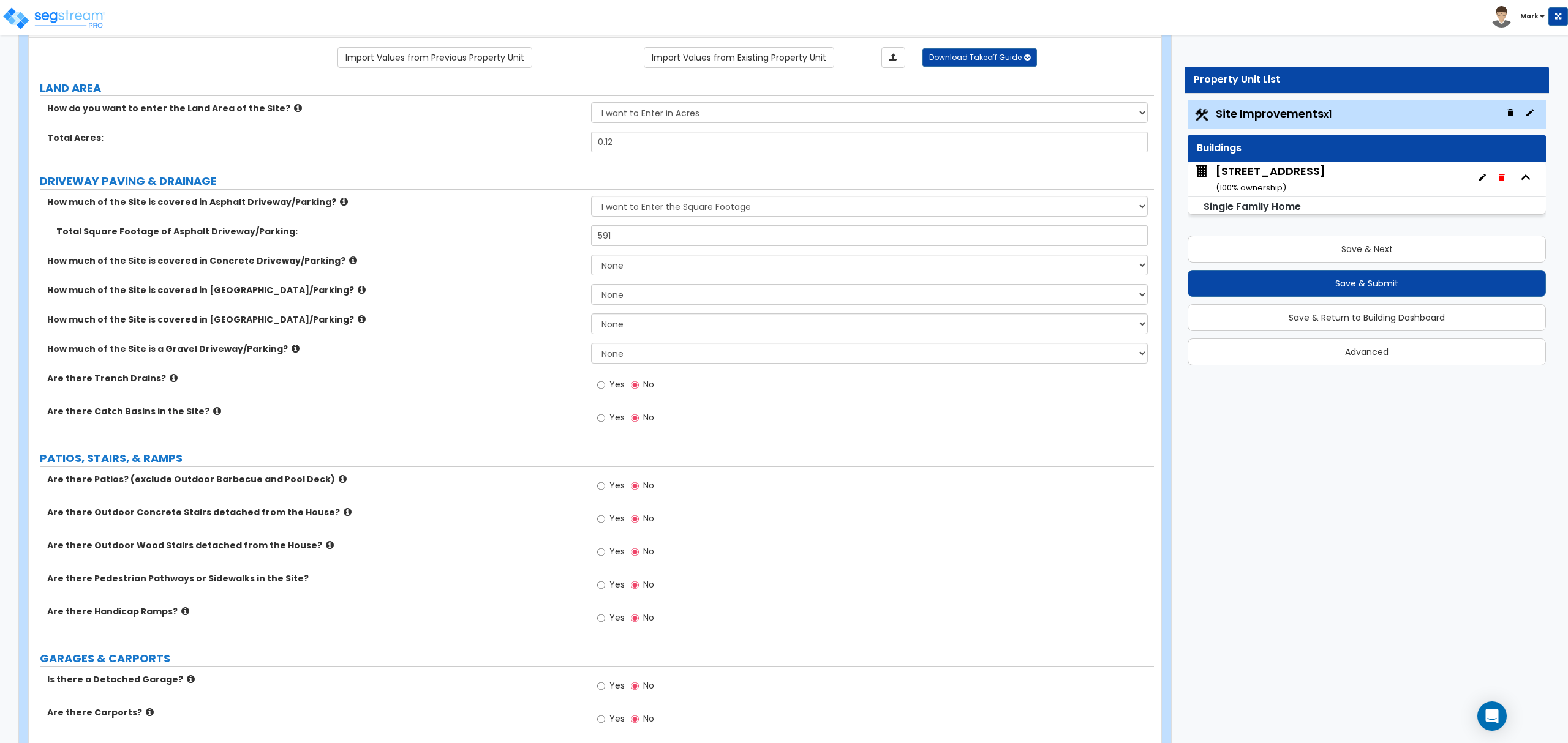
scroll to position [0, 0]
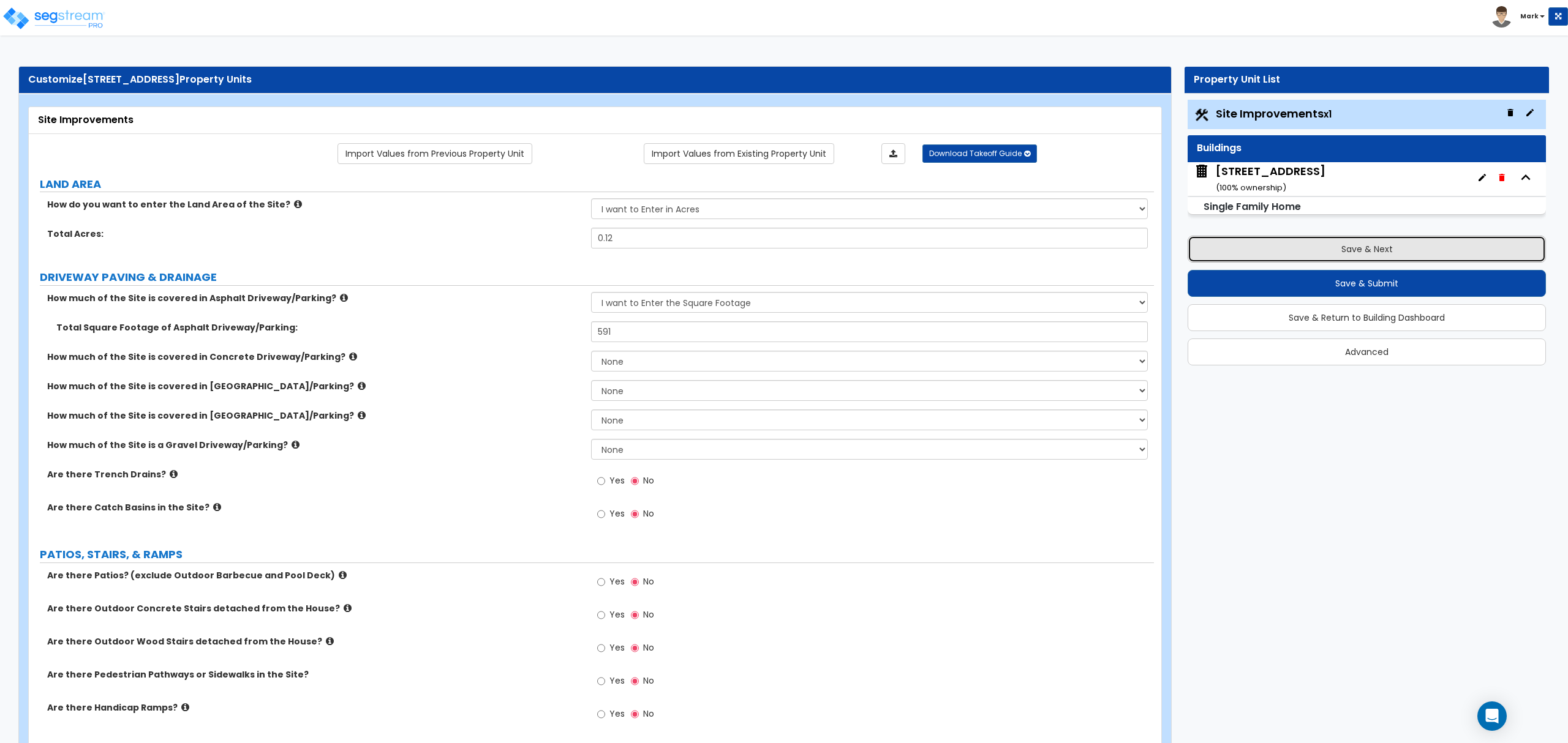
click at [1369, 251] on button "Save & Next" at bounding box center [1366, 249] width 358 height 27
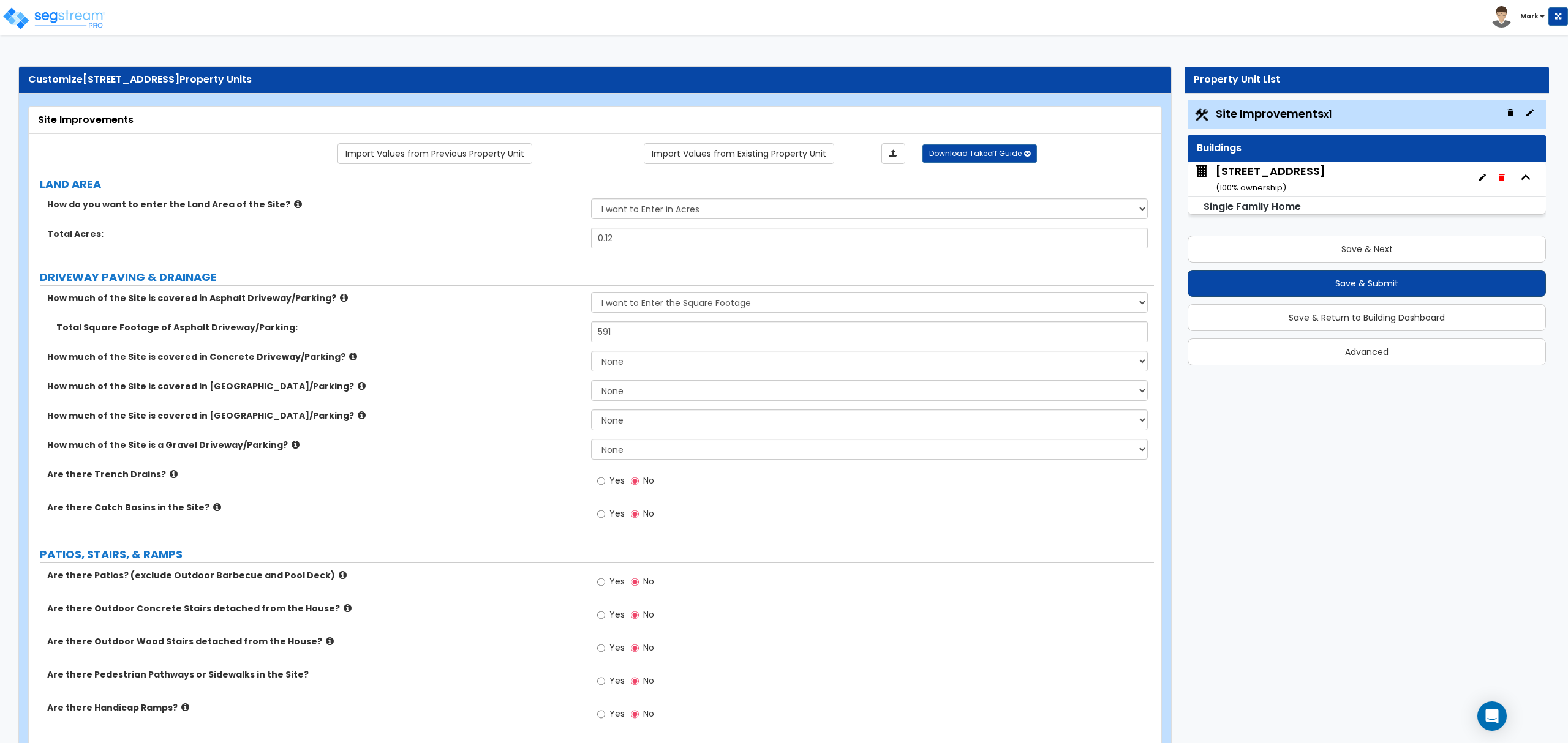
select select "2"
select select "1"
select select "9"
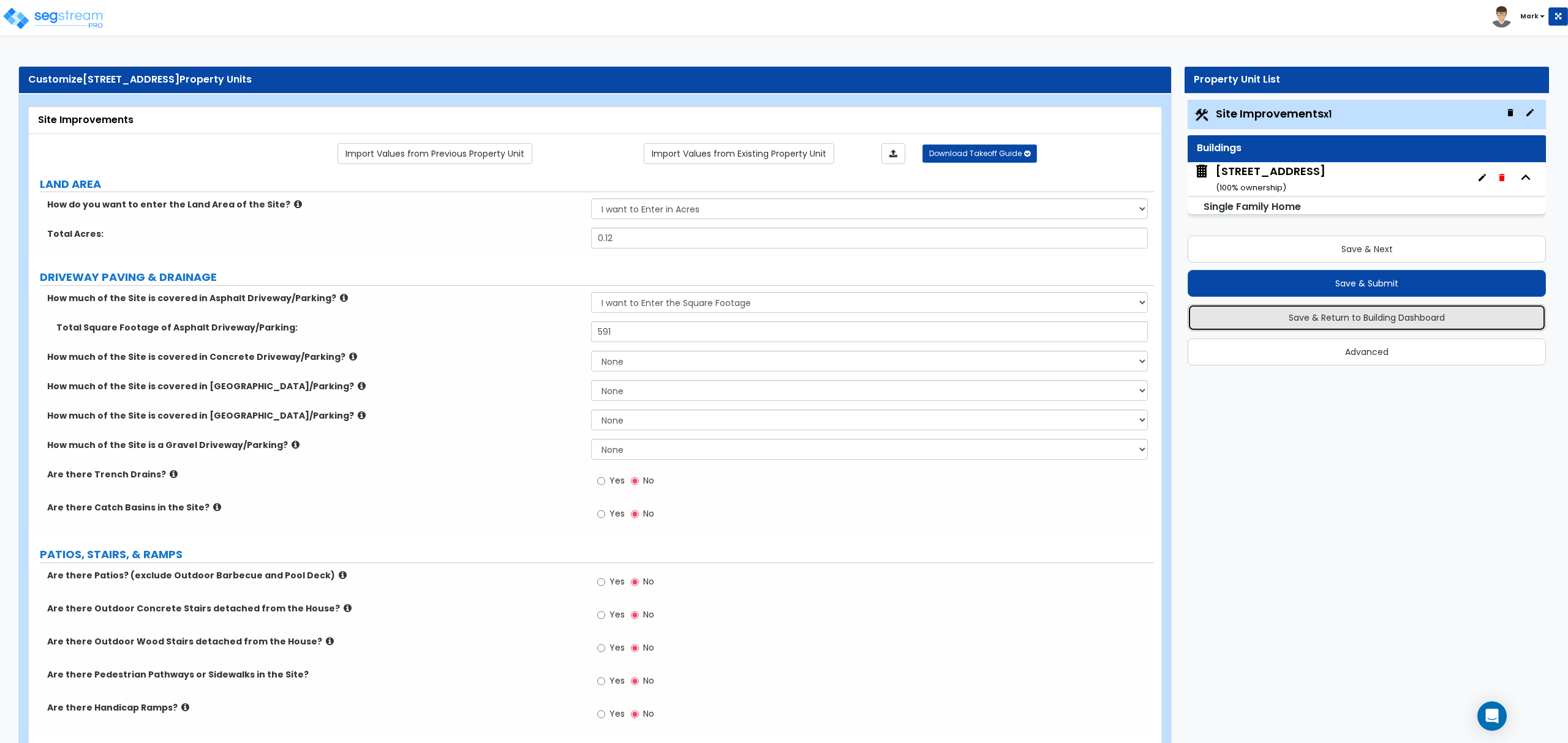
click at [1362, 309] on button "Save & Return to Building Dashboard" at bounding box center [1366, 318] width 358 height 27
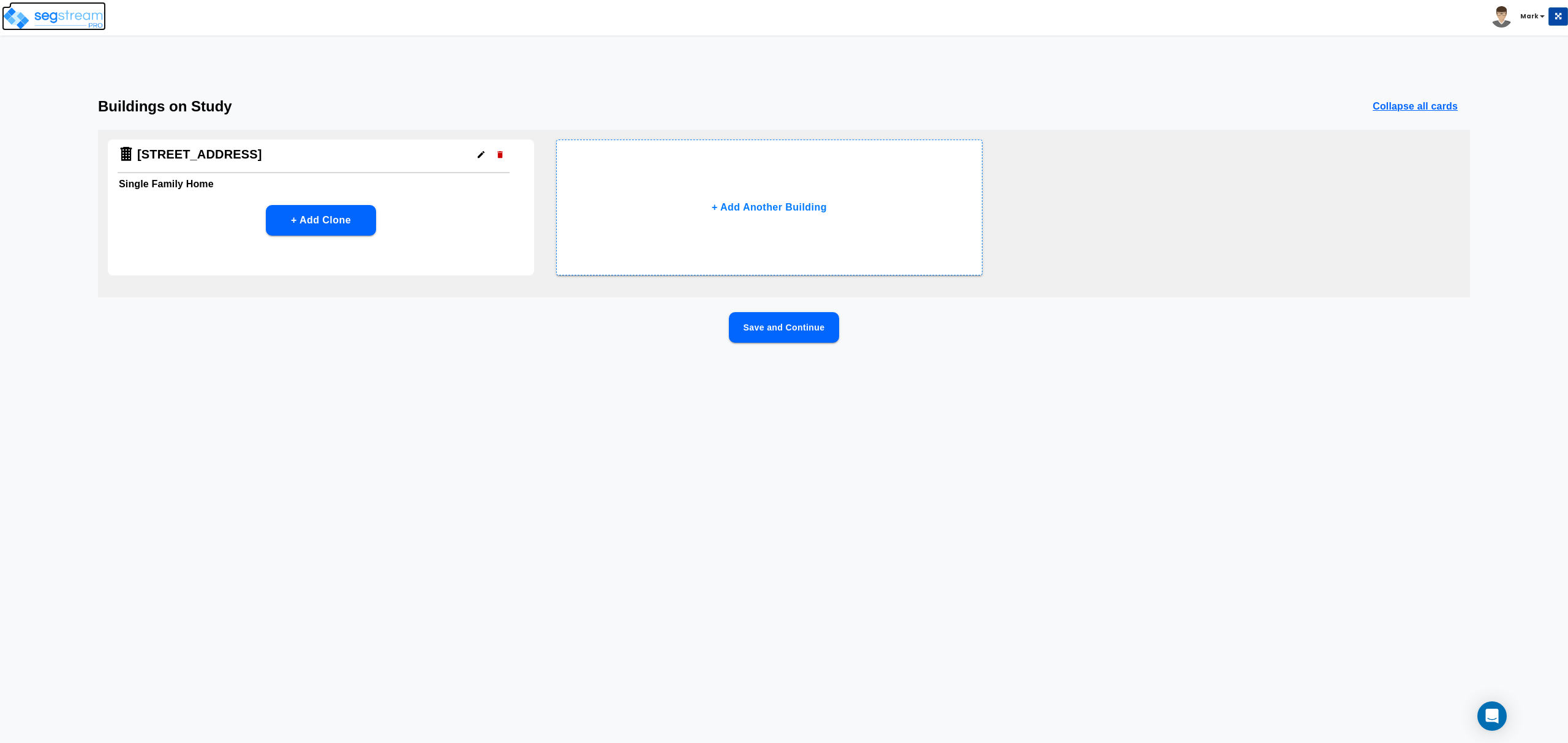
click at [60, 21] on img at bounding box center [54, 18] width 104 height 25
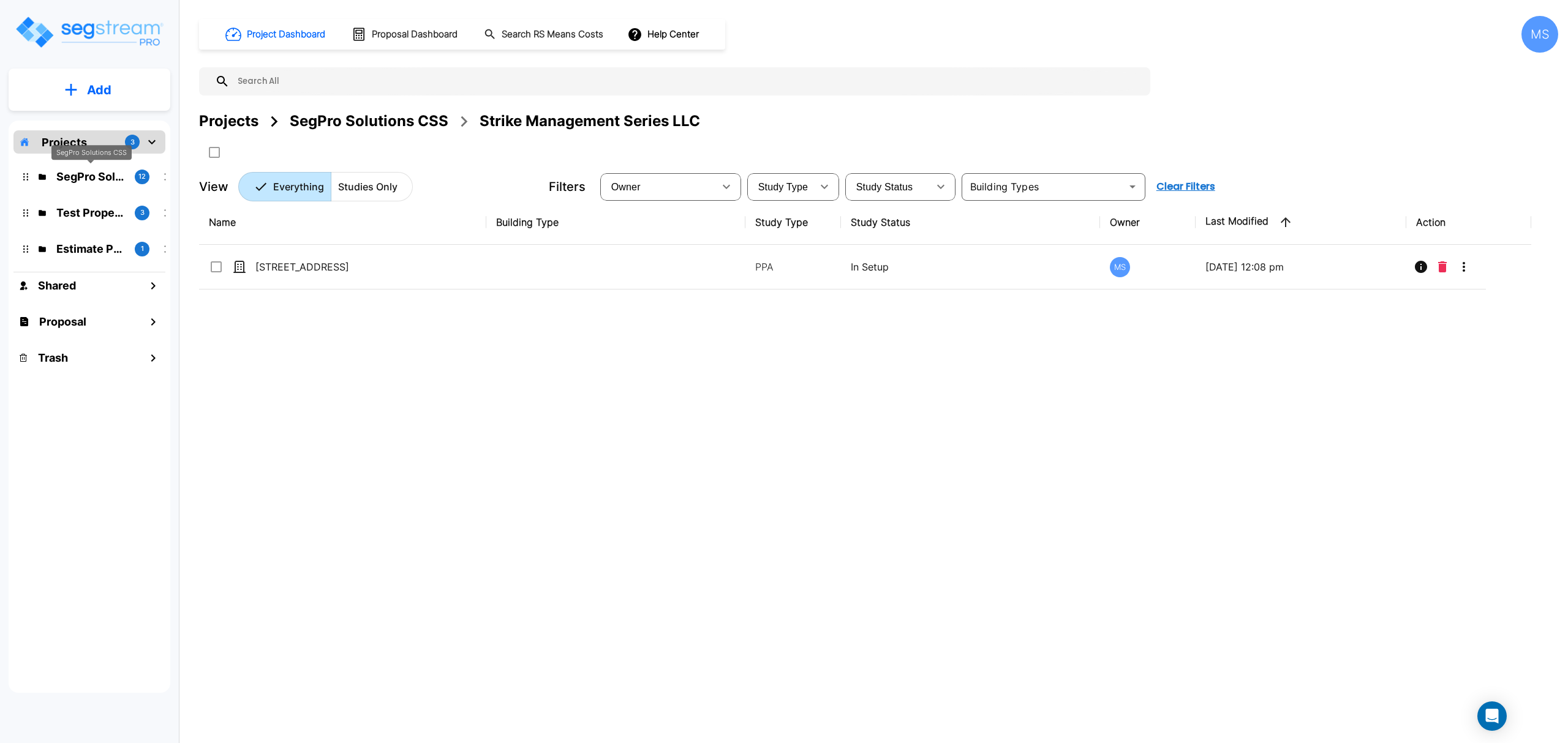
click at [80, 184] on p "SegPro Solutions CSS" at bounding box center [91, 177] width 69 height 16
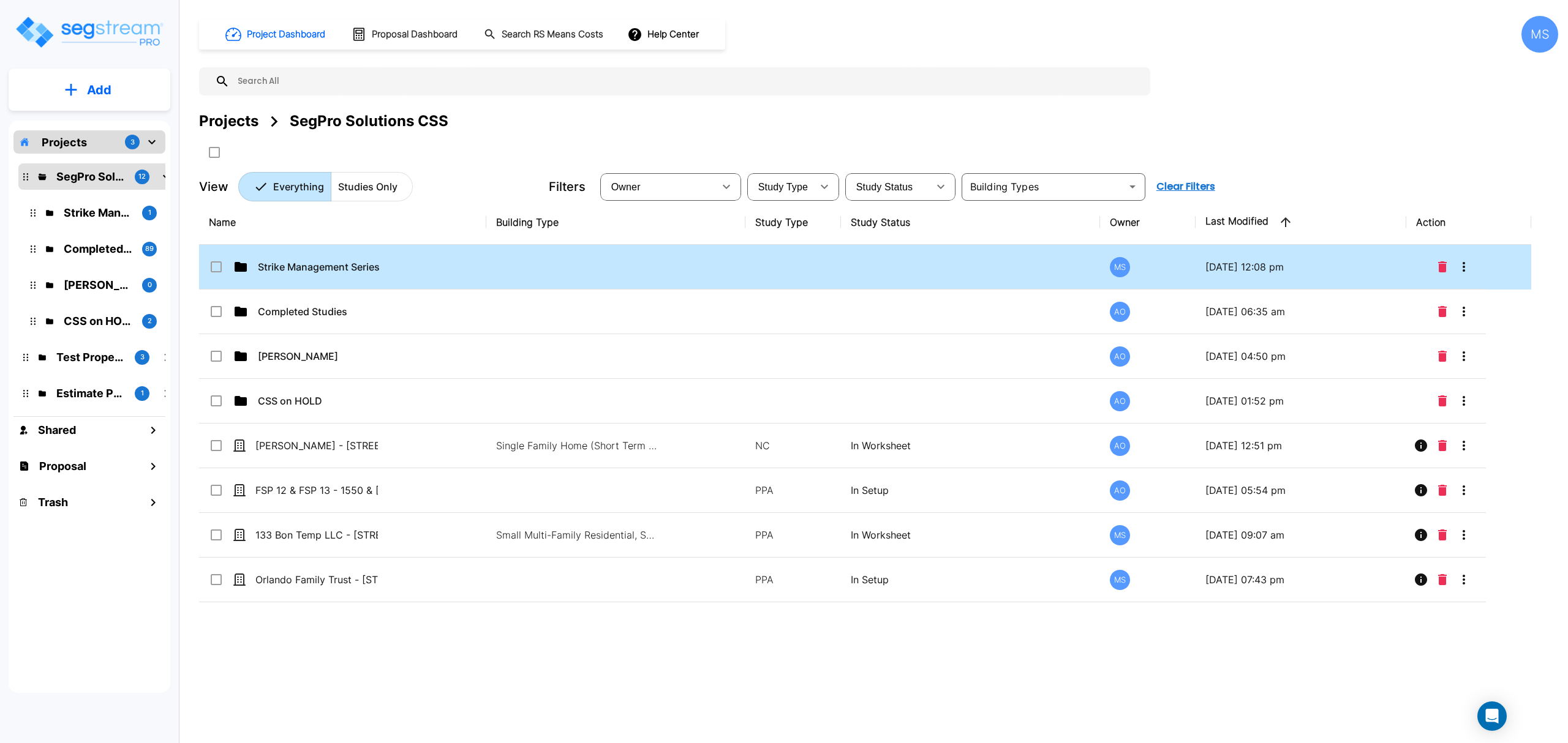
click at [373, 256] on td "Strike Management Series LLC" at bounding box center [343, 267] width 287 height 45
checkbox input "true"
click at [373, 256] on td "Strike Management Series LLC" at bounding box center [343, 267] width 287 height 45
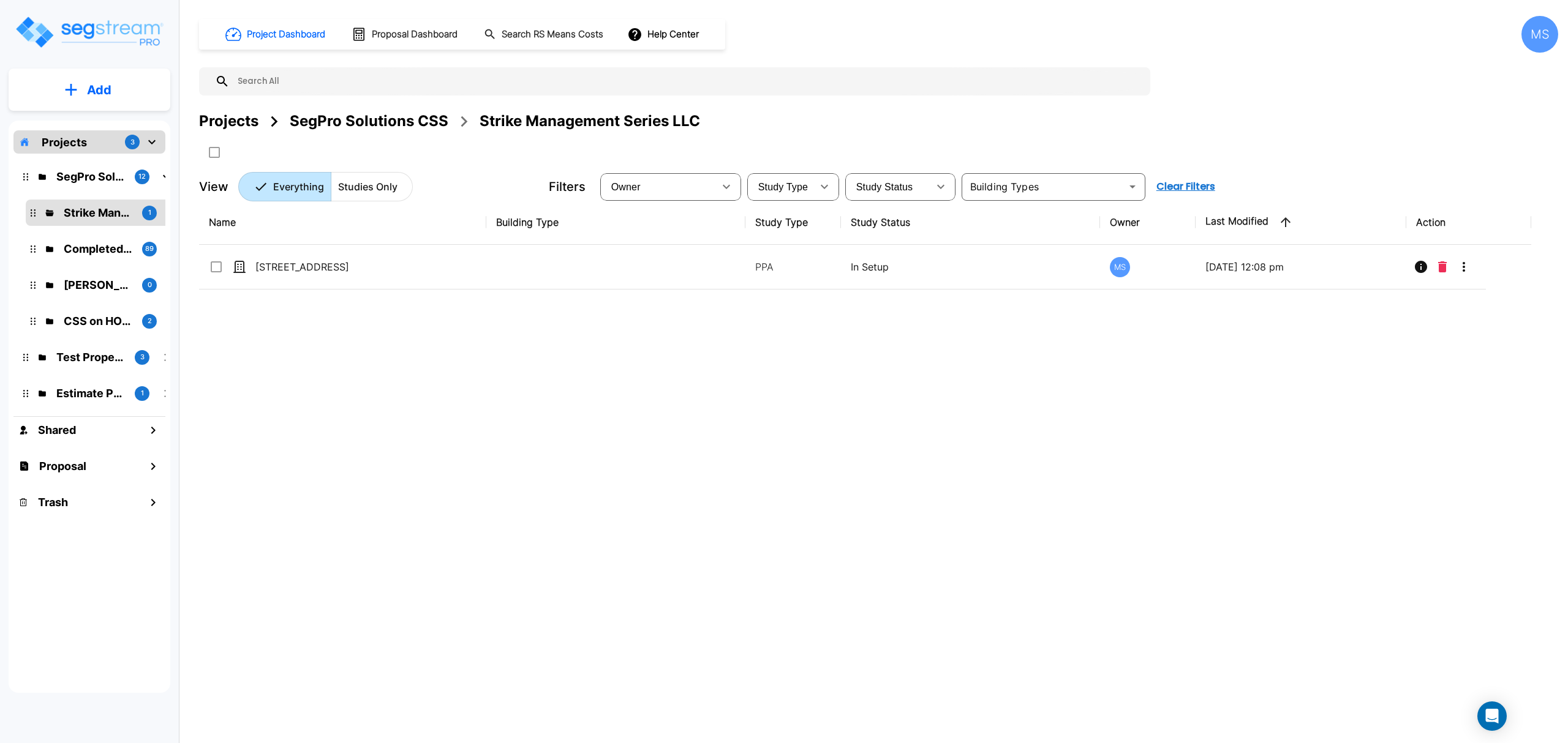
click at [118, 87] on button "Add" at bounding box center [89, 90] width 162 height 36
click at [125, 160] on link "Add Study" at bounding box center [89, 158] width 77 height 25
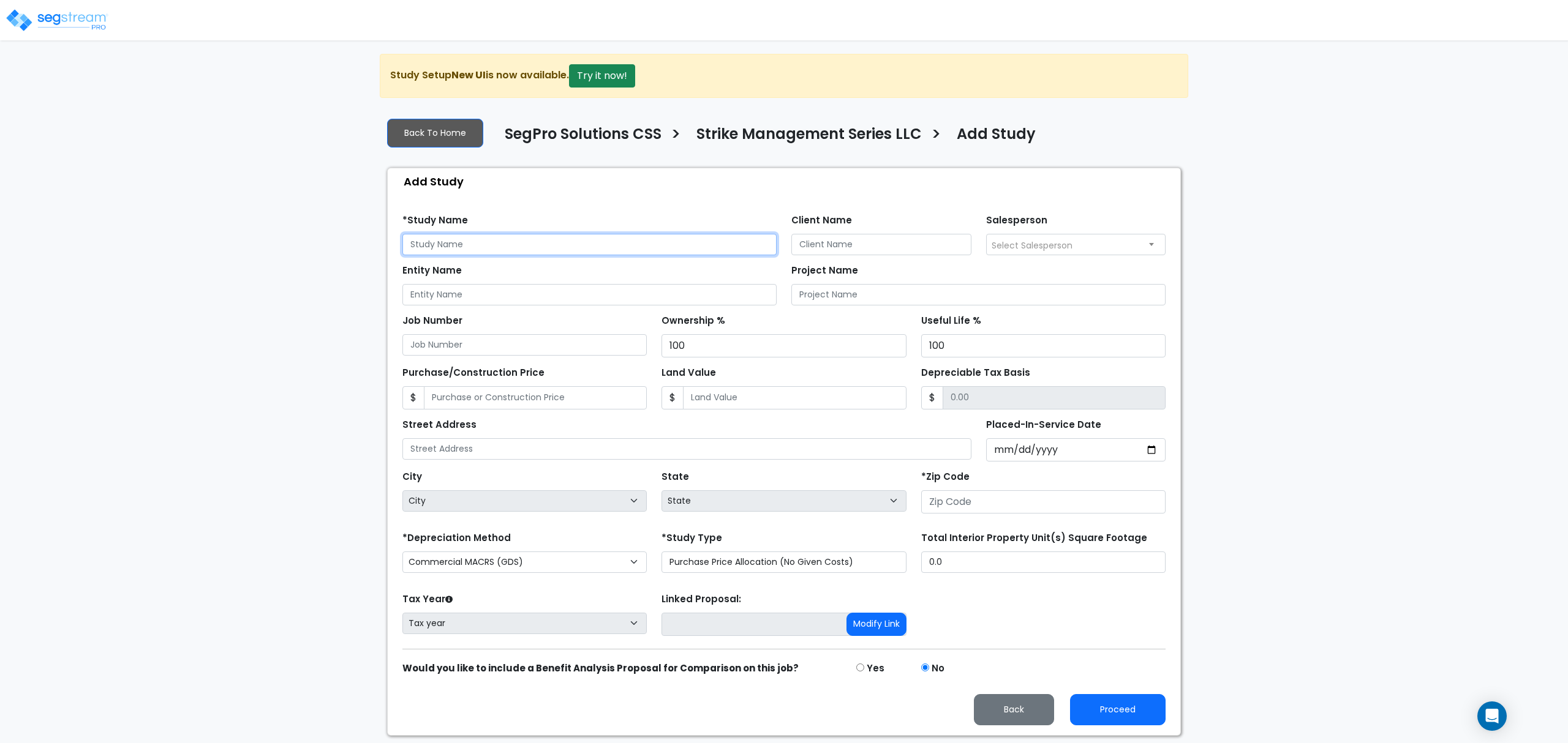
click at [512, 245] on input "text" at bounding box center [589, 245] width 374 height 22
click at [1019, 255] on div "Salesperson Select Salesperson [PERSON_NAME] [PERSON_NAME] [PERSON_NAME]" at bounding box center [1076, 233] width 195 height 44
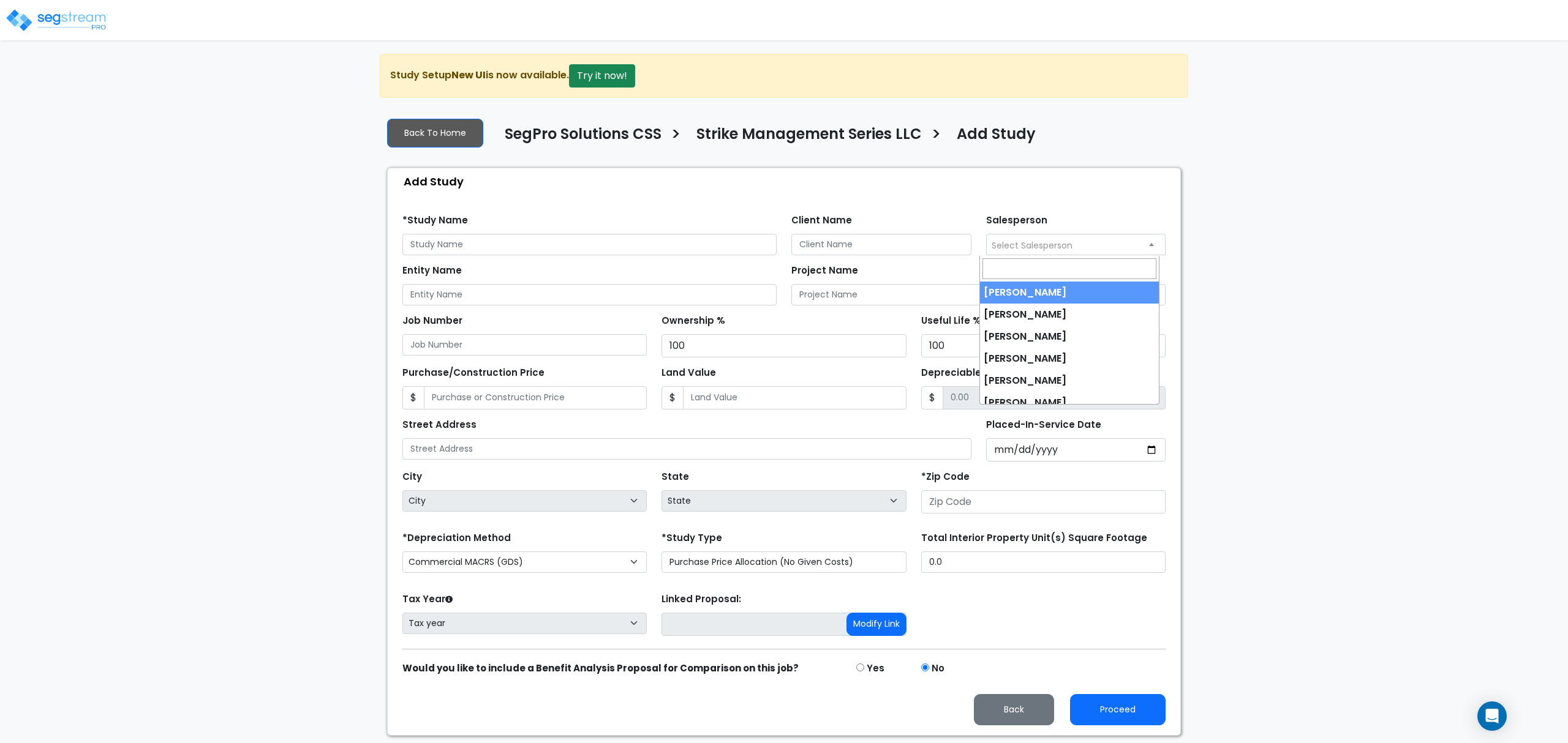
click at [1025, 245] on span "Select Salesperson" at bounding box center [1032, 245] width 81 height 12
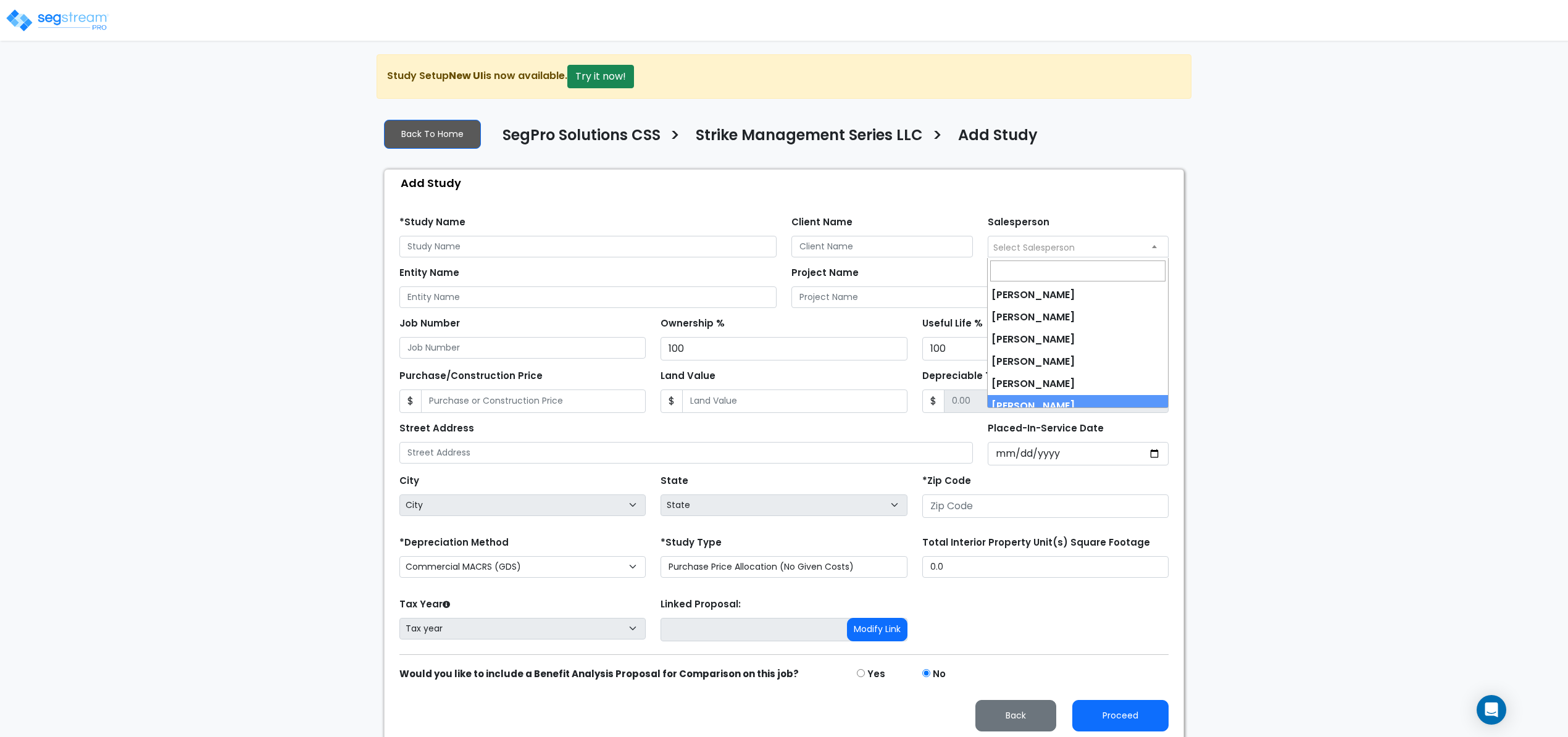
select select "190"
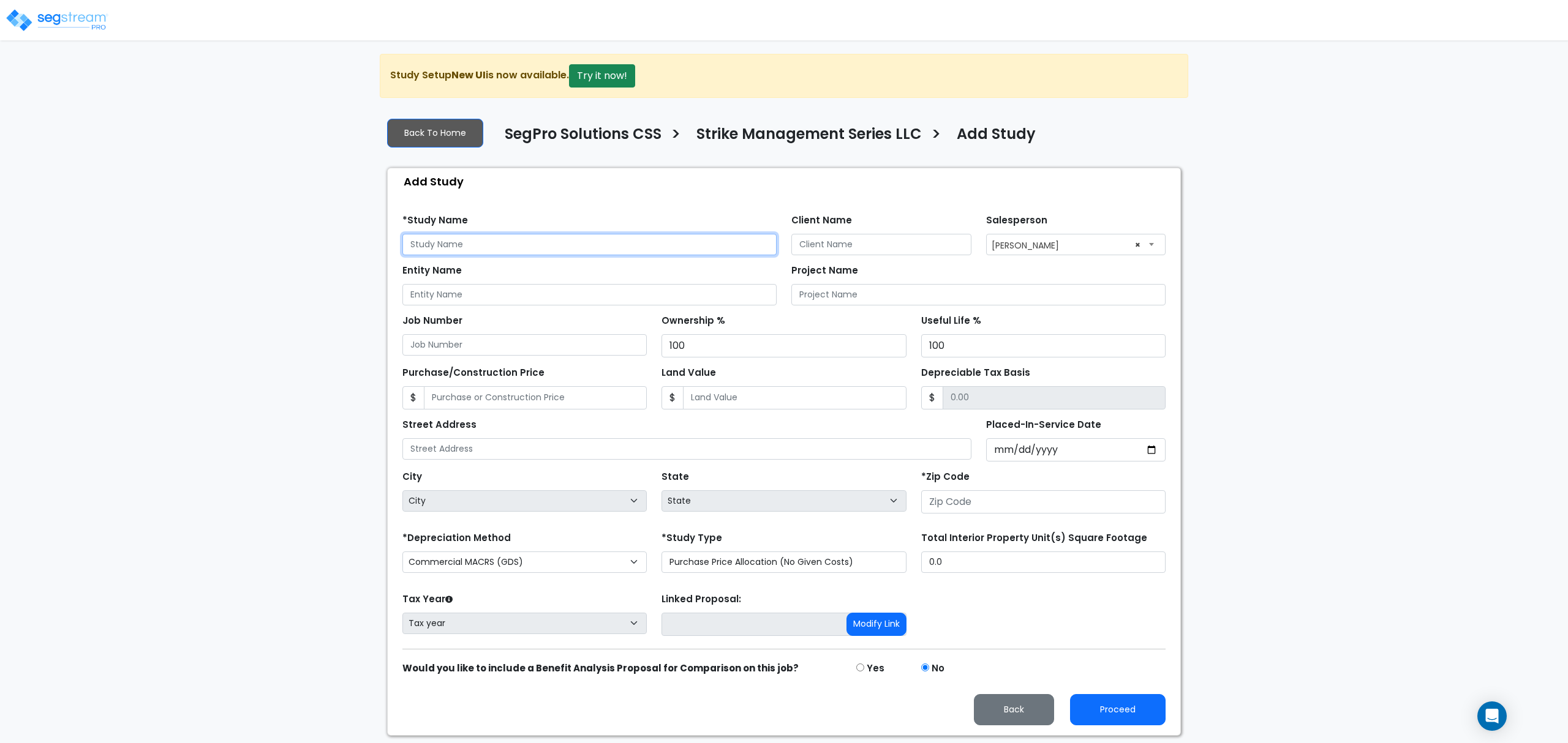
click at [627, 242] on input "text" at bounding box center [589, 245] width 374 height 22
click at [621, 229] on div "*Study Name" at bounding box center [589, 233] width 374 height 44
click at [623, 245] on input "text" at bounding box center [589, 245] width 374 height 22
click at [596, 242] on input "[STREET_ADDRESS]" at bounding box center [589, 245] width 374 height 22
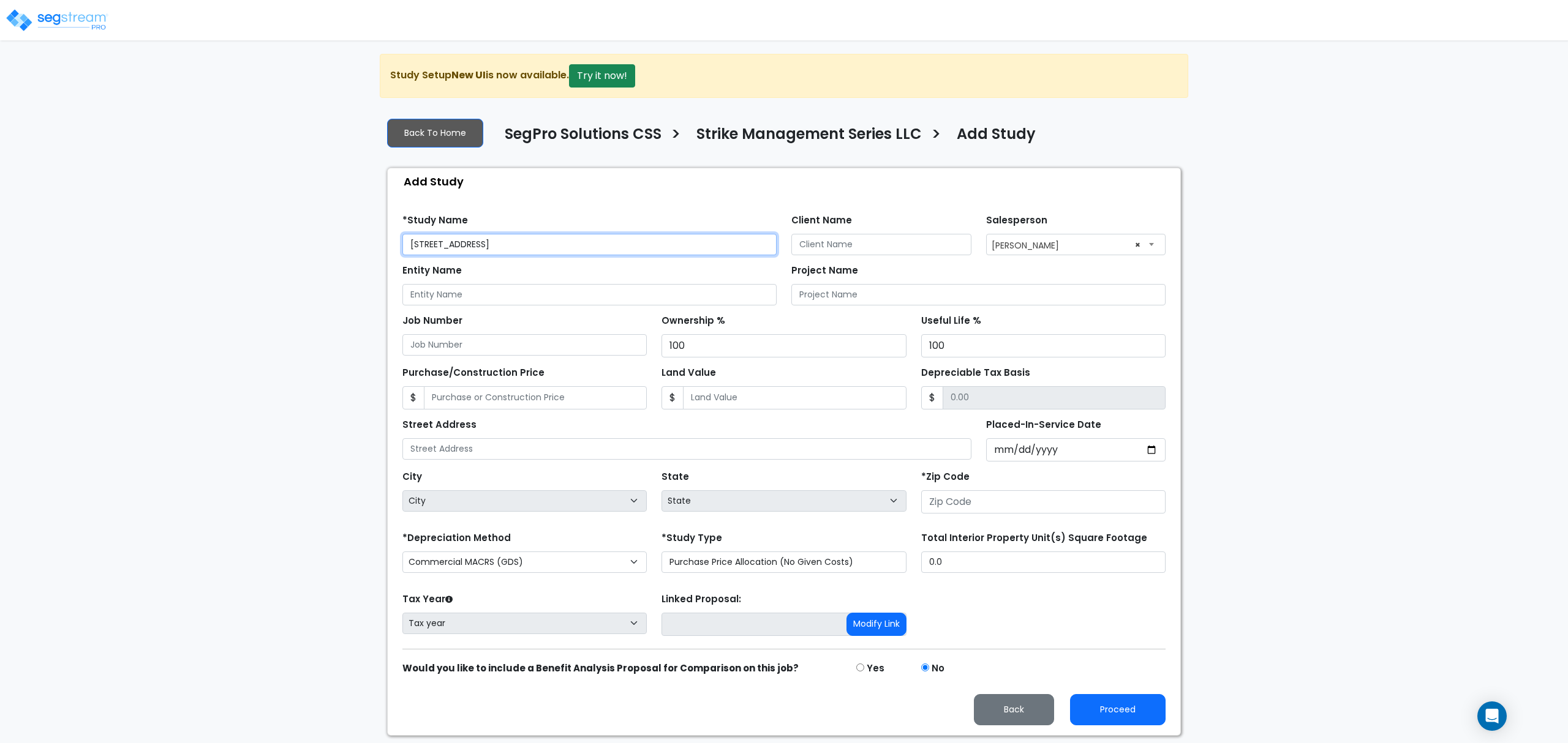
click at [596, 242] on input "[STREET_ADDRESS]" at bounding box center [589, 245] width 374 height 22
type input "[STREET_ADDRESS]"
click at [562, 448] on input "text" at bounding box center [687, 449] width 569 height 22
paste input "[STREET_ADDRESS]"
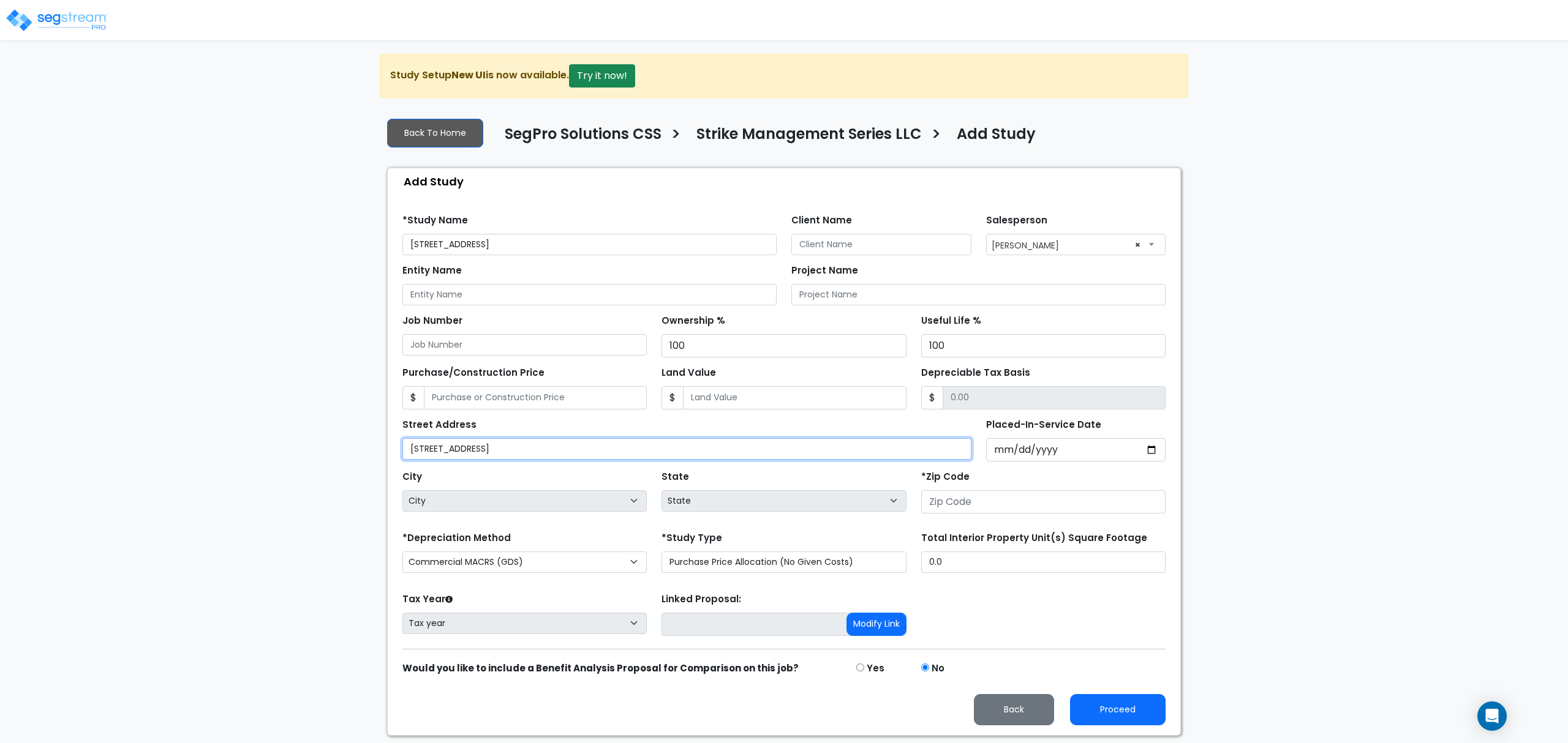
type input "[STREET_ADDRESS]"
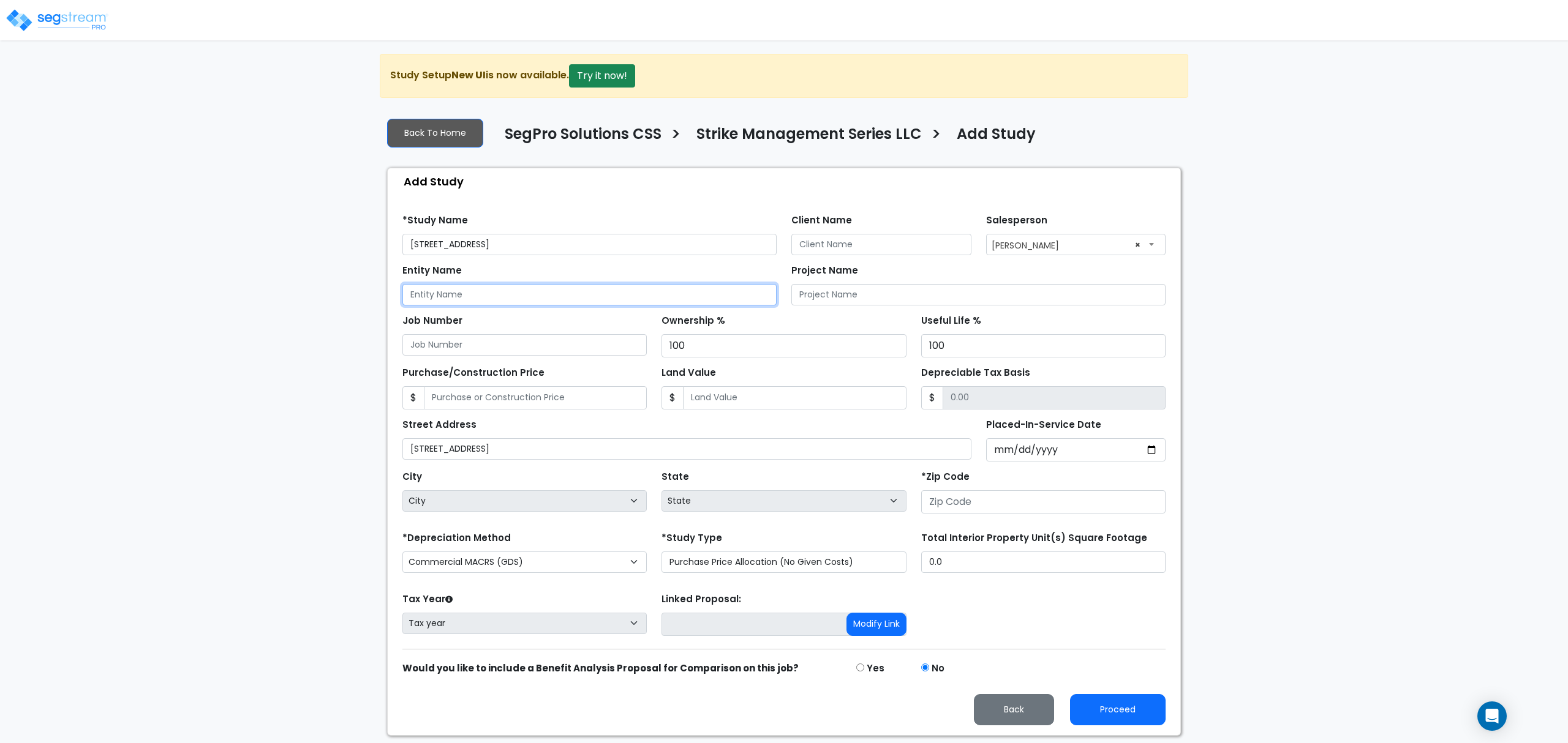
click at [514, 287] on input "Entity Name" at bounding box center [589, 295] width 374 height 22
type input "Strike Management Series LLC"
click at [574, 405] on input "Purchase/Construction Price" at bounding box center [535, 398] width 223 height 23
type input "2"
type input "2.00"
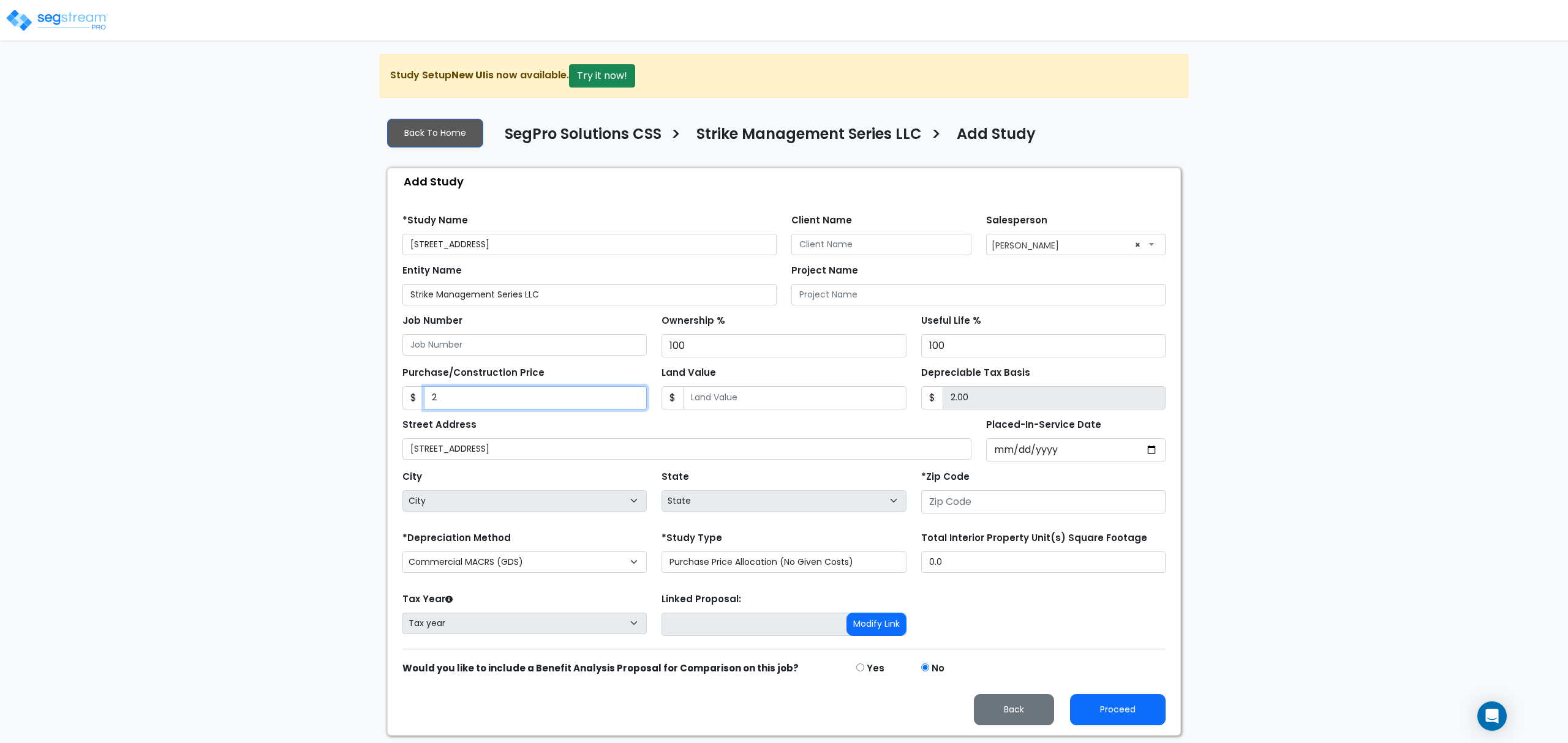
type input "22"
type input "22.00"
type input "225"
type input "225.00"
type input "2250"
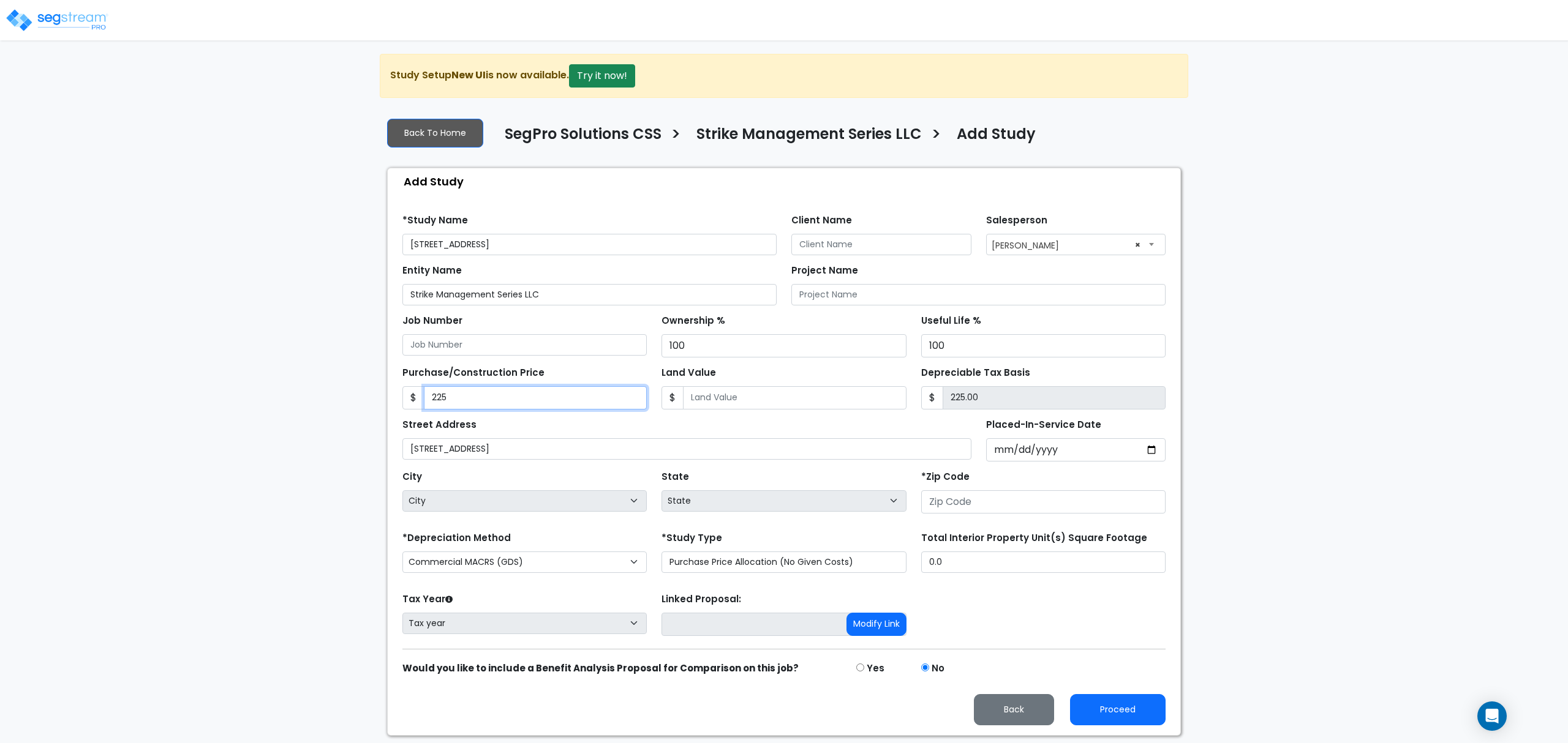
type input "2,250.00"
type input "2,2500"
type input "22,500.00"
type input "22,5000"
type input "225,000.00"
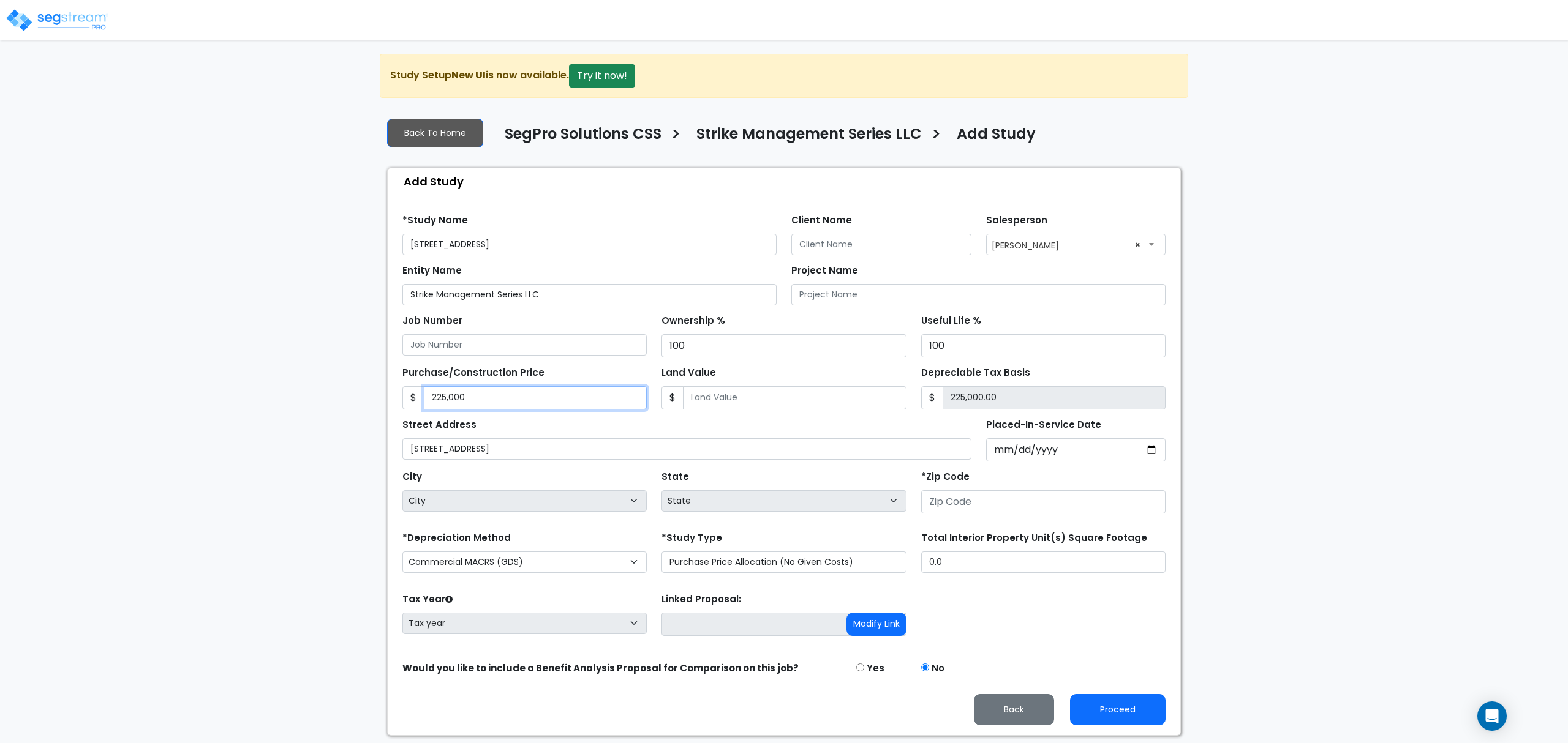
type input "225,000"
click at [821, 391] on input "Land Value" at bounding box center [794, 398] width 223 height 23
type input "2"
type input "224,998.00"
type input "25"
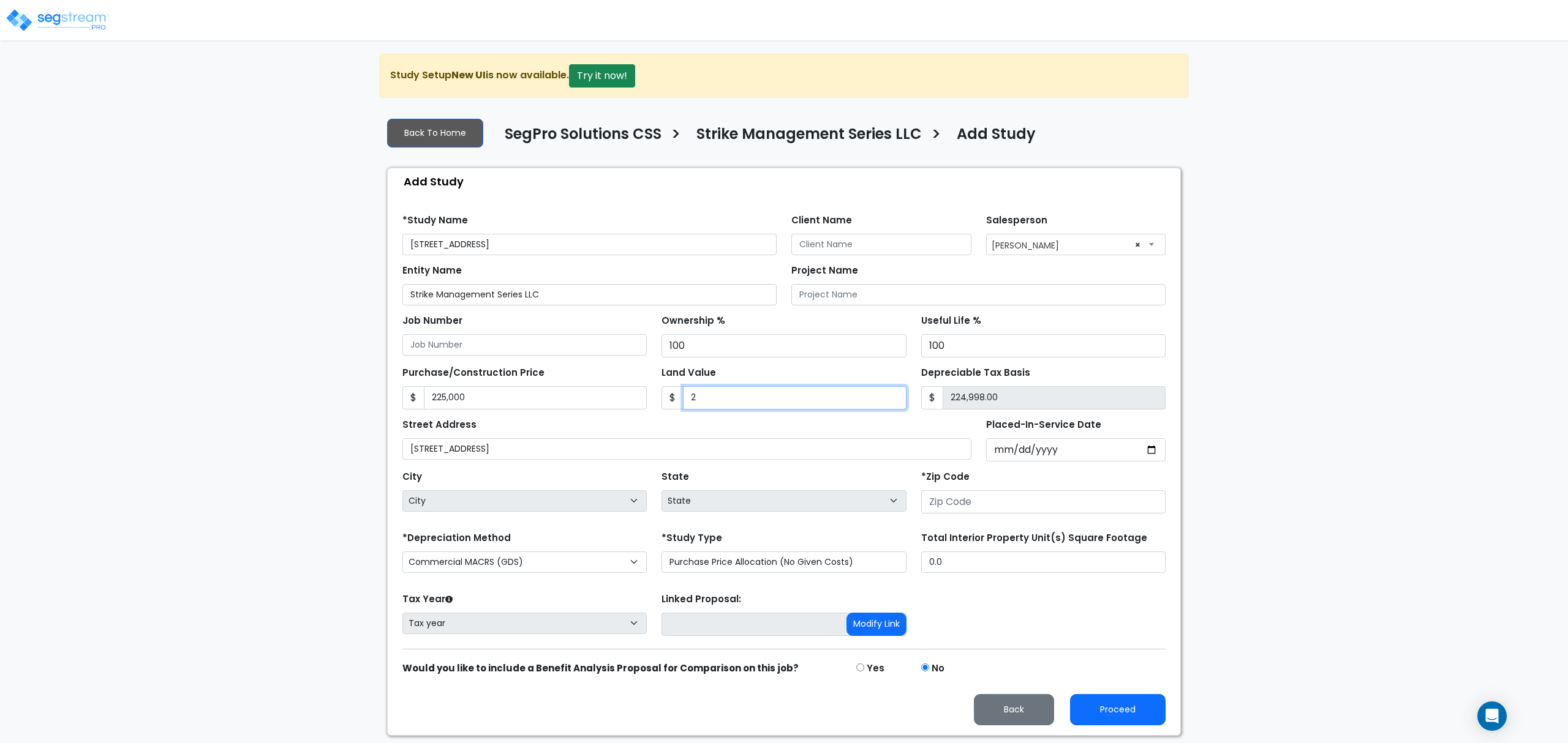
type input "224,975.00"
type input "250"
type input "224,750.00"
type input "2500"
type input "222,500.00"
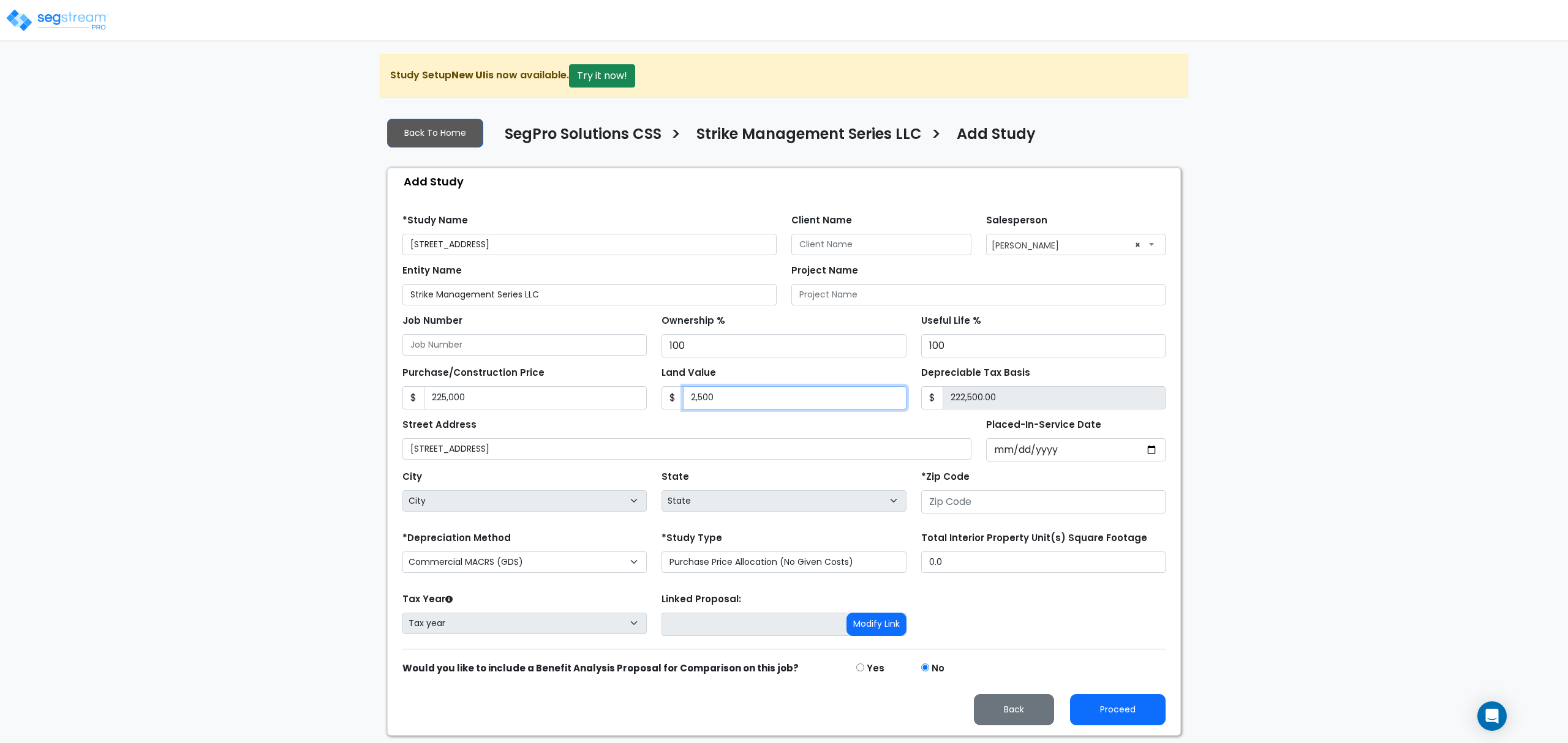
type input "2,5000"
type input "200,000.00"
type input "25,000"
click at [1032, 460] on input "Placed-In-Service Date" at bounding box center [1075, 450] width 180 height 23
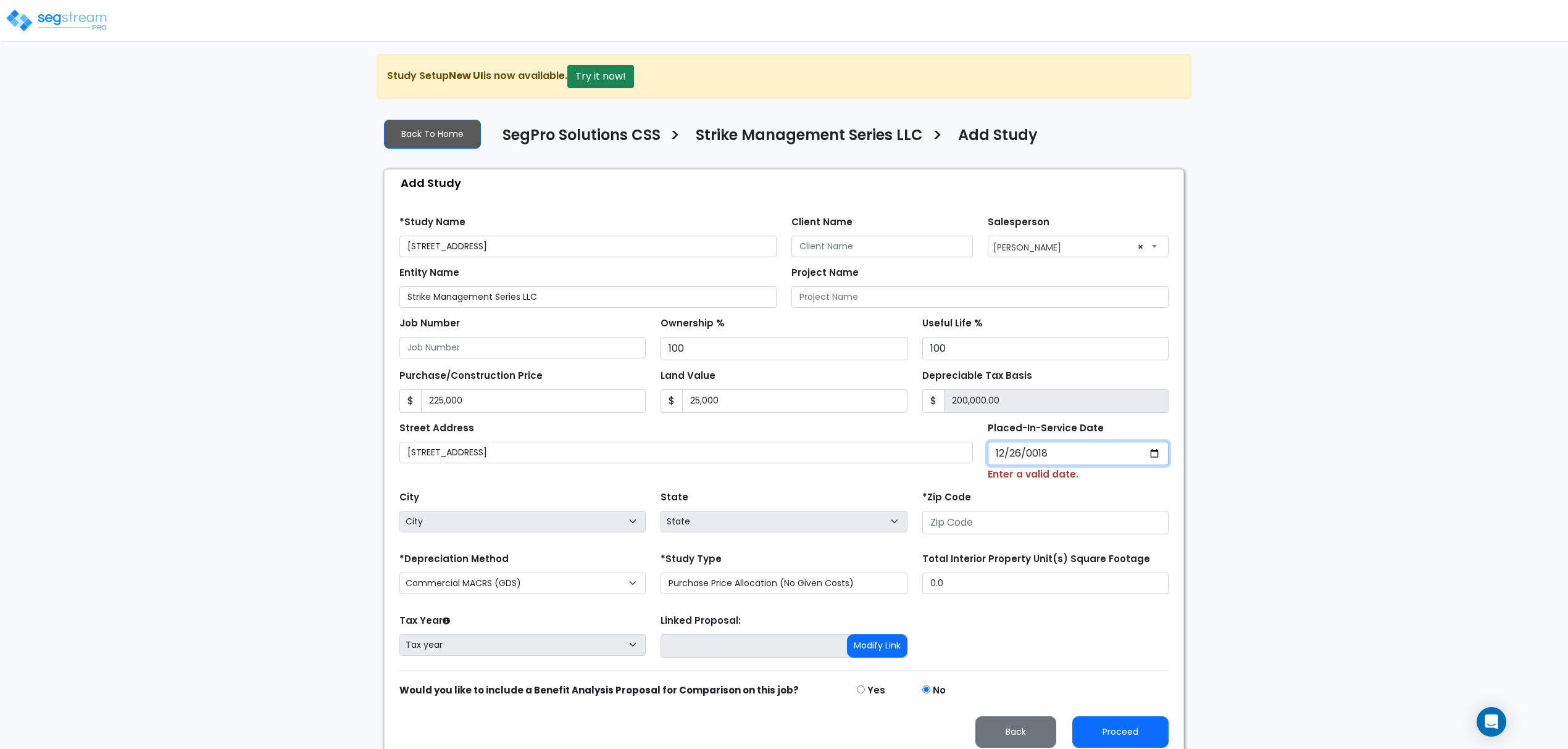
click at [1038, 463] on input "0018-12-26" at bounding box center [1078, 453] width 181 height 23
click at [1038, 456] on input "0018-12-26" at bounding box center [1078, 453] width 181 height 23
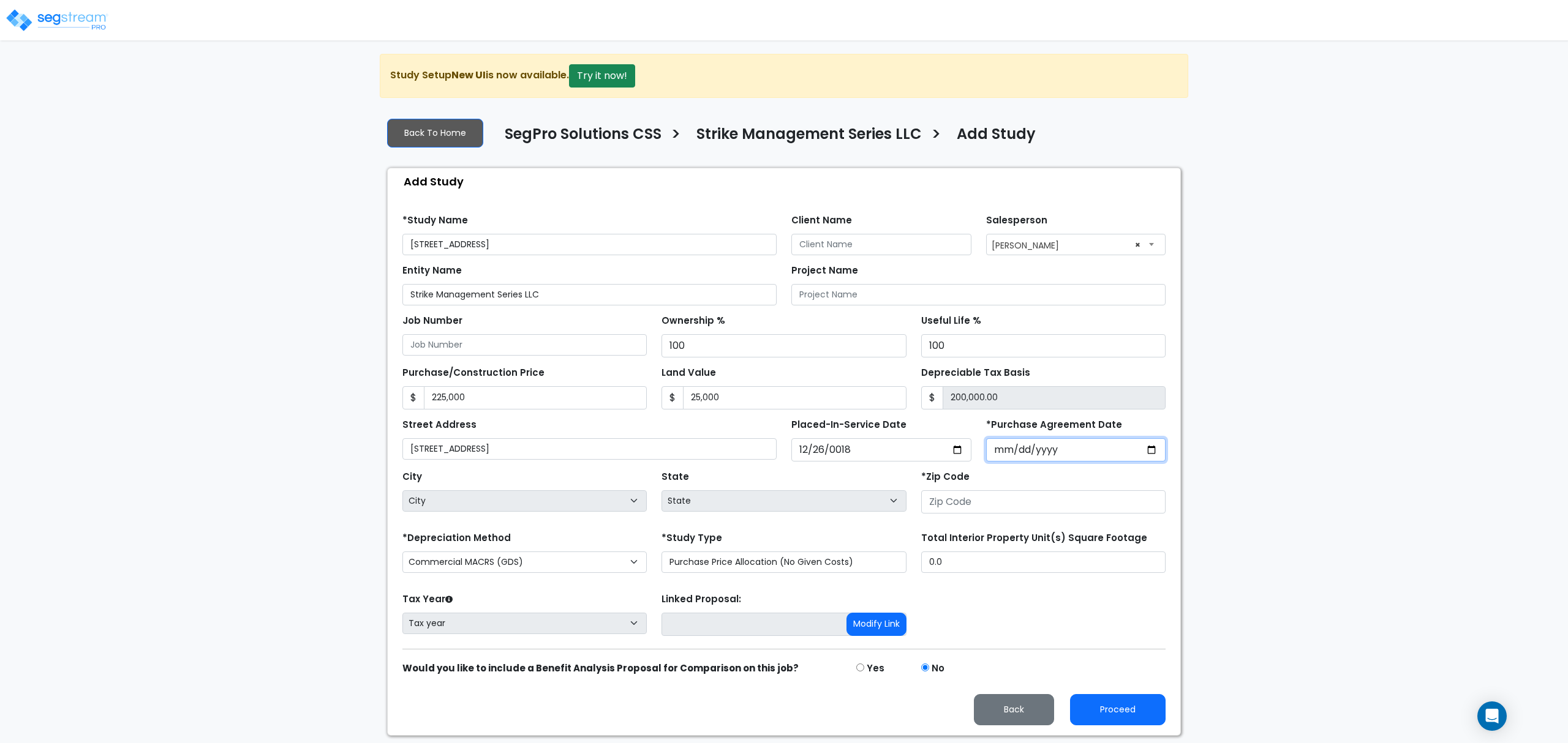
click at [993, 458] on input "*Purchase Agreement Date" at bounding box center [1075, 450] width 180 height 23
click at [795, 460] on input "[DATE]" at bounding box center [881, 450] width 180 height 23
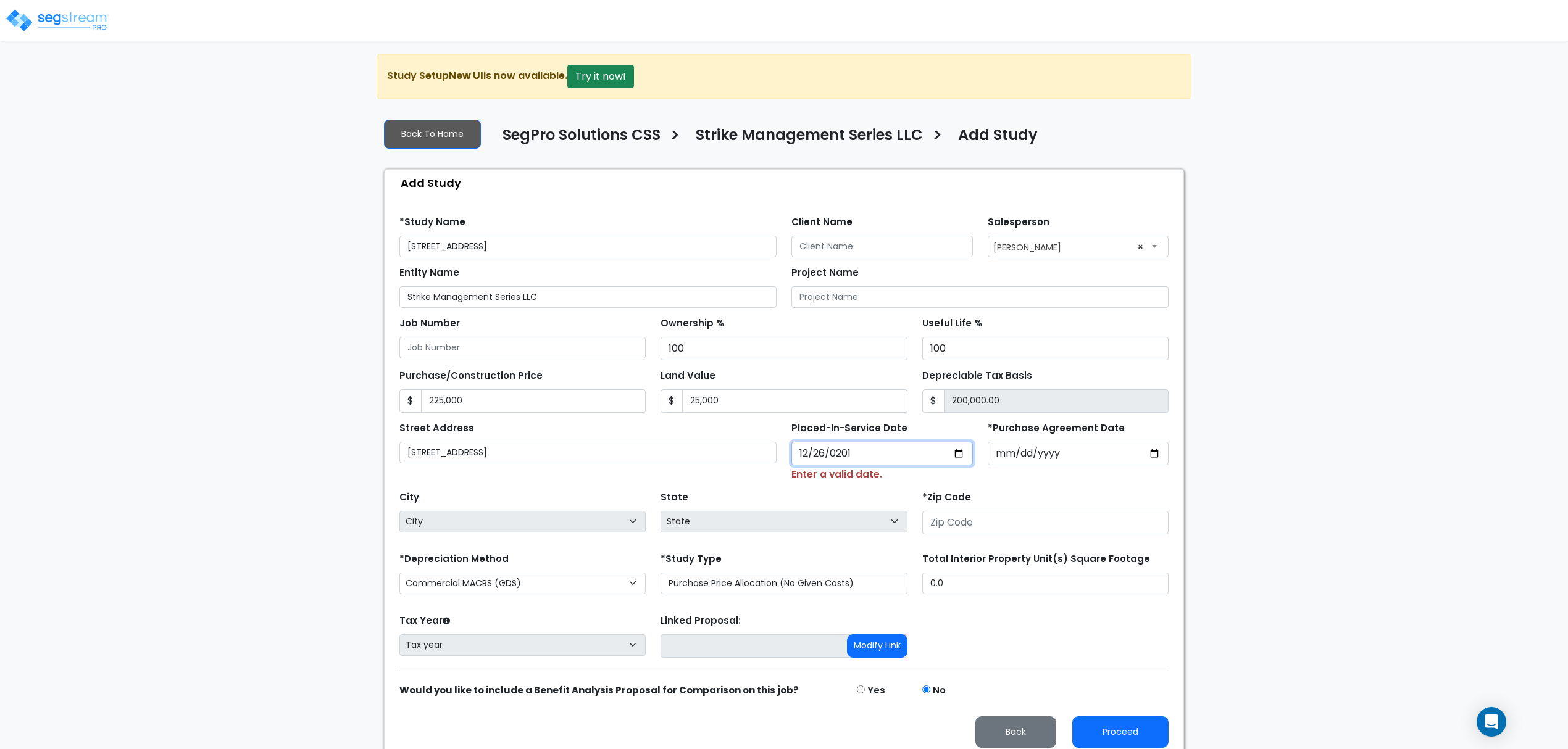
type input "[DATE]"
select select "2018"
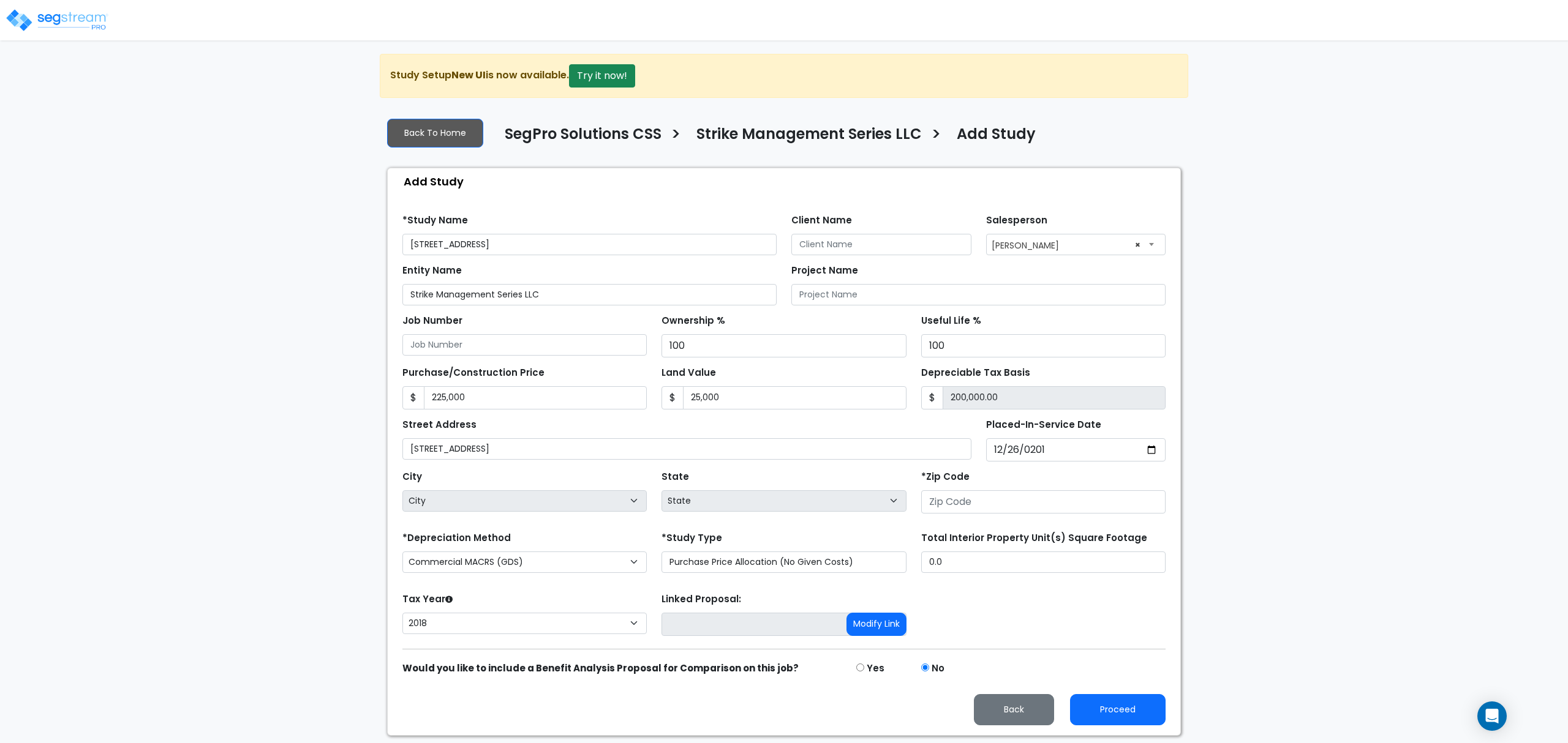
click at [816, 471] on div "State State National Average AB AK AL AR AZ [GEOGRAPHIC_DATA] CA CO CT DC DE FL…" at bounding box center [784, 492] width 259 height 49
click at [1016, 507] on input "number" at bounding box center [1043, 501] width 244 height 23
click at [1016, 566] on input "0.0" at bounding box center [1043, 562] width 244 height 22
click at [1013, 566] on input "0.0" at bounding box center [1043, 562] width 244 height 22
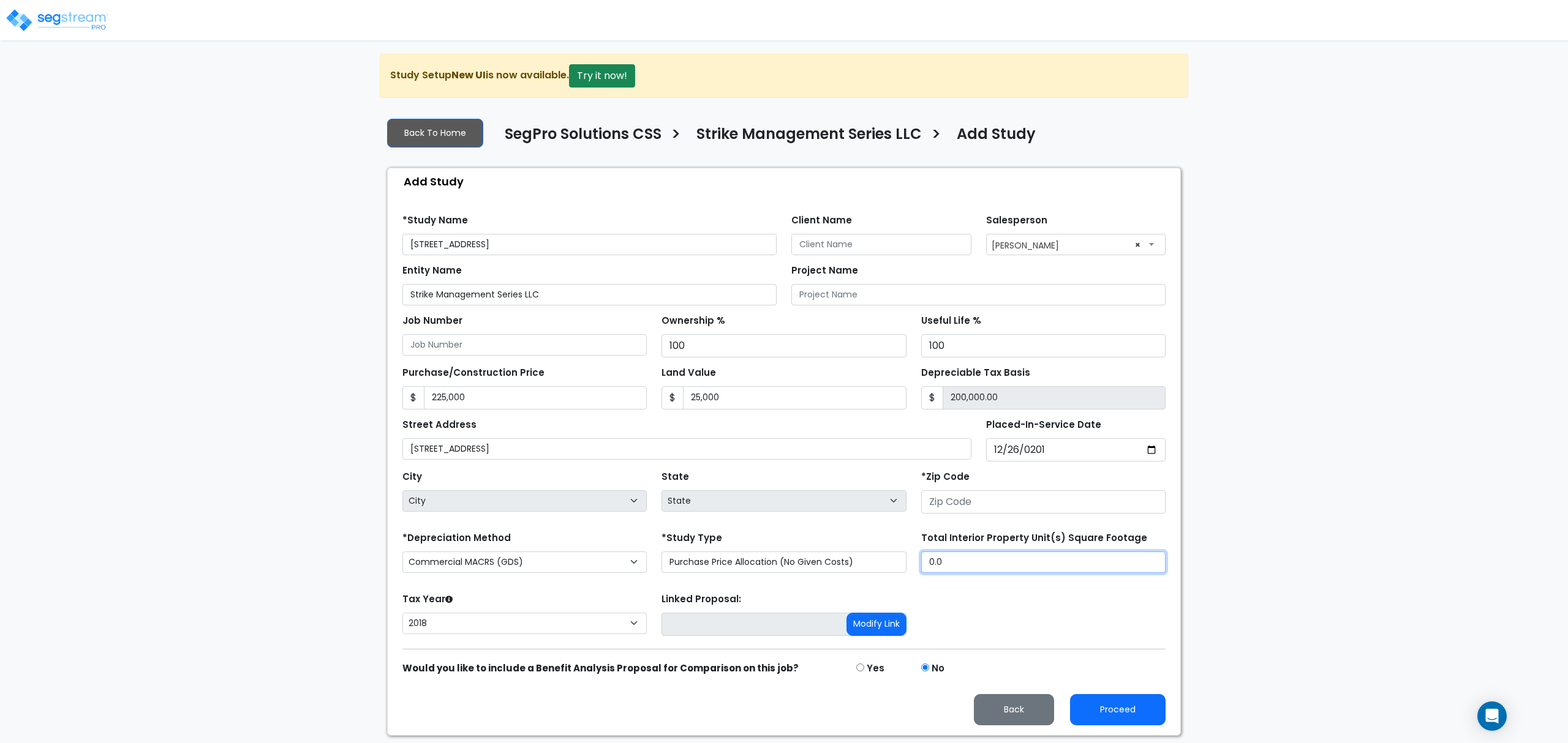
click at [1013, 571] on input "0.0" at bounding box center [1043, 562] width 244 height 22
type input "1,624"
click at [984, 502] on input "number" at bounding box center [1043, 501] width 244 height 23
type input "7"
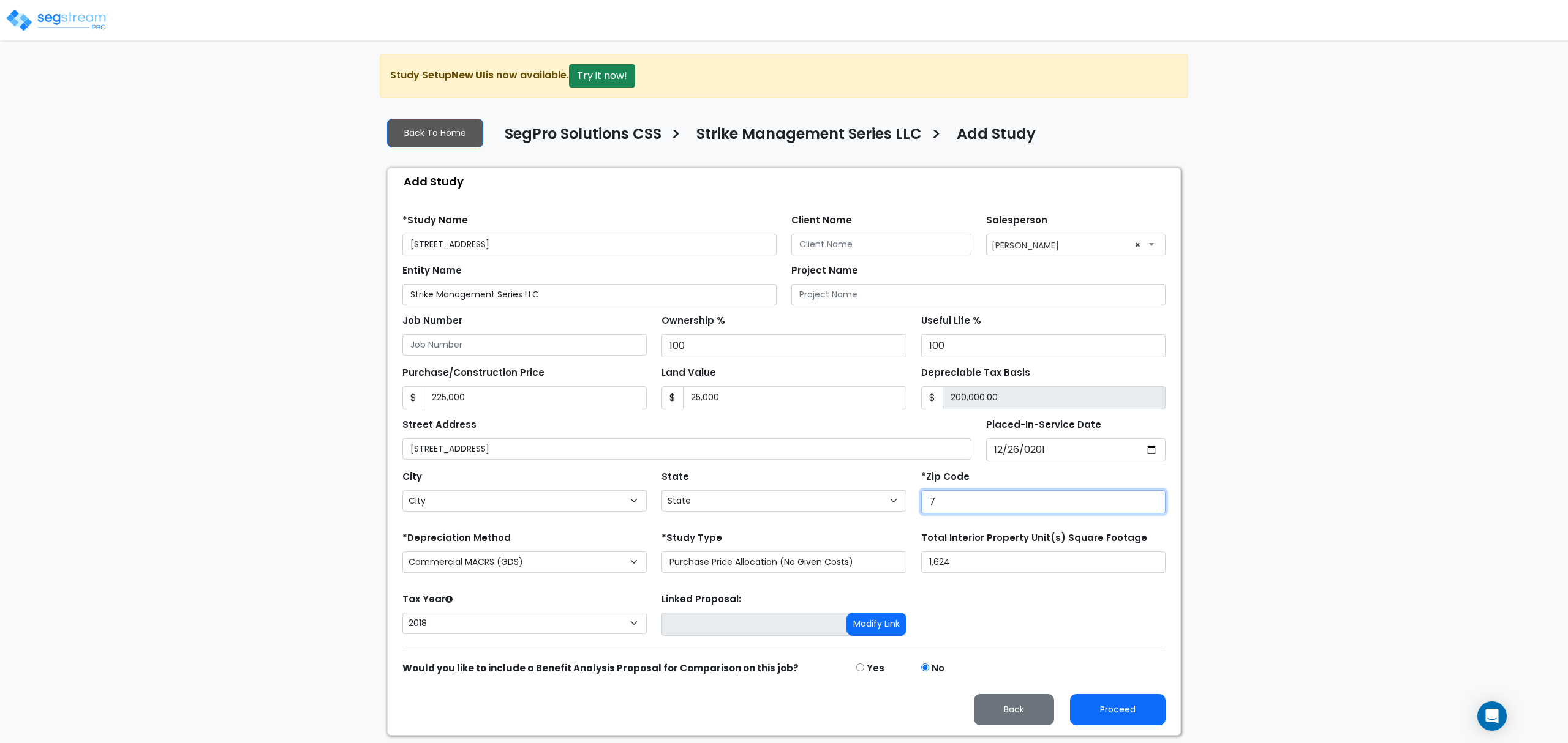
select select "LA"
type input "76"
select select "[GEOGRAPHIC_DATA]"
type input "76248"
click at [1010, 594] on div "Tax Year Please Enter The Placed In Service Date First. 2026 2025 2024 2023 202…" at bounding box center [784, 615] width 778 height 49
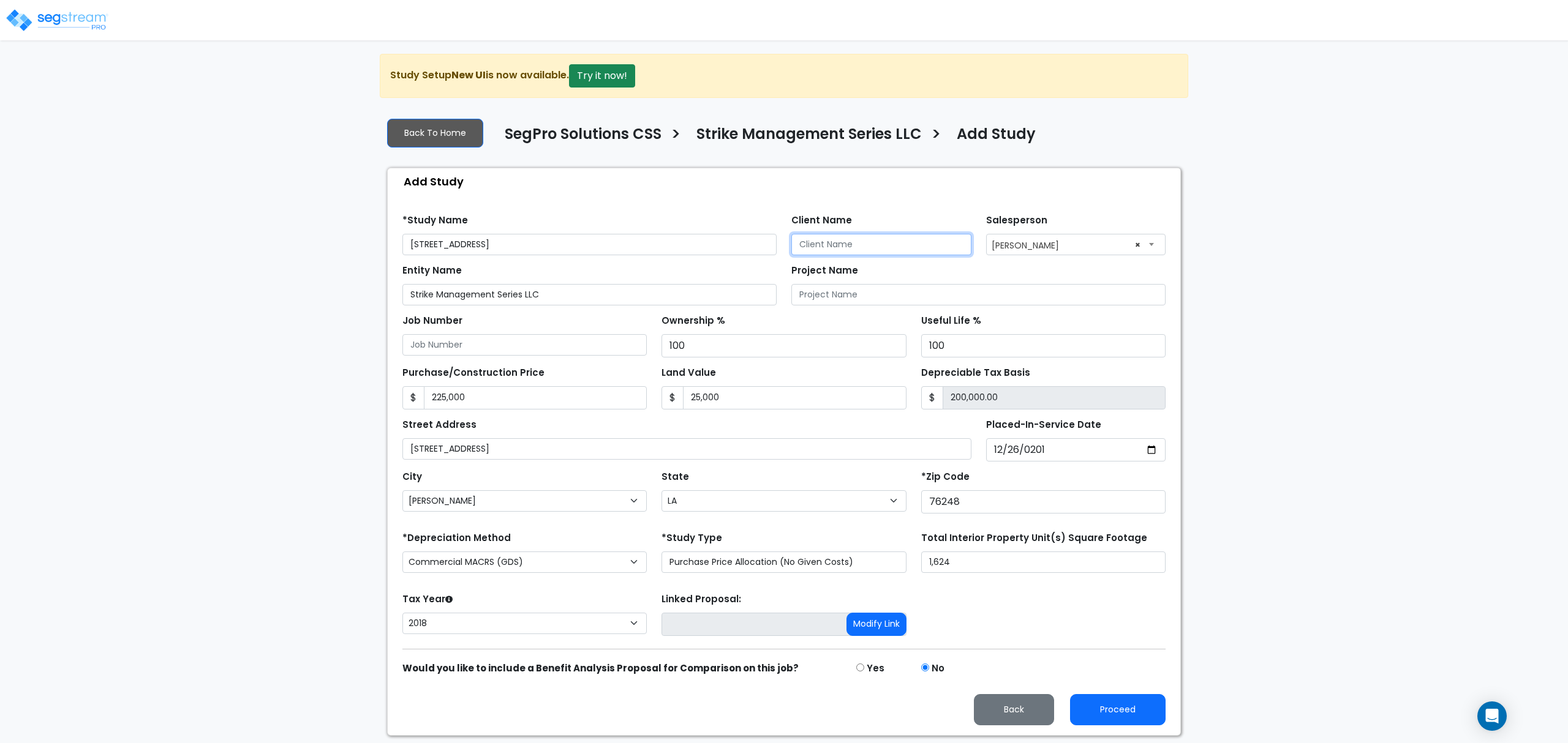
click at [931, 243] on input "Client Name" at bounding box center [881, 245] width 180 height 22
click at [685, 225] on div "*Study Name [STREET_ADDRESS]" at bounding box center [589, 233] width 374 height 44
click at [579, 290] on input "Strike Management Series LLC" at bounding box center [589, 295] width 374 height 22
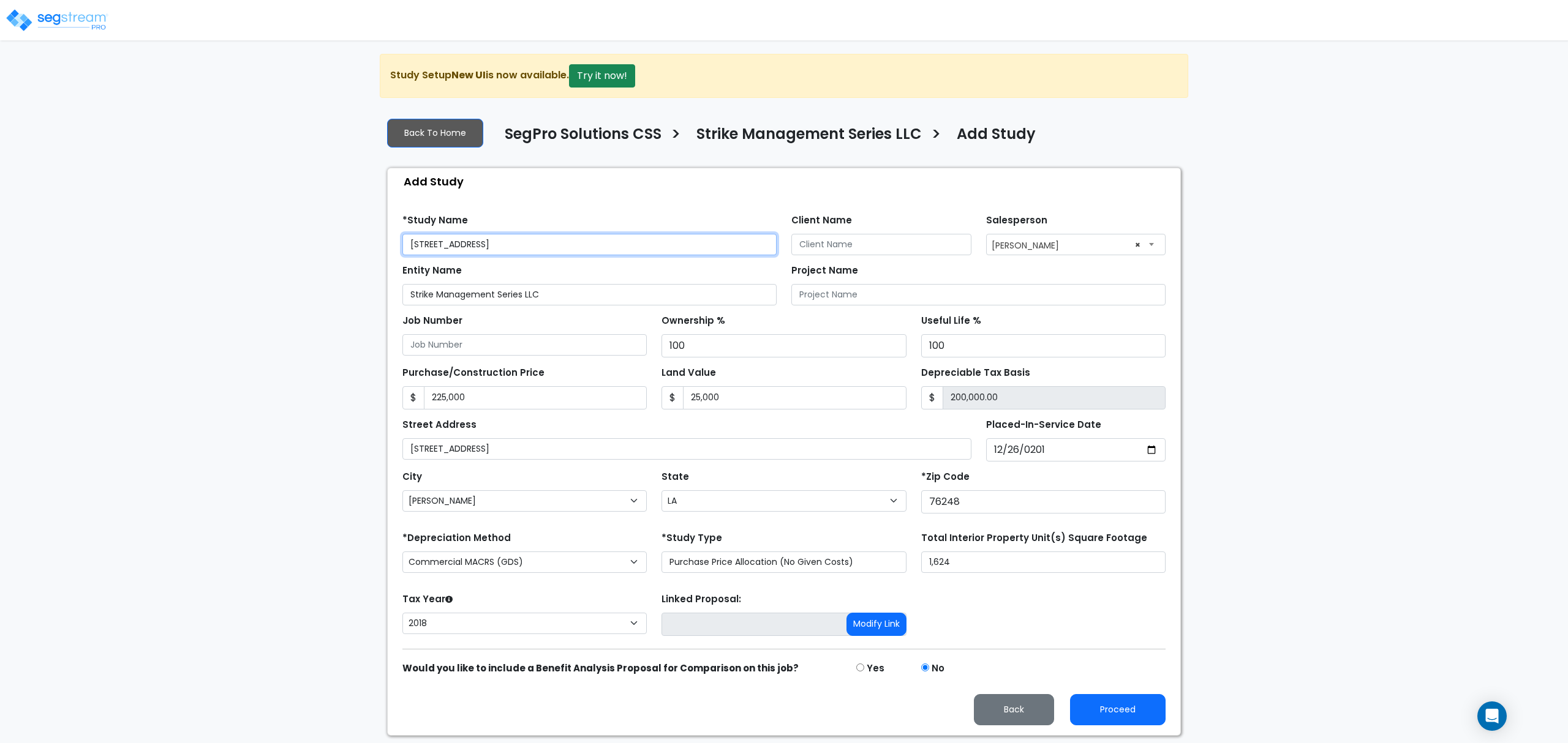
click at [552, 246] on input "[STREET_ADDRESS]" at bounding box center [589, 245] width 374 height 22
paste input "Strike Management Series LLC"
type input "[STREET_ADDRESS] - Strike Management Series LLC"
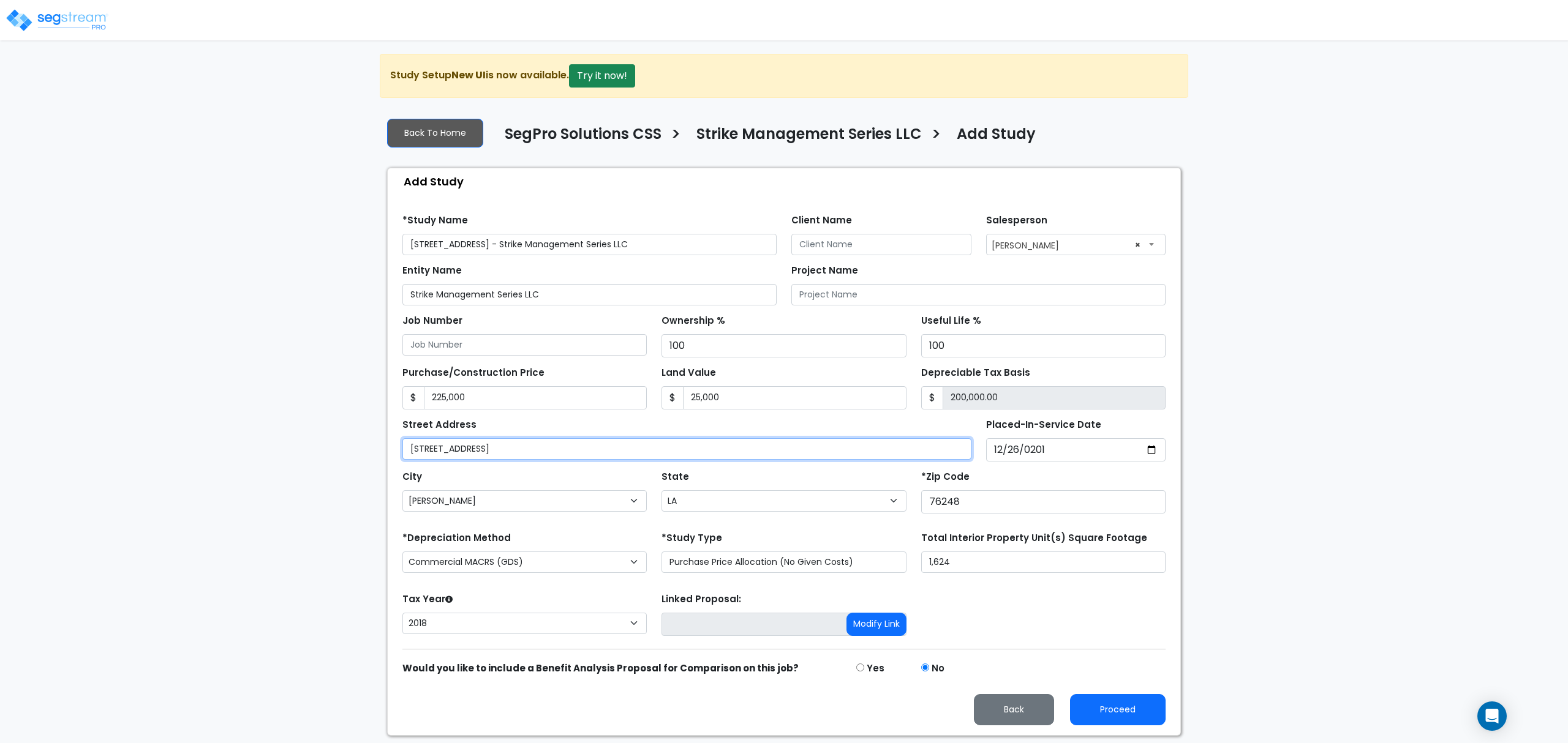
click at [623, 451] on input "[STREET_ADDRESS]" at bounding box center [687, 449] width 569 height 22
click at [626, 451] on input "[STREET_ADDRESS]" at bounding box center [687, 449] width 569 height 22
click at [890, 245] on input "Client Name" at bounding box center [881, 245] width 180 height 22
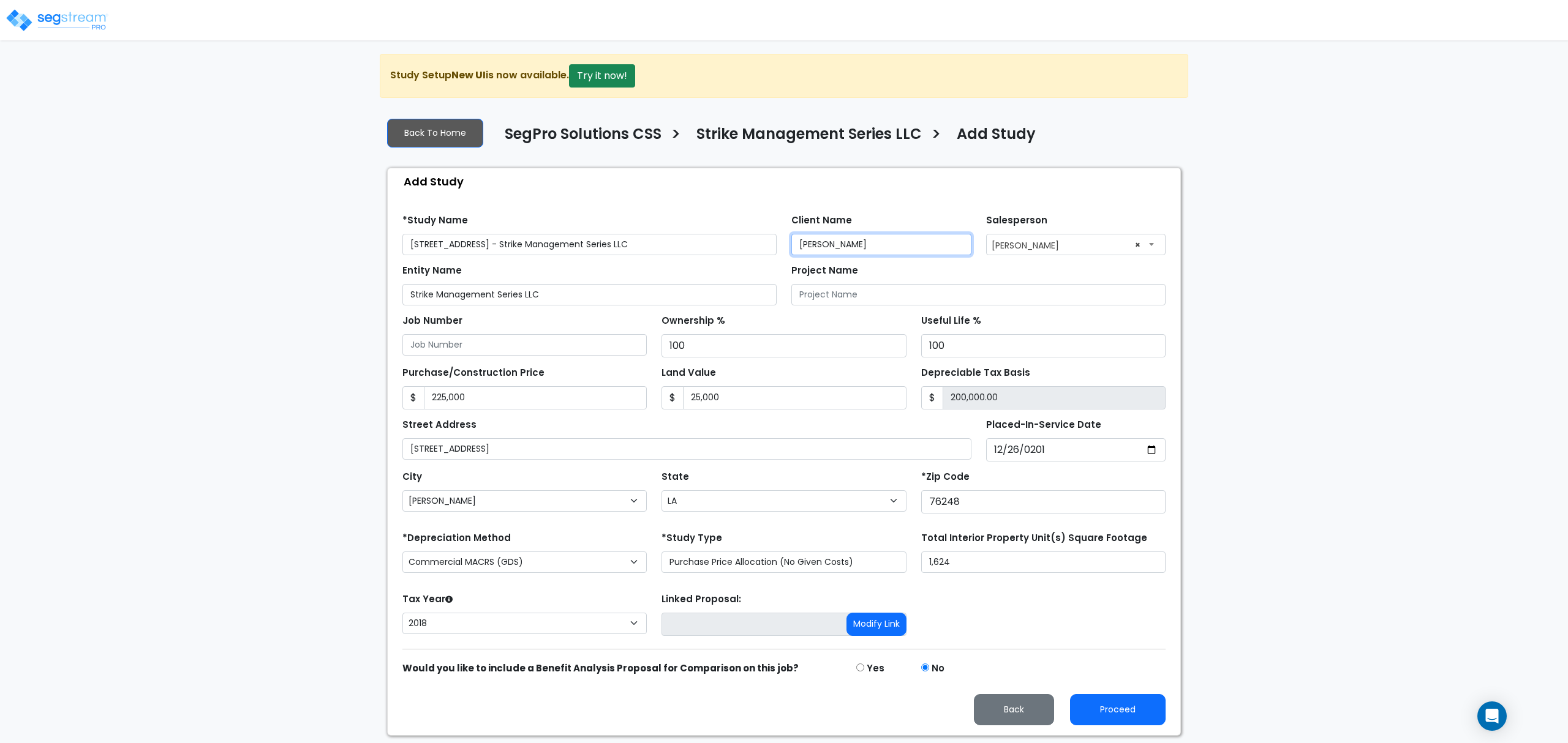
type input "Nader Ewaida"
click at [942, 199] on div "Find these errors below in the Study Setup: *Study Name 209 Colt Lane - Strike …" at bounding box center [784, 465] width 793 height 541
click at [1121, 724] on button "Proceed" at bounding box center [1118, 710] width 96 height 31
type input "225000"
type input "25000"
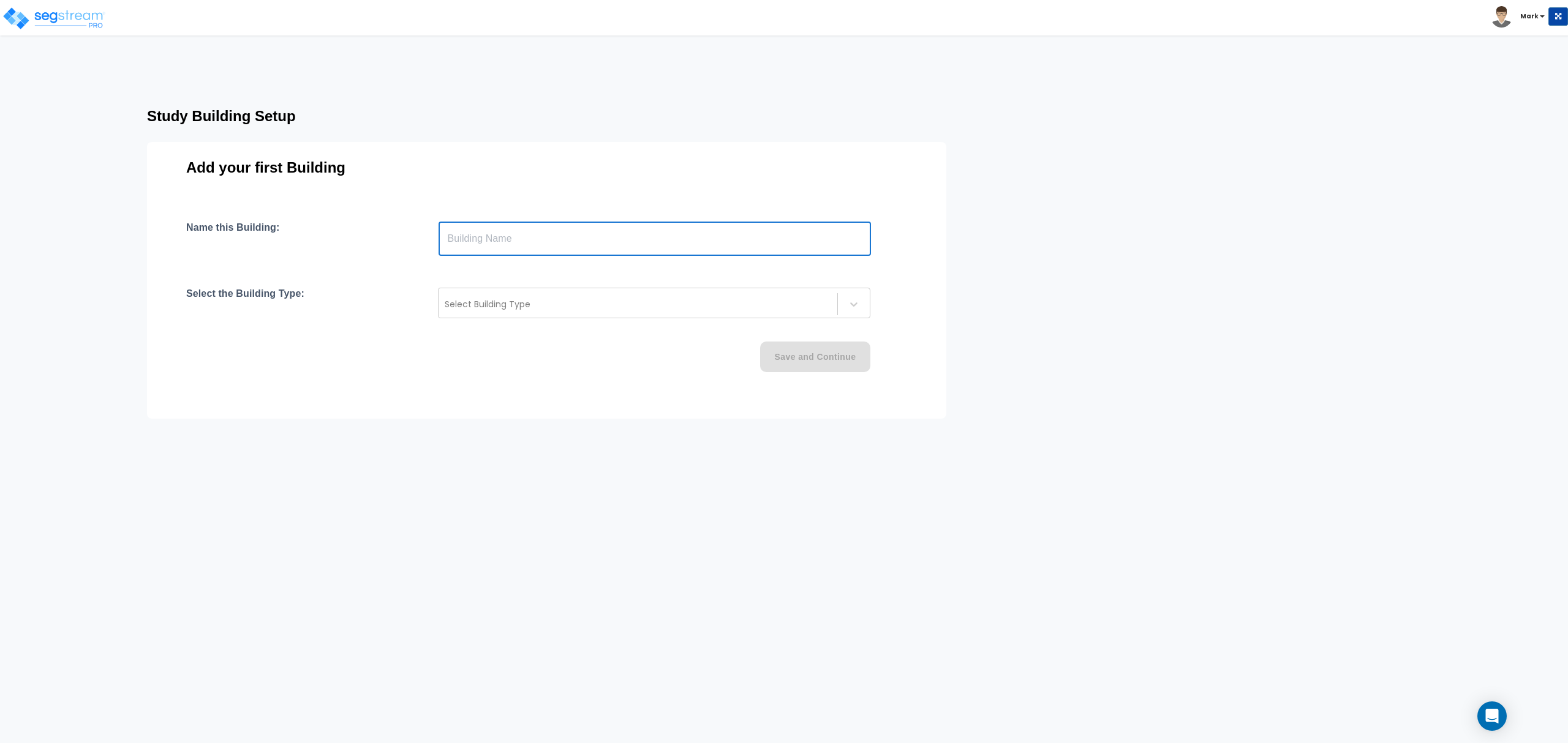
paste input "text"
type input "[STREET_ADDRESS]"
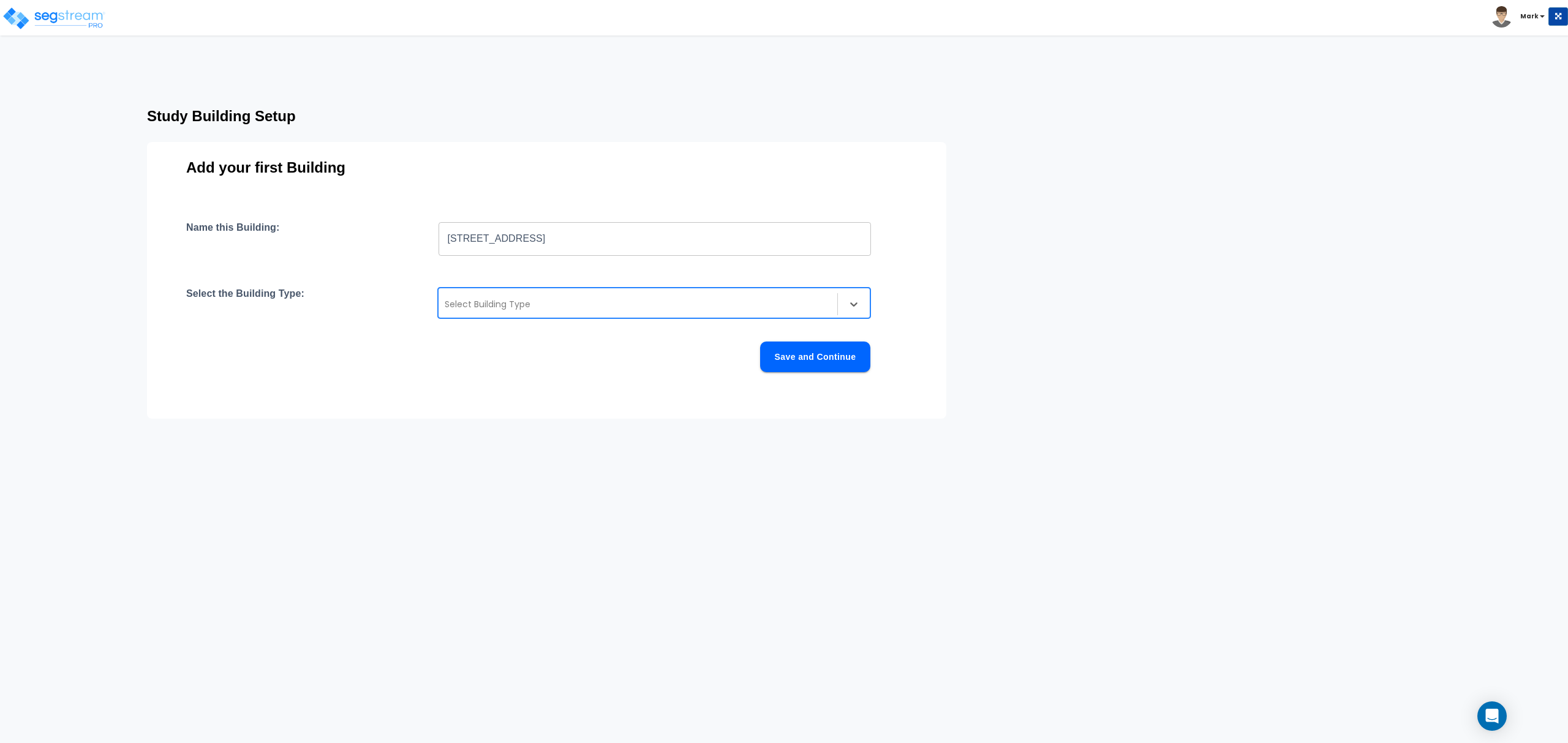
click at [588, 299] on div at bounding box center [638, 304] width 387 height 15
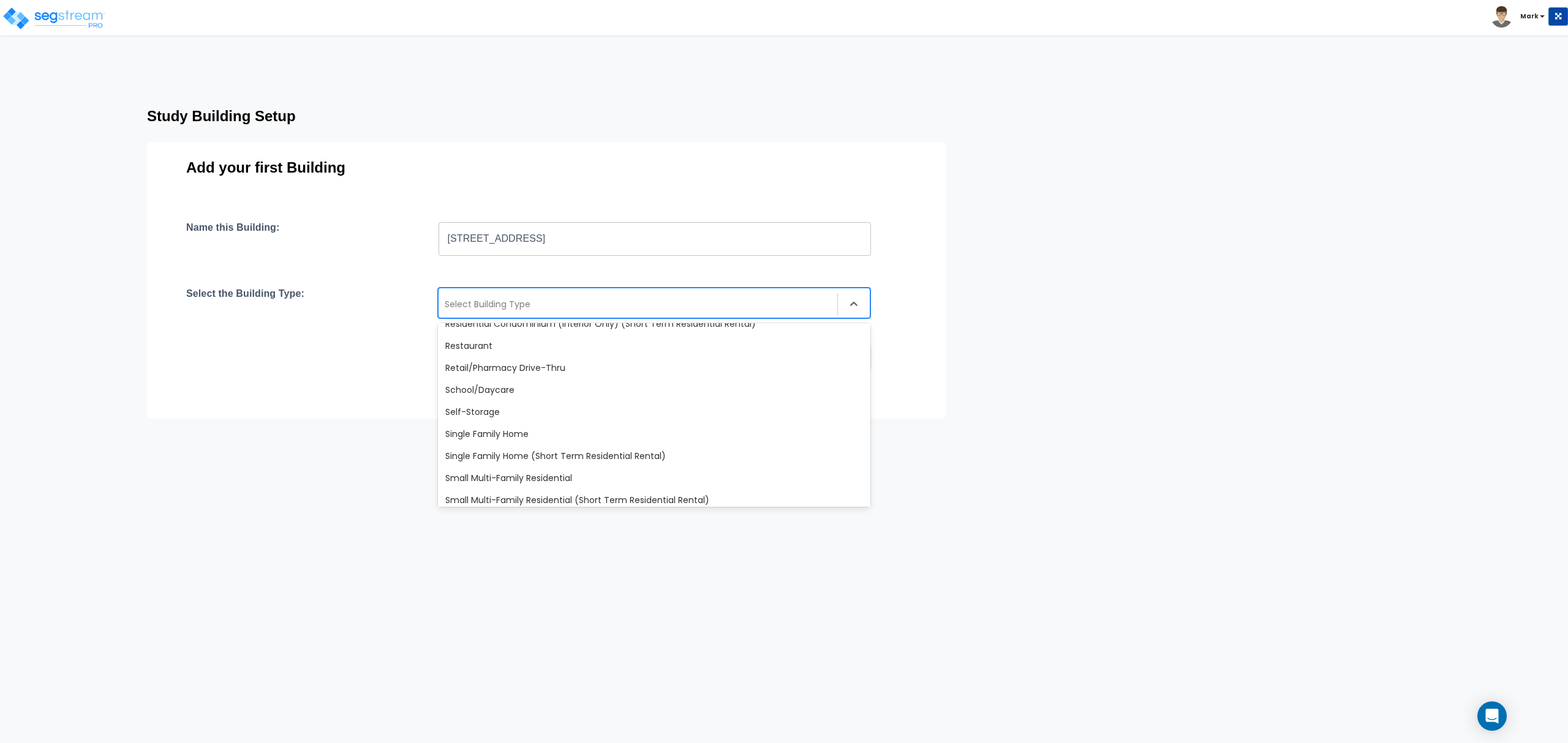
scroll to position [1056, 0]
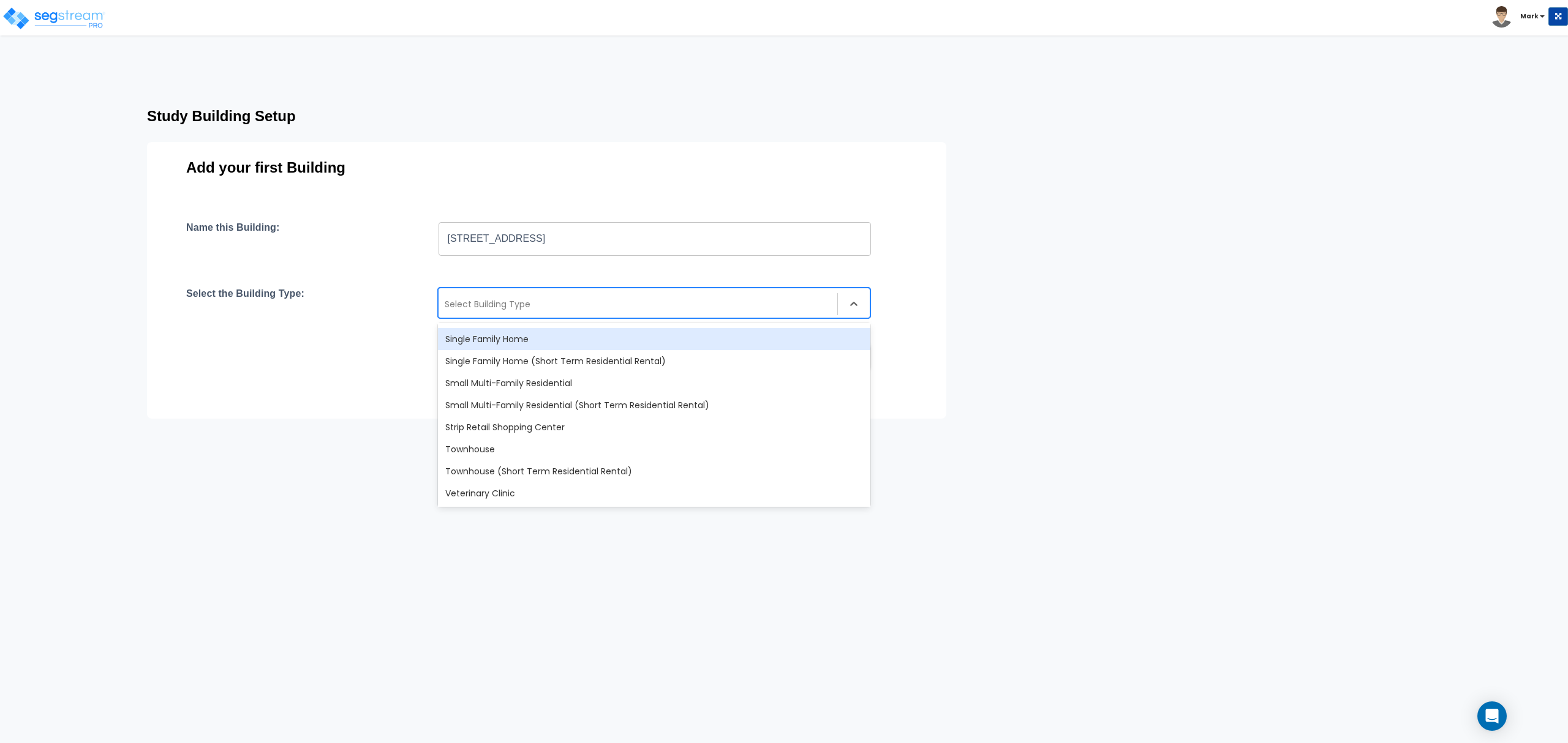
click at [569, 345] on div "Single Family Home" at bounding box center [654, 339] width 432 height 22
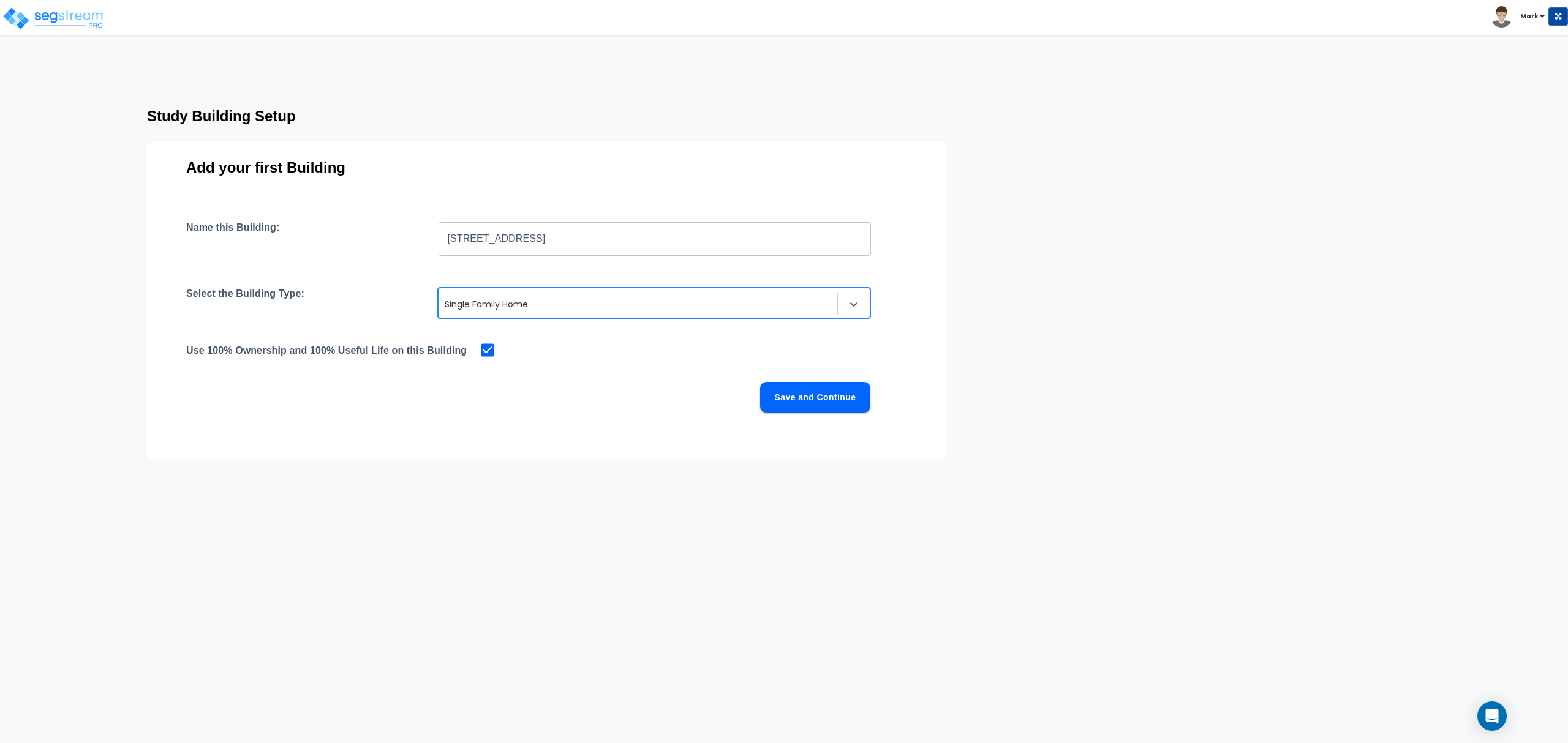
click at [805, 398] on button "Save and Continue" at bounding box center [816, 397] width 110 height 31
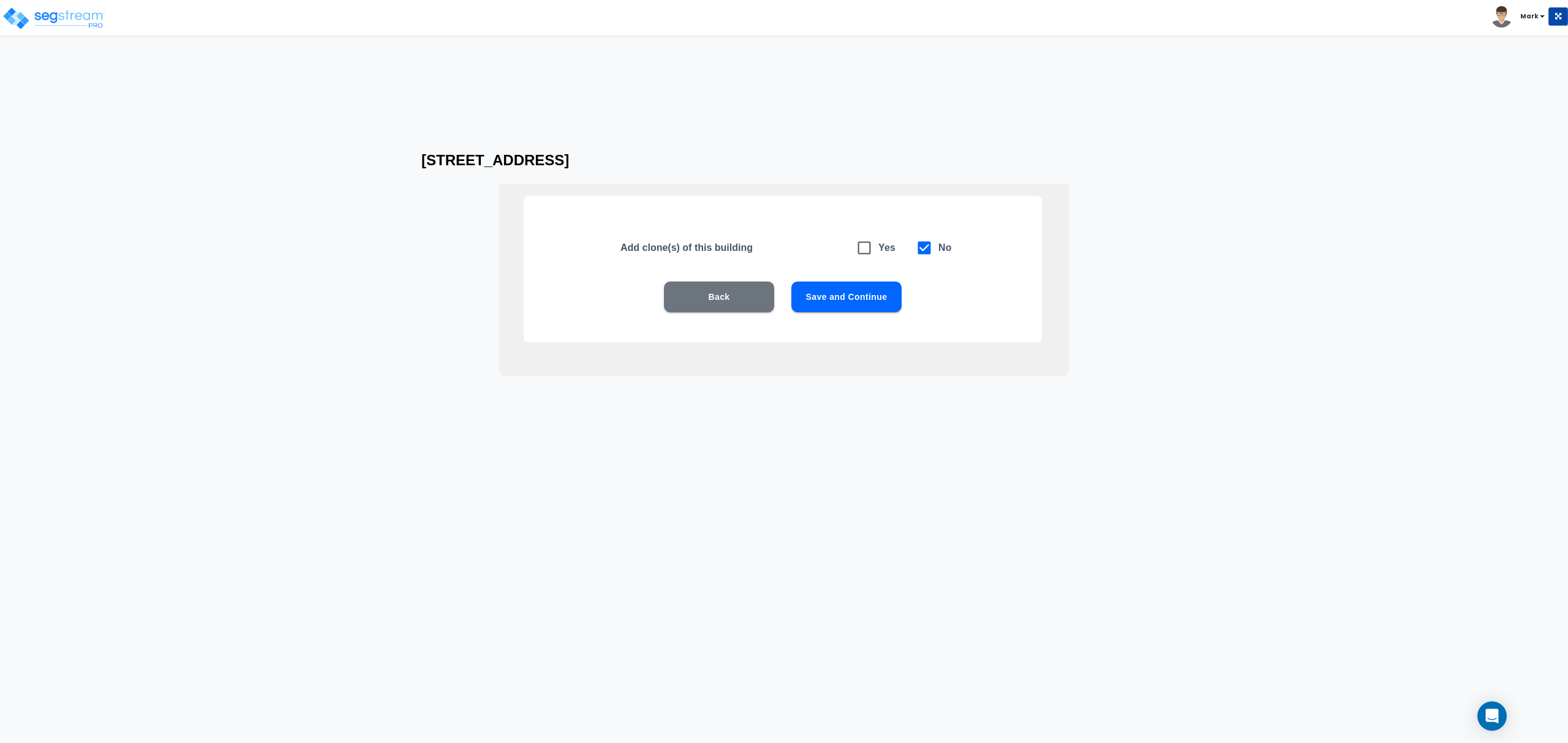
click at [821, 302] on button "Save and Continue" at bounding box center [846, 297] width 110 height 31
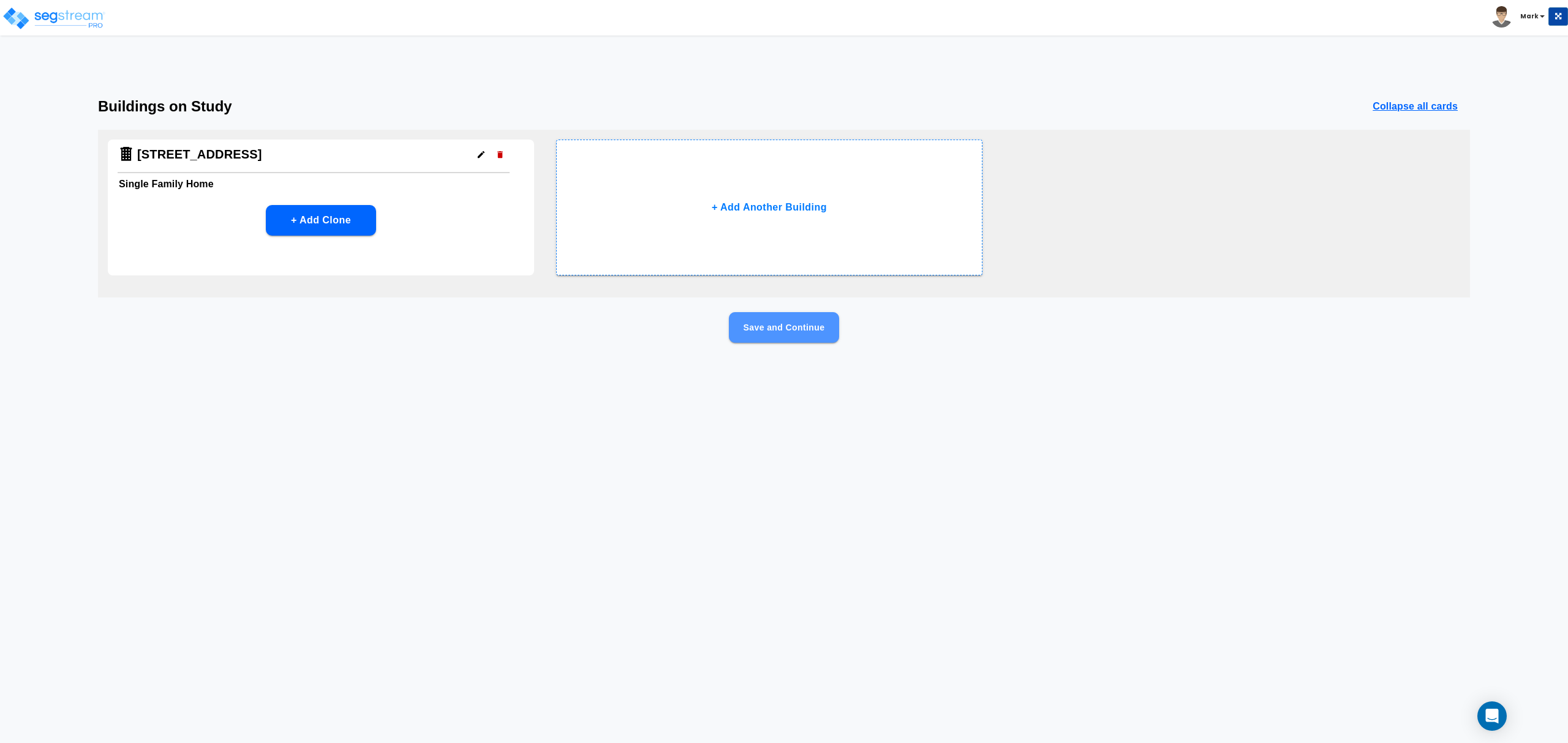
click at [810, 338] on button "Save and Continue" at bounding box center [784, 327] width 110 height 31
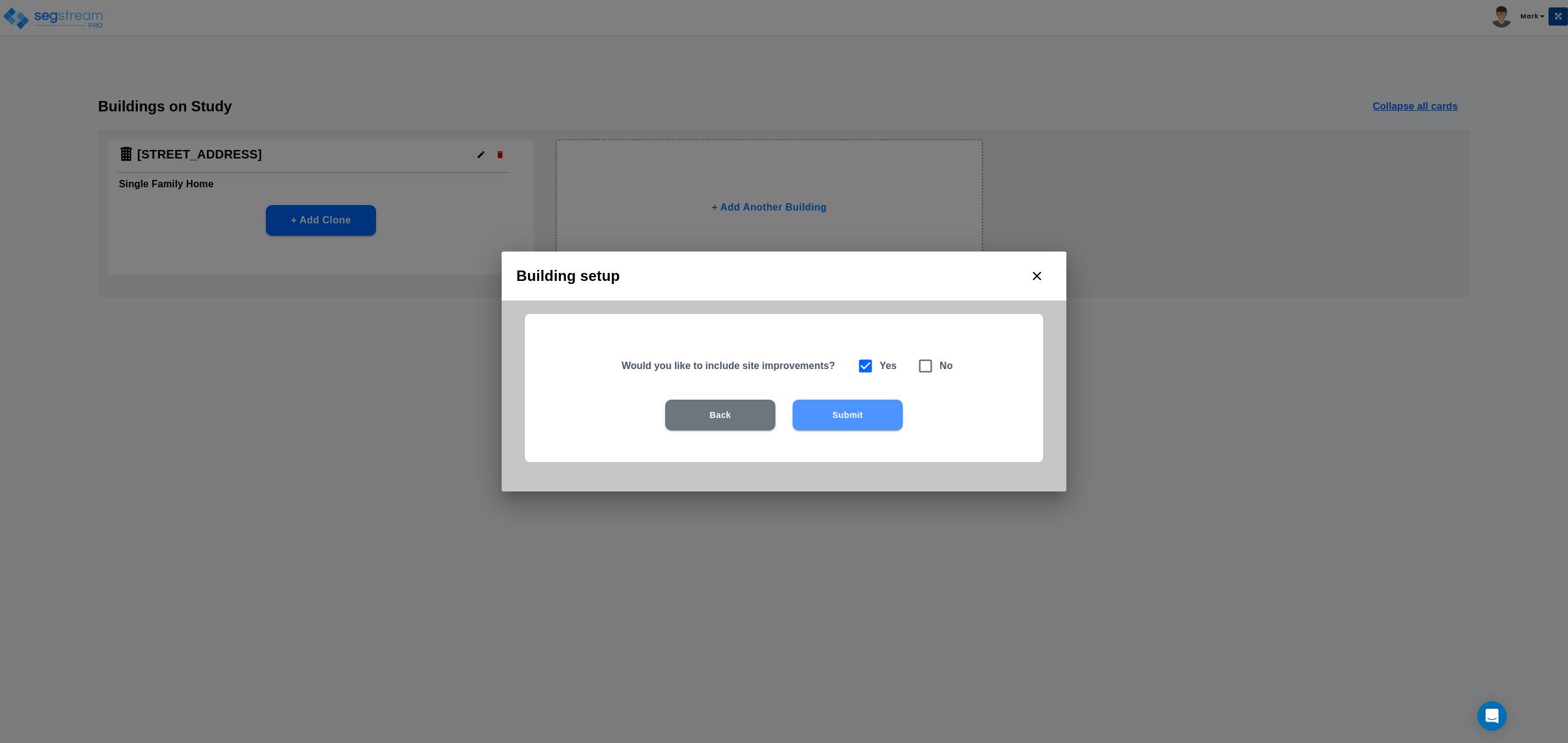
click at [856, 424] on button "Submit" at bounding box center [848, 415] width 110 height 31
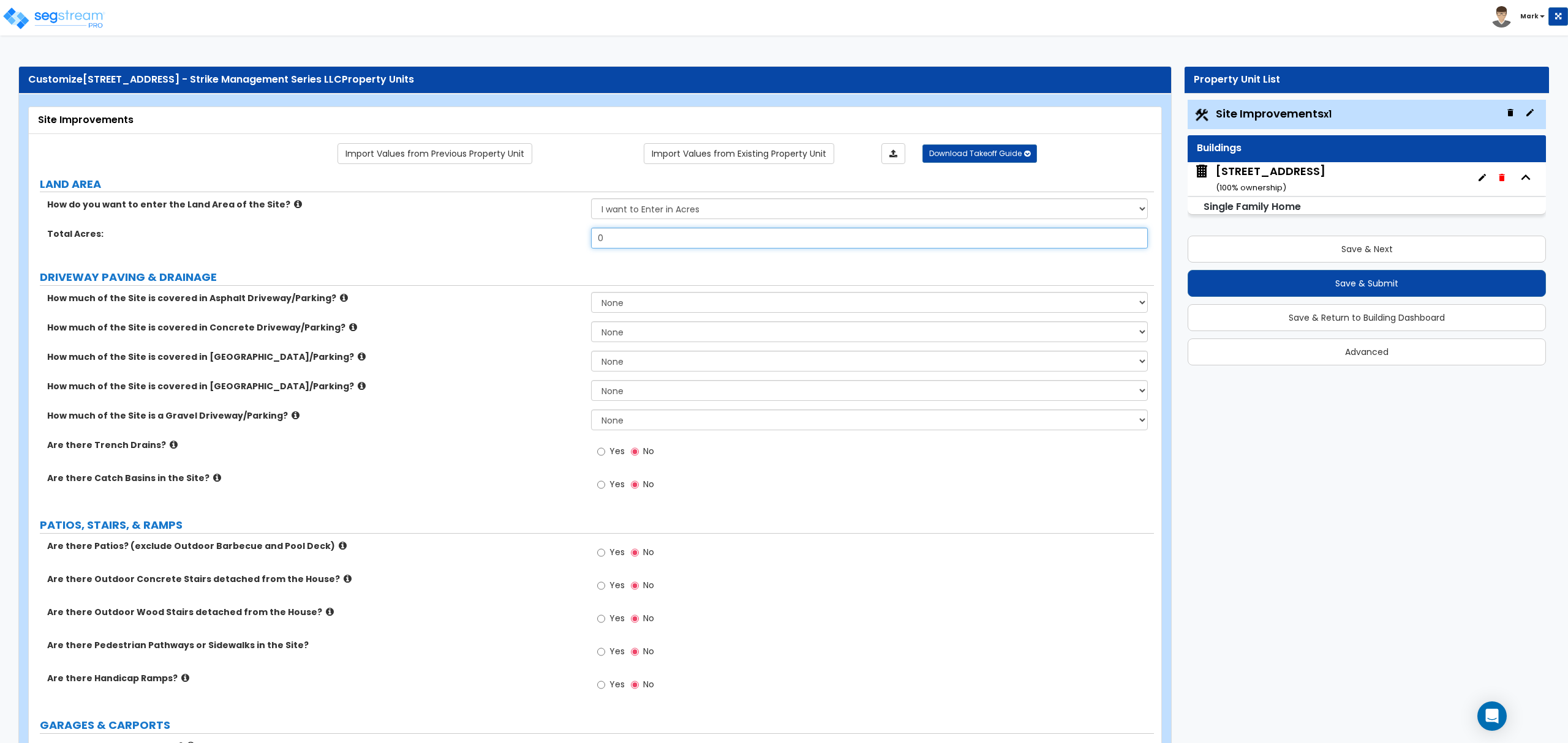
click at [613, 244] on input "0" at bounding box center [869, 238] width 556 height 21
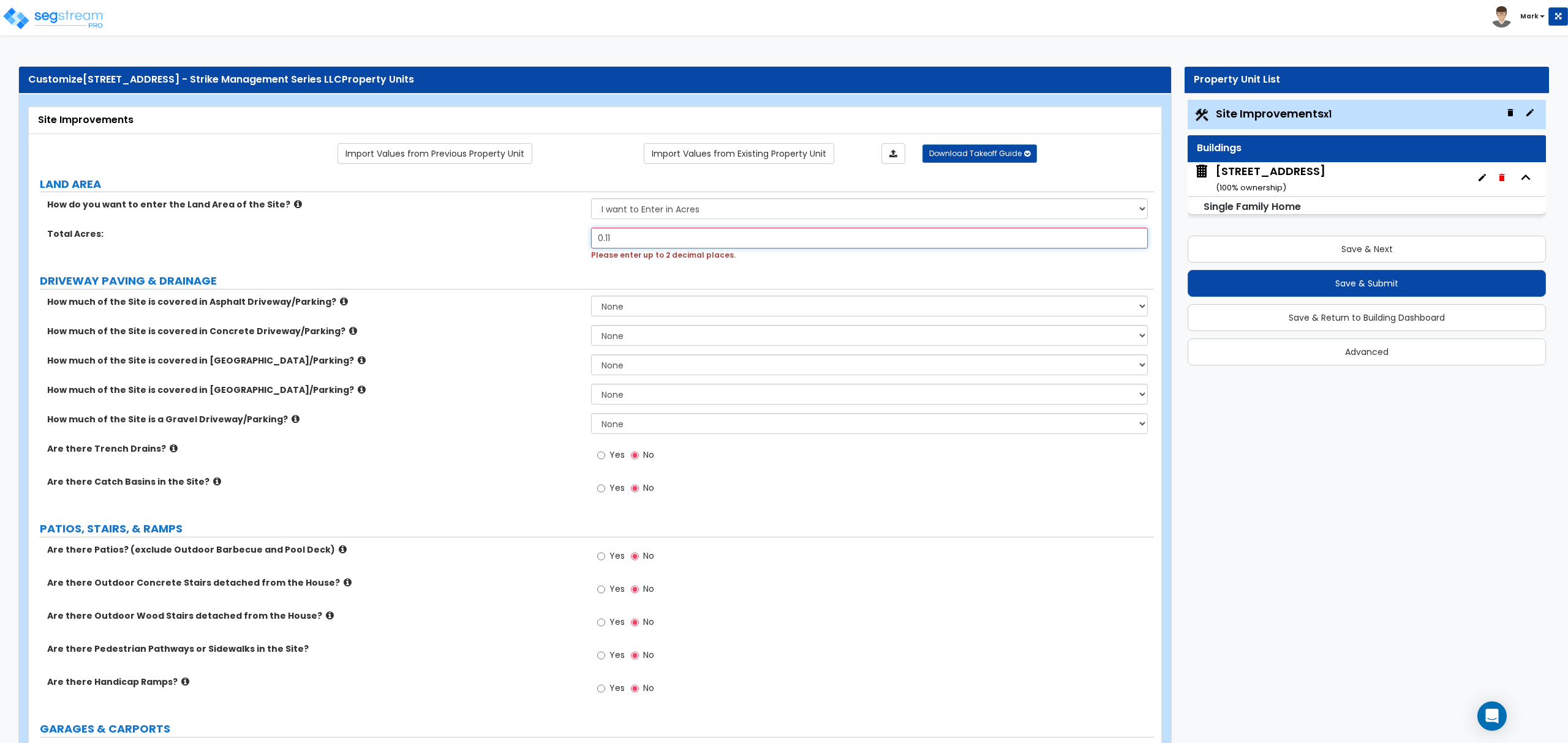
type input "0.11"
drag, startPoint x: 535, startPoint y: 261, endPoint x: 573, endPoint y: 287, distance: 46.0
click at [533, 257] on div "Total Acres: 0.11 Please enter up to 2 decimal places." at bounding box center [592, 244] width 1125 height 33
